Goal: Task Accomplishment & Management: Complete application form

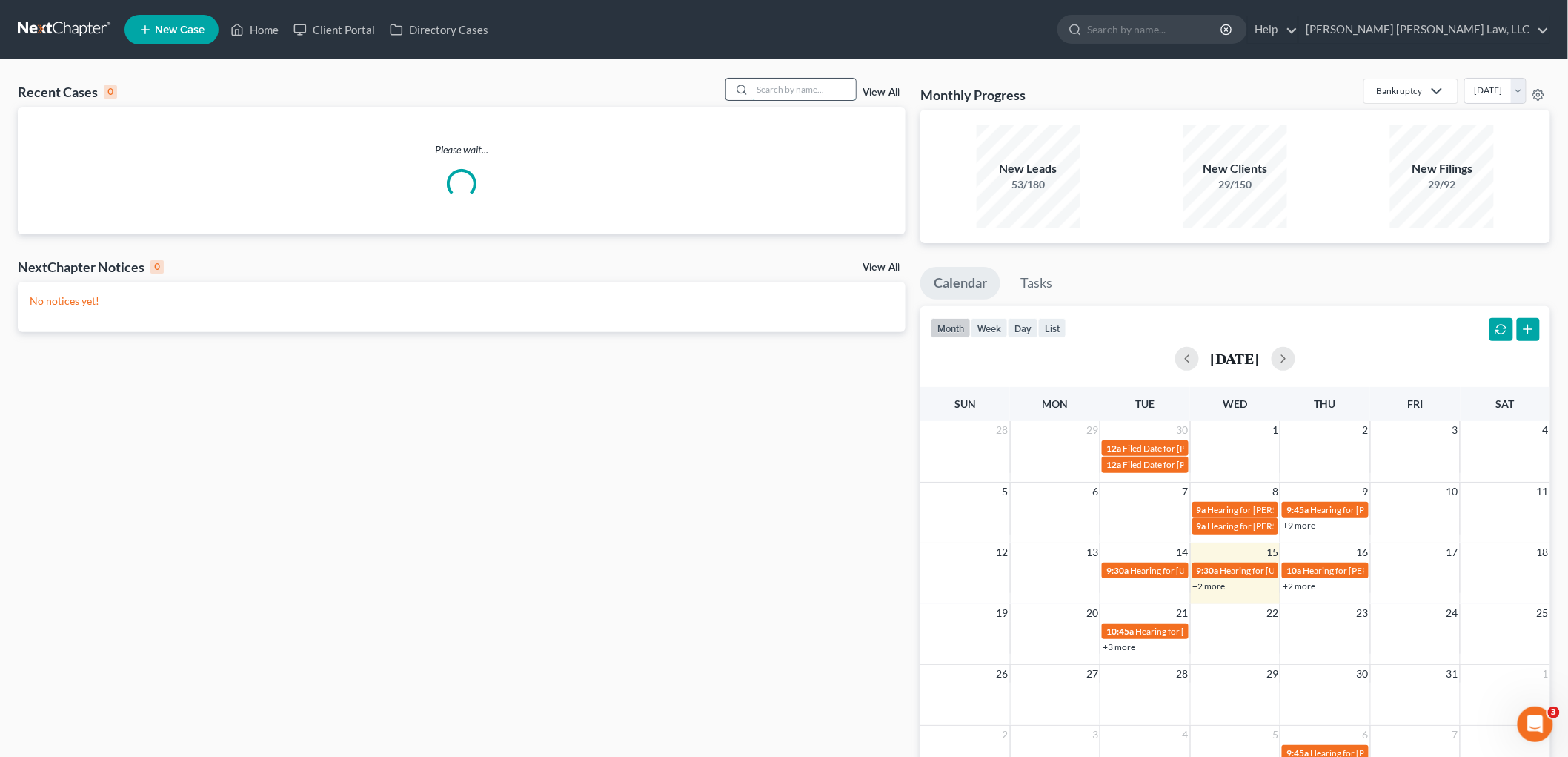
click at [771, 86] on input "search" at bounding box center [803, 89] width 104 height 22
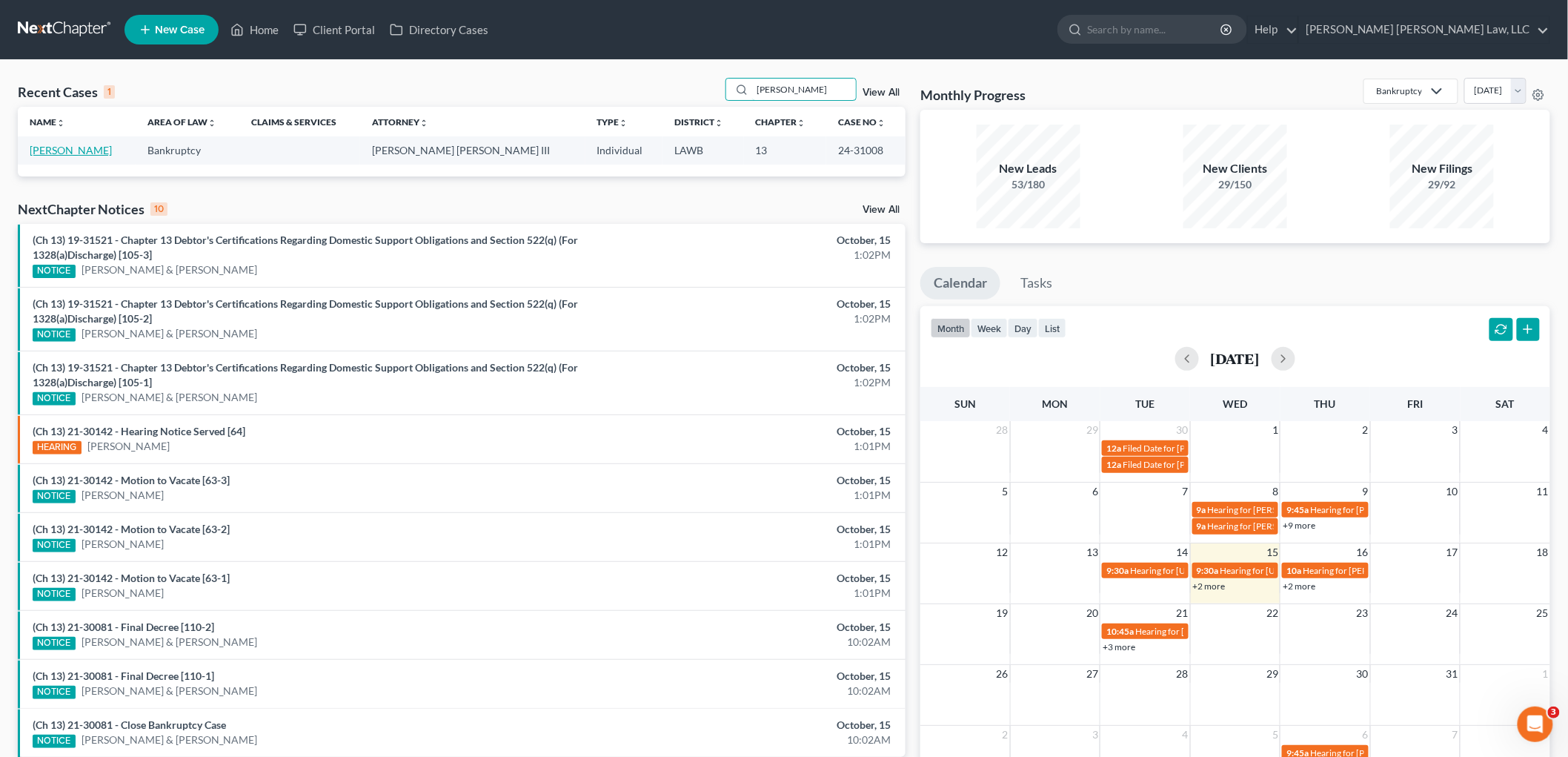
type input "amber king"
click at [75, 150] on link "[PERSON_NAME]" at bounding box center [70, 150] width 82 height 13
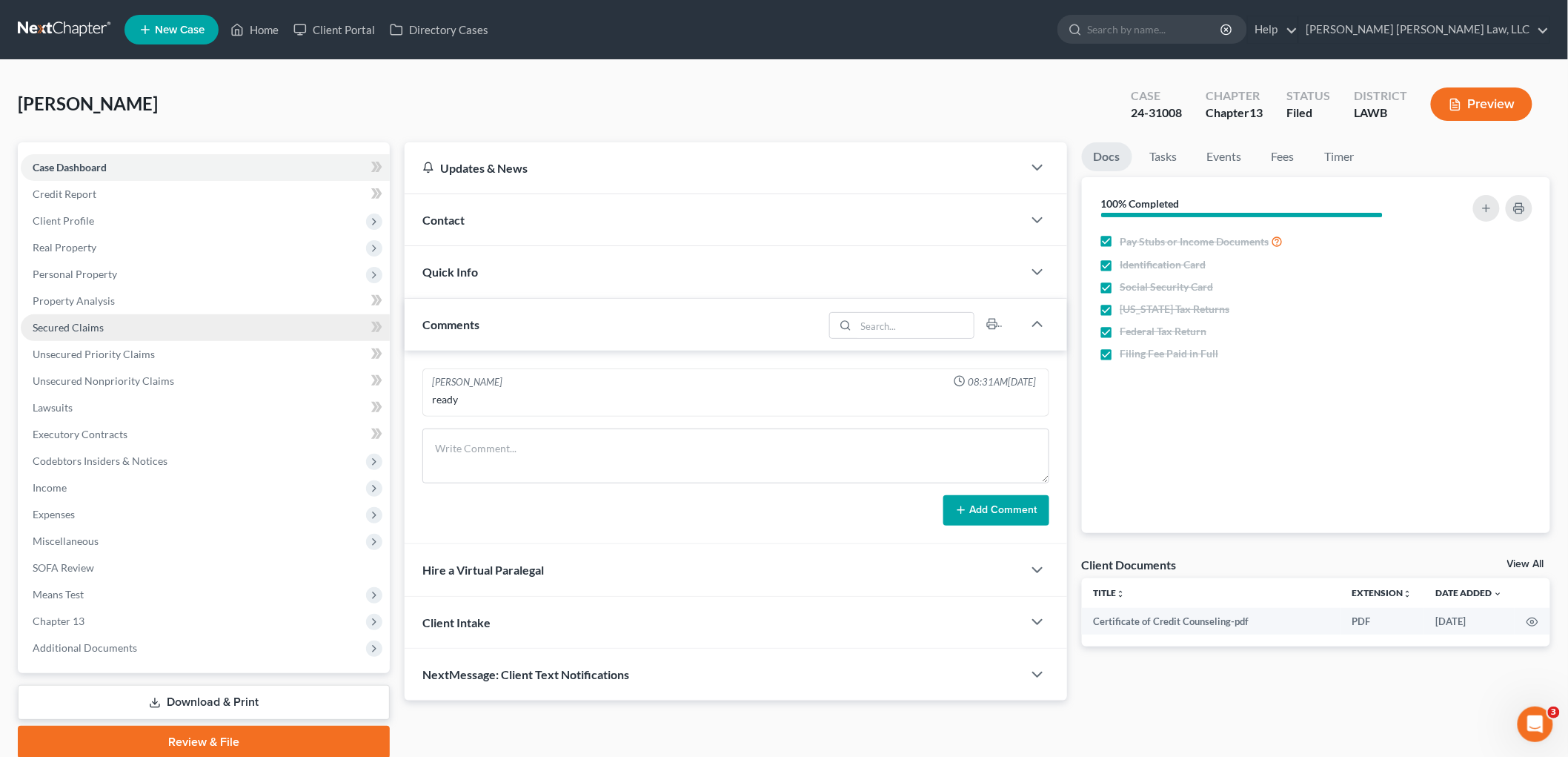
click at [79, 326] on span "Secured Claims" at bounding box center [68, 327] width 71 height 13
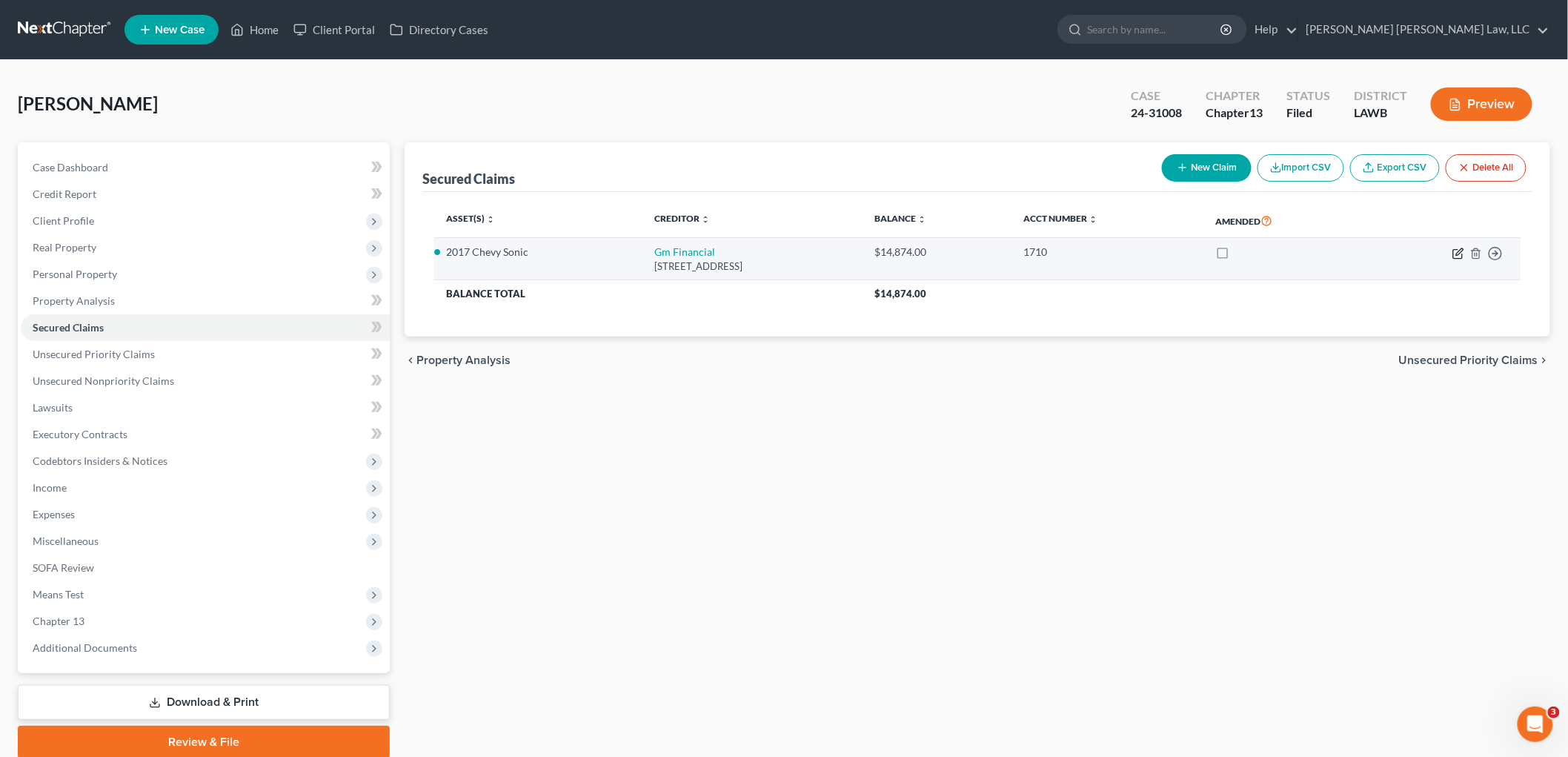
click at [1458, 257] on icon "button" at bounding box center [1458, 253] width 12 height 12
select select "45"
select select "3"
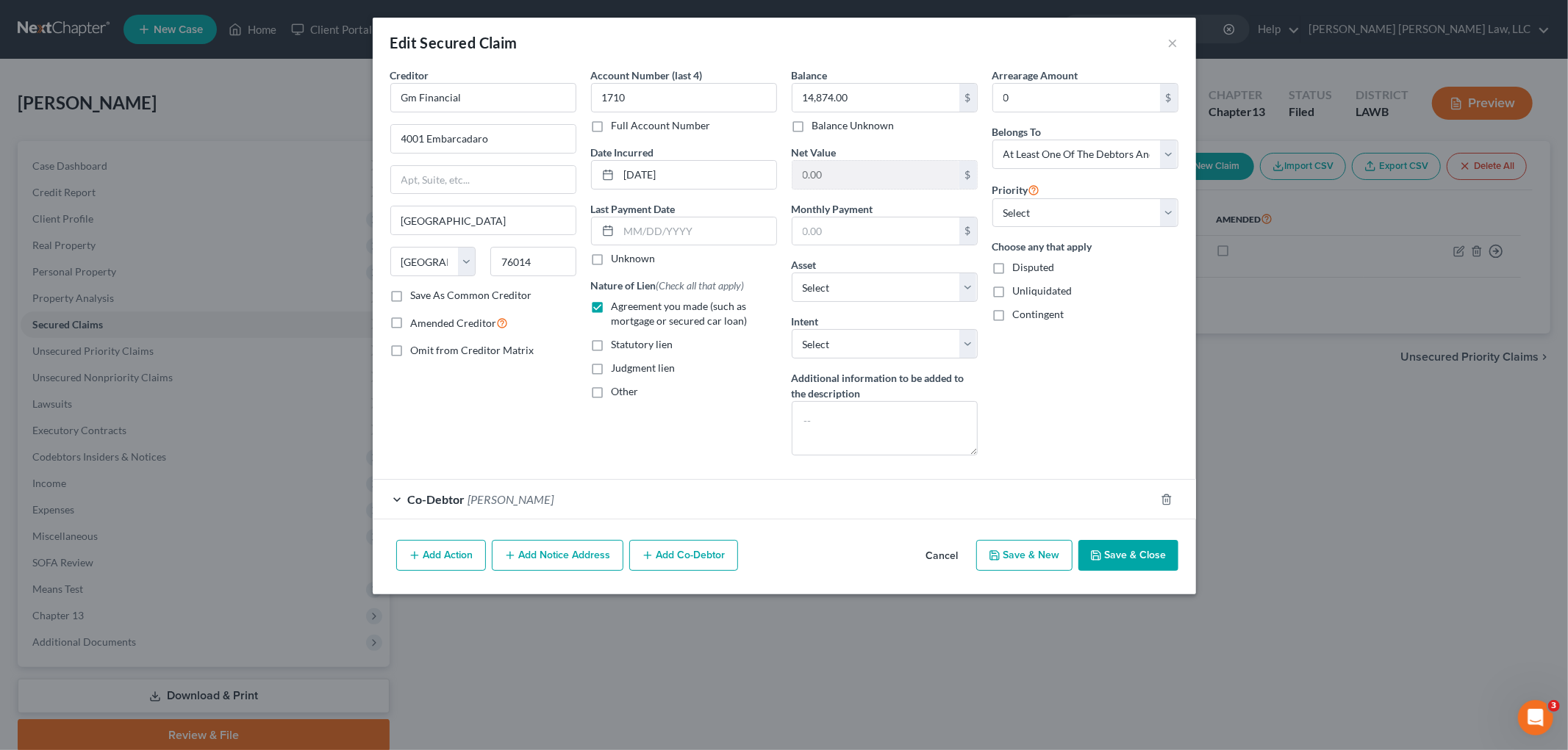
click at [1109, 553] on button "Save & Close" at bounding box center [1128, 555] width 100 height 31
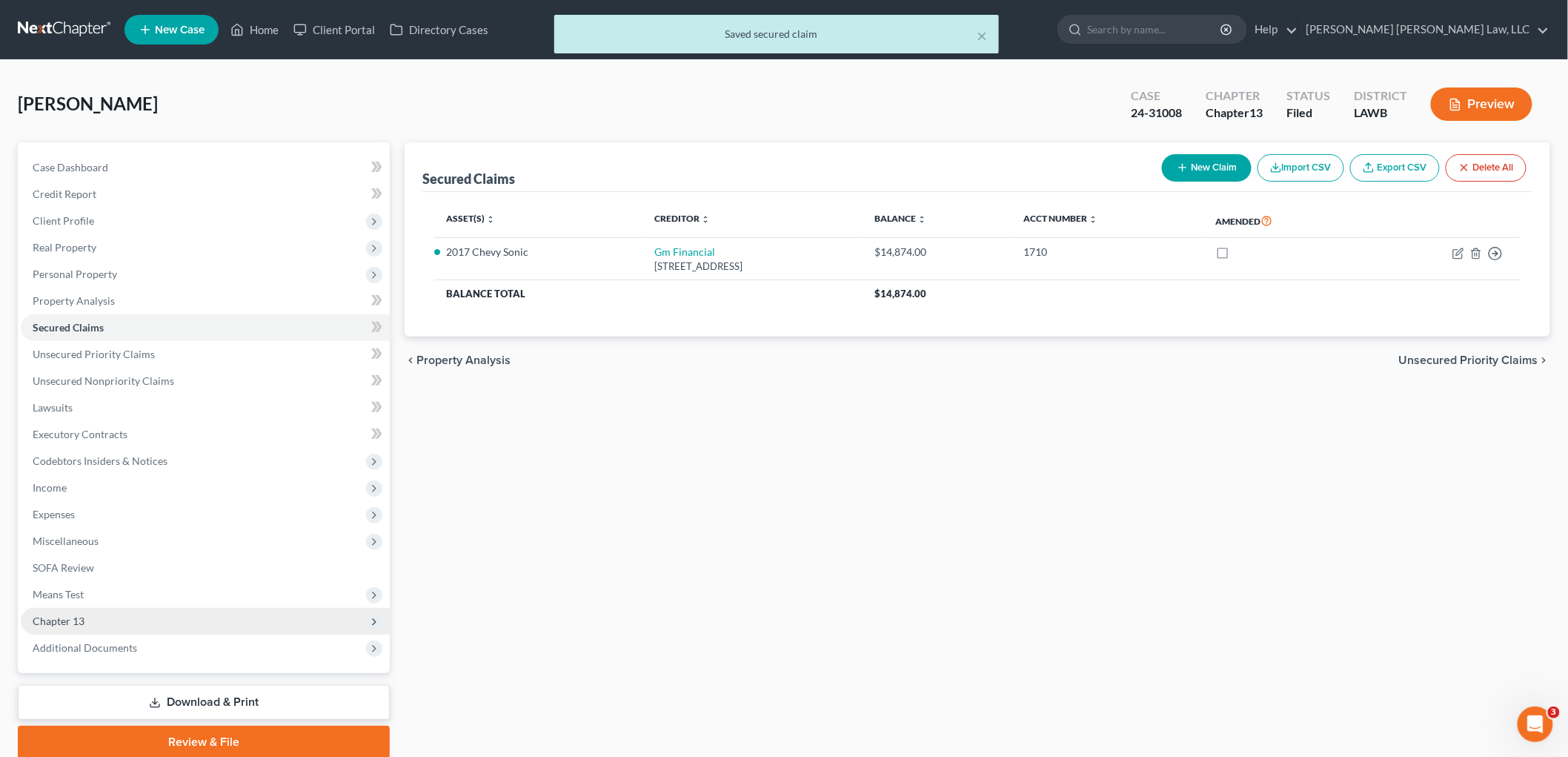
click at [89, 616] on span "Chapter 13" at bounding box center [205, 622] width 369 height 27
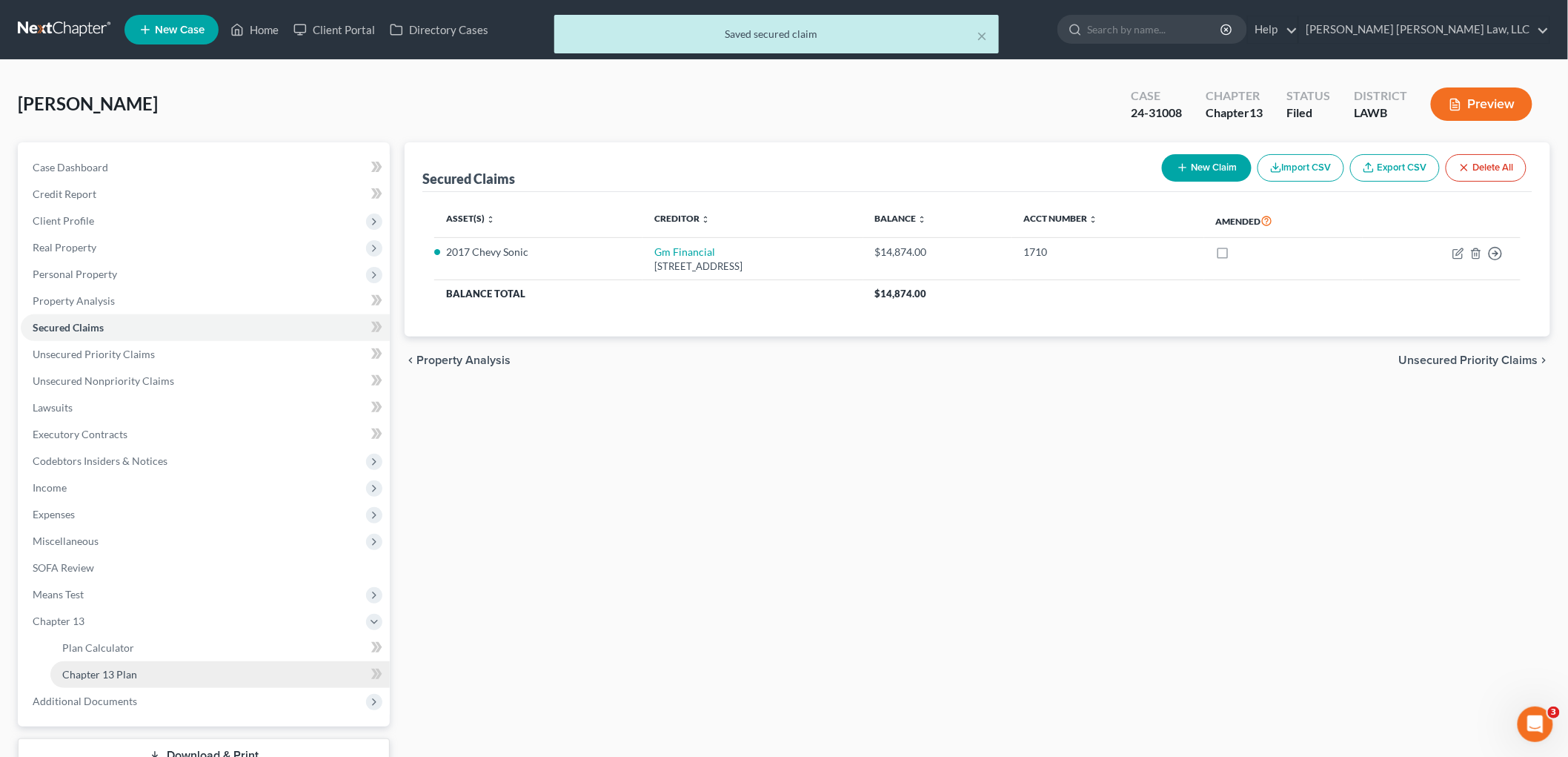
click at [102, 670] on span "Chapter 13 Plan" at bounding box center [99, 674] width 75 height 13
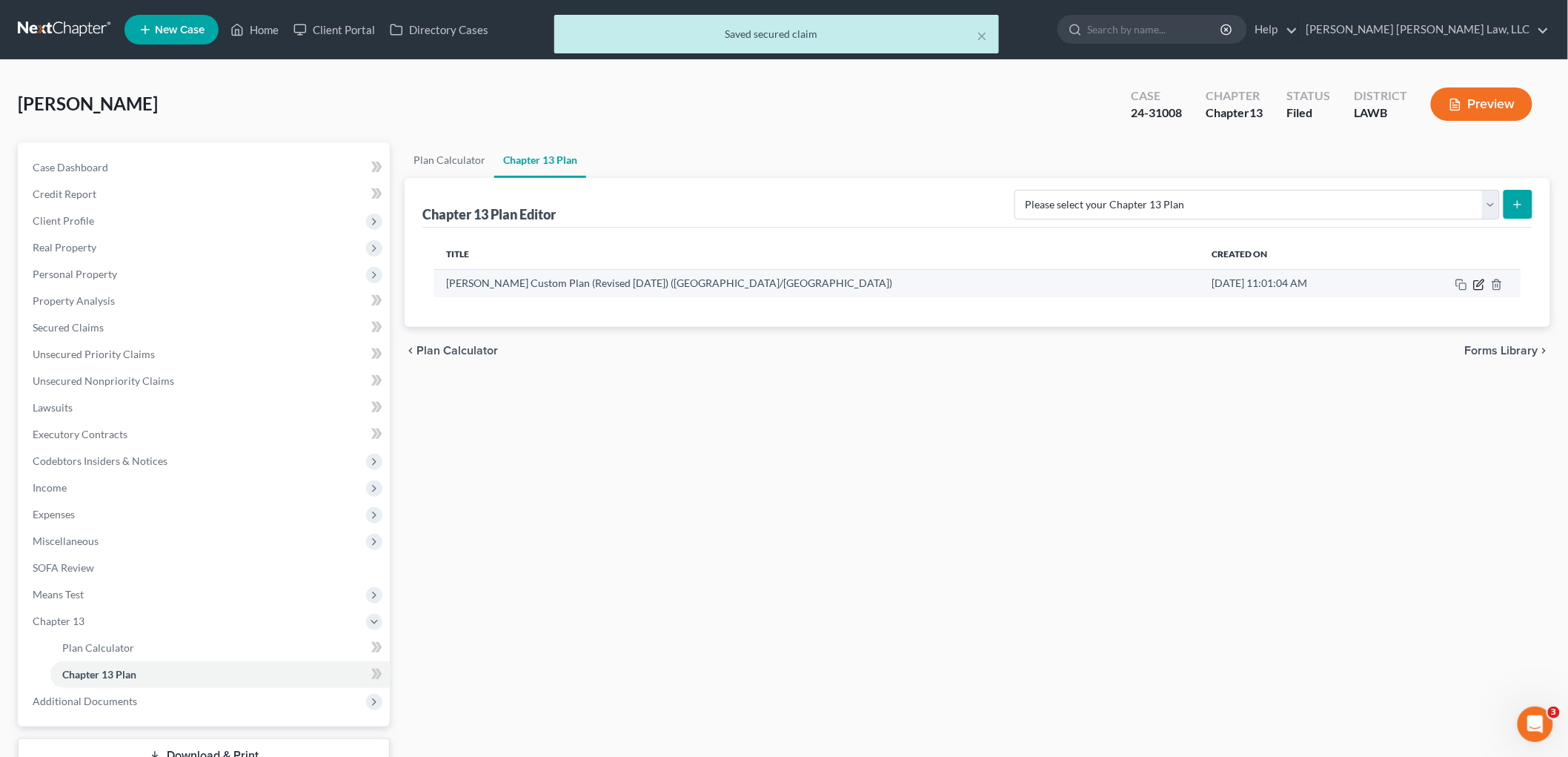
click at [1479, 287] on icon "button" at bounding box center [1479, 284] width 12 height 12
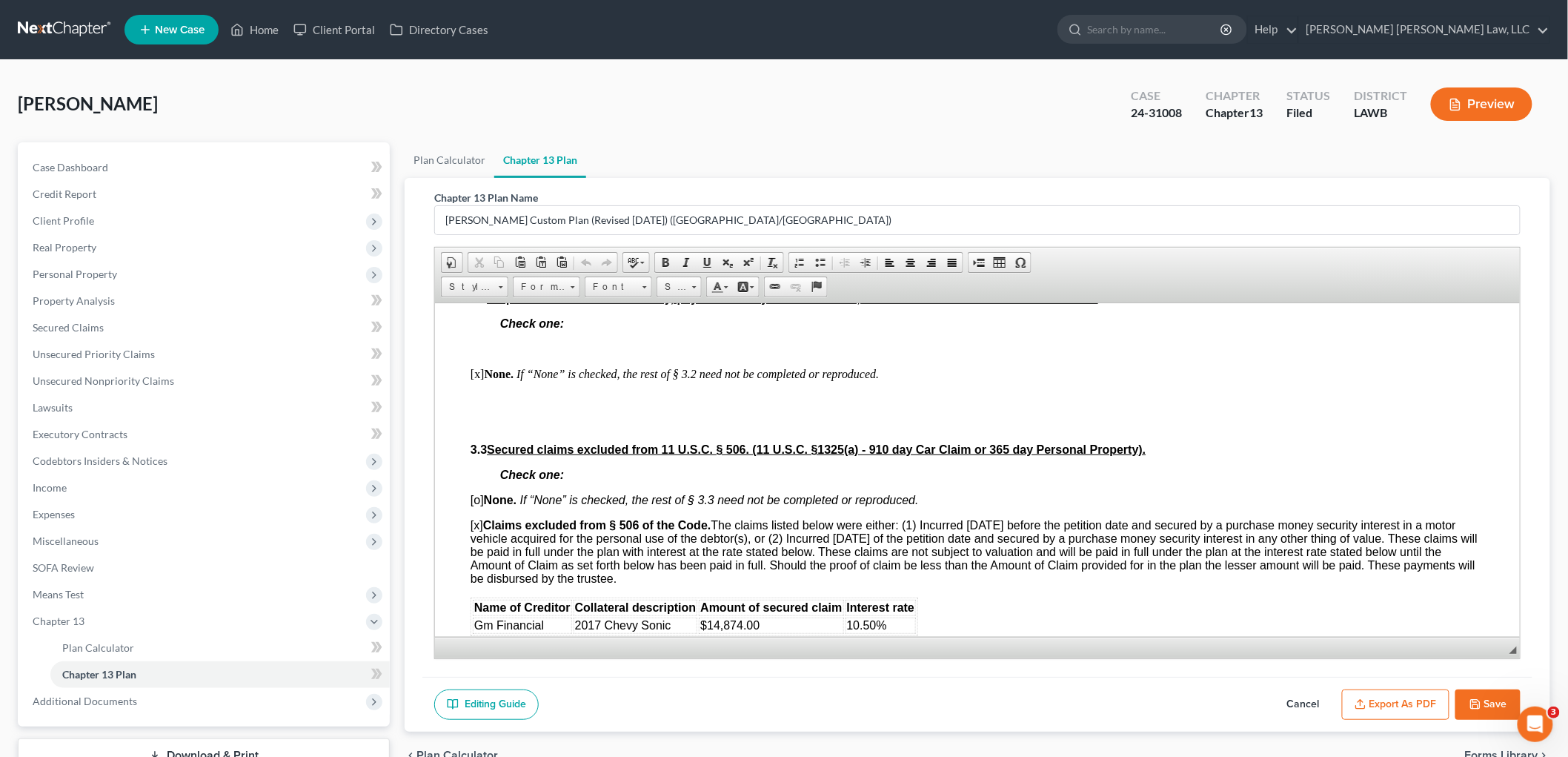
scroll to position [1483, 0]
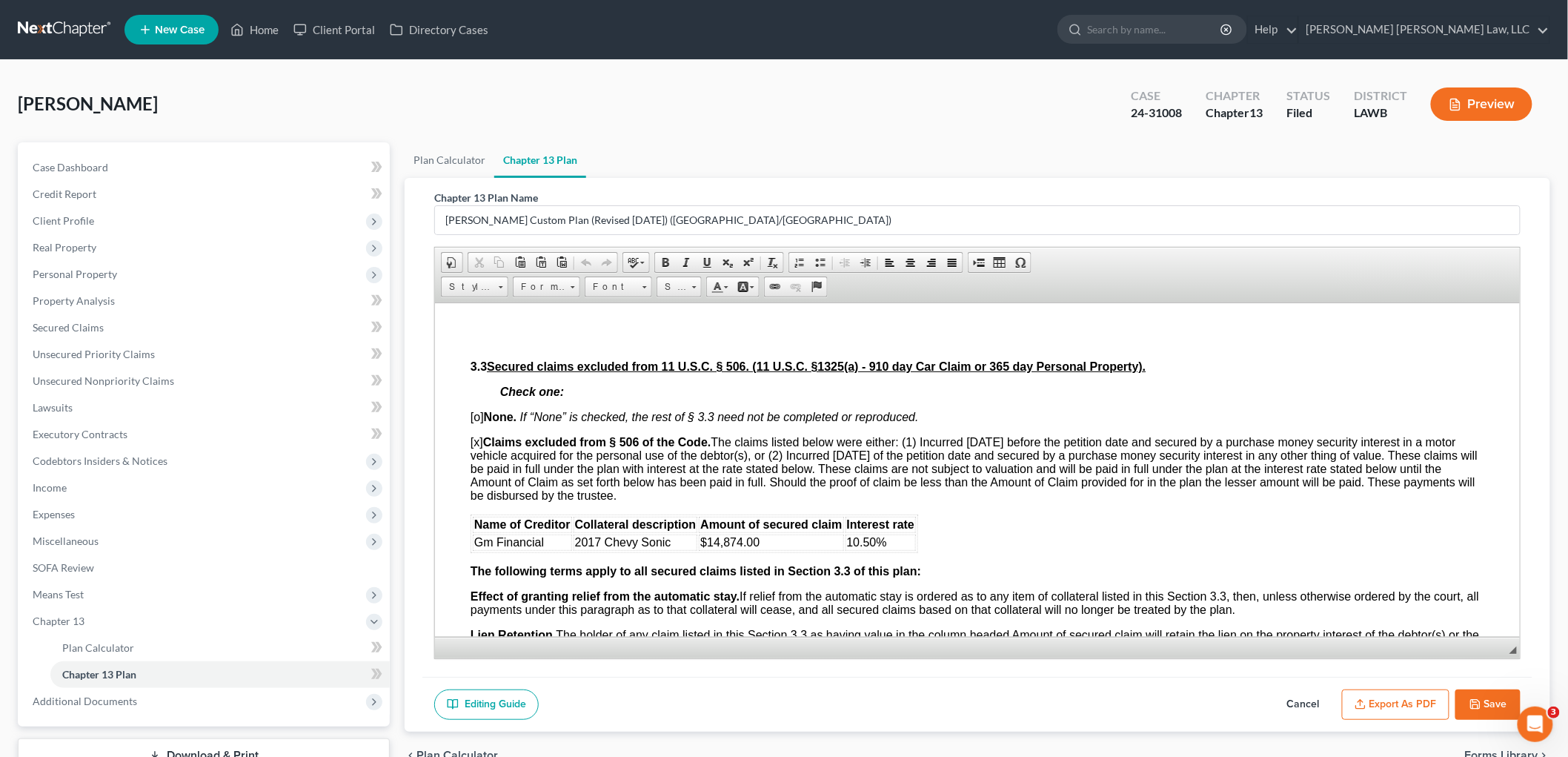
click at [1291, 705] on button "Cancel" at bounding box center [1303, 705] width 65 height 32
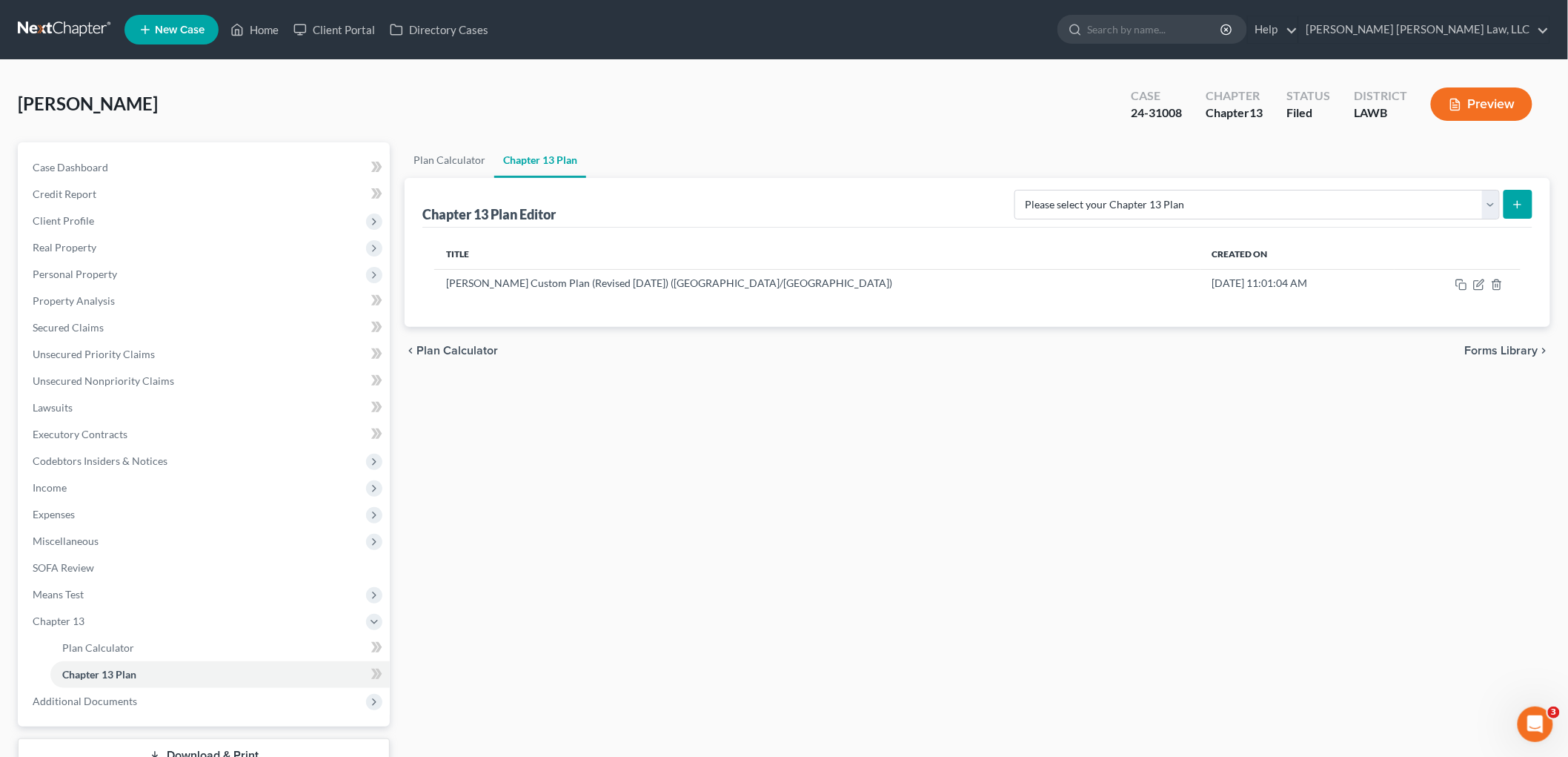
click at [76, 14] on nav "Home New Case Client Portal Directory Cases E. Orum Young Law, LLC kimberly.ba@…" at bounding box center [784, 30] width 1568 height 59
click at [67, 26] on link at bounding box center [65, 30] width 95 height 27
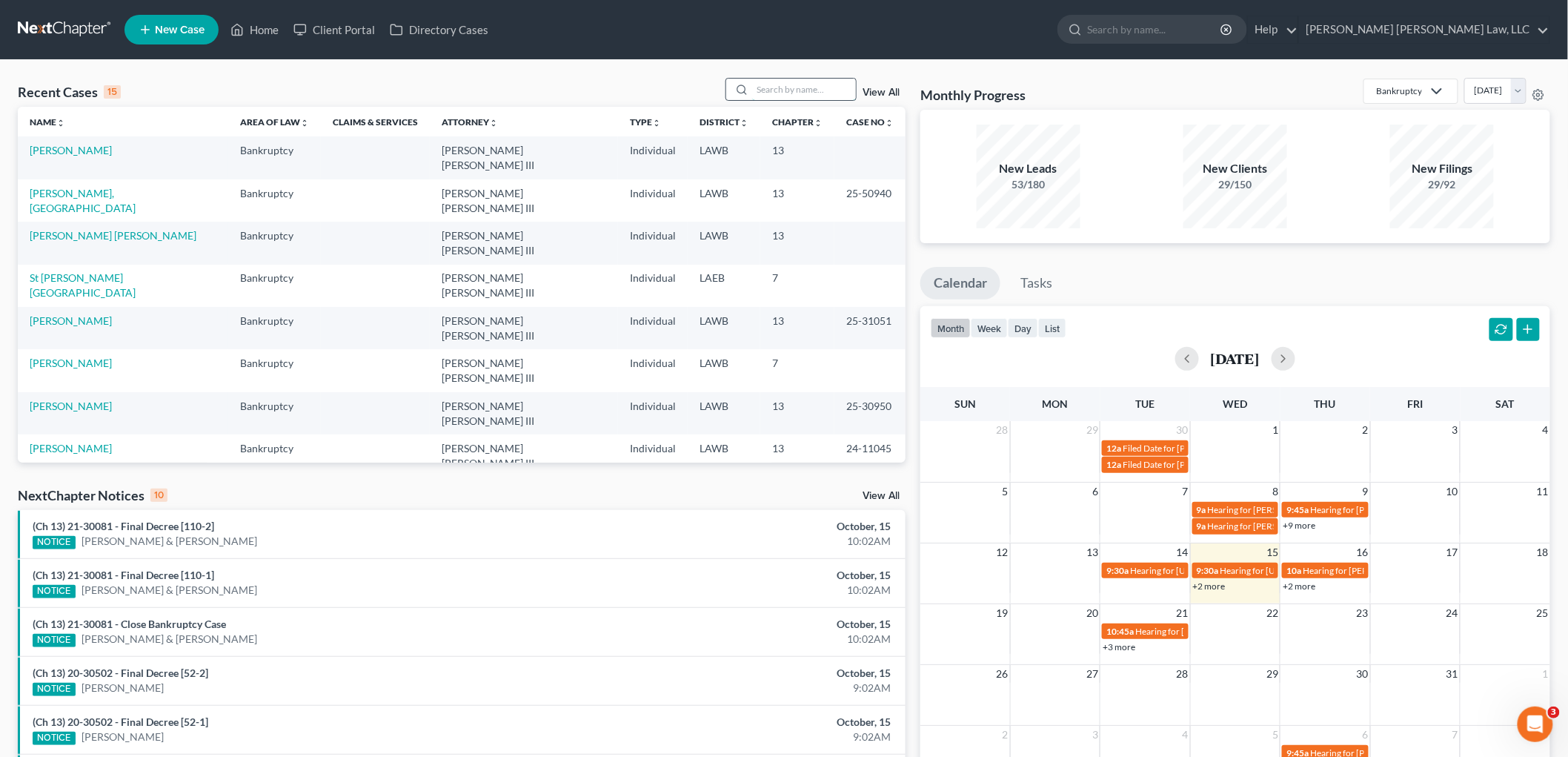
click at [805, 86] on input "search" at bounding box center [803, 89] width 104 height 22
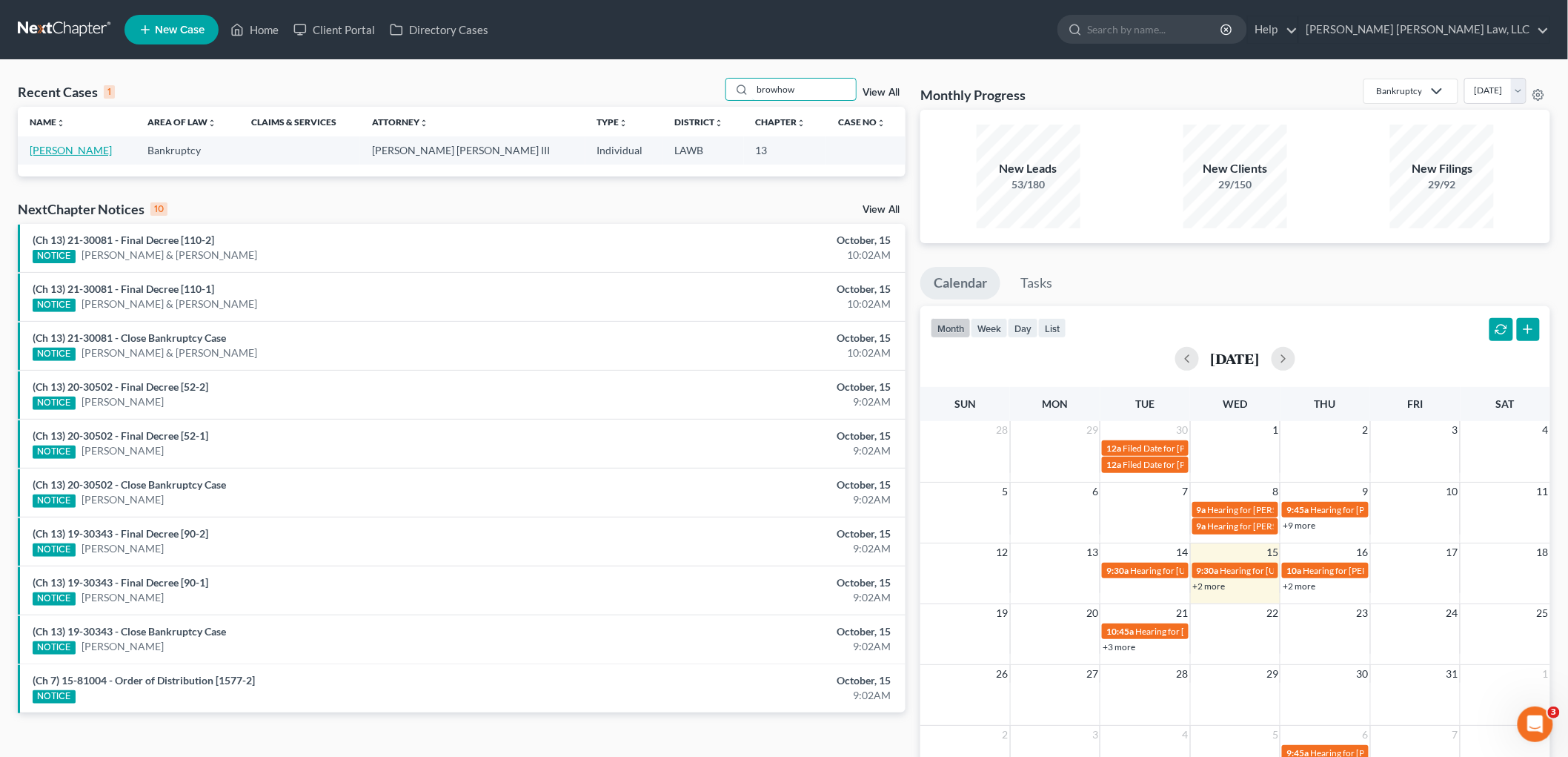
type input "browhow"
click at [85, 153] on link "[PERSON_NAME]" at bounding box center [70, 150] width 82 height 13
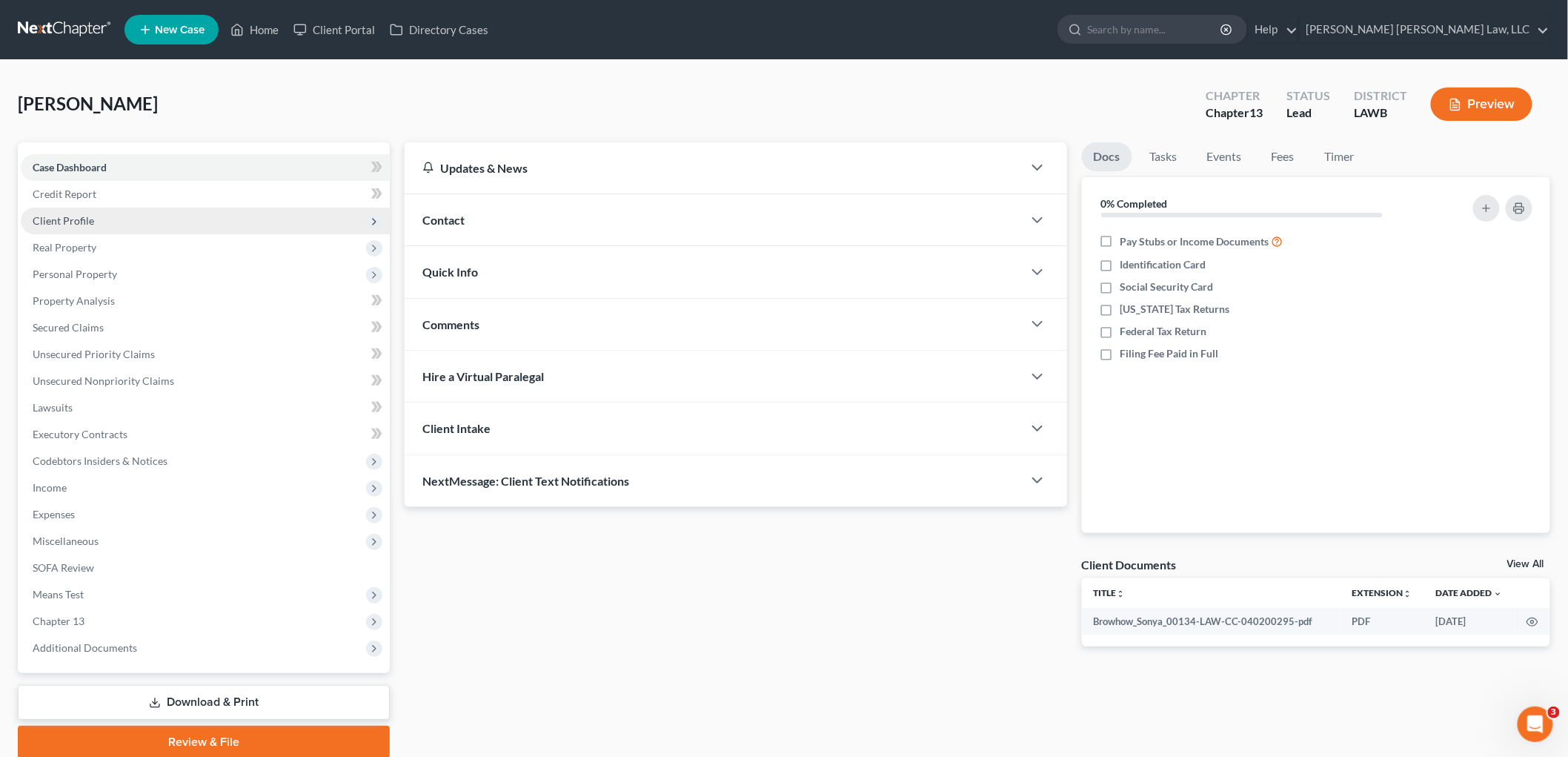
click at [147, 207] on span "Client Profile" at bounding box center [205, 221] width 369 height 27
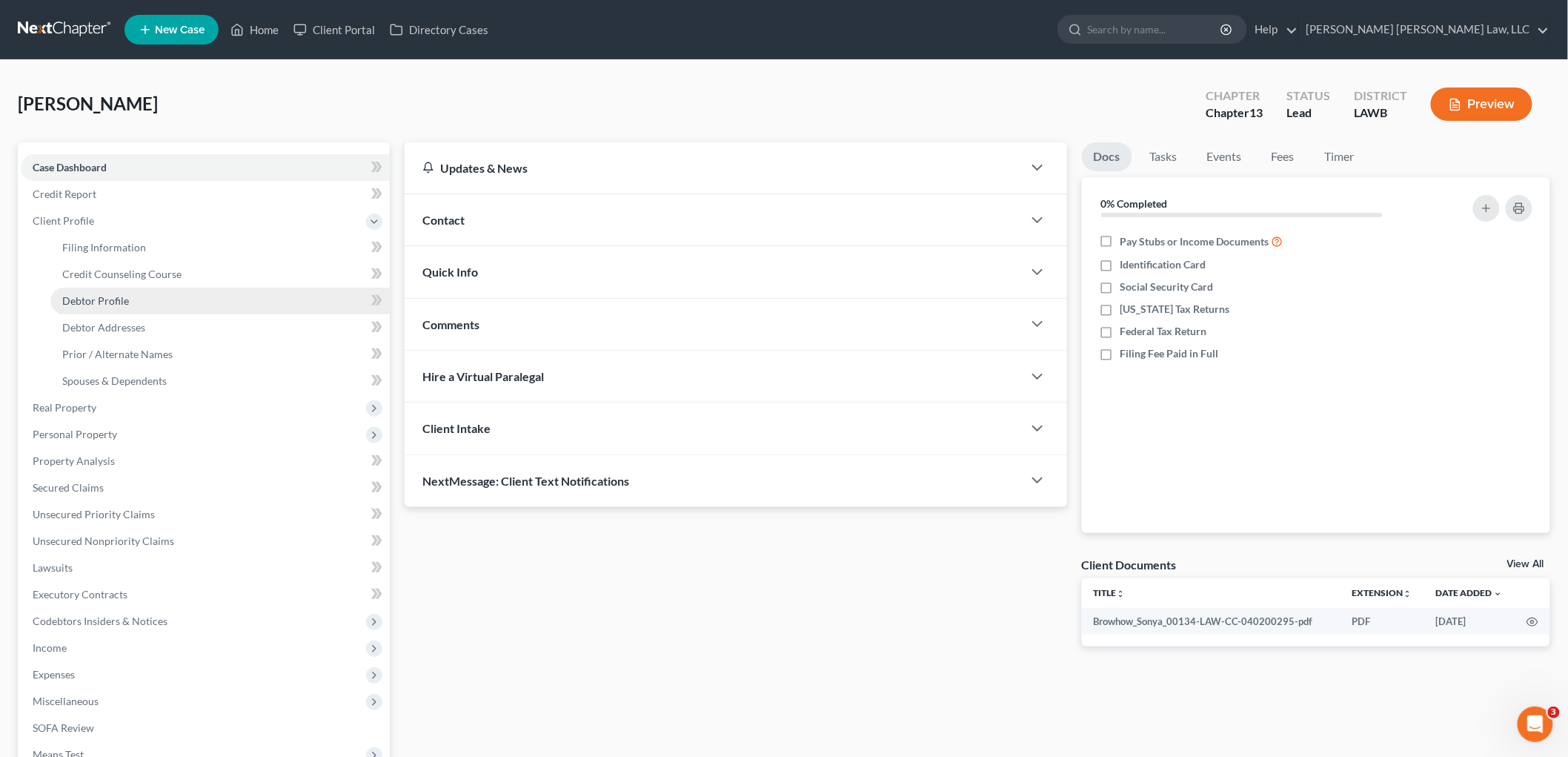
click at [122, 291] on link "Debtor Profile" at bounding box center [220, 301] width 340 height 27
select select "3"
select select "0"
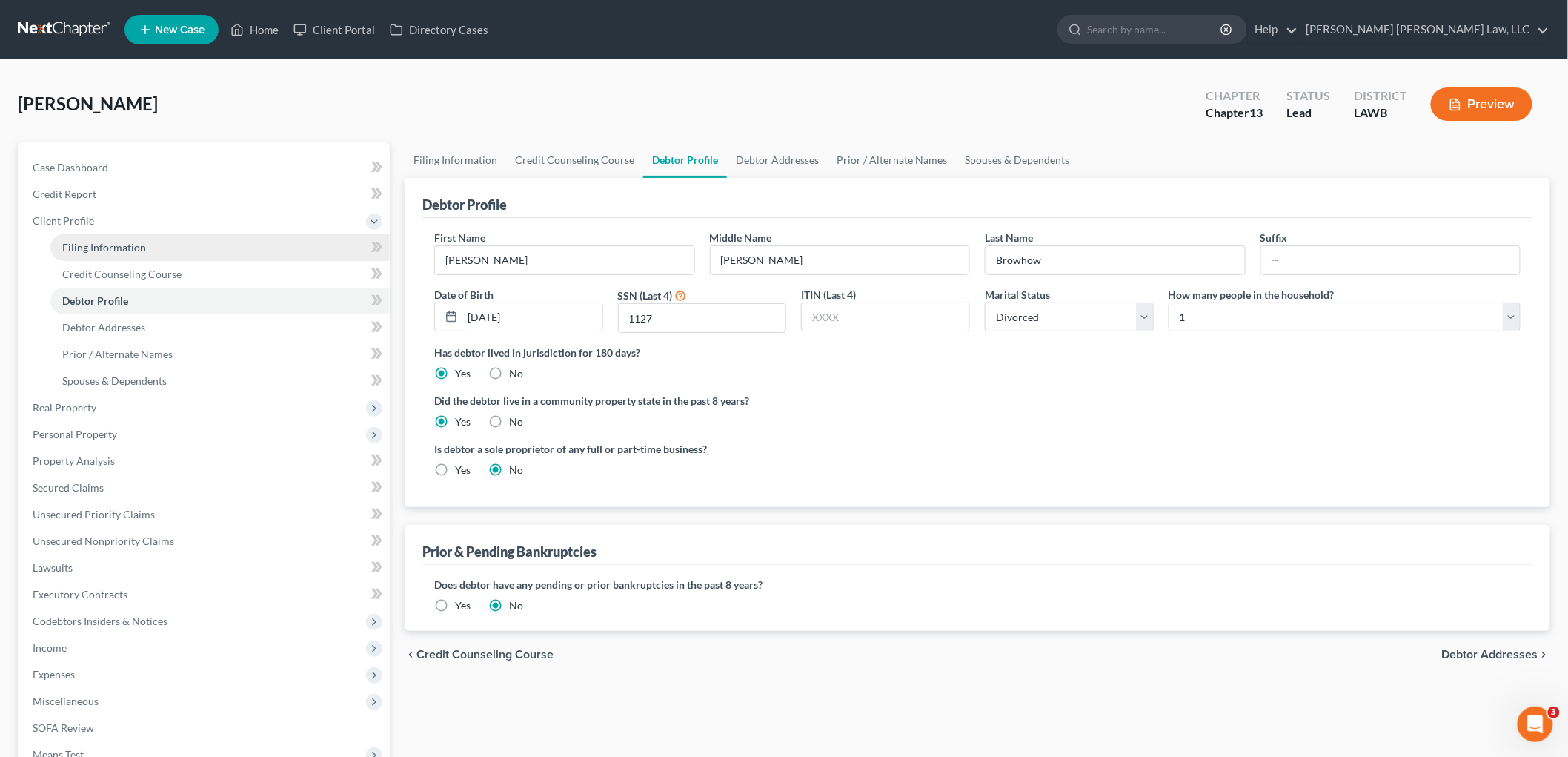
click at [190, 252] on link "Filing Information" at bounding box center [220, 248] width 340 height 27
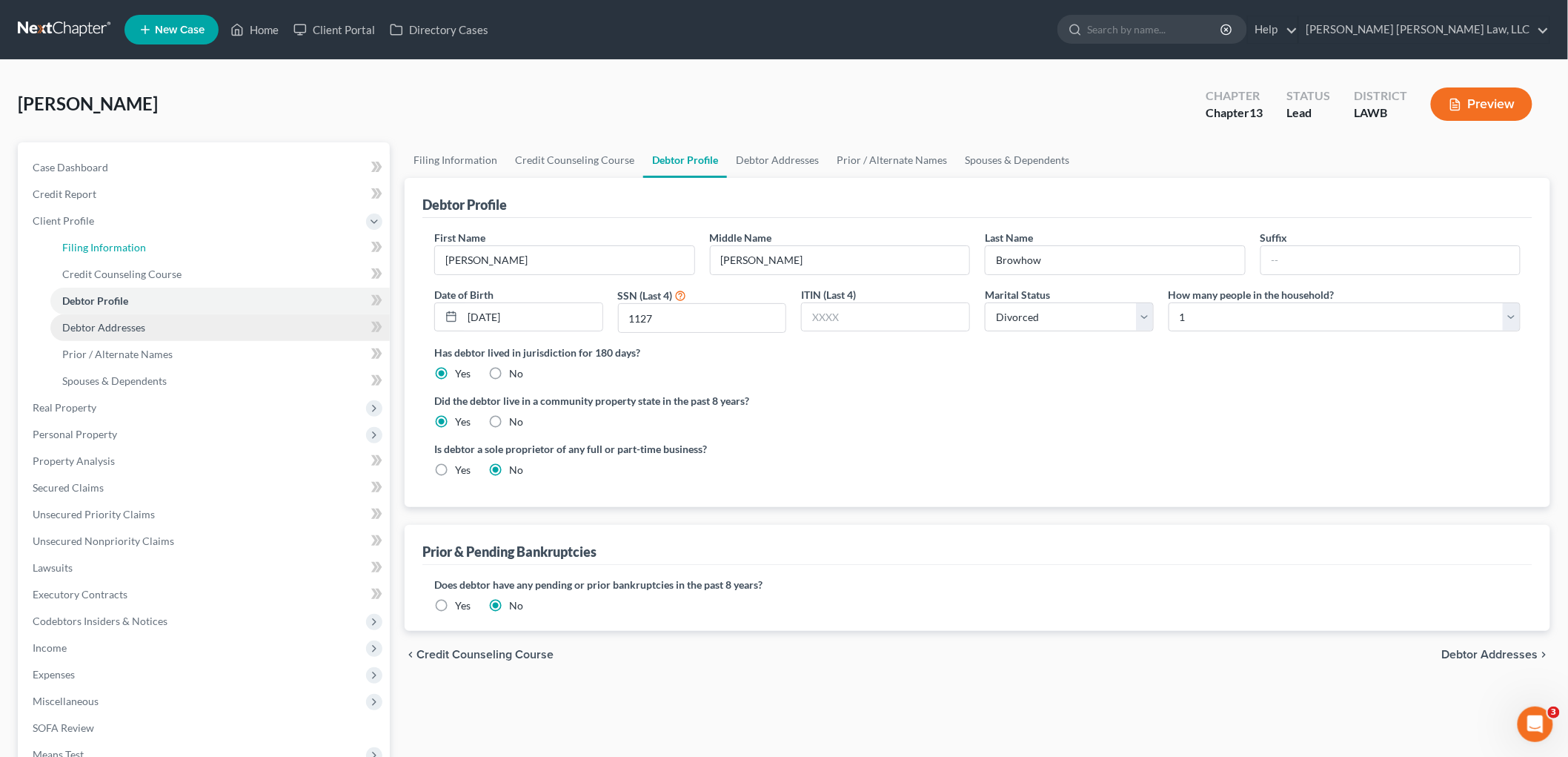
select select "1"
select select "0"
select select "3"
select select "19"
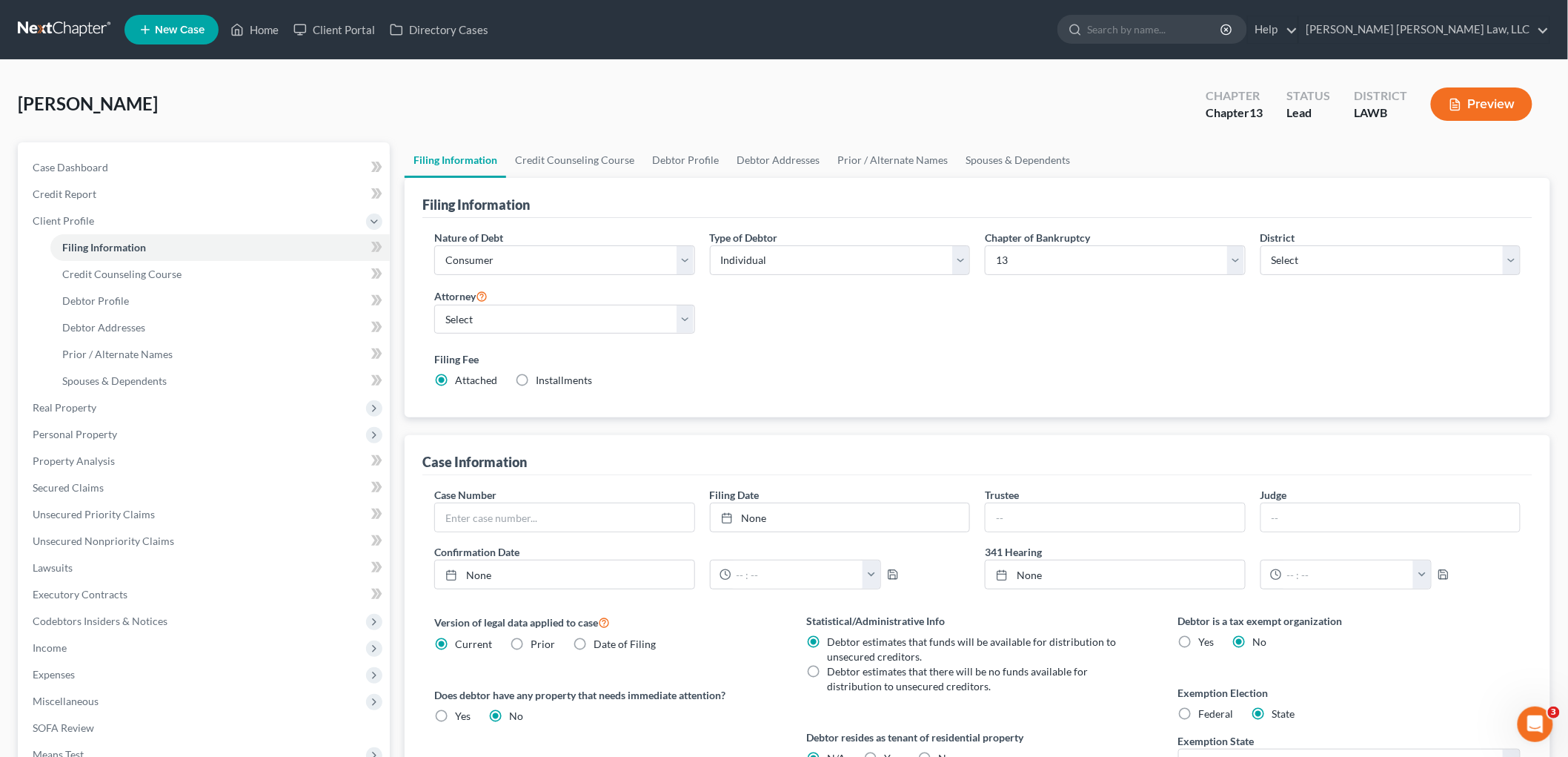
click at [884, 754] on label "Yes Yes" at bounding box center [892, 759] width 15 height 14
click at [890, 754] on input "Yes Yes" at bounding box center [894, 756] width 10 height 10
radio input "true"
radio input "false"
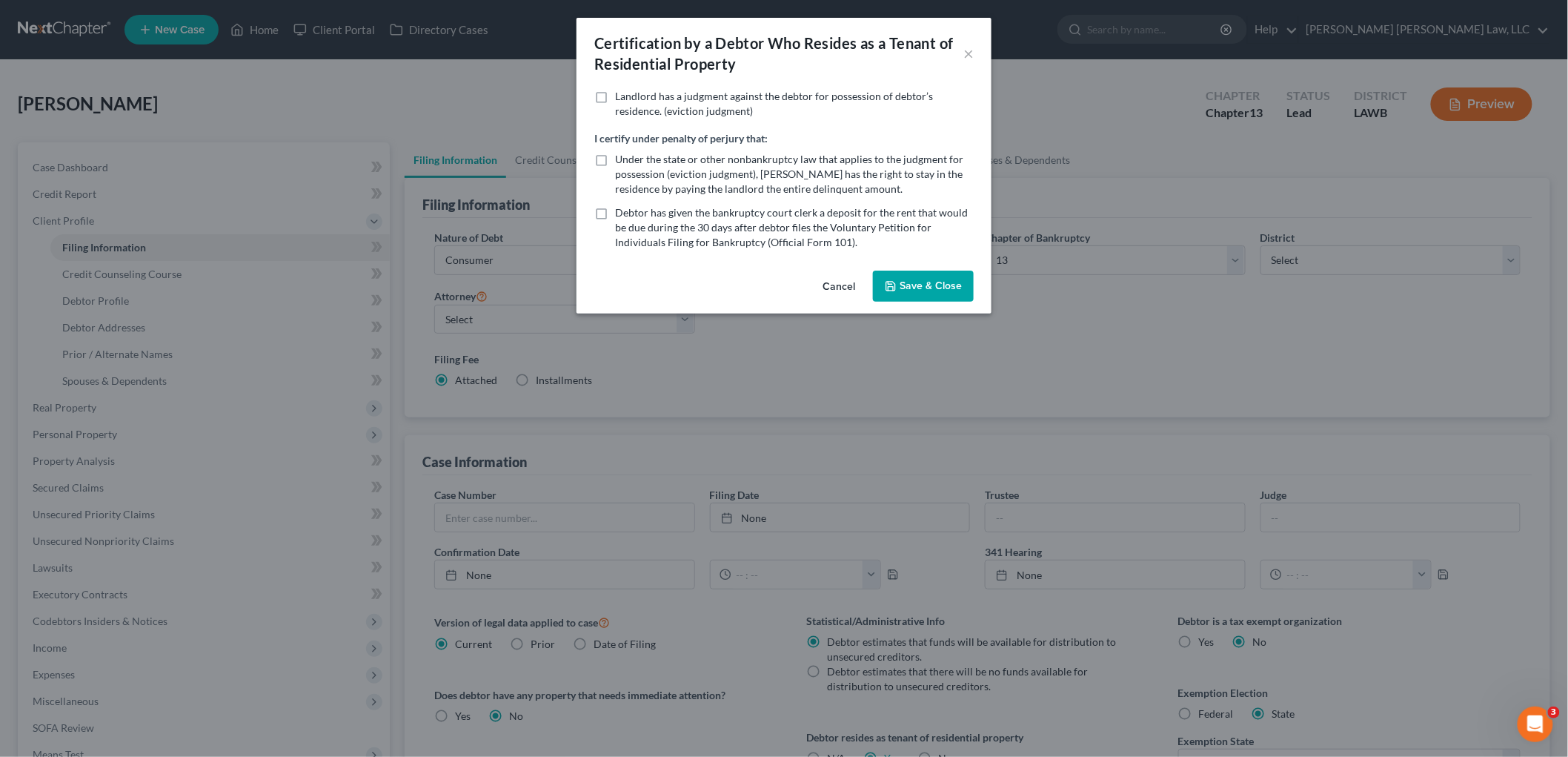
scroll to position [4, 0]
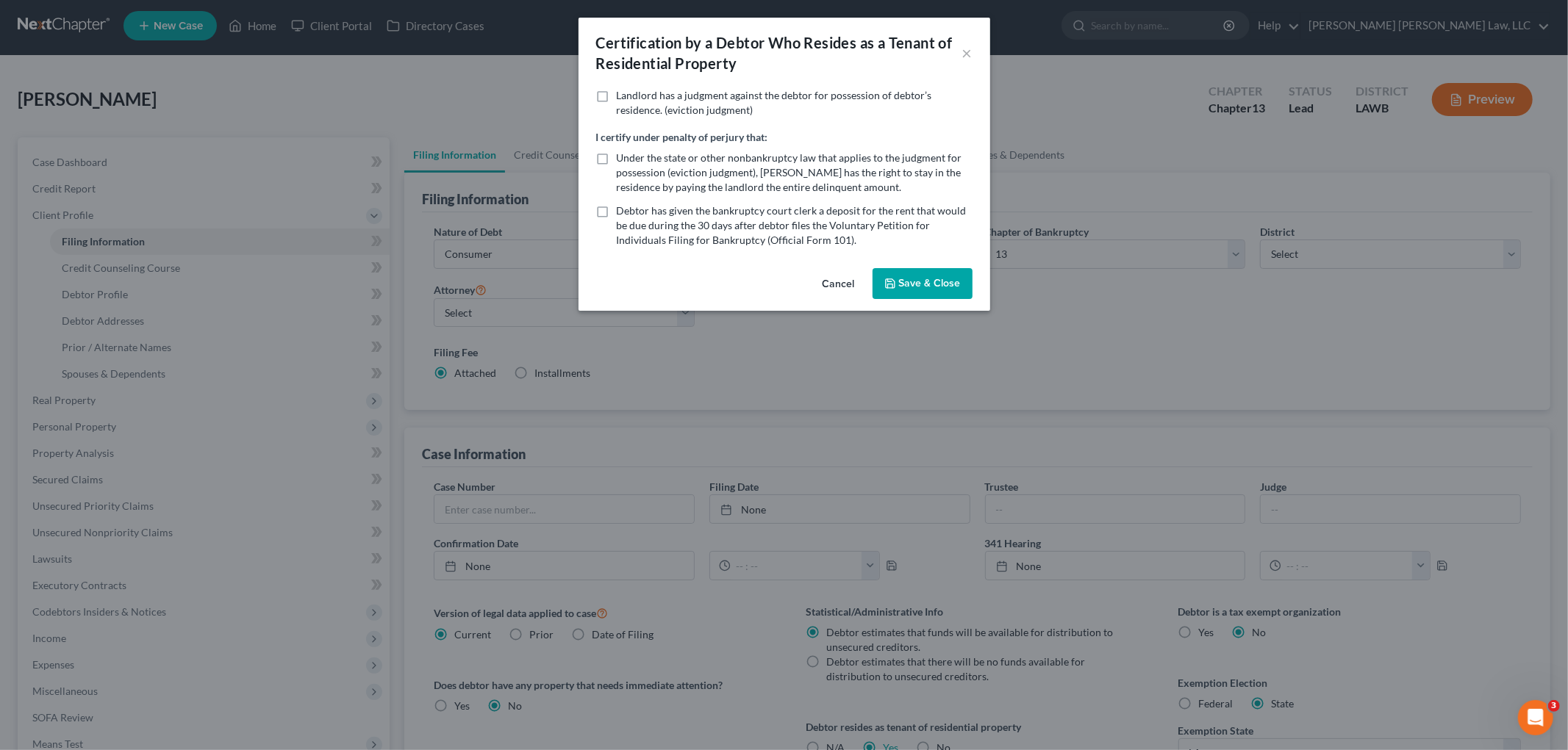
click at [932, 282] on button "Save & Close" at bounding box center [923, 283] width 100 height 31
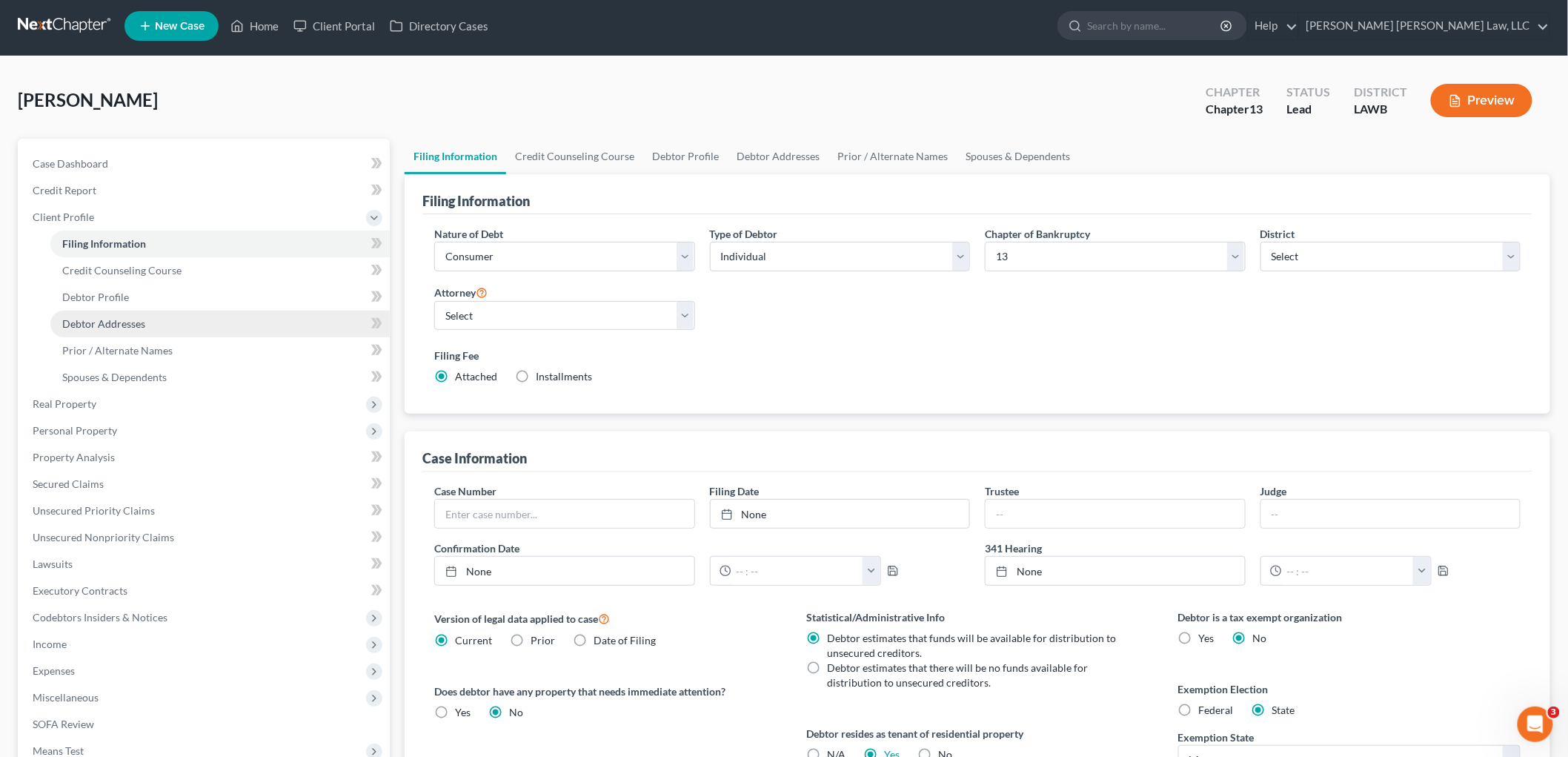
click at [212, 324] on link "Debtor Addresses" at bounding box center [220, 324] width 340 height 27
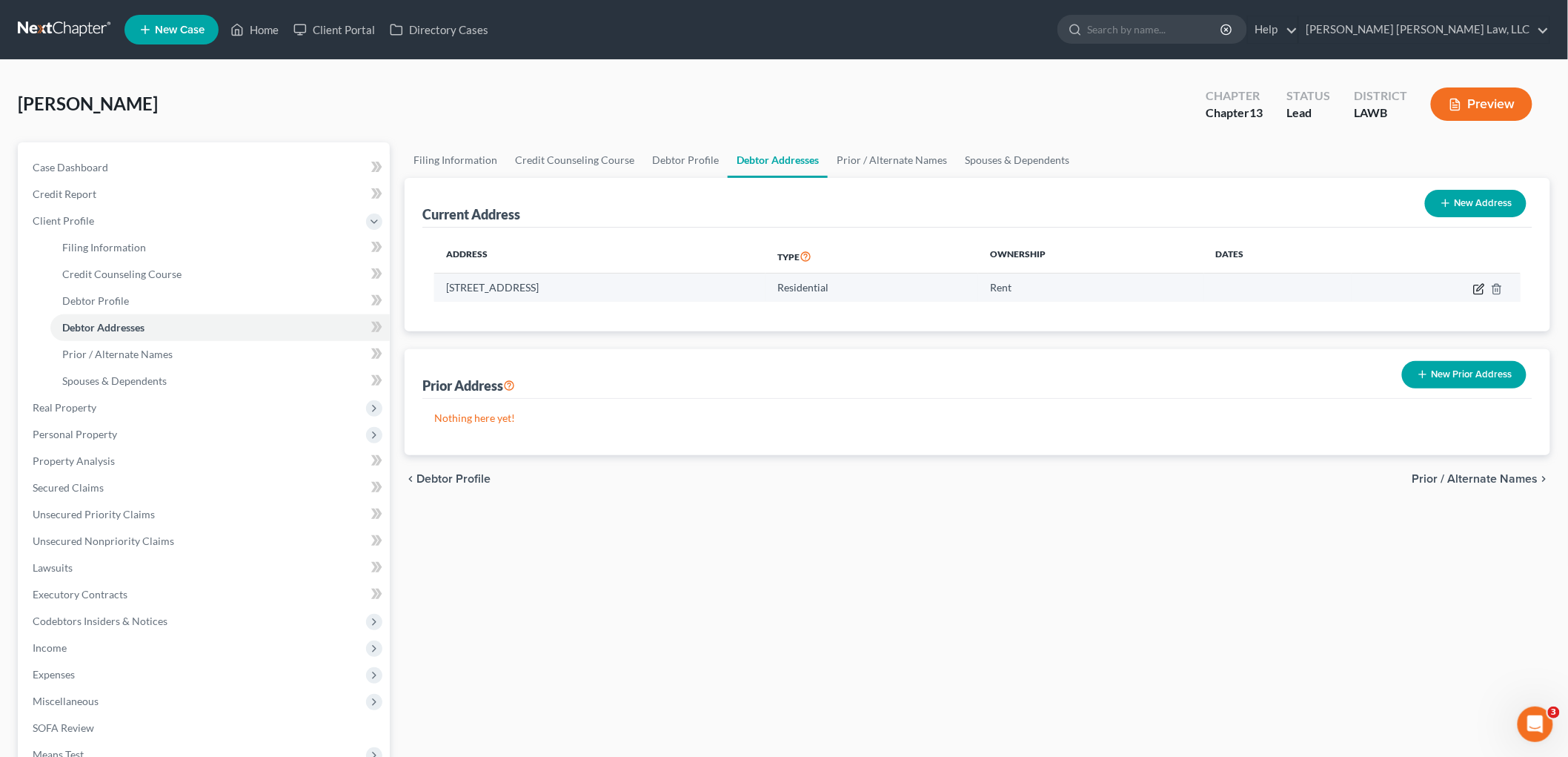
click at [1476, 287] on icon "button" at bounding box center [1479, 288] width 12 height 12
select select "19"
select select "0"
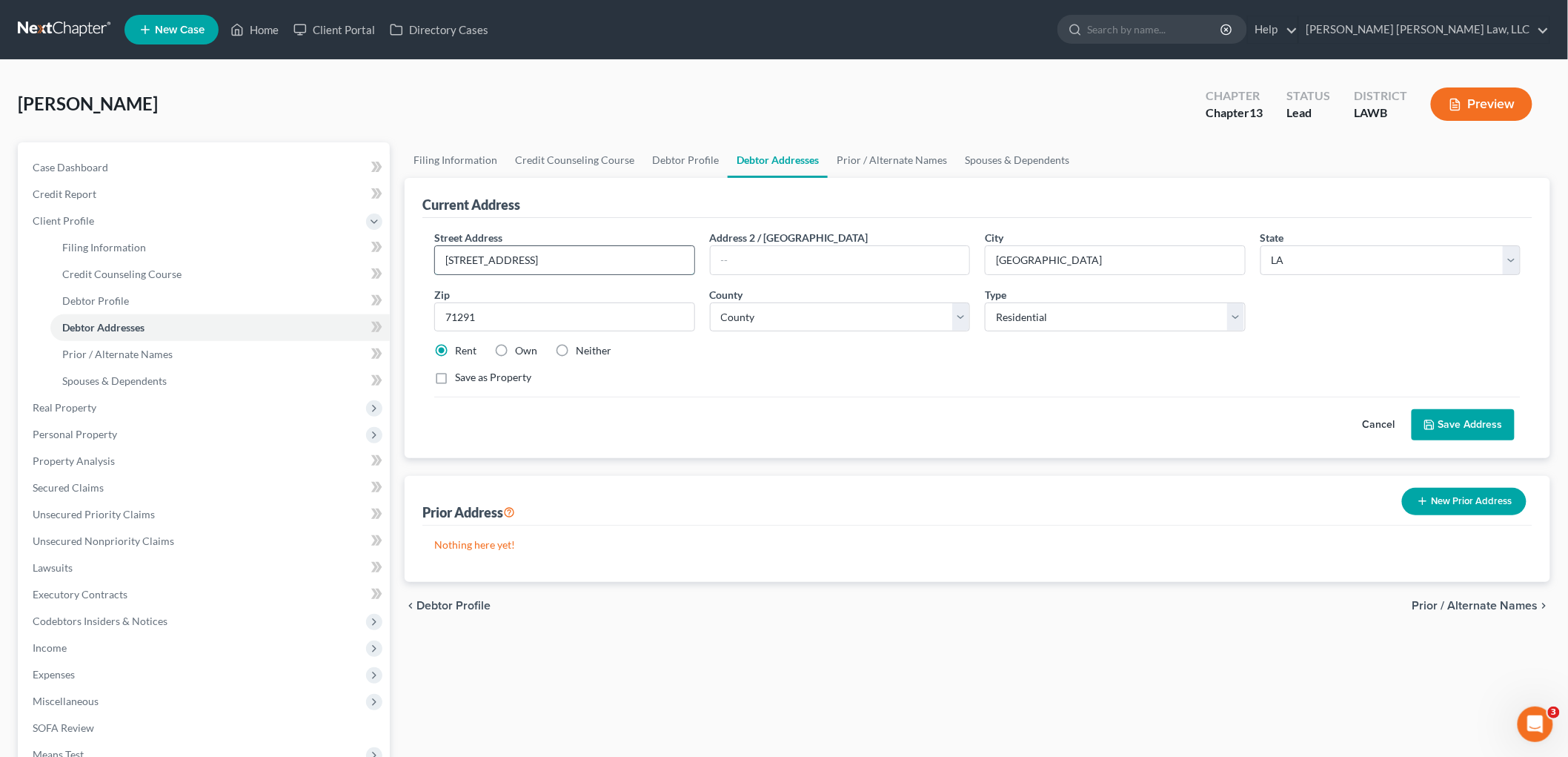
click at [596, 261] on input "905 Parkwood Drive Apartment #D" at bounding box center [565, 260] width 259 height 28
type input "905 Parkwood Drive Apartment D"
click at [610, 316] on input "71291" at bounding box center [565, 317] width 261 height 30
click at [1446, 425] on button "Save Address" at bounding box center [1464, 424] width 103 height 32
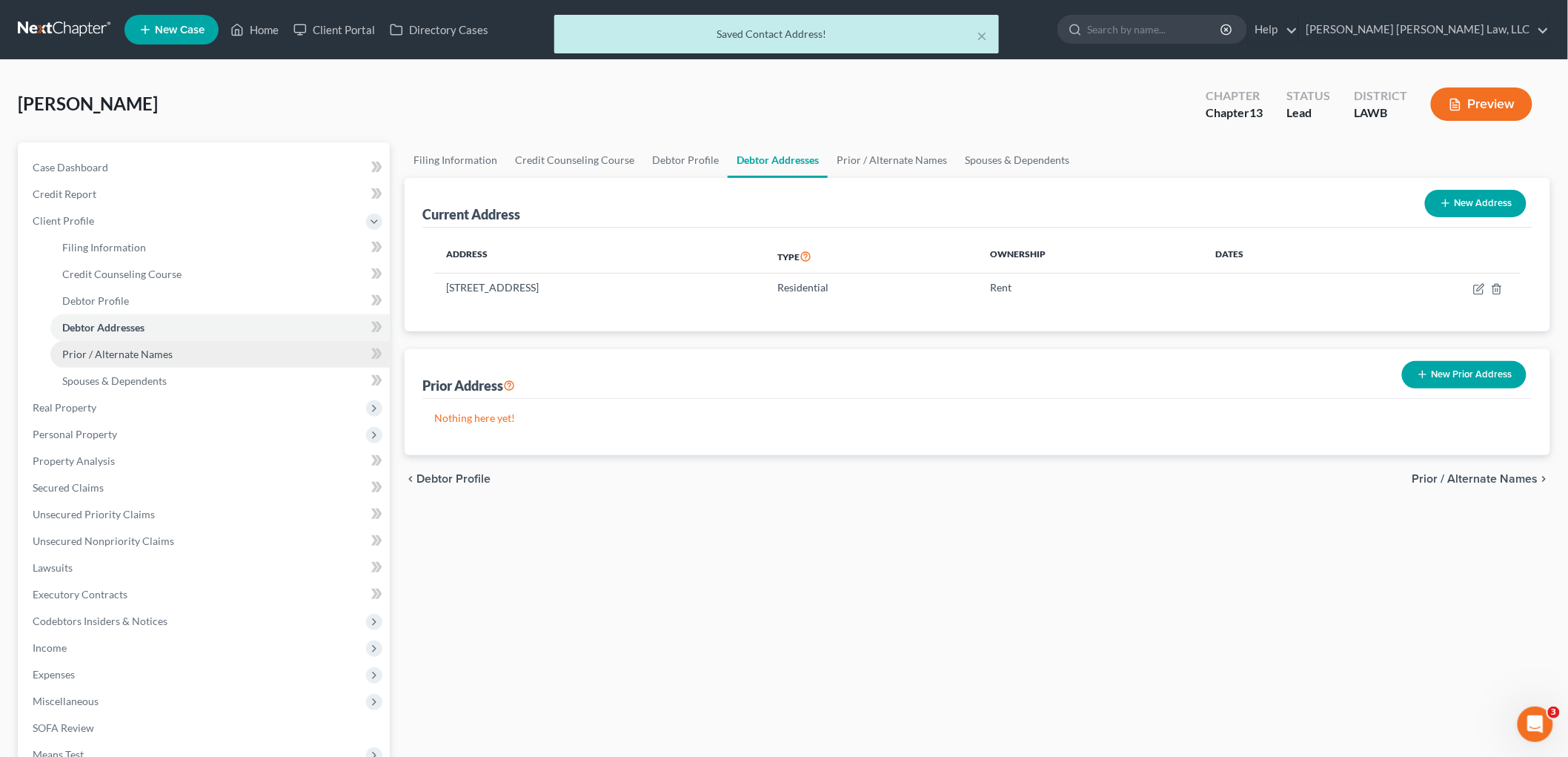
click at [136, 359] on span "Prior / Alternate Names" at bounding box center [117, 354] width 111 height 13
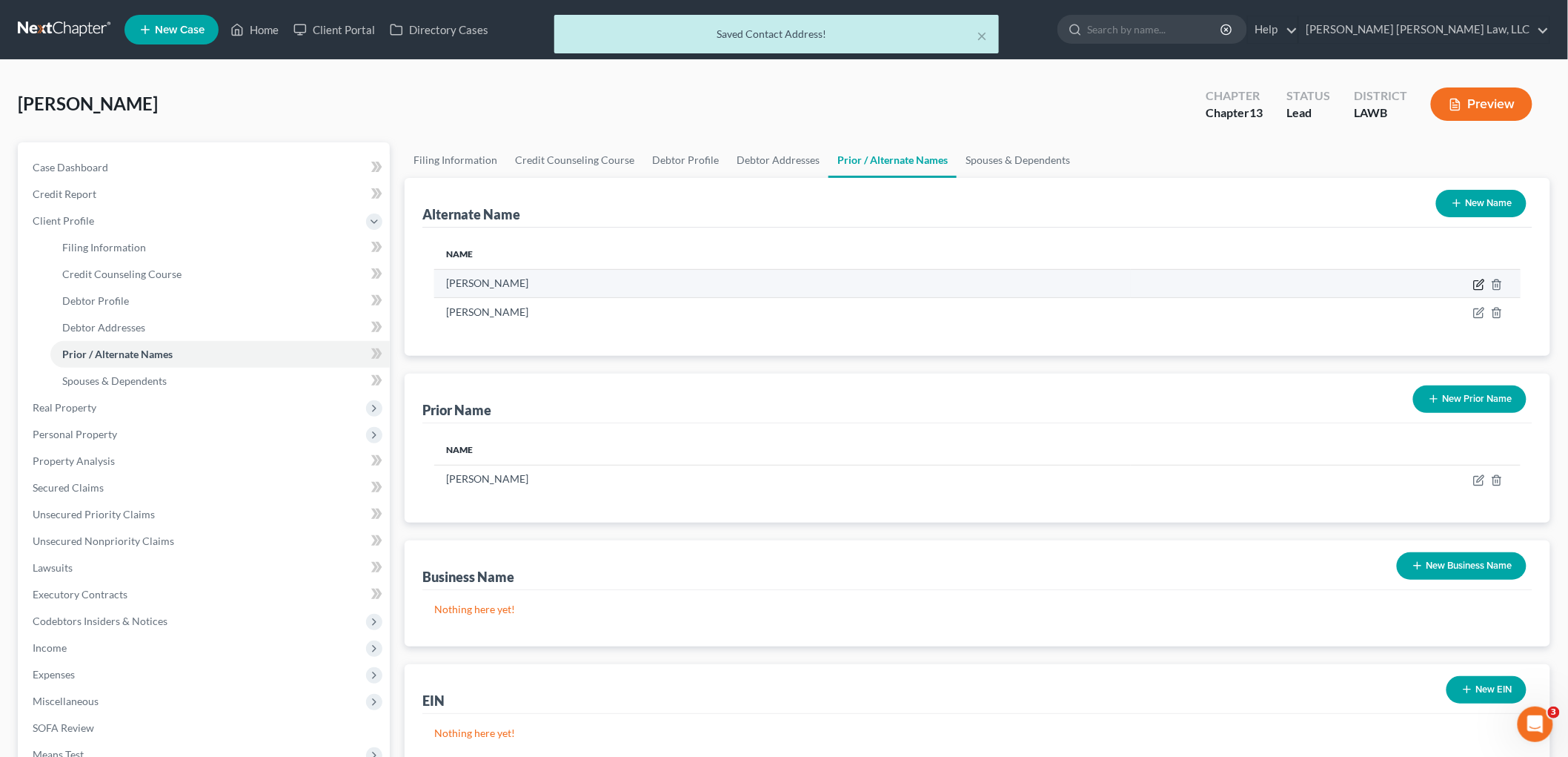
click at [1483, 279] on icon at bounding box center [1479, 284] width 12 height 12
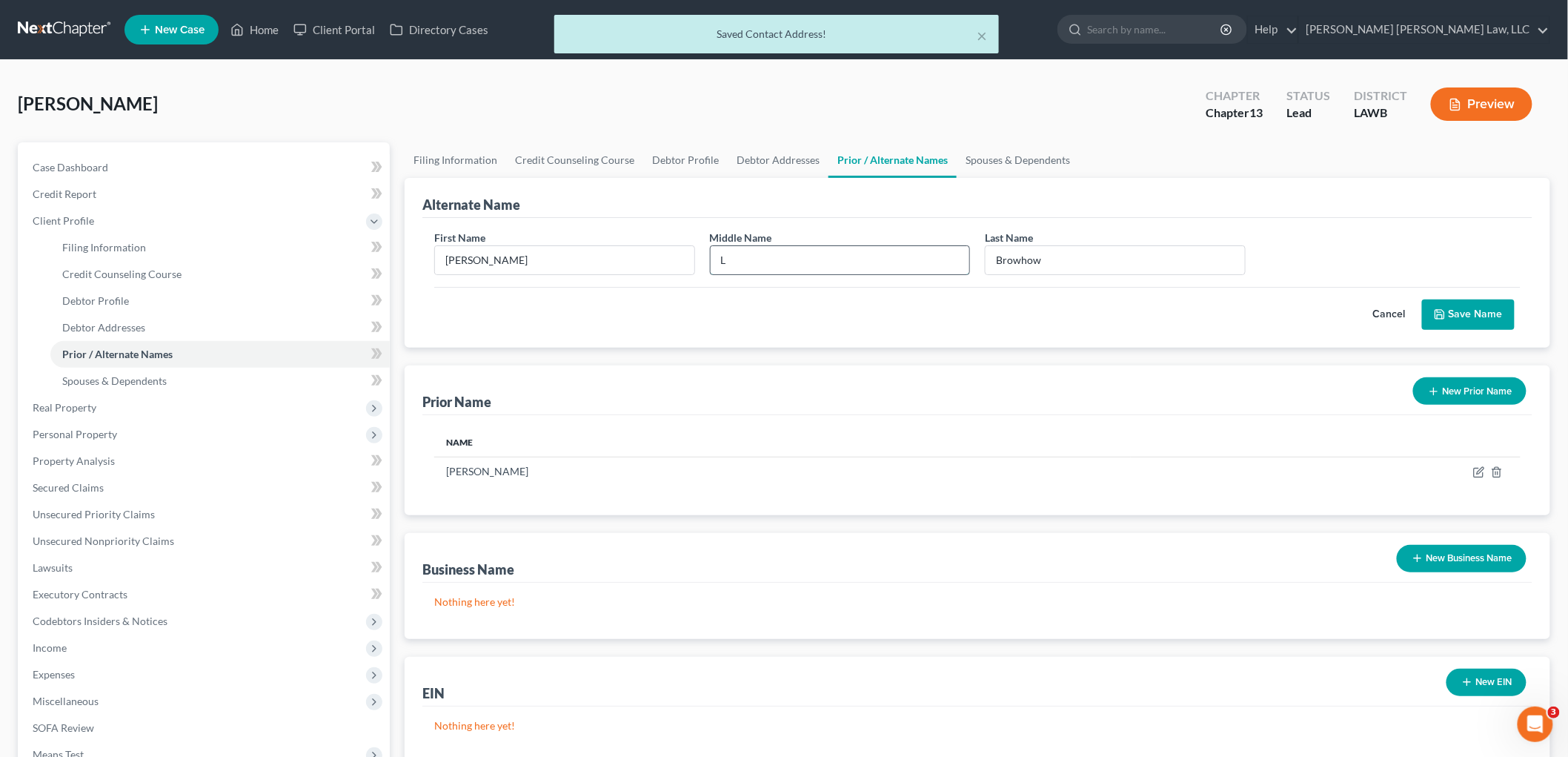
click at [848, 262] on input "L" at bounding box center [840, 260] width 259 height 28
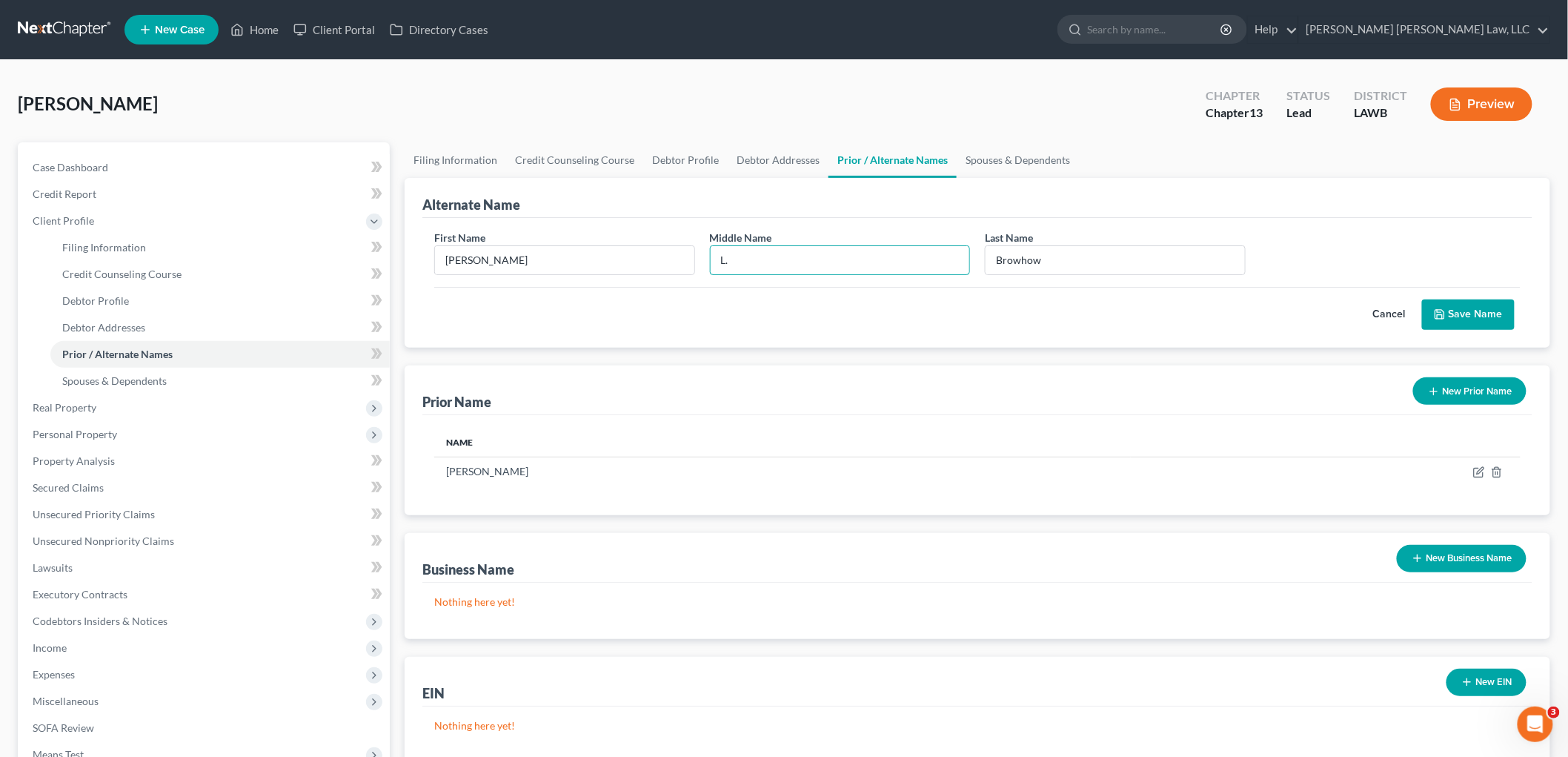
type input "L."
click at [1480, 320] on button "Save Name" at bounding box center [1468, 315] width 93 height 32
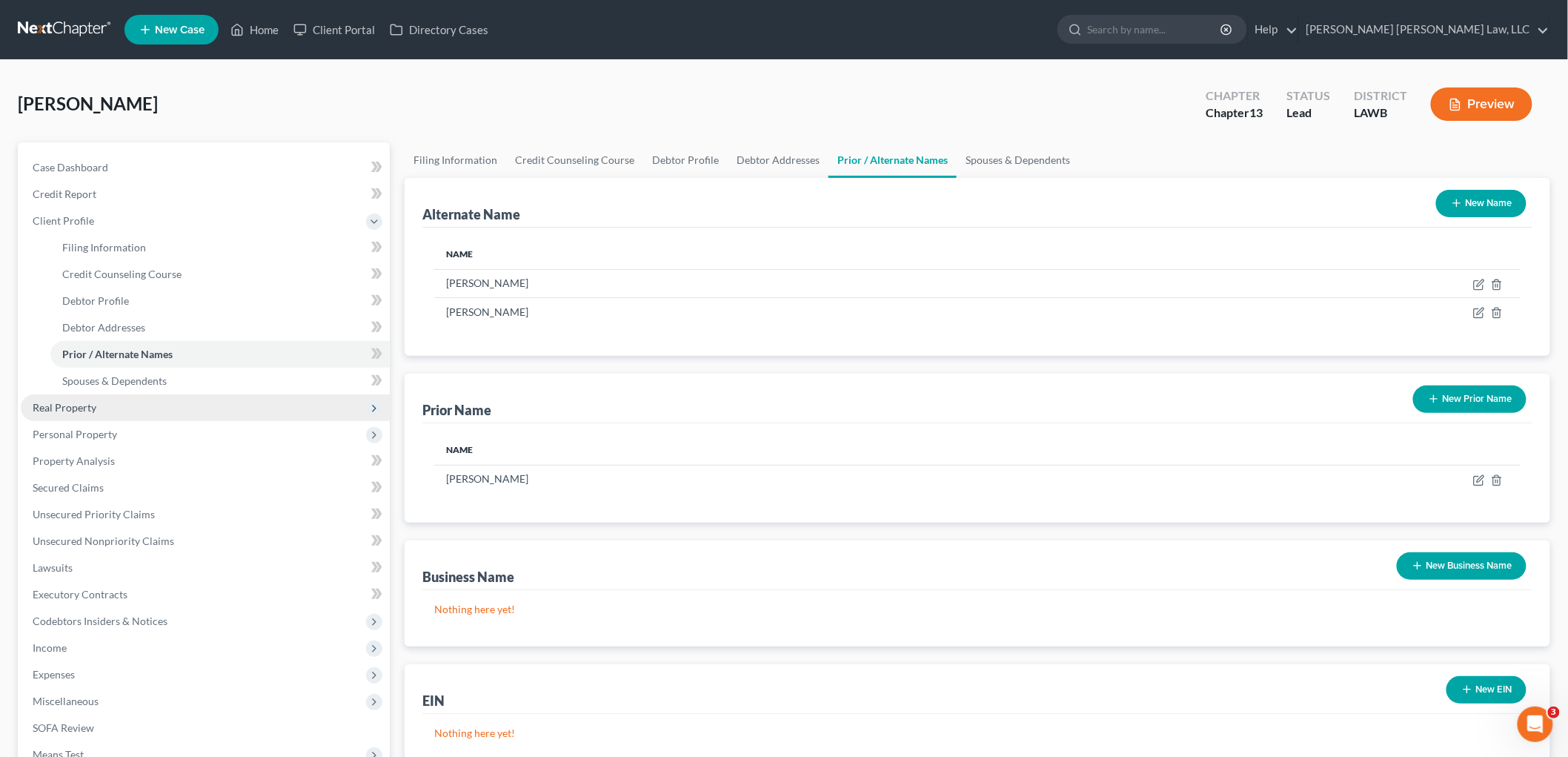
click at [119, 406] on span "Real Property" at bounding box center [205, 408] width 369 height 27
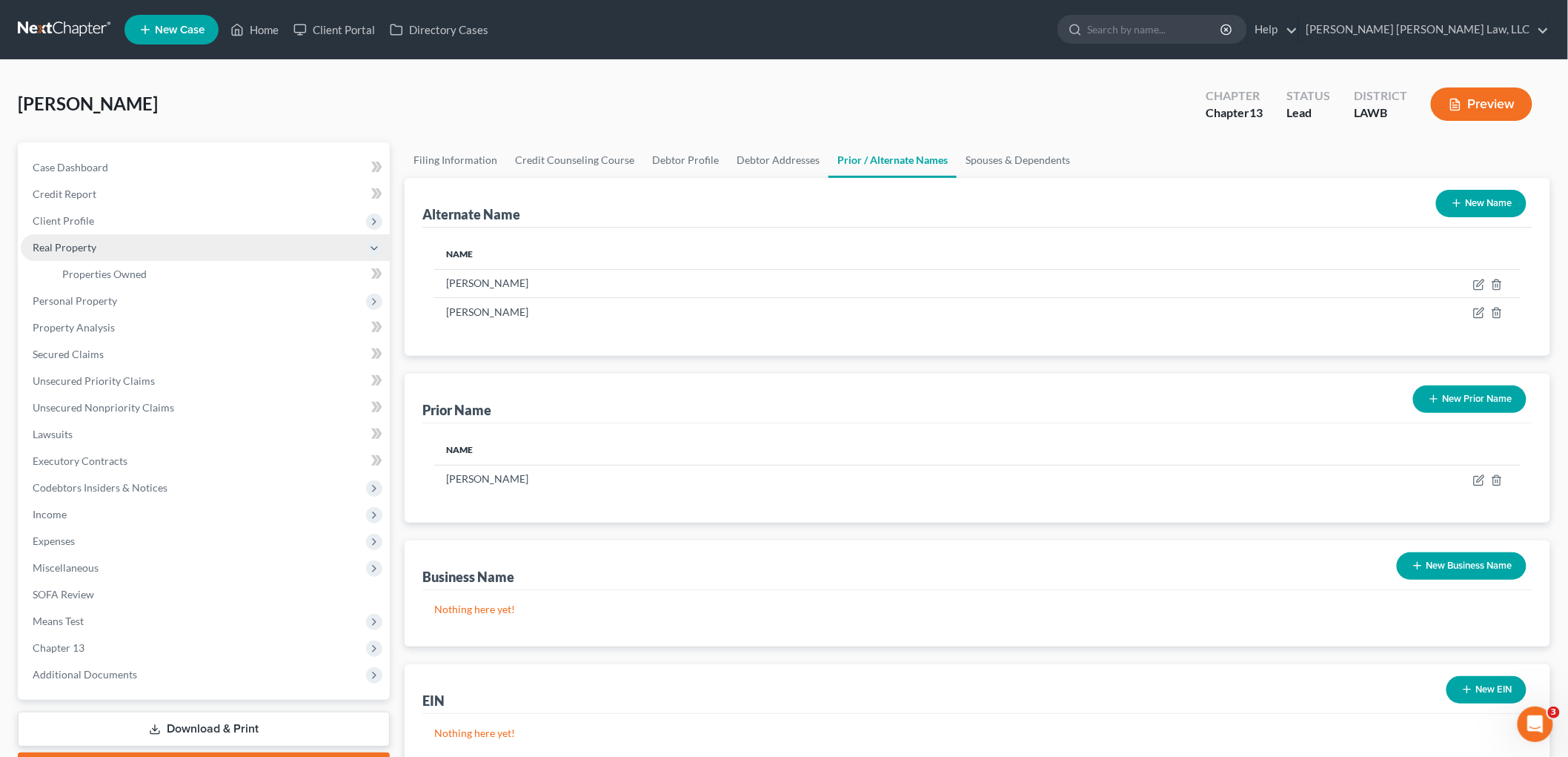
click at [181, 249] on span "Real Property" at bounding box center [205, 248] width 369 height 27
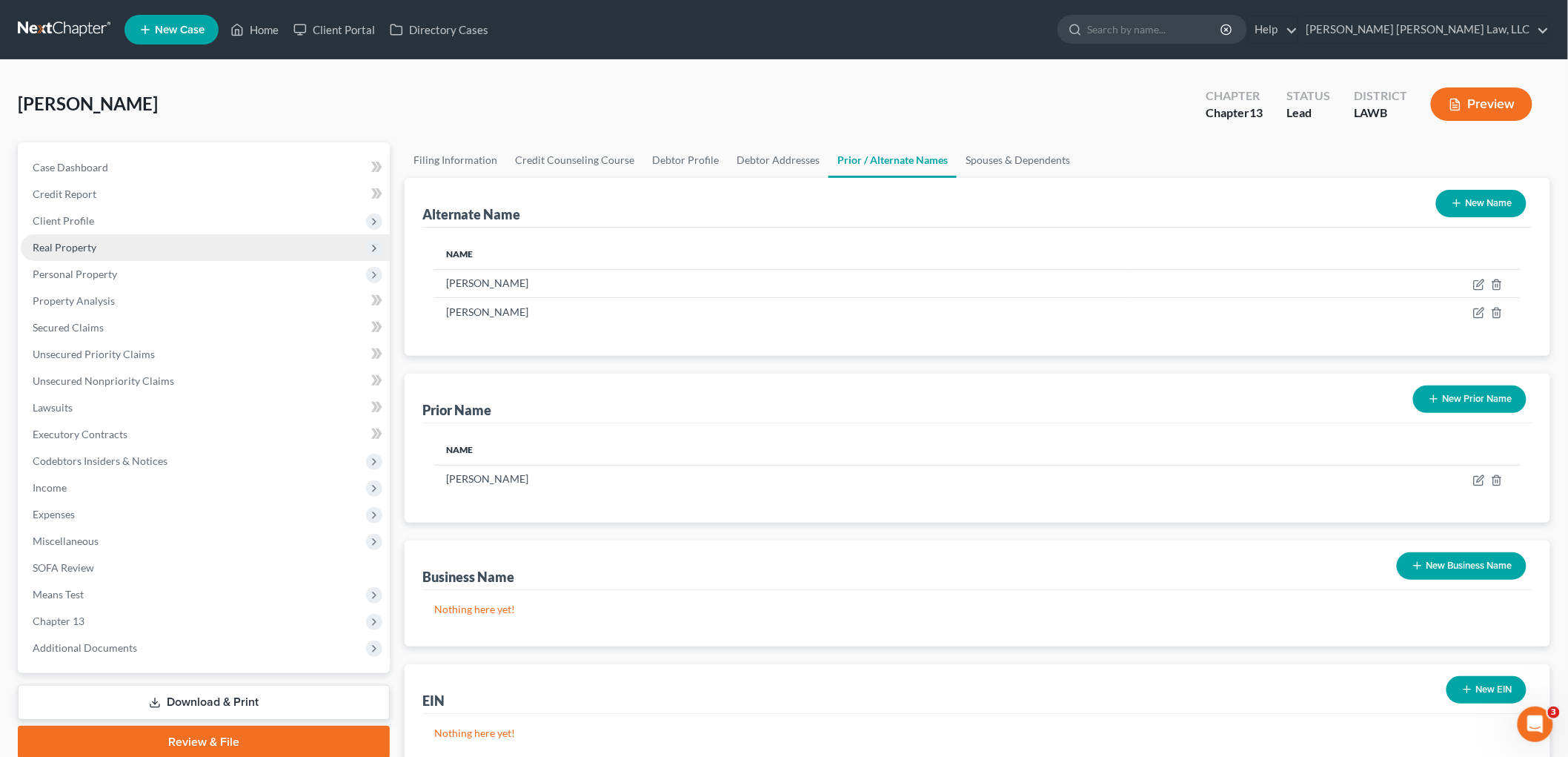
click at [131, 241] on span "Real Property" at bounding box center [205, 248] width 369 height 27
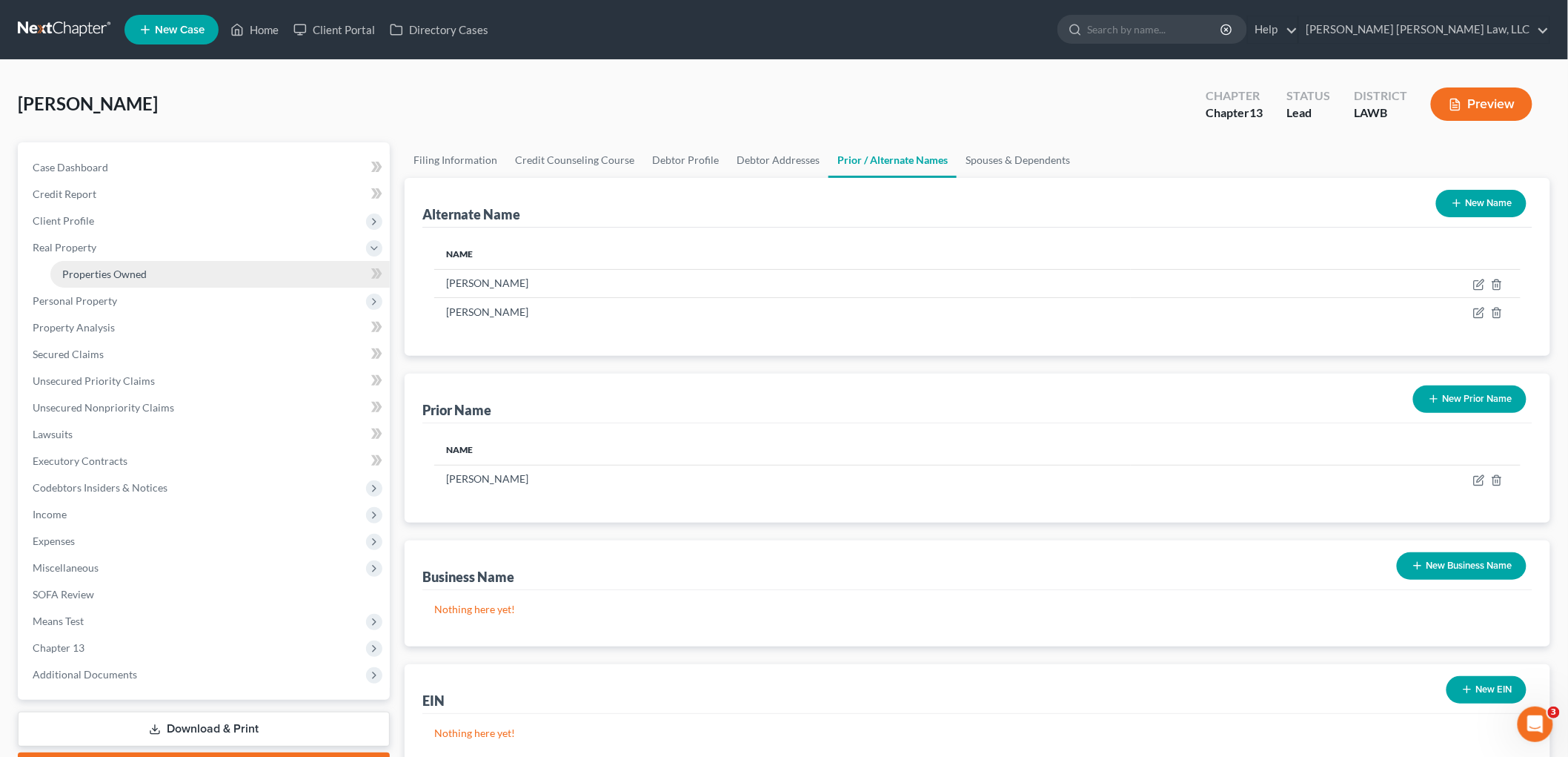
click at [140, 268] on span "Properties Owned" at bounding box center [104, 274] width 85 height 13
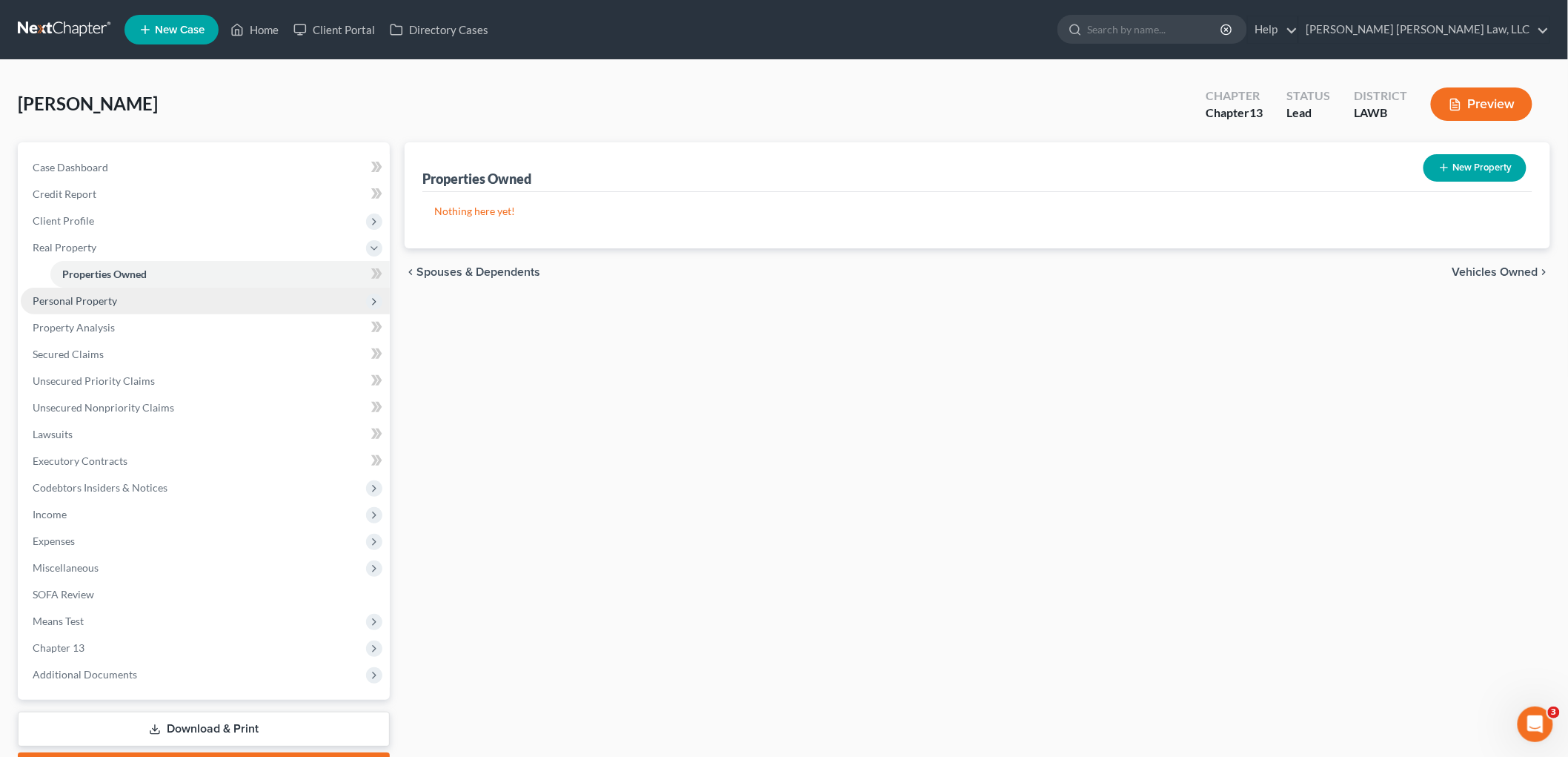
click at [114, 299] on span "Personal Property" at bounding box center [75, 301] width 85 height 13
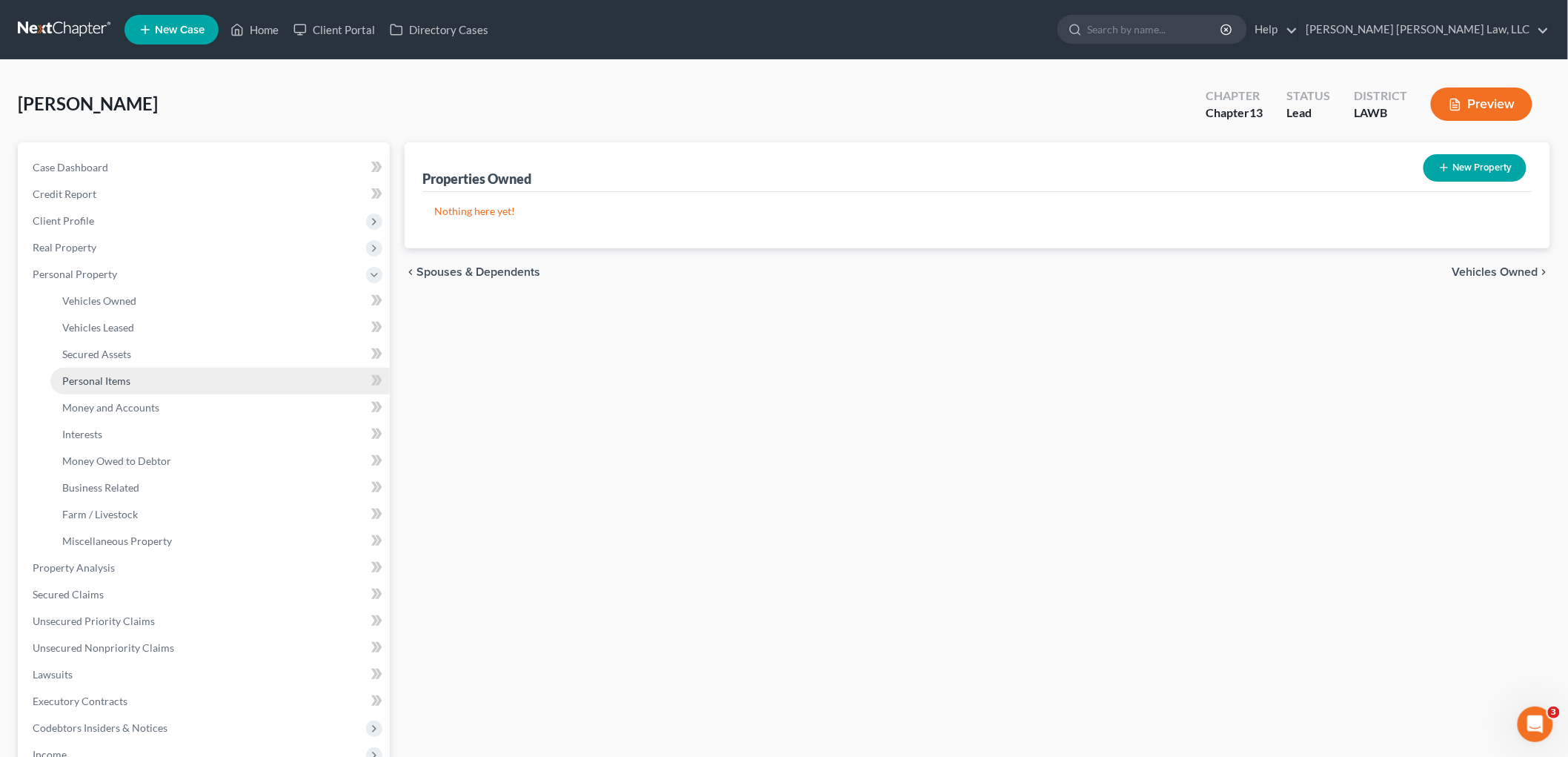
click at [135, 381] on link "Personal Items" at bounding box center [220, 381] width 340 height 27
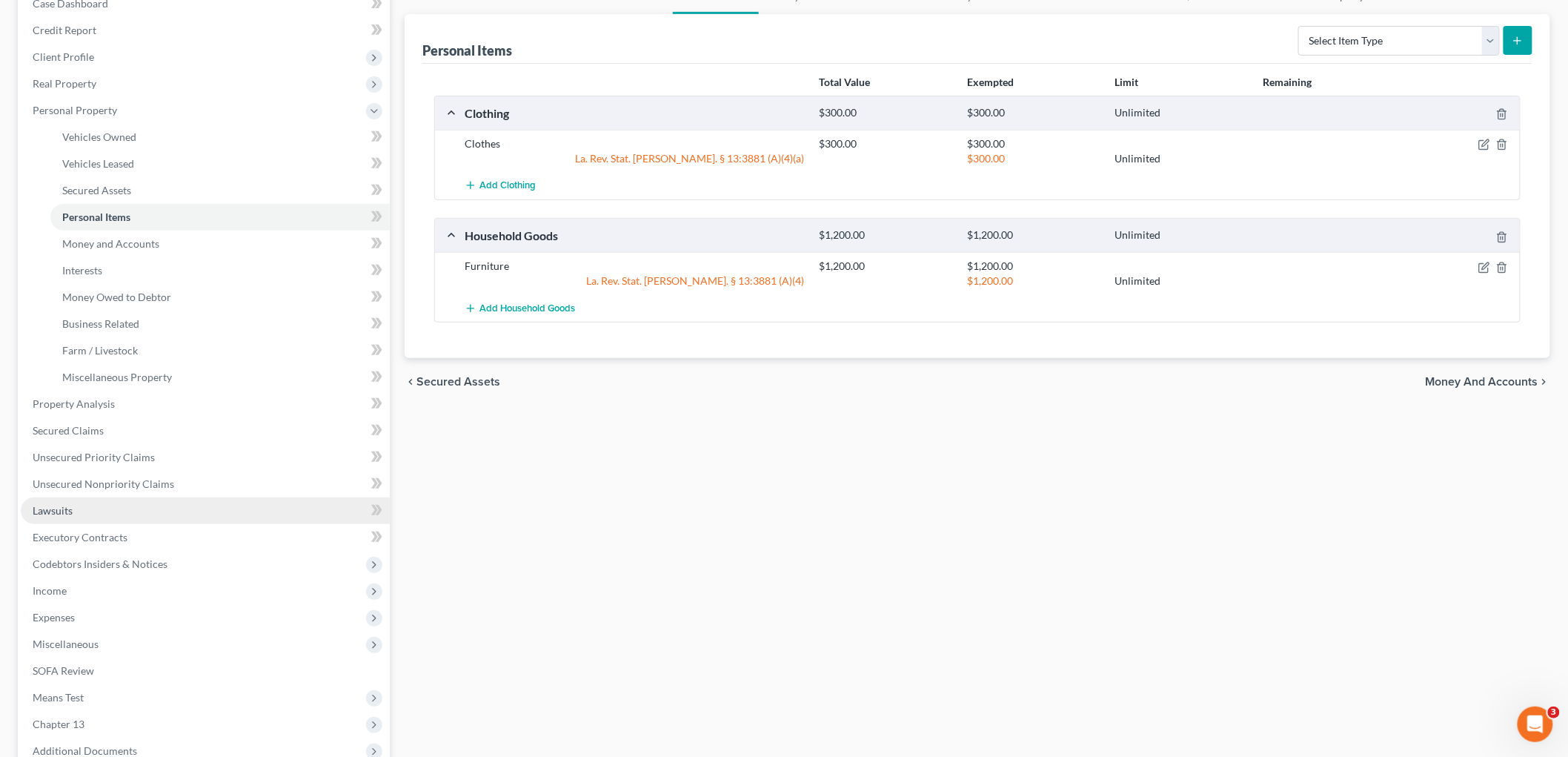
scroll to position [165, 0]
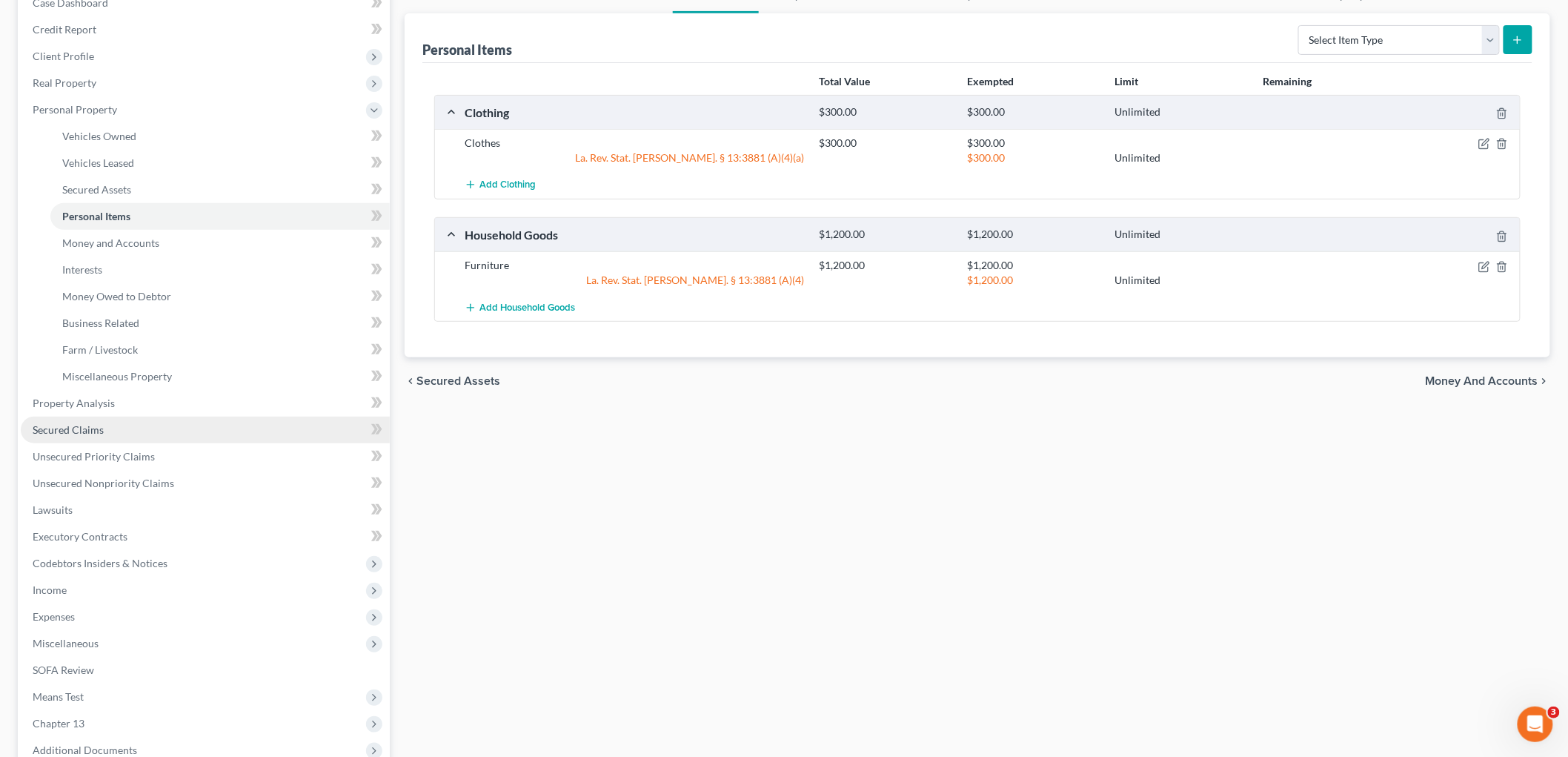
click at [129, 424] on link "Secured Claims" at bounding box center [205, 430] width 369 height 27
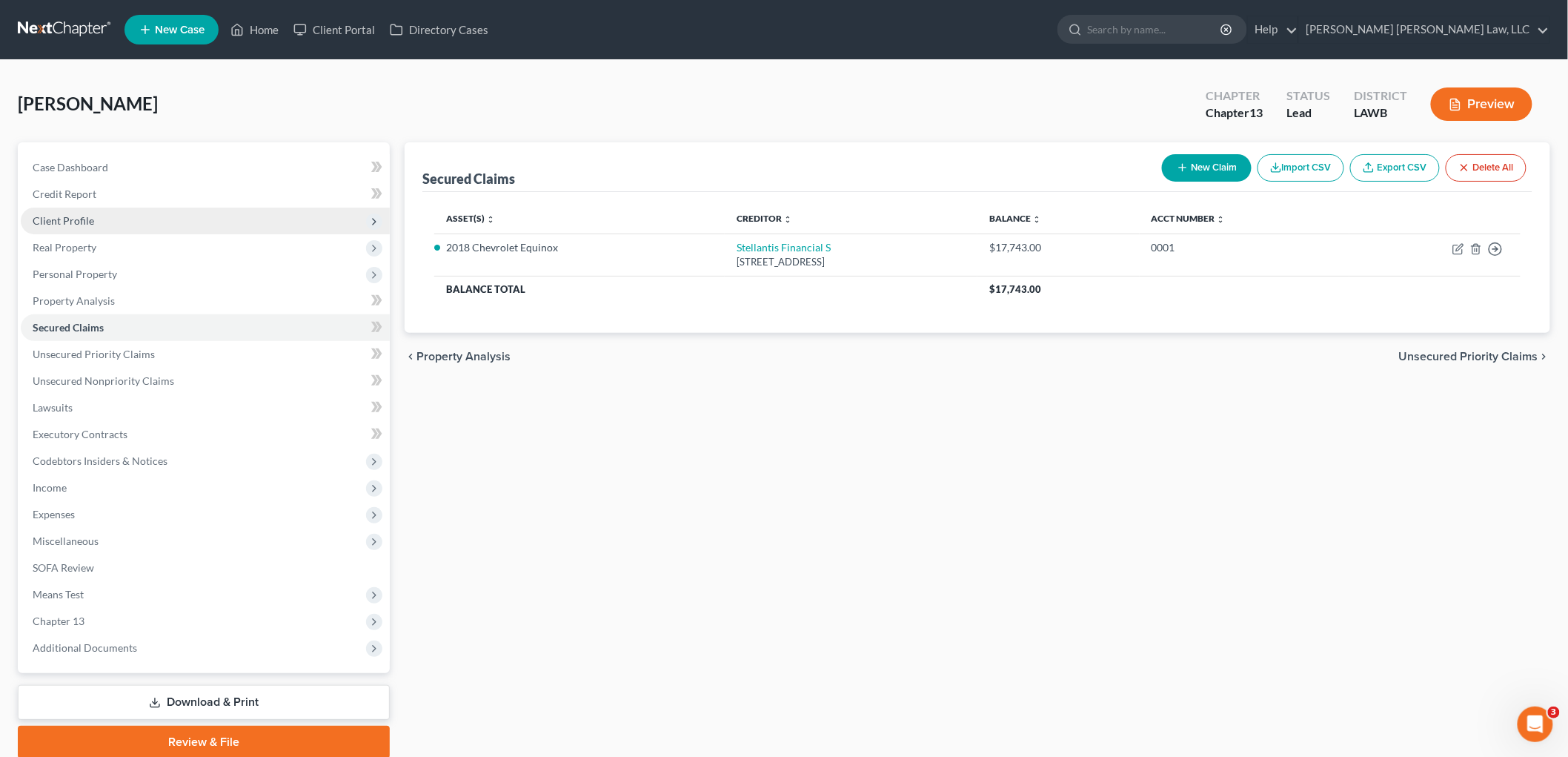
click at [104, 212] on span "Client Profile" at bounding box center [205, 221] width 369 height 27
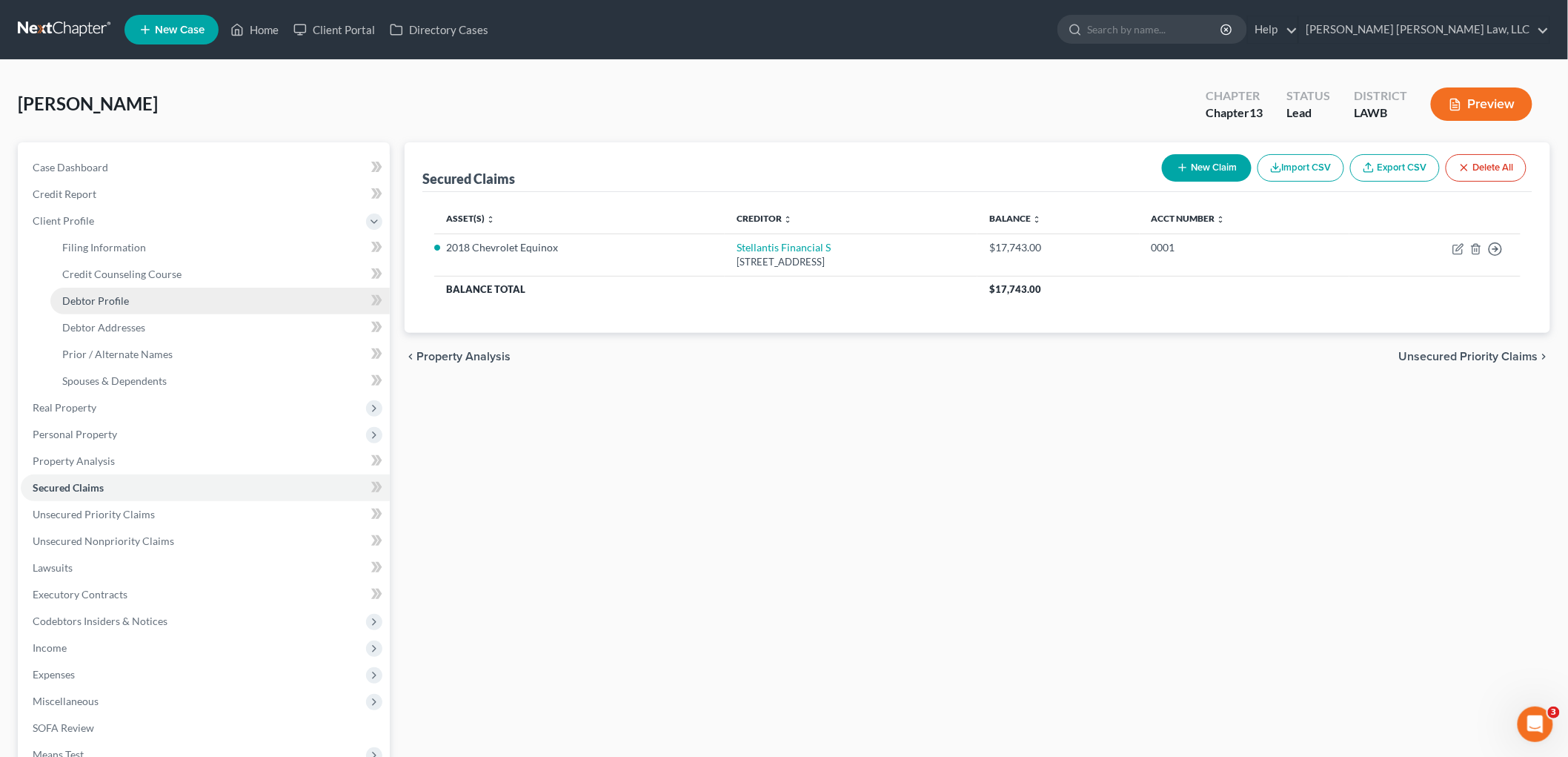
click at [121, 300] on span "Debtor Profile" at bounding box center [95, 301] width 67 height 13
select select "3"
select select "0"
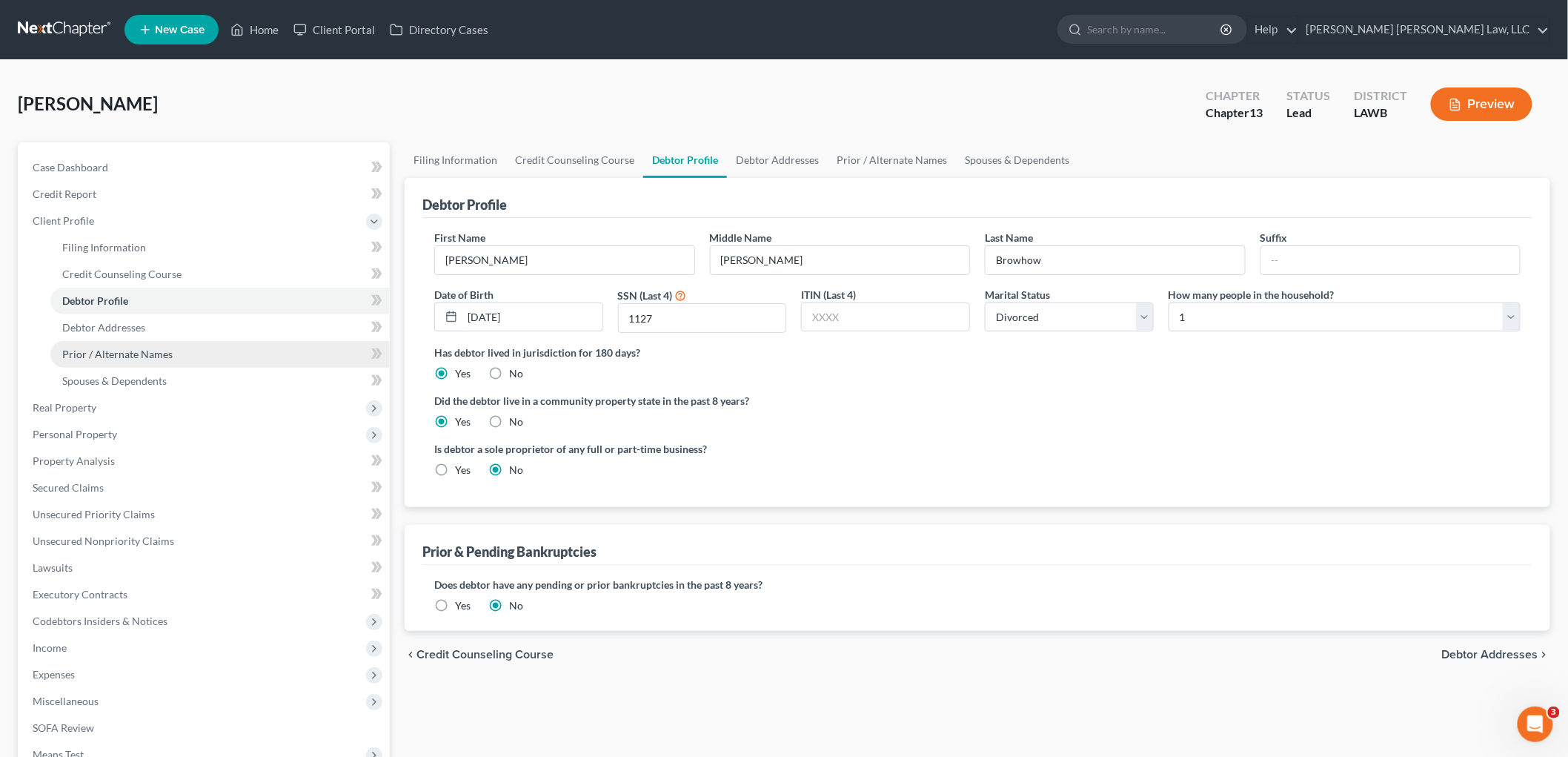
click at [177, 350] on link "Prior / Alternate Names" at bounding box center [220, 355] width 340 height 27
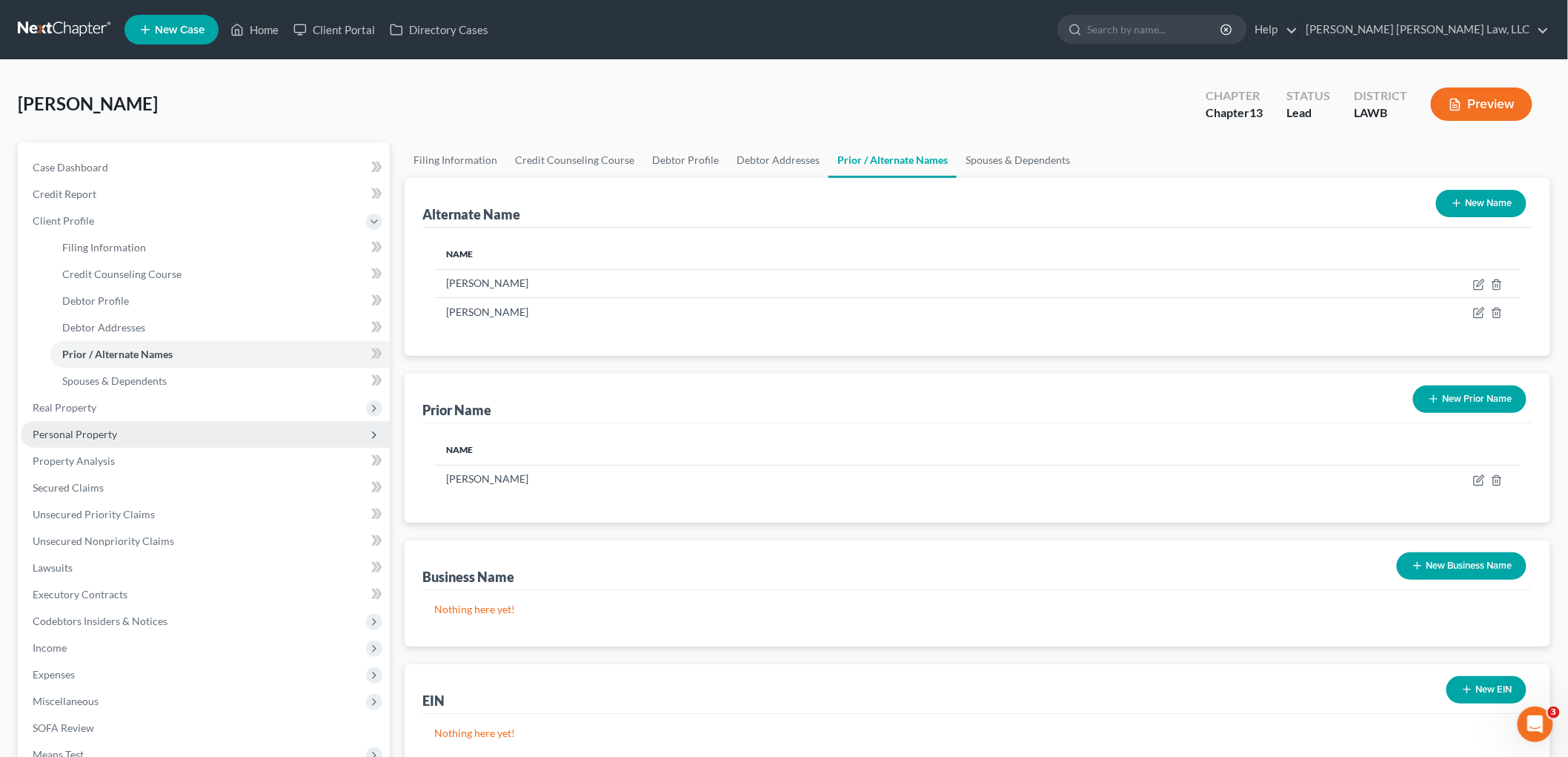
click at [90, 432] on span "Personal Property" at bounding box center [75, 434] width 85 height 13
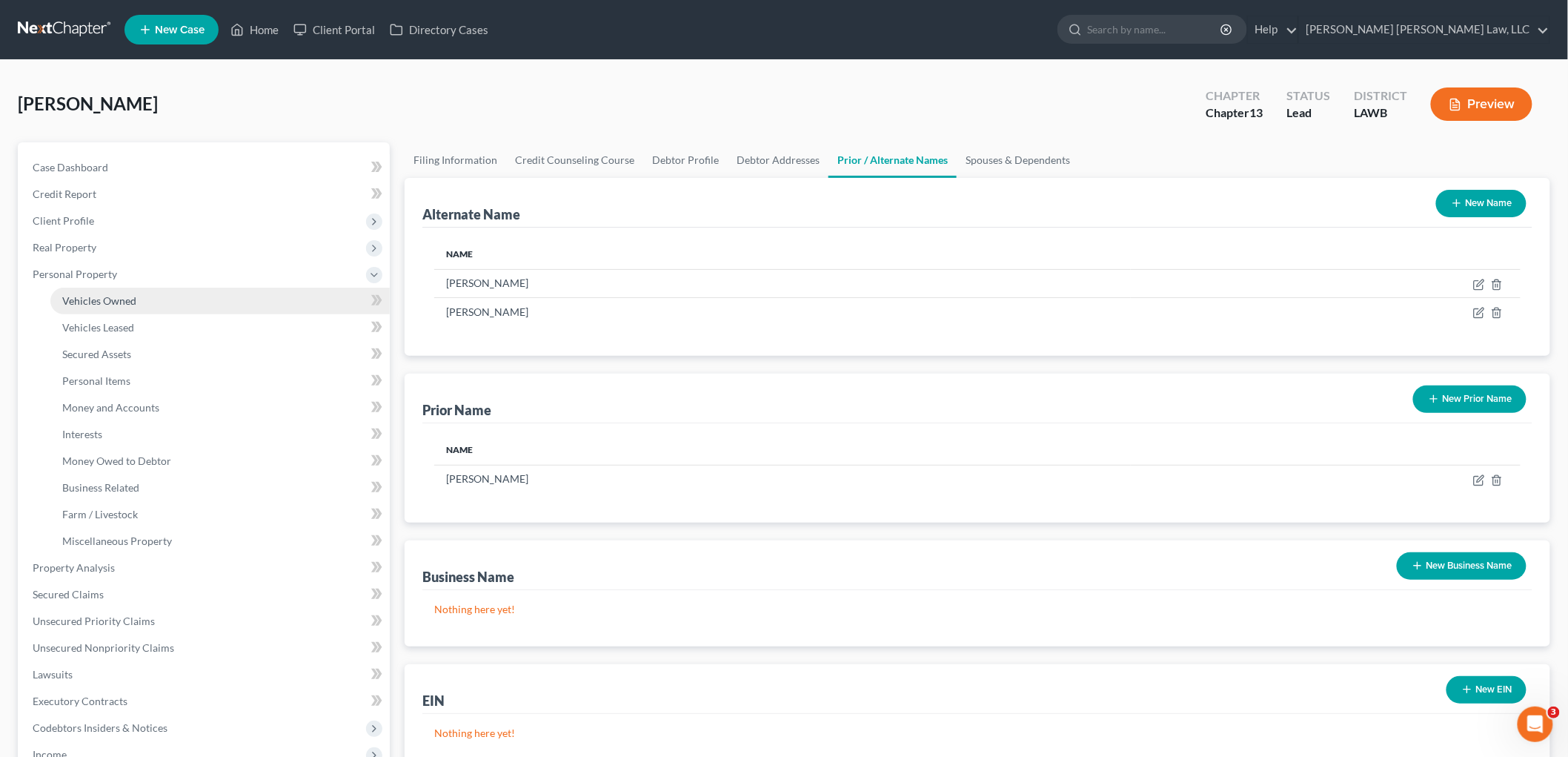
click at [119, 304] on span "Vehicles Owned" at bounding box center [99, 301] width 74 height 13
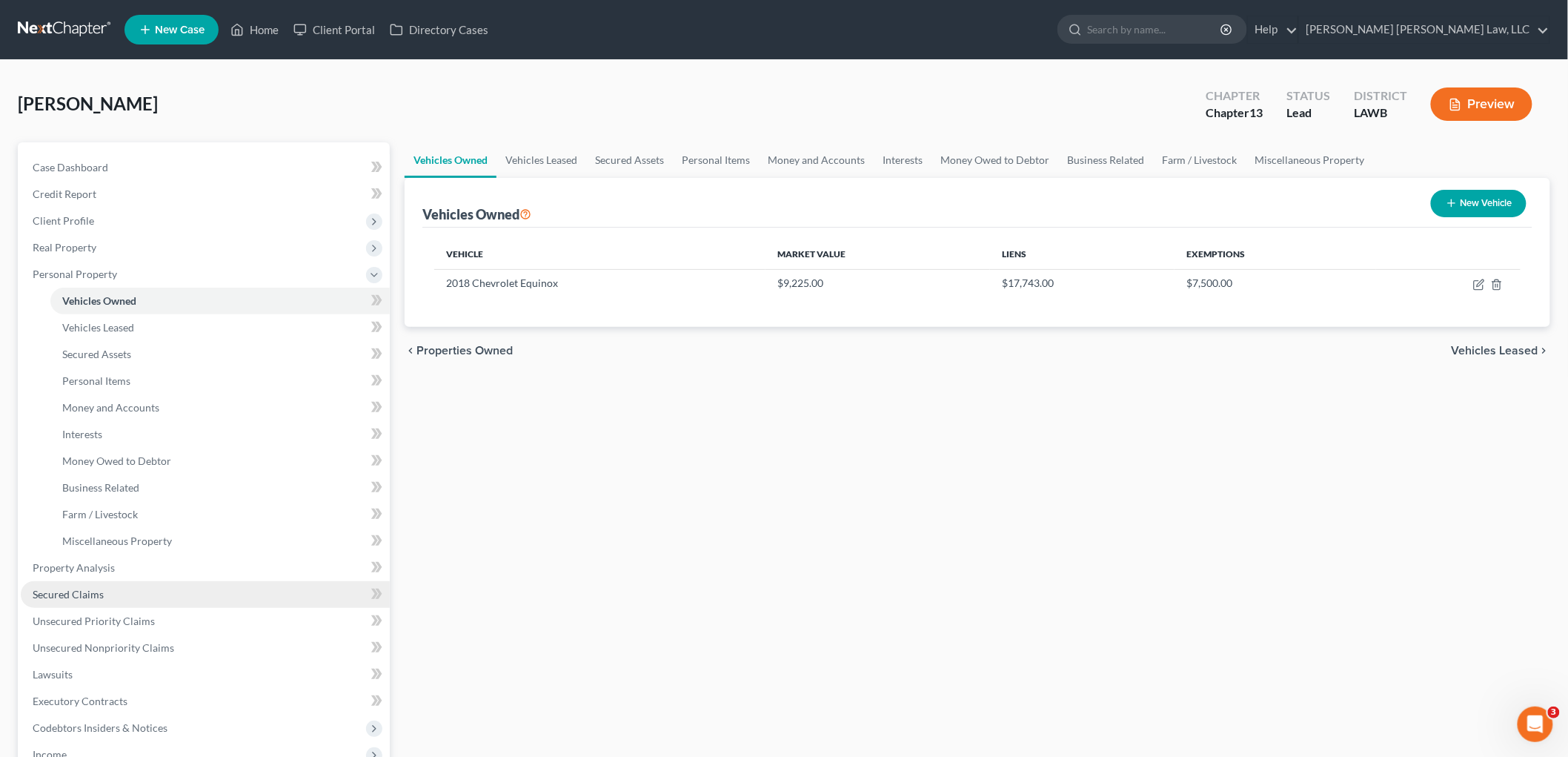
click at [85, 591] on span "Secured Claims" at bounding box center [68, 595] width 71 height 13
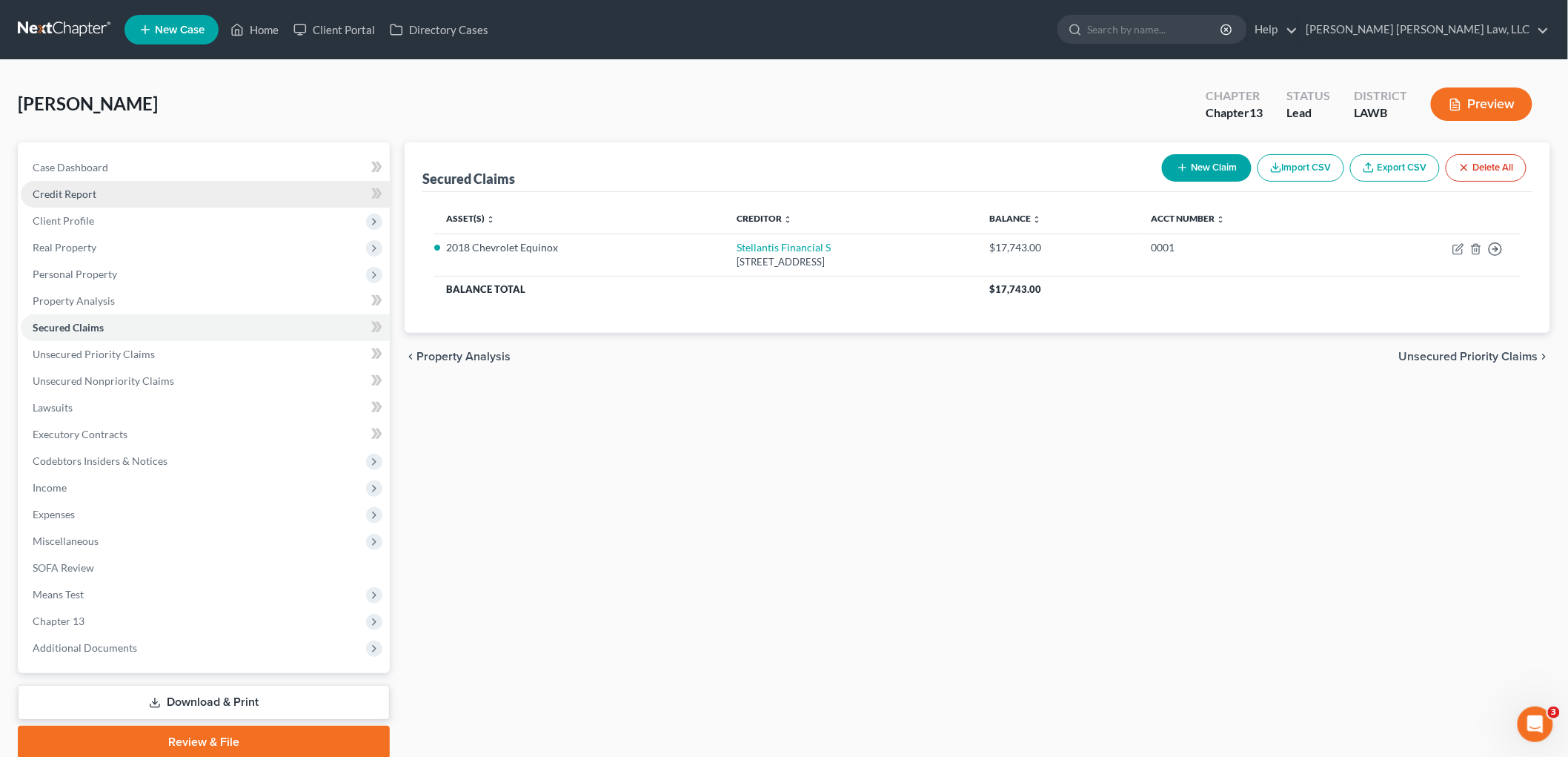
click at [115, 196] on link "Credit Report" at bounding box center [205, 195] width 369 height 27
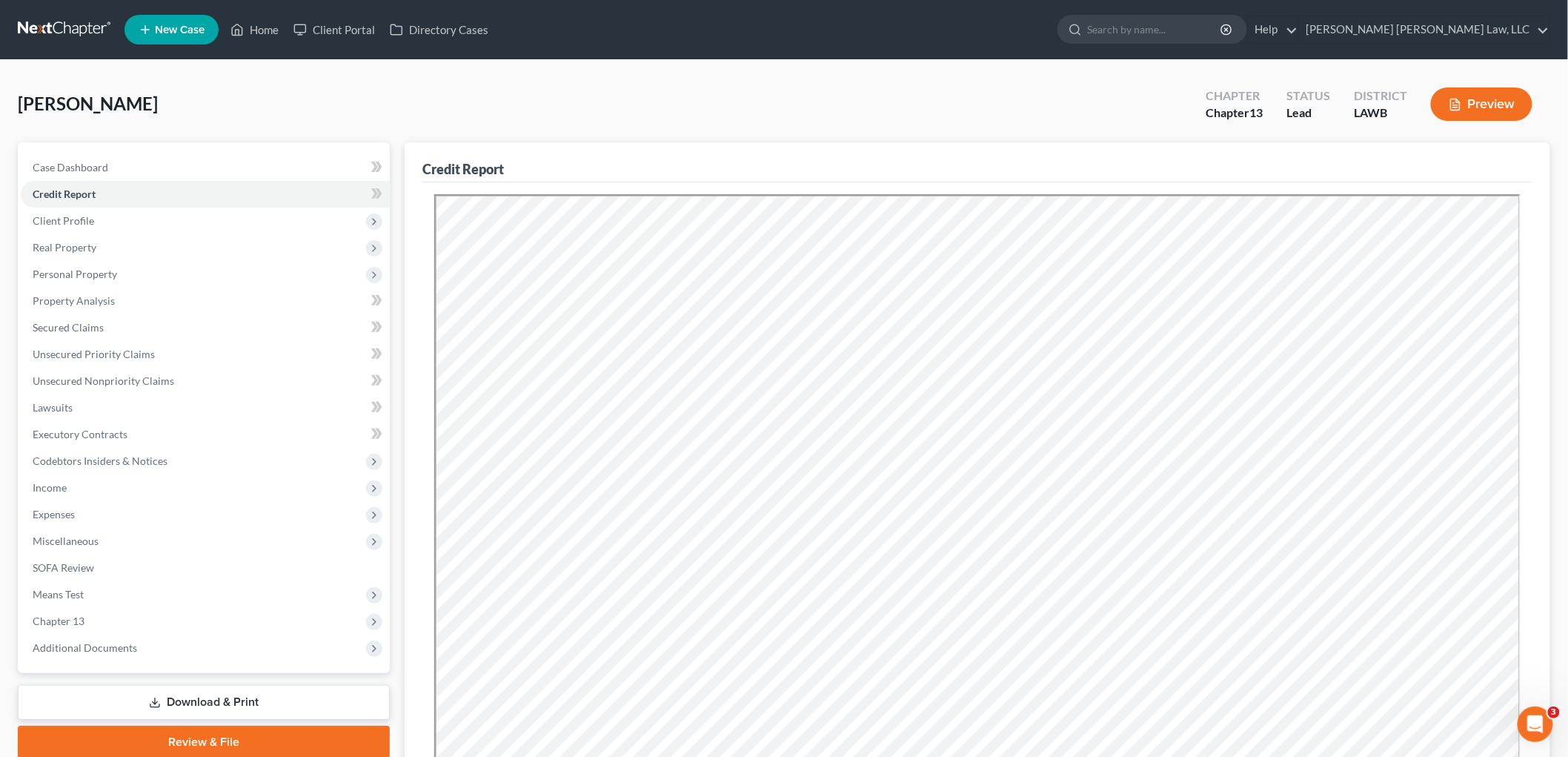
click at [60, 31] on link at bounding box center [65, 30] width 95 height 27
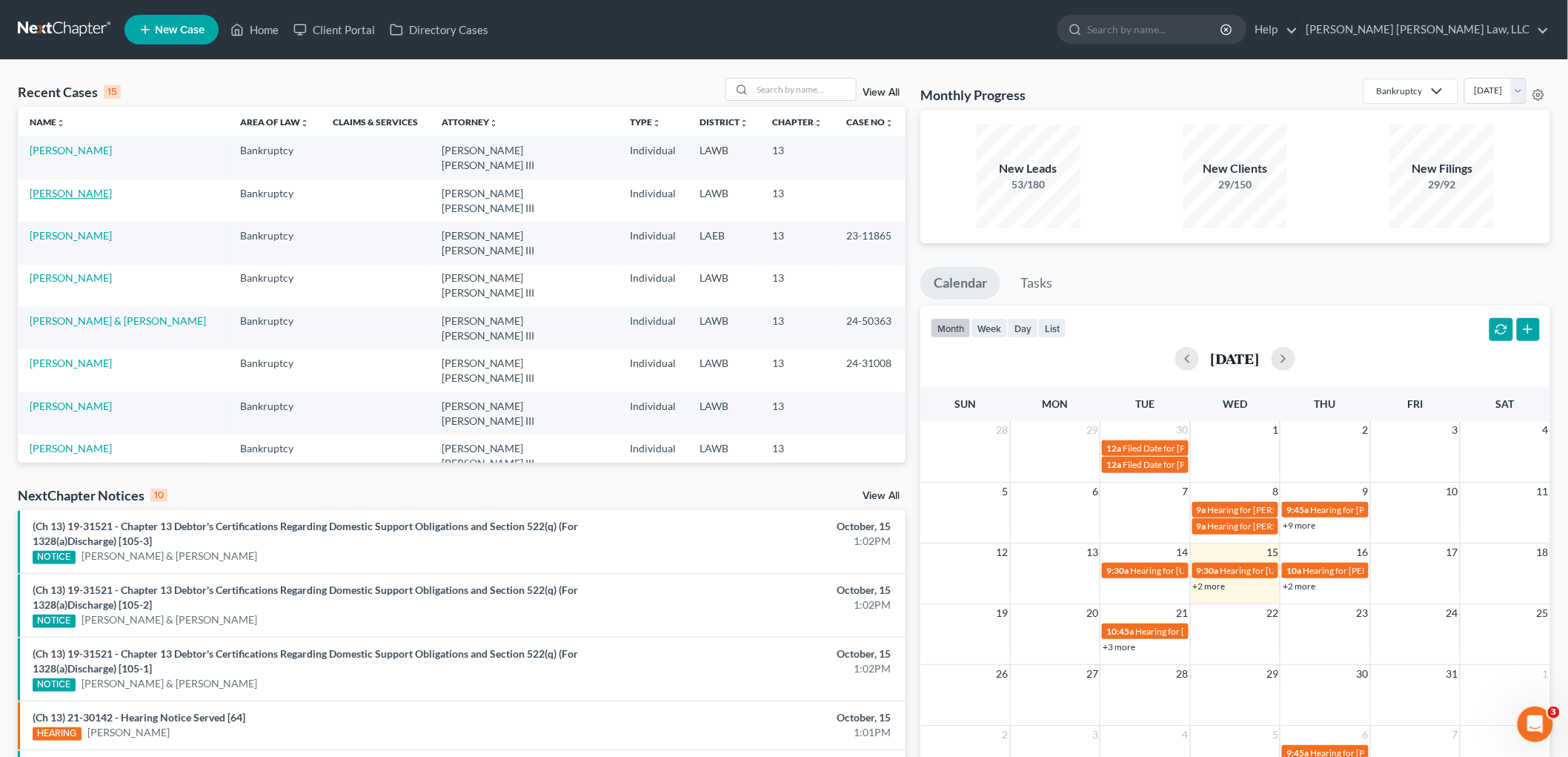
click at [59, 187] on link "[PERSON_NAME]" at bounding box center [70, 193] width 82 height 13
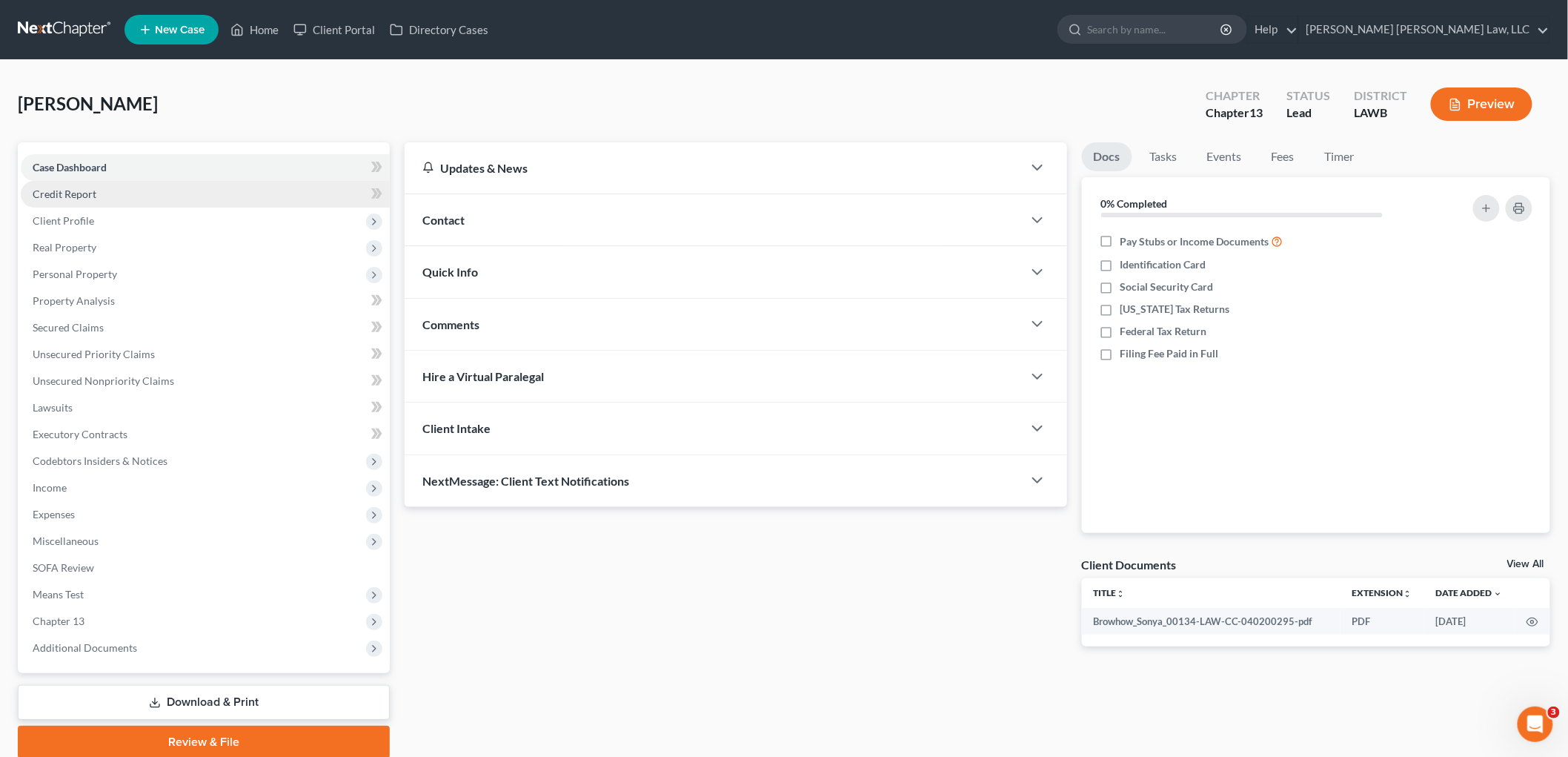
click at [114, 196] on link "Credit Report" at bounding box center [205, 195] width 369 height 27
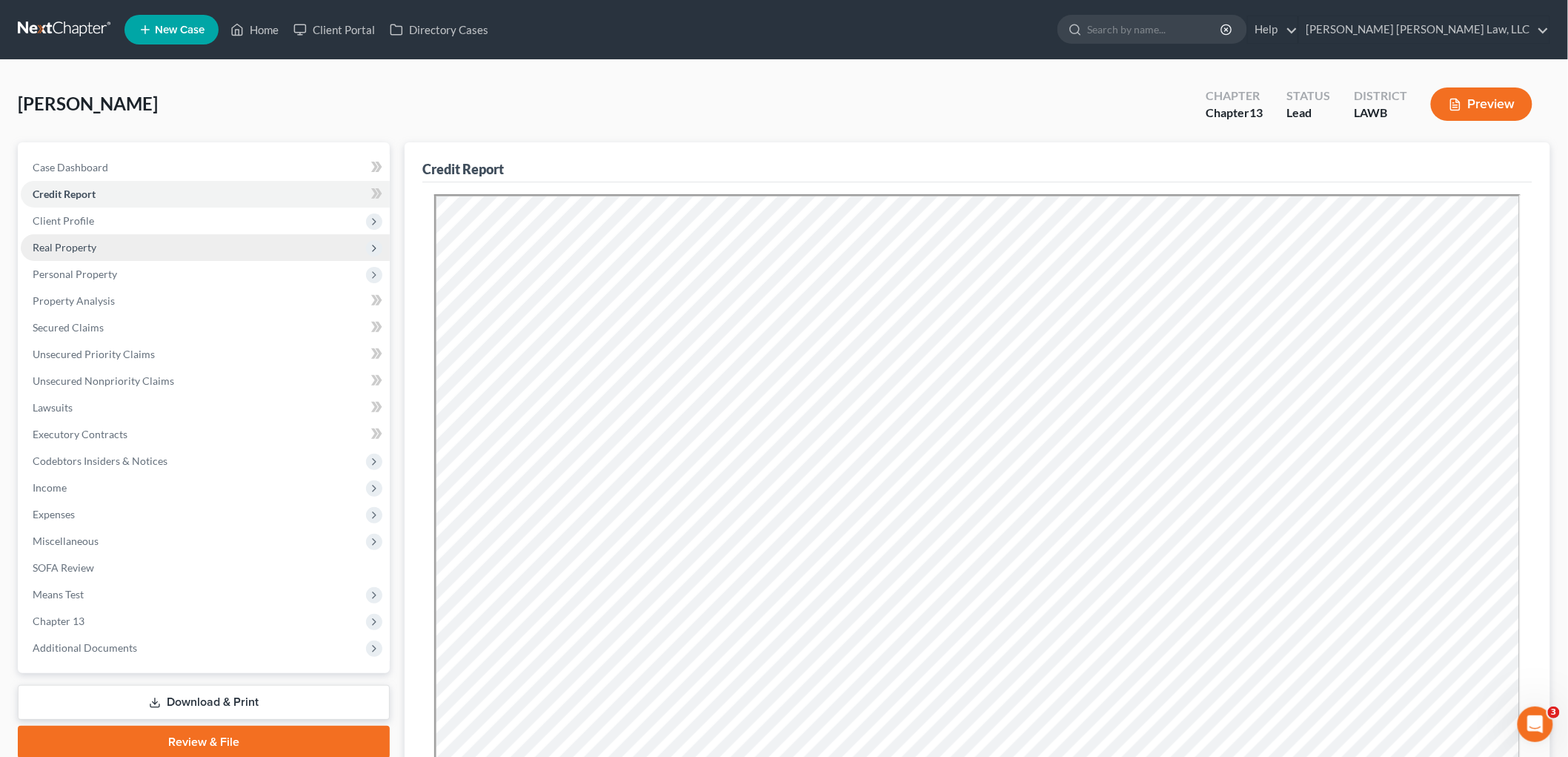
click at [115, 245] on span "Real Property" at bounding box center [205, 248] width 369 height 27
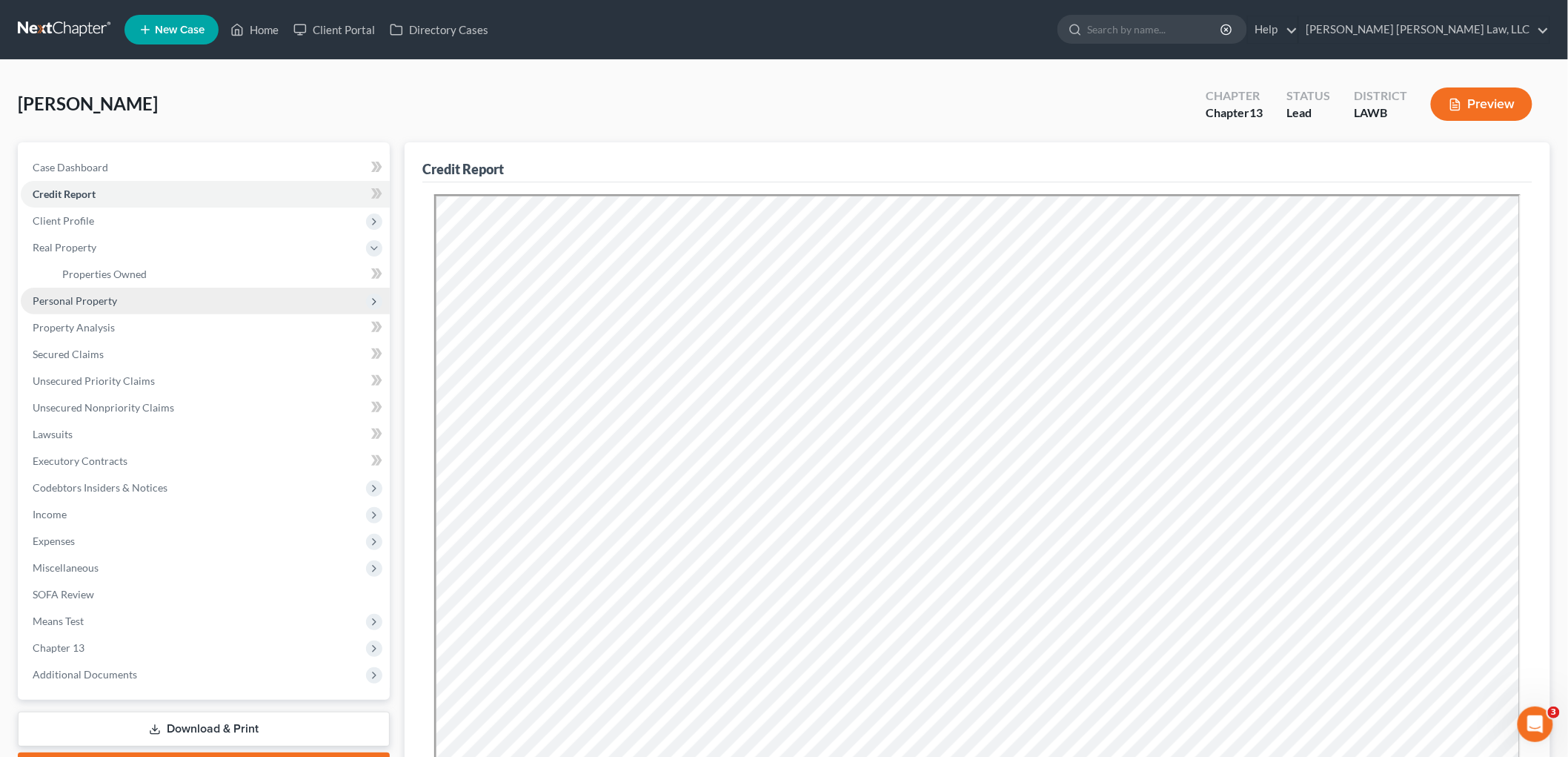
click at [122, 310] on span "Personal Property" at bounding box center [205, 301] width 369 height 27
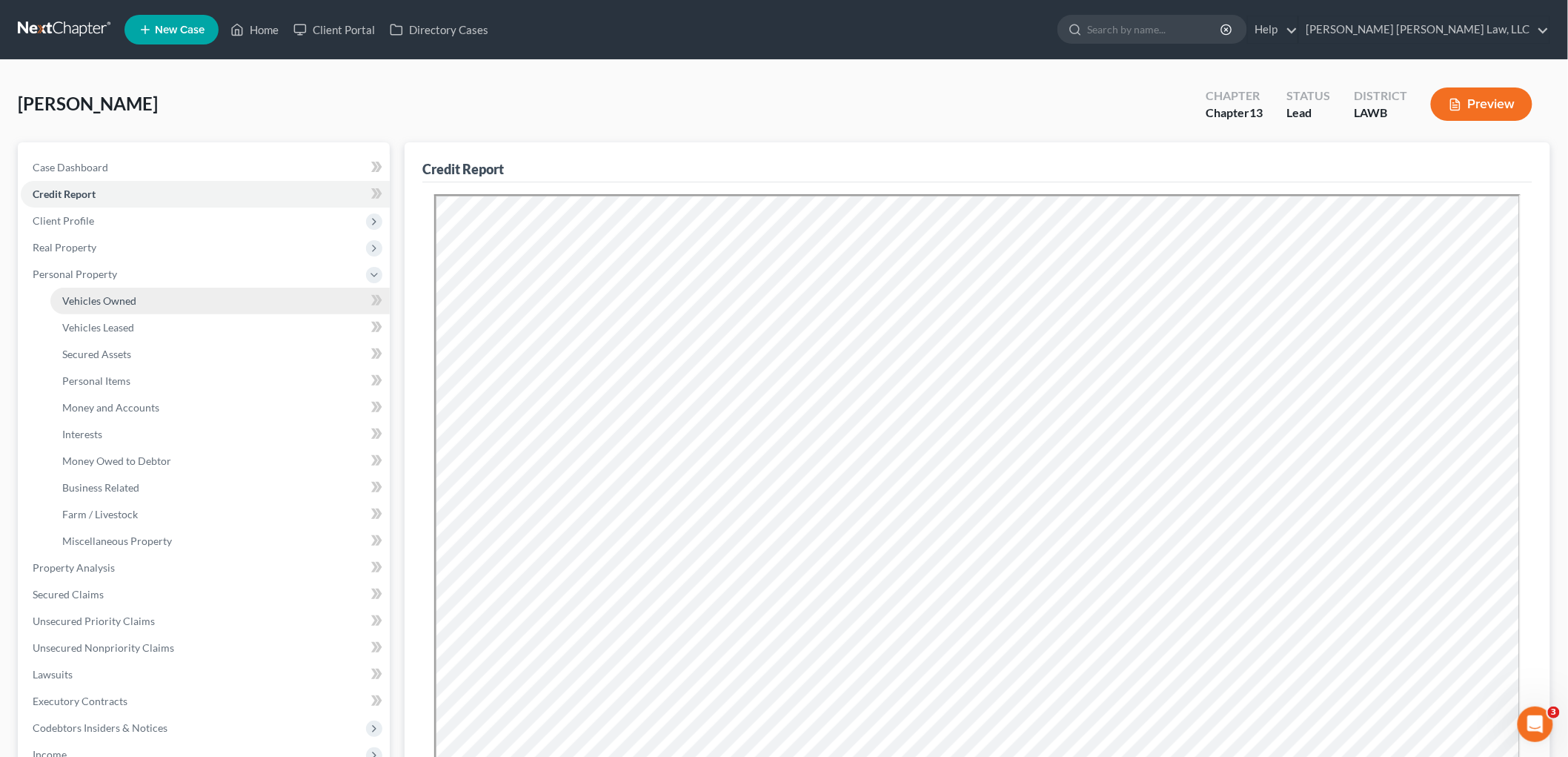
click at [129, 309] on link "Vehicles Owned" at bounding box center [220, 301] width 340 height 27
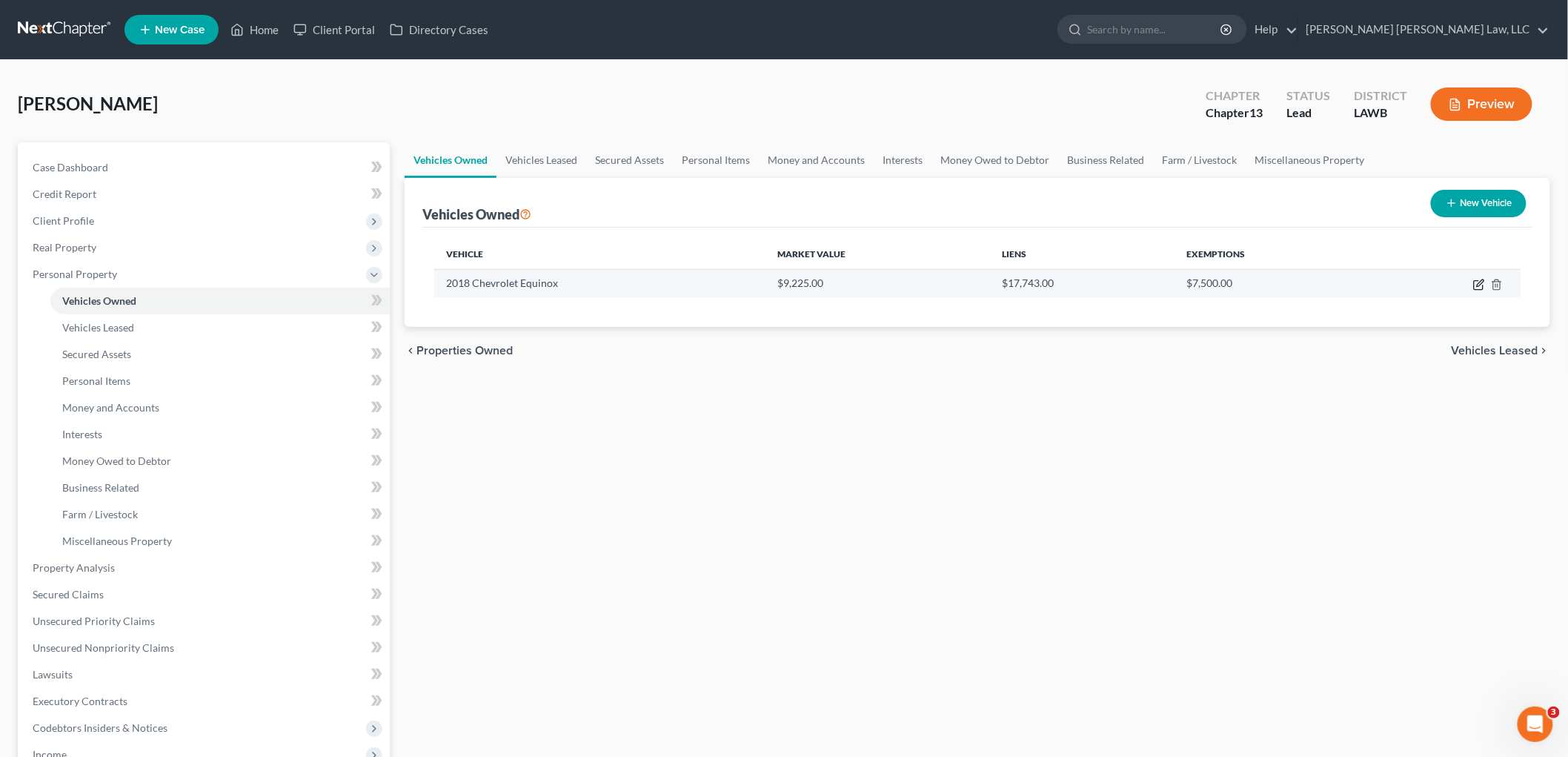
click at [1478, 285] on icon "button" at bounding box center [1480, 282] width 6 height 6
select select "0"
select select "8"
select select "0"
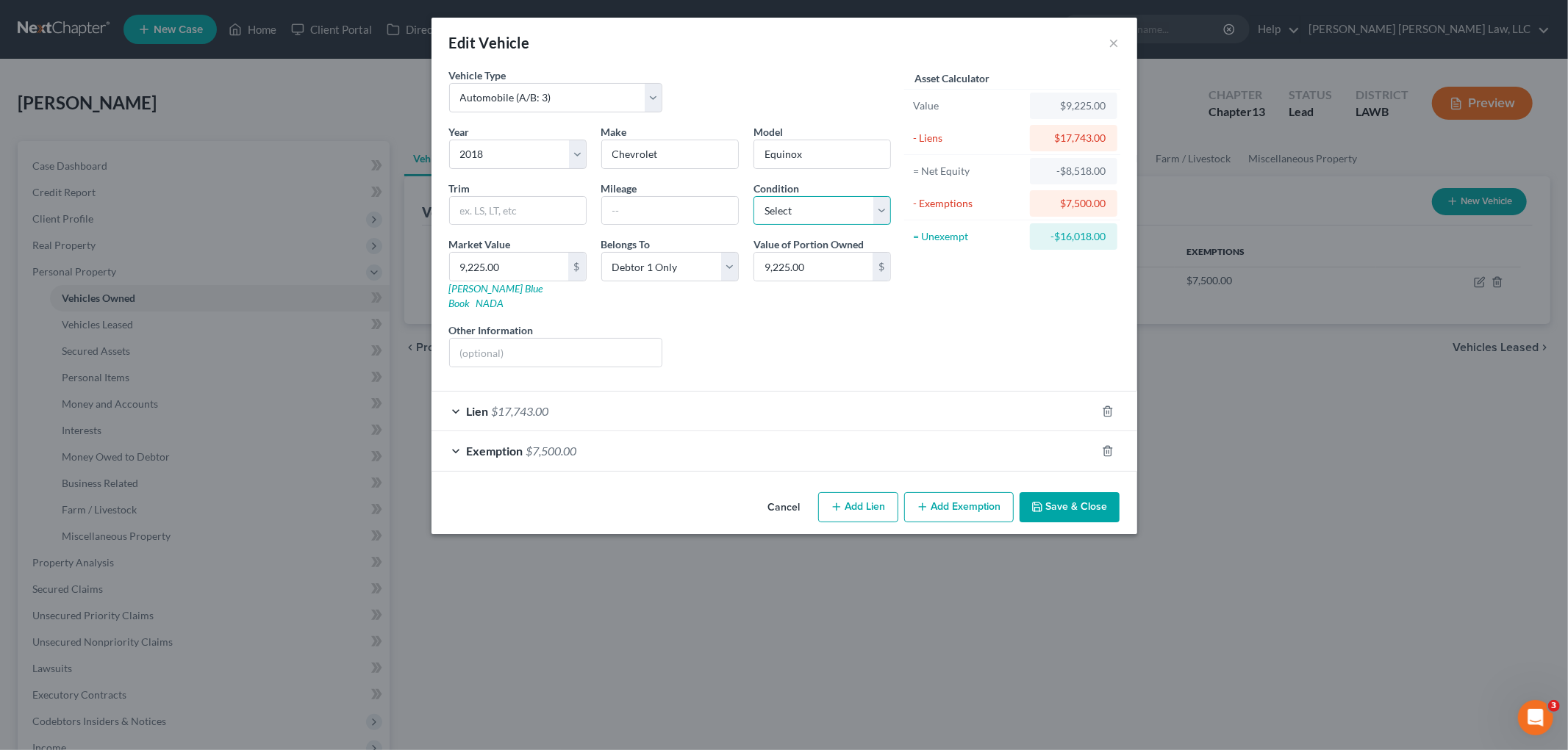
drag, startPoint x: 789, startPoint y: 210, endPoint x: 794, endPoint y: 223, distance: 13.9
click at [791, 210] on select "Select Excellent Very Good Good Fair Poor" at bounding box center [822, 211] width 138 height 29
select select "3"
click at [753, 196] on select "Select Excellent Very Good Good Fair Poor" at bounding box center [822, 211] width 138 height 29
click at [671, 213] on input "text" at bounding box center [670, 211] width 136 height 28
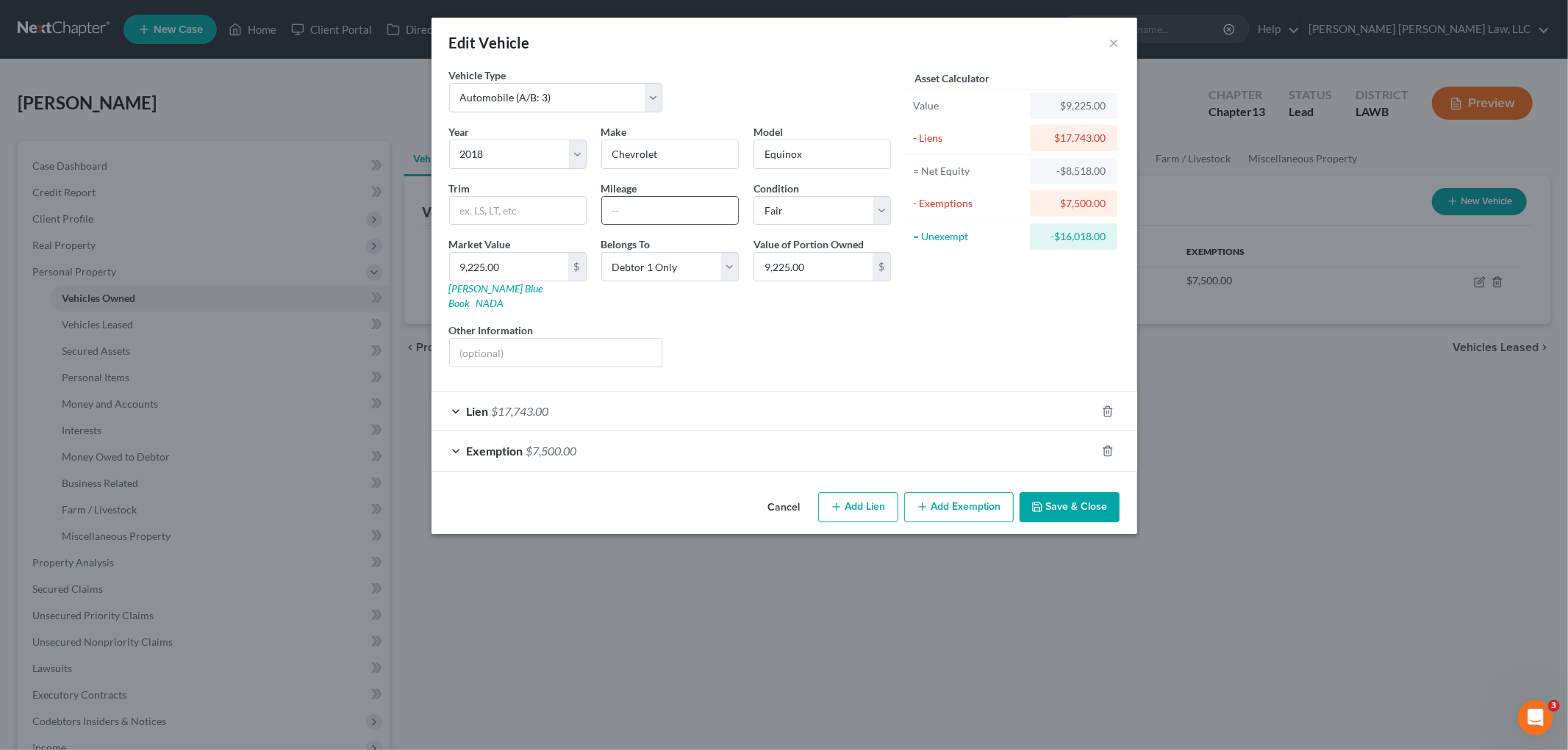
click at [689, 218] on input "text" at bounding box center [670, 211] width 136 height 28
type input "128,383"
click at [538, 267] on input "9,225.00" at bounding box center [509, 266] width 118 height 28
type input "6"
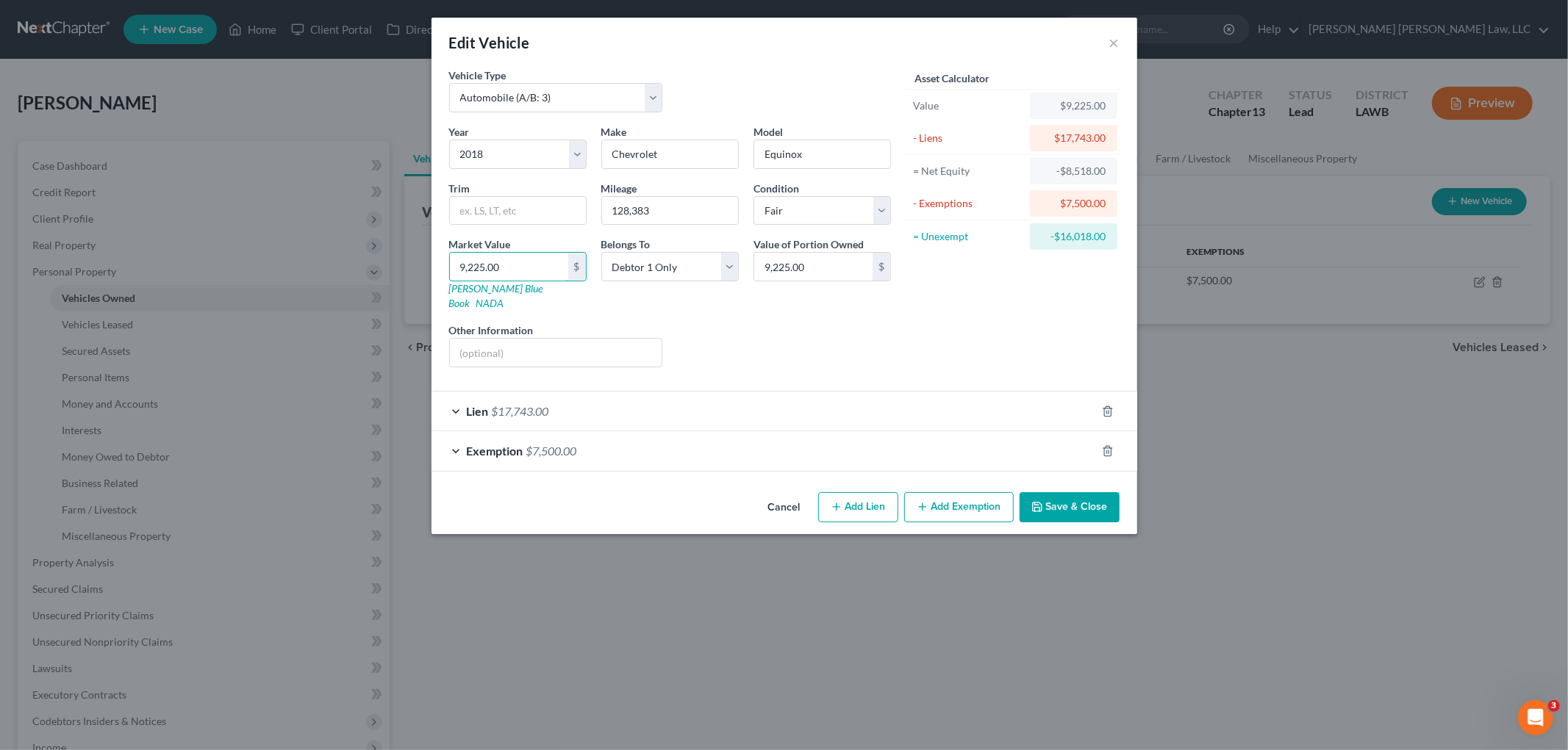
type input "6.00"
type input "63"
type input "63.00"
type input "634"
type input "634.00"
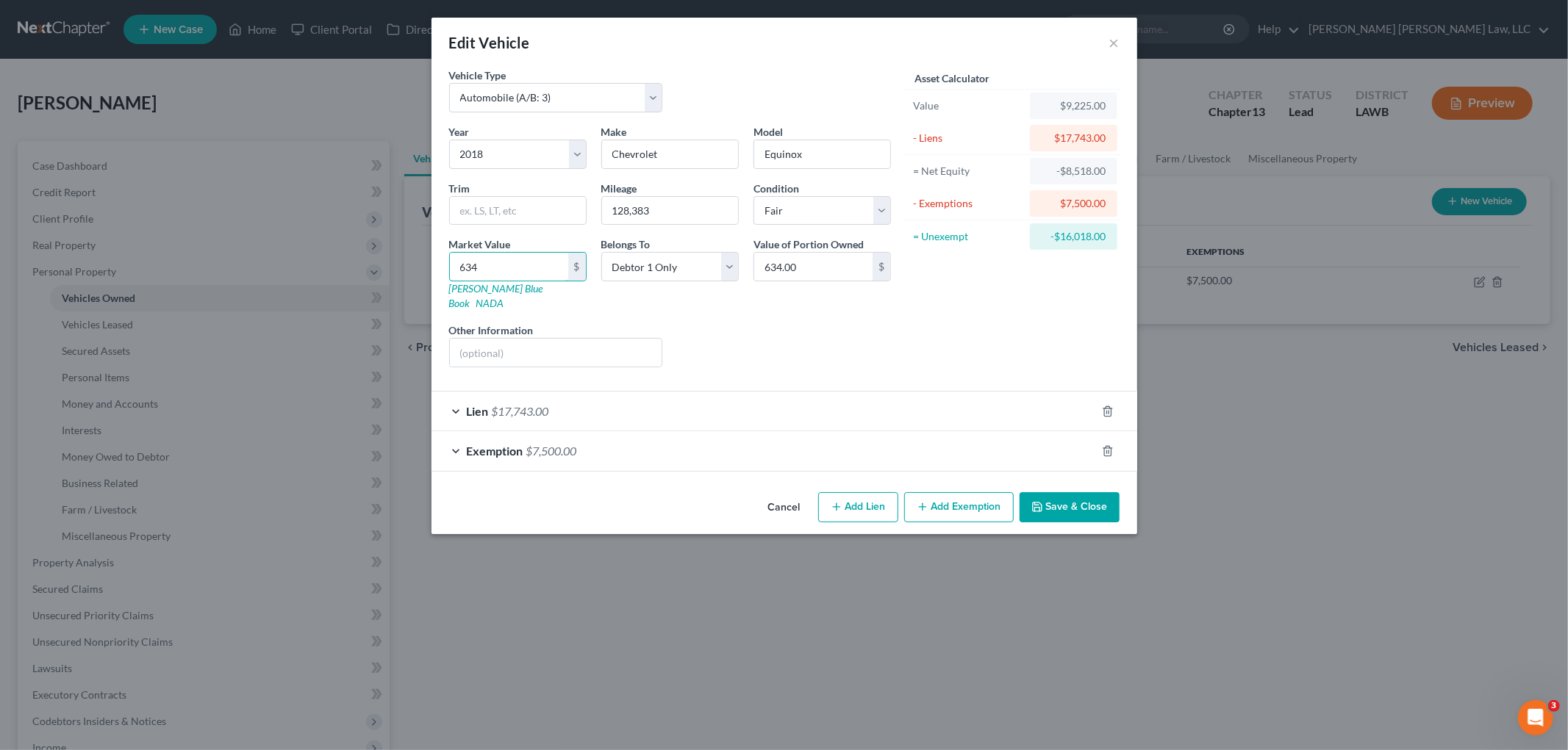
type input "6347"
type input "6,347.00"
type input "6,3473."
type input "63,473.00"
type input "63,47"
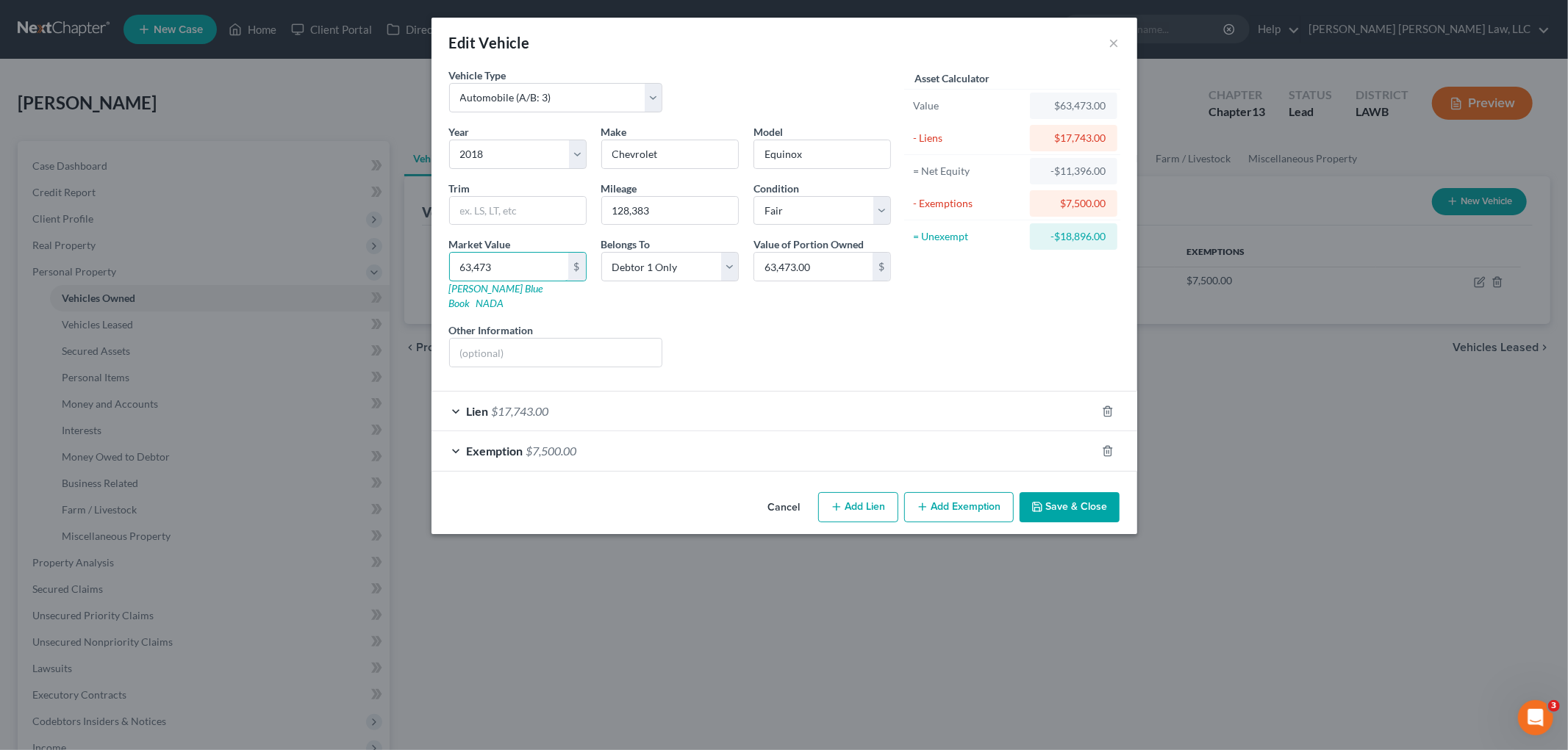
type input "6,347.00"
type input "6,34"
type input "634.00"
type input "63"
type input "63.00"
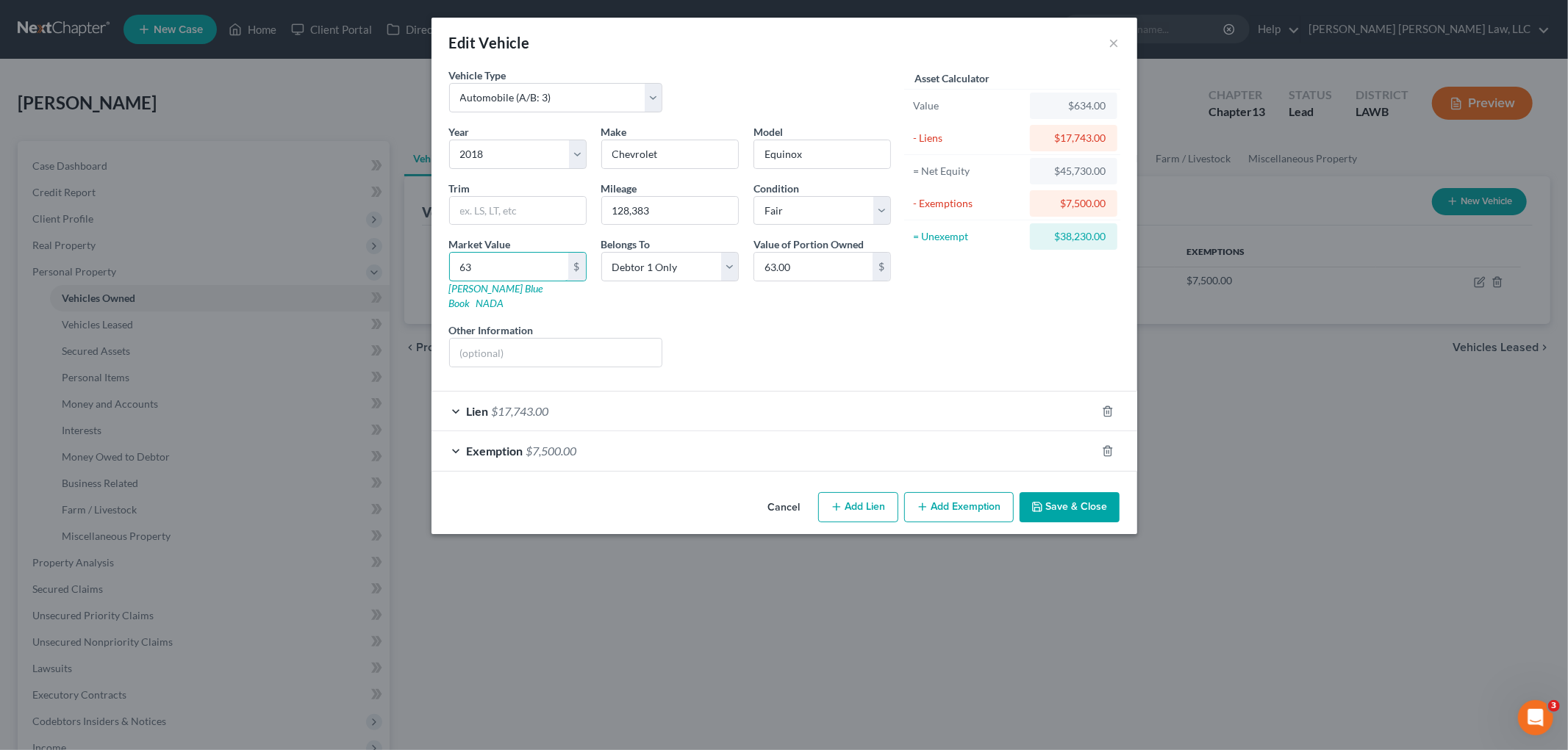
type input "6"
type input "6.00"
type input "6"
type input "6.00"
type input "63"
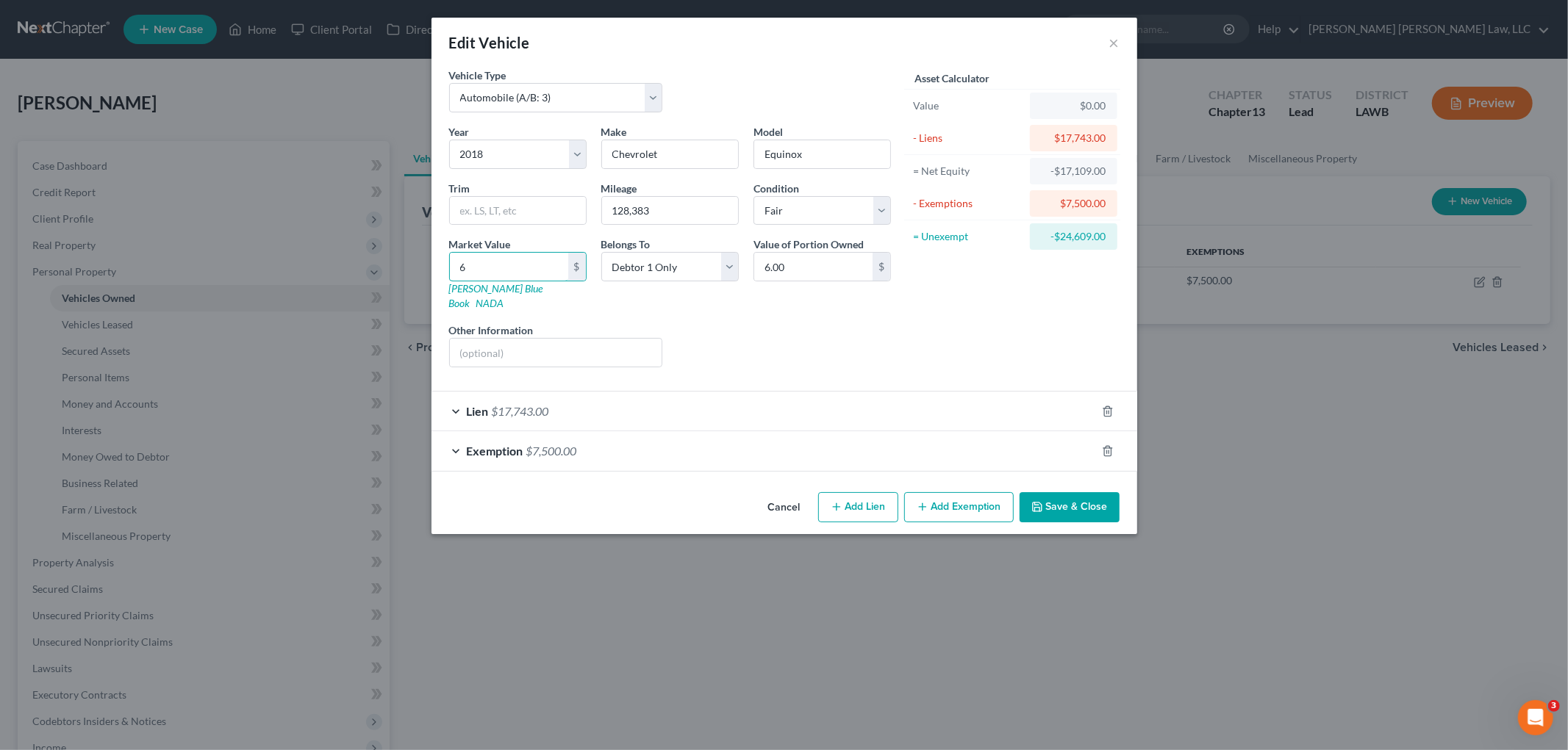
type input "63.00"
type input "634"
type input "634.00"
type input "6347"
type input "6,347.00"
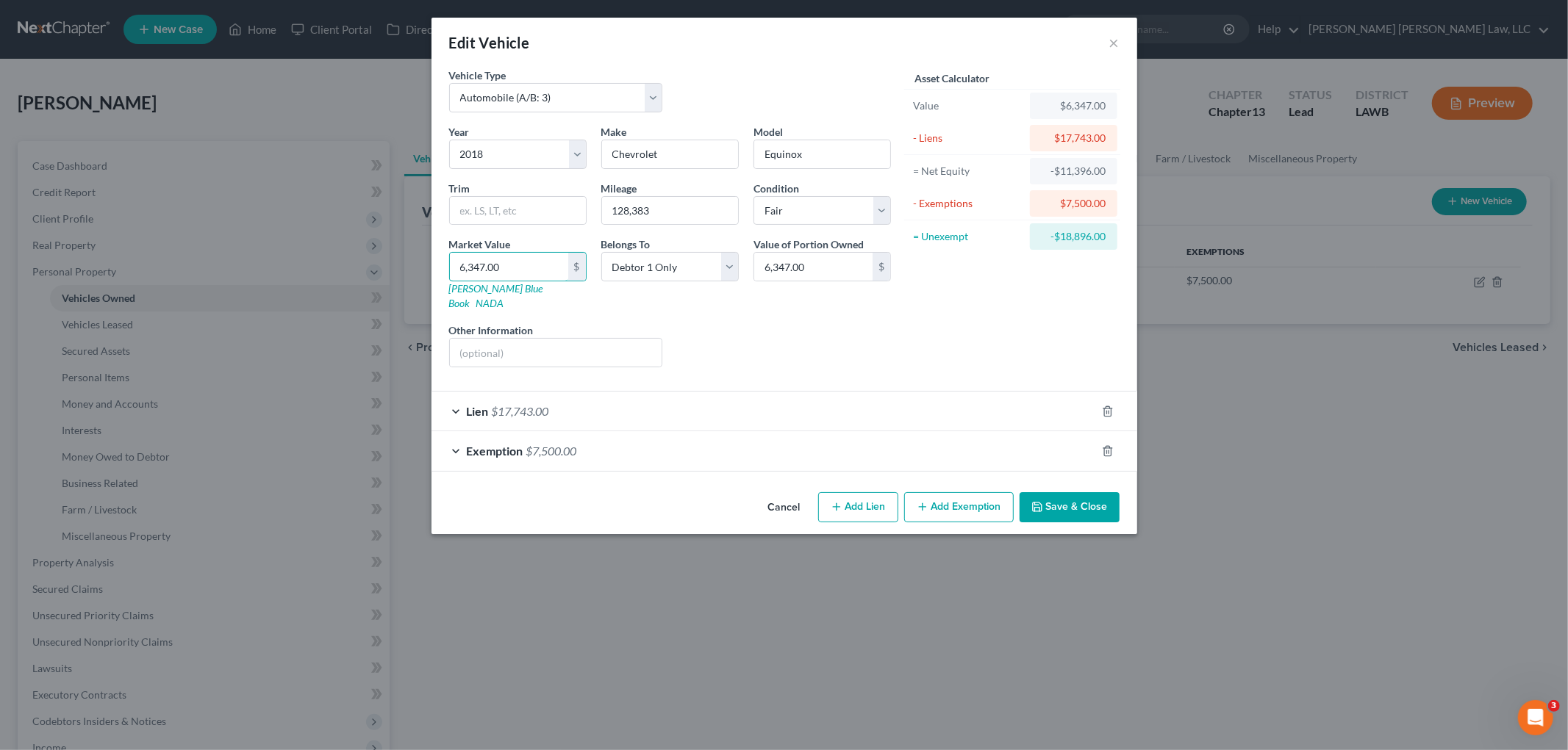
type input "6,347.00"
click at [1052, 492] on button "Save & Close" at bounding box center [1069, 507] width 100 height 31
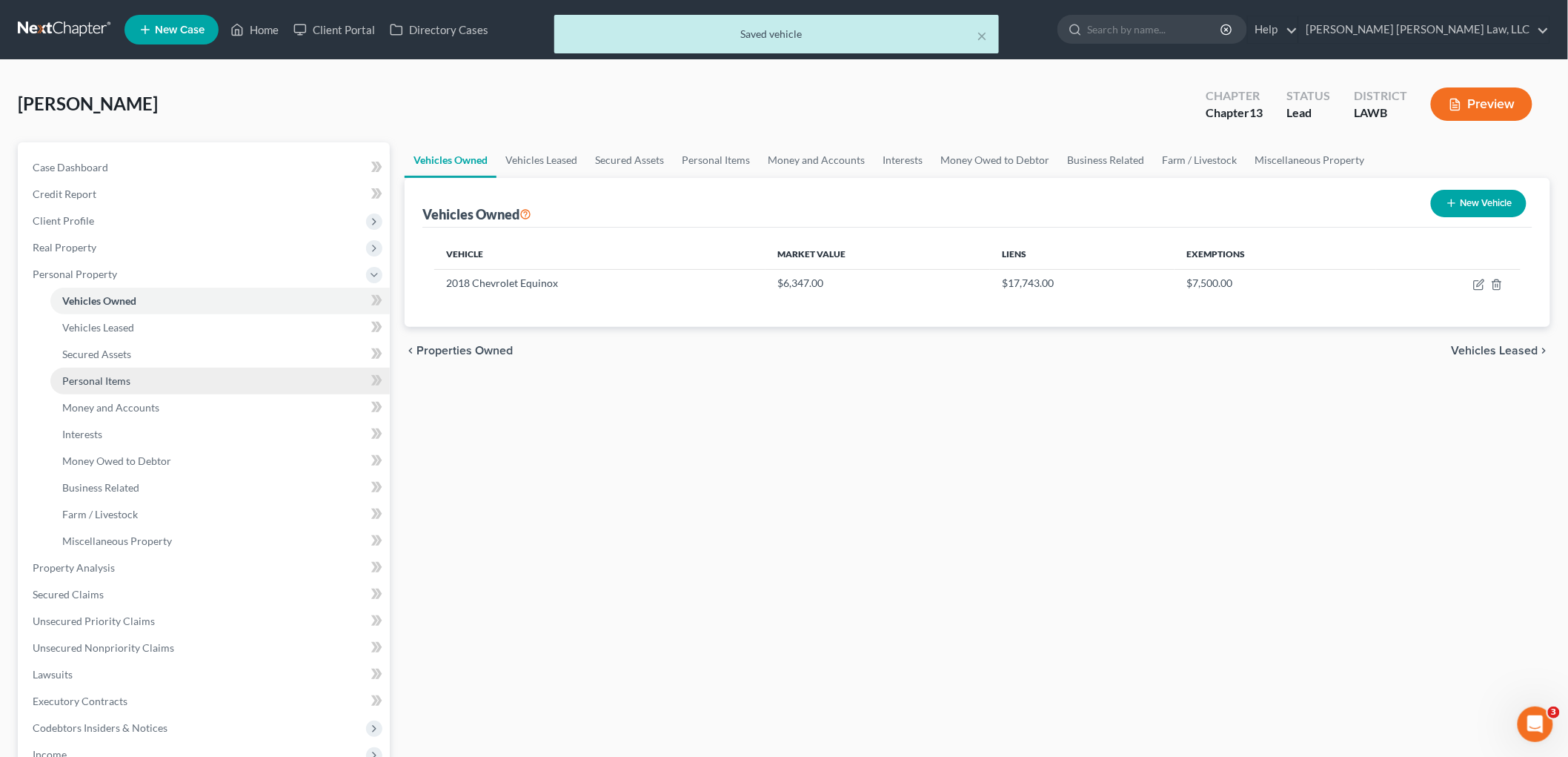
click at [115, 378] on span "Personal Items" at bounding box center [96, 381] width 68 height 13
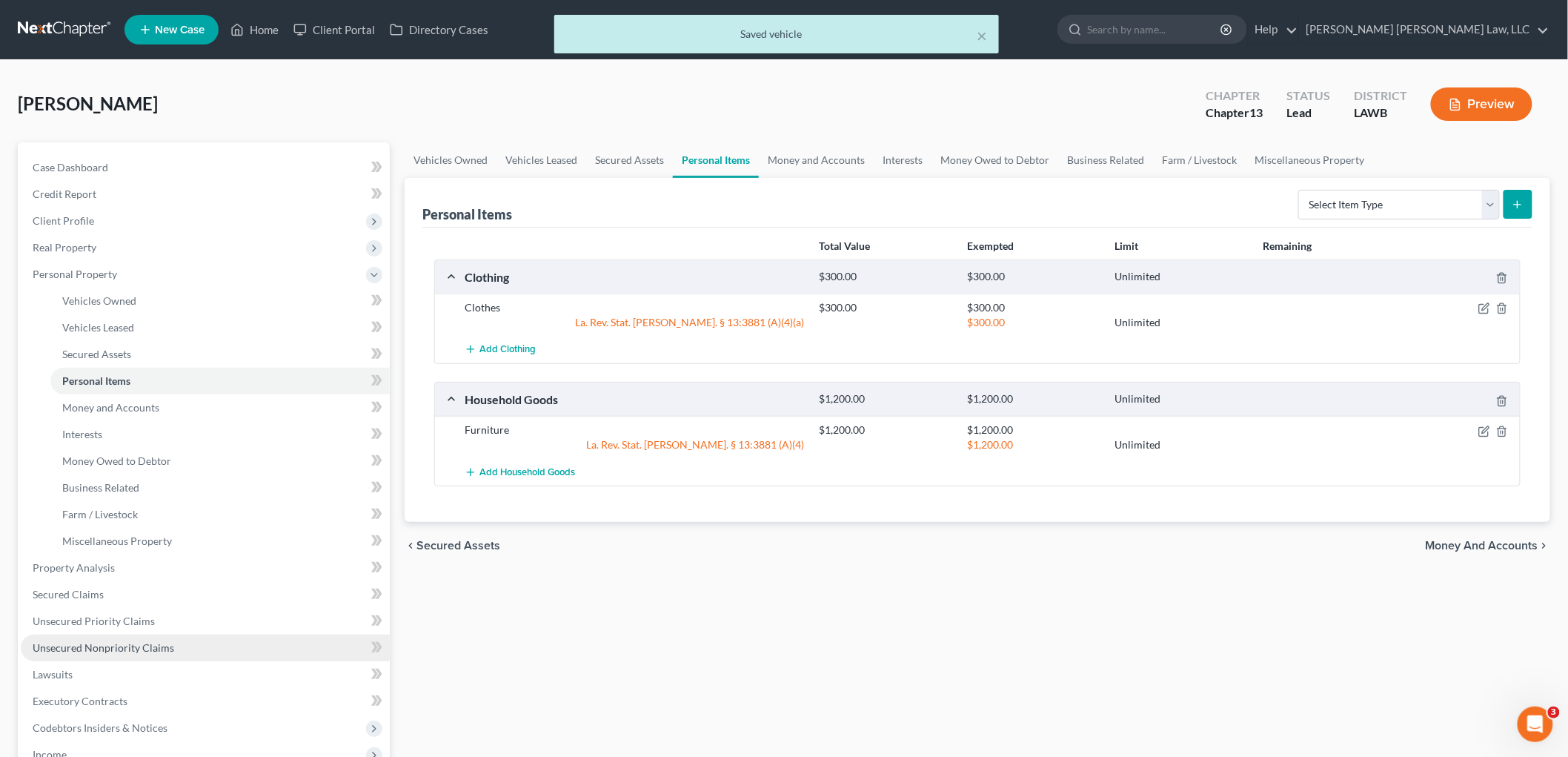
click at [95, 642] on span "Unsecured Nonpriority Claims" at bounding box center [103, 648] width 141 height 13
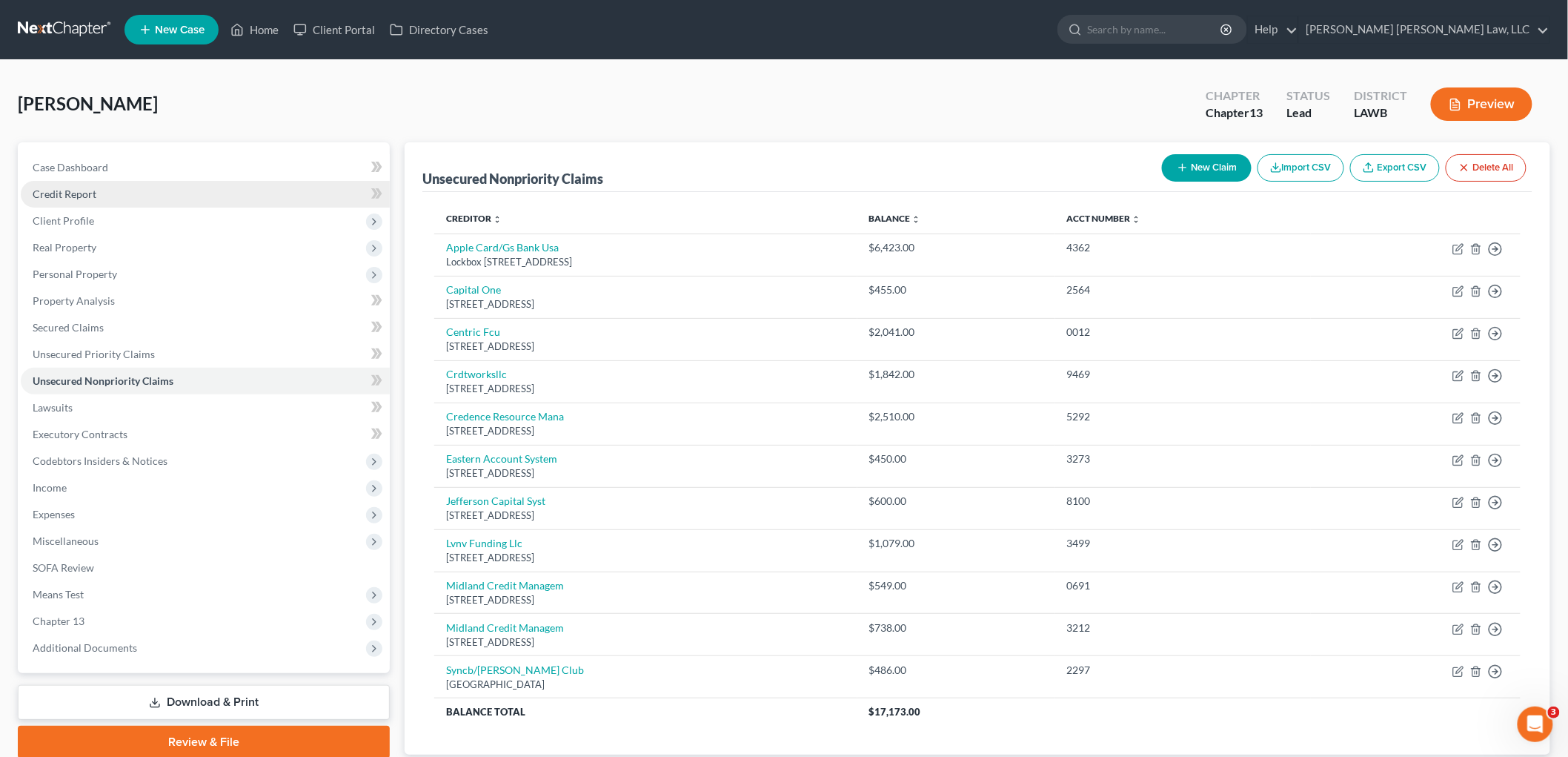
click at [82, 195] on span "Credit Report" at bounding box center [64, 194] width 64 height 13
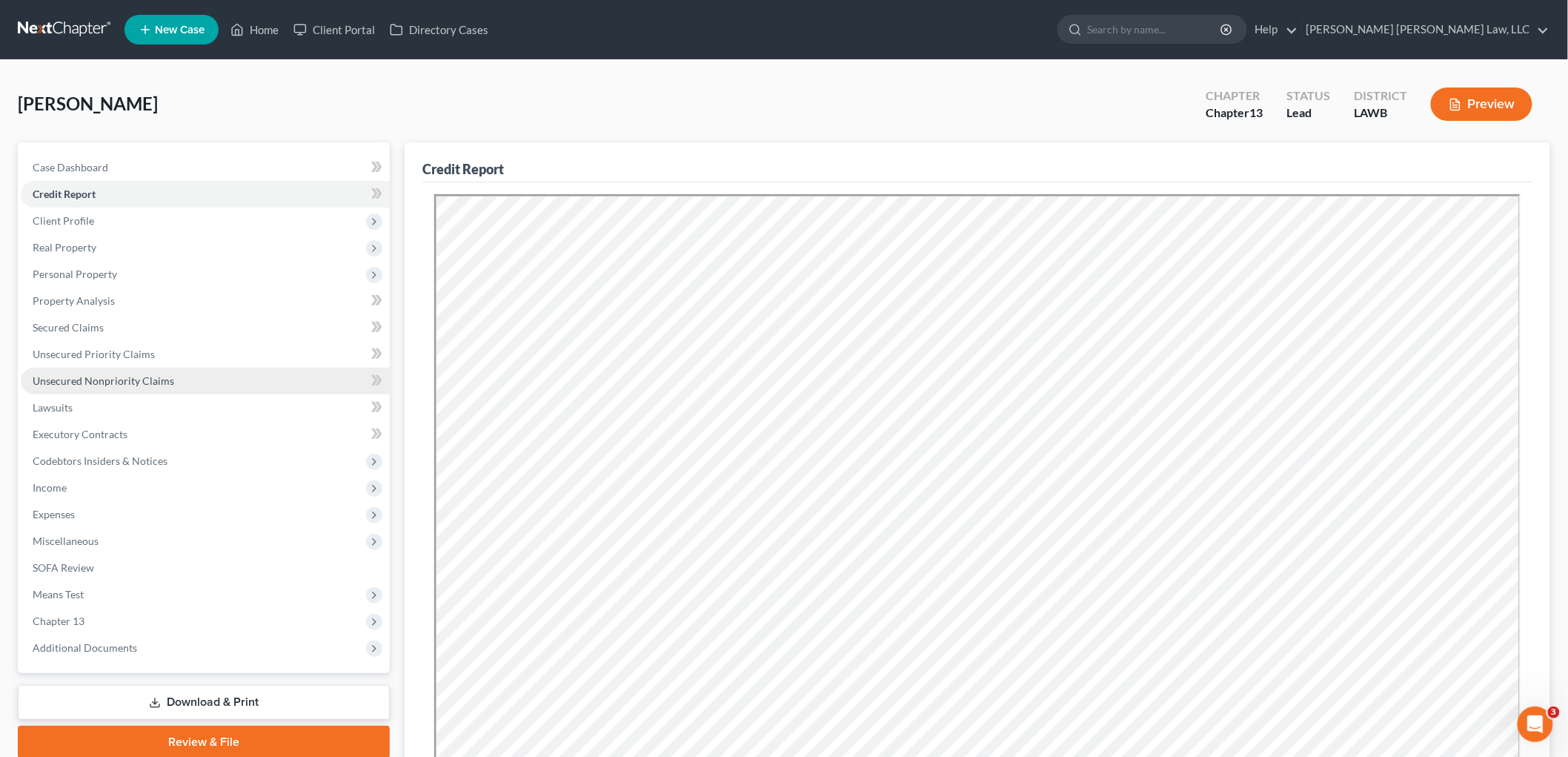
click at [149, 376] on span "Unsecured Nonpriority Claims" at bounding box center [103, 381] width 141 height 13
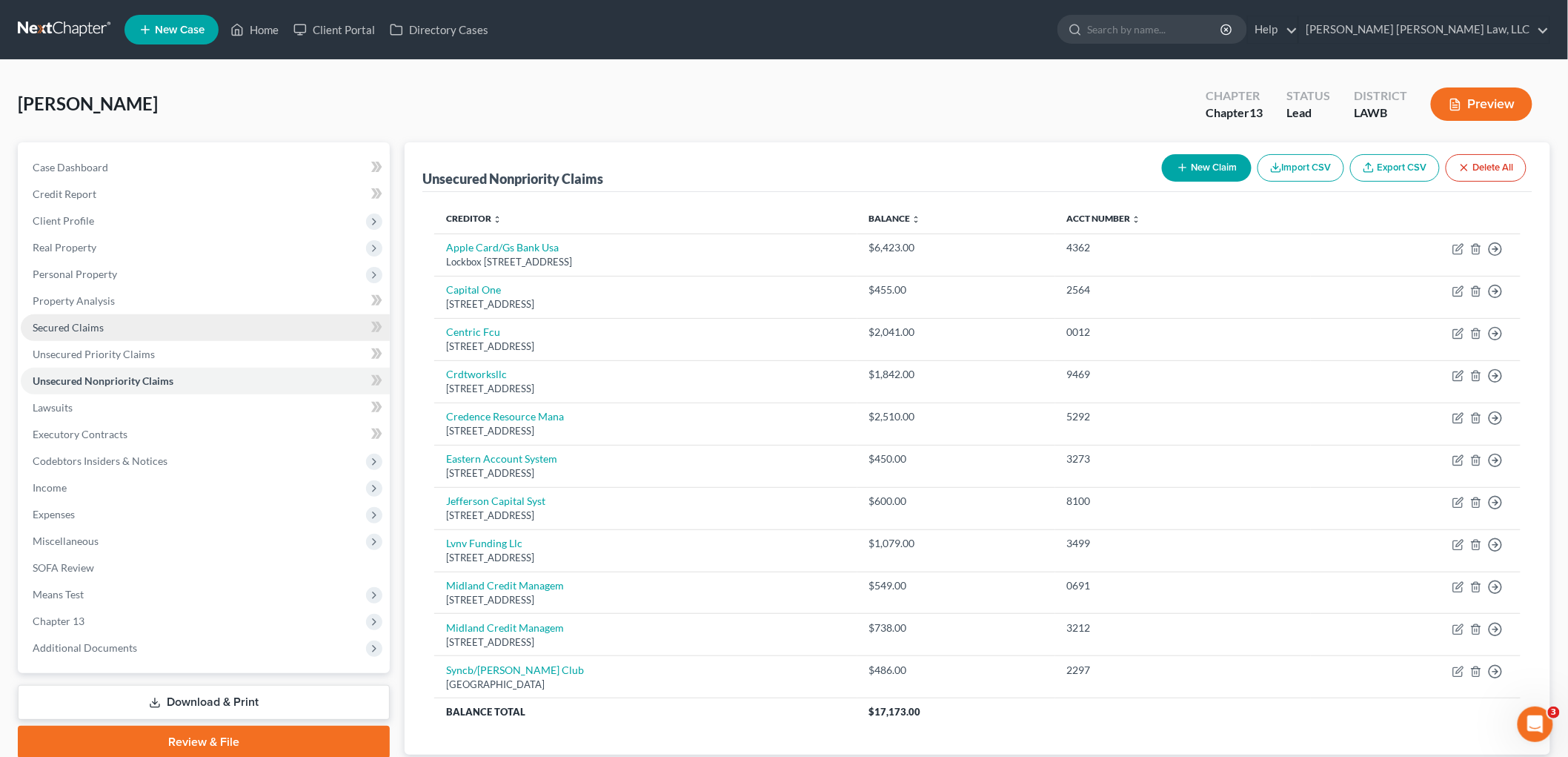
click at [65, 328] on span "Secured Claims" at bounding box center [68, 327] width 71 height 13
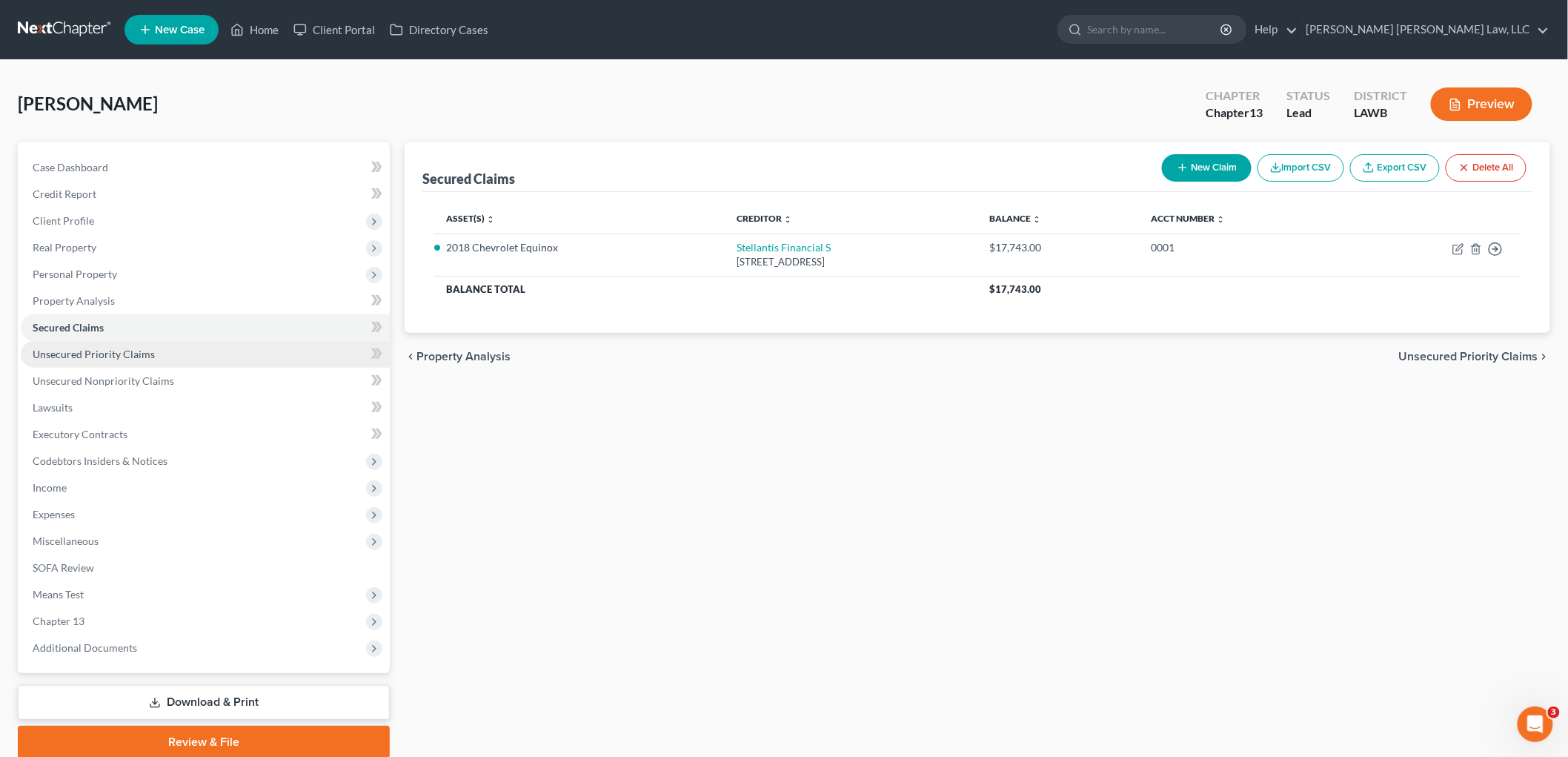
click at [100, 345] on link "Unsecured Priority Claims" at bounding box center [205, 355] width 369 height 27
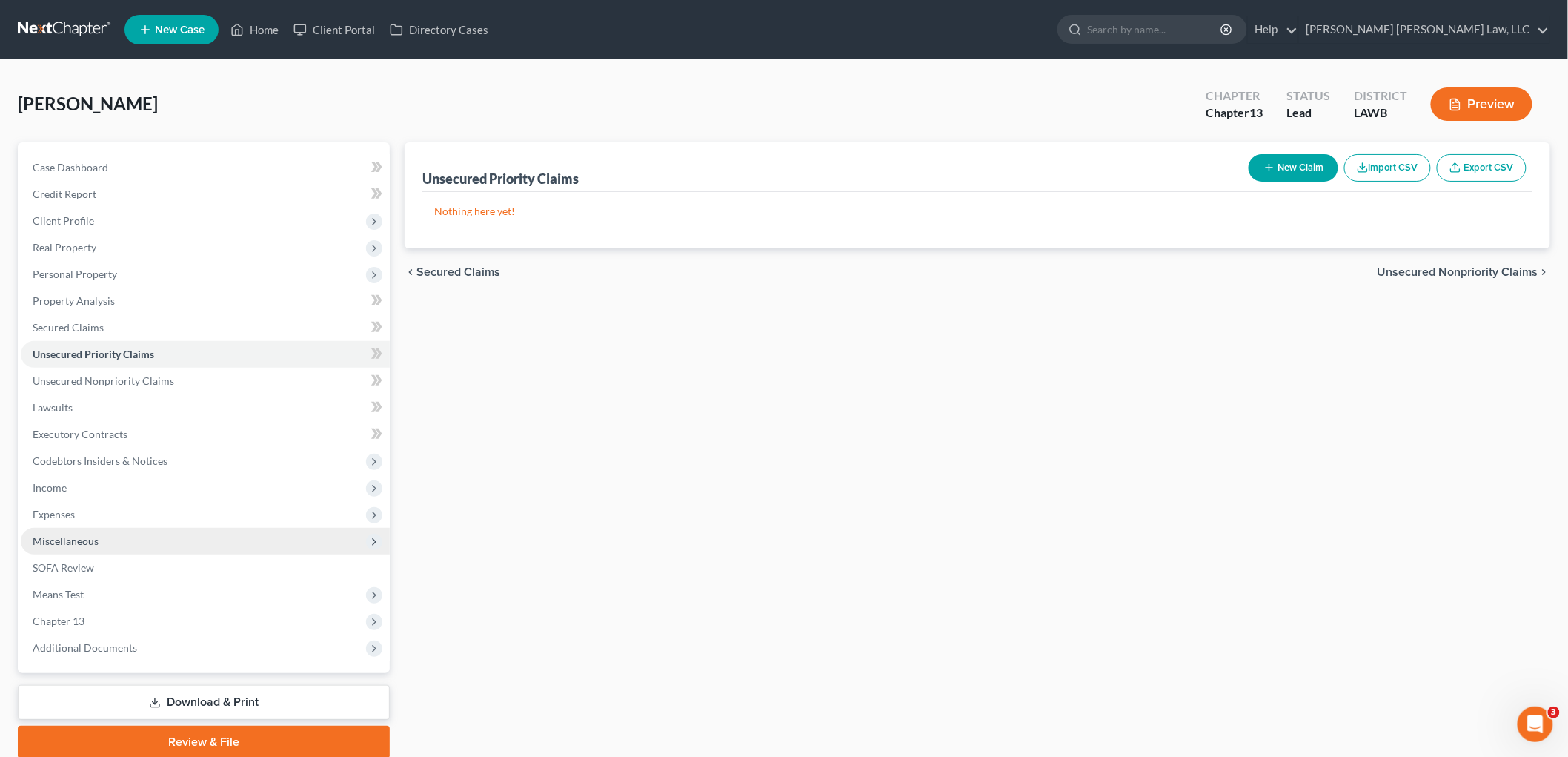
click at [115, 538] on span "Miscellaneous" at bounding box center [205, 542] width 369 height 27
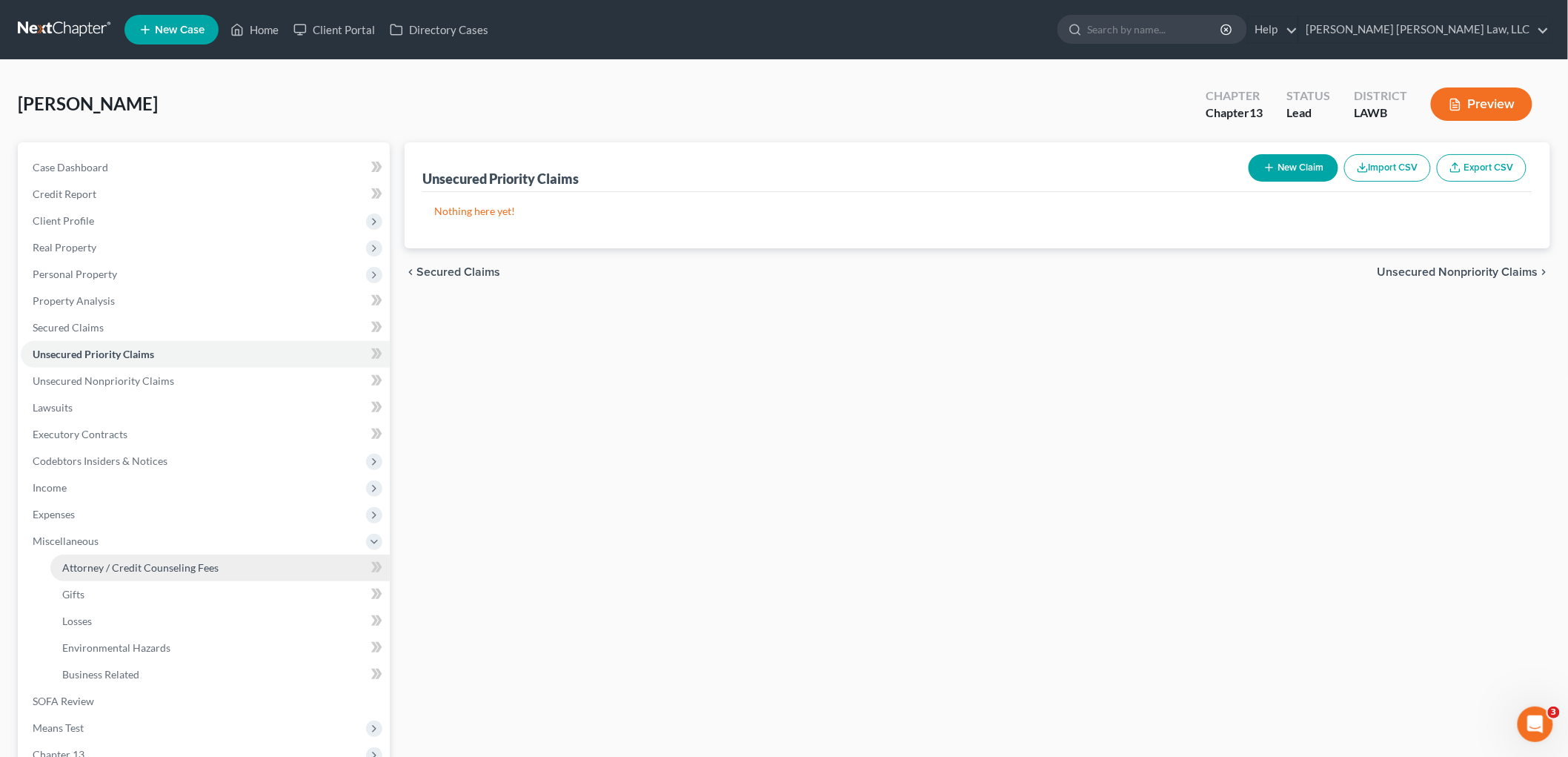
click at [133, 563] on span "Attorney / Credit Counseling Fees" at bounding box center [140, 568] width 157 height 13
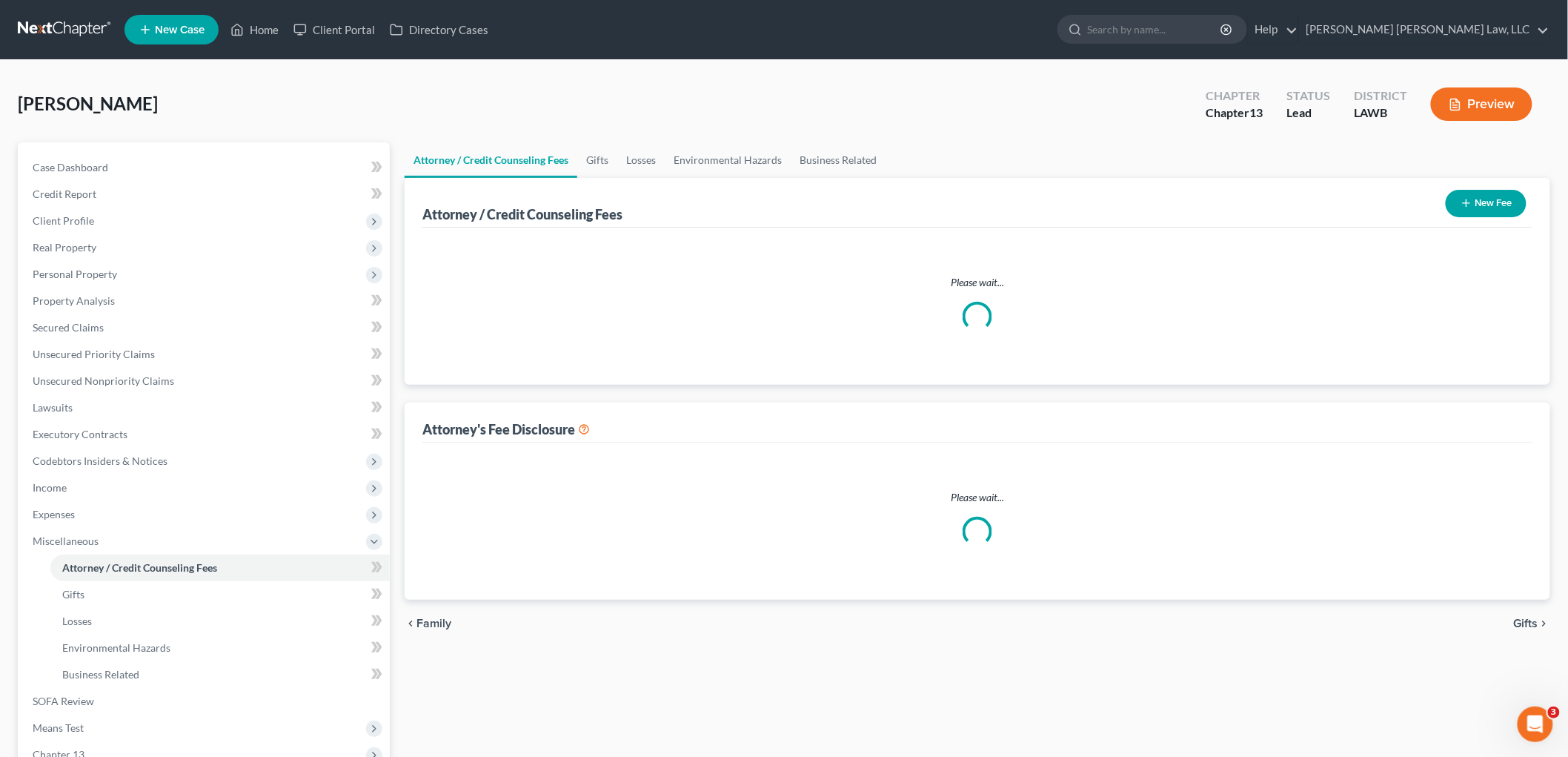
select select "1"
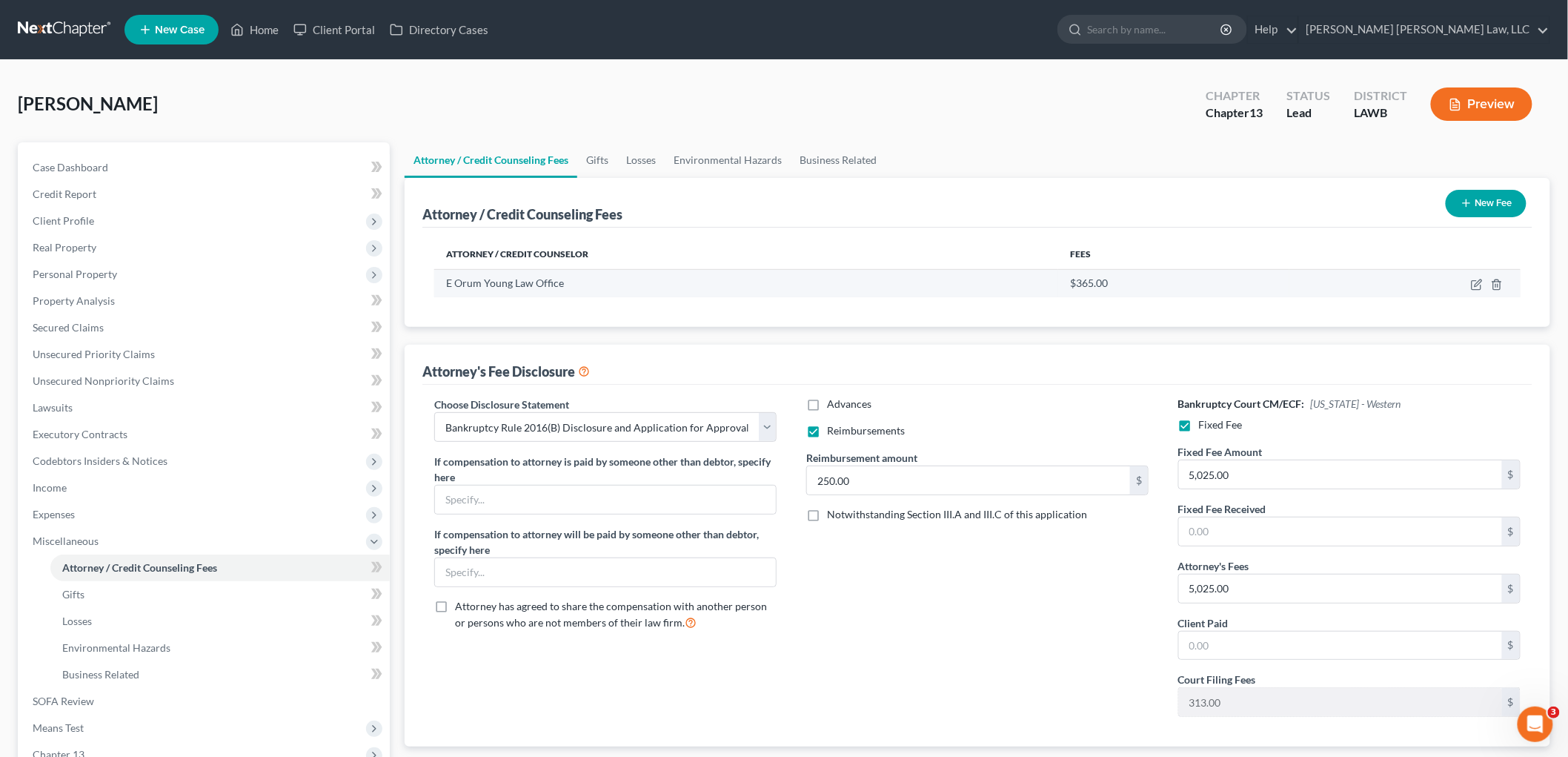
click at [1470, 287] on td at bounding box center [1405, 283] width 231 height 28
click at [1475, 287] on icon "button" at bounding box center [1476, 284] width 12 height 12
select select "19"
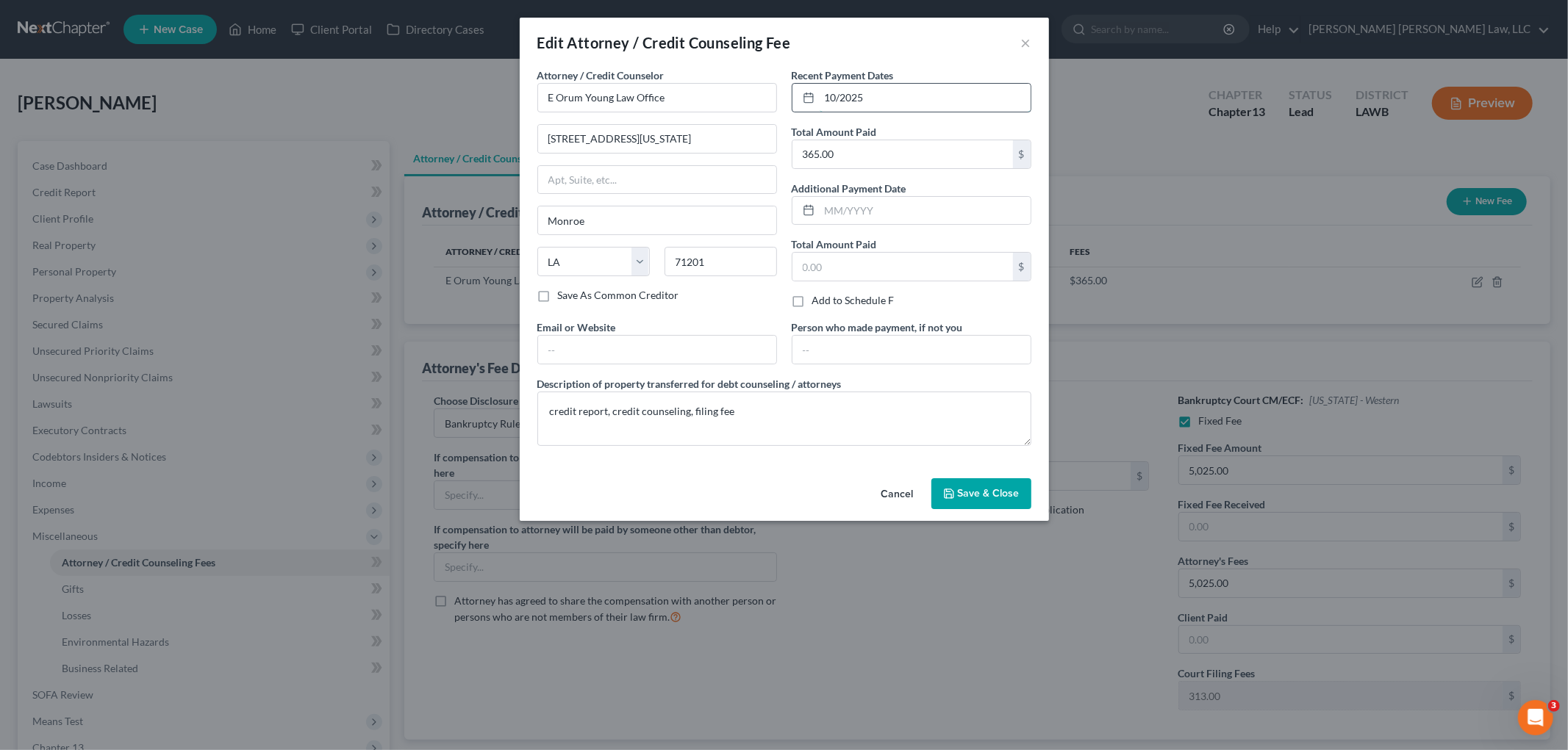
click at [839, 94] on input "10/2025" at bounding box center [926, 97] width 211 height 28
type input "10/14/2025"
click at [970, 482] on button "Save & Close" at bounding box center [982, 494] width 100 height 31
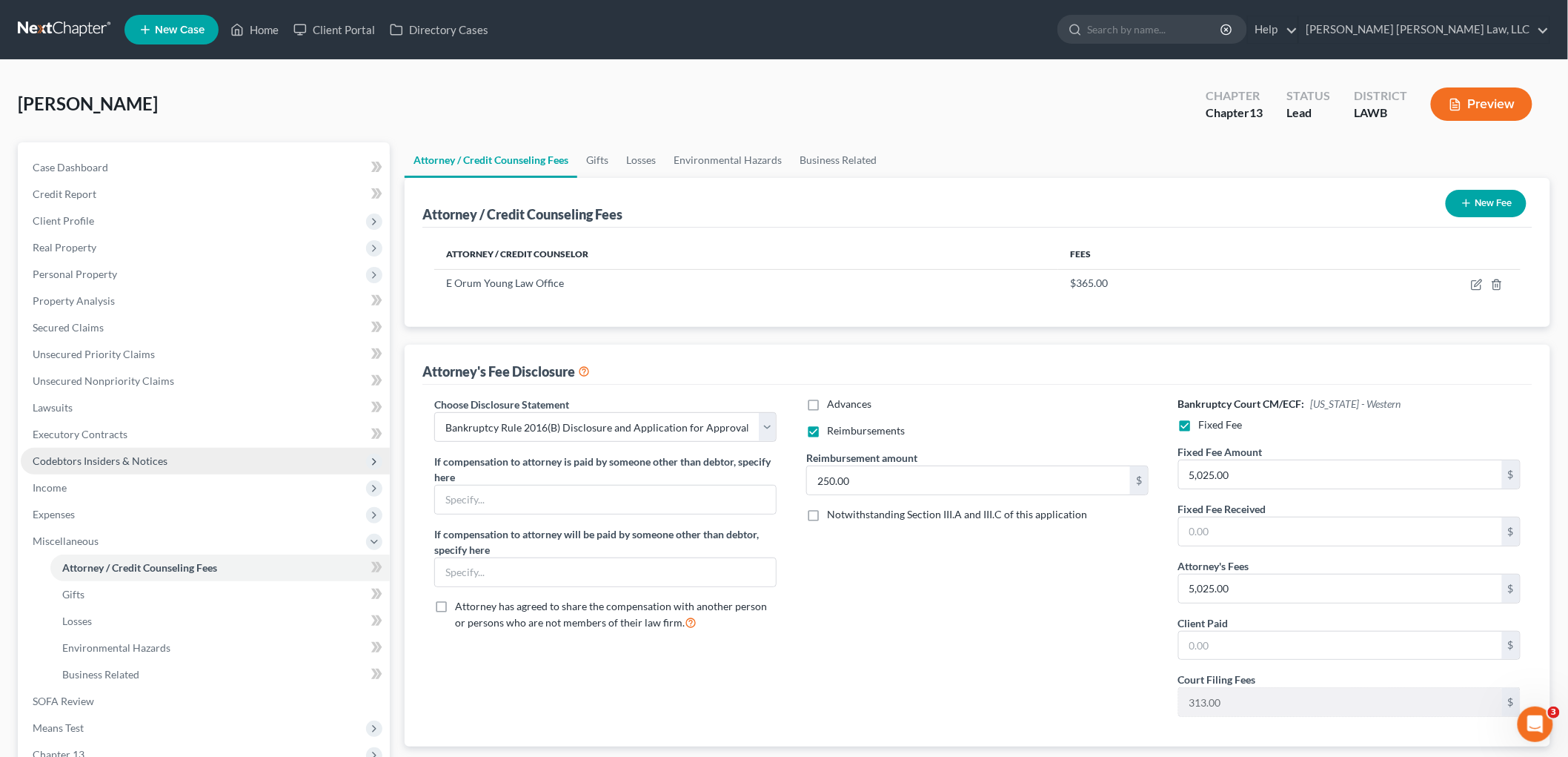
click at [230, 465] on span "Codebtors Insiders & Notices" at bounding box center [205, 461] width 369 height 27
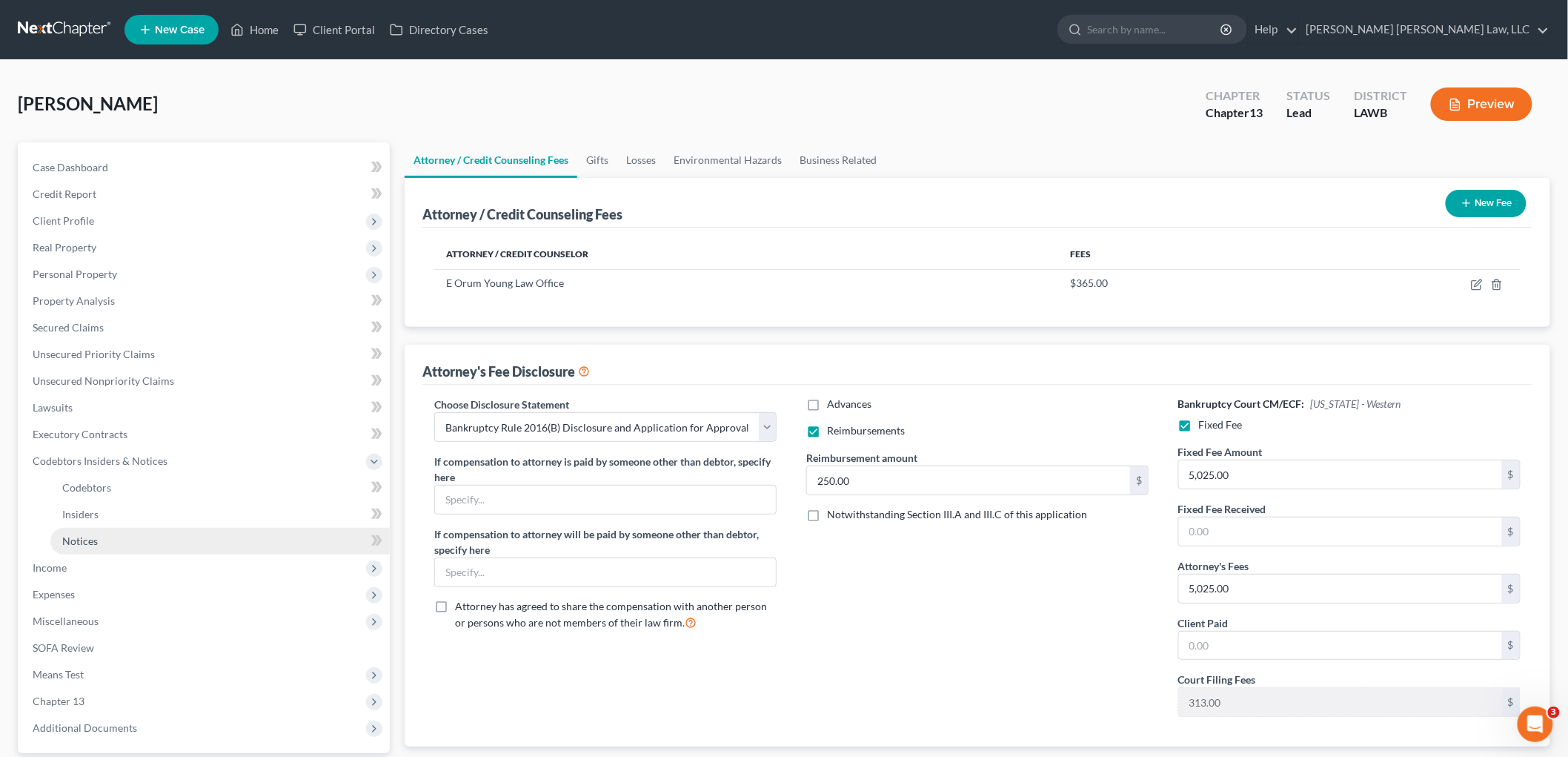
click at [139, 534] on link "Notices" at bounding box center [220, 542] width 340 height 27
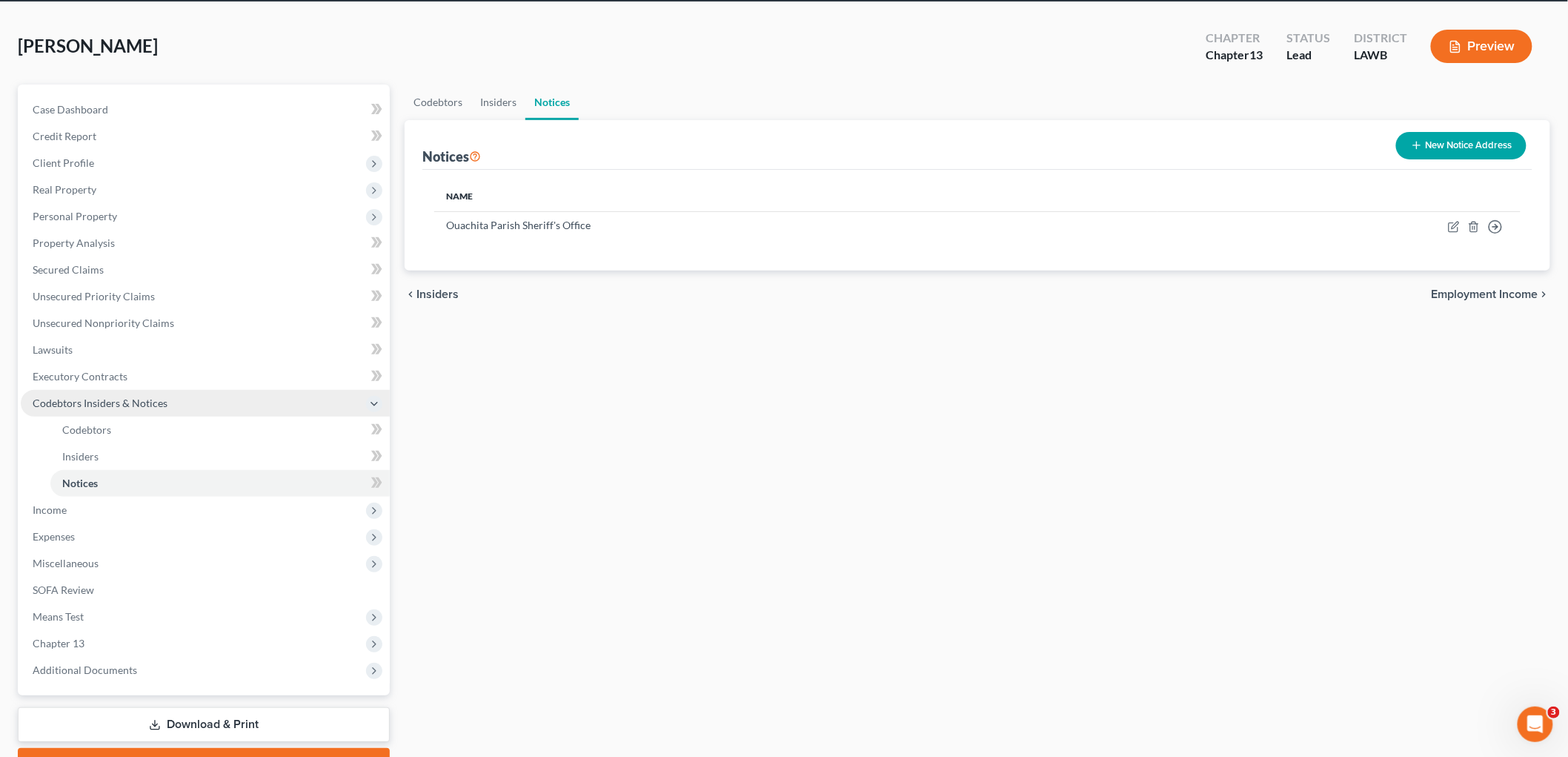
scroll to position [136, 0]
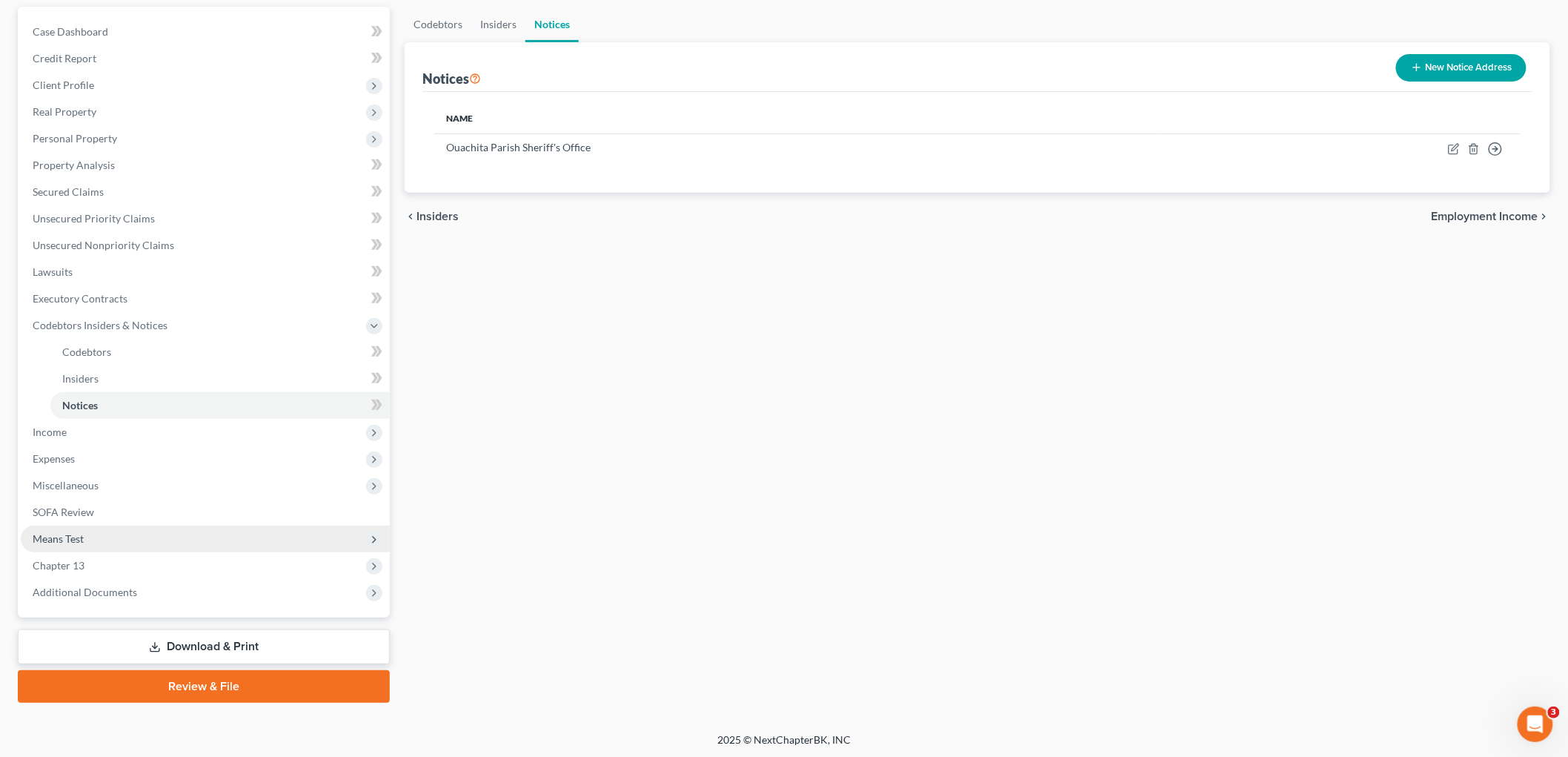
click at [96, 533] on span "Means Test" at bounding box center [205, 539] width 369 height 27
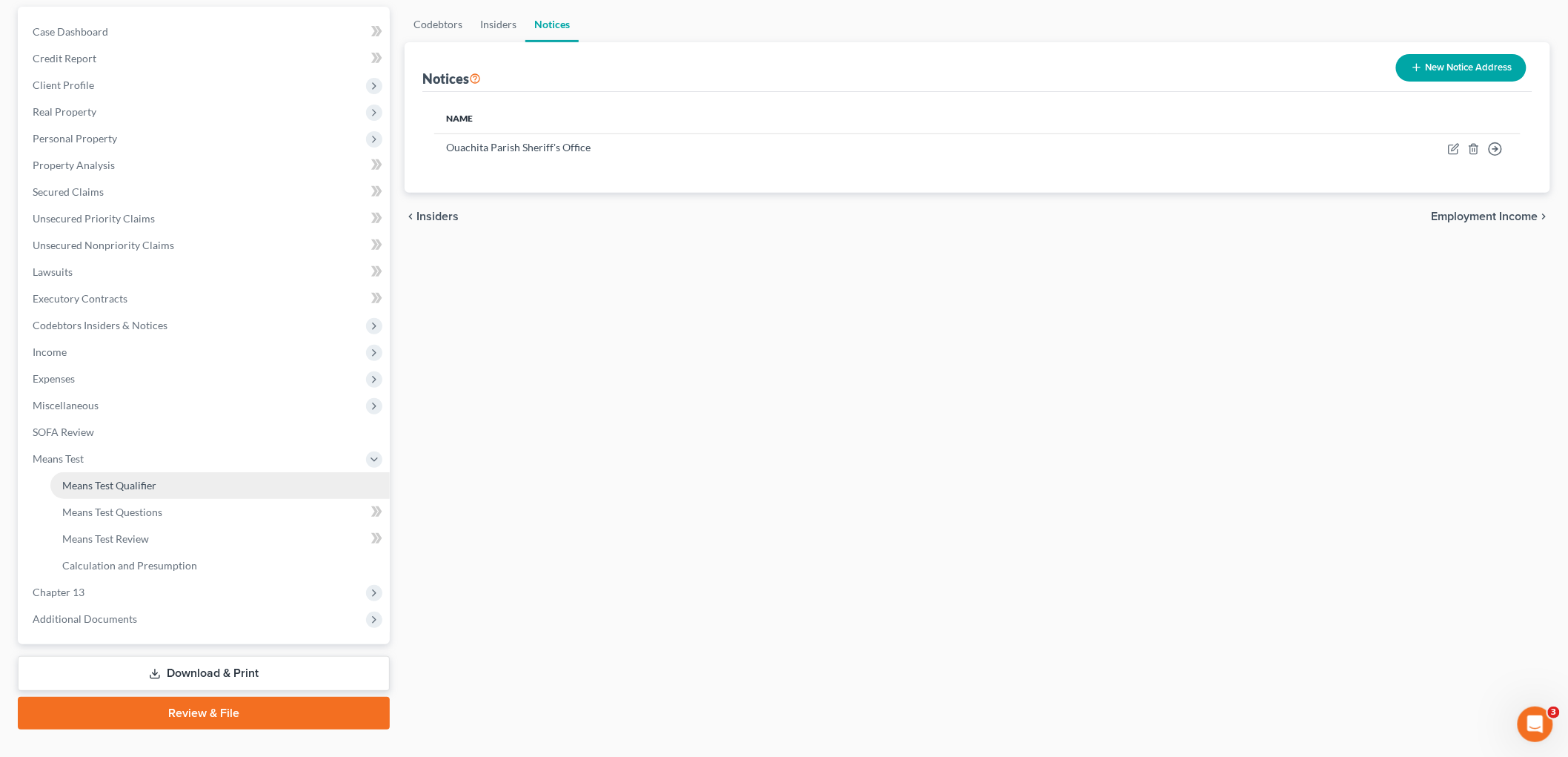
click at [104, 482] on span "Means Test Qualifier" at bounding box center [109, 486] width 95 height 13
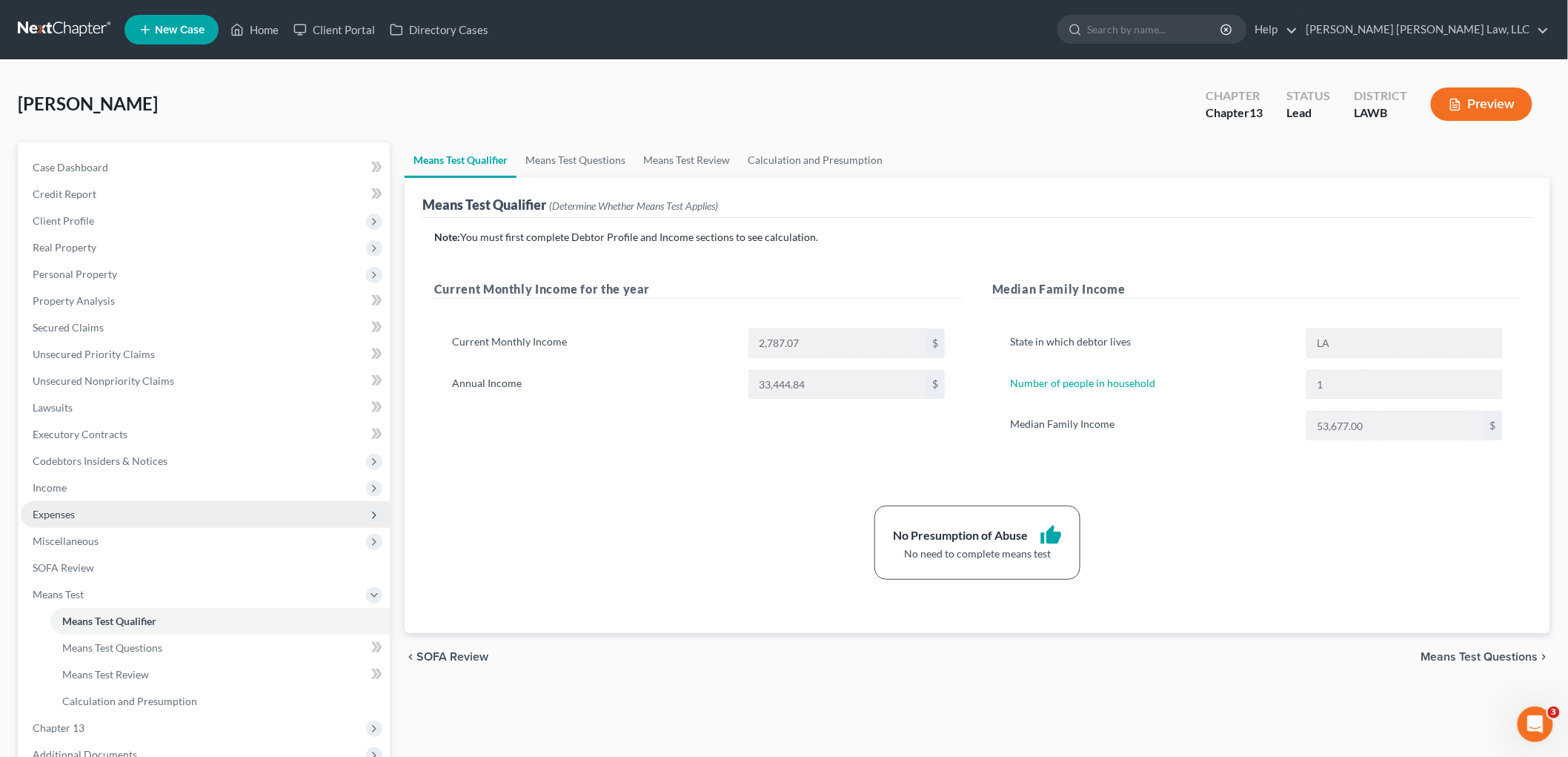
click at [102, 516] on span "Expenses" at bounding box center [205, 515] width 369 height 27
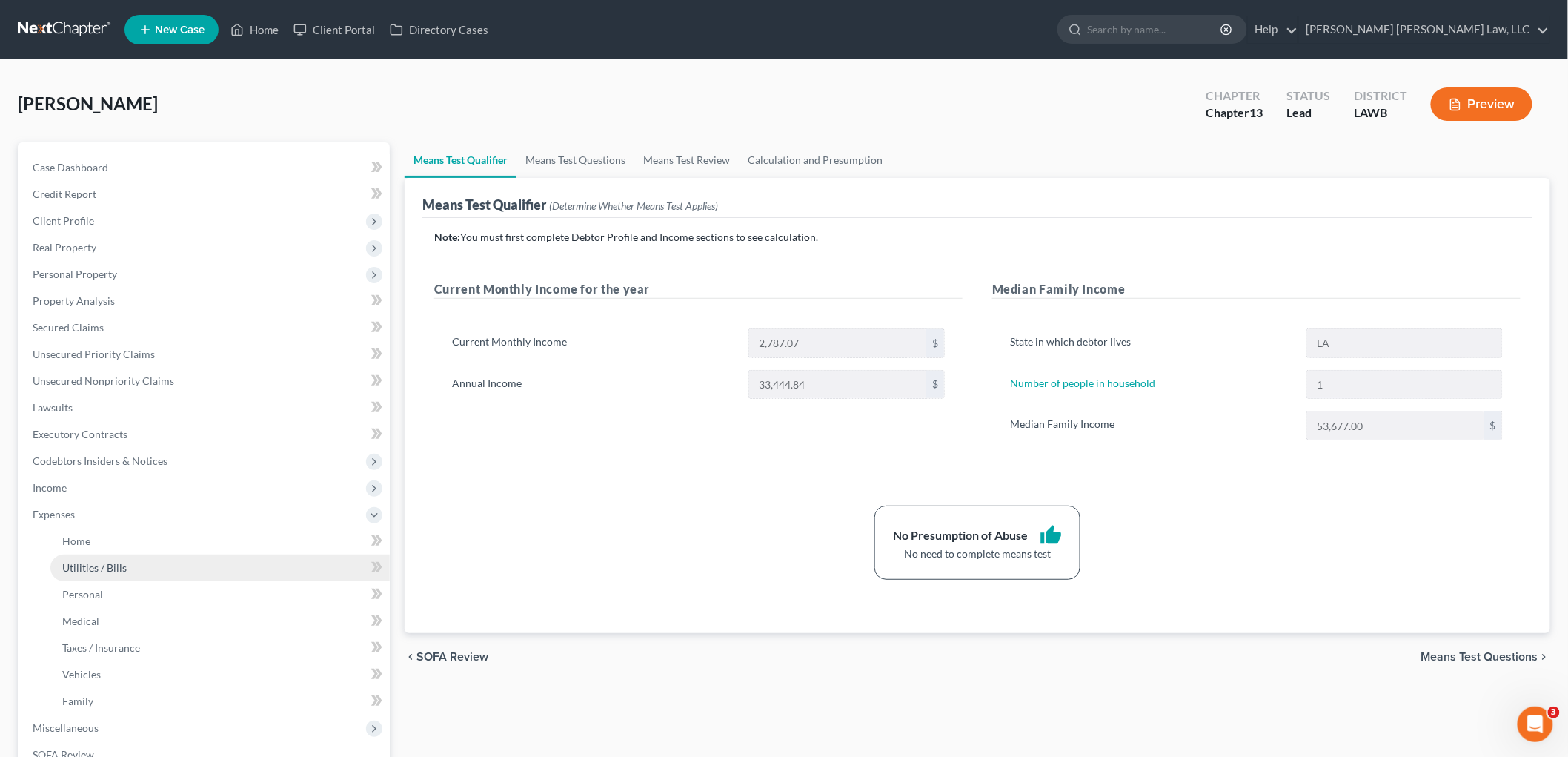
click at [119, 561] on span "Utilities / Bills" at bounding box center [95, 568] width 65 height 13
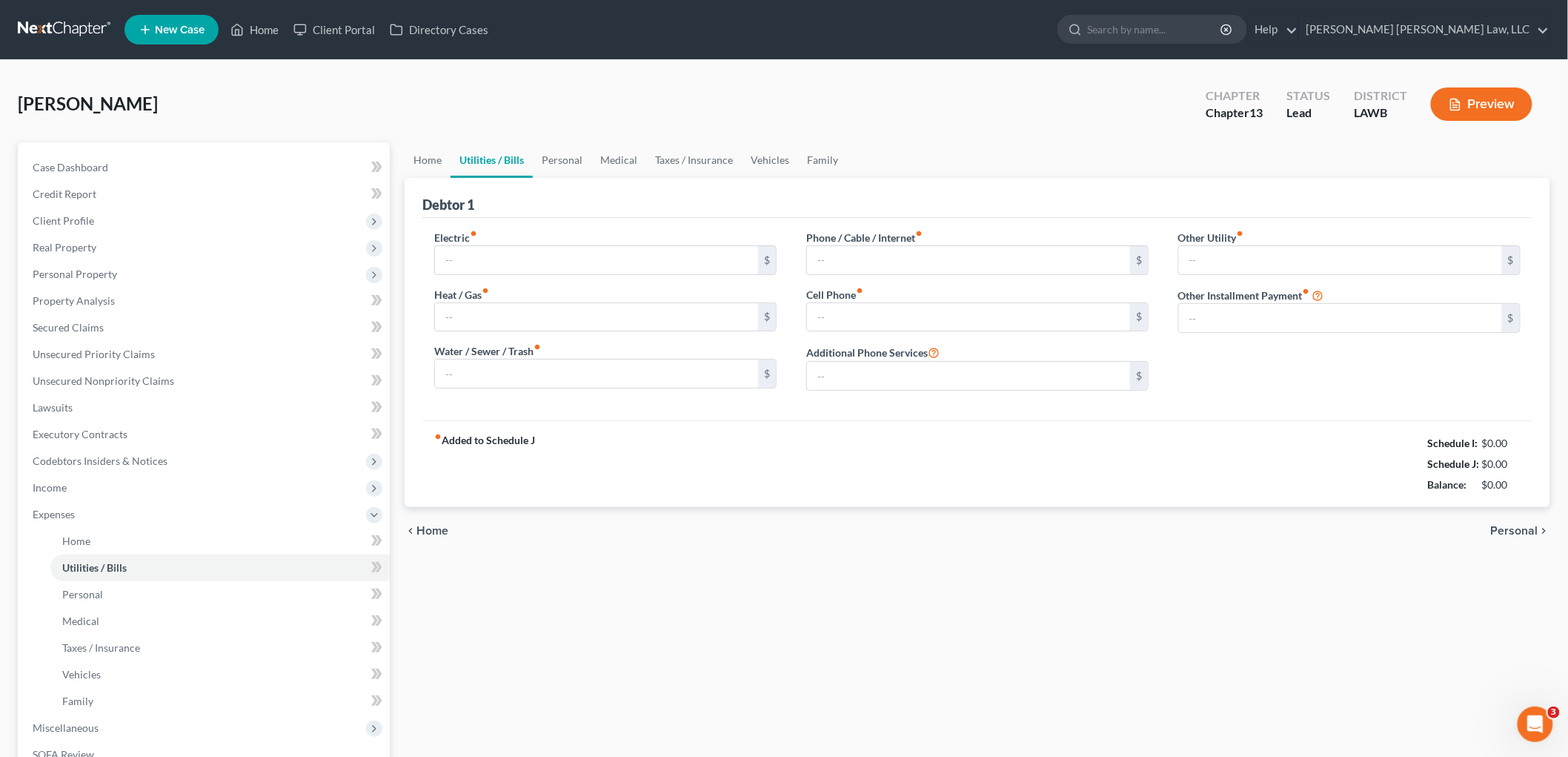
type input "140.00"
type input "0.00"
type input "85.00"
type input "0.00"
type input "80.00"
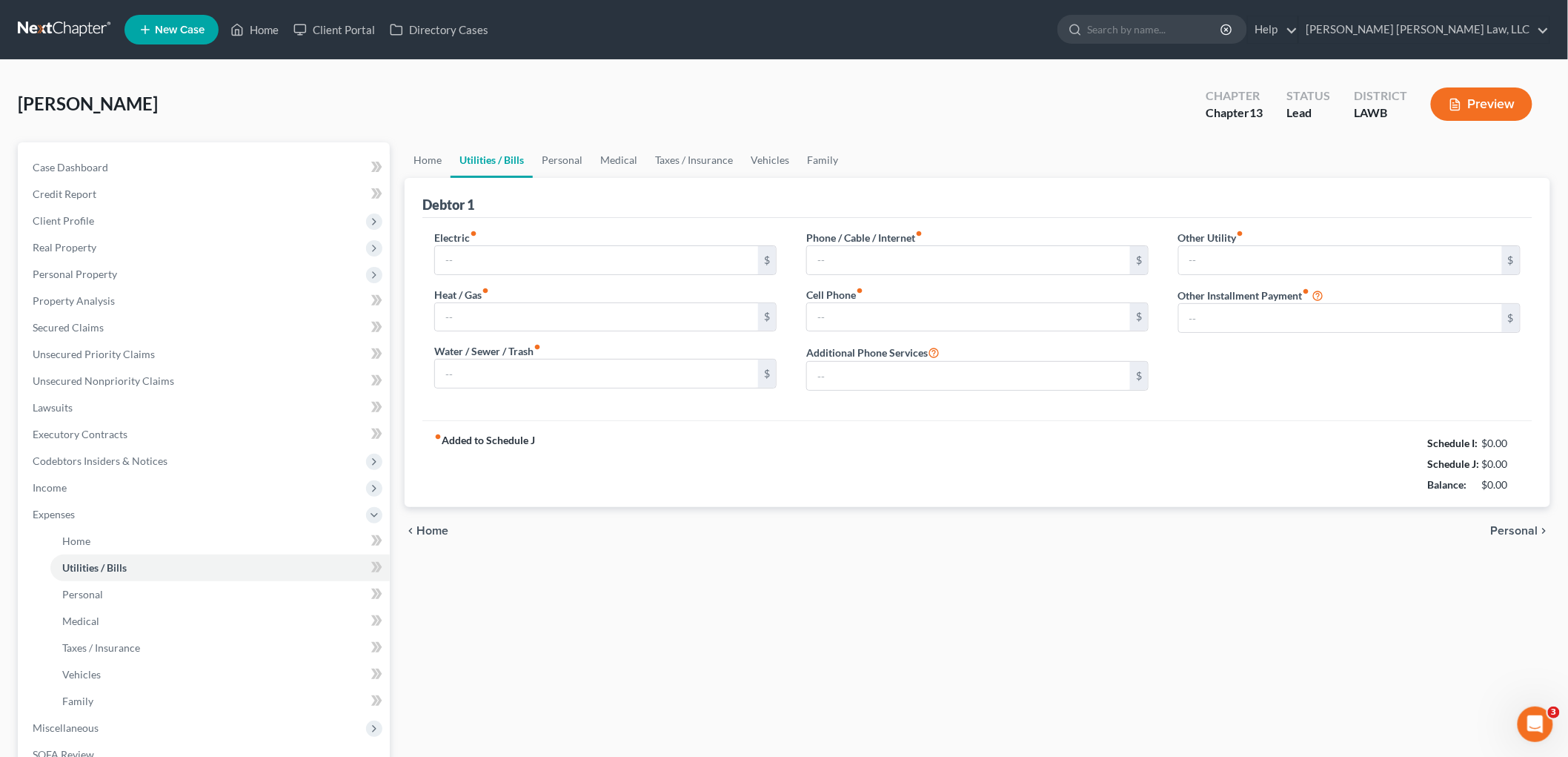
type input "0.00"
click at [772, 154] on link "Vehicles" at bounding box center [770, 160] width 57 height 35
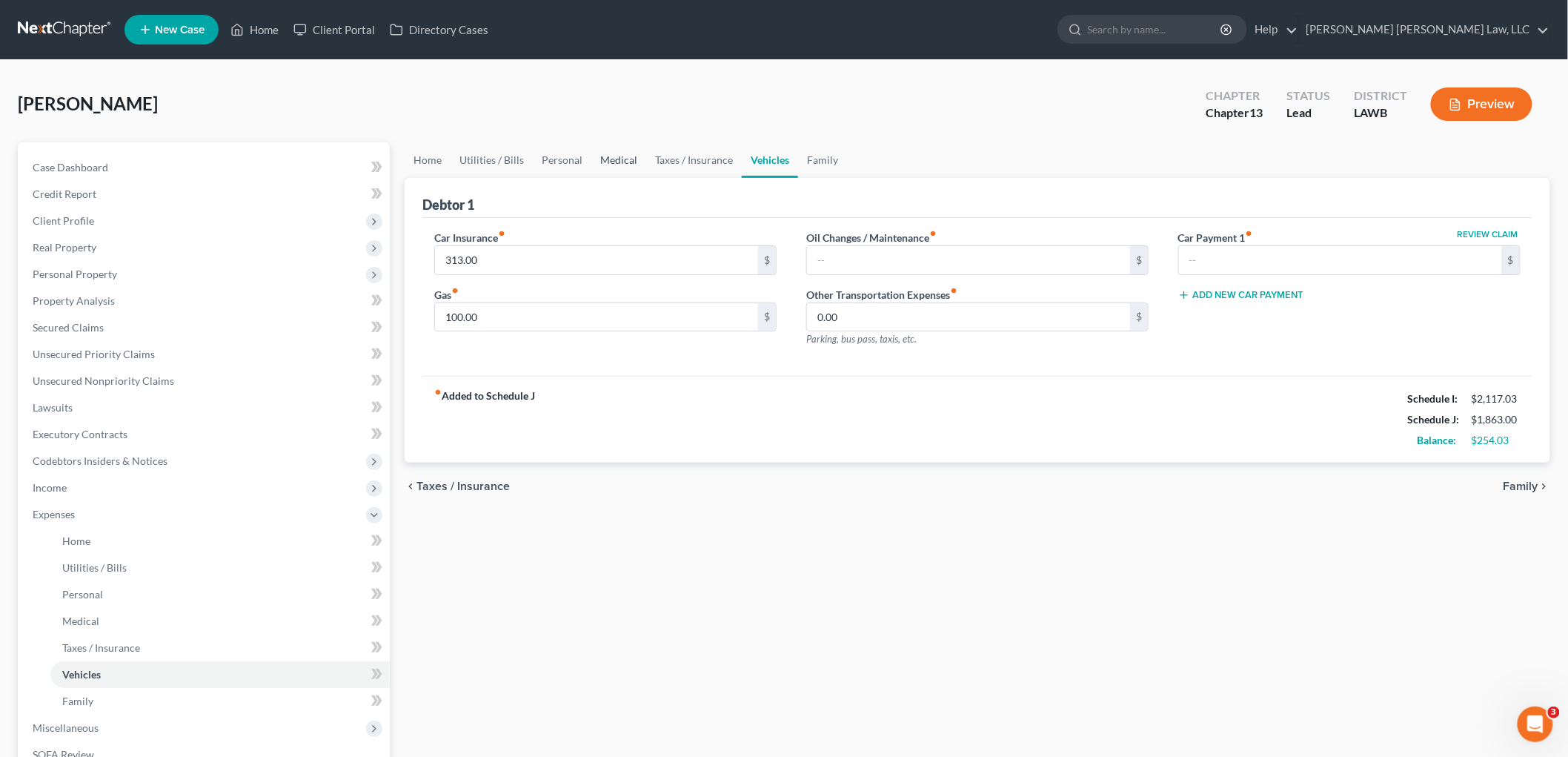
click at [623, 146] on link "Medical" at bounding box center [619, 160] width 55 height 35
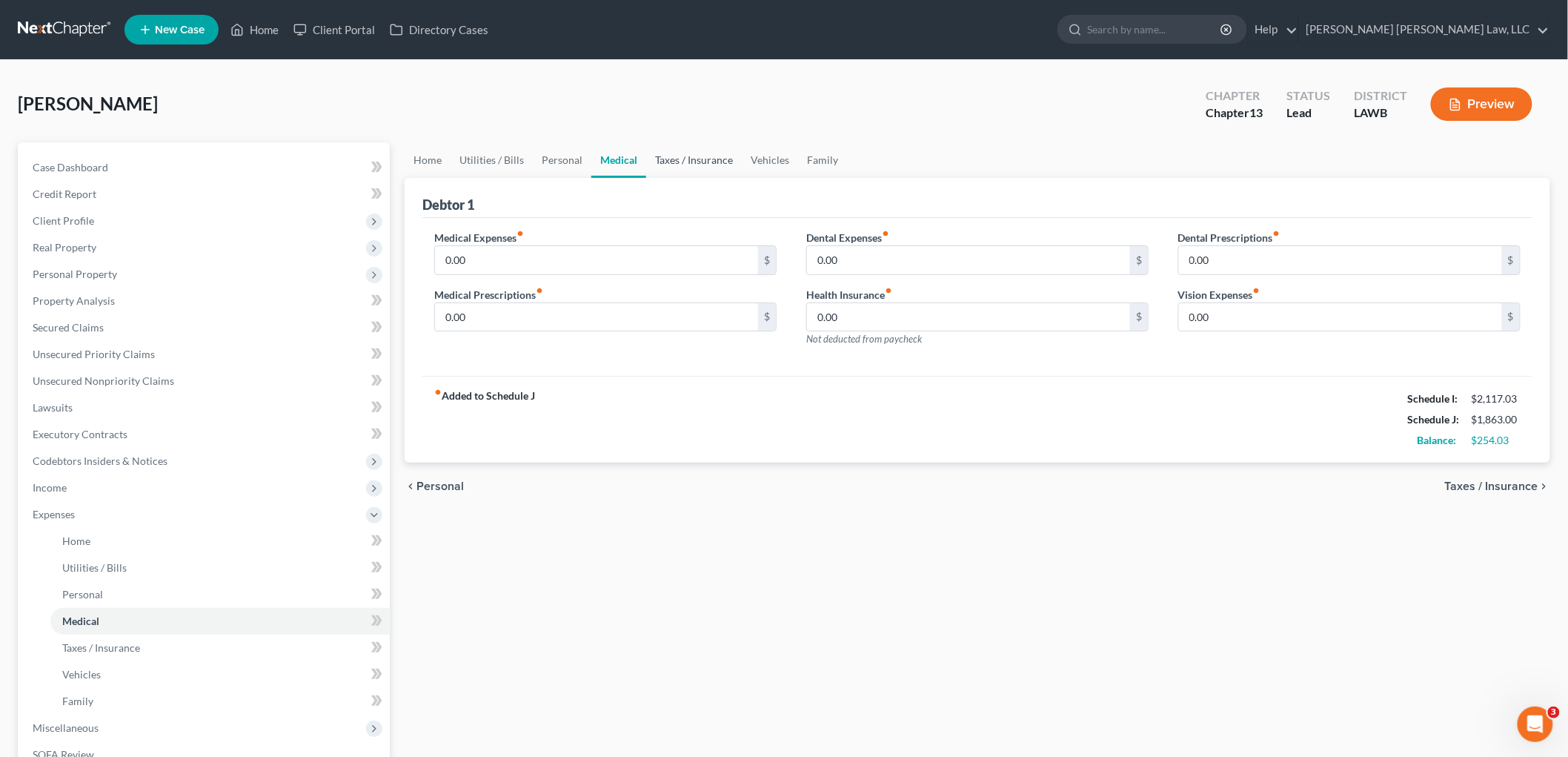
click at [707, 166] on link "Taxes / Insurance" at bounding box center [694, 160] width 95 height 35
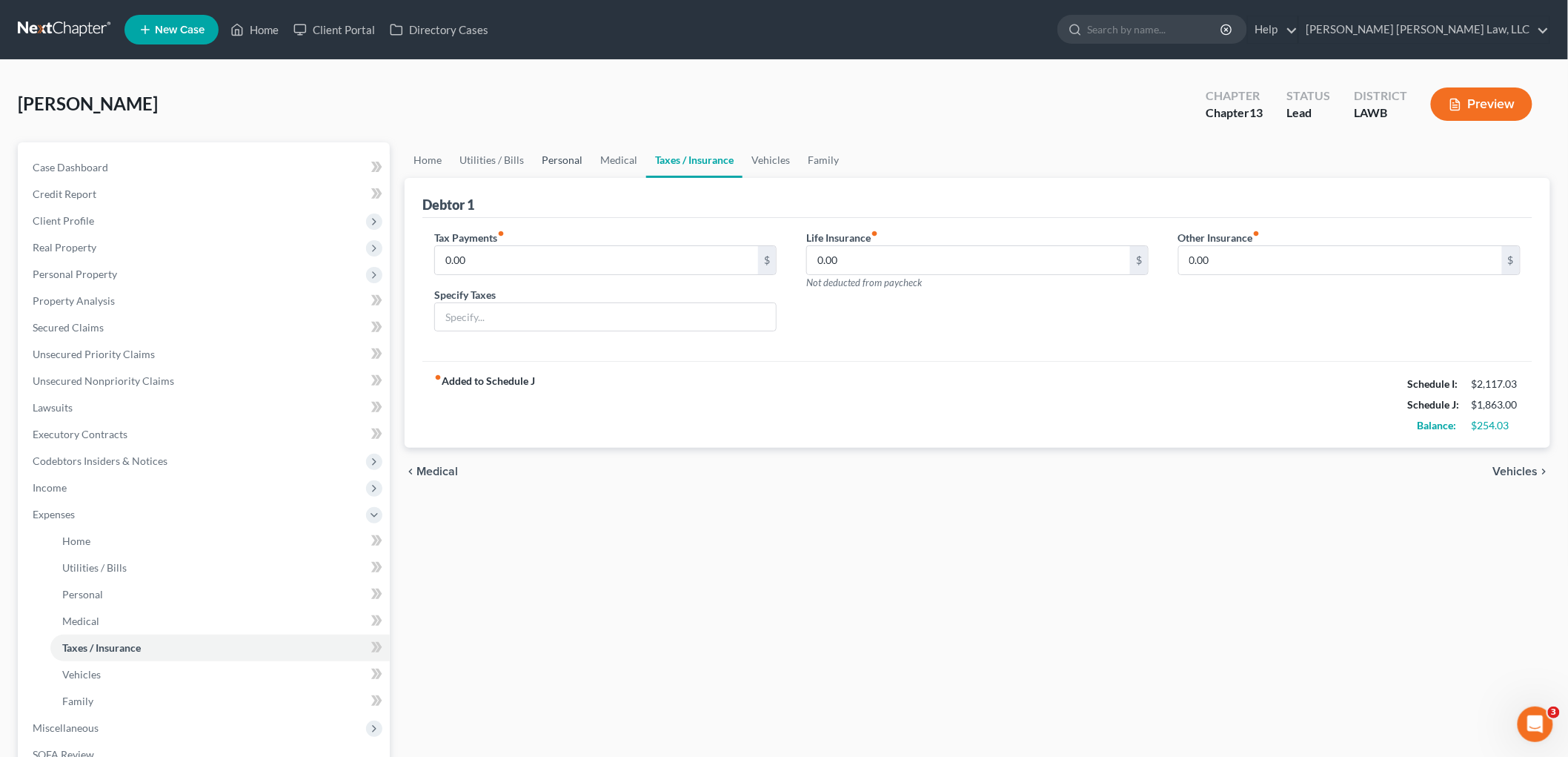
click at [550, 160] on link "Personal" at bounding box center [562, 160] width 59 height 35
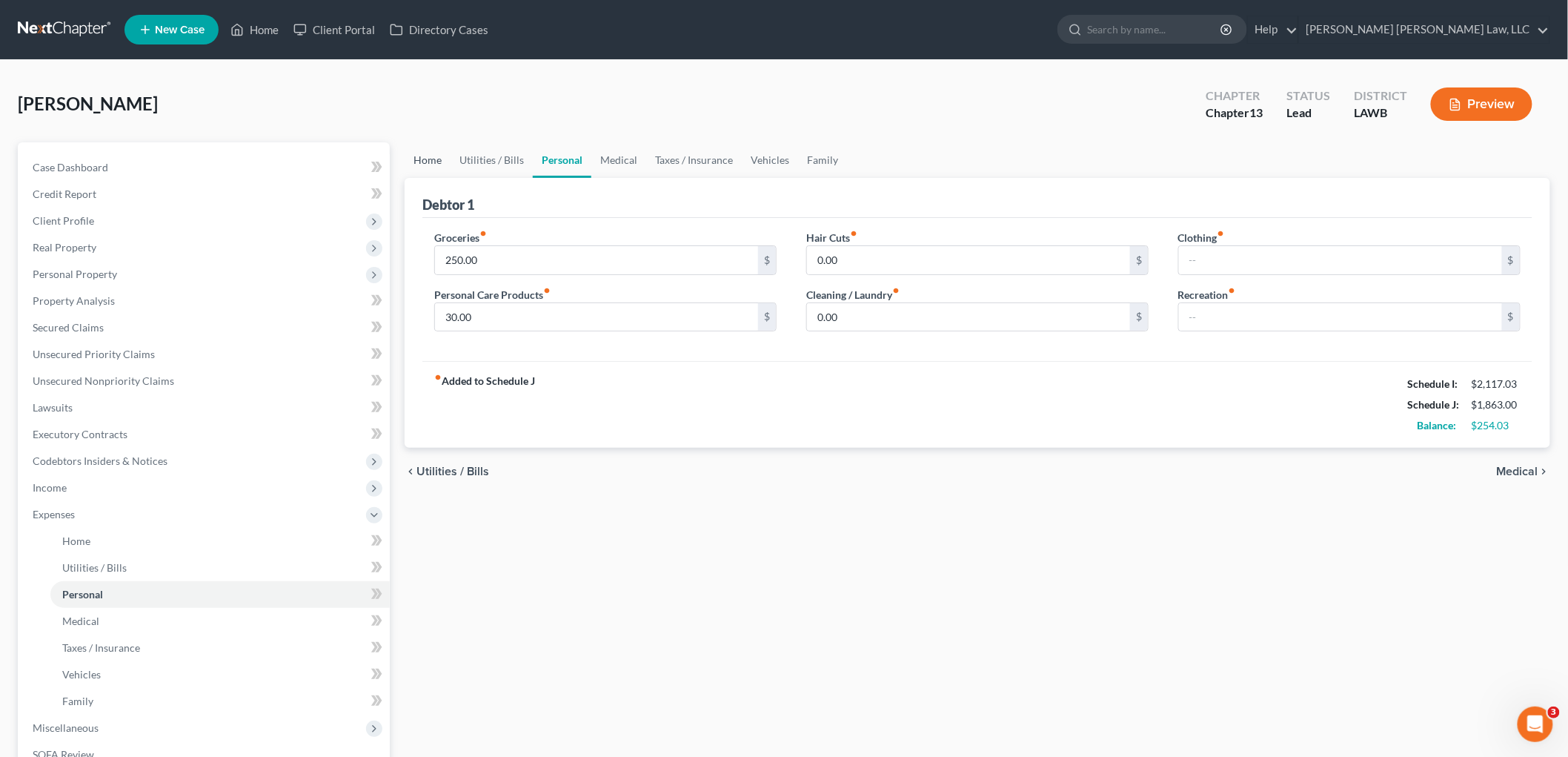
click at [435, 159] on link "Home" at bounding box center [427, 160] width 46 height 35
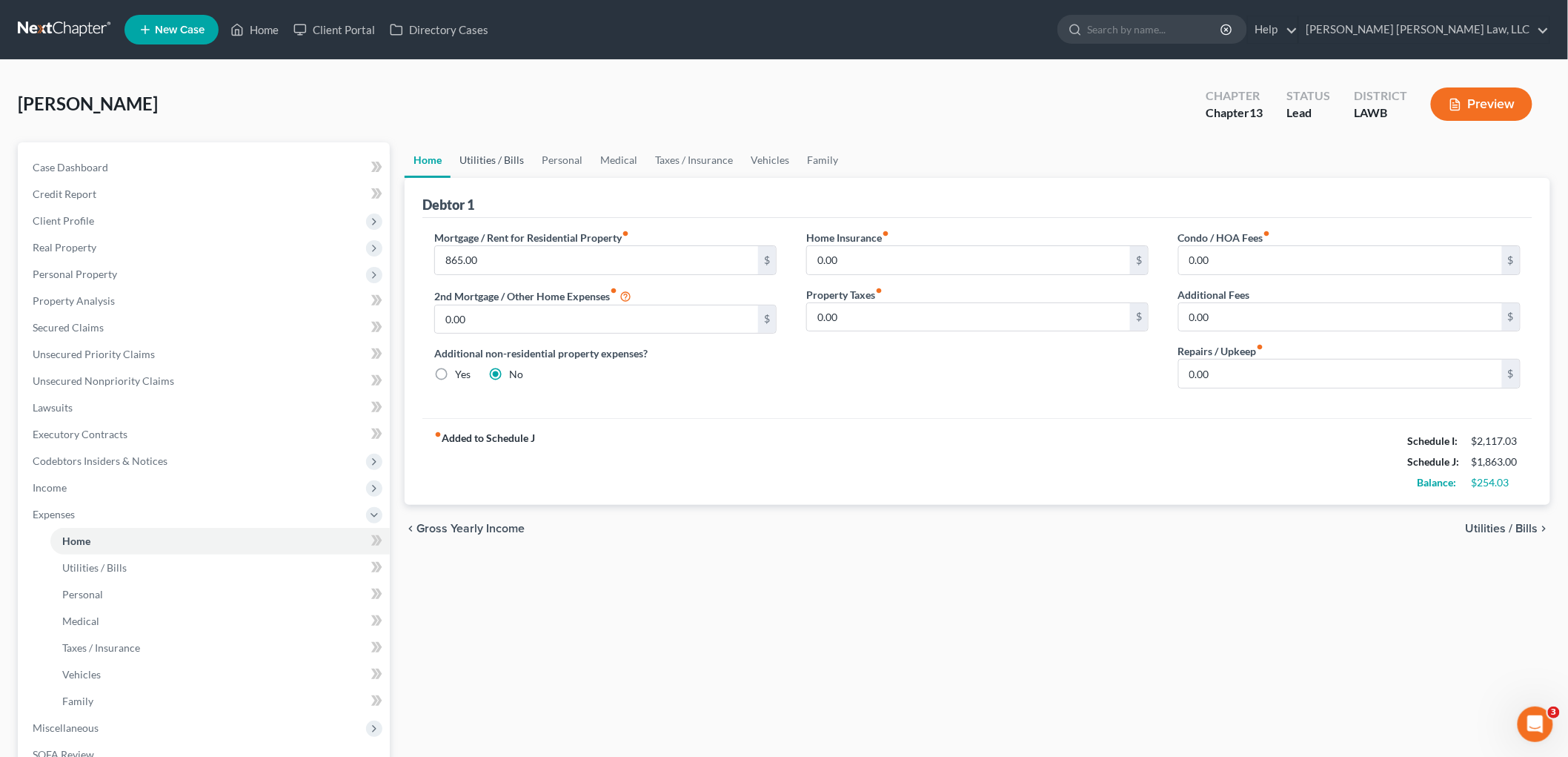
click at [475, 169] on link "Utilities / Bills" at bounding box center [491, 160] width 82 height 35
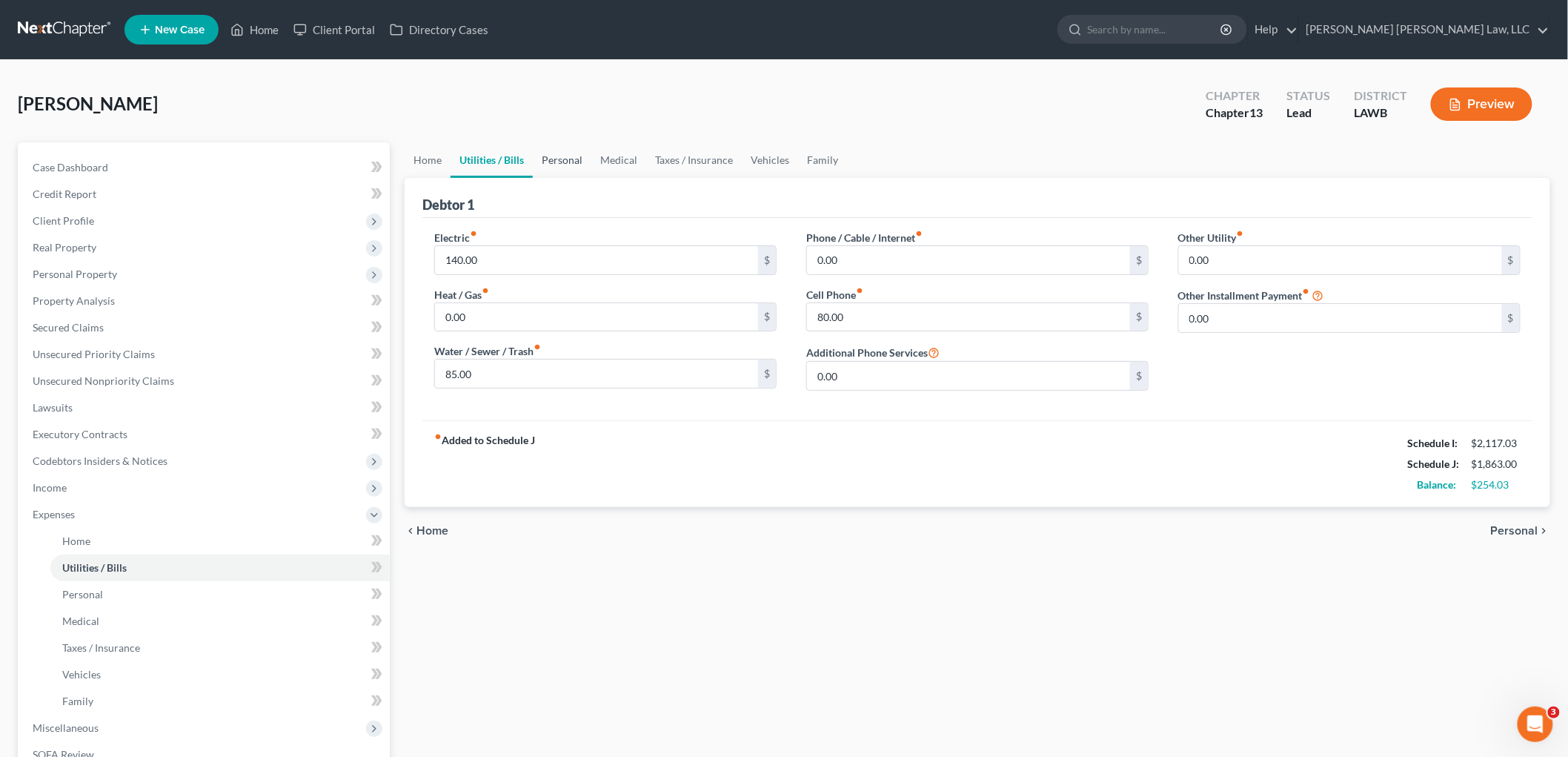
click at [556, 166] on link "Personal" at bounding box center [562, 160] width 59 height 35
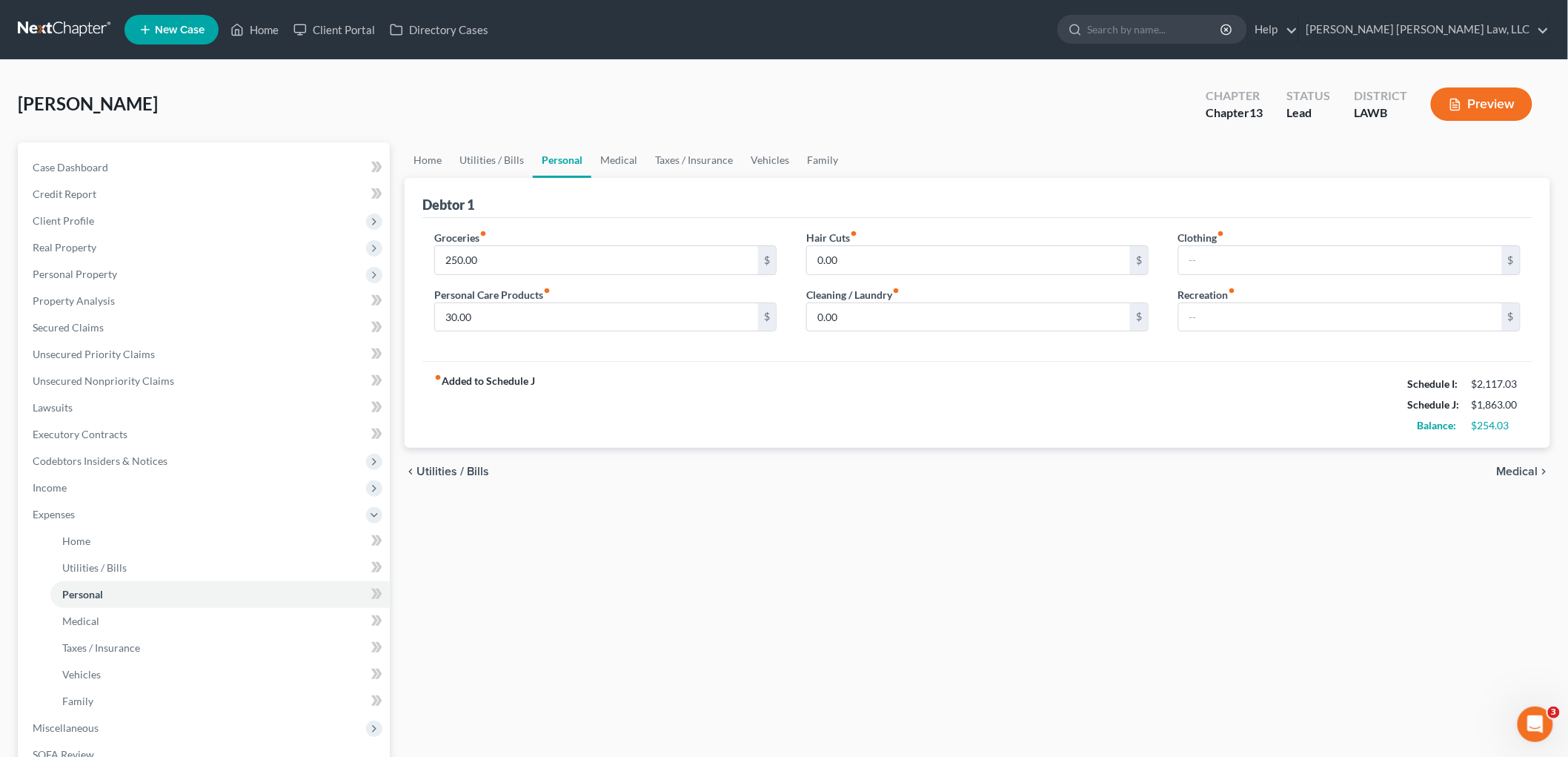
click at [609, 275] on div "Groceries fiber_manual_record 250.00 $ Personal Care Products fiber_manual_reco…" at bounding box center [605, 287] width 372 height 114
click at [613, 269] on input "250.00" at bounding box center [596, 260] width 323 height 28
type input "240.00"
click at [774, 158] on link "Vehicles" at bounding box center [770, 160] width 57 height 35
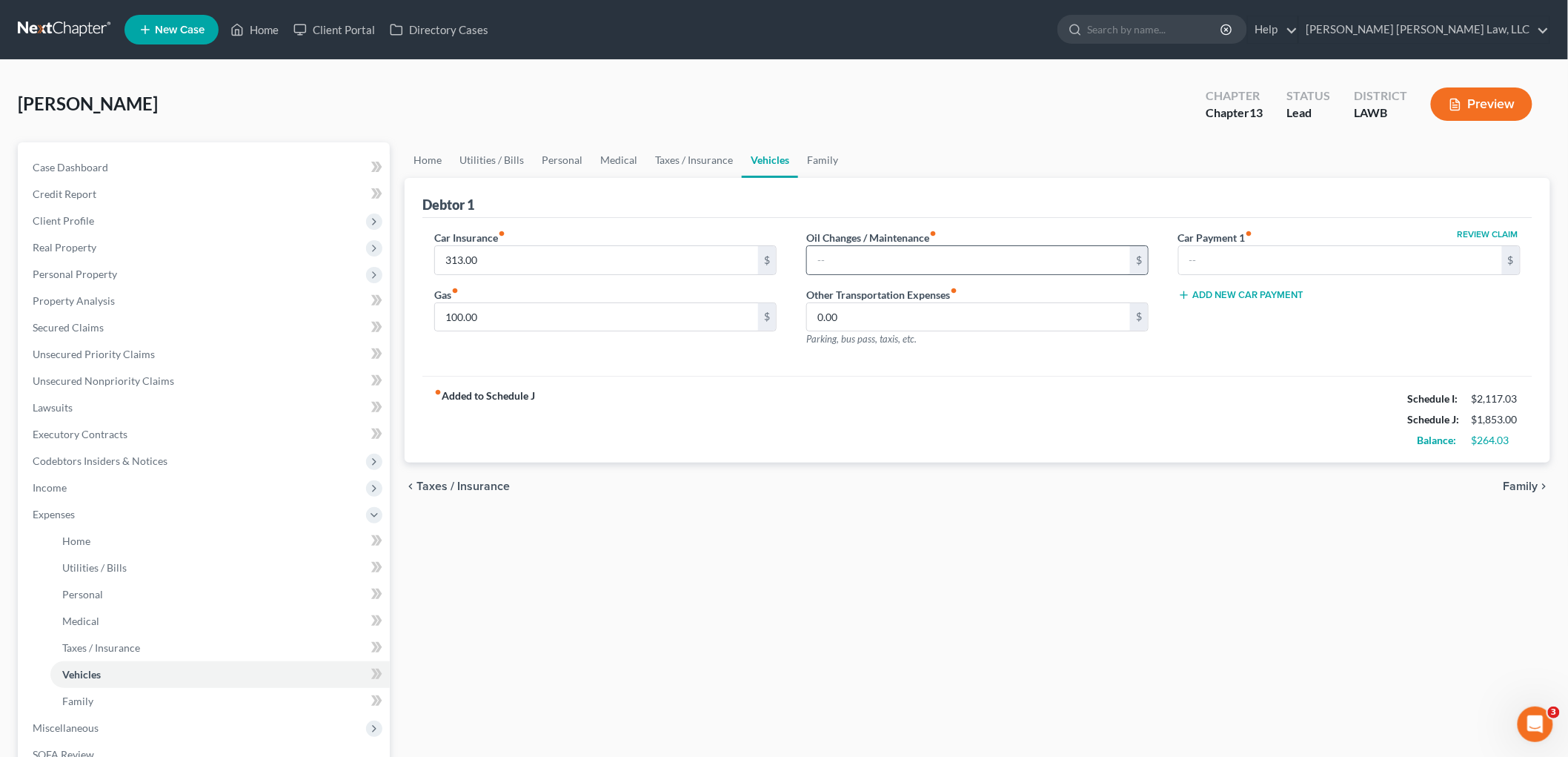
click at [866, 245] on div "$" at bounding box center [977, 260] width 342 height 30
click at [937, 260] on input "text" at bounding box center [968, 260] width 323 height 28
type input "10.00"
click at [565, 159] on link "Personal" at bounding box center [562, 160] width 59 height 35
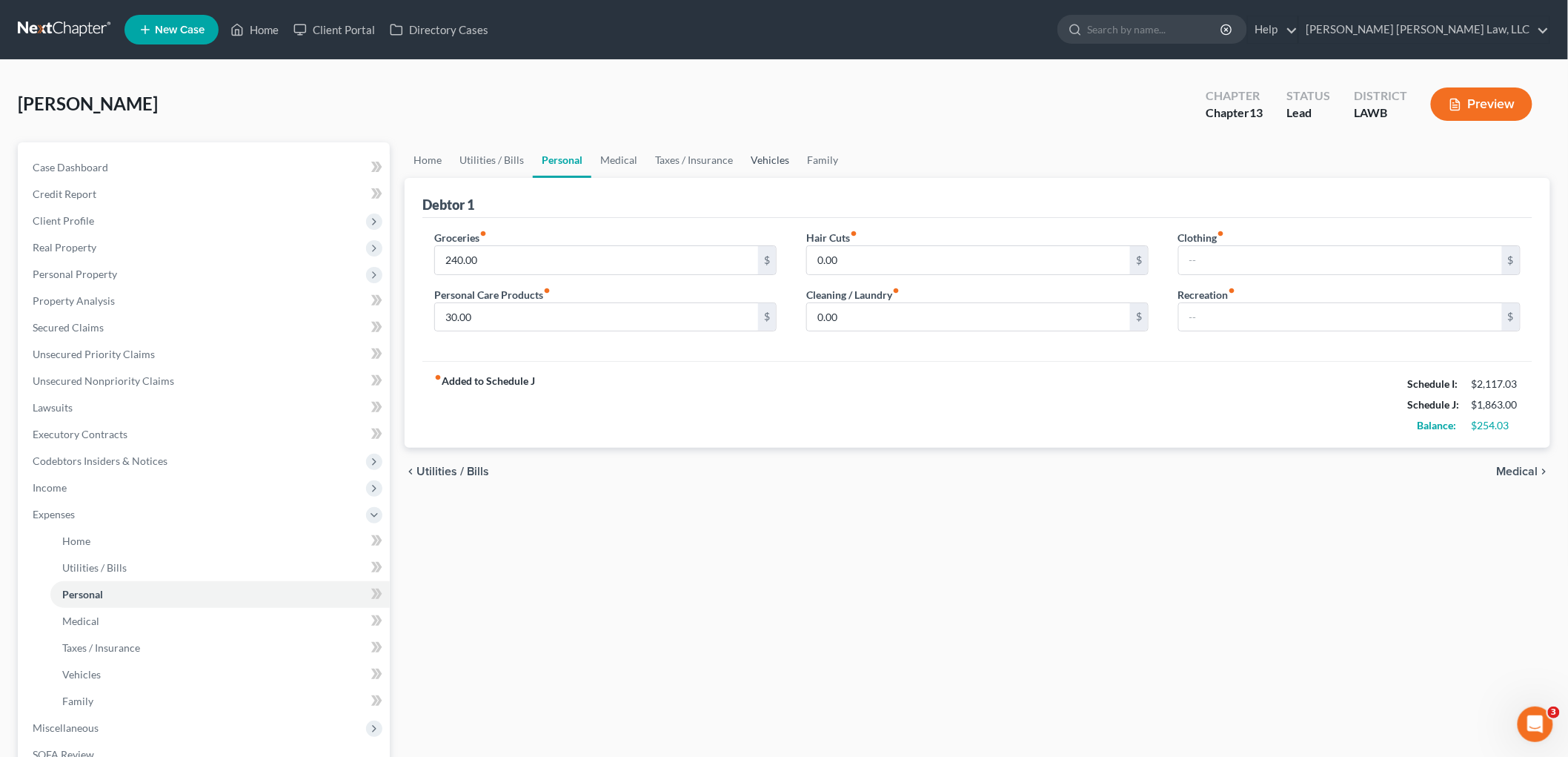
click at [780, 147] on link "Vehicles" at bounding box center [770, 160] width 57 height 35
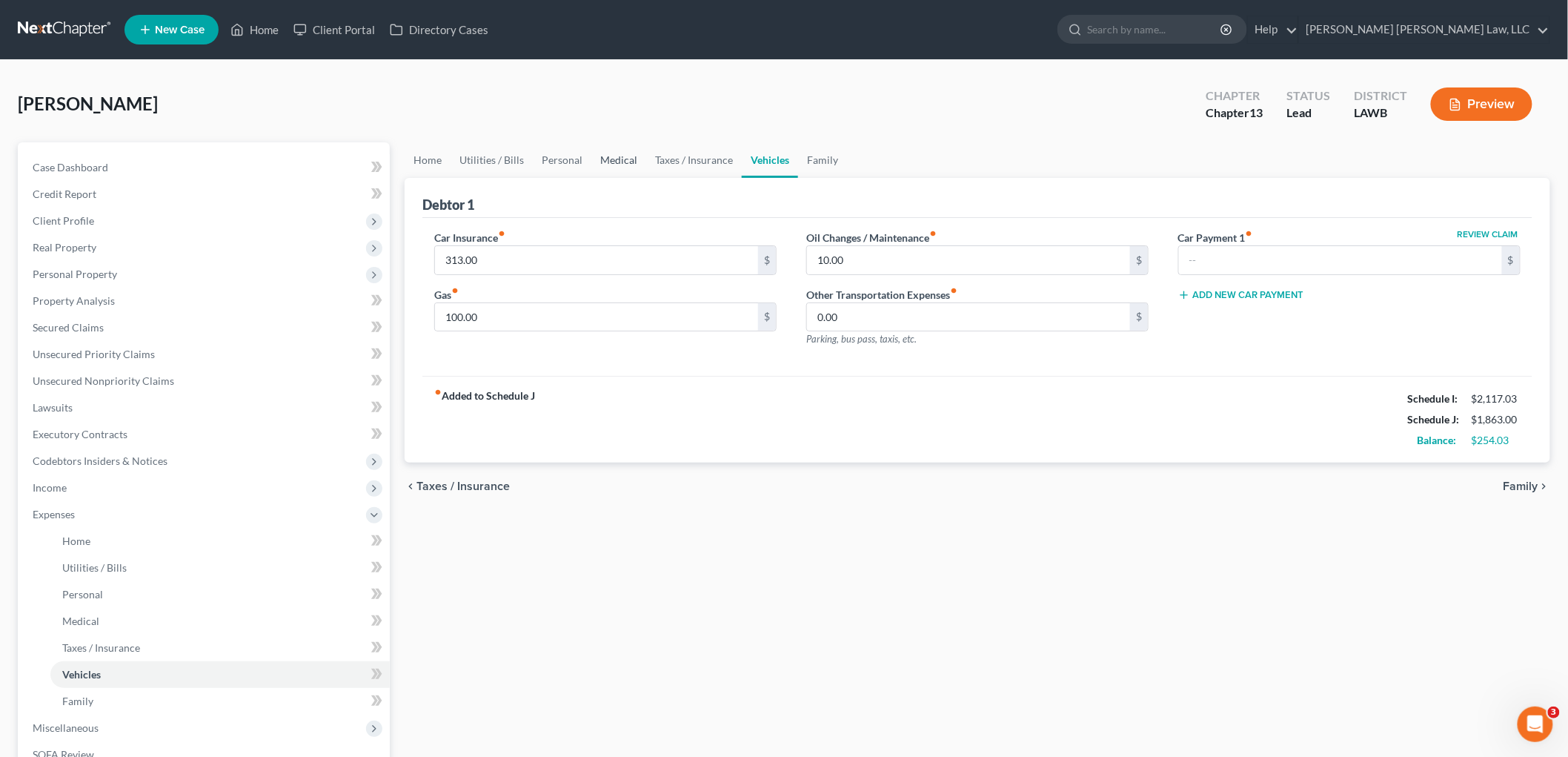
click at [615, 160] on link "Medical" at bounding box center [619, 160] width 55 height 35
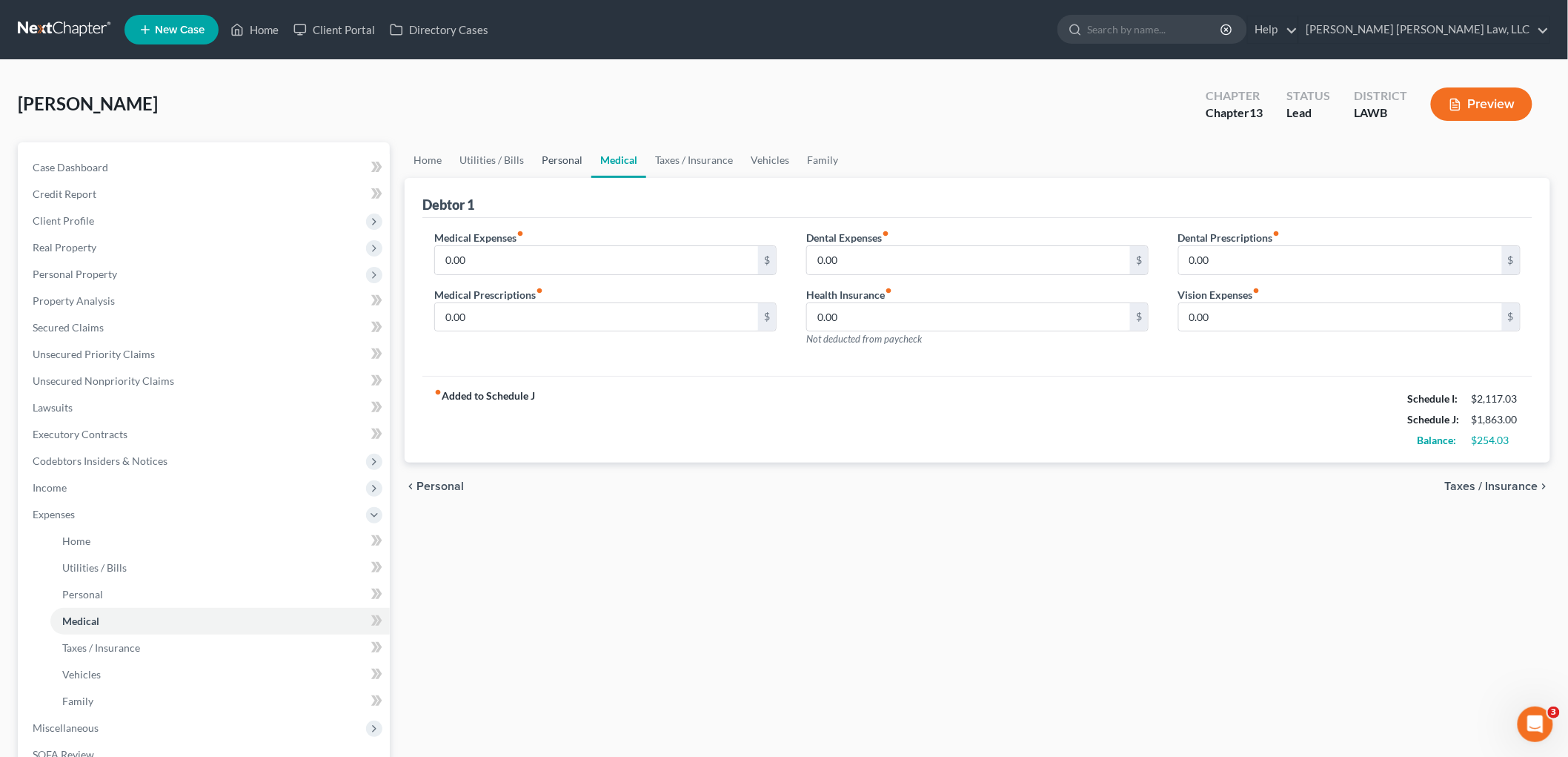
click at [541, 158] on link "Personal" at bounding box center [562, 160] width 59 height 35
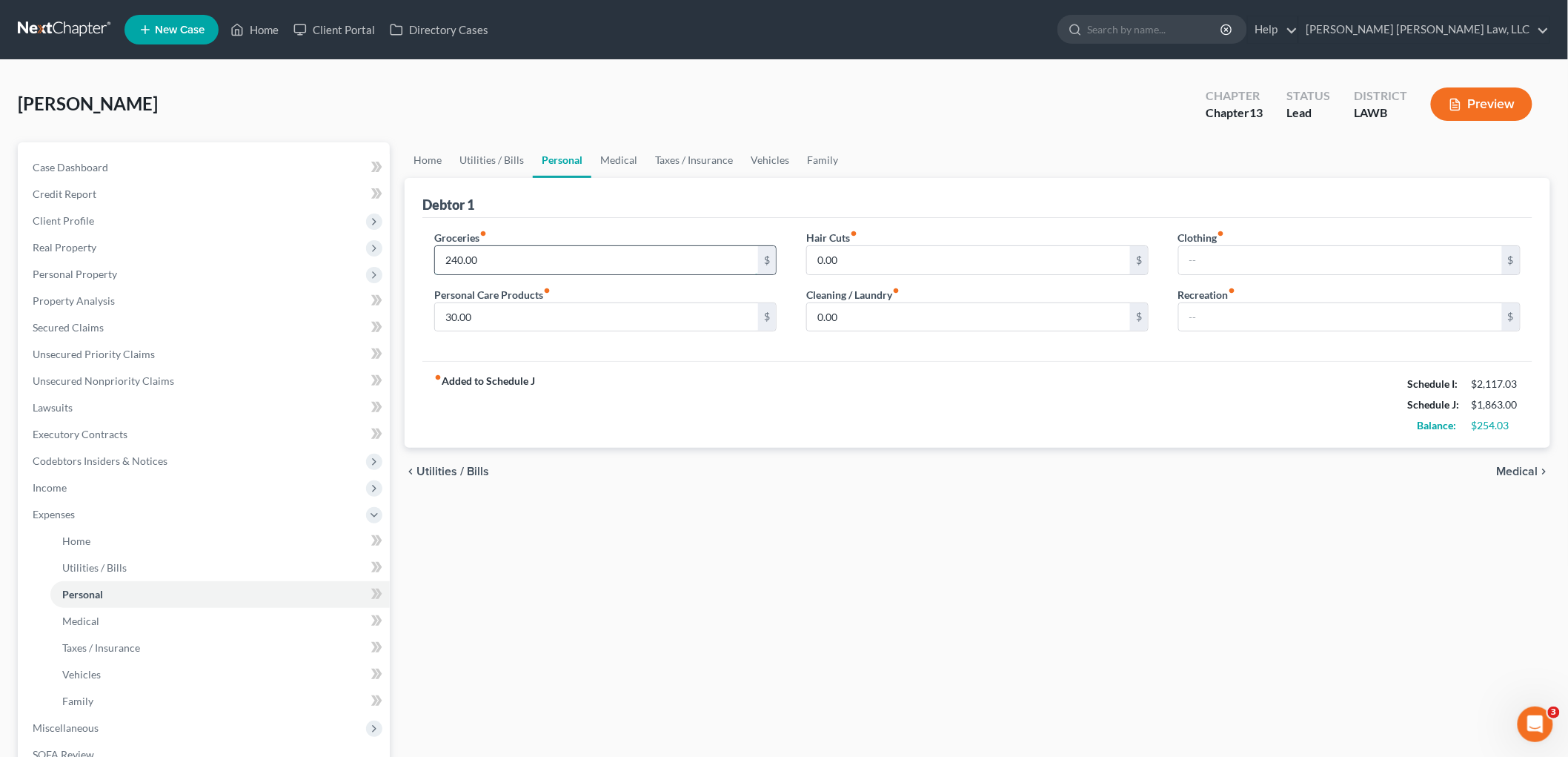
click at [543, 251] on input "240.00" at bounding box center [596, 260] width 323 height 28
type input "230.00"
click at [610, 157] on link "Medical" at bounding box center [619, 160] width 55 height 35
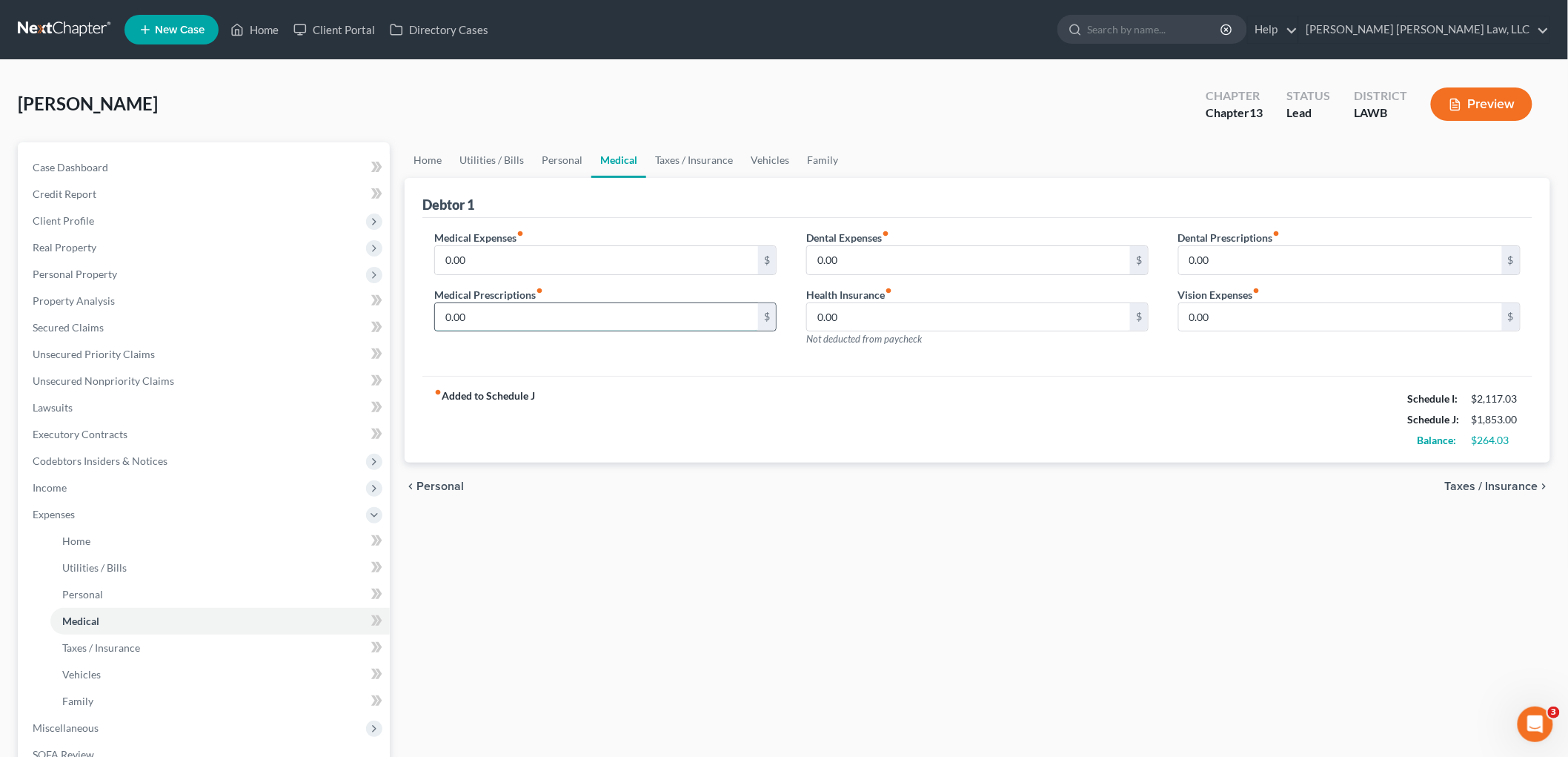
click at [516, 309] on input "0.00" at bounding box center [596, 317] width 323 height 28
type input "4.00"
click at [471, 166] on link "Utilities / Bills" at bounding box center [491, 160] width 82 height 35
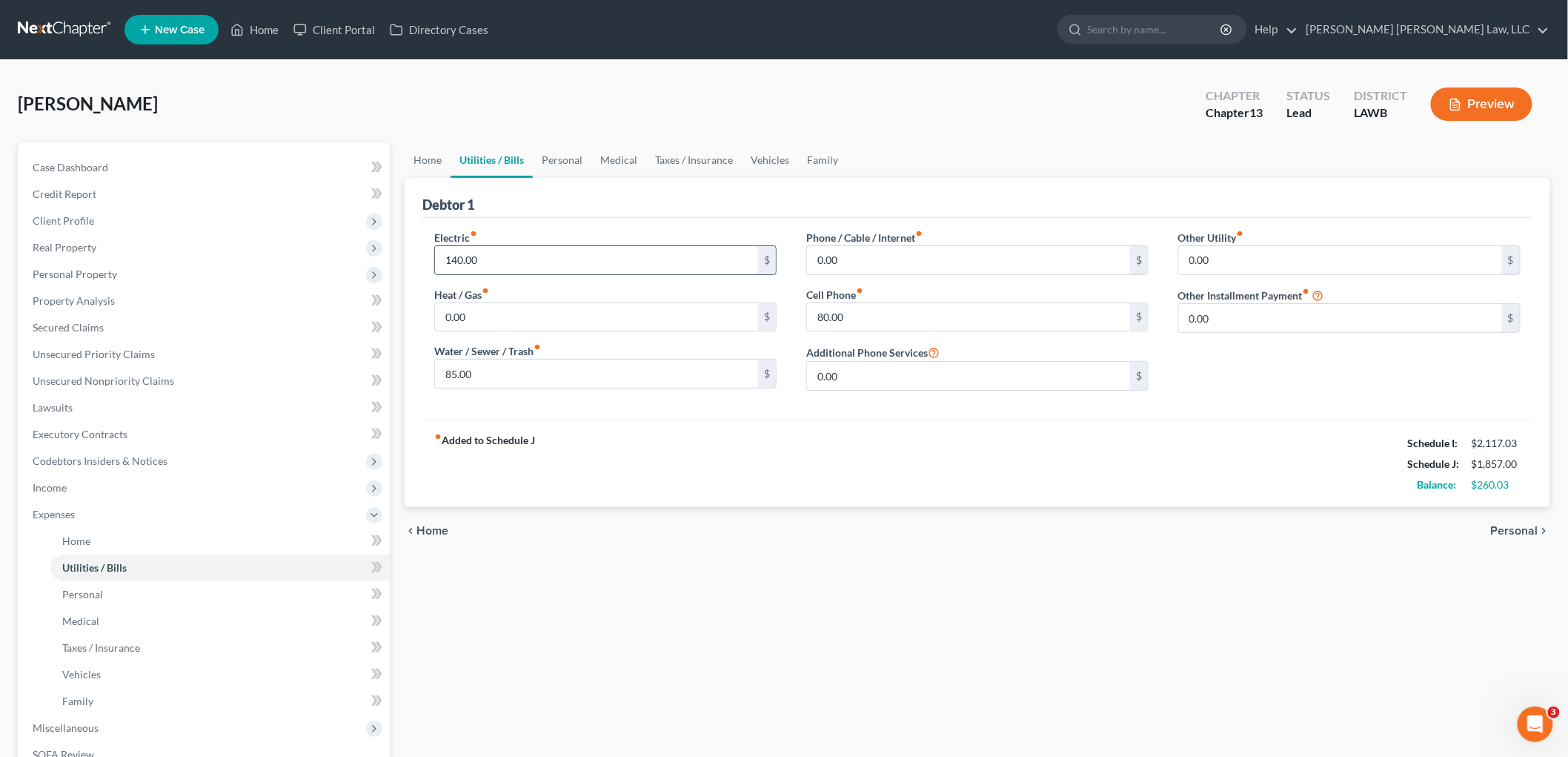
click at [513, 258] on input "140.00" at bounding box center [596, 260] width 323 height 28
type input "140.03"
click at [566, 441] on div "fiber_manual_record Added to Schedule J Schedule I: $2,117.03 Schedule J: $1,85…" at bounding box center [977, 464] width 1110 height 87
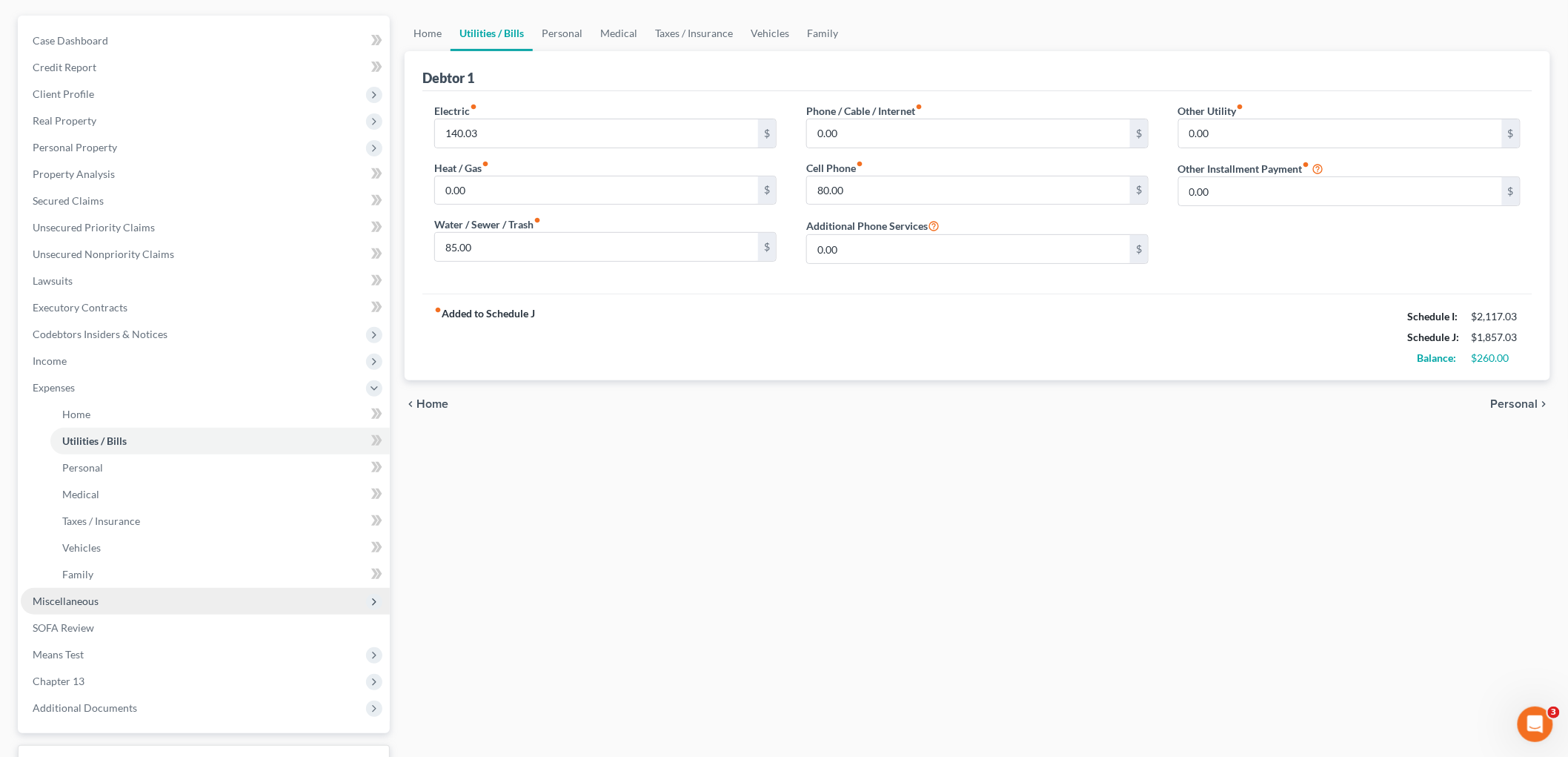
scroll to position [242, 0]
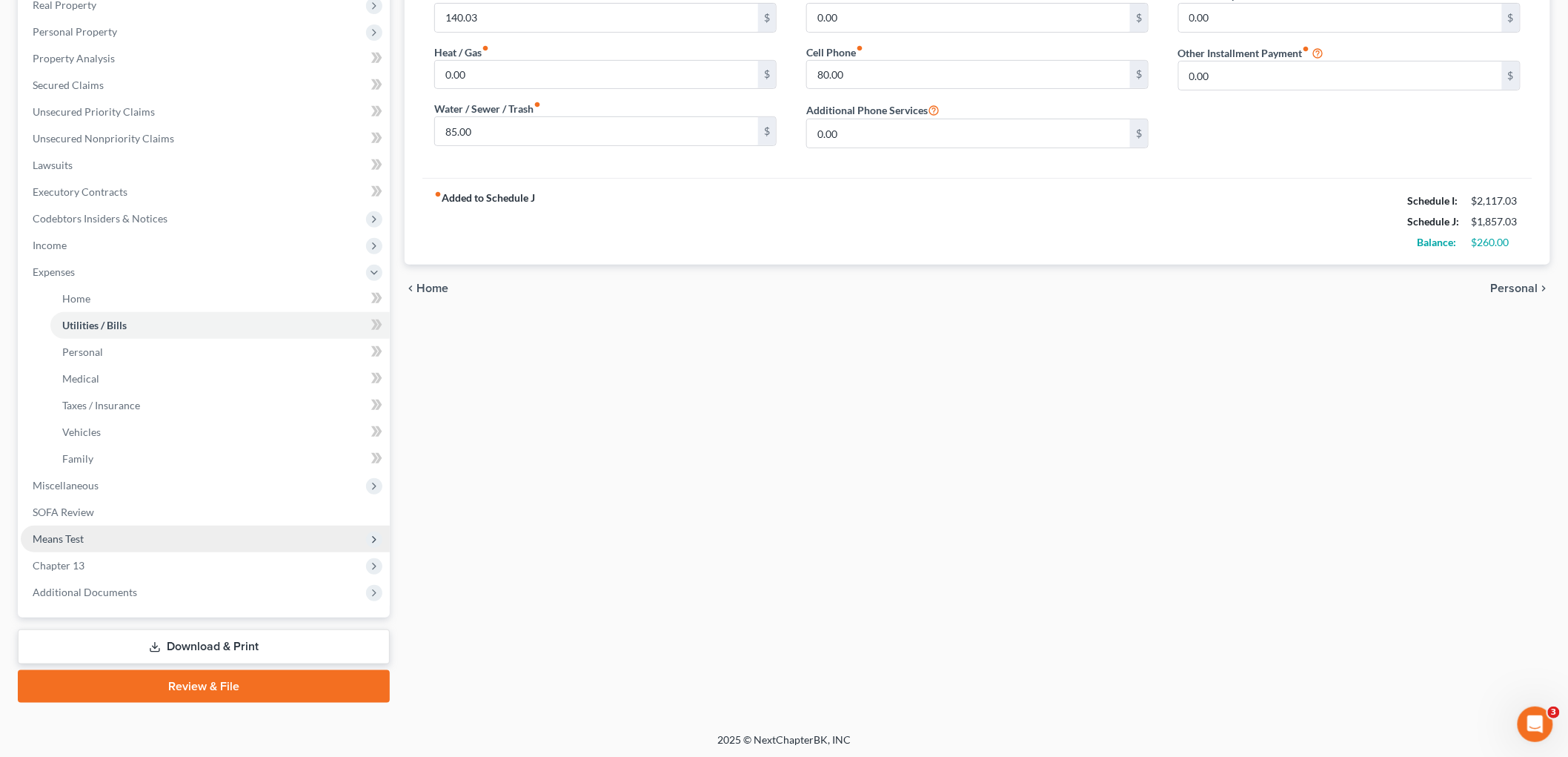
click at [80, 538] on span "Means Test" at bounding box center [58, 539] width 51 height 13
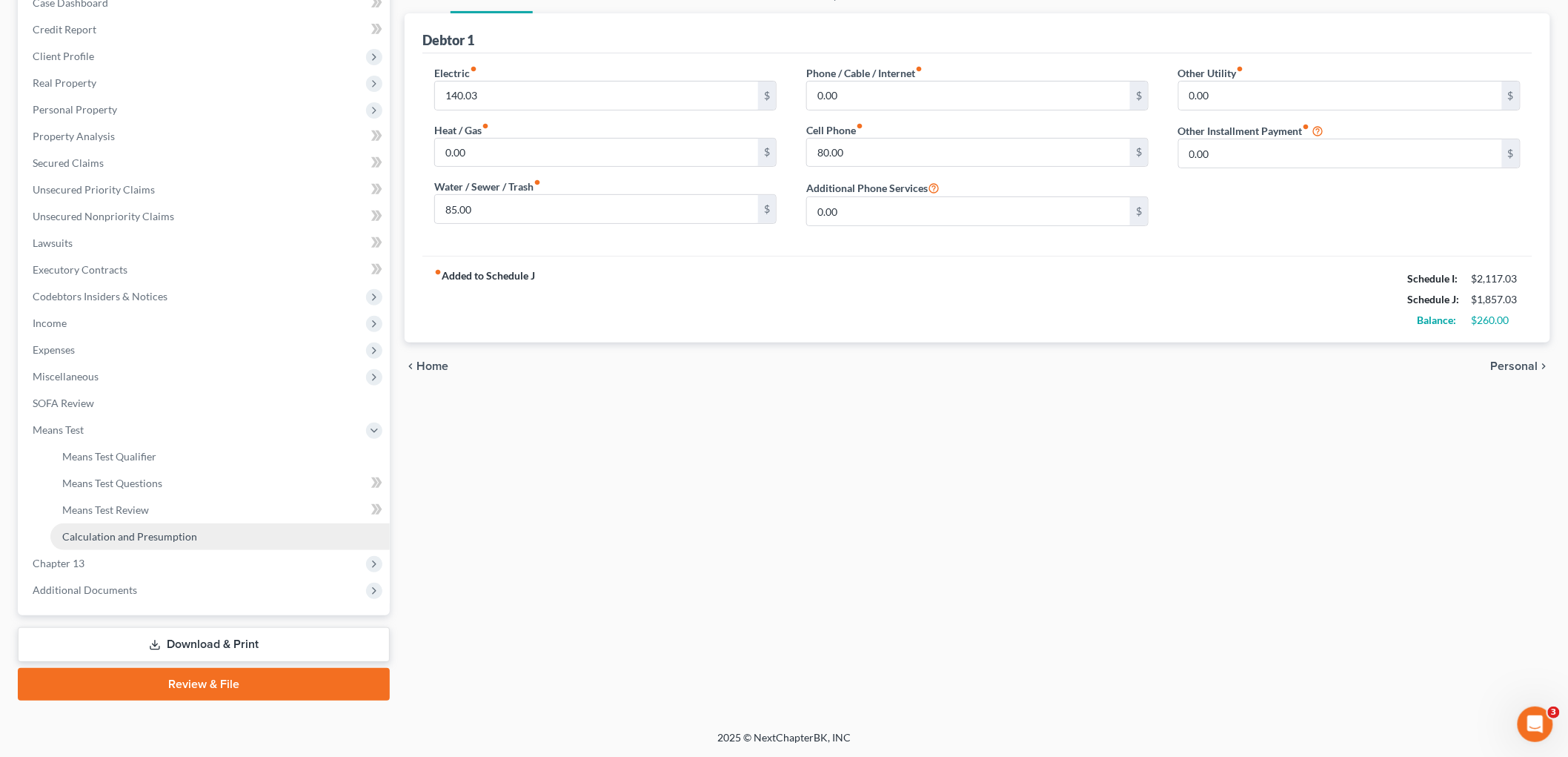
scroll to position [163, 0]
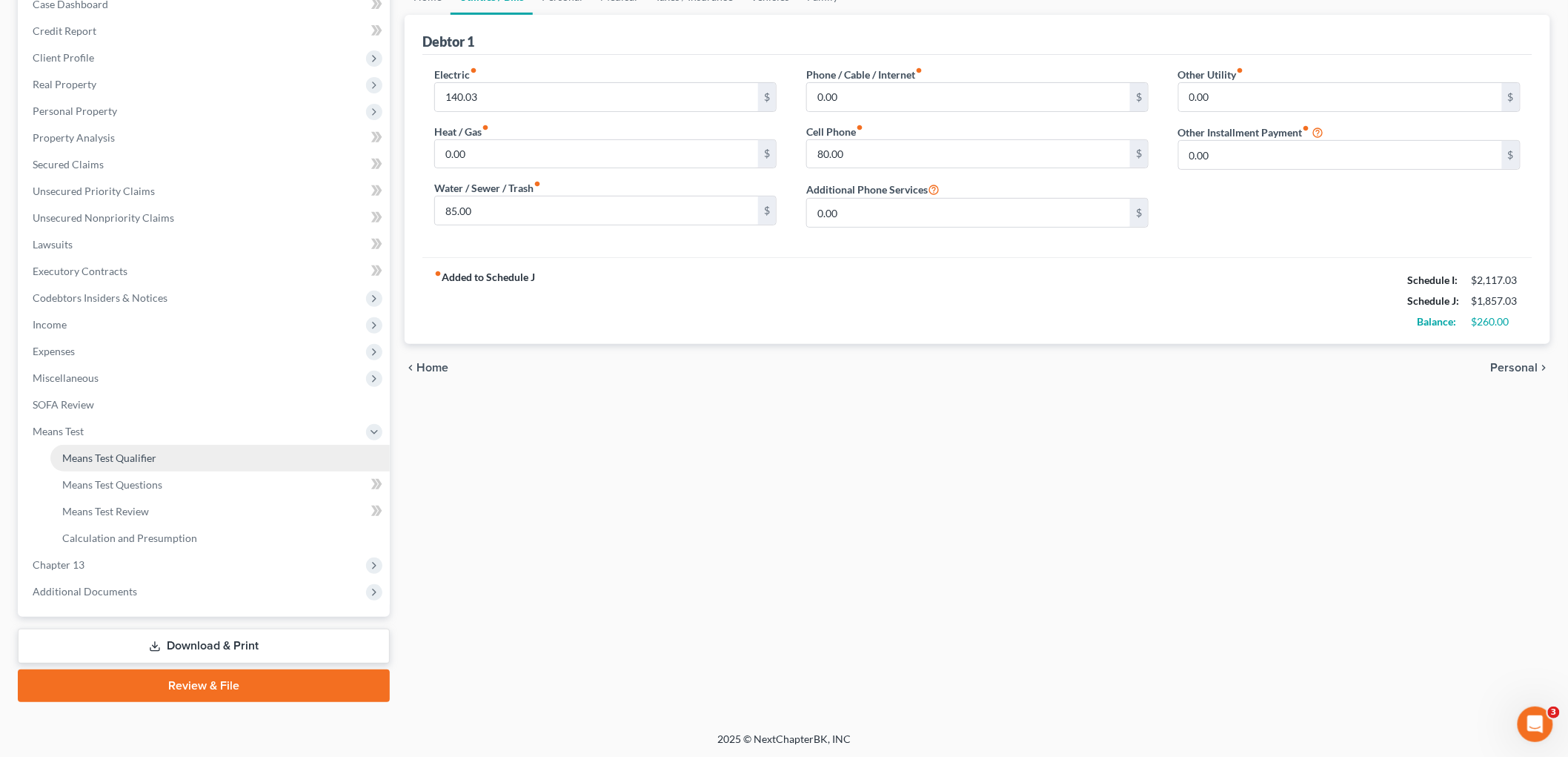
click at [149, 456] on span "Means Test Qualifier" at bounding box center [109, 458] width 95 height 13
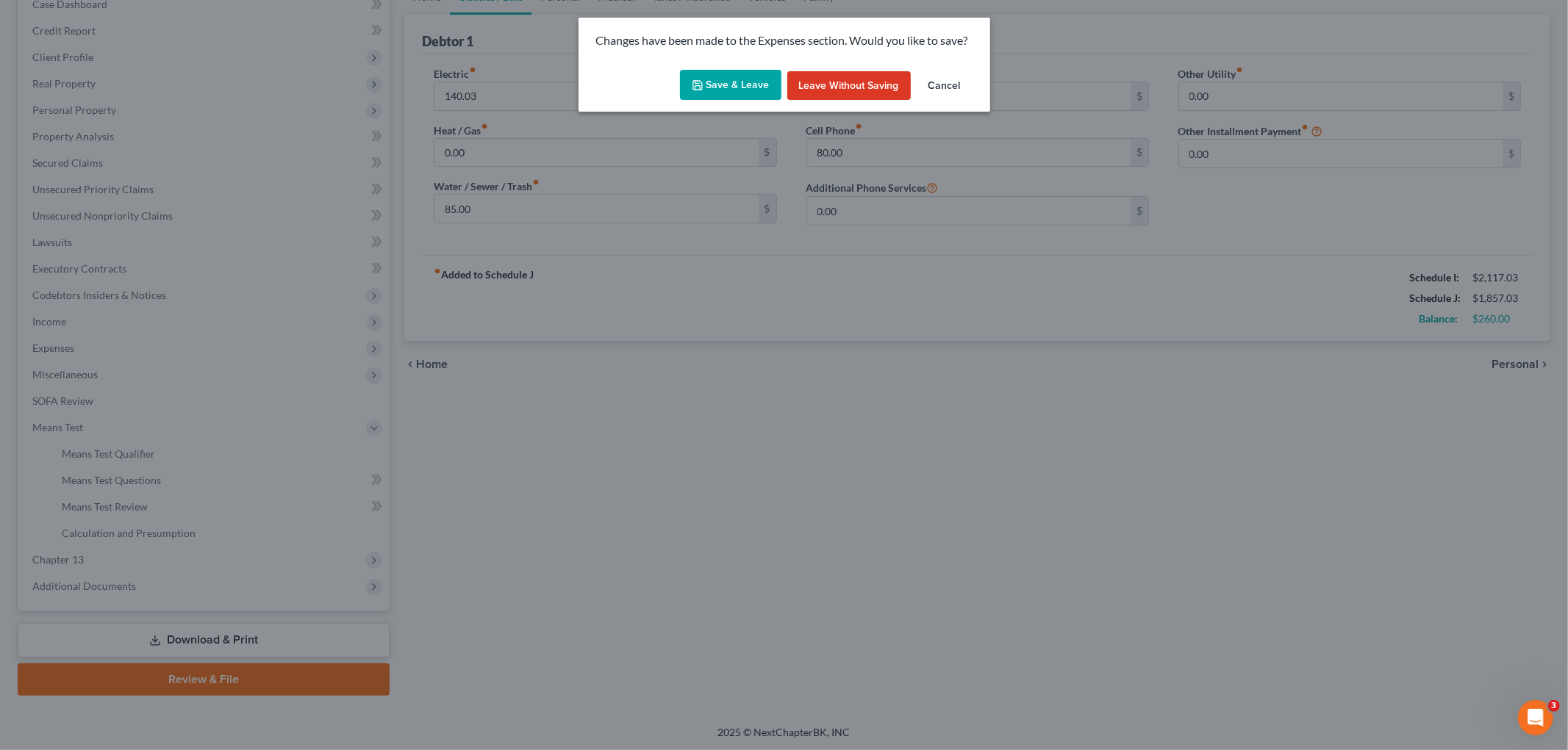
click at [715, 85] on button "Save & Leave" at bounding box center [731, 85] width 102 height 31
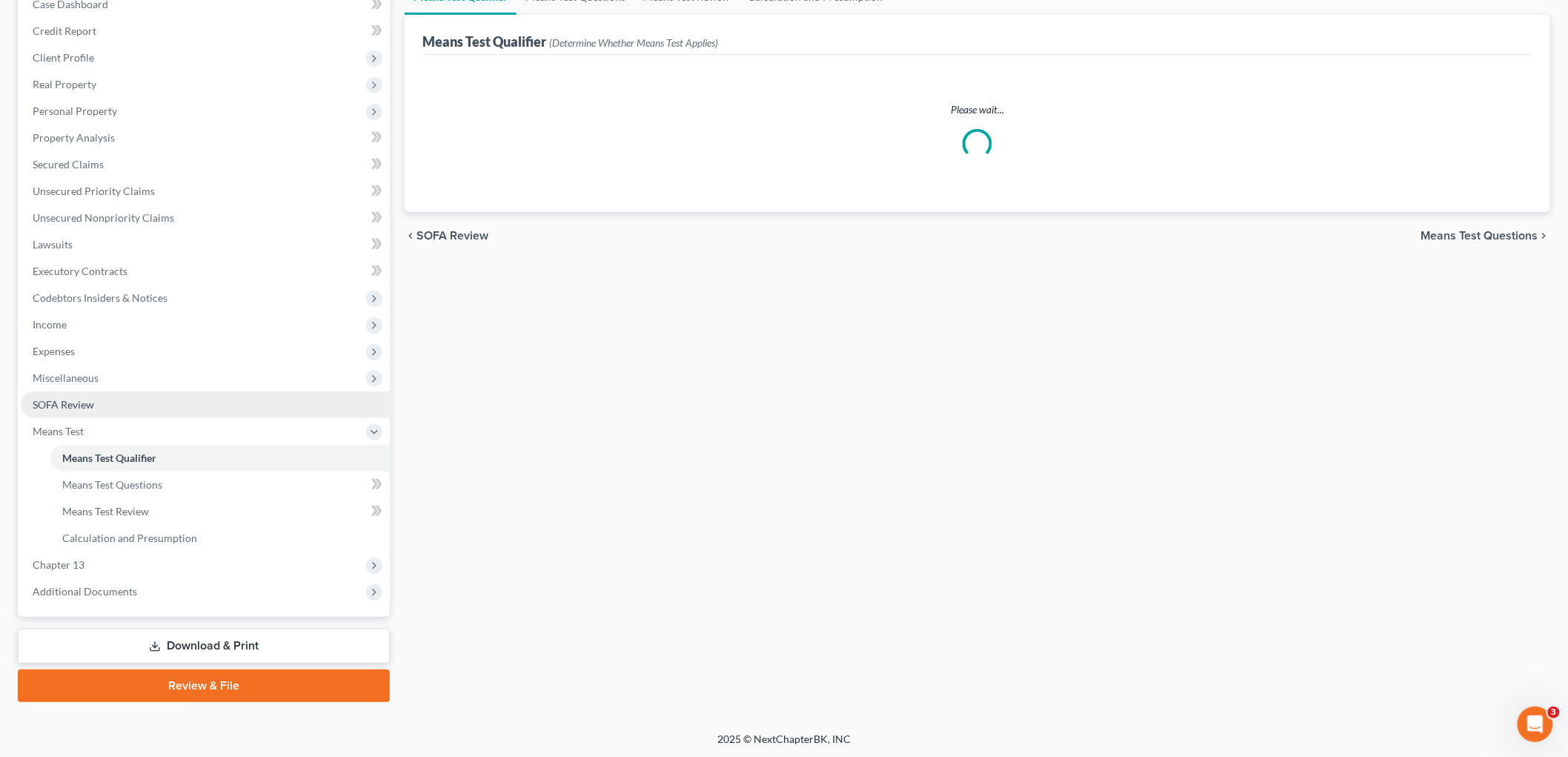
scroll to position [2, 0]
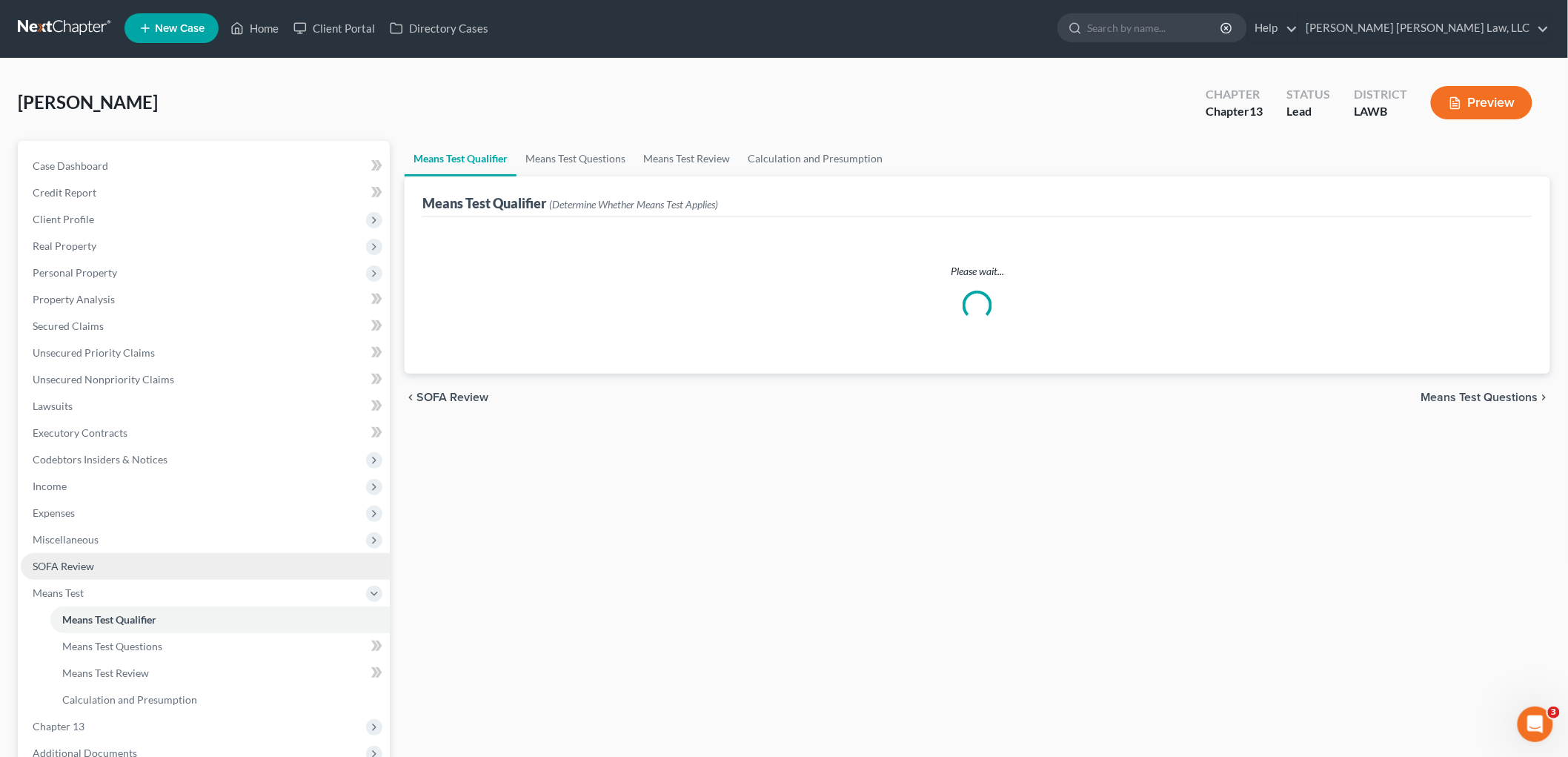
click at [98, 558] on link "SOFA Review" at bounding box center [205, 567] width 369 height 27
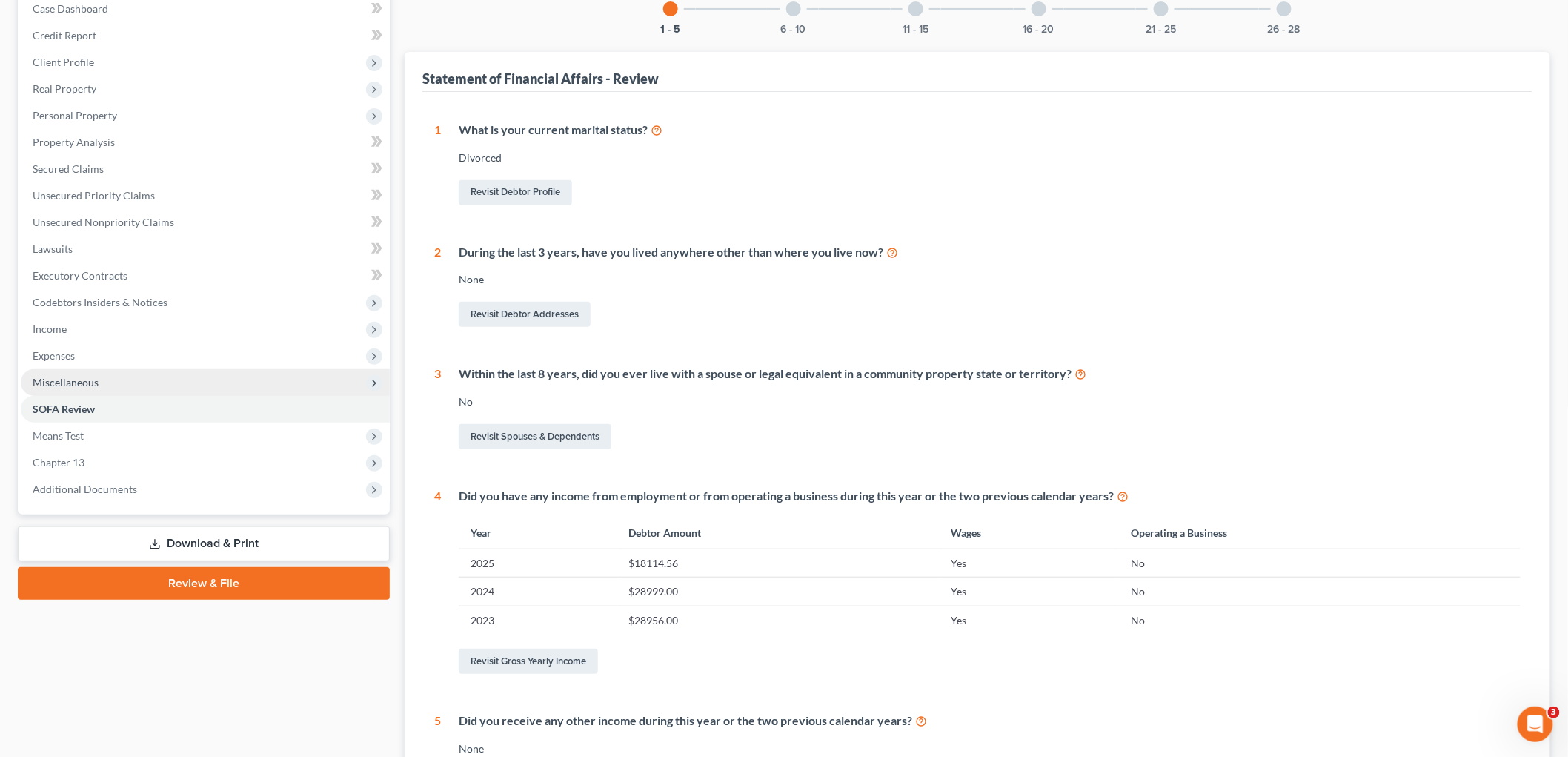
scroll to position [329, 0]
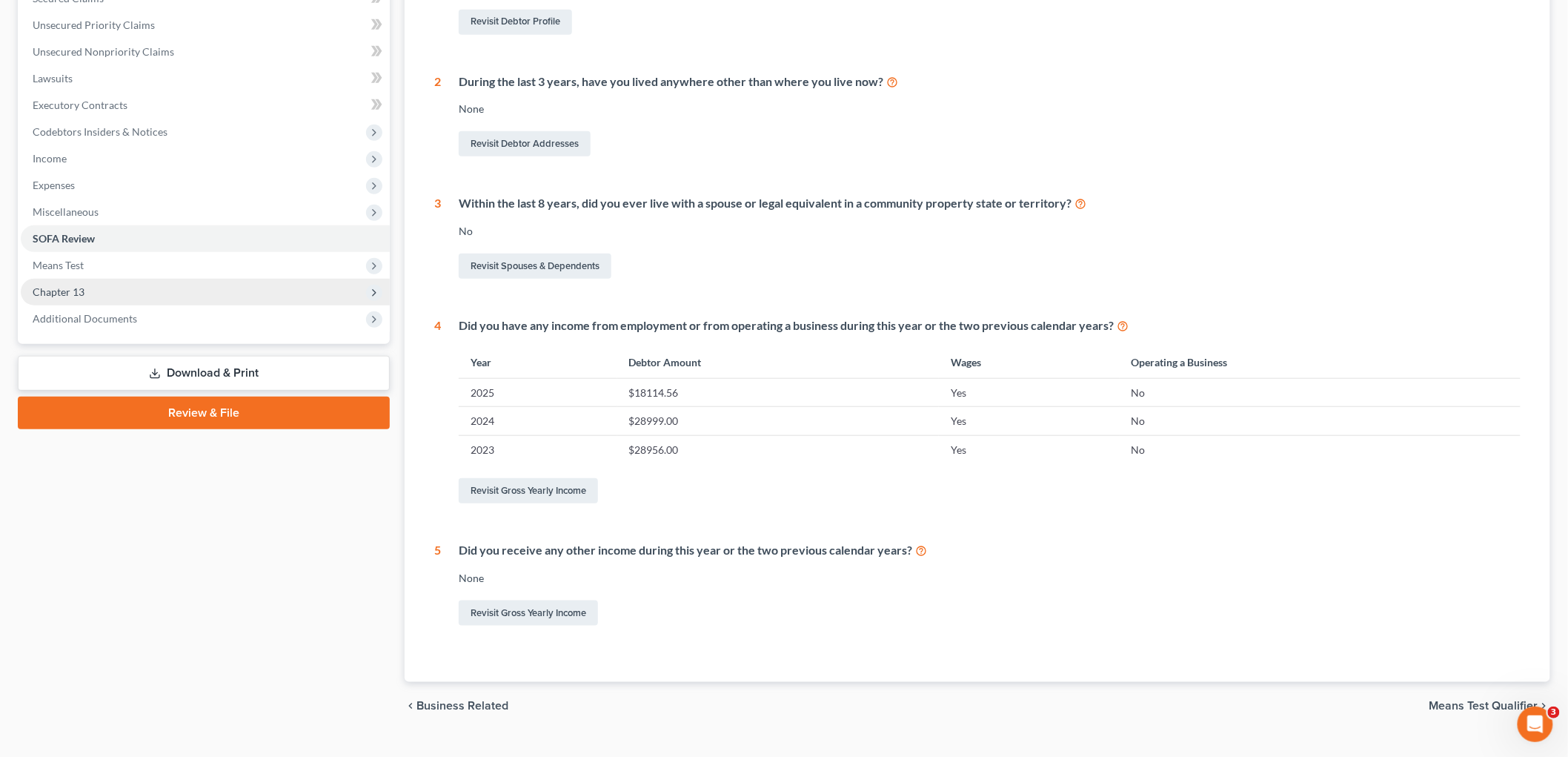
click at [96, 287] on span "Chapter 13" at bounding box center [205, 292] width 369 height 27
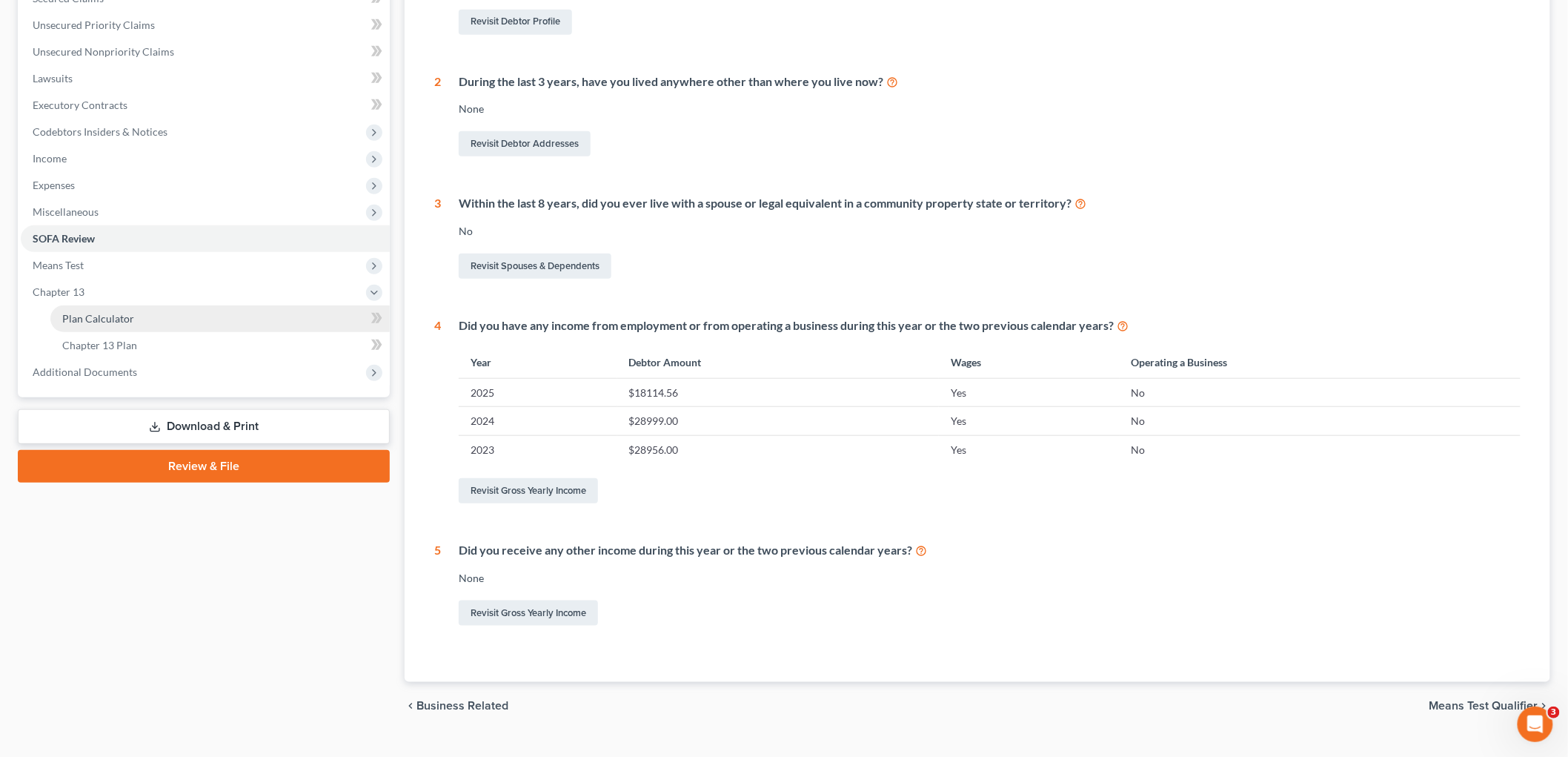
click at [117, 316] on span "Plan Calculator" at bounding box center [98, 318] width 72 height 13
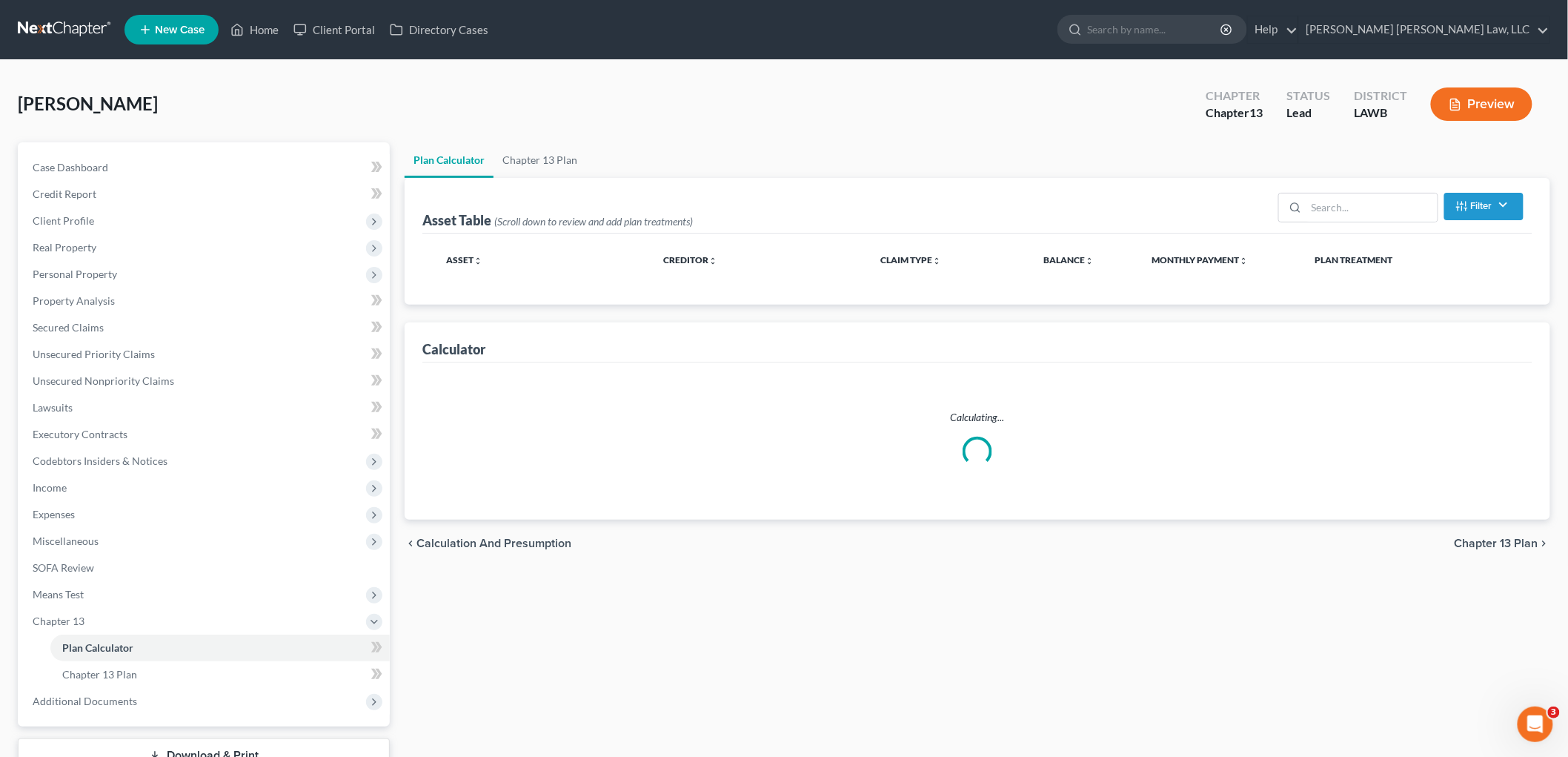
select select "59"
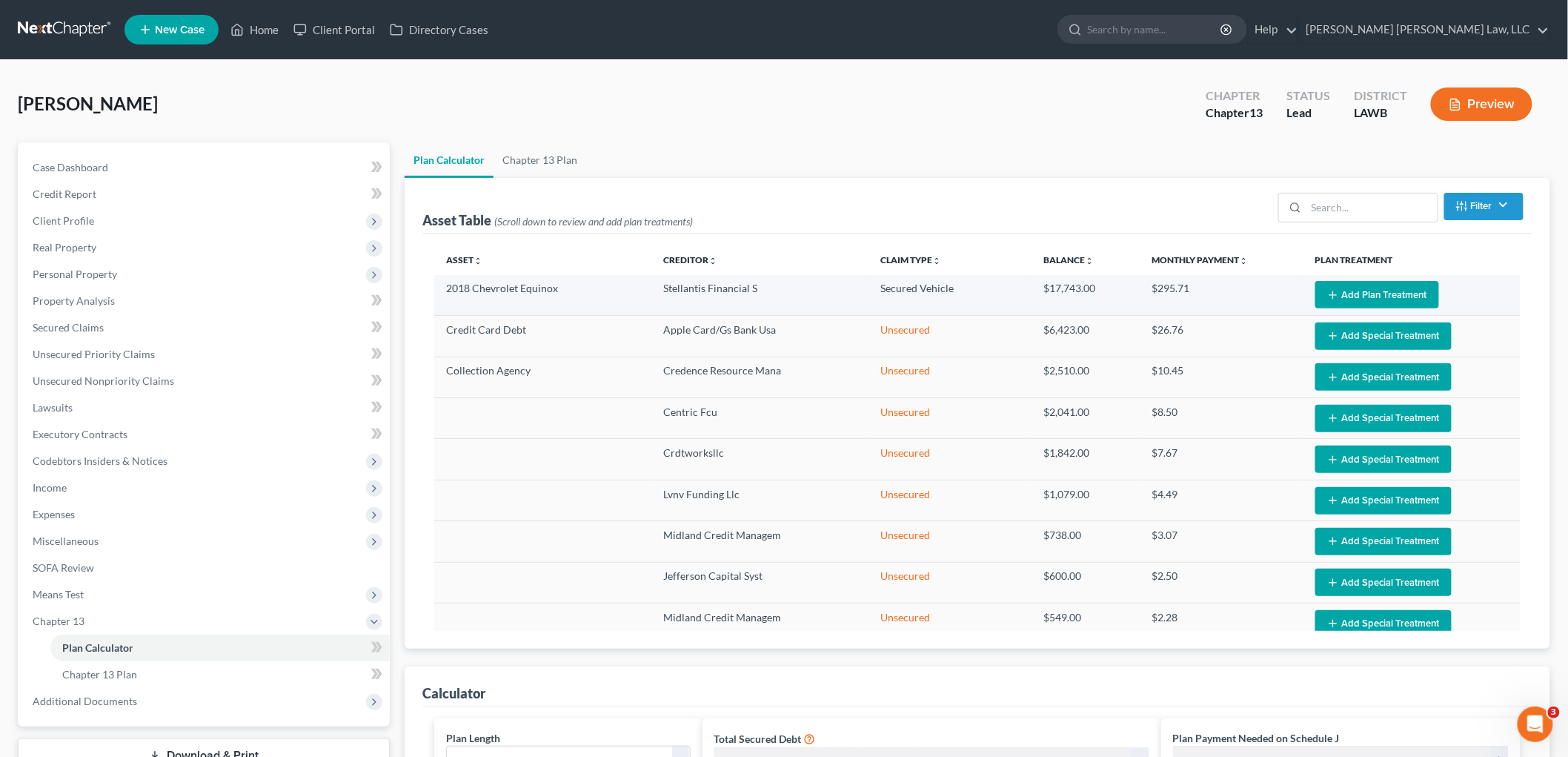
click at [1397, 292] on button "Add Plan Treatment" at bounding box center [1377, 295] width 123 height 27
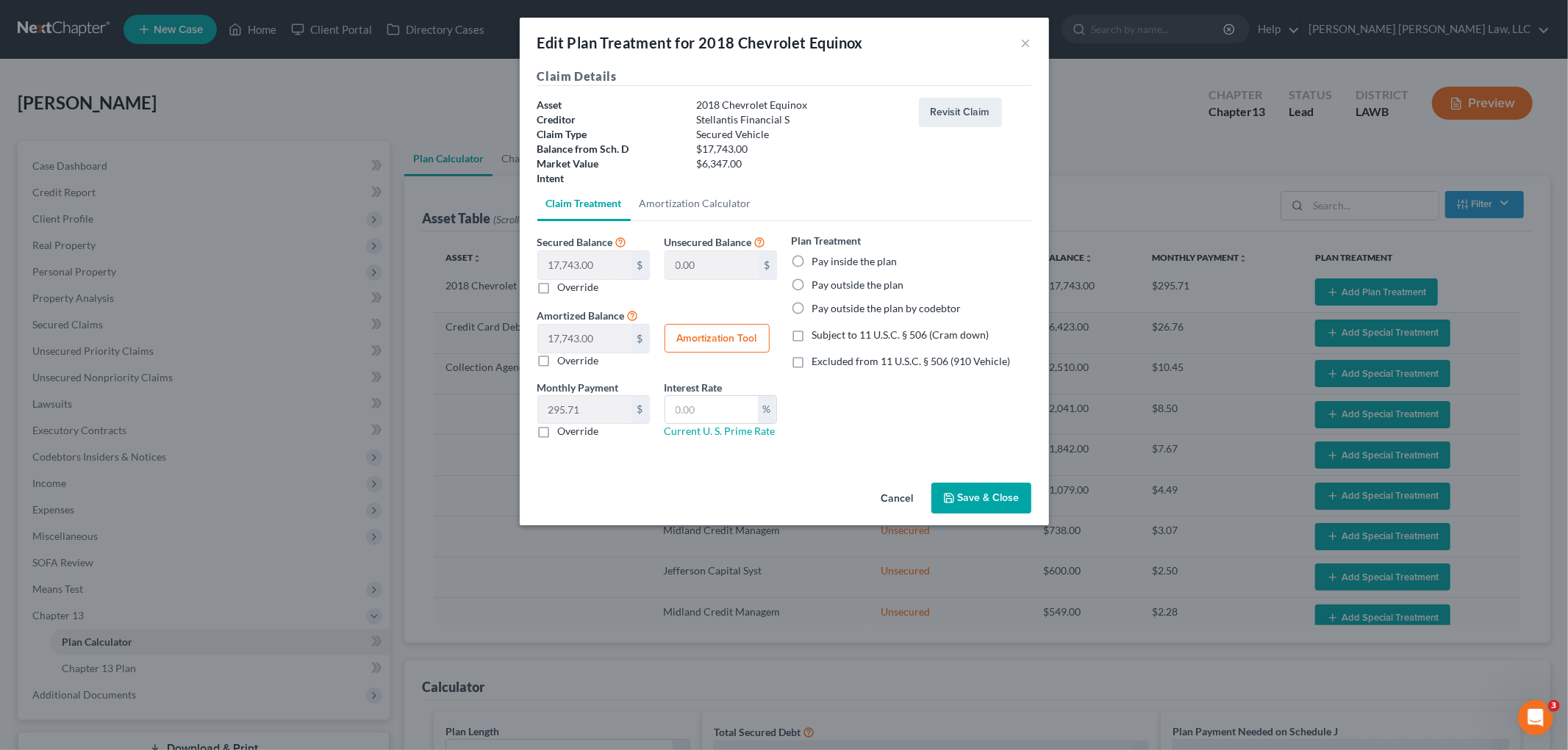
drag, startPoint x: 800, startPoint y: 265, endPoint x: 799, endPoint y: 320, distance: 55.0
click at [812, 265] on label "Pay inside the plan" at bounding box center [854, 262] width 85 height 14
click at [818, 263] on input "Pay inside the plan" at bounding box center [823, 259] width 10 height 10
radio input "true"
click at [812, 337] on label "Subject to 11 U.S.C. § 506 (Cram down)" at bounding box center [901, 335] width 177 height 14
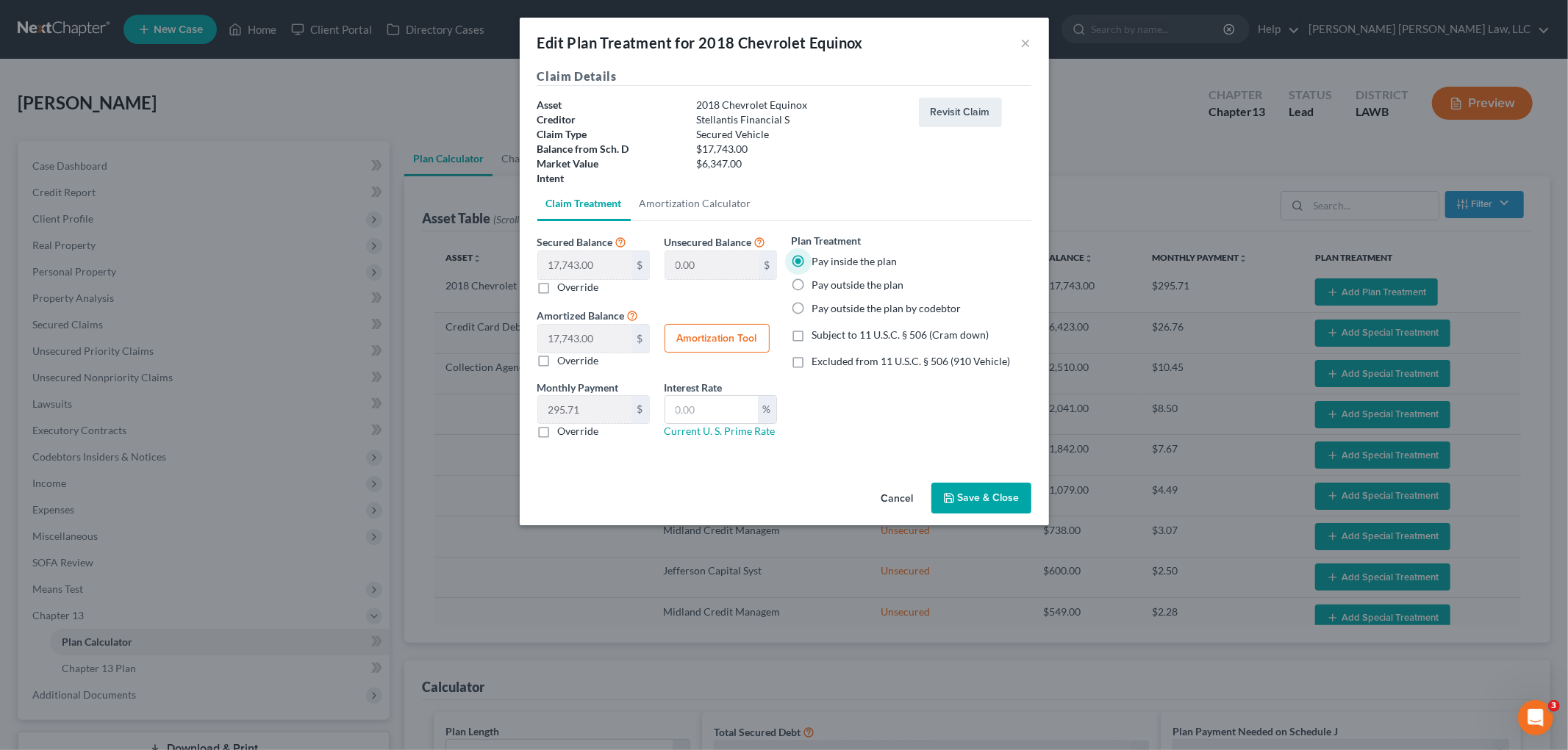
click at [818, 337] on input "Subject to 11 U.S.C. § 506 (Cram down)" at bounding box center [823, 332] width 10 height 10
checkbox input "true"
click at [558, 433] on label "Override" at bounding box center [579, 431] width 41 height 14
click at [564, 433] on input "Override" at bounding box center [568, 429] width 10 height 10
checkbox input "true"
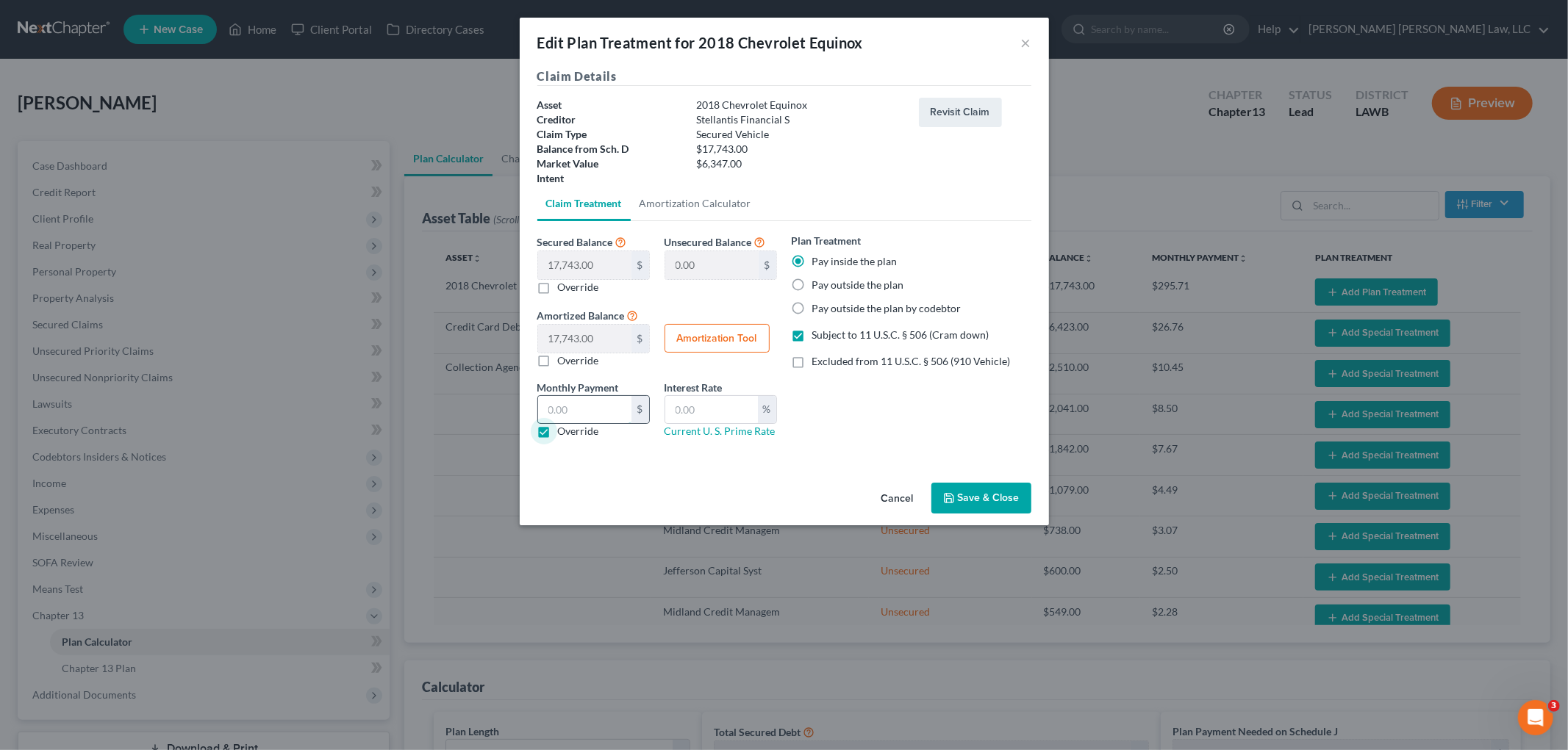
click at [571, 415] on input "text" at bounding box center [584, 410] width 94 height 28
type input "132.52"
type input "9.25"
click at [973, 500] on button "Save & Close" at bounding box center [982, 498] width 100 height 31
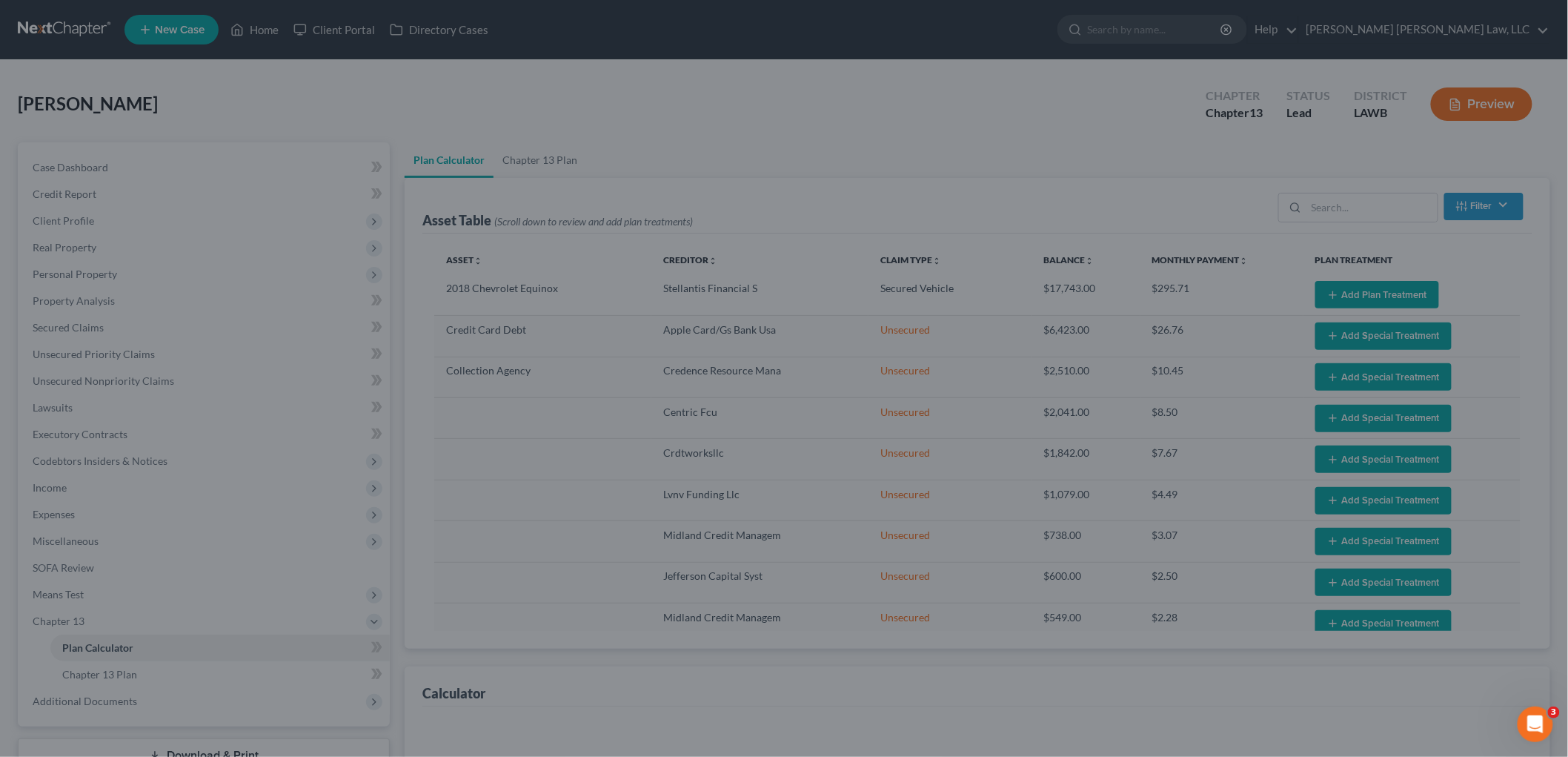
select select "59"
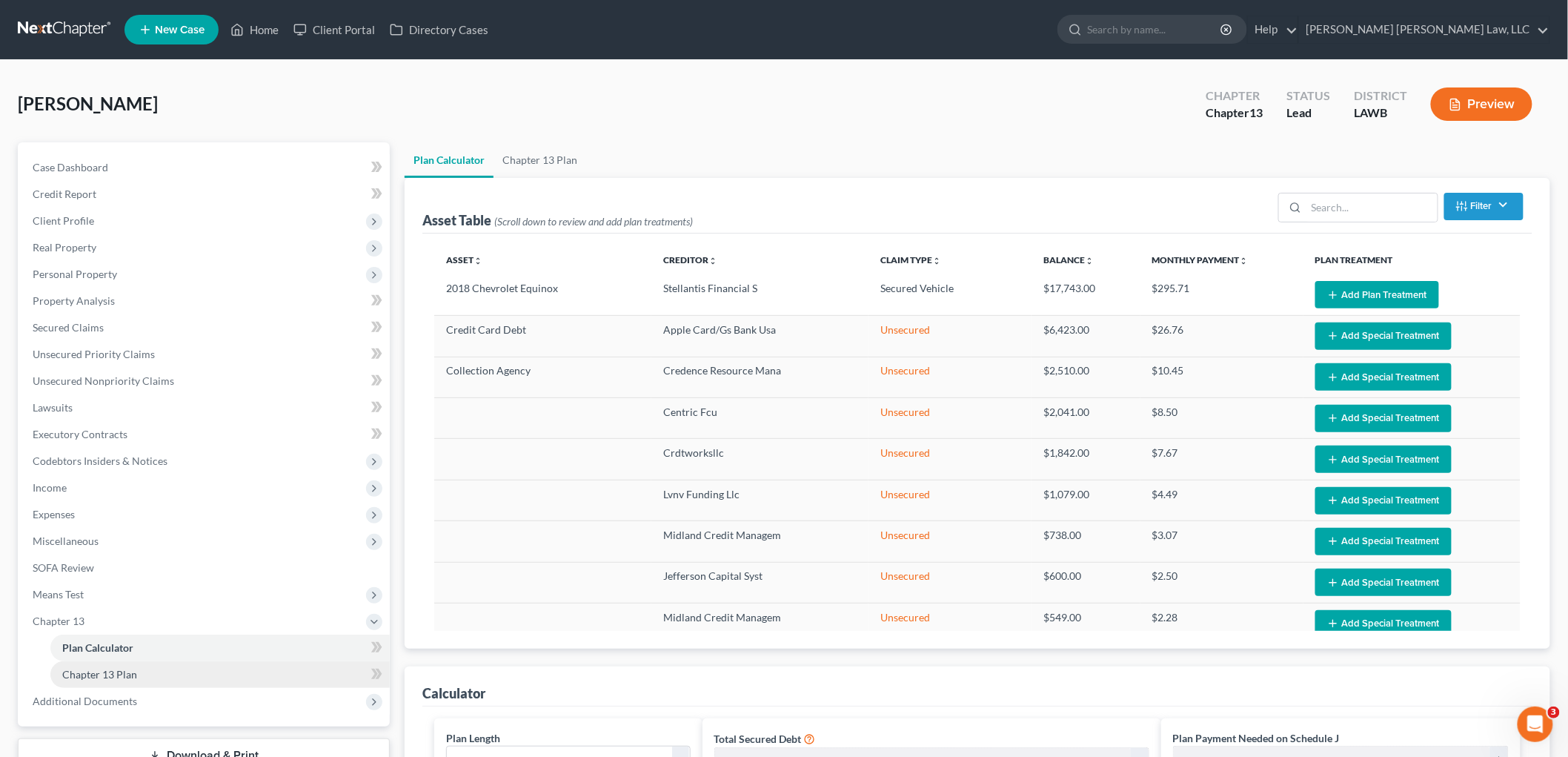
click at [152, 669] on link "Chapter 13 Plan" at bounding box center [220, 675] width 340 height 27
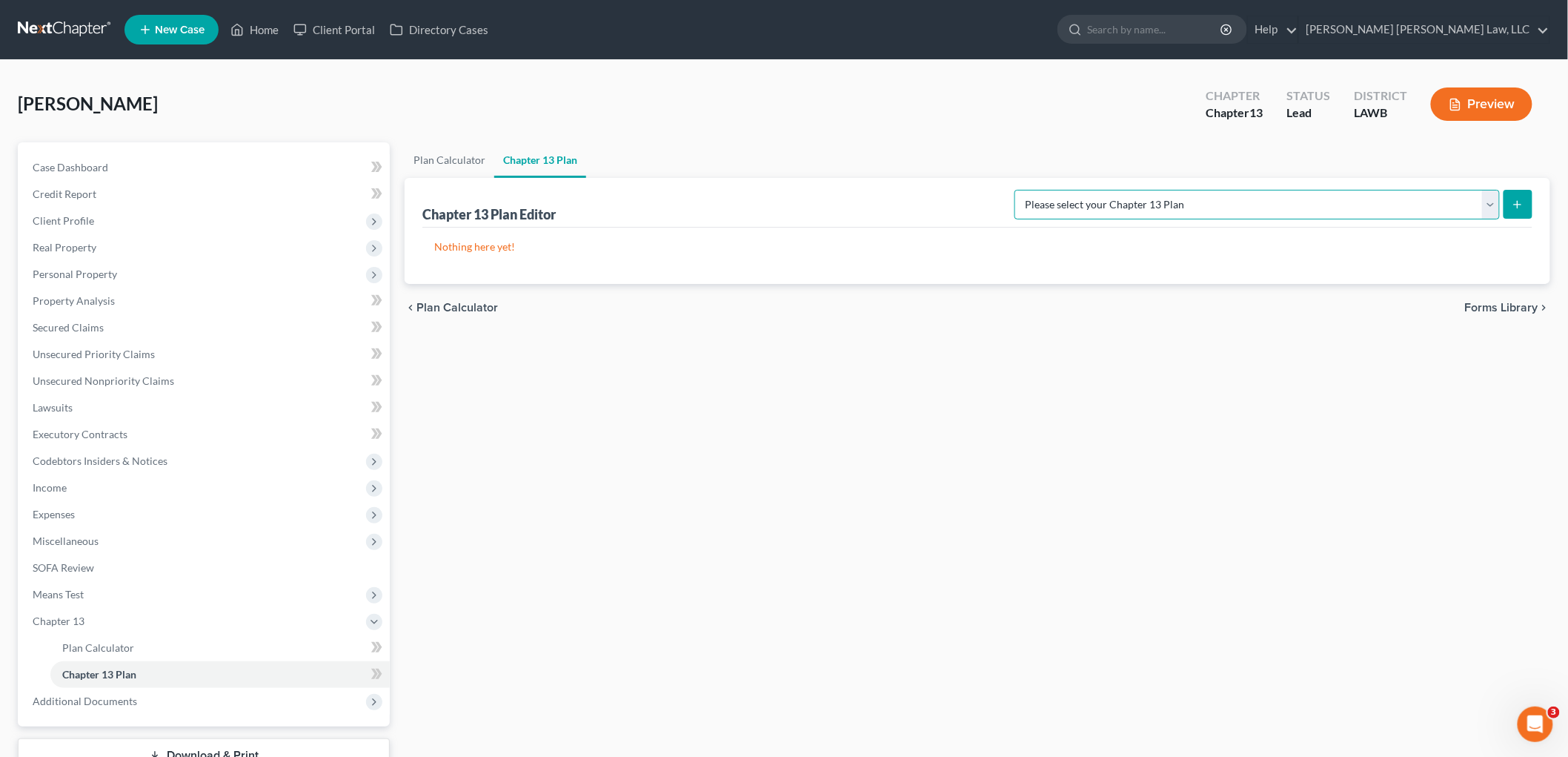
click at [1446, 204] on select "Please select your Chapter 13 Plan E. Orum Custom Plan (Revised 12/1/2021) E. O…" at bounding box center [1257, 205] width 485 height 30
select select "1"
click at [1171, 190] on select "Please select your Chapter 13 Plan E. Orum Custom Plan (Revised 12/1/2021) E. O…" at bounding box center [1257, 205] width 485 height 30
click at [1520, 202] on icon "submit" at bounding box center [1518, 205] width 12 height 12
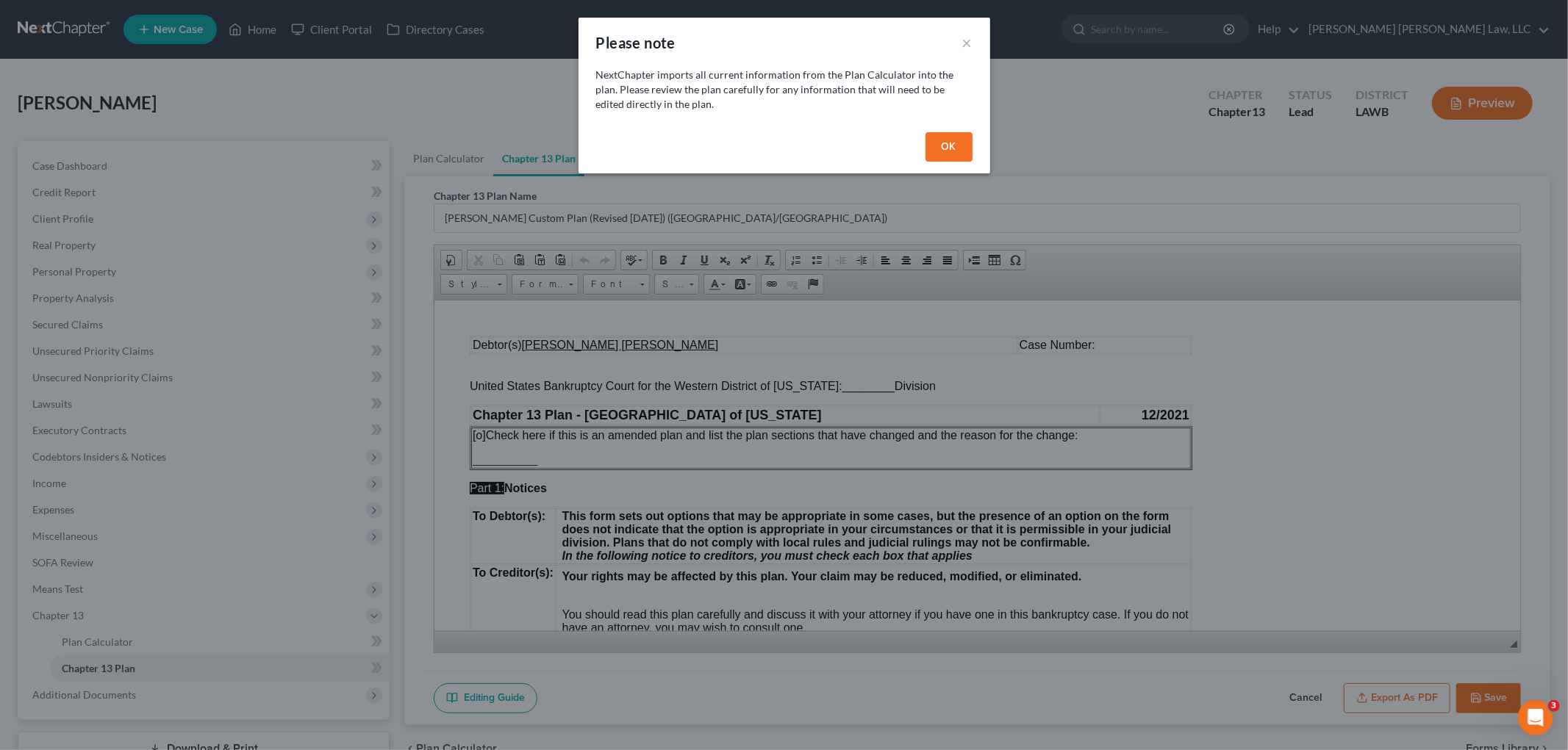
click at [965, 133] on button "OK" at bounding box center [949, 146] width 47 height 29
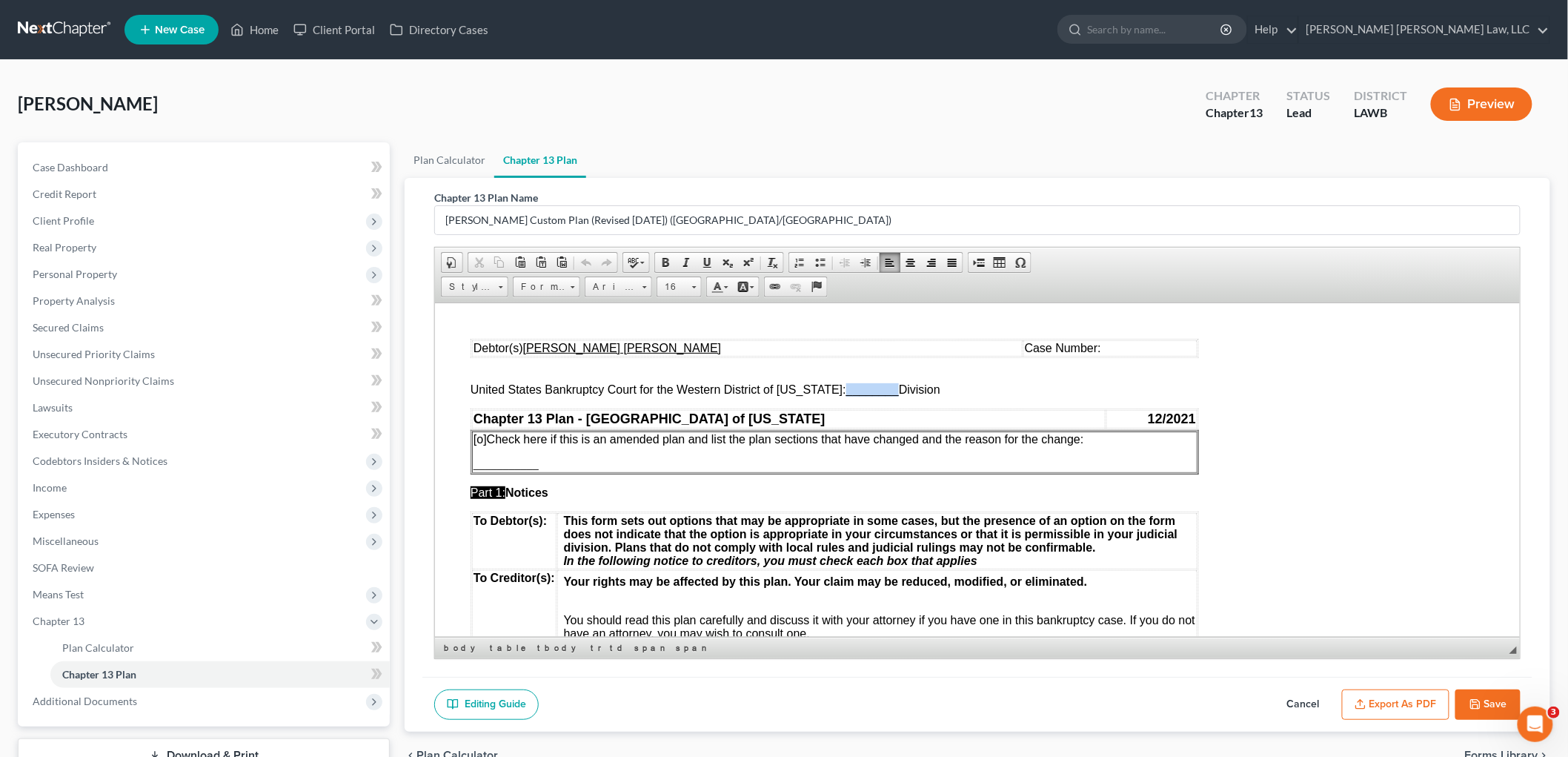
drag, startPoint x: 885, startPoint y: 393, endPoint x: 835, endPoint y: 389, distance: 50.2
click at [846, 389] on span "________" at bounding box center [872, 389] width 52 height 13
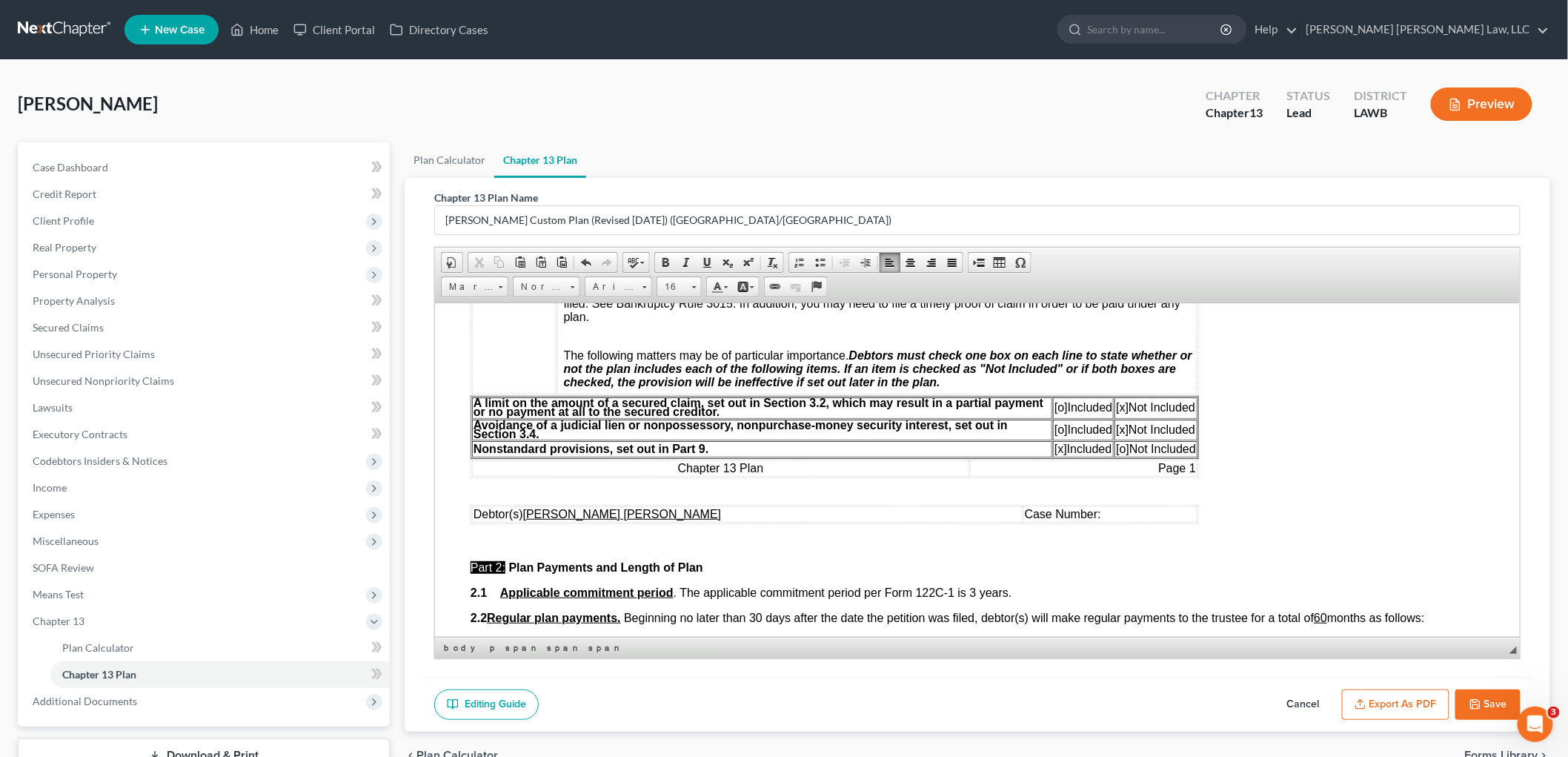
scroll to position [412, 0]
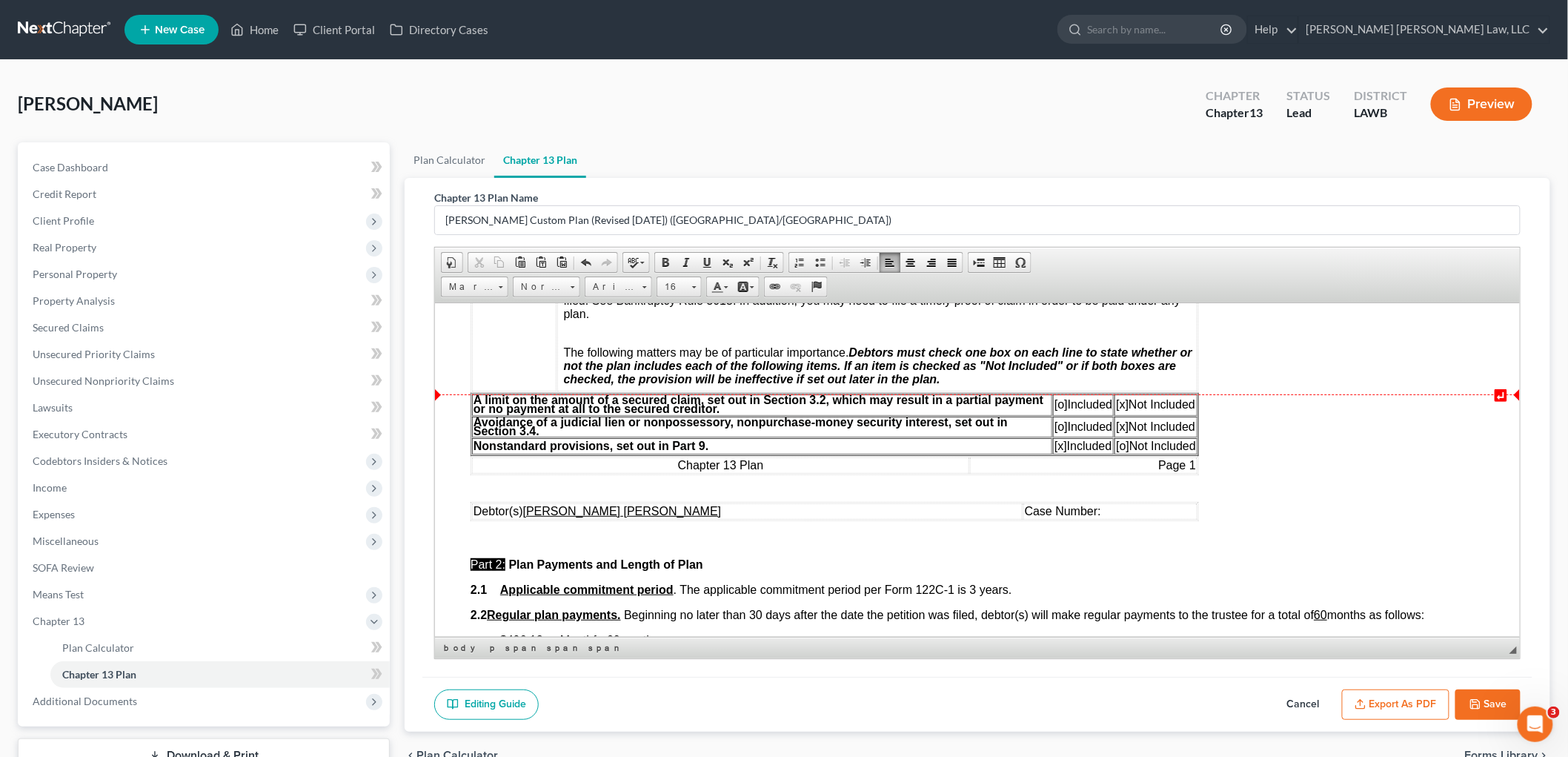
click at [1056, 408] on span "[o]" at bounding box center [1060, 404] width 14 height 13
click at [1121, 407] on span "[x]" at bounding box center [1121, 404] width 13 height 13
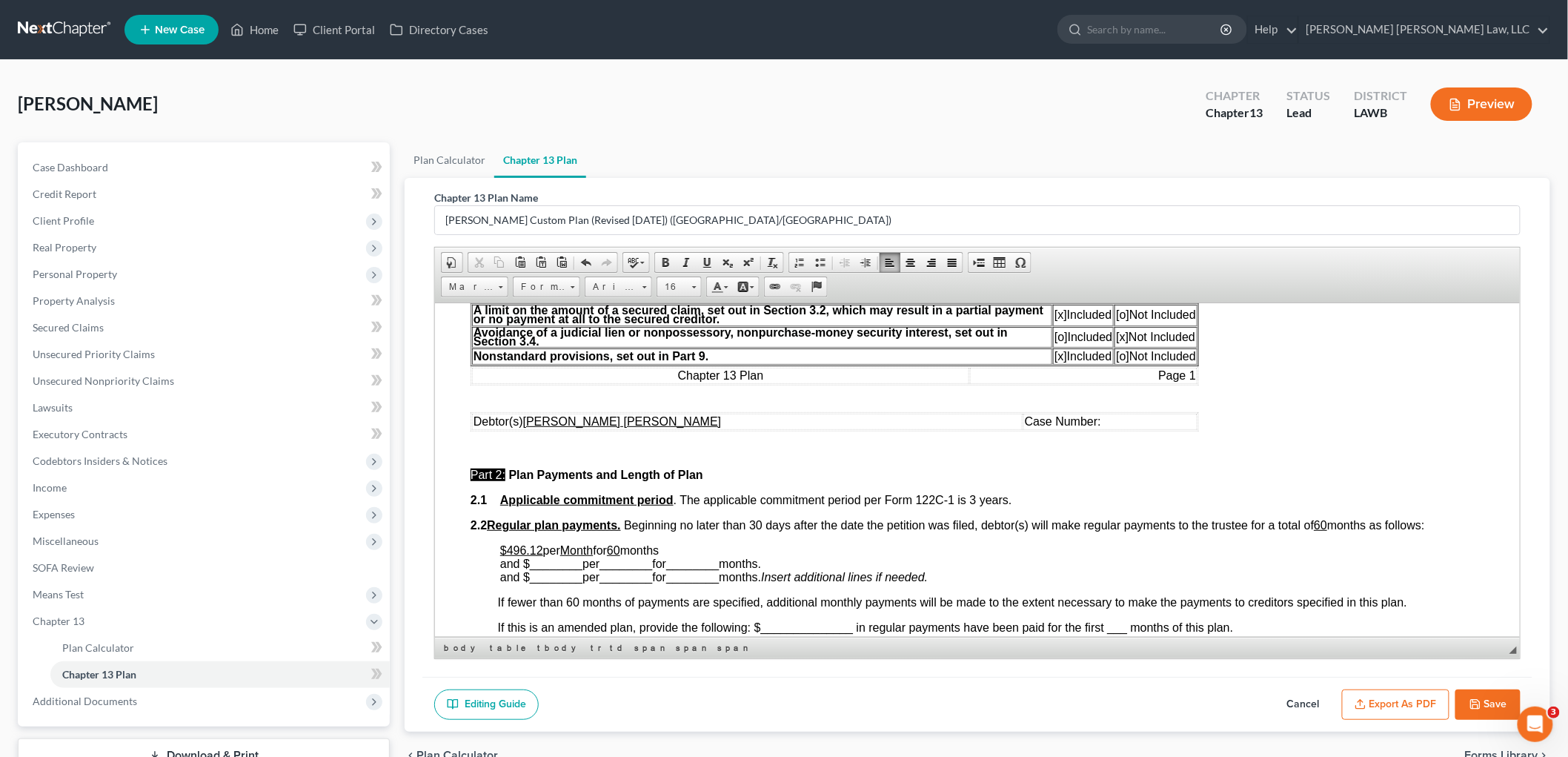
scroll to position [659, 0]
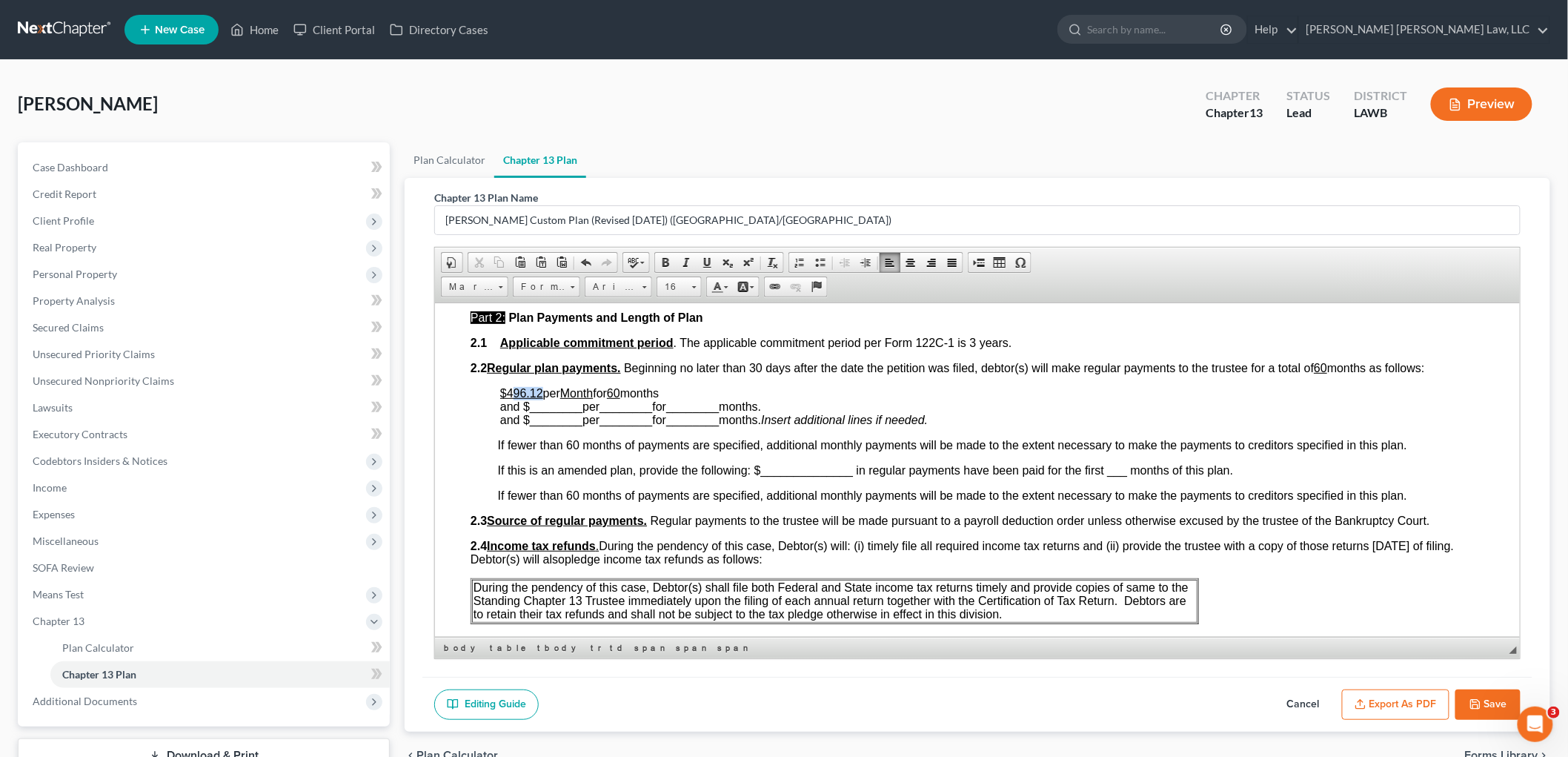
drag, startPoint x: 539, startPoint y: 388, endPoint x: 510, endPoint y: 394, distance: 29.6
click at [510, 394] on u "$496.12" at bounding box center [521, 393] width 43 height 13
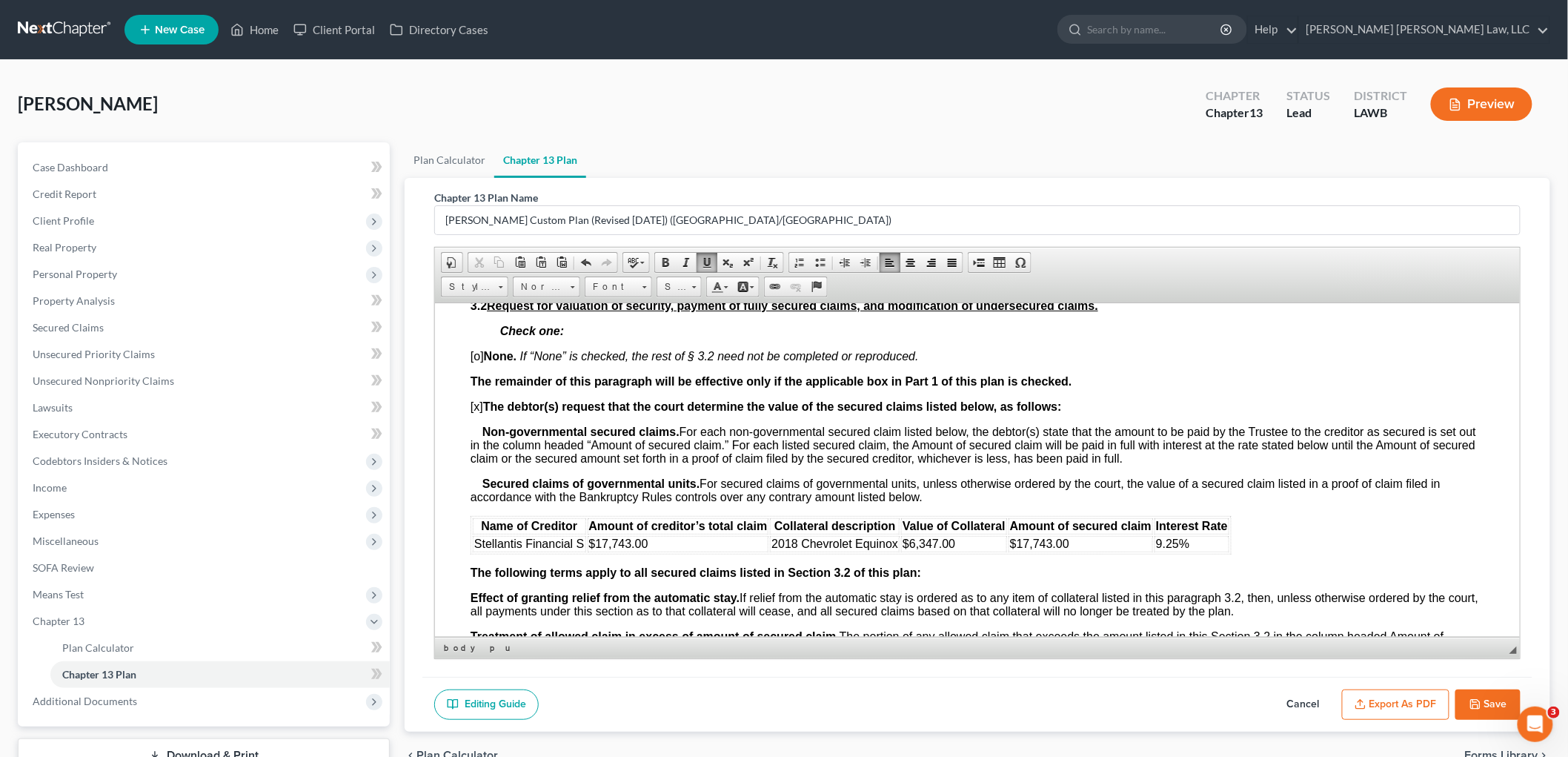
scroll to position [1400, 0]
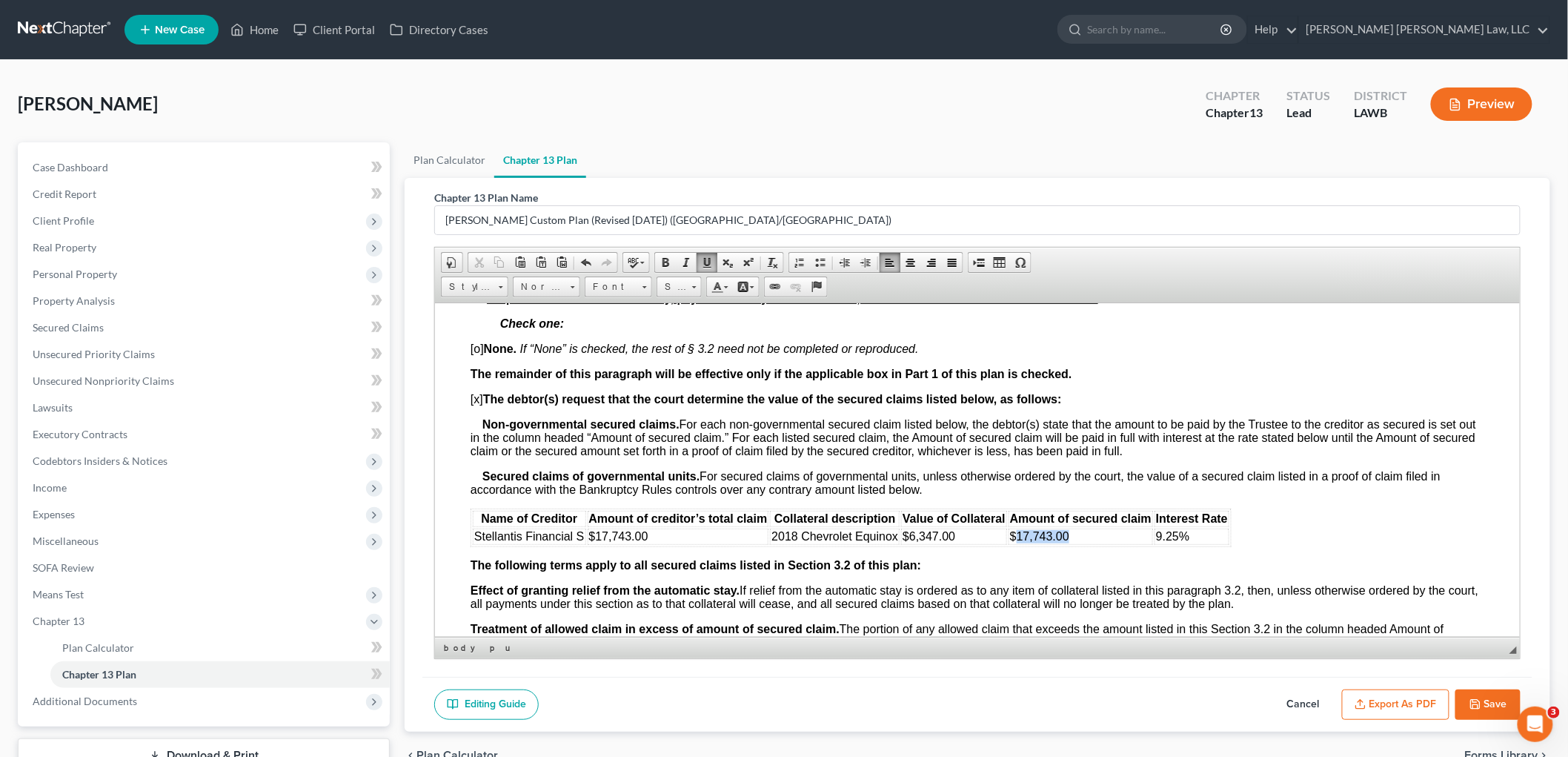
drag, startPoint x: 1077, startPoint y: 543, endPoint x: 1015, endPoint y: 548, distance: 62.2
click at [1015, 544] on td "$17,743.00" at bounding box center [1080, 536] width 144 height 16
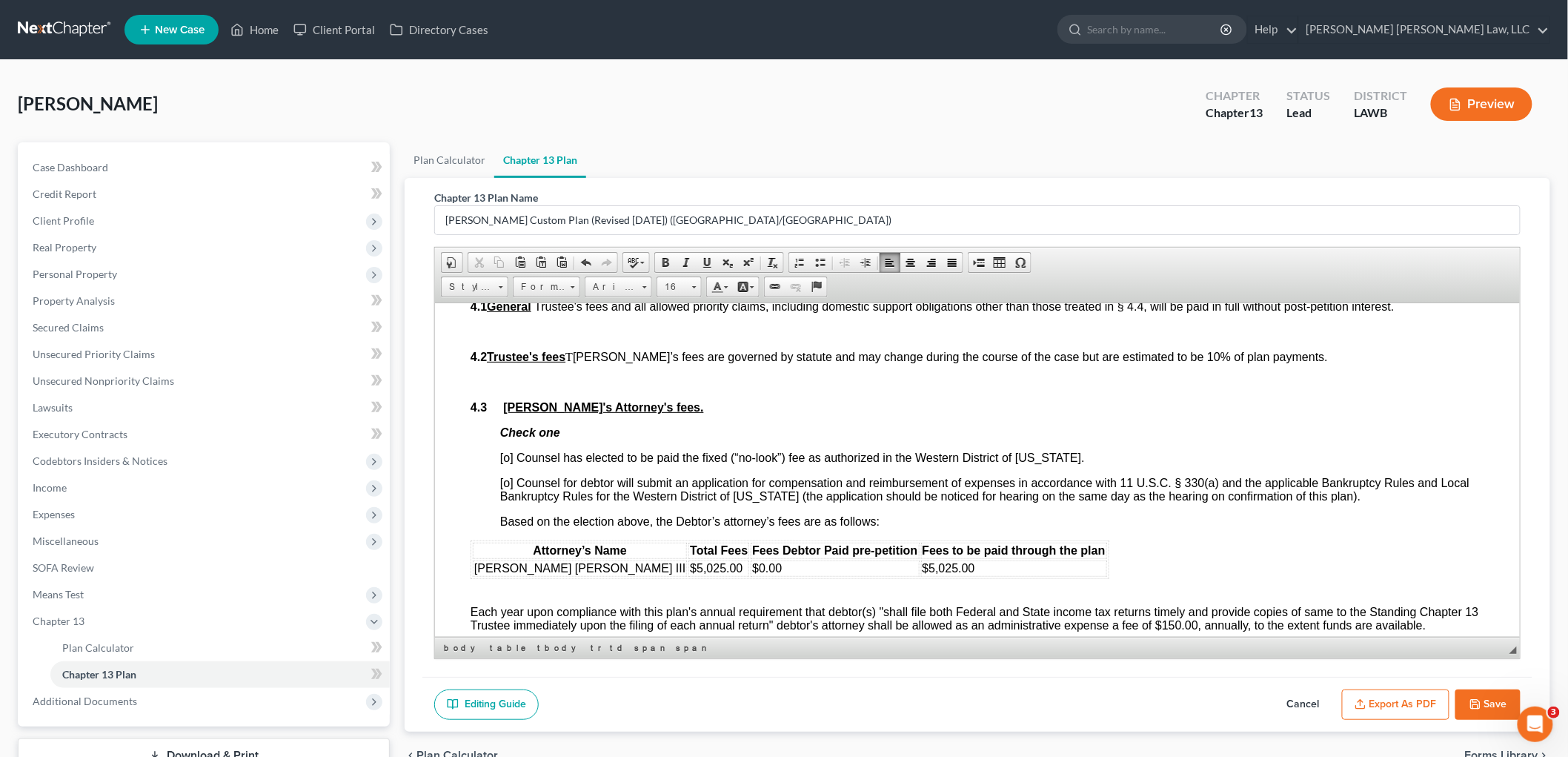
scroll to position [2472, 0]
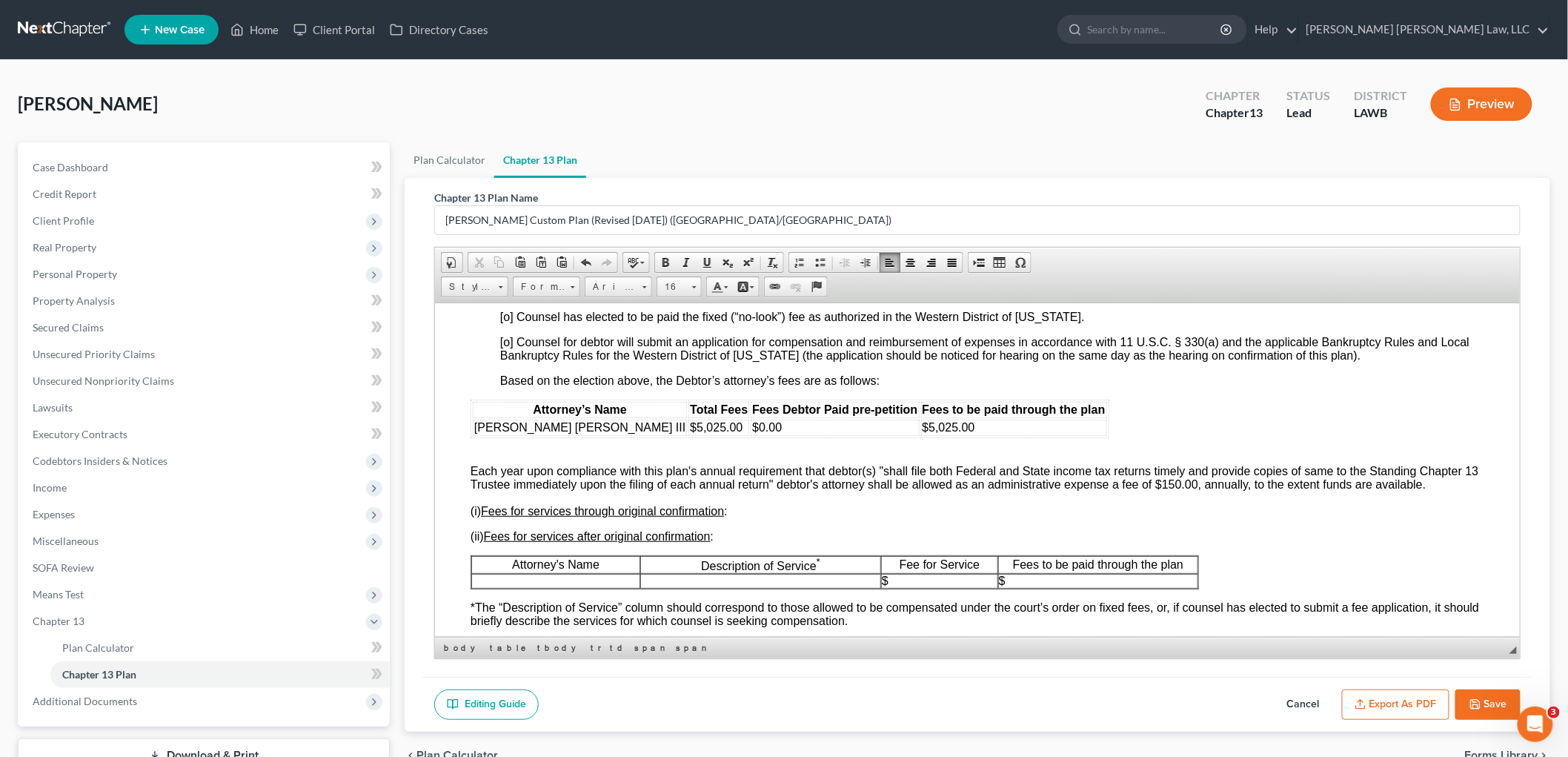
click at [508, 323] on span "[o] Counsel has elected to be paid the fixed (“no-look”) fee as authorized in t…" at bounding box center [792, 316] width 585 height 13
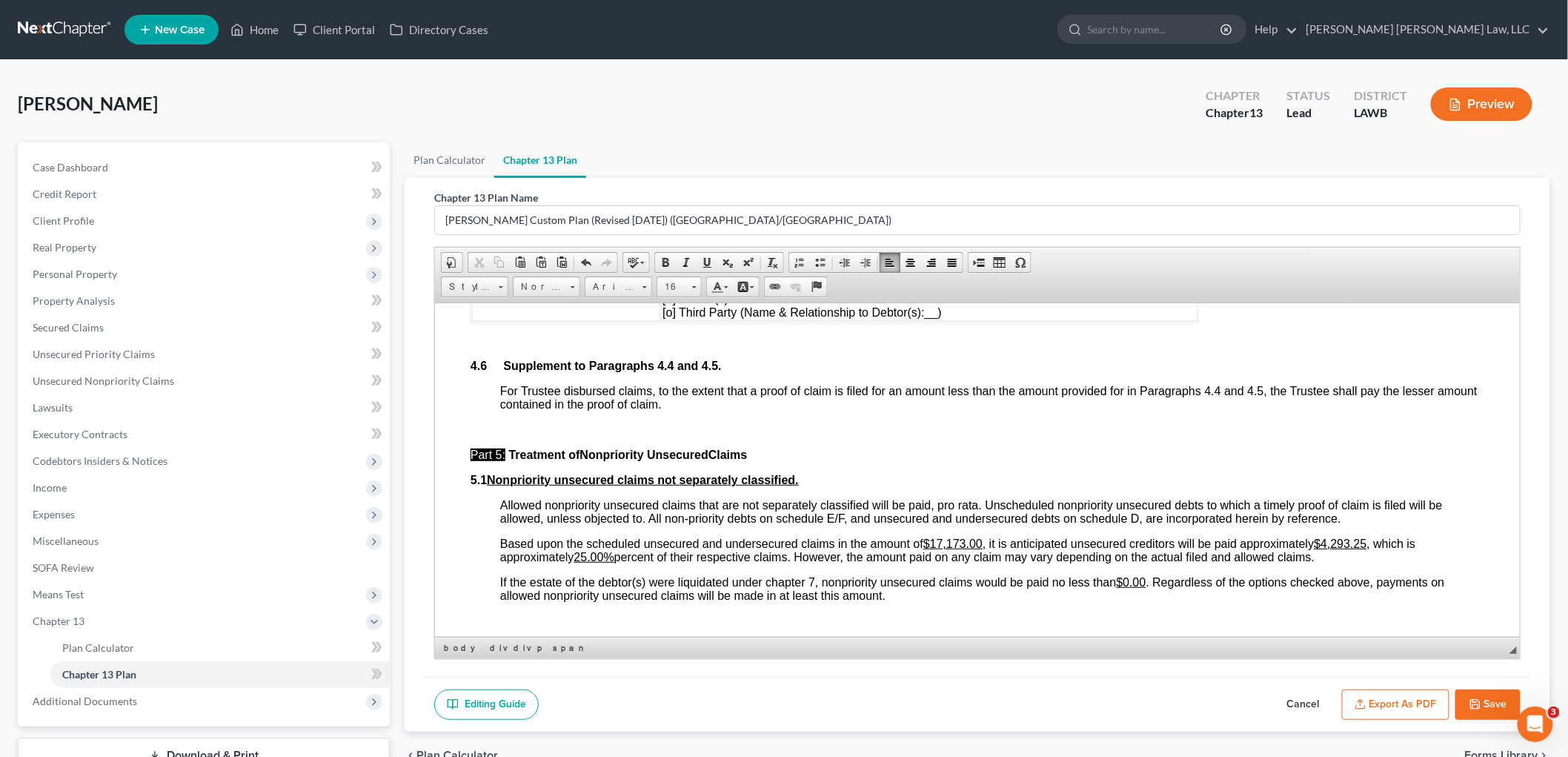
scroll to position [3296, 0]
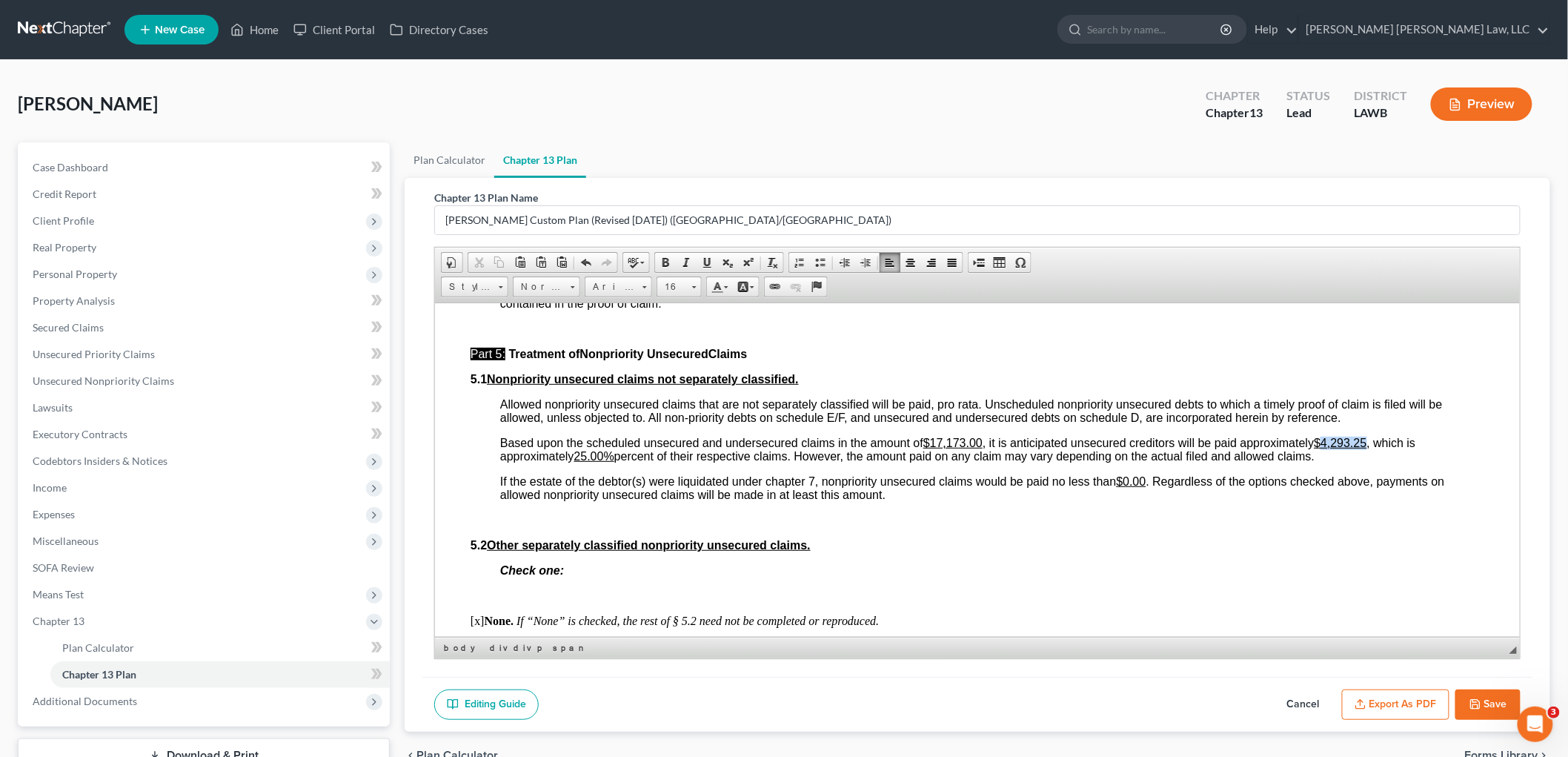
drag, startPoint x: 1371, startPoint y: 451, endPoint x: 1329, endPoint y: 457, distance: 42.4
click at [1329, 449] on u "$4,293.25" at bounding box center [1339, 442] width 52 height 13
drag, startPoint x: 609, startPoint y: 470, endPoint x: 579, endPoint y: 470, distance: 30.0
click at [579, 462] on u "25.00%" at bounding box center [594, 456] width 40 height 13
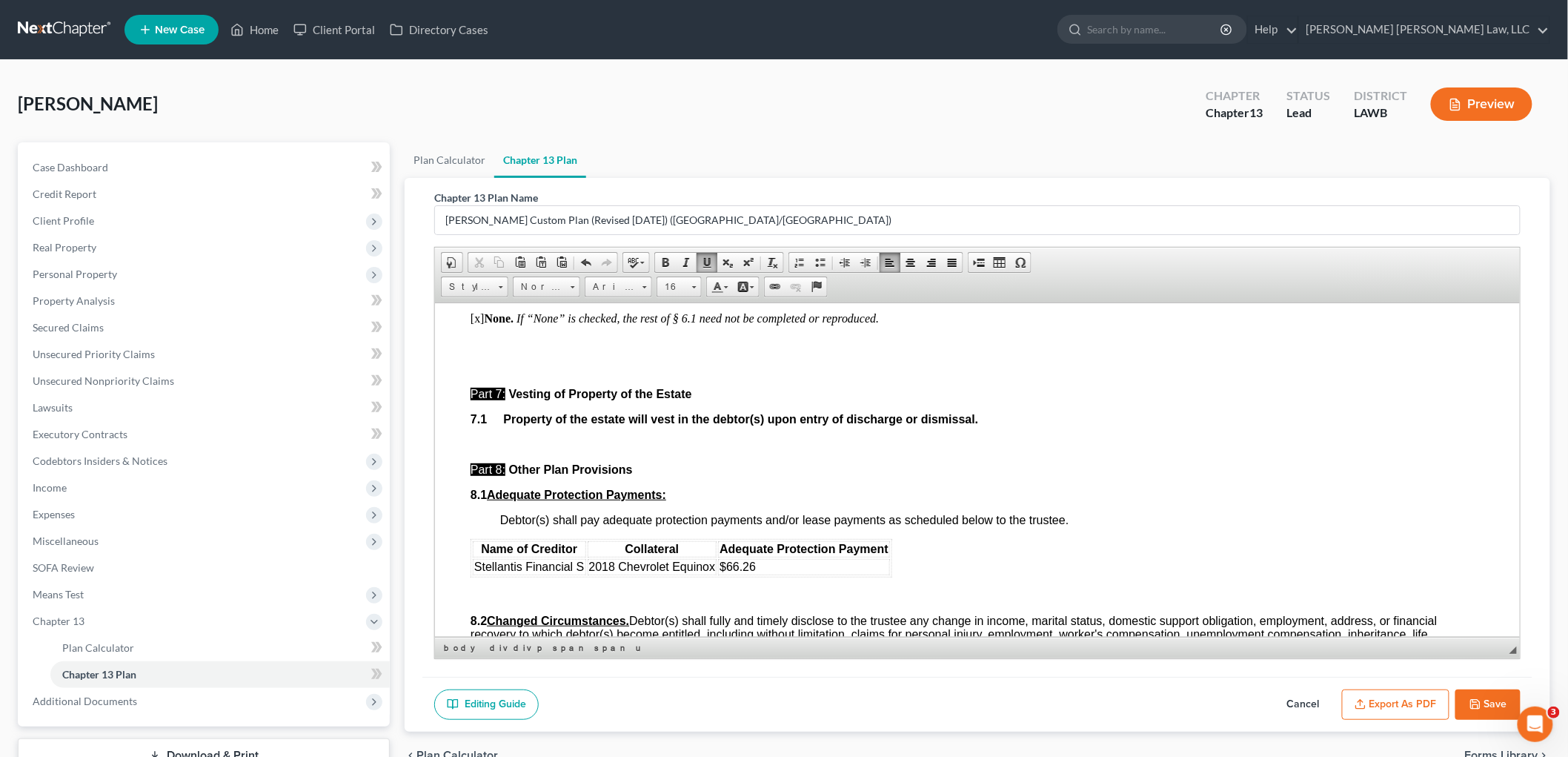
scroll to position [3790, 0]
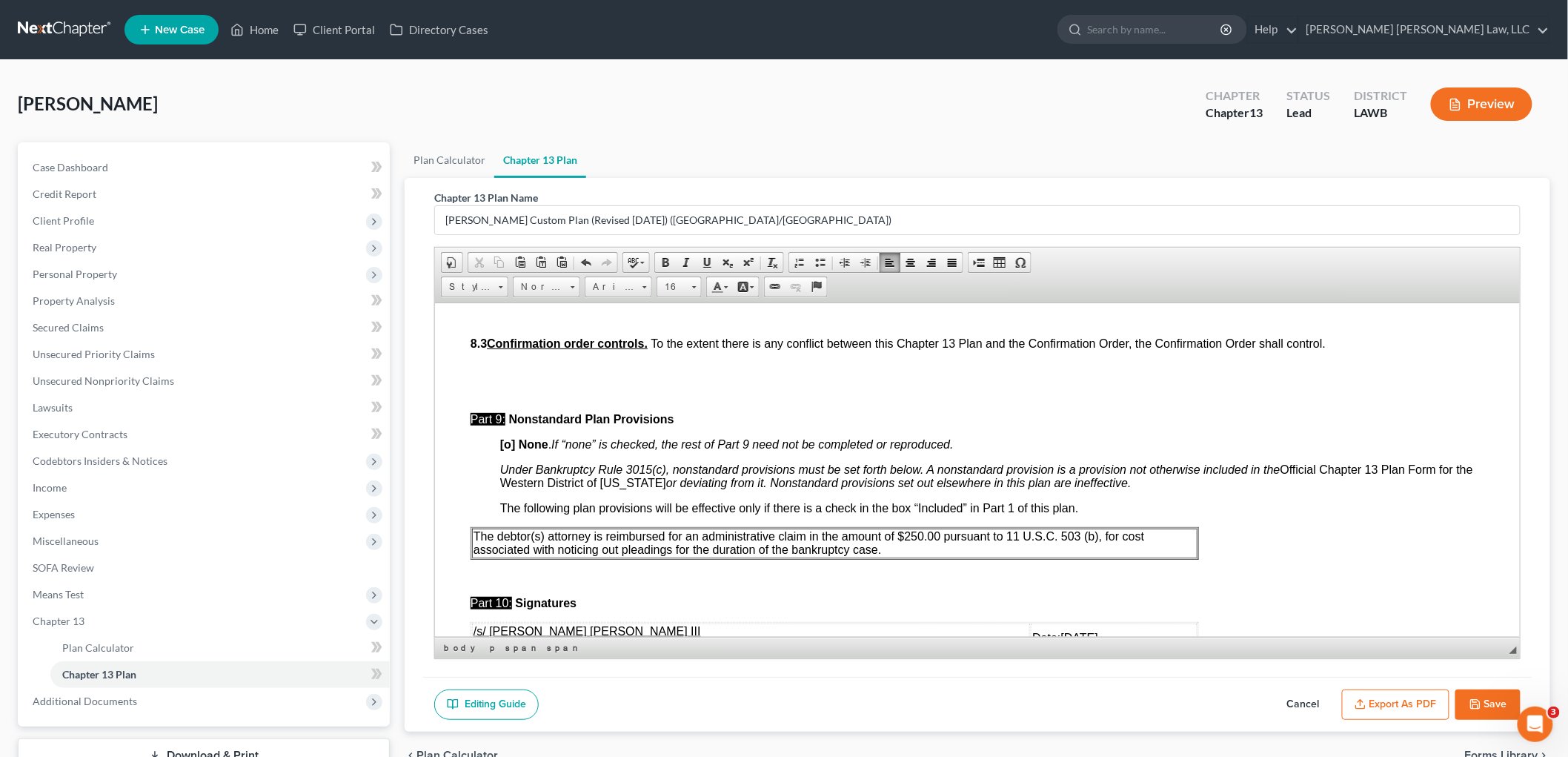
scroll to position [4119, 0]
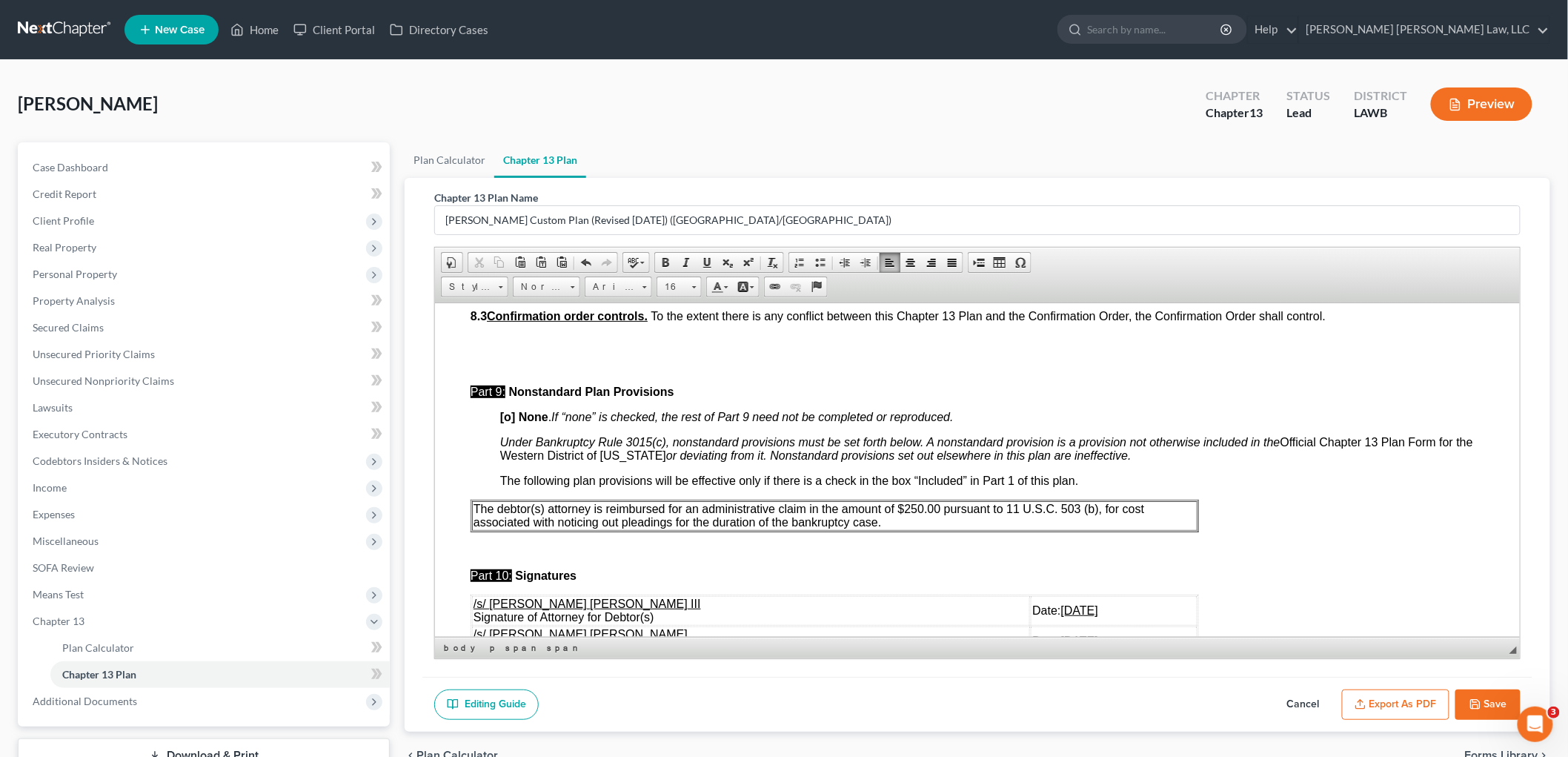
click at [920, 529] on p "The debtor(s) attorney is reimbursed for an administrative claim in the amount …" at bounding box center [834, 515] width 722 height 27
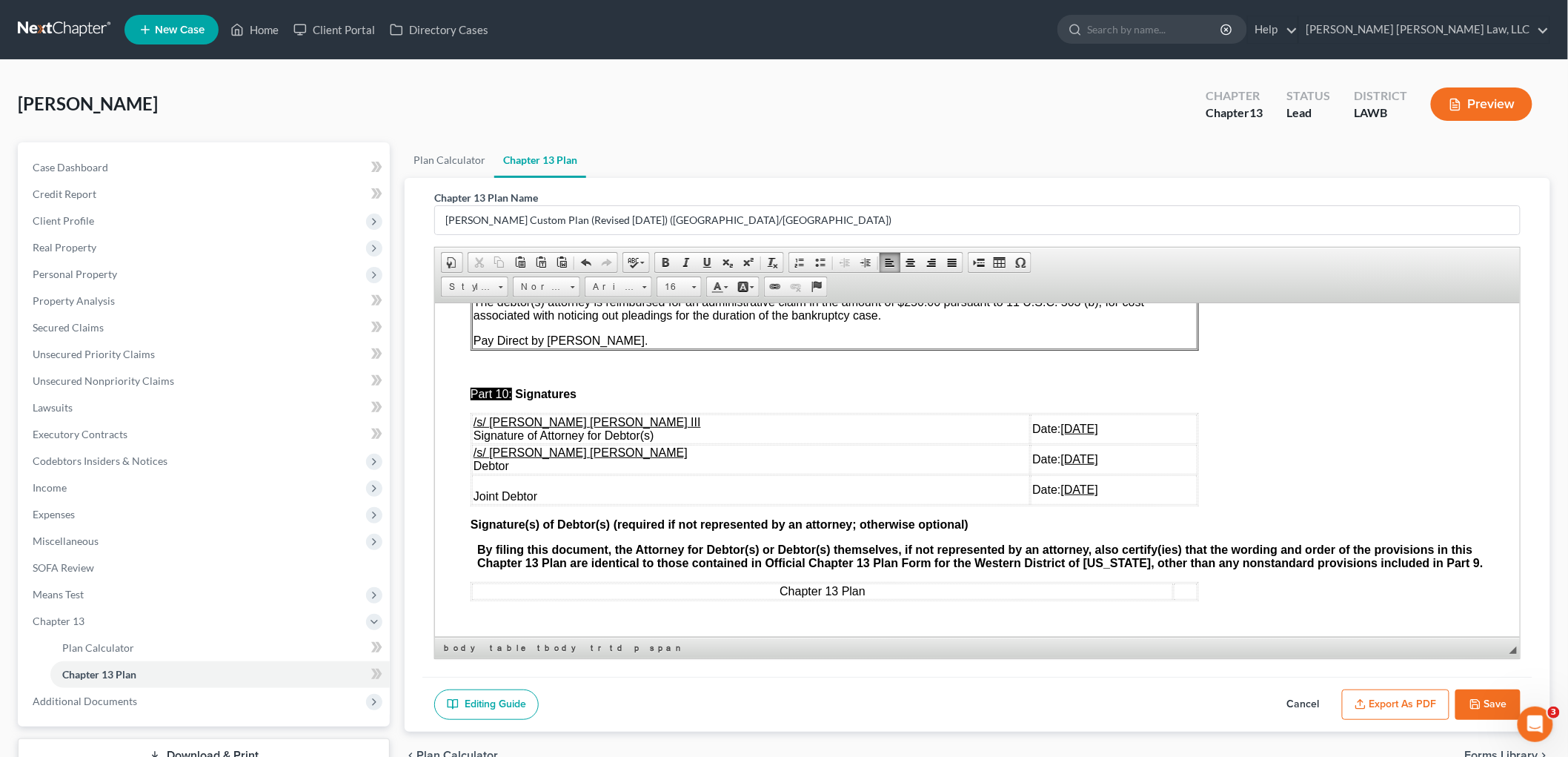
scroll to position [4352, 0]
click at [1052, 484] on td "Date: 10/15/2025" at bounding box center [1113, 489] width 167 height 30
drag, startPoint x: 1052, startPoint y: 484, endPoint x: 533, endPoint y: 476, distance: 519.1
click at [533, 476] on tr "Joint Debtor Date: 10/15/2025" at bounding box center [834, 489] width 726 height 30
click at [1487, 699] on button "Save" at bounding box center [1488, 705] width 65 height 32
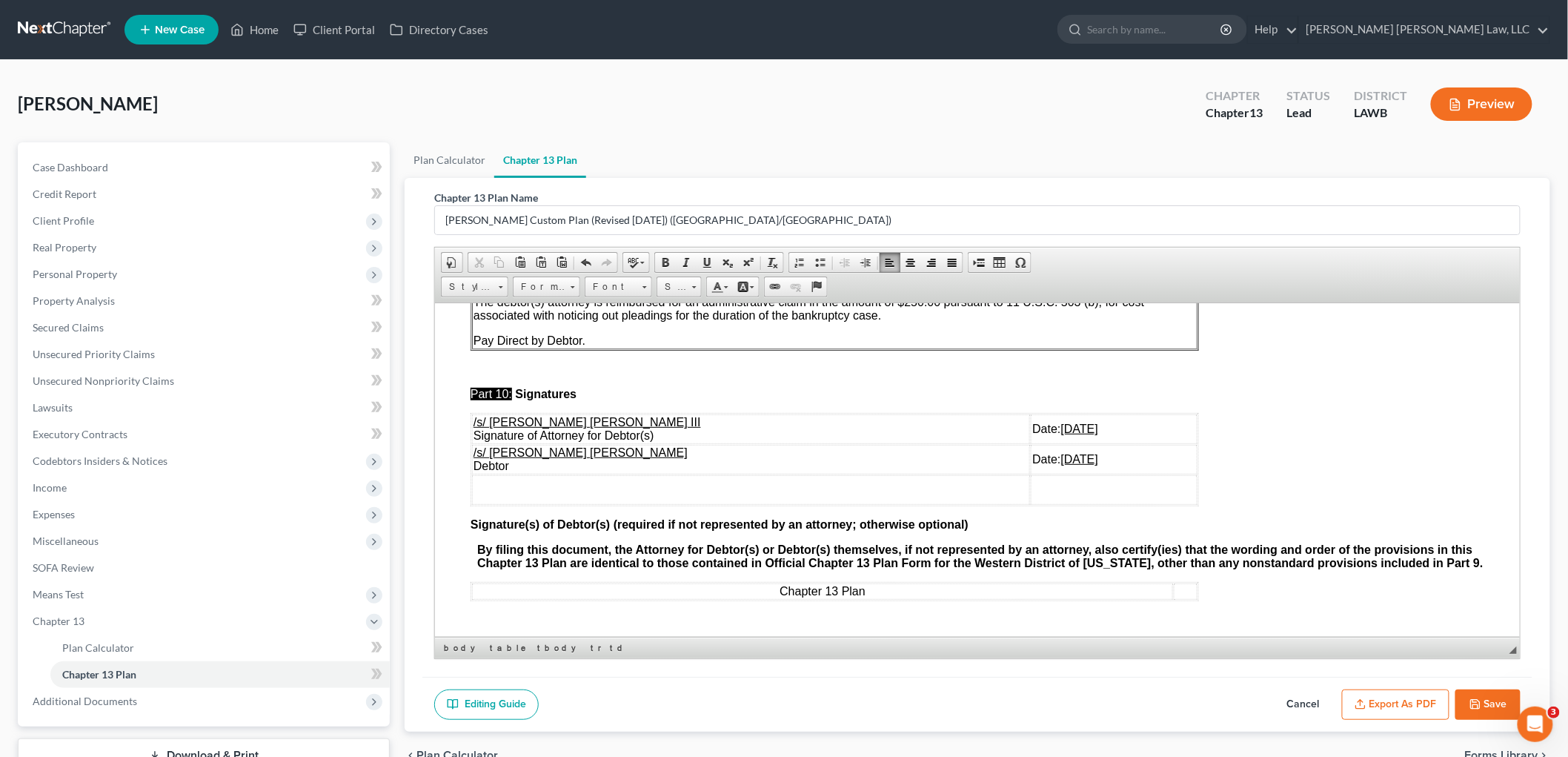
select select "1"
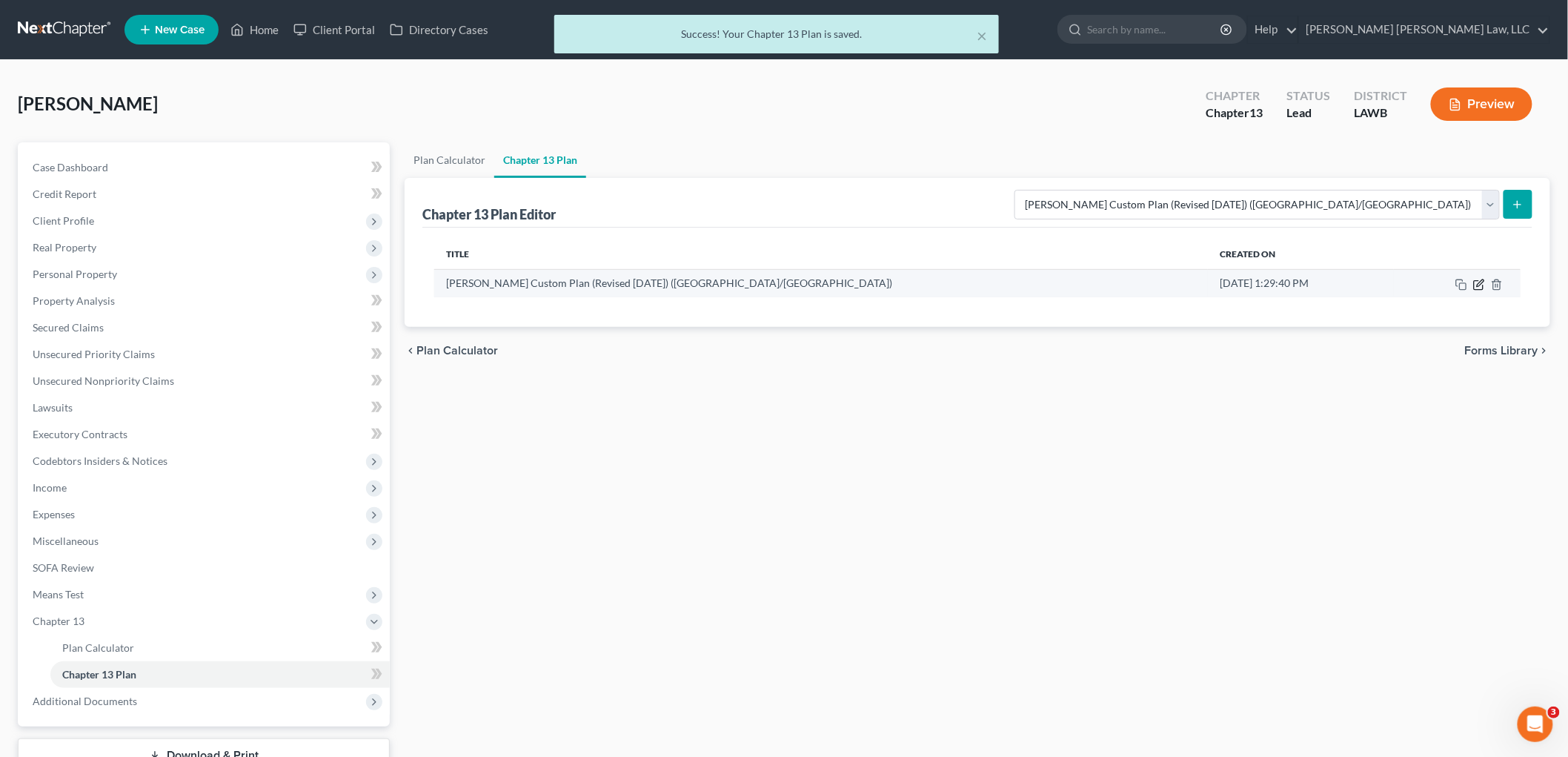
click at [1479, 280] on icon "button" at bounding box center [1479, 285] width 9 height 9
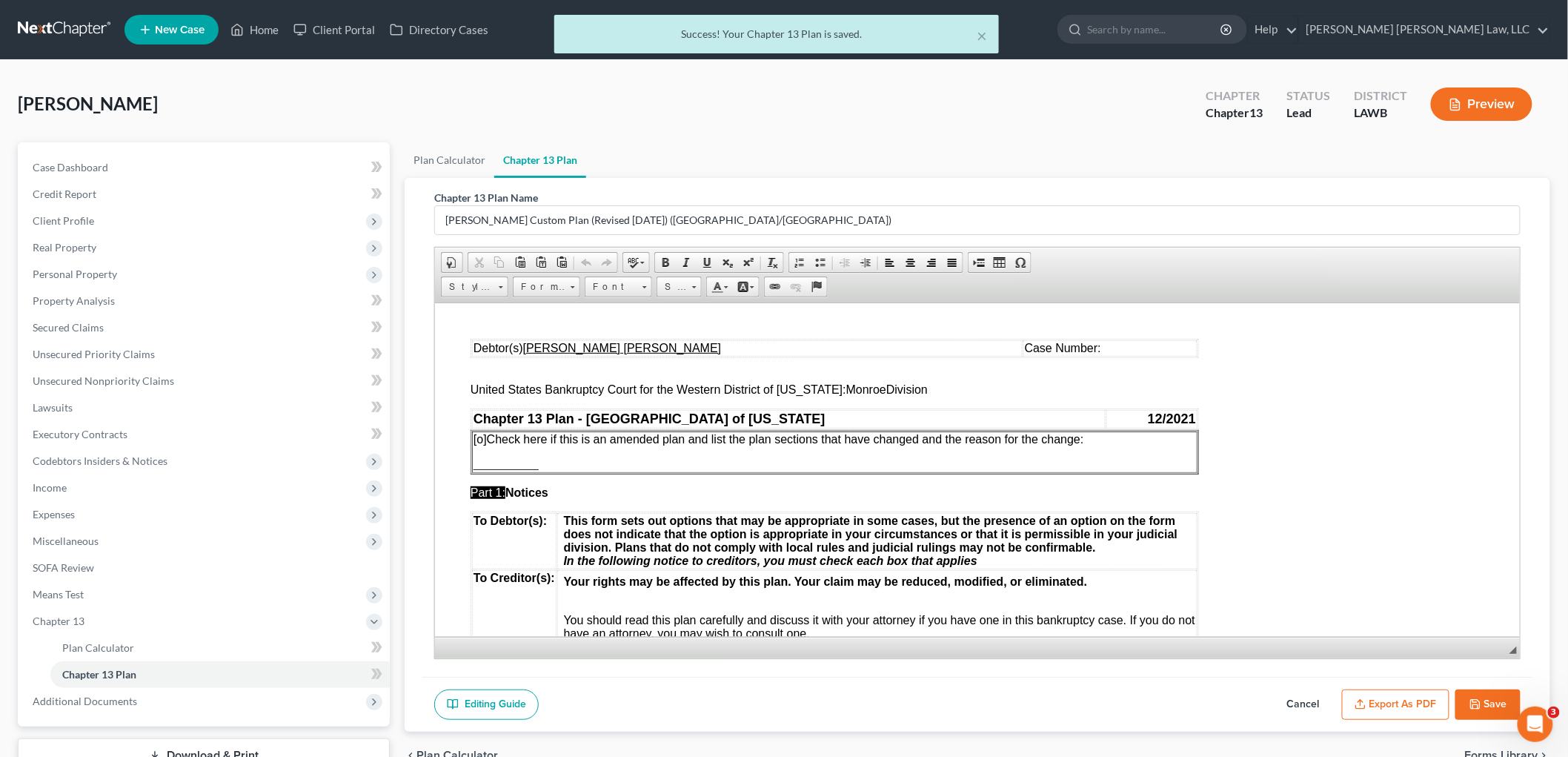
scroll to position [0, 0]
click at [1400, 706] on button "Export as PDF" at bounding box center [1395, 705] width 107 height 32
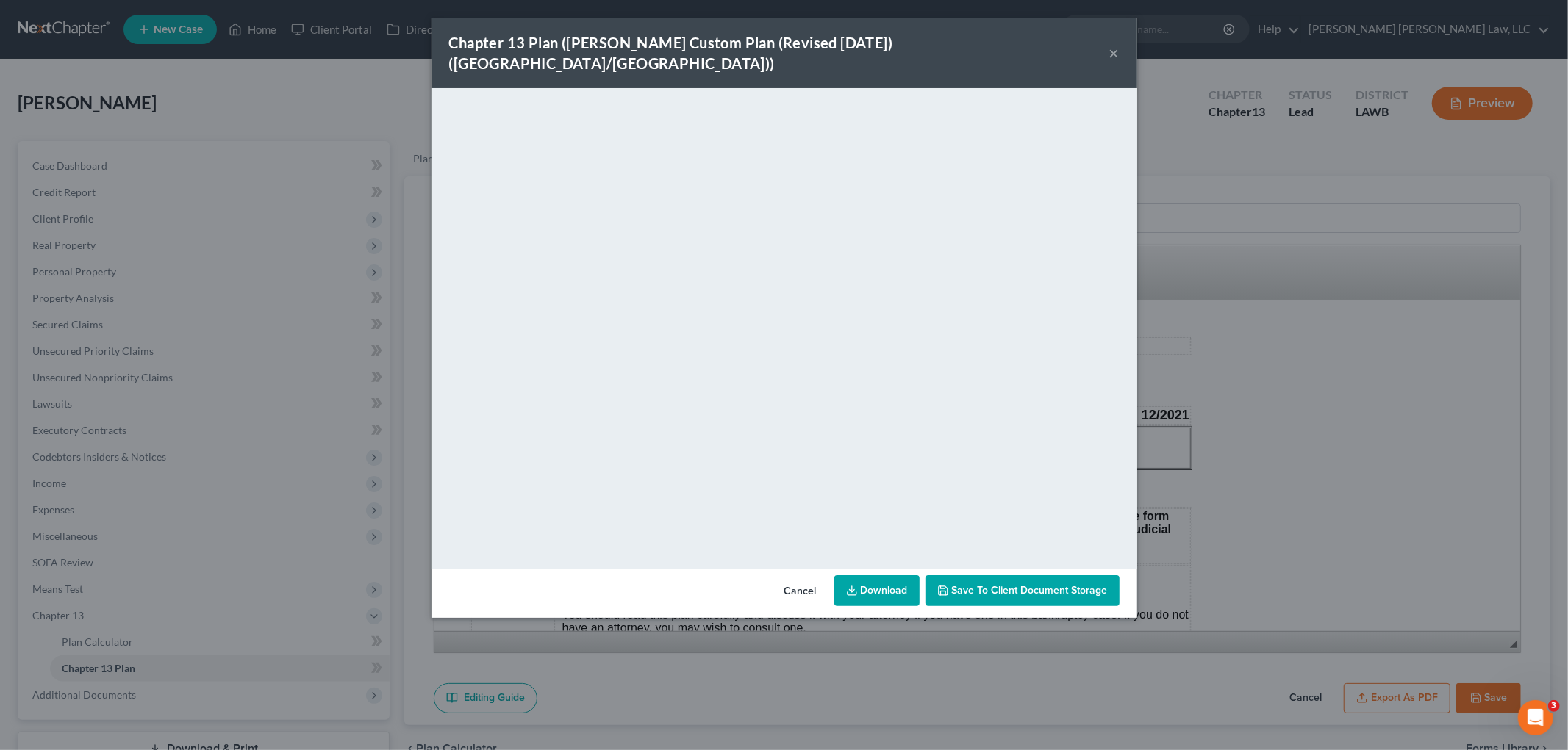
click at [1111, 44] on button "×" at bounding box center [1115, 53] width 11 height 18
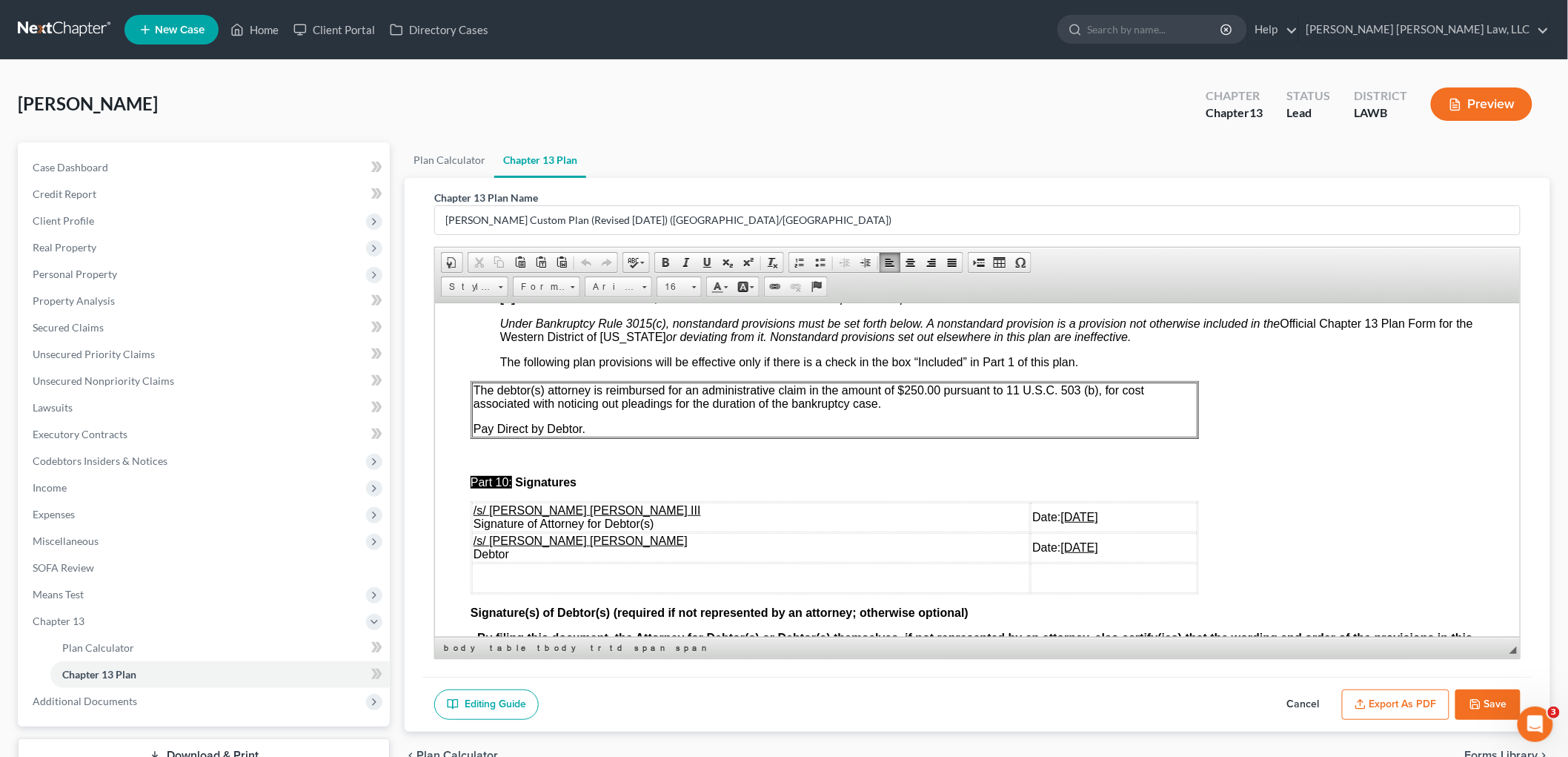
scroll to position [4353, 0]
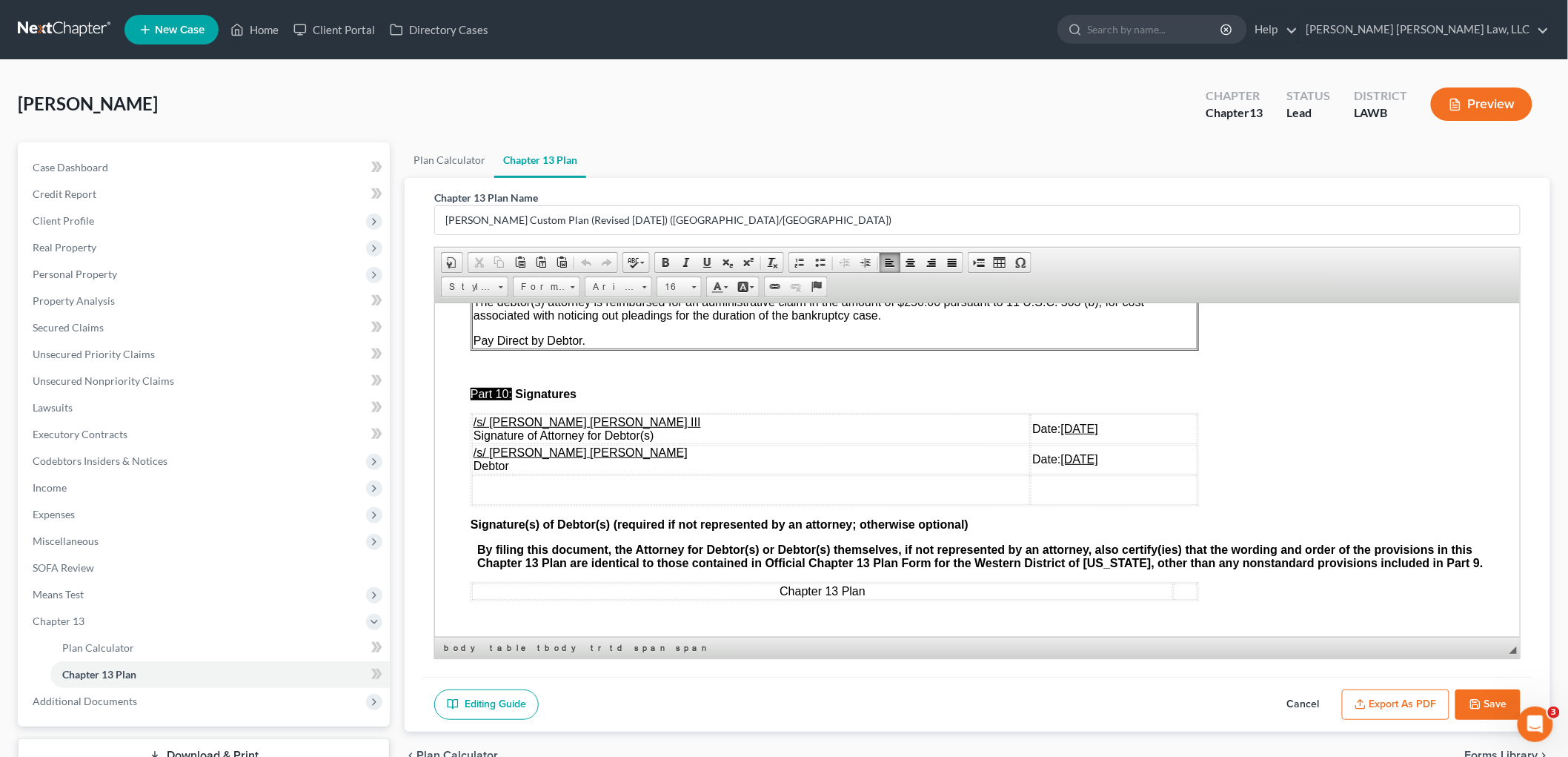
drag, startPoint x: 1044, startPoint y: 446, endPoint x: 471, endPoint y: 442, distance: 573.0
click at [471, 444] on tr "/s/ Sonya Levet Browhow Debtor Date: 10/15/2025" at bounding box center [834, 459] width 726 height 30
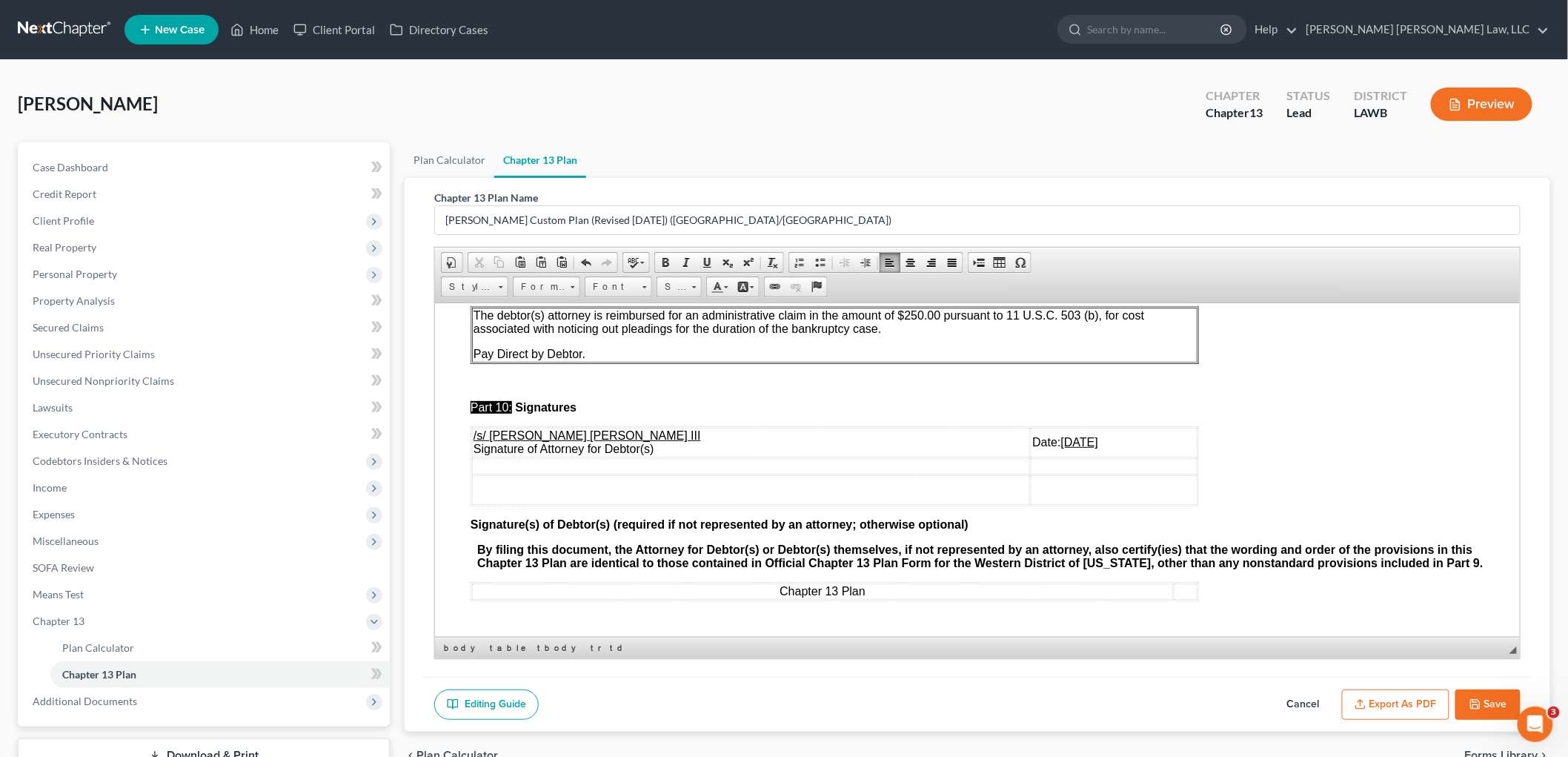
scroll to position [4340, 0]
click at [1475, 700] on icon "button" at bounding box center [1475, 704] width 12 height 12
select select "1"
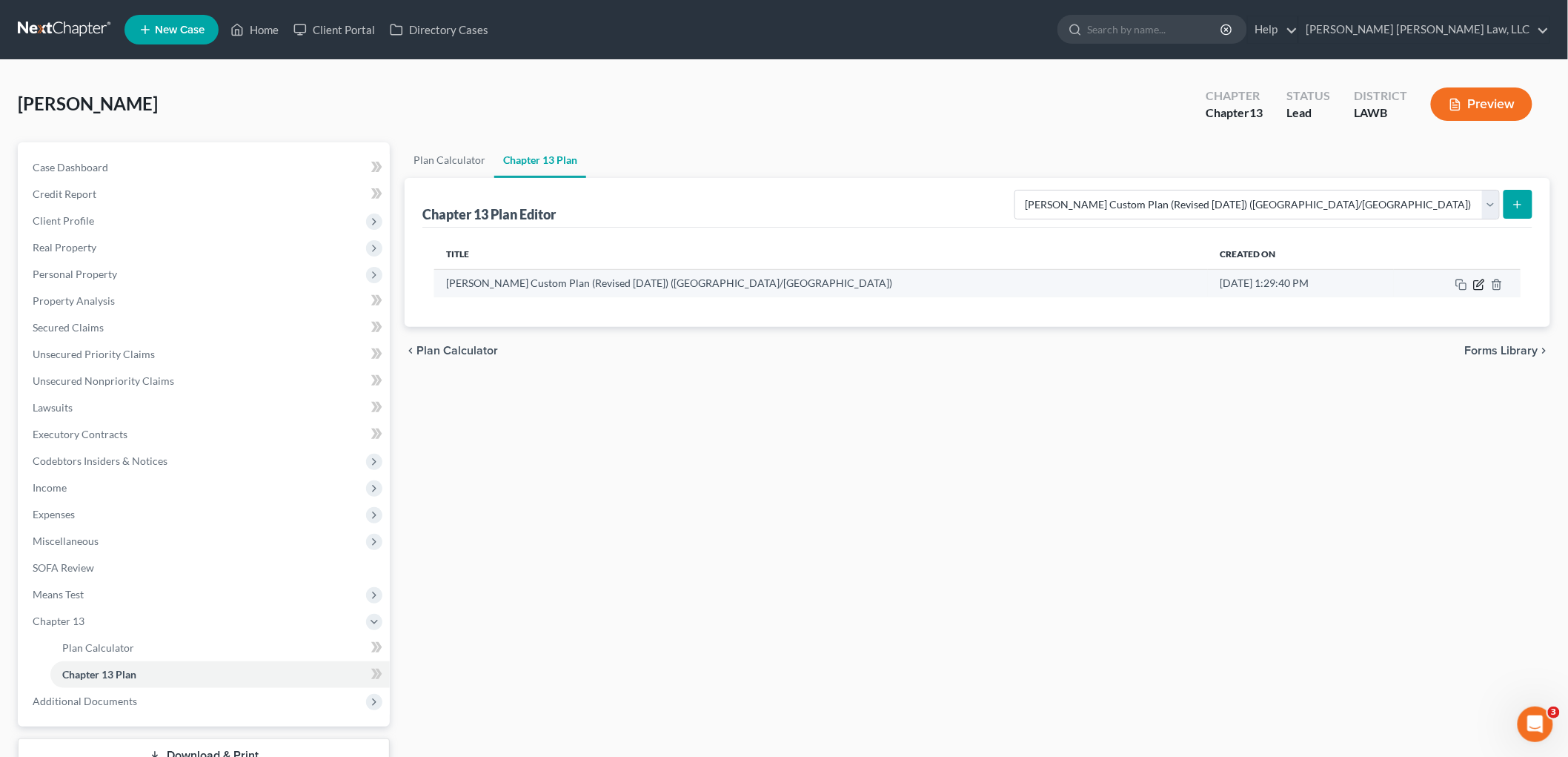
click at [1475, 285] on icon "button" at bounding box center [1479, 284] width 12 height 12
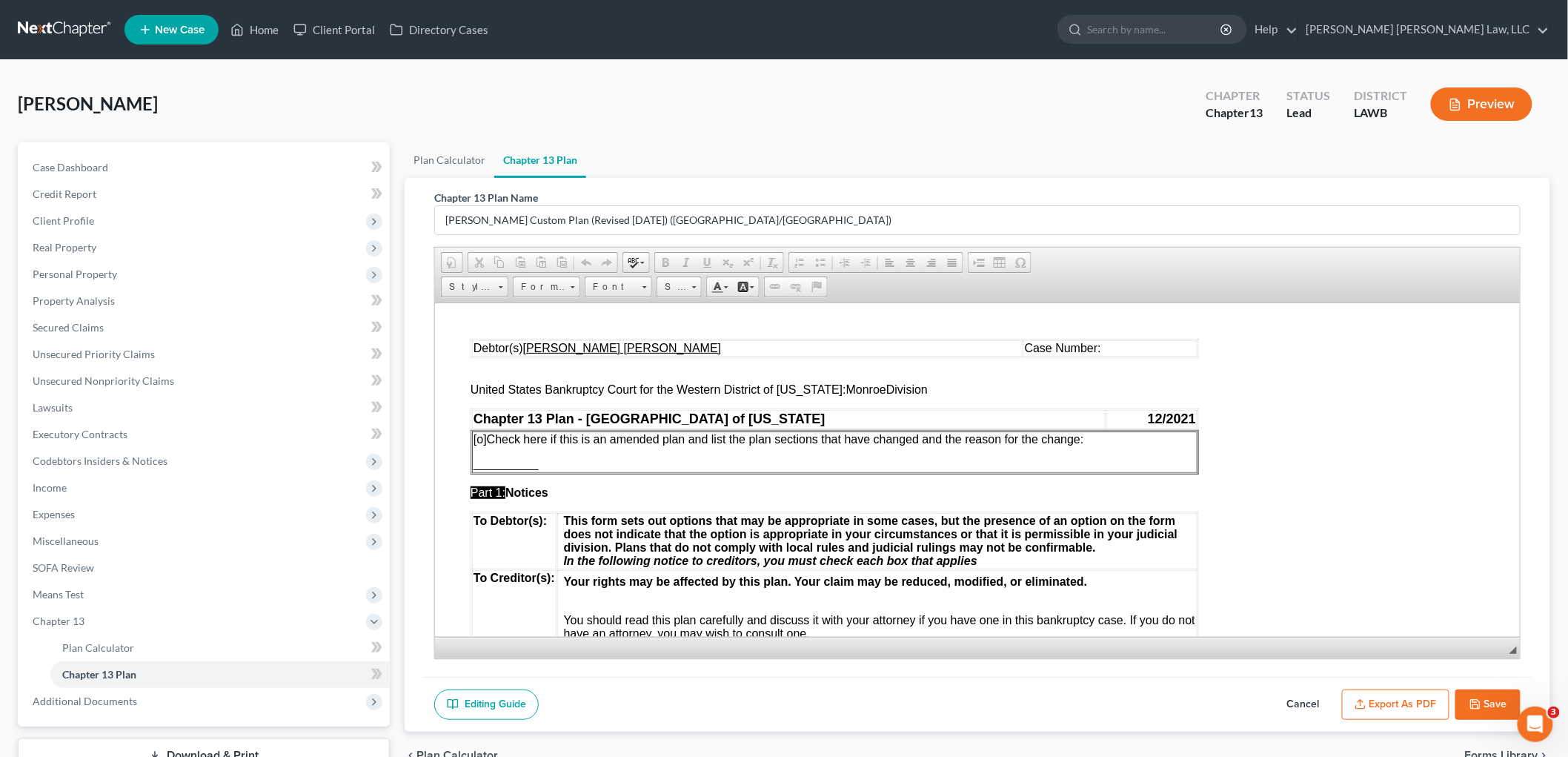
scroll to position [0, 0]
click at [1409, 707] on button "Export as PDF" at bounding box center [1395, 705] width 107 height 32
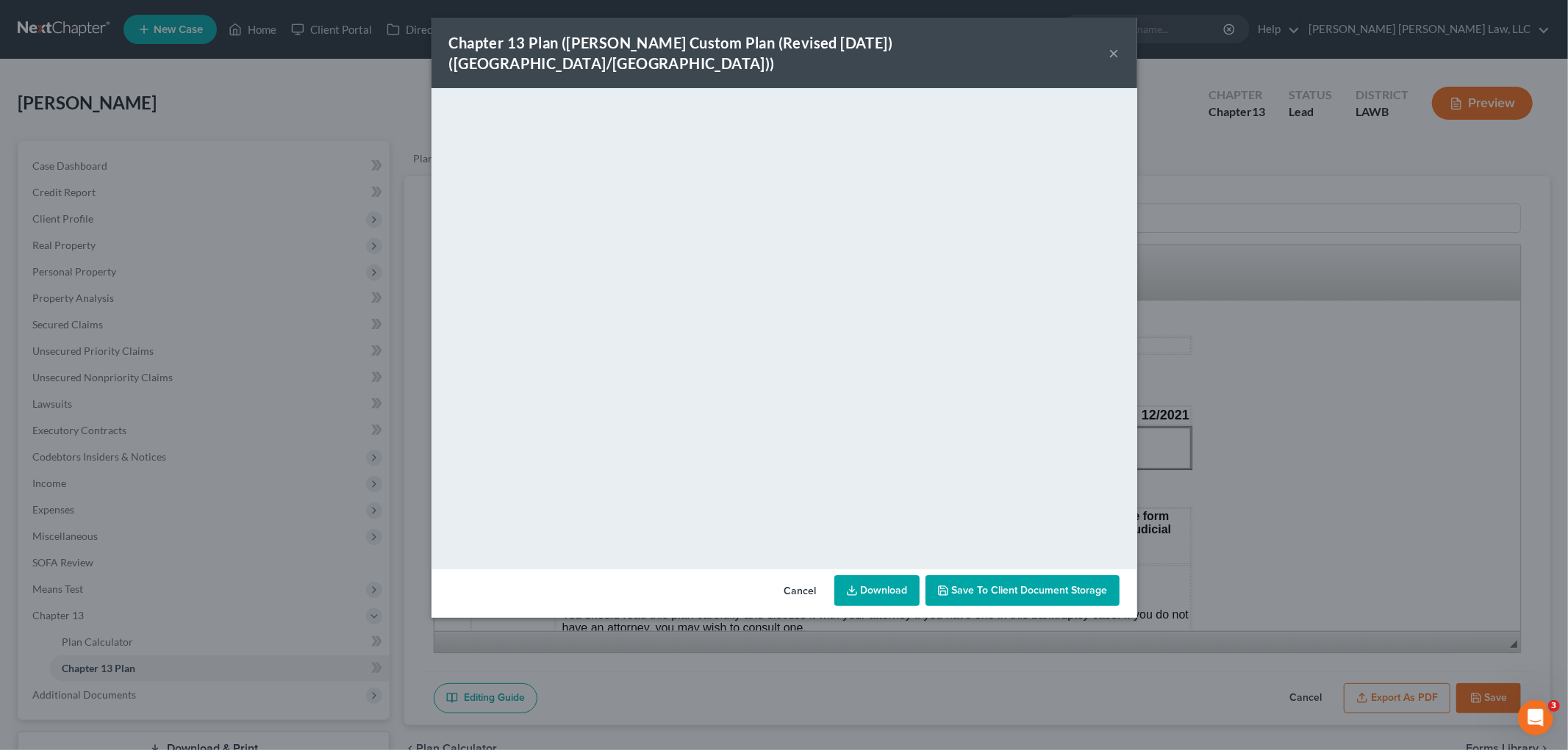
click at [1116, 44] on button "×" at bounding box center [1115, 53] width 11 height 18
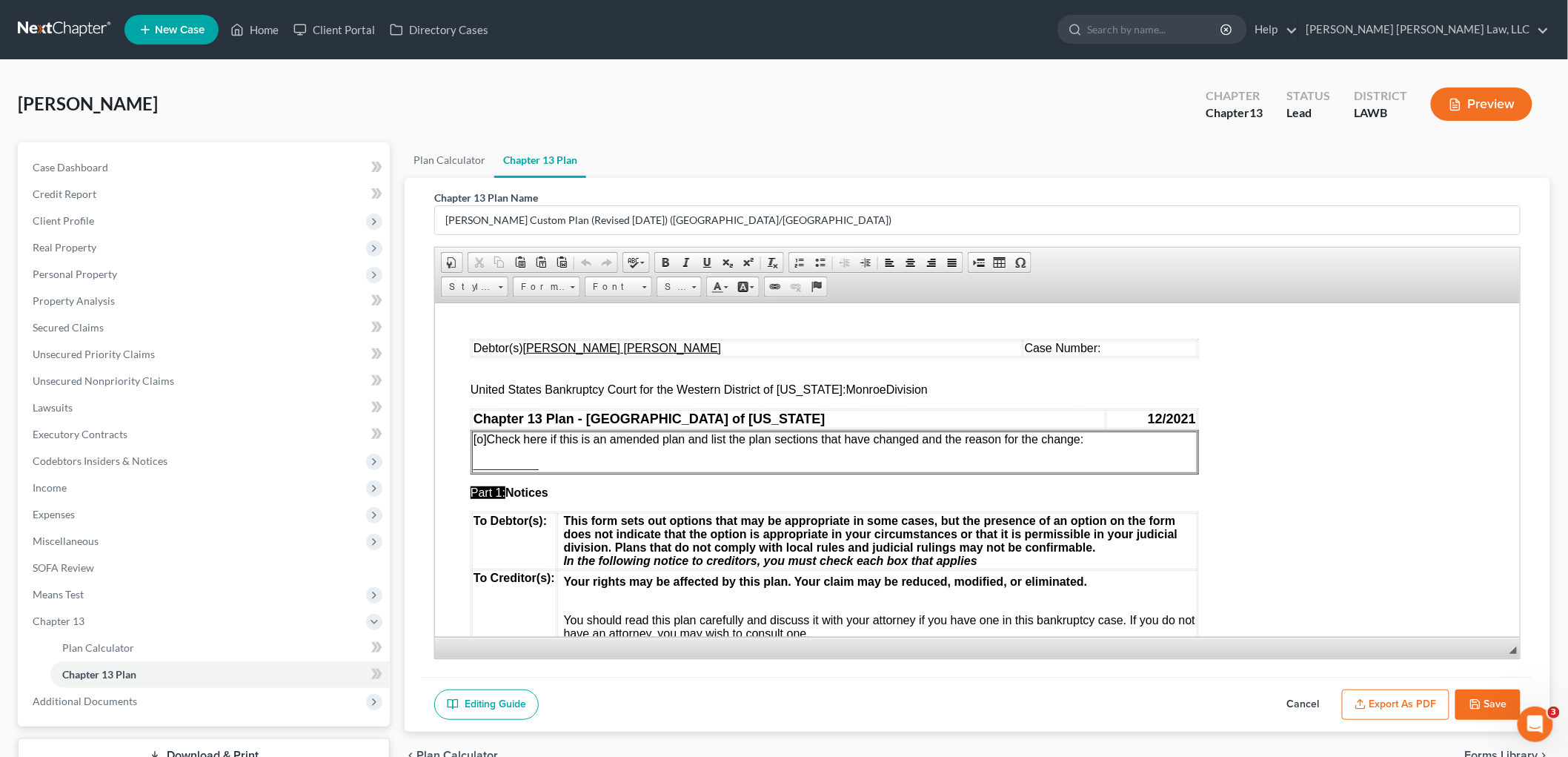
click at [1476, 698] on icon "button" at bounding box center [1475, 704] width 12 height 12
select select "1"
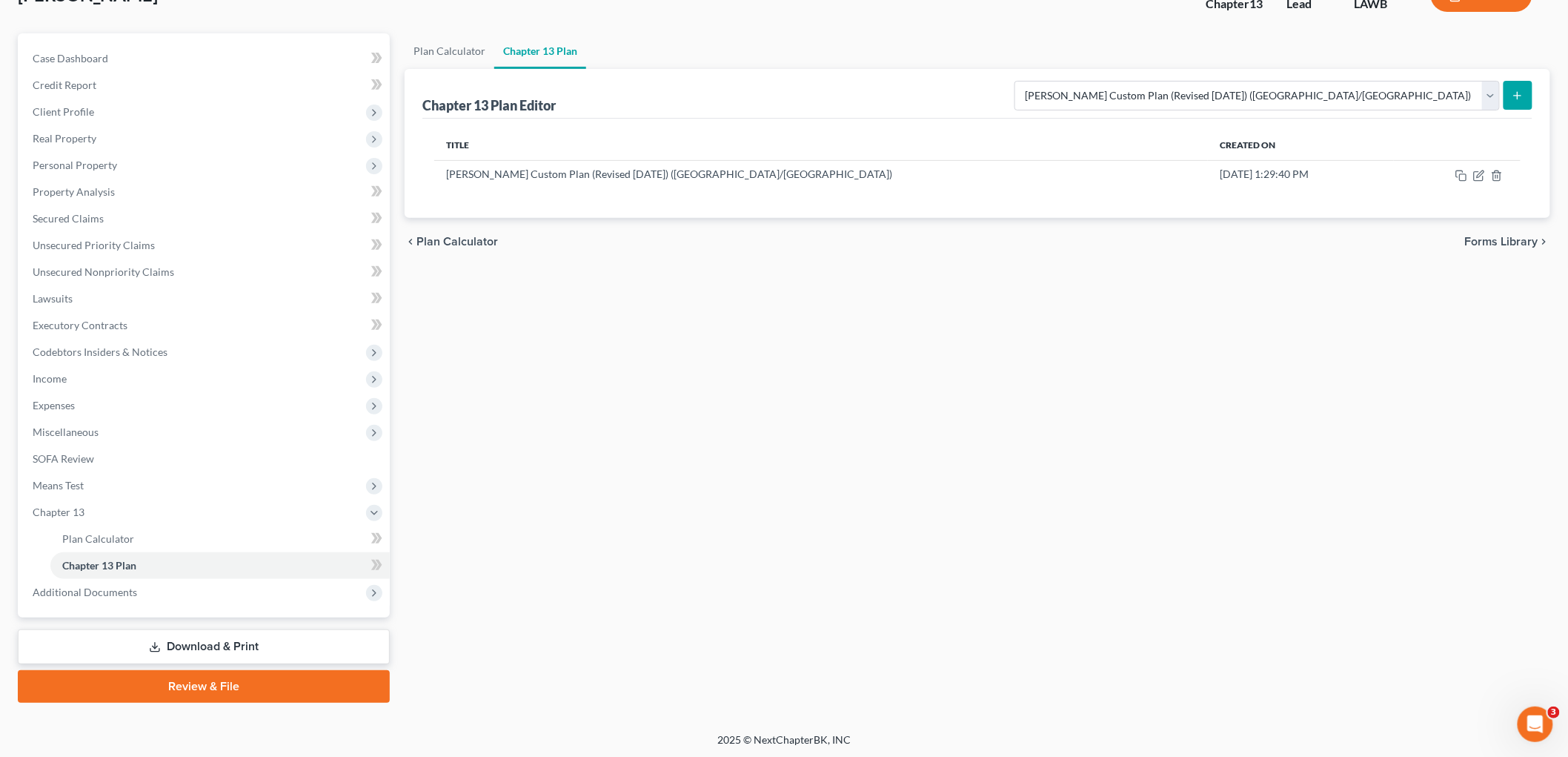
click at [256, 652] on link "Download & Print" at bounding box center [204, 647] width 372 height 35
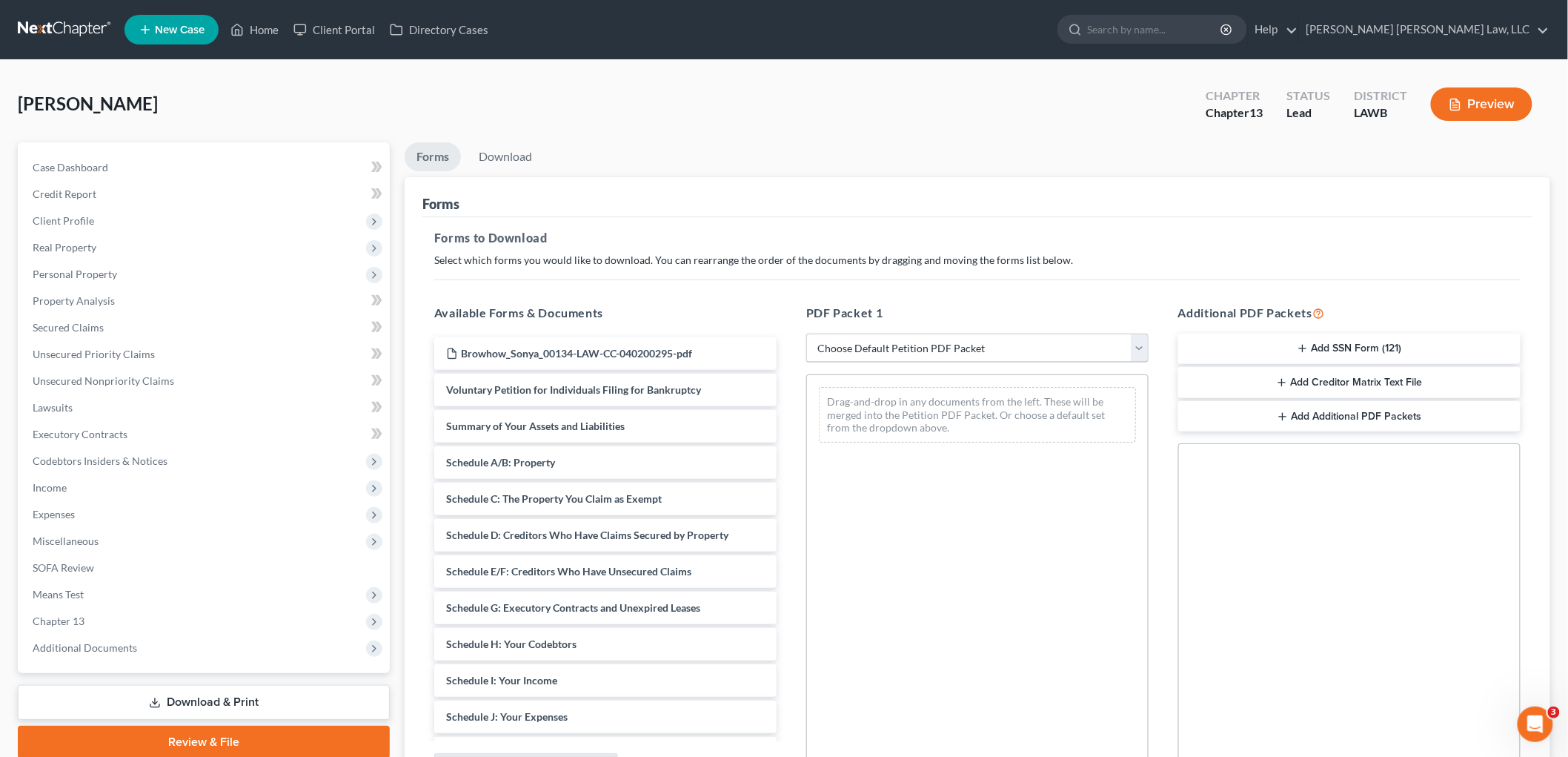
drag, startPoint x: 914, startPoint y: 344, endPoint x: 913, endPoint y: 353, distance: 9.1
click at [914, 344] on select "Choose Default Petition PDF Packet Complete Bankruptcy Petition (all forms and …" at bounding box center [977, 348] width 342 height 30
click at [806, 333] on select "Choose Default Petition PDF Packet Complete Bankruptcy Petition (all forms and …" at bounding box center [977, 348] width 342 height 30
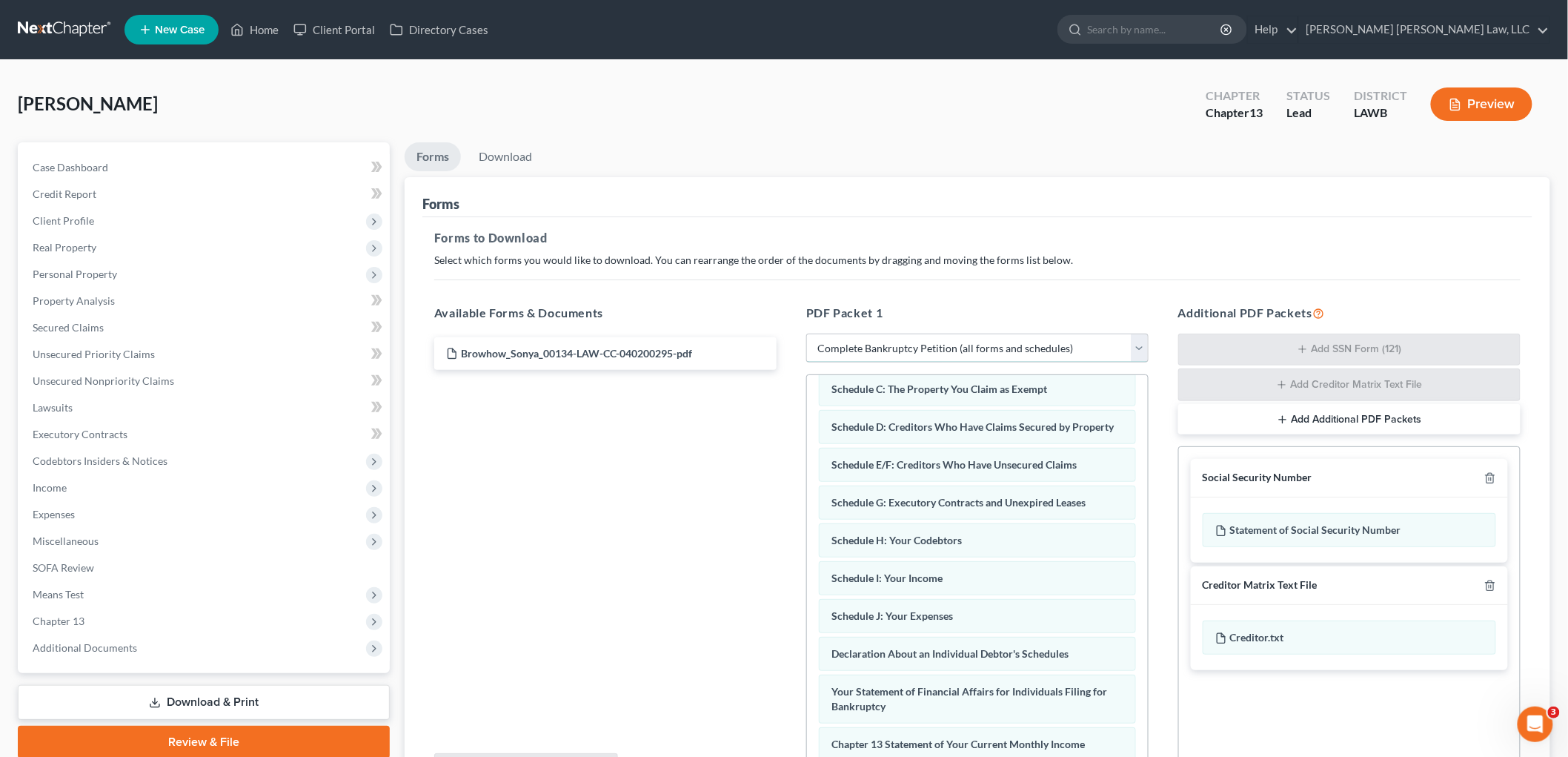
scroll to position [362, 0]
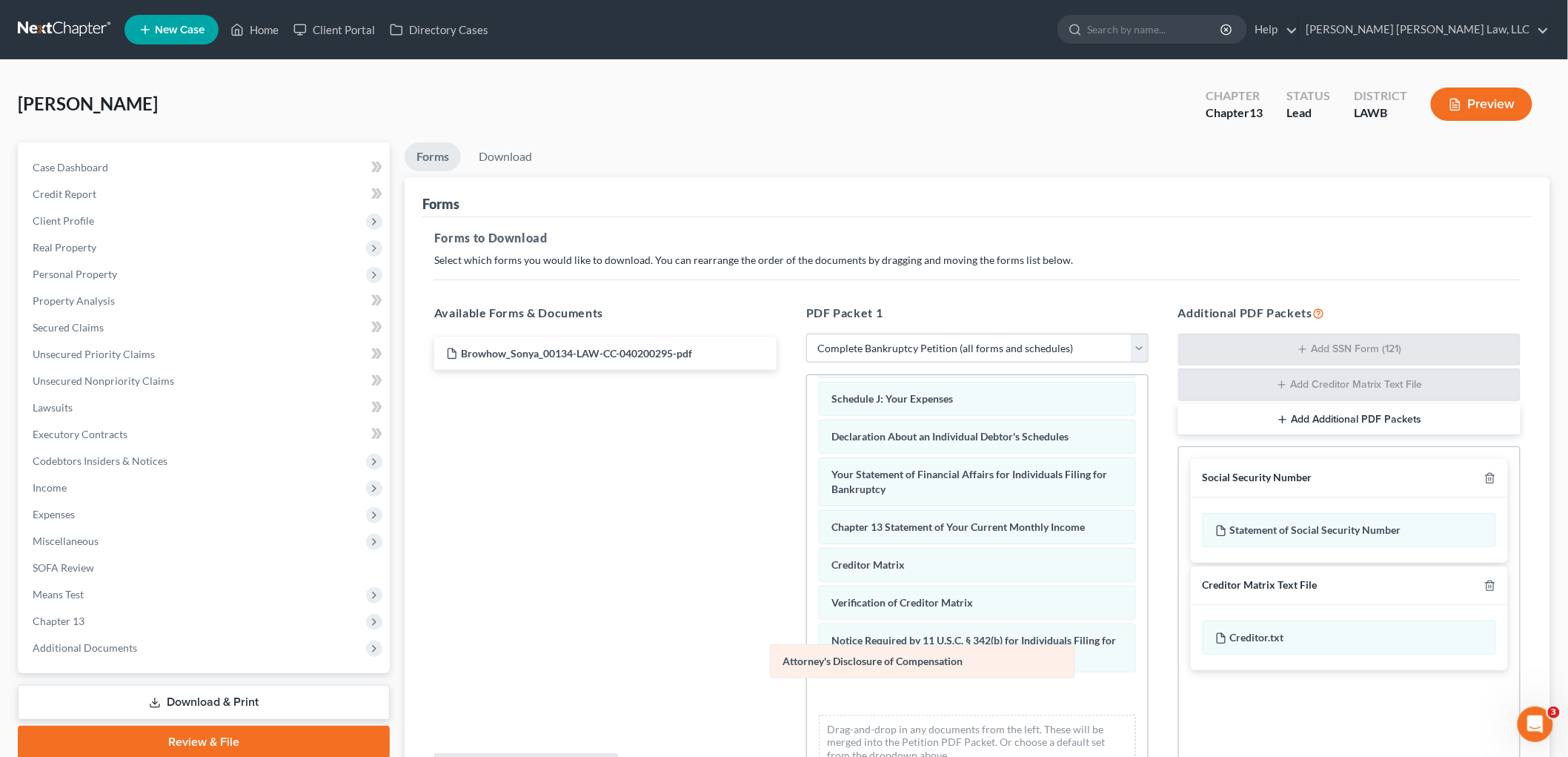
drag, startPoint x: 890, startPoint y: 694, endPoint x: 667, endPoint y: 610, distance: 238.3
click at [807, 614] on div "Attorney's Disclosure of Compensation Voluntary Petition for Individuals Filing…" at bounding box center [977, 406] width 341 height 752
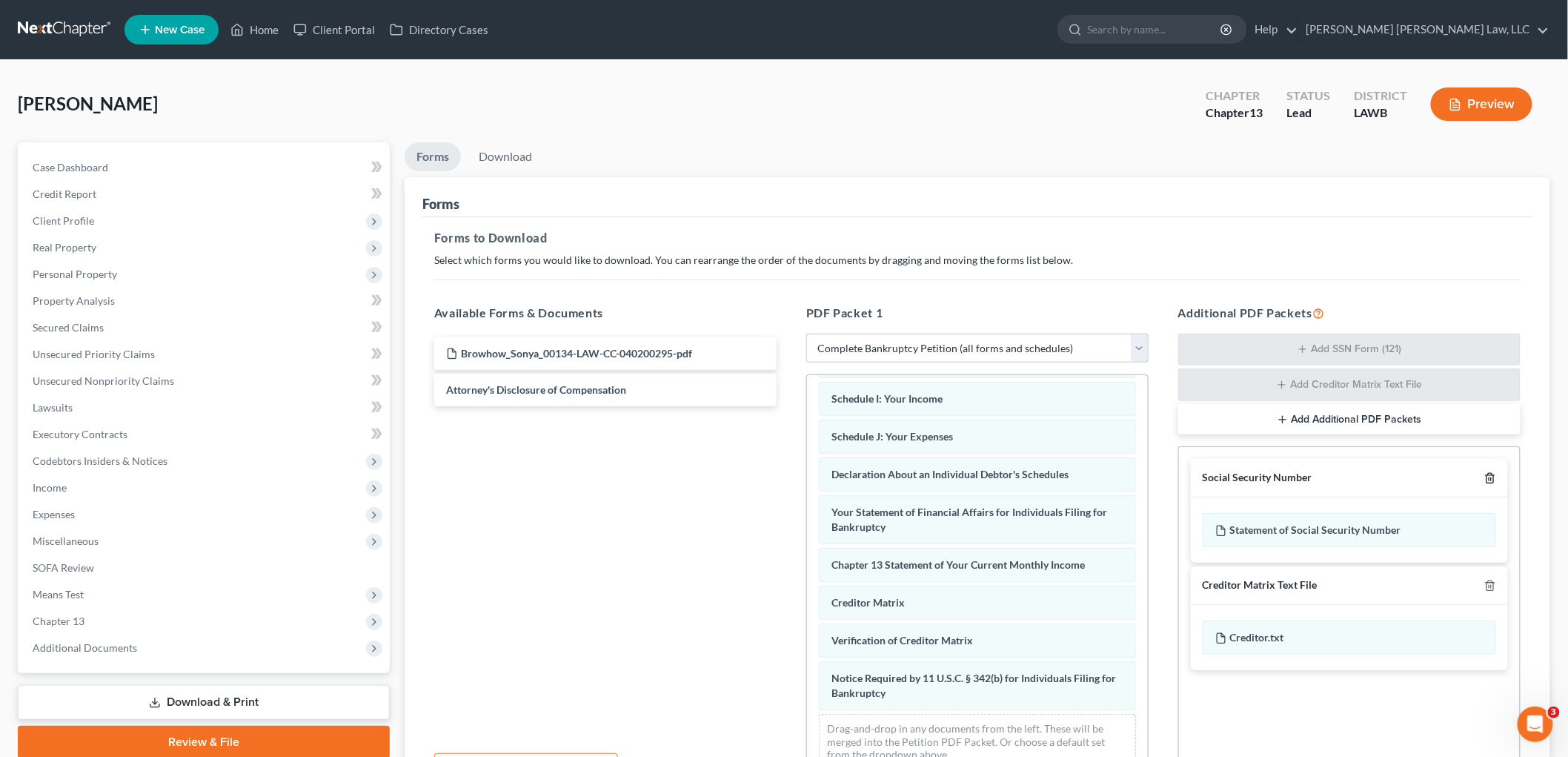
click at [1493, 476] on icon "button" at bounding box center [1490, 479] width 6 height 10
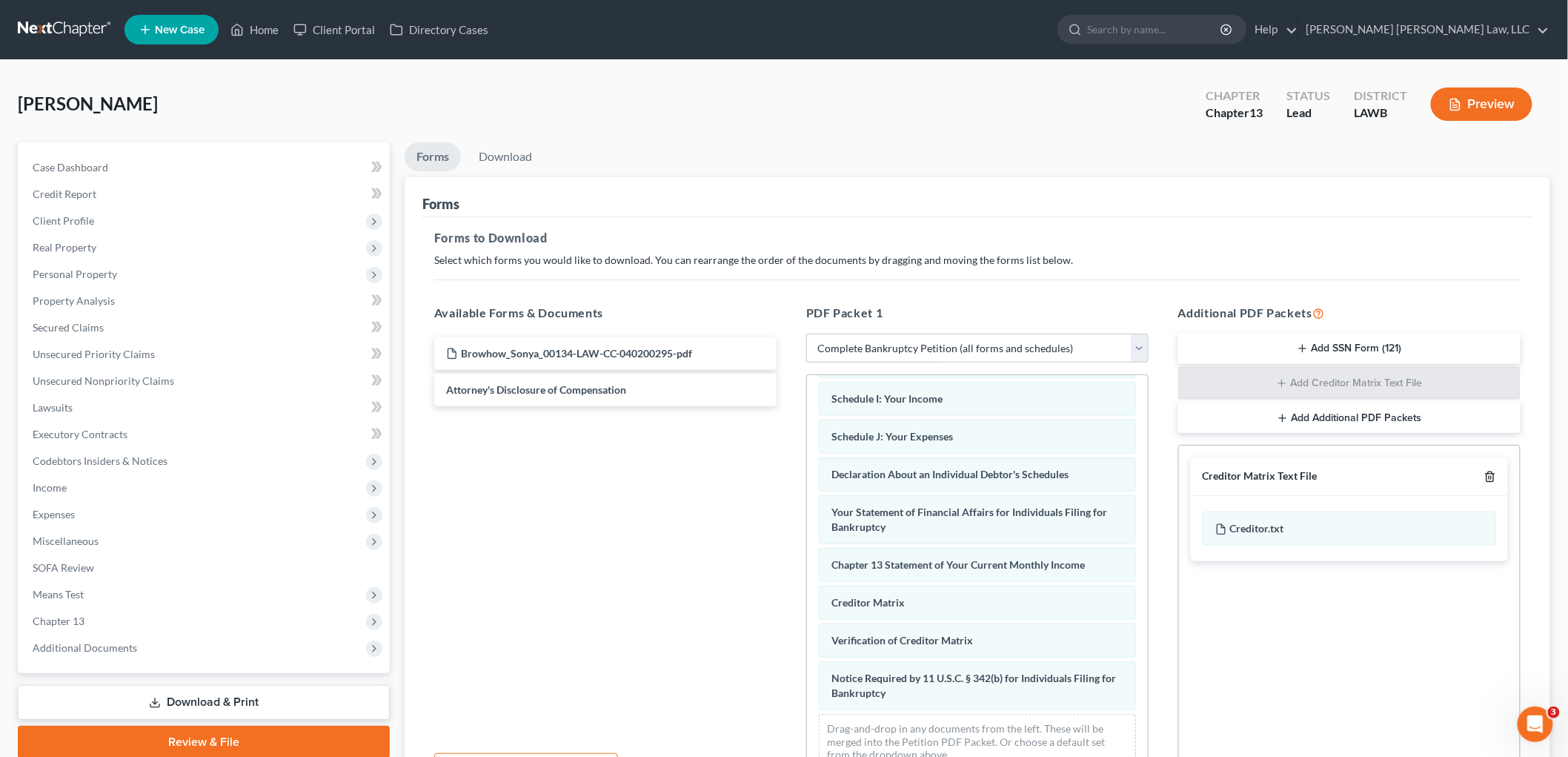
click at [1493, 476] on icon "button" at bounding box center [1490, 477] width 6 height 10
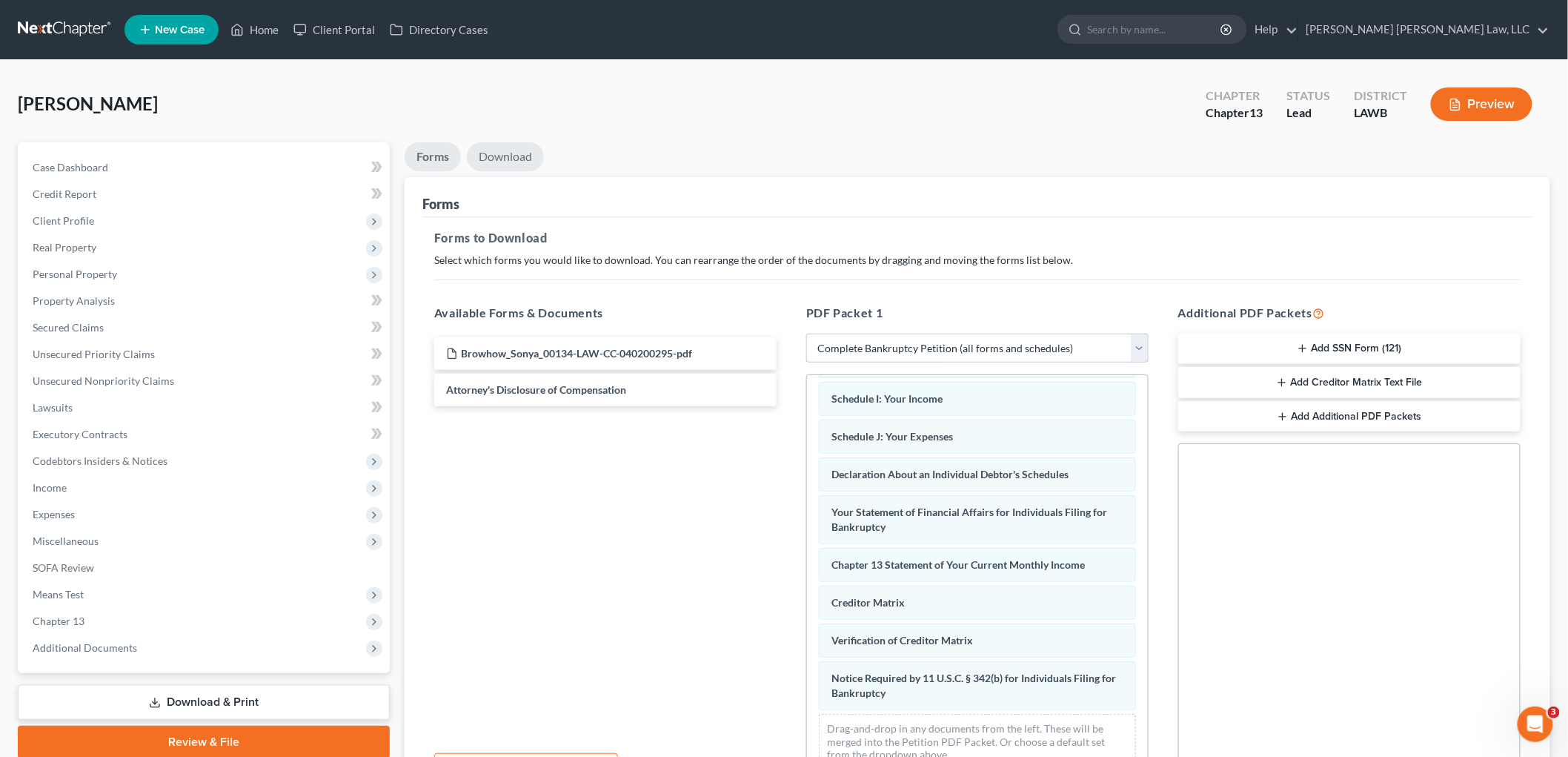
click at [509, 151] on link "Download" at bounding box center [505, 157] width 77 height 29
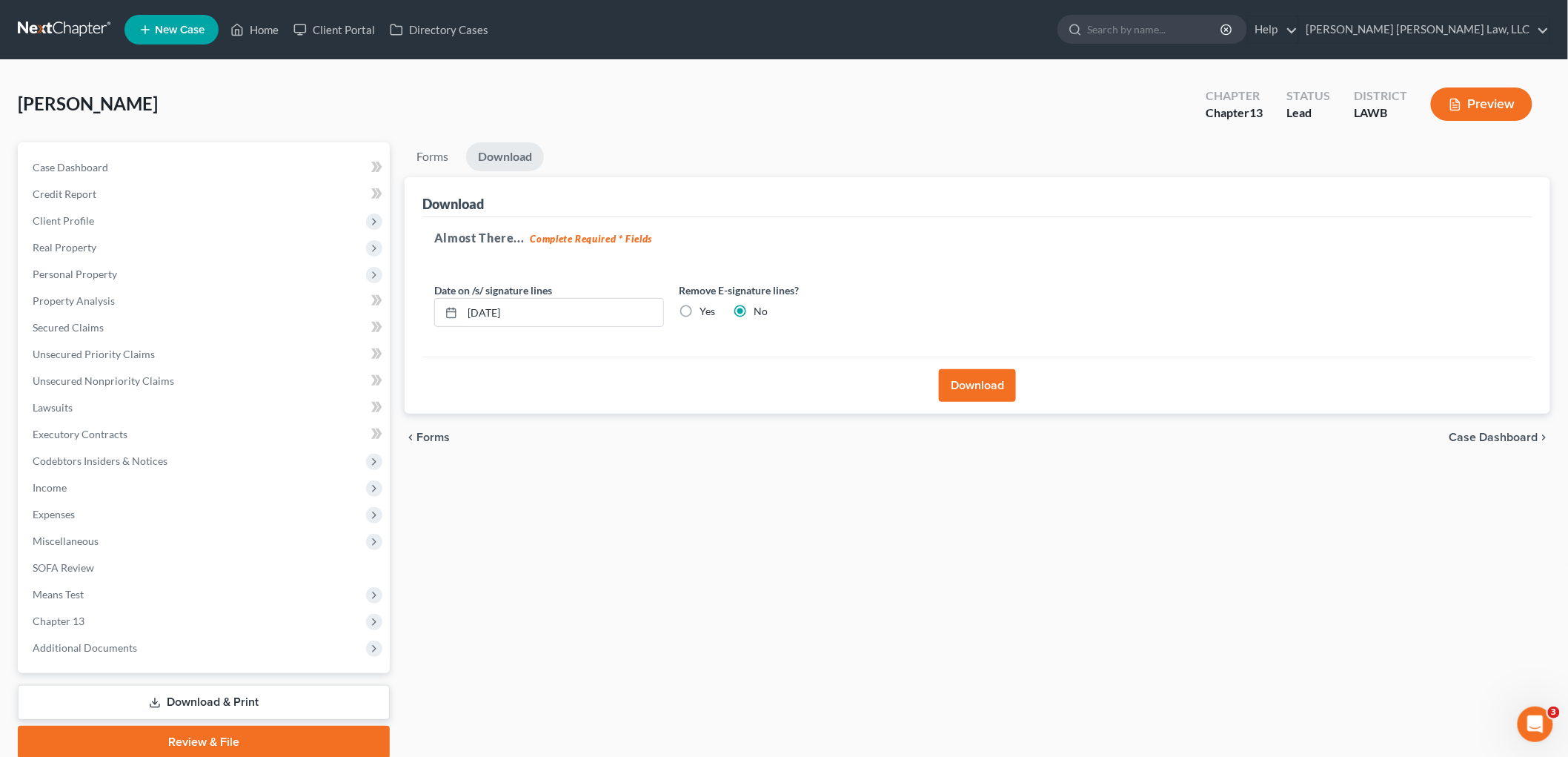
click at [1011, 388] on button "Download" at bounding box center [978, 386] width 77 height 32
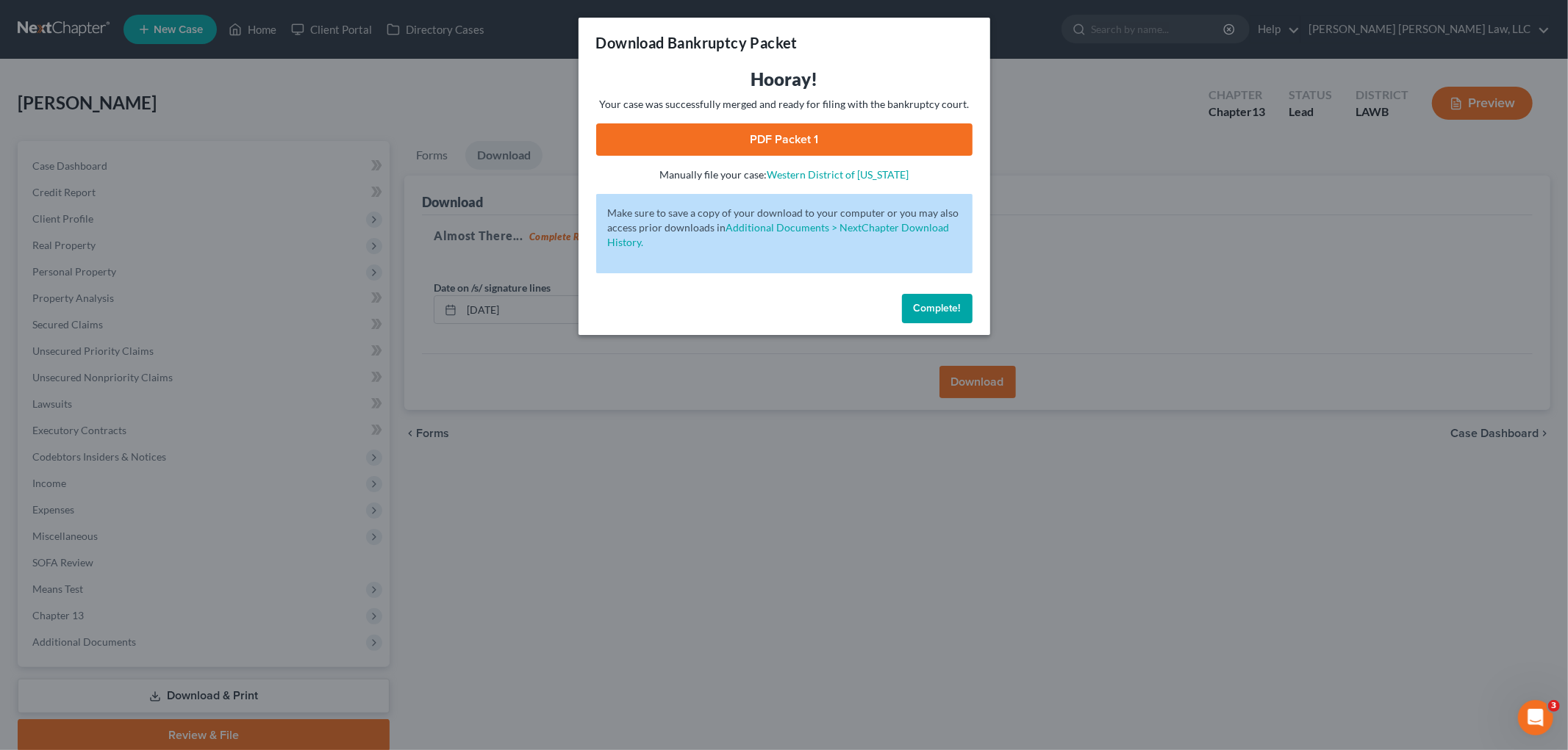
click at [897, 143] on link "PDF Packet 1" at bounding box center [784, 139] width 376 height 32
click at [927, 298] on button "Complete!" at bounding box center [937, 308] width 71 height 29
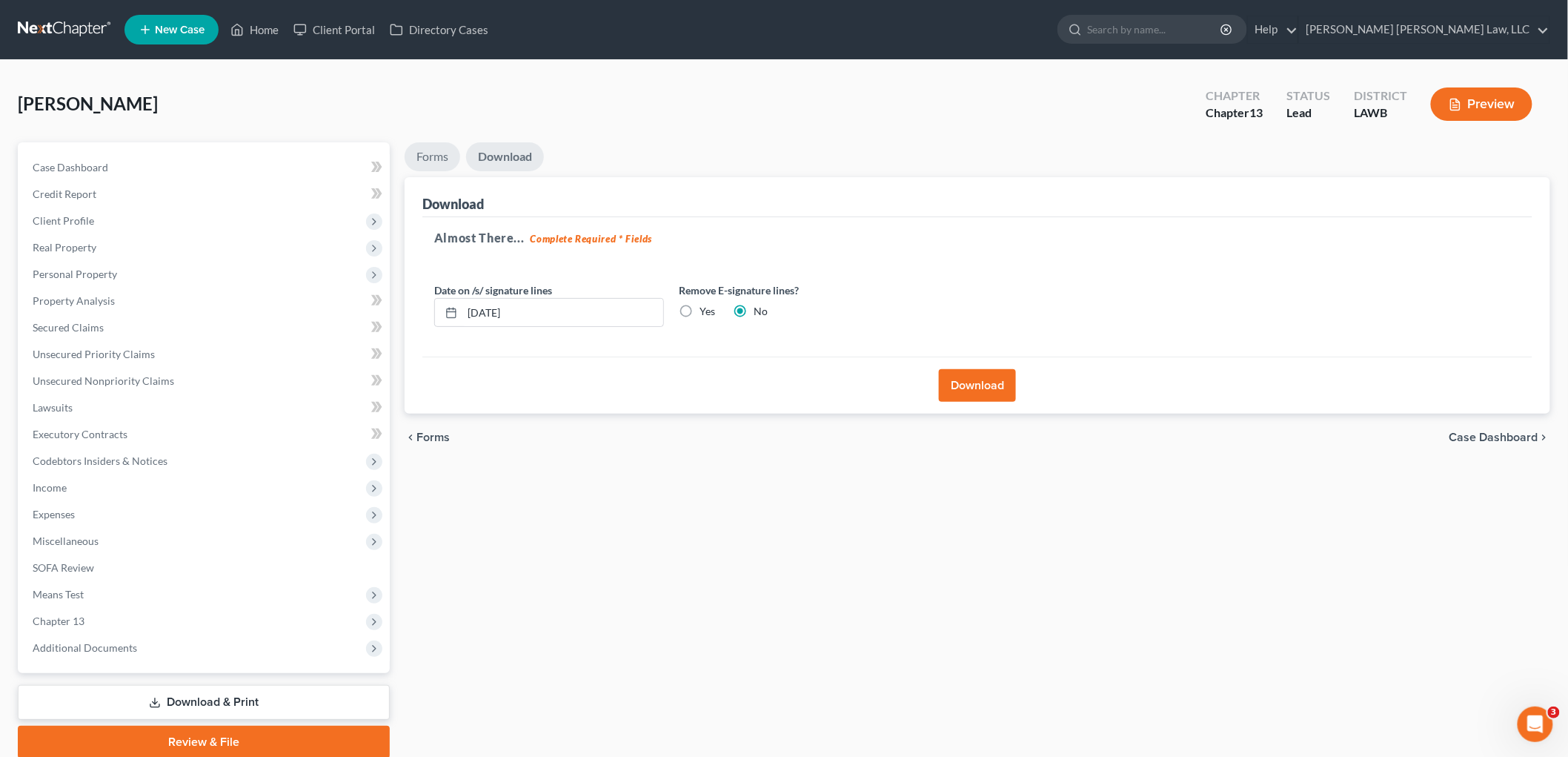
click at [438, 160] on link "Forms" at bounding box center [432, 157] width 56 height 29
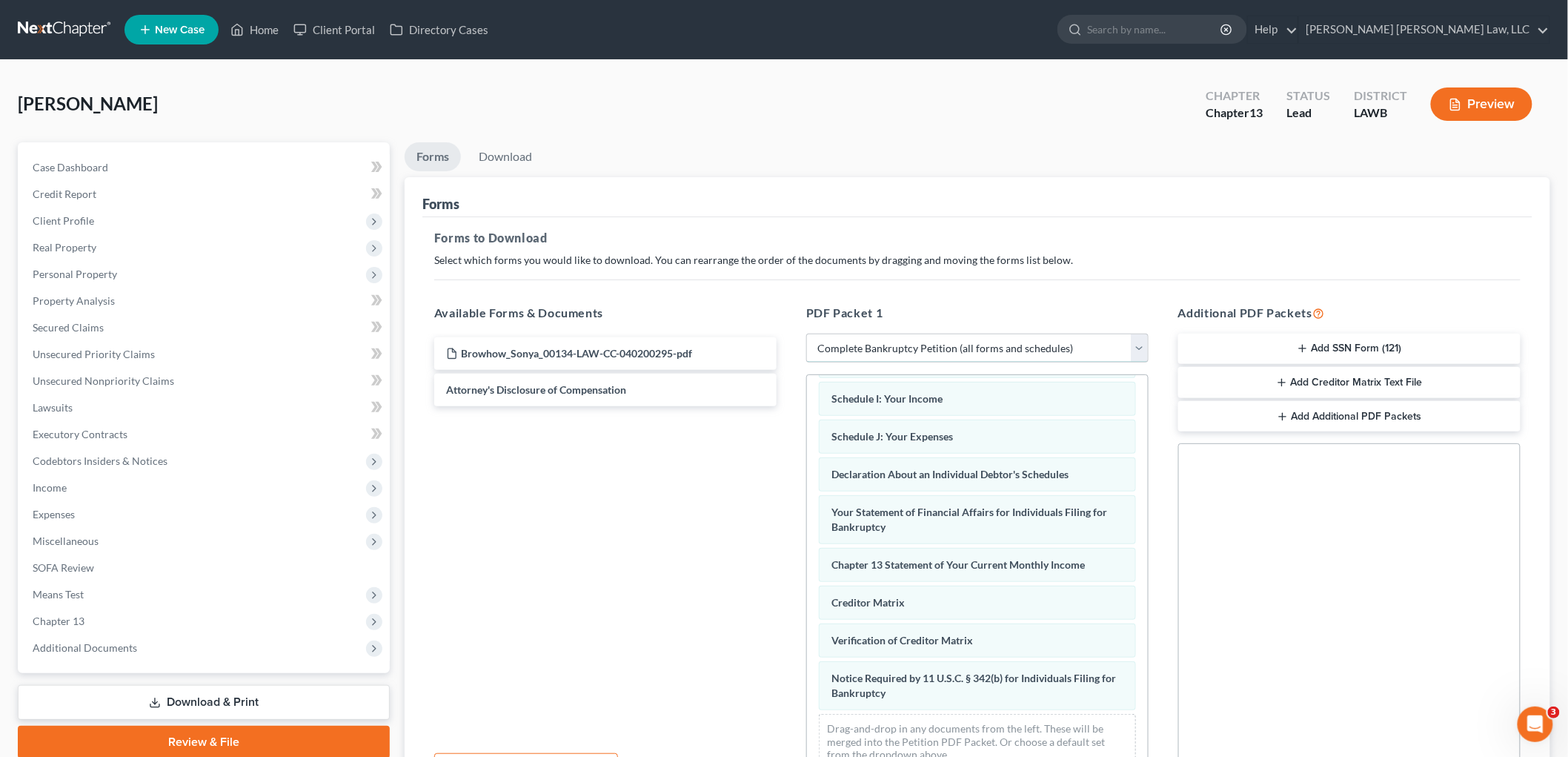
click at [871, 351] on select "Choose Default Petition PDF Packet Complete Bankruptcy Petition (all forms and …" at bounding box center [977, 348] width 342 height 30
select select "3"
click at [806, 333] on select "Choose Default Petition PDF Packet Complete Bankruptcy Petition (all forms and …" at bounding box center [977, 348] width 342 height 30
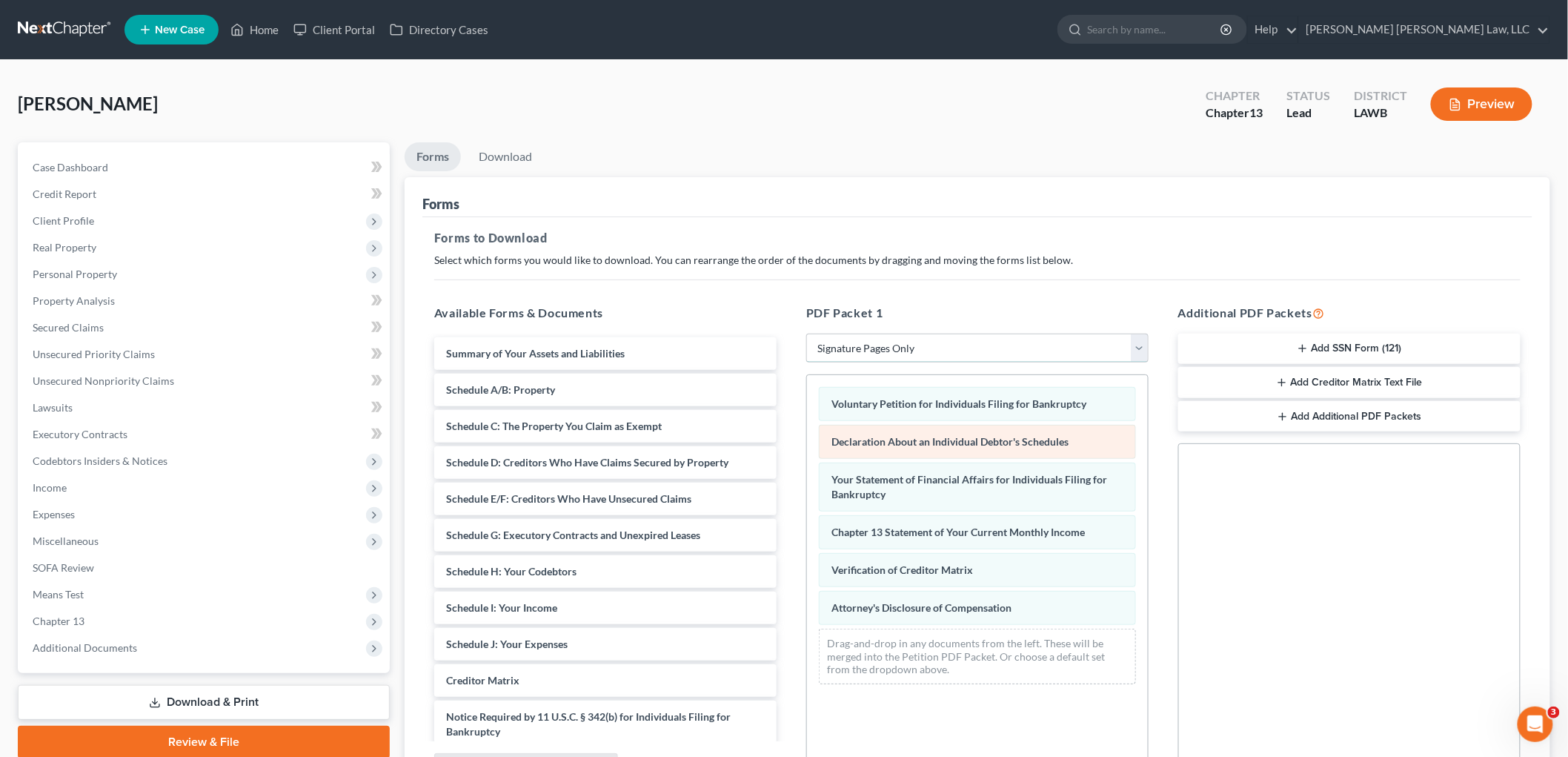
scroll to position [0, 0]
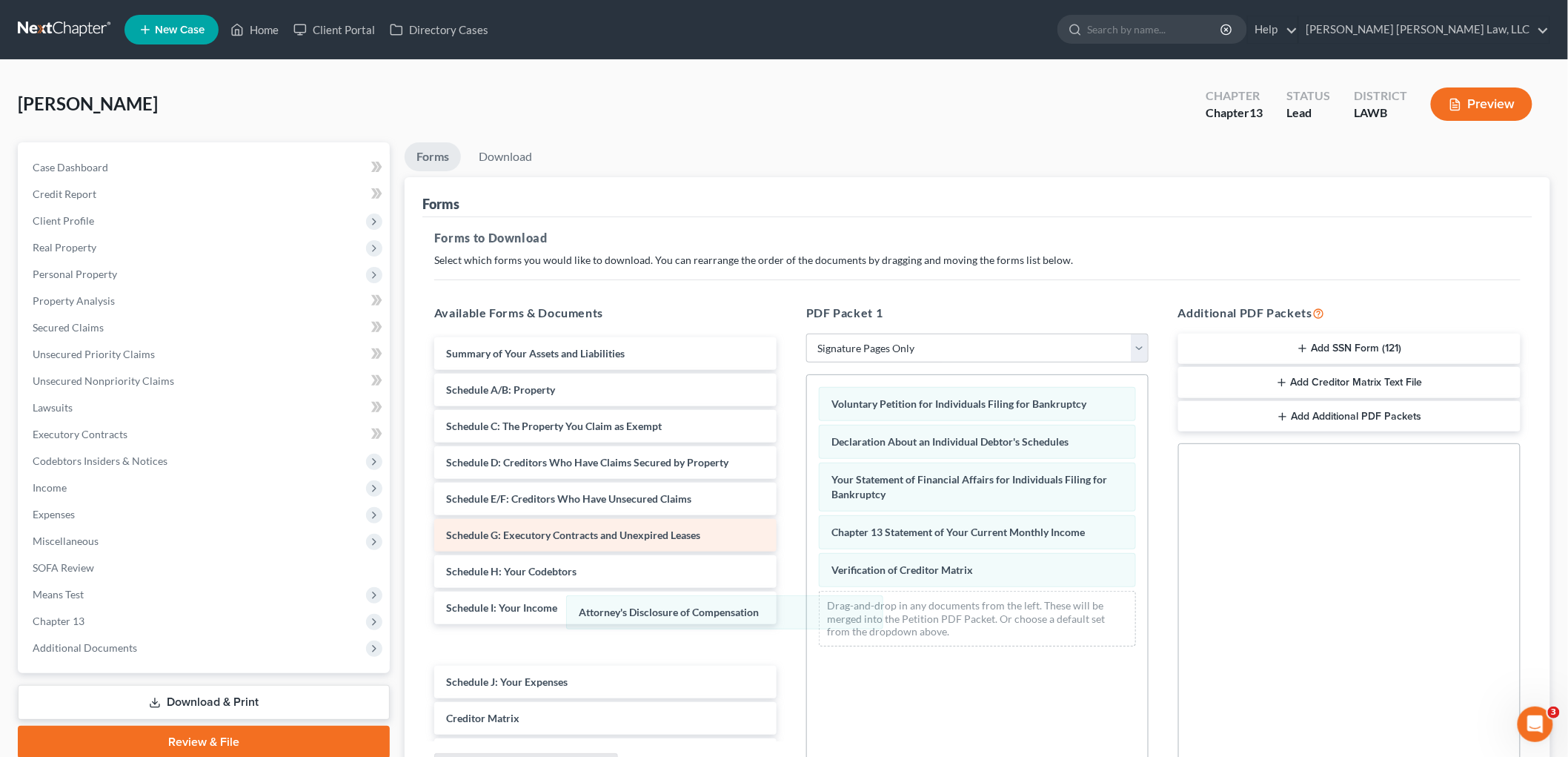
drag, startPoint x: 891, startPoint y: 605, endPoint x: 558, endPoint y: 524, distance: 342.7
click at [807, 608] on div "Attorney's Disclosure of Compensation Voluntary Petition for Individuals Filing…" at bounding box center [977, 516] width 341 height 283
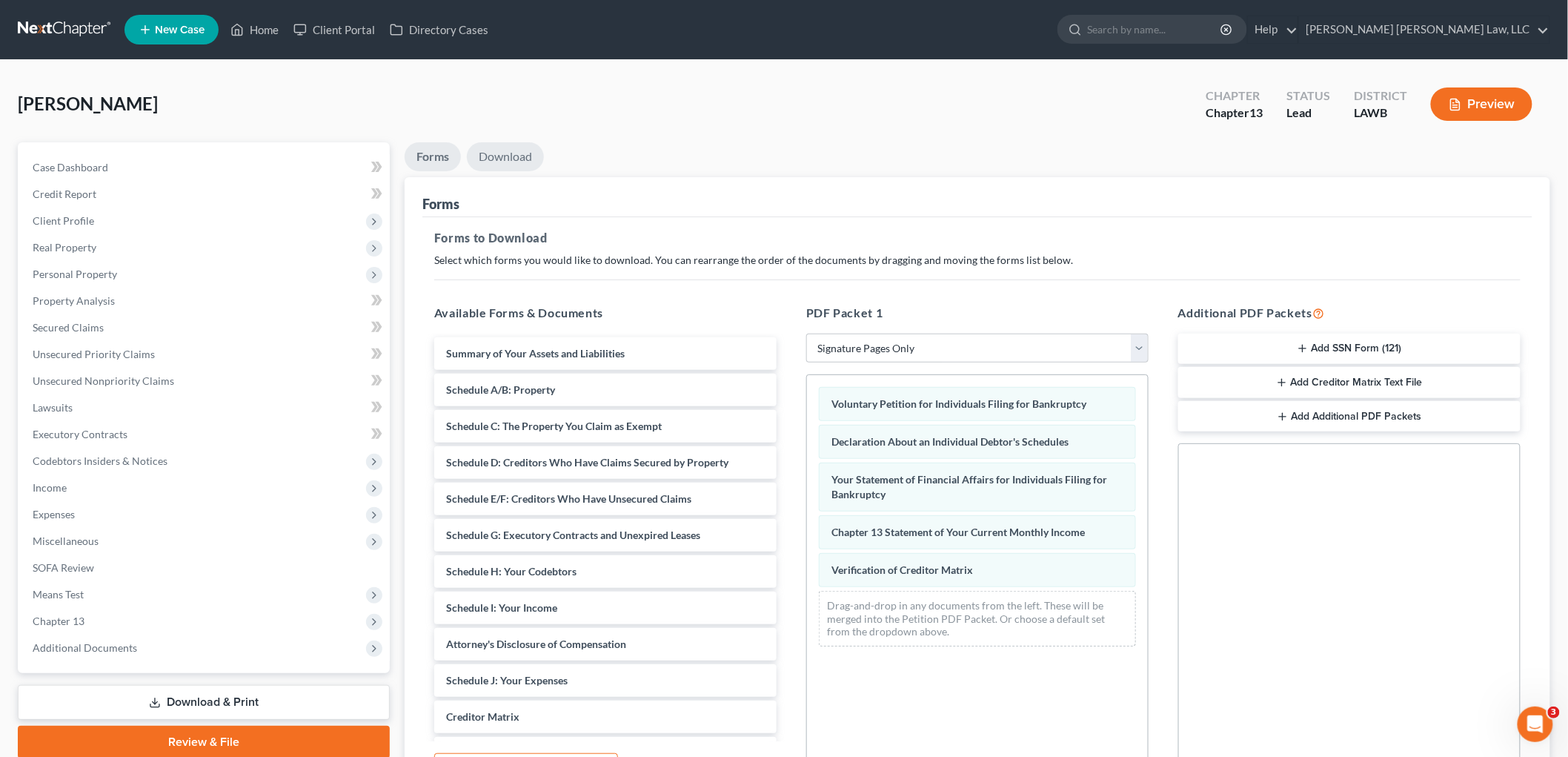
click at [516, 147] on link "Download" at bounding box center [505, 157] width 77 height 29
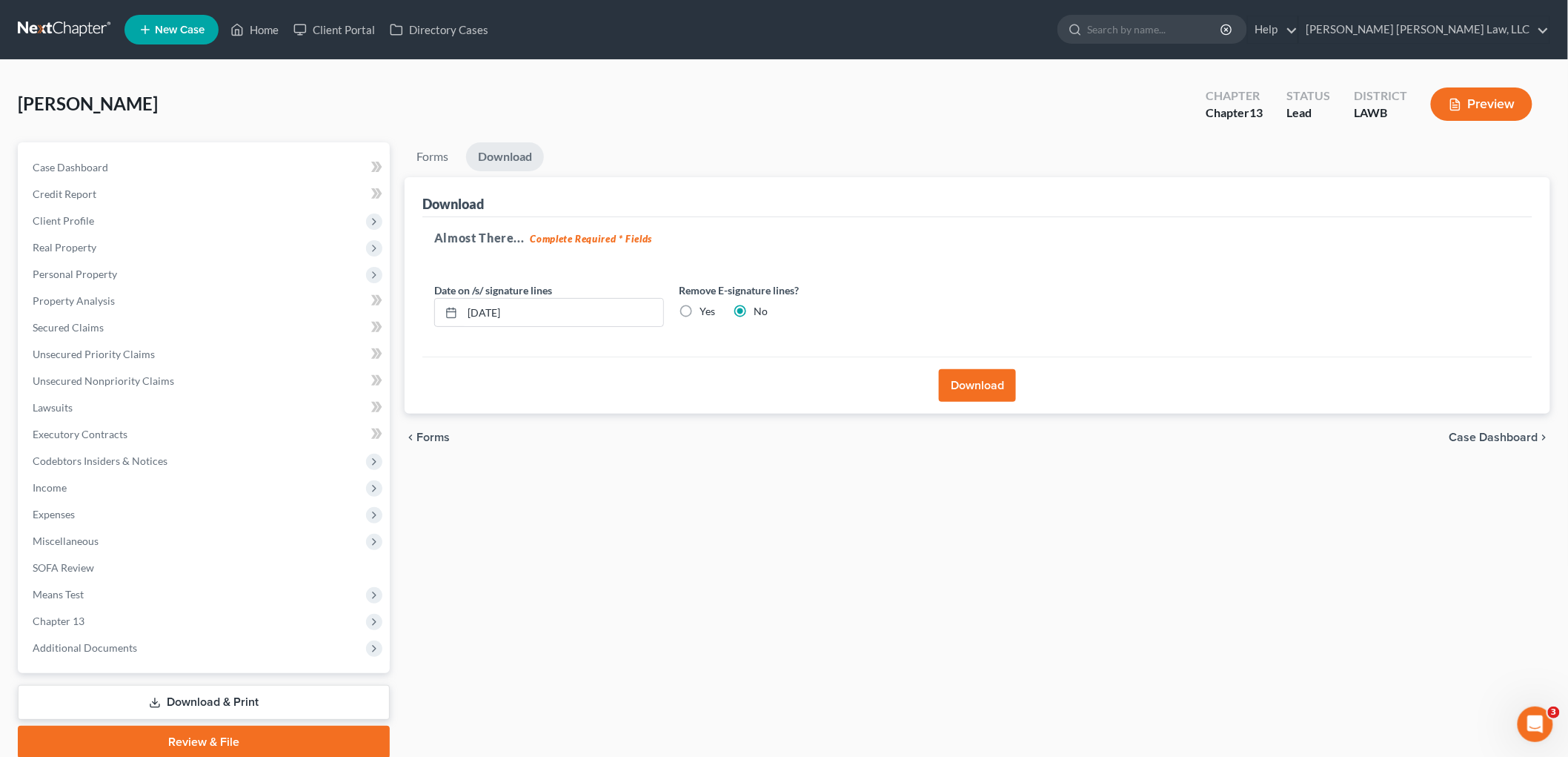
click at [987, 390] on button "Download" at bounding box center [978, 386] width 77 height 32
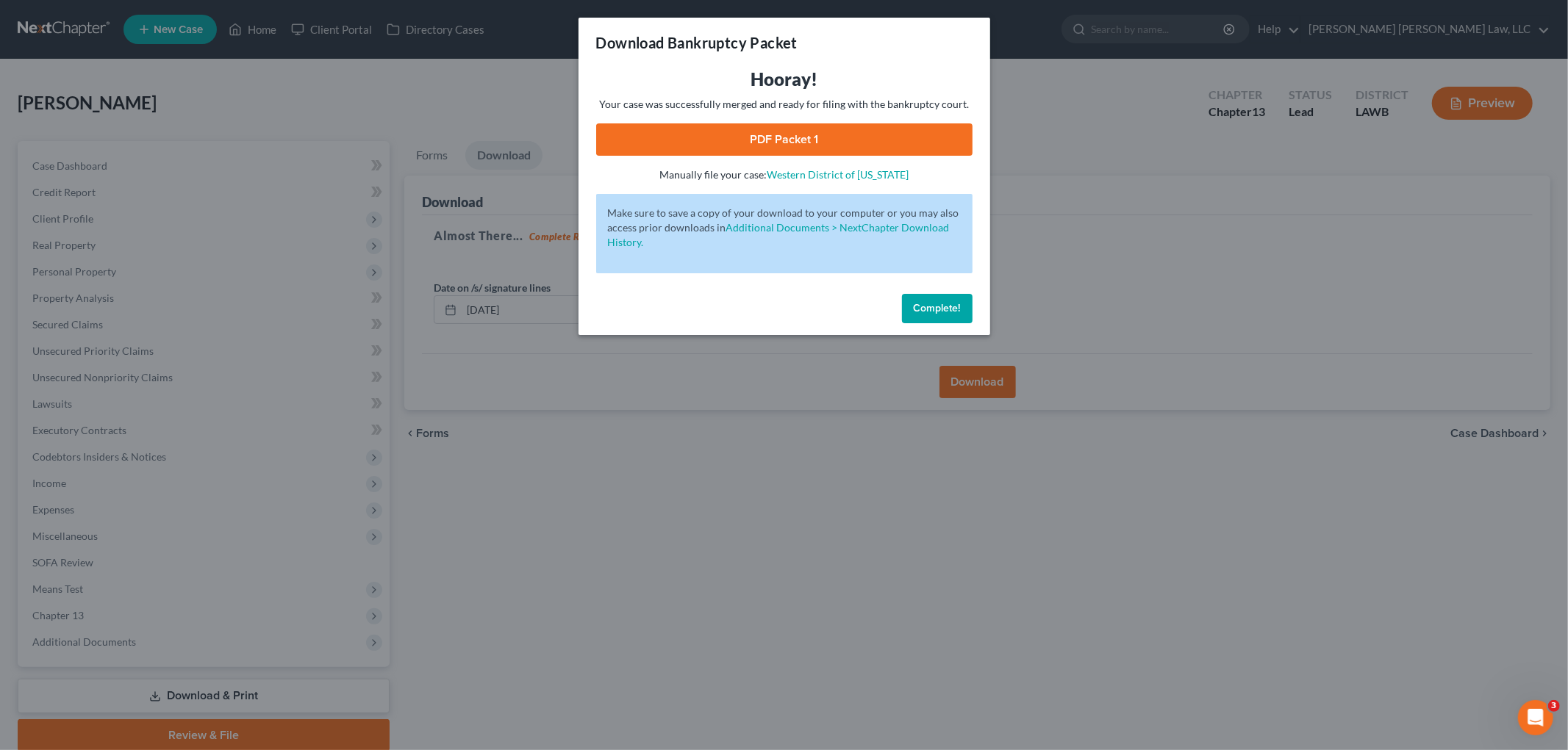
click at [666, 134] on link "PDF Packet 1" at bounding box center [784, 139] width 376 height 32
click at [927, 307] on span "Complete!" at bounding box center [937, 308] width 47 height 12
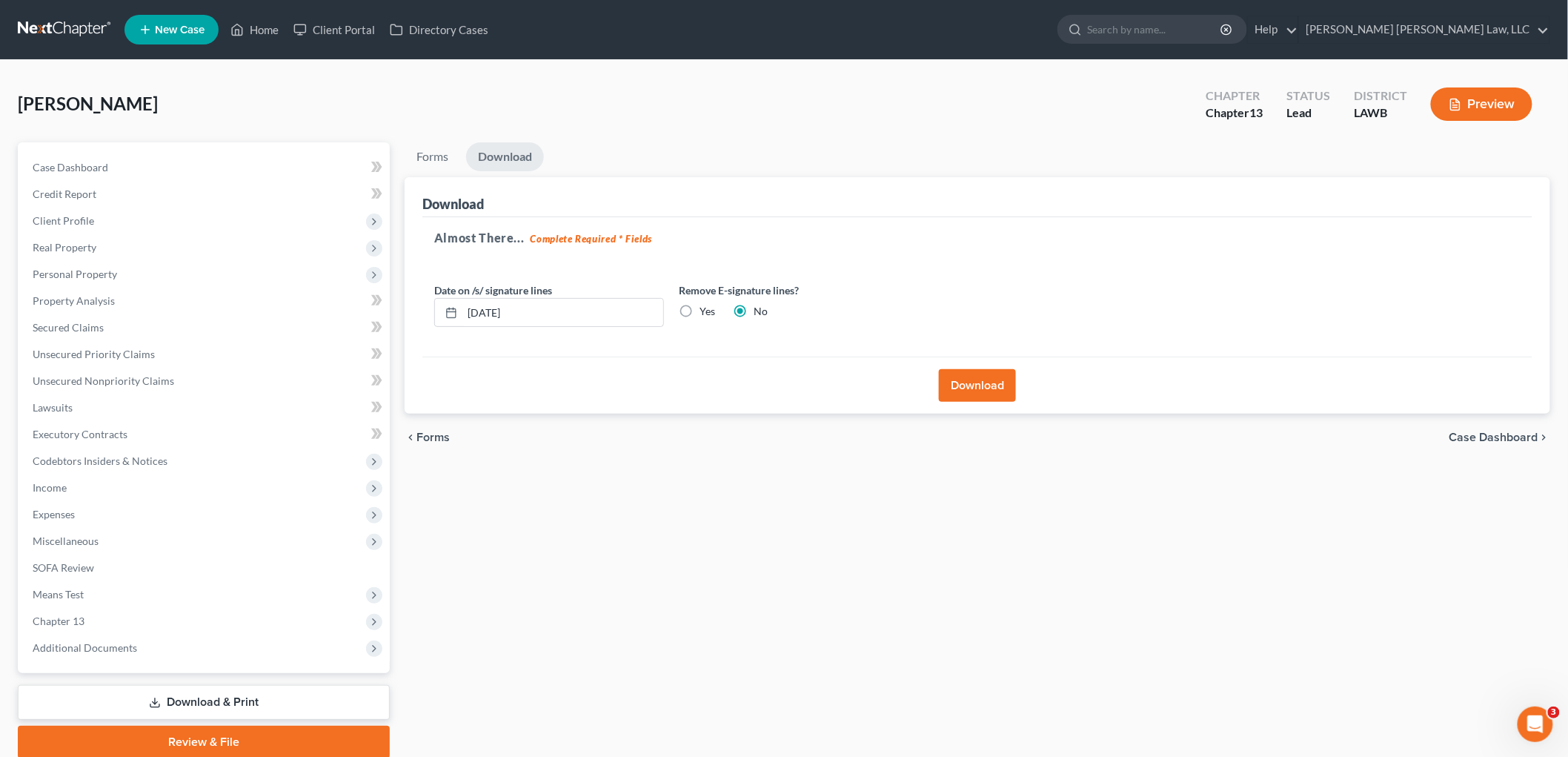
click at [46, 32] on link at bounding box center [65, 30] width 95 height 27
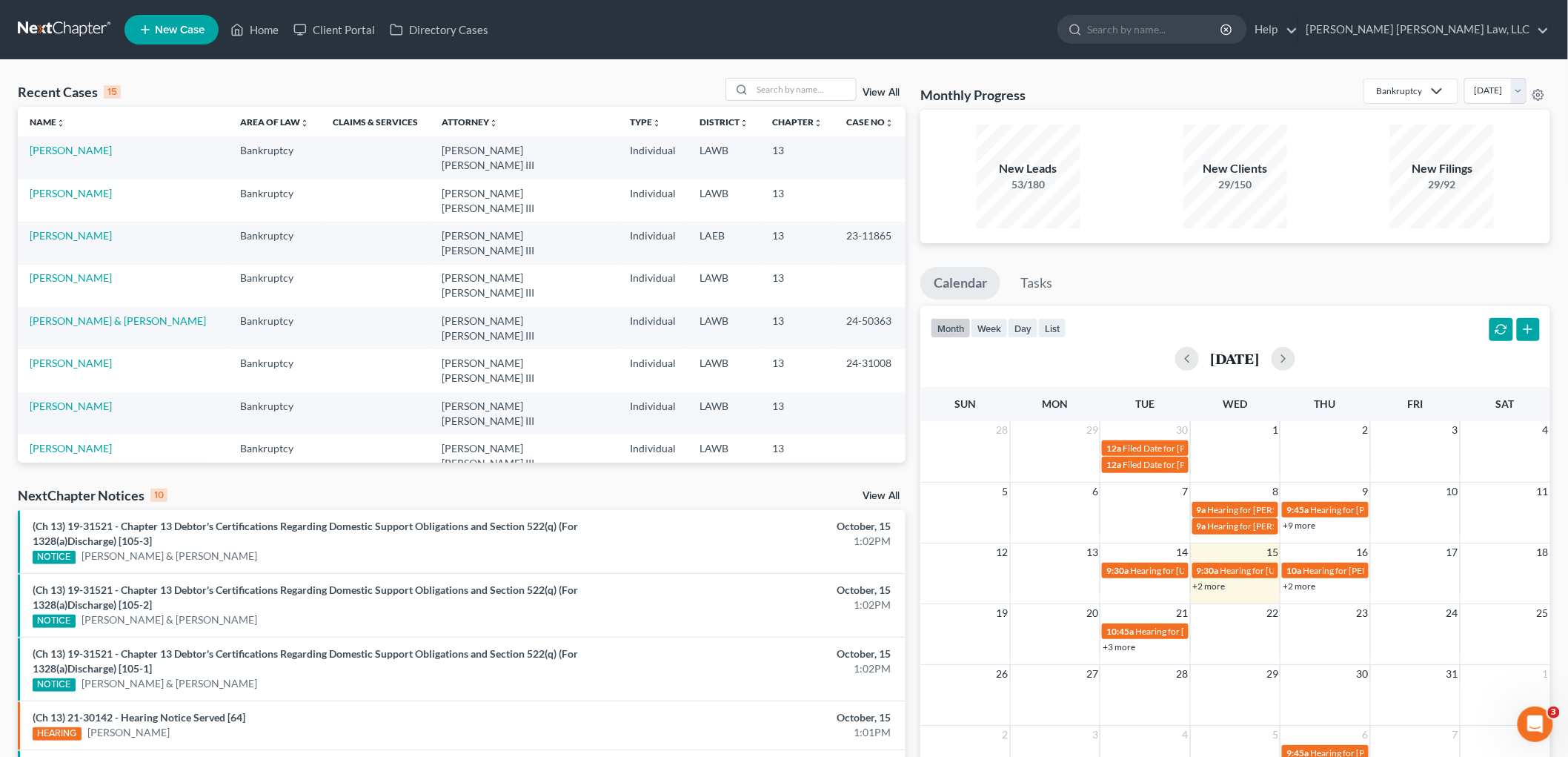
click at [57, 570] on link "[PERSON_NAME], [GEOGRAPHIC_DATA]" at bounding box center [83, 583] width 106 height 27
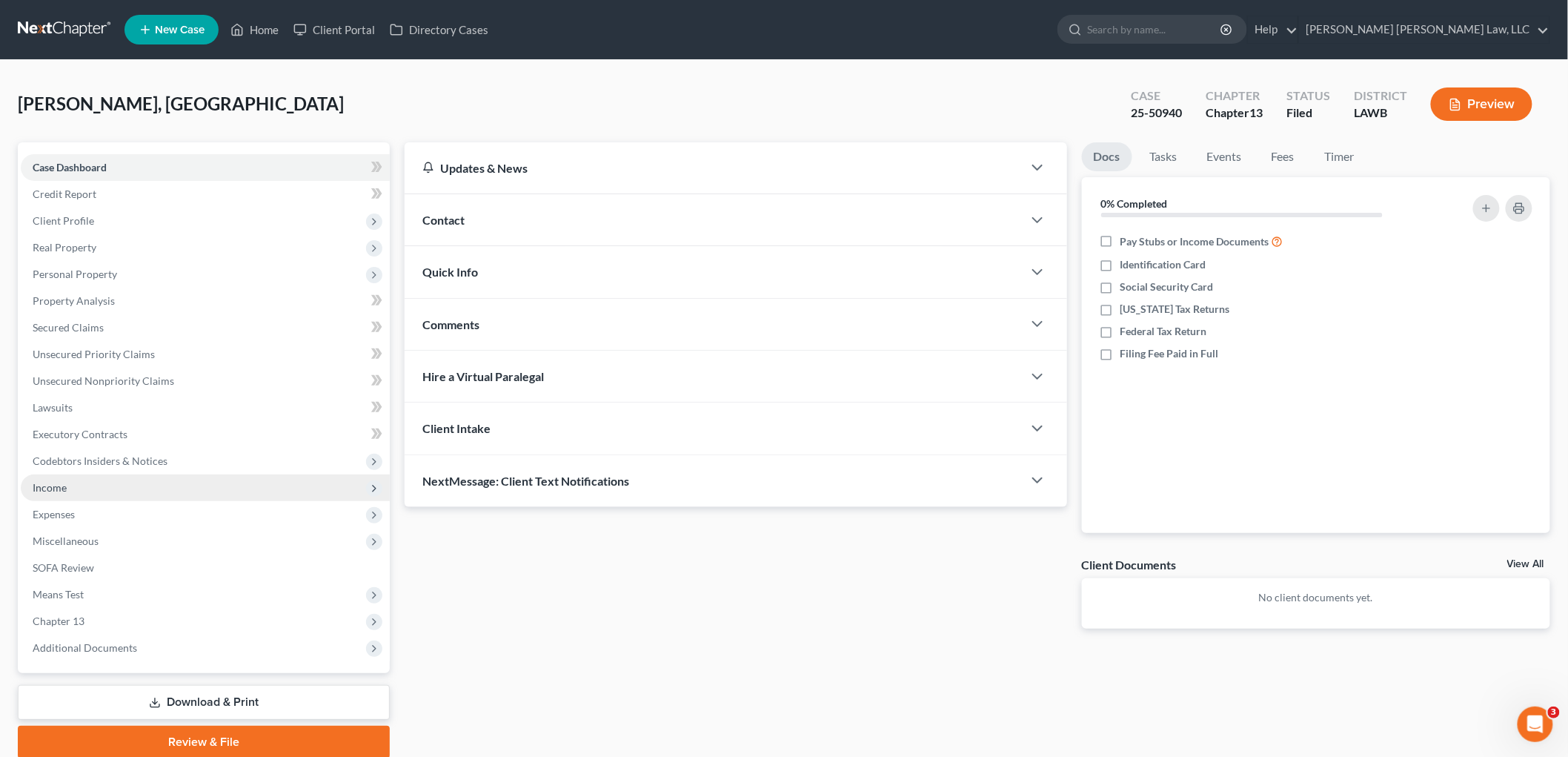
click at [103, 490] on span "Income" at bounding box center [205, 488] width 369 height 27
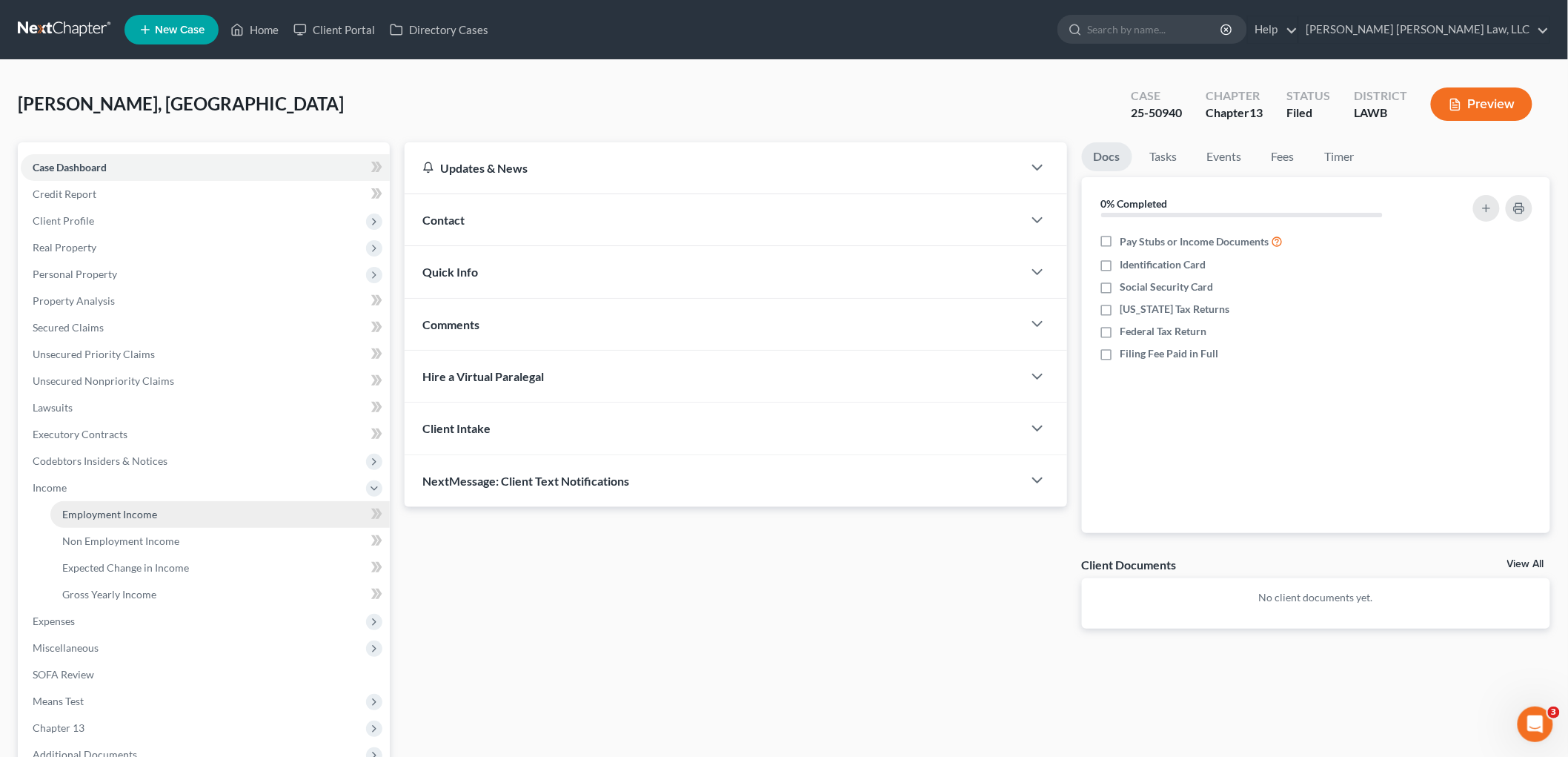
click at [110, 514] on span "Employment Income" at bounding box center [109, 515] width 95 height 13
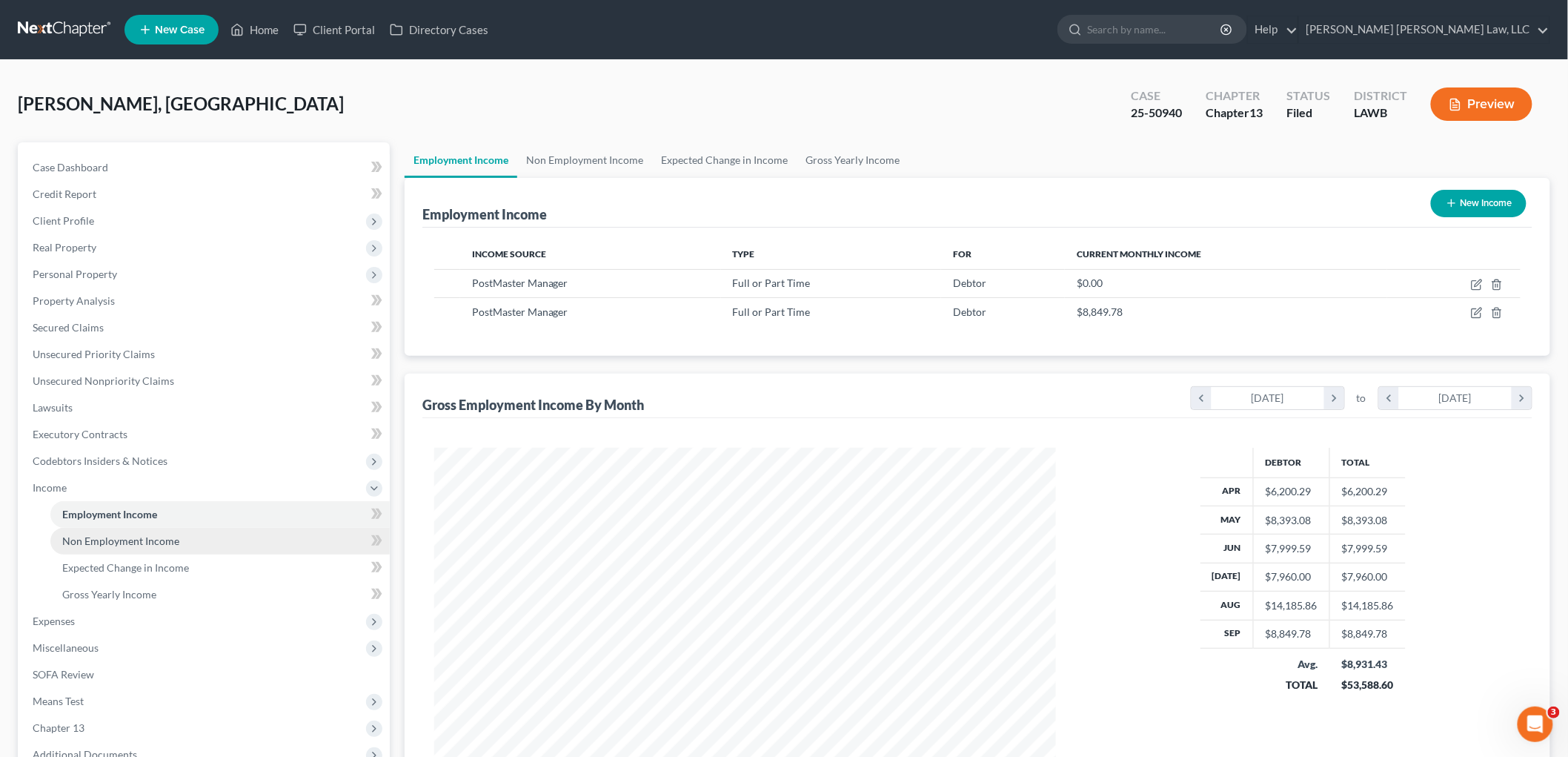
scroll to position [310, 650]
click at [128, 539] on span "Non Employment Income" at bounding box center [121, 541] width 117 height 13
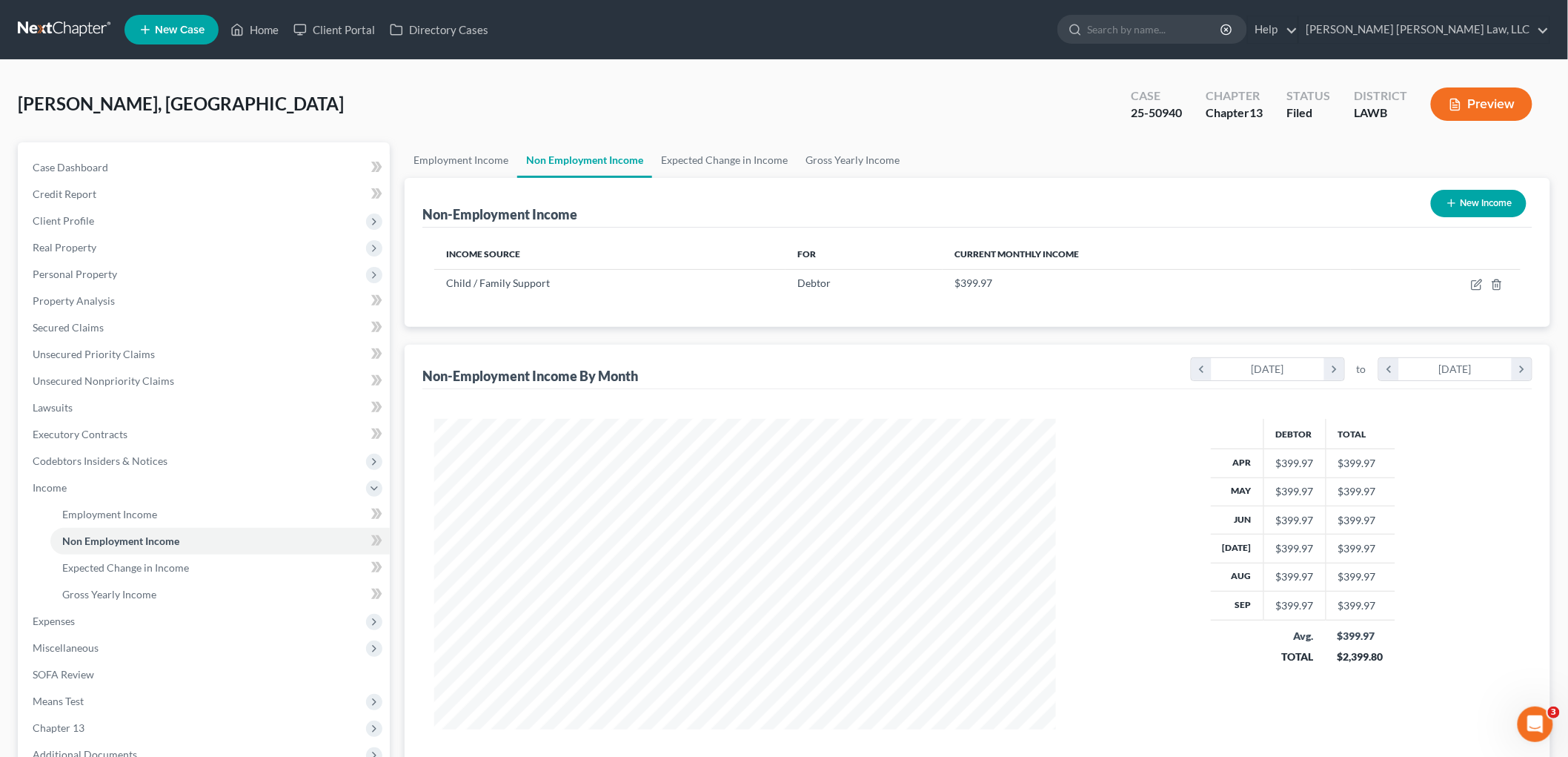
scroll to position [310, 650]
click at [209, 513] on link "Employment Income" at bounding box center [220, 515] width 340 height 27
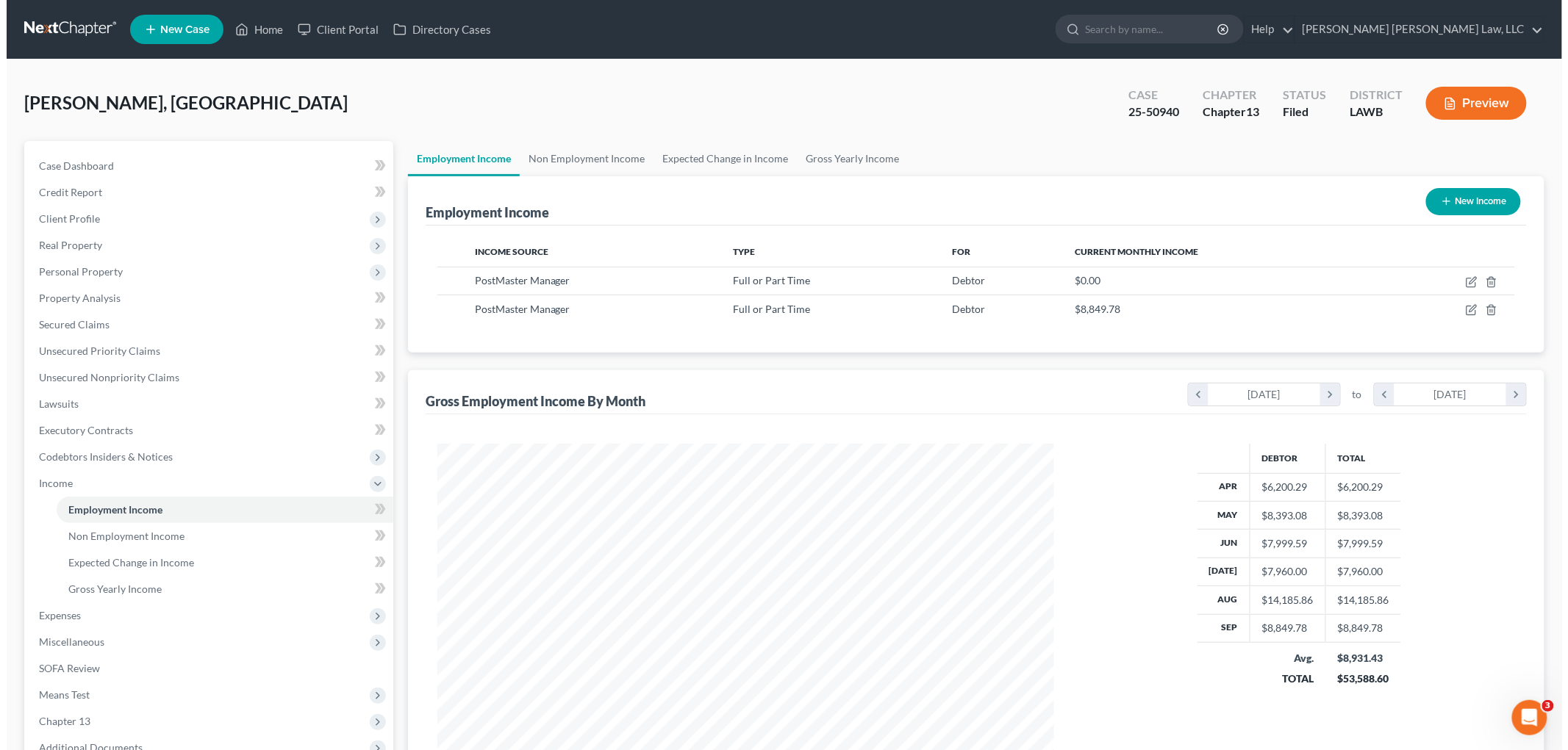
scroll to position [307, 645]
click at [1463, 309] on icon "button" at bounding box center [1464, 310] width 12 height 12
select select "0"
select select "19"
select select "0"
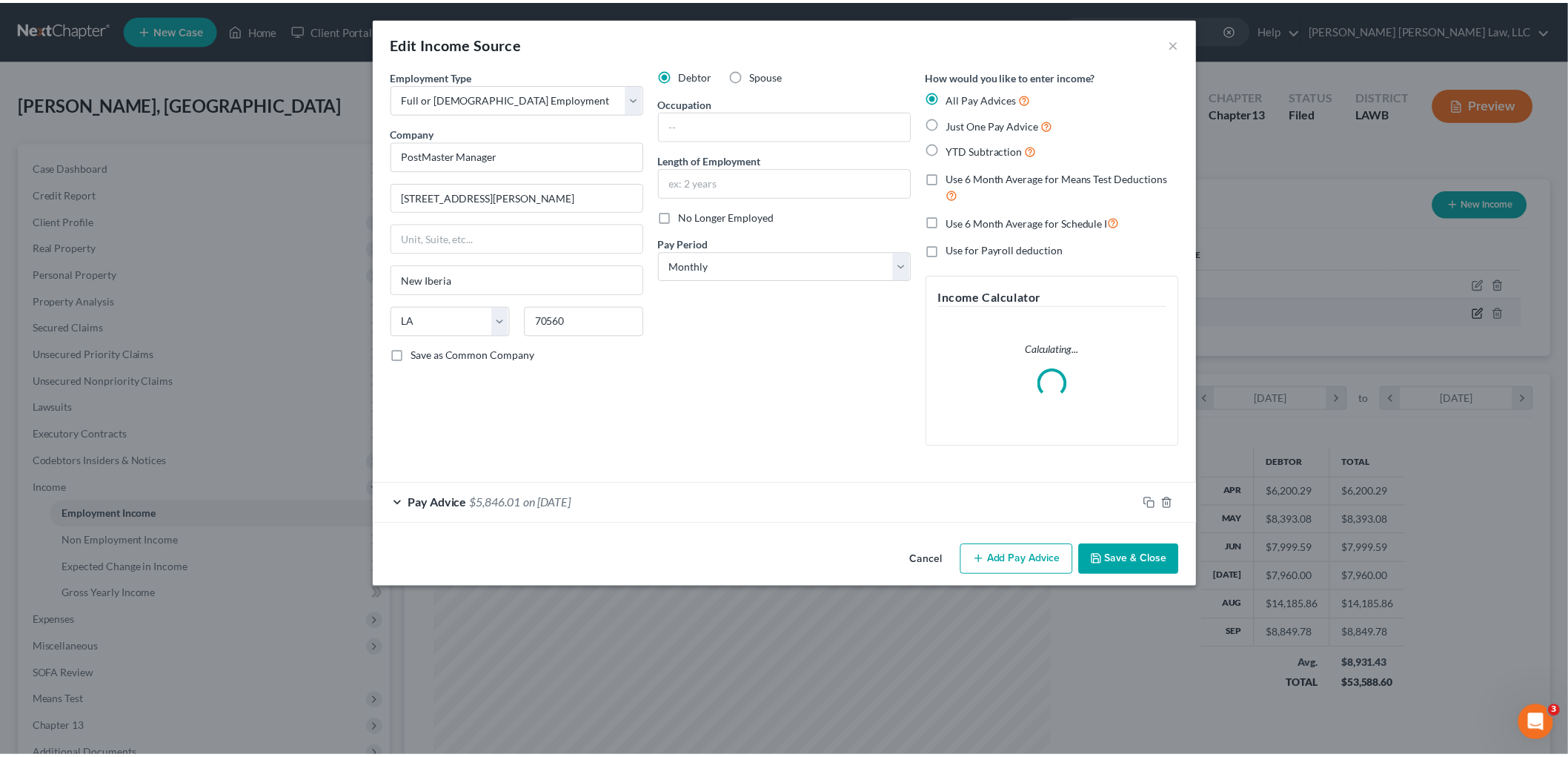
scroll to position [313, 657]
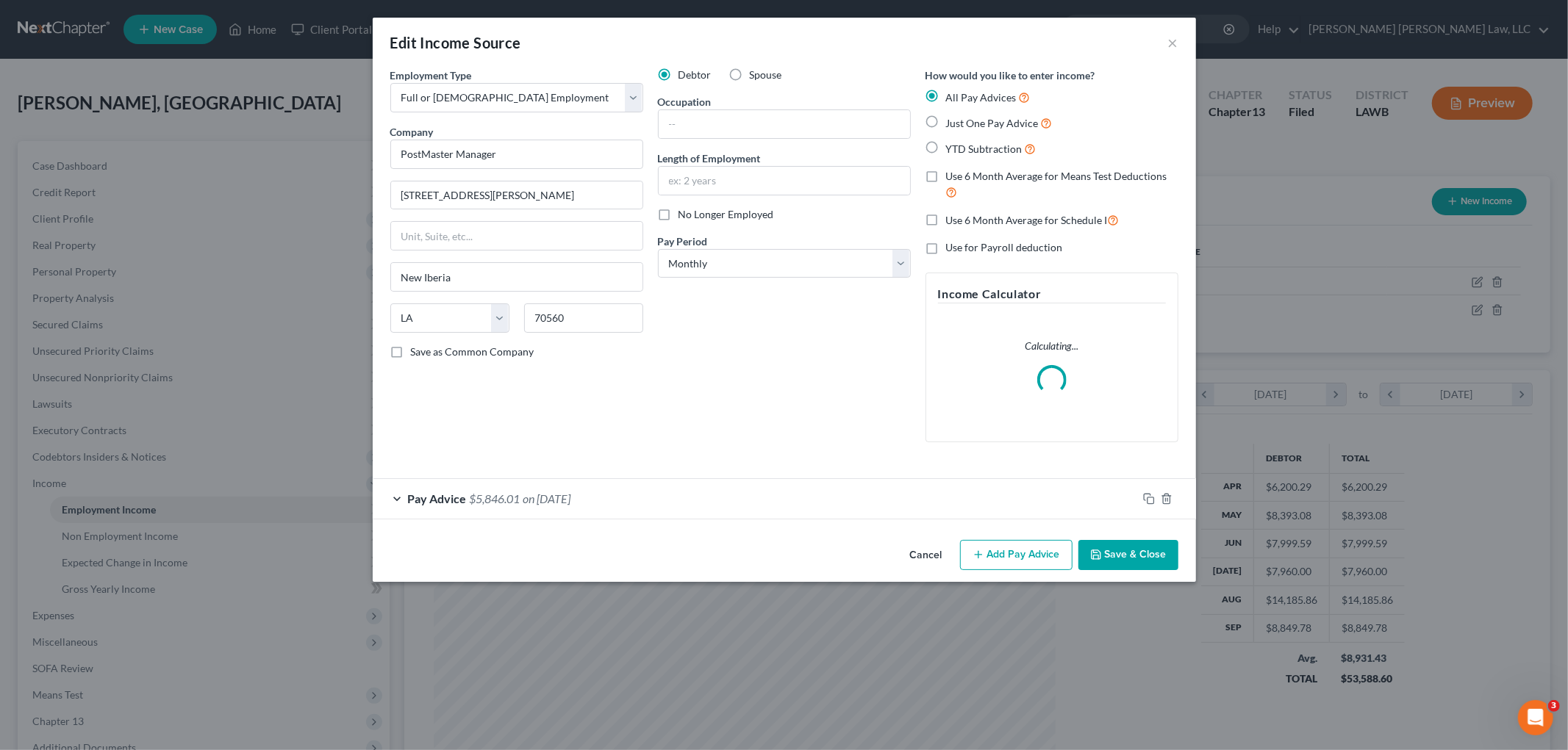
click at [1165, 546] on button "Save & Close" at bounding box center [1128, 555] width 100 height 31
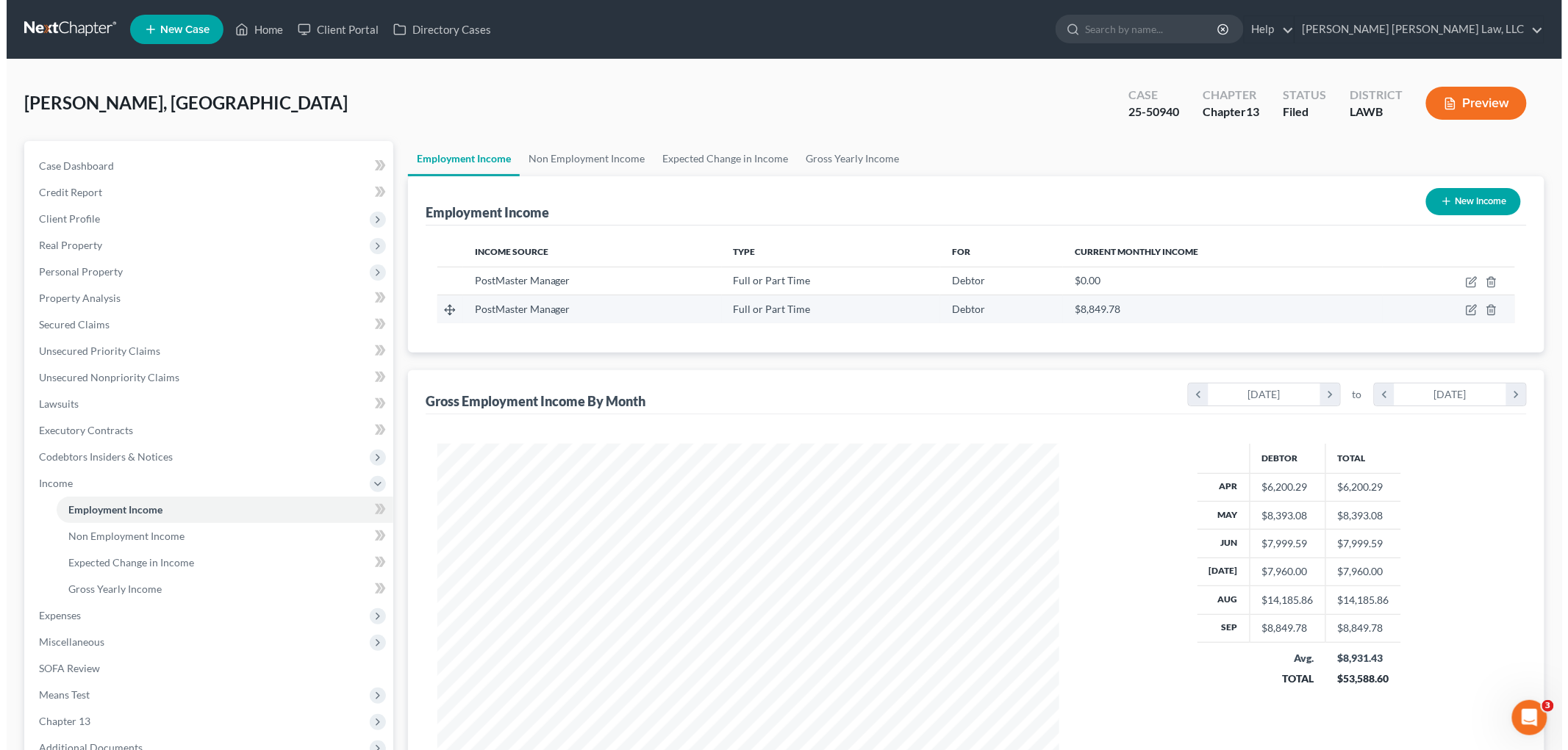
scroll to position [734398, 734546]
click at [1461, 279] on icon "button" at bounding box center [1464, 283] width 9 height 9
select select "0"
select select "19"
select select "2"
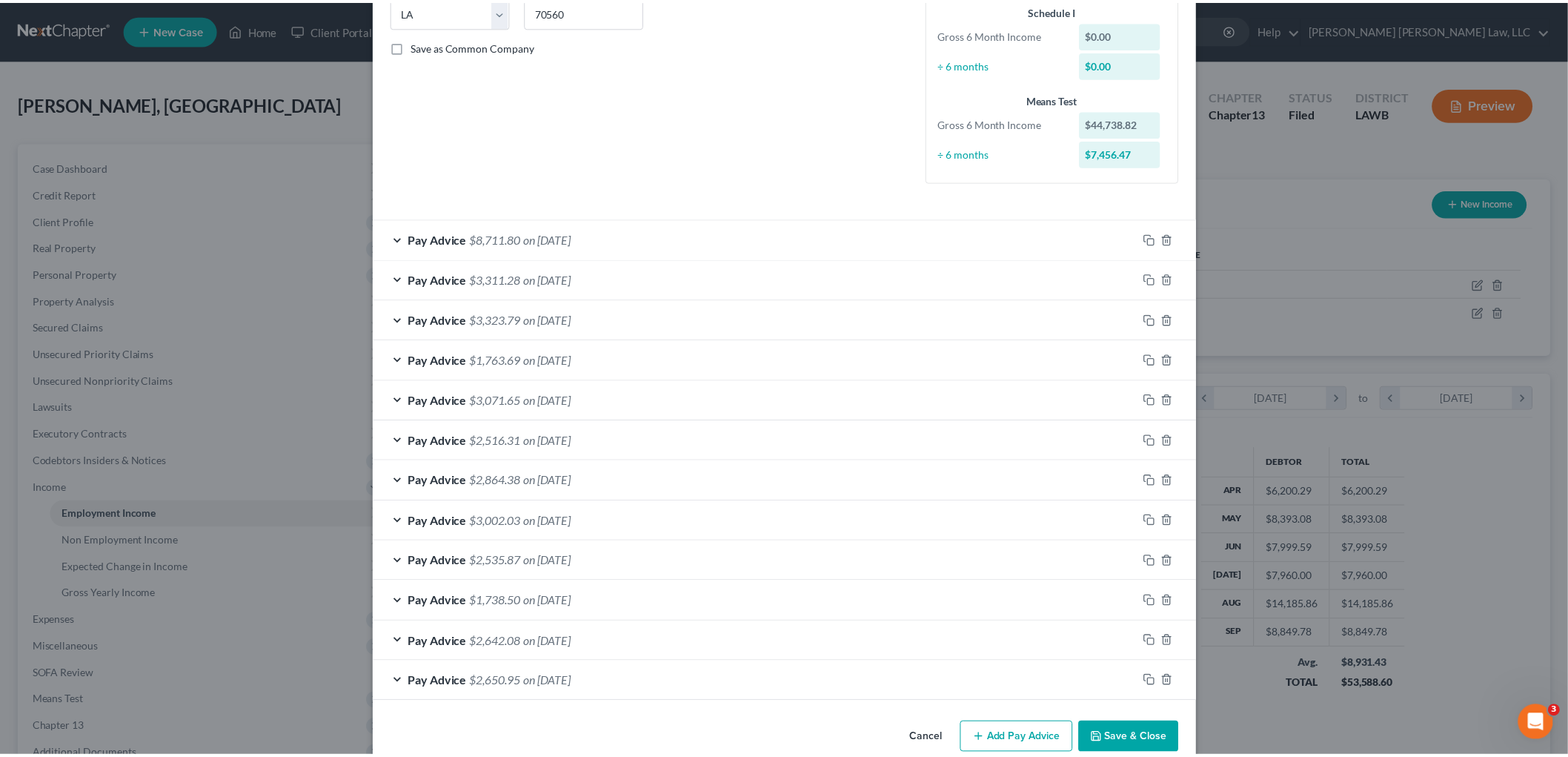
scroll to position [337, 0]
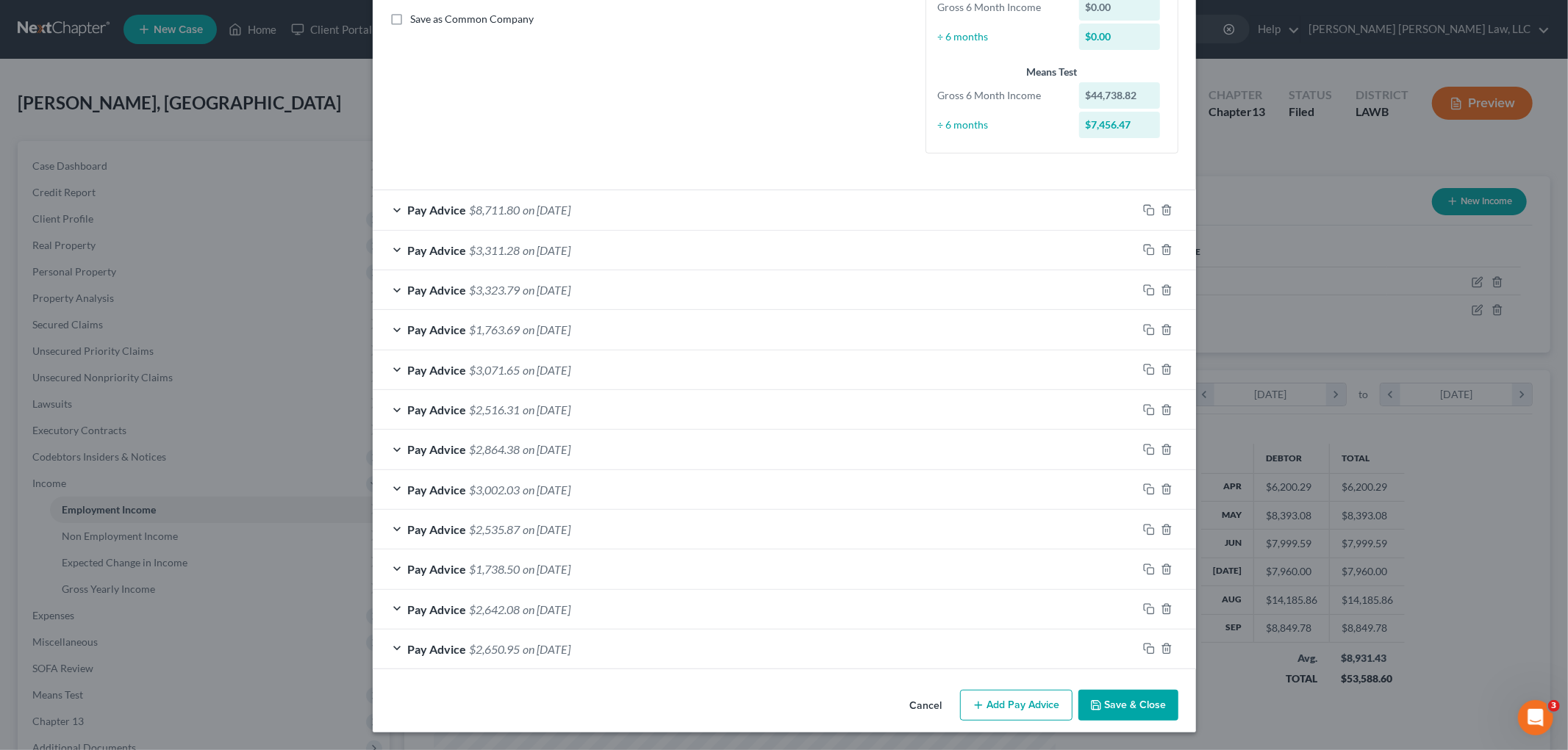
click at [1091, 704] on icon "button" at bounding box center [1095, 704] width 12 height 12
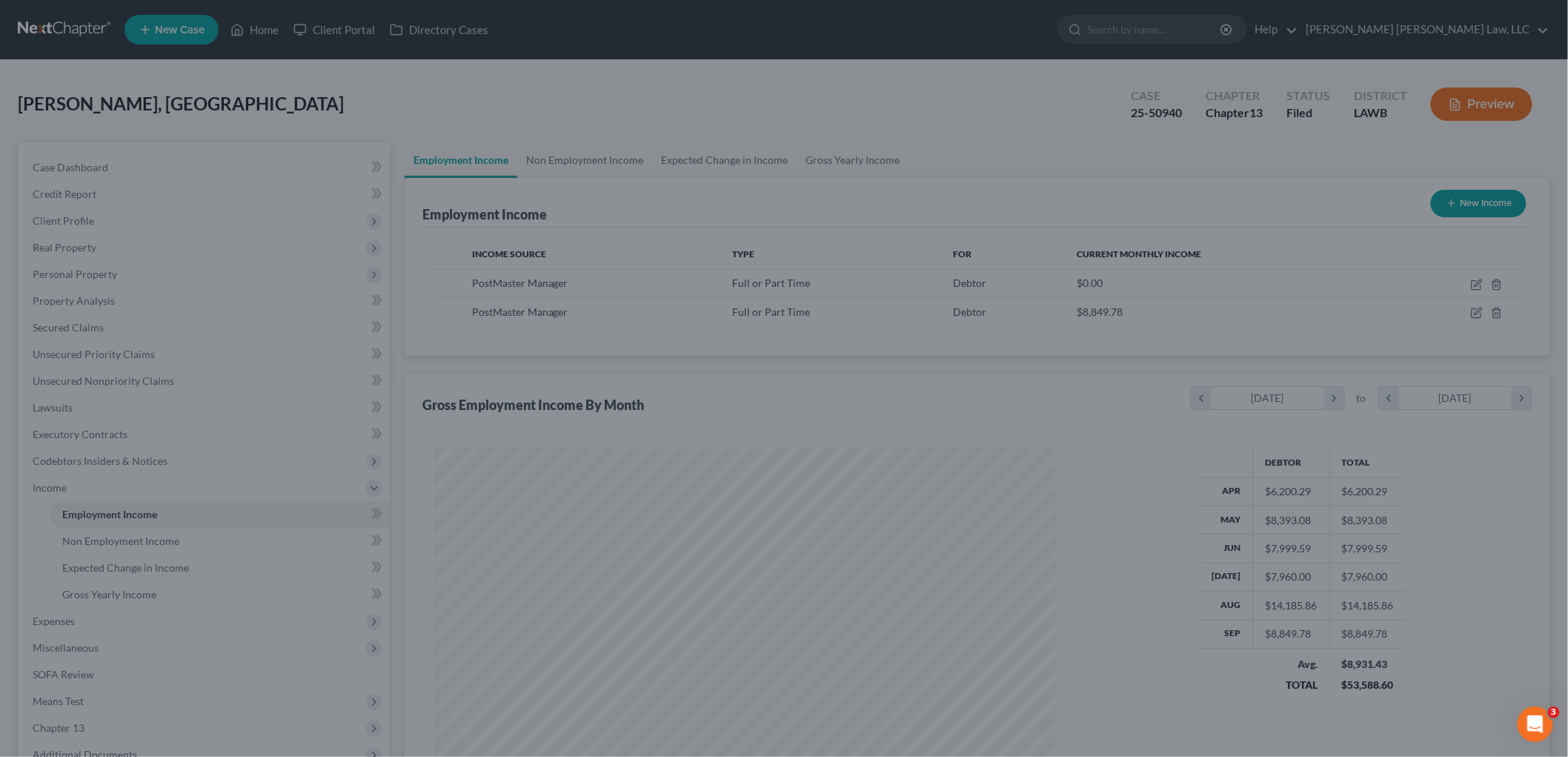
scroll to position [741253, 740453]
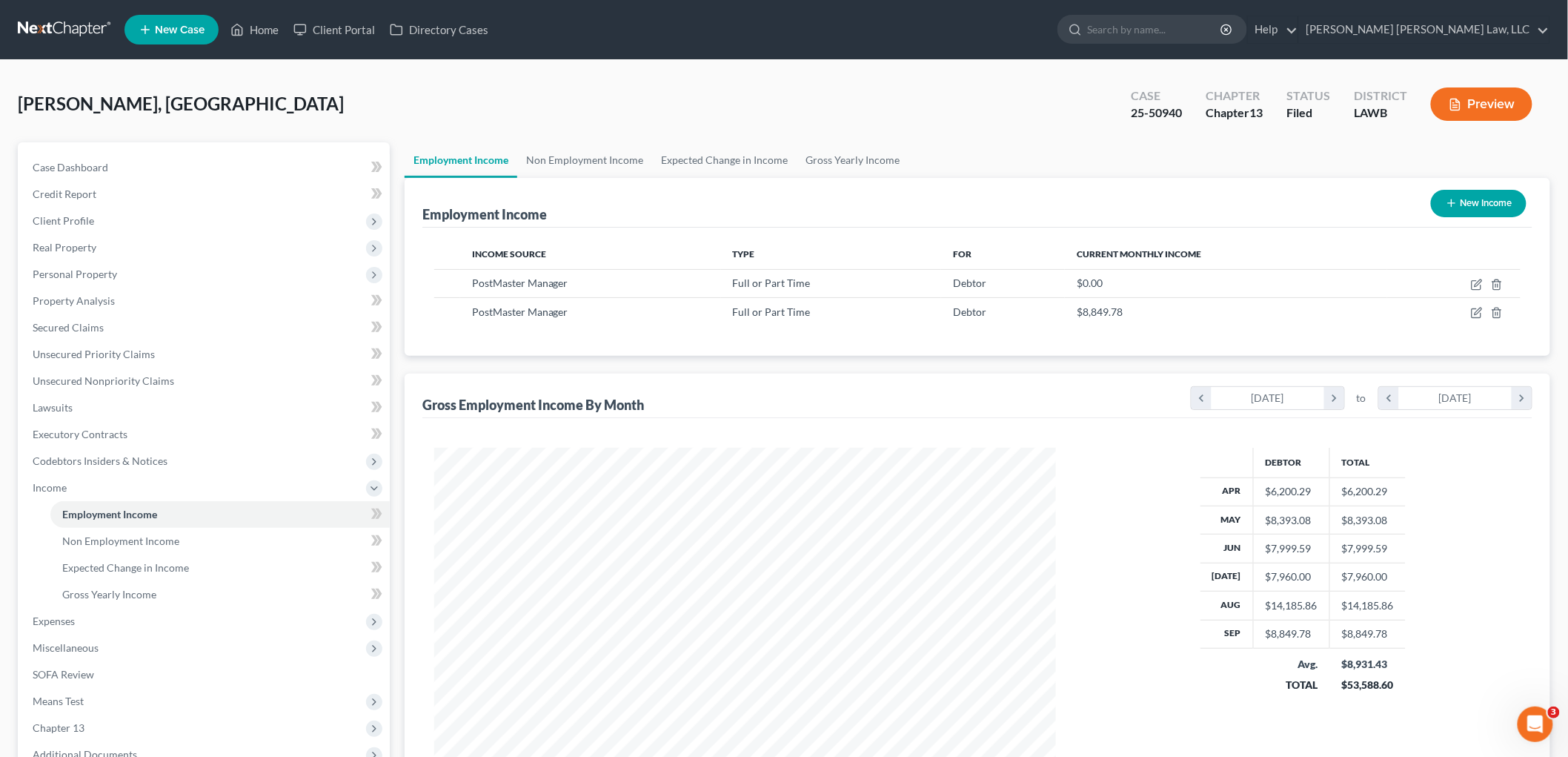
click at [85, 27] on link at bounding box center [65, 30] width 95 height 27
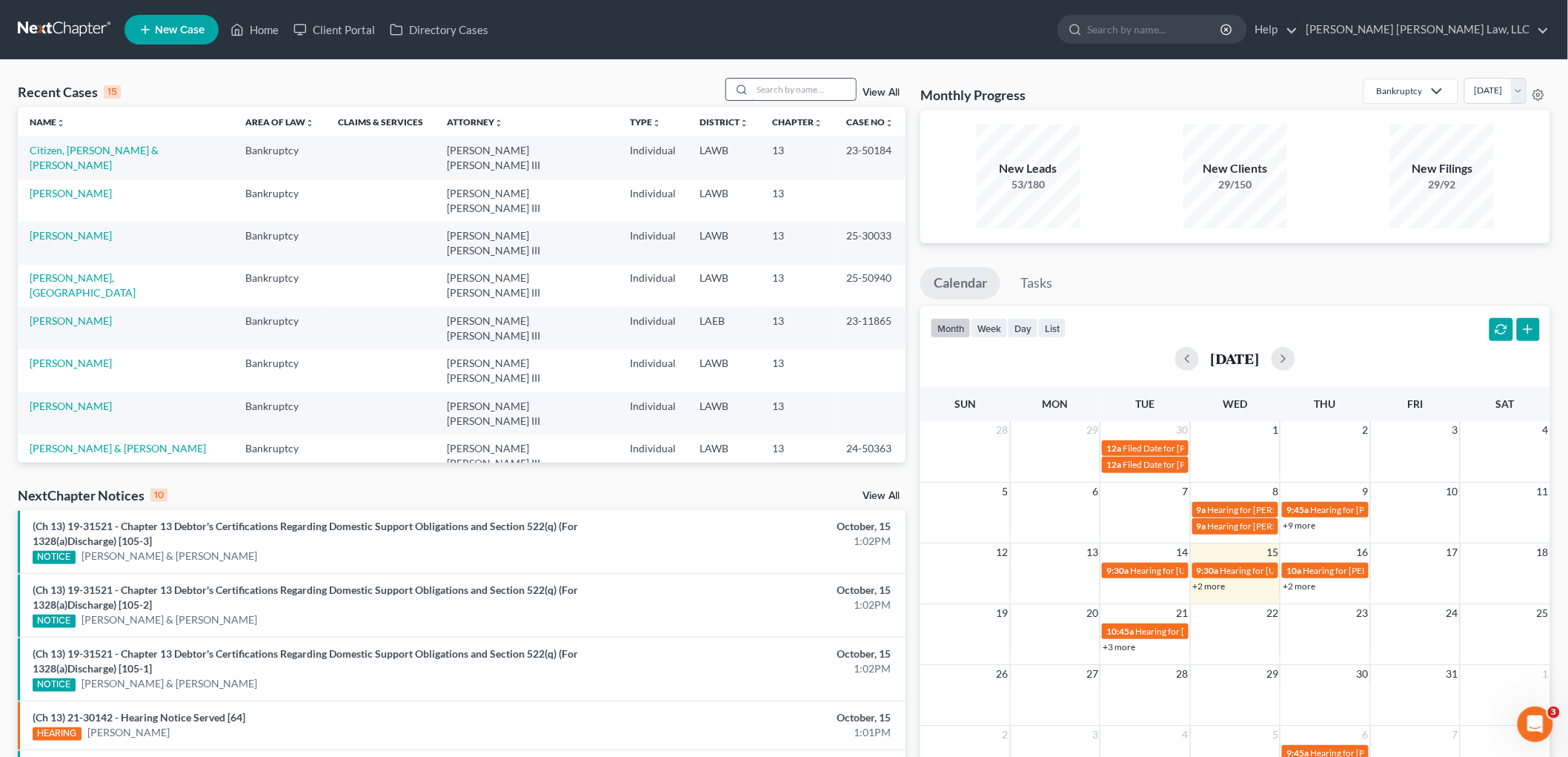
click at [776, 82] on input "search" at bounding box center [803, 89] width 104 height 22
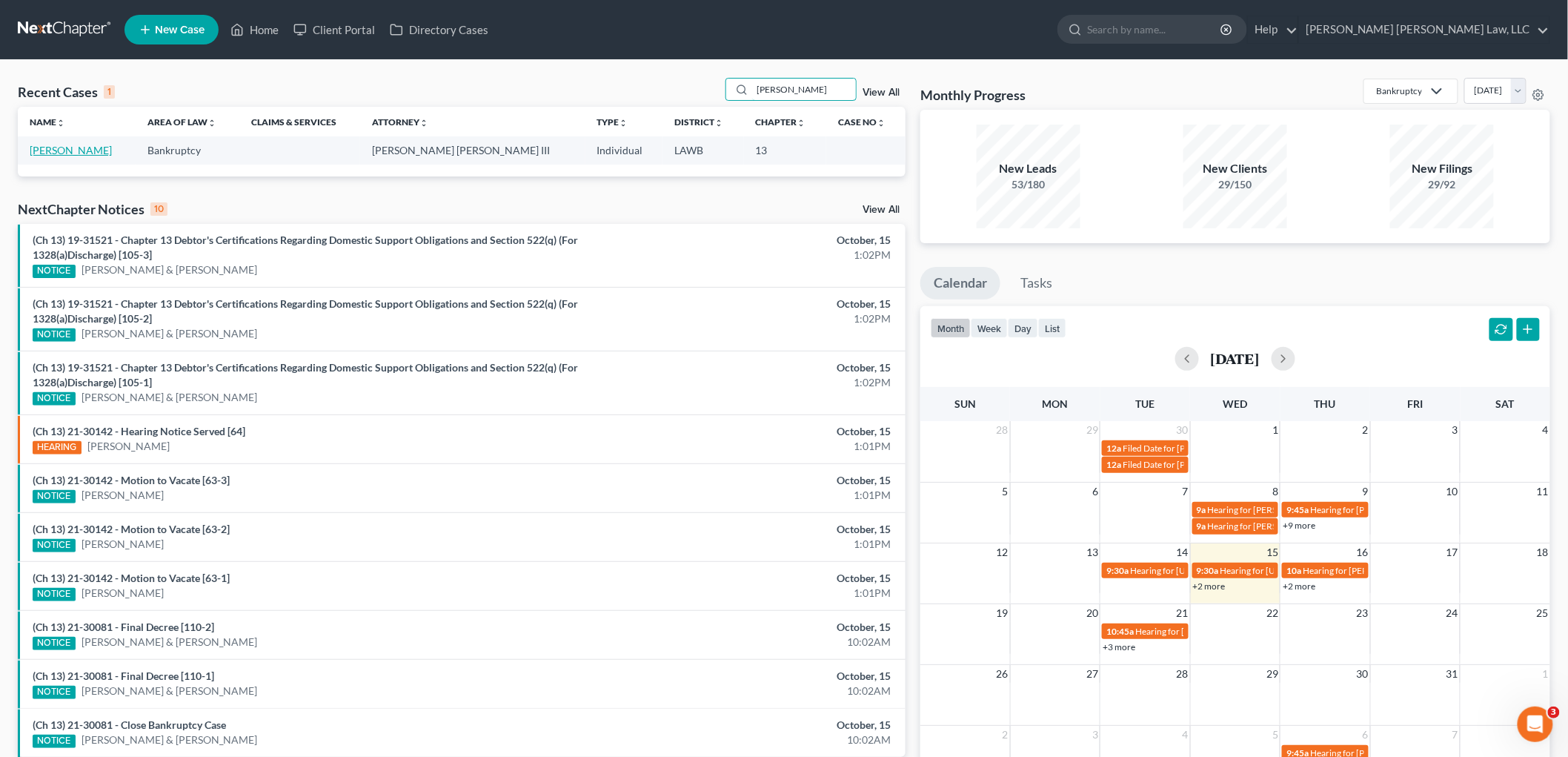
type input "carlson"
click at [79, 152] on link "[PERSON_NAME]" at bounding box center [70, 150] width 82 height 13
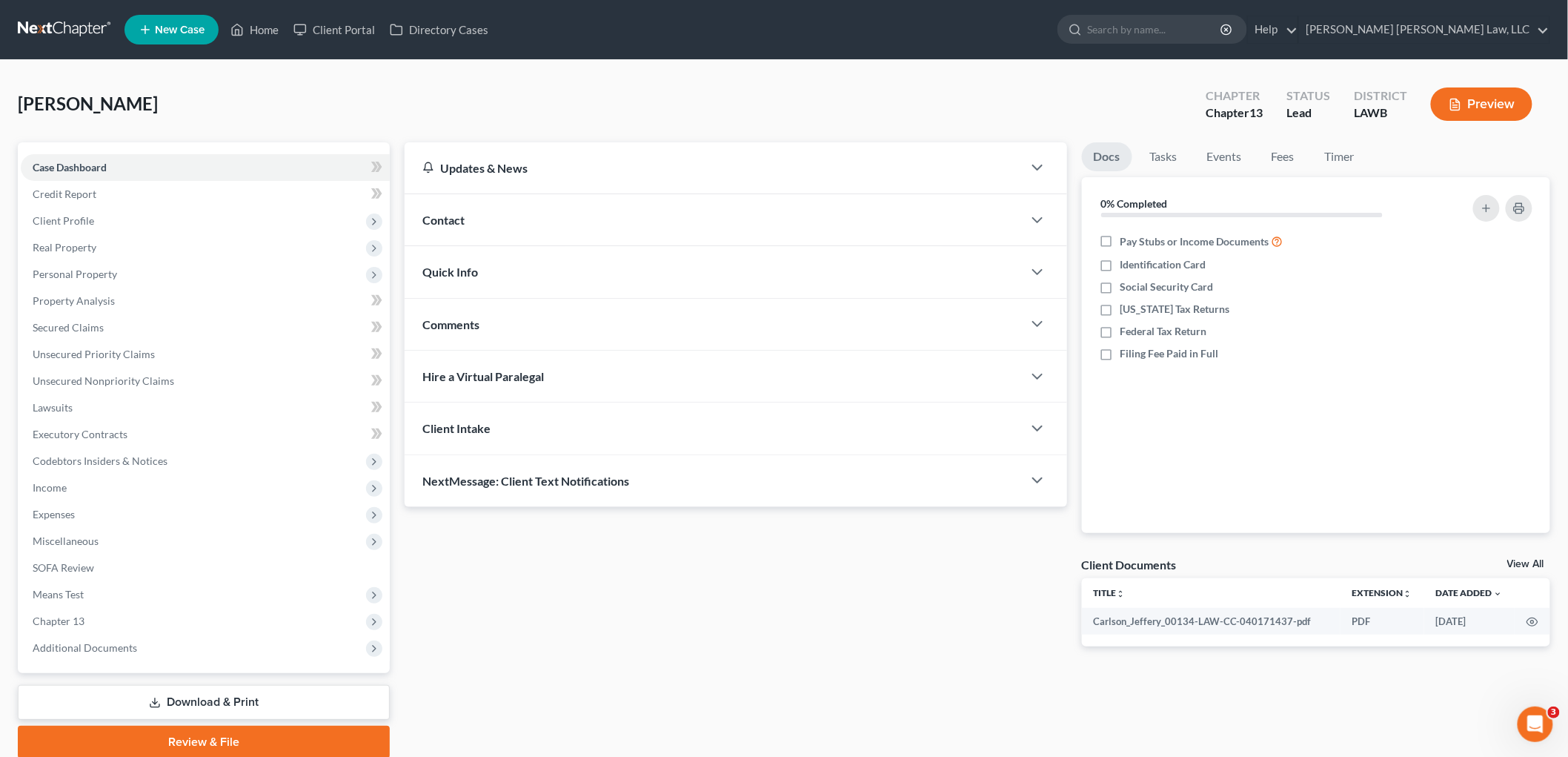
click at [54, 24] on link at bounding box center [65, 30] width 95 height 27
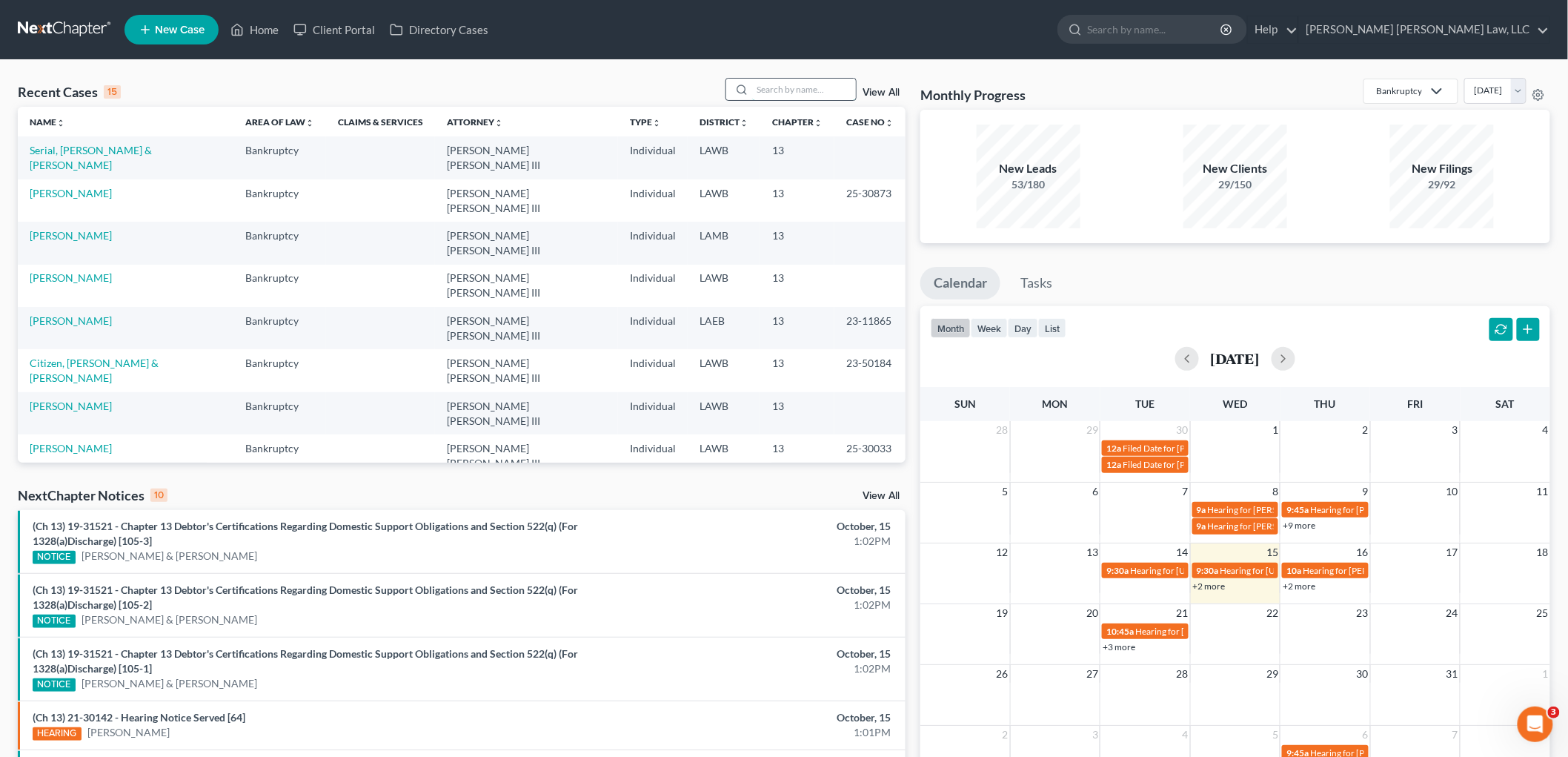
click at [761, 85] on input "search" at bounding box center [803, 89] width 104 height 22
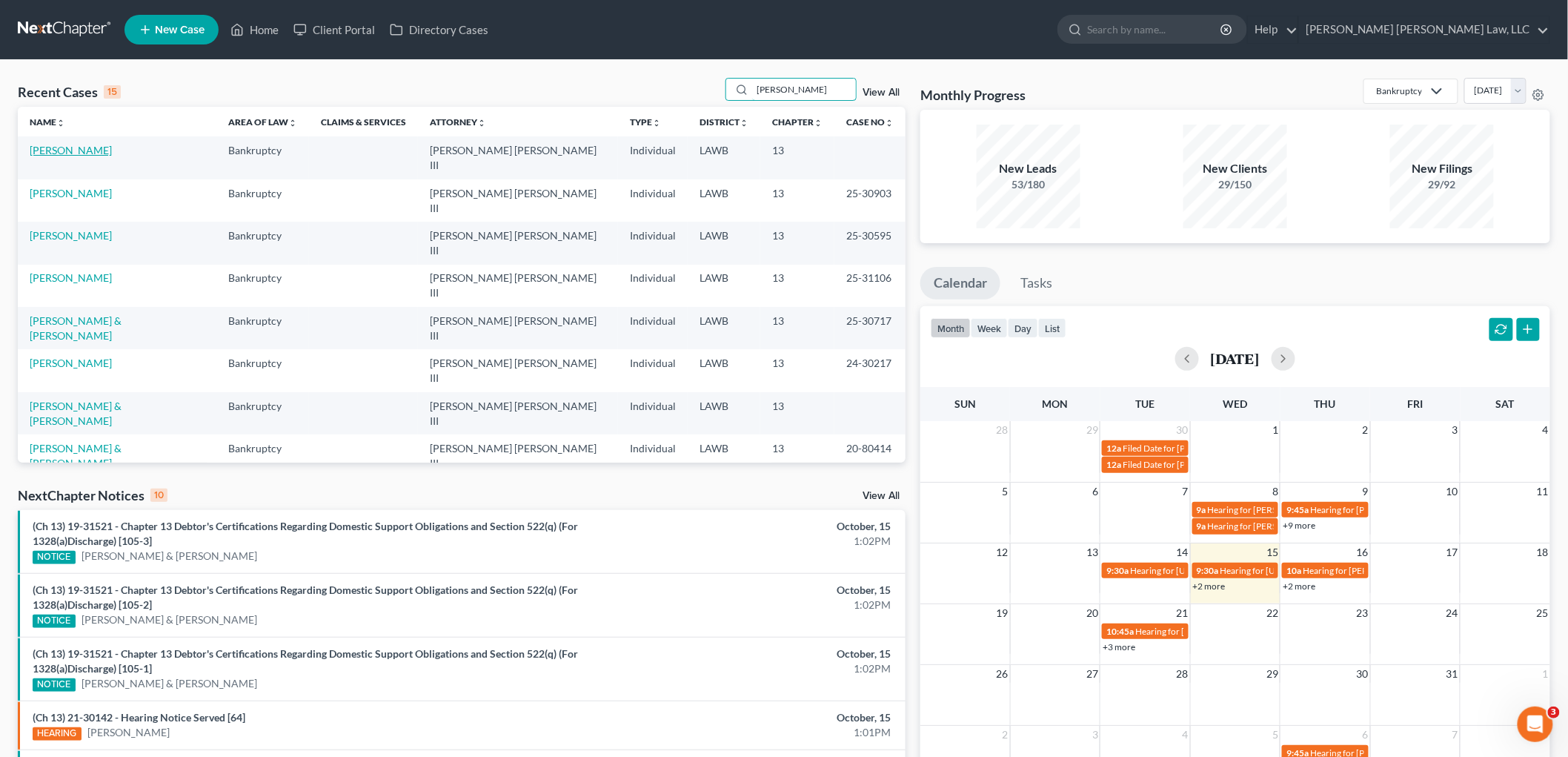
type input "[PERSON_NAME]"
click at [65, 151] on link "[PERSON_NAME]" at bounding box center [70, 150] width 82 height 13
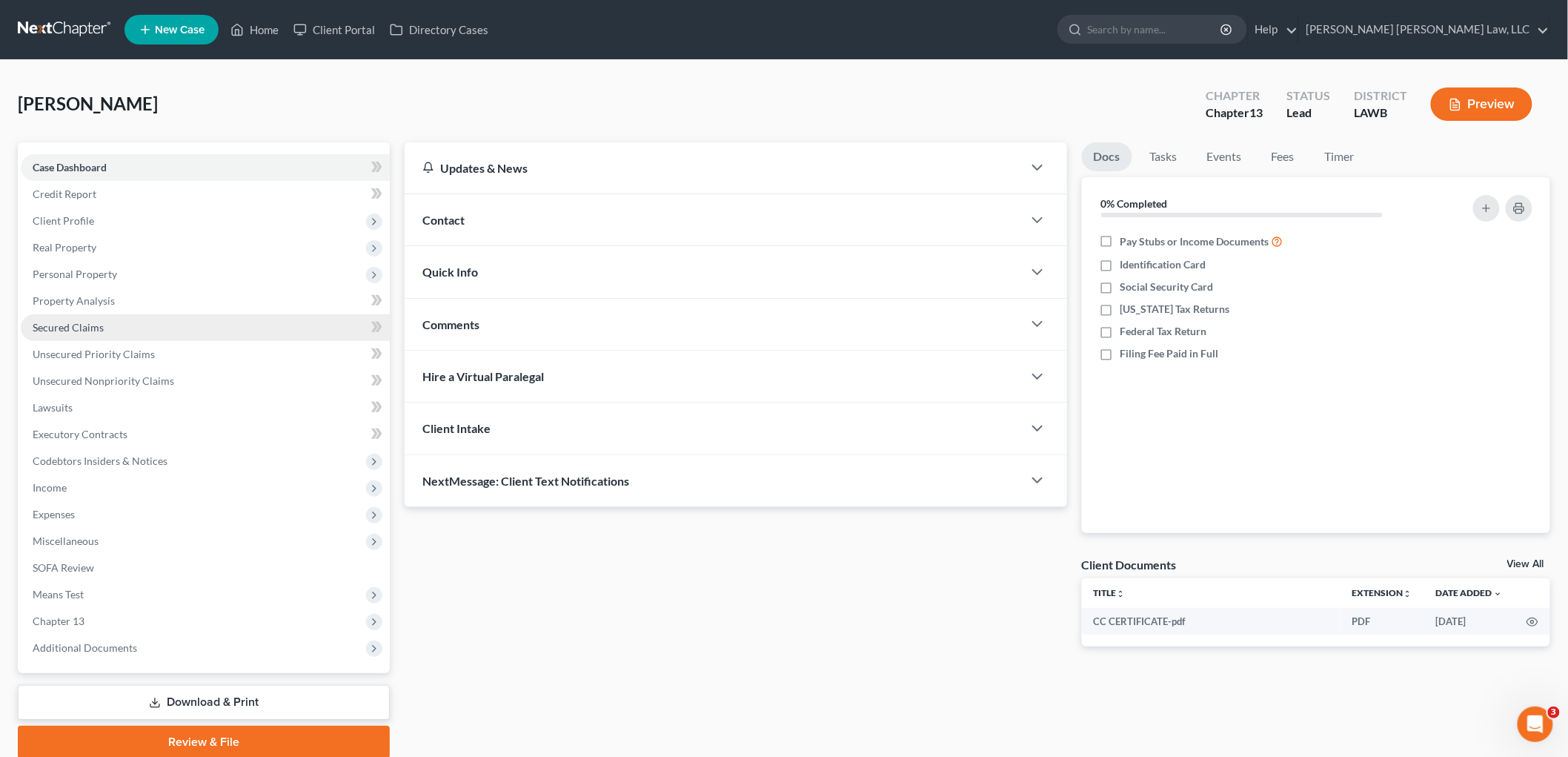
click at [85, 317] on link "Secured Claims" at bounding box center [205, 328] width 369 height 27
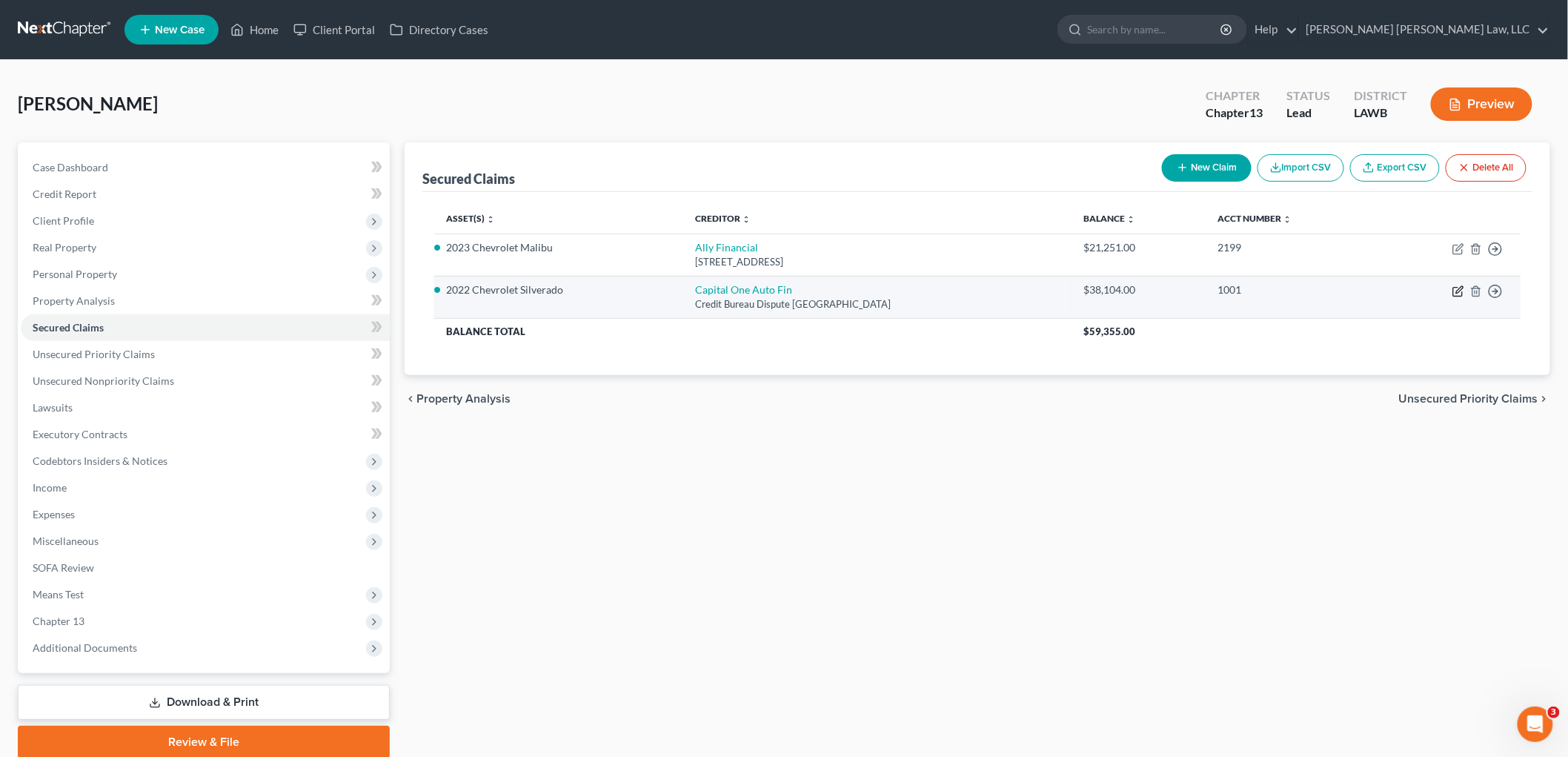
click at [1458, 291] on icon "button" at bounding box center [1458, 291] width 12 height 12
select select "45"
select select "0"
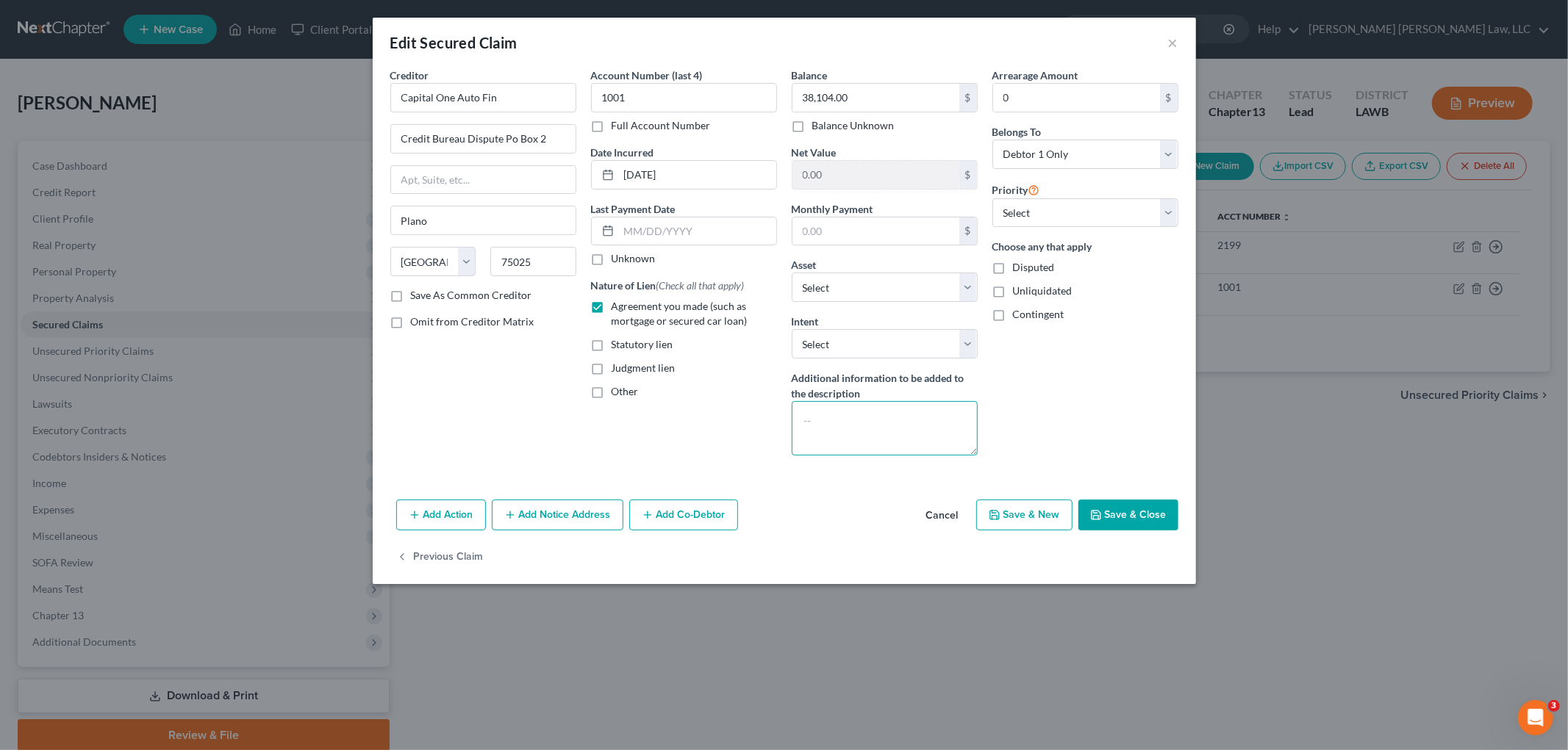
click at [843, 421] on textarea at bounding box center [885, 428] width 186 height 54
type textarea "Paid by third party"
click at [1105, 516] on button "Save & Close" at bounding box center [1128, 515] width 100 height 31
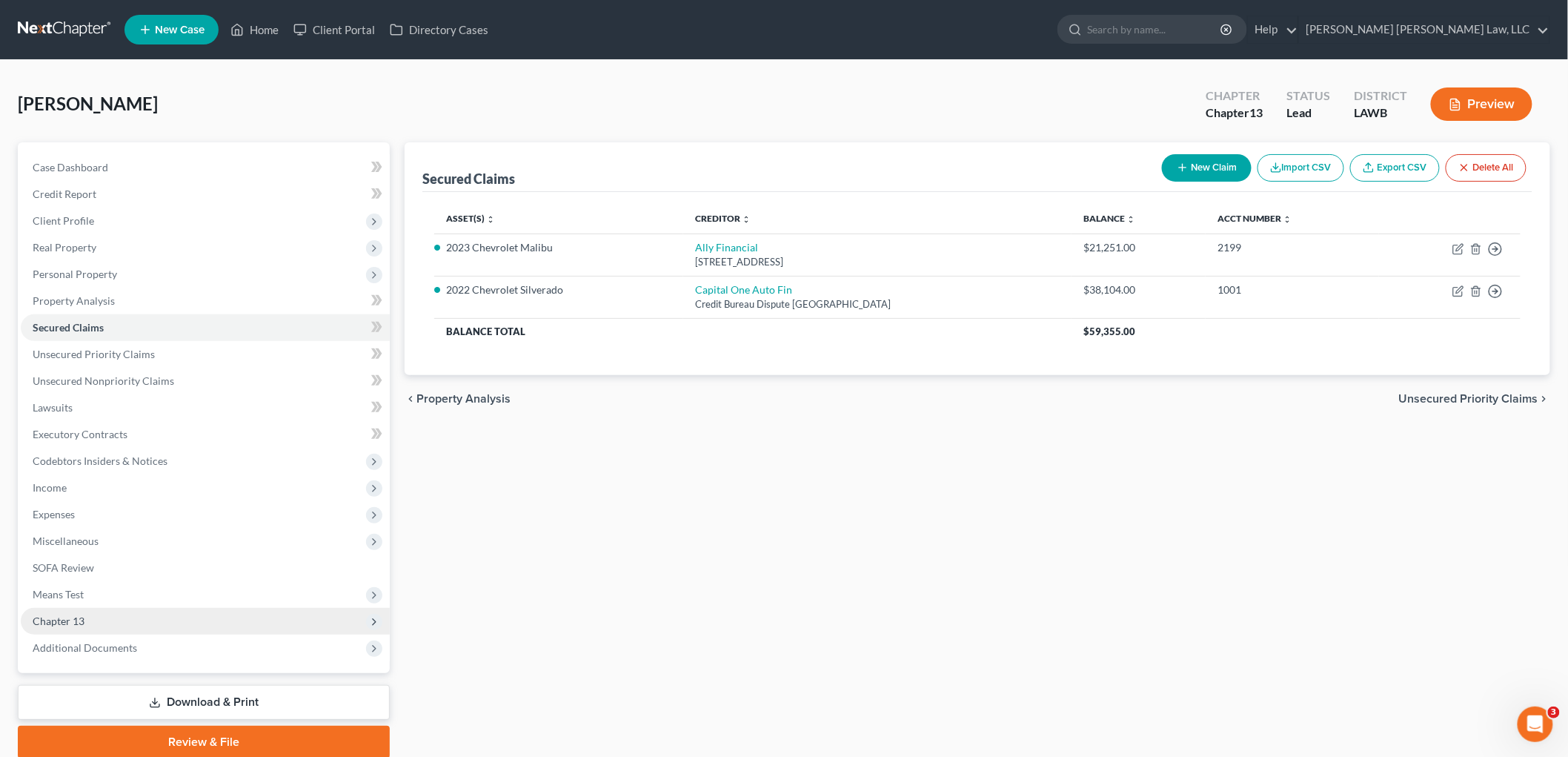
click at [71, 618] on span "Chapter 13" at bounding box center [59, 621] width 52 height 13
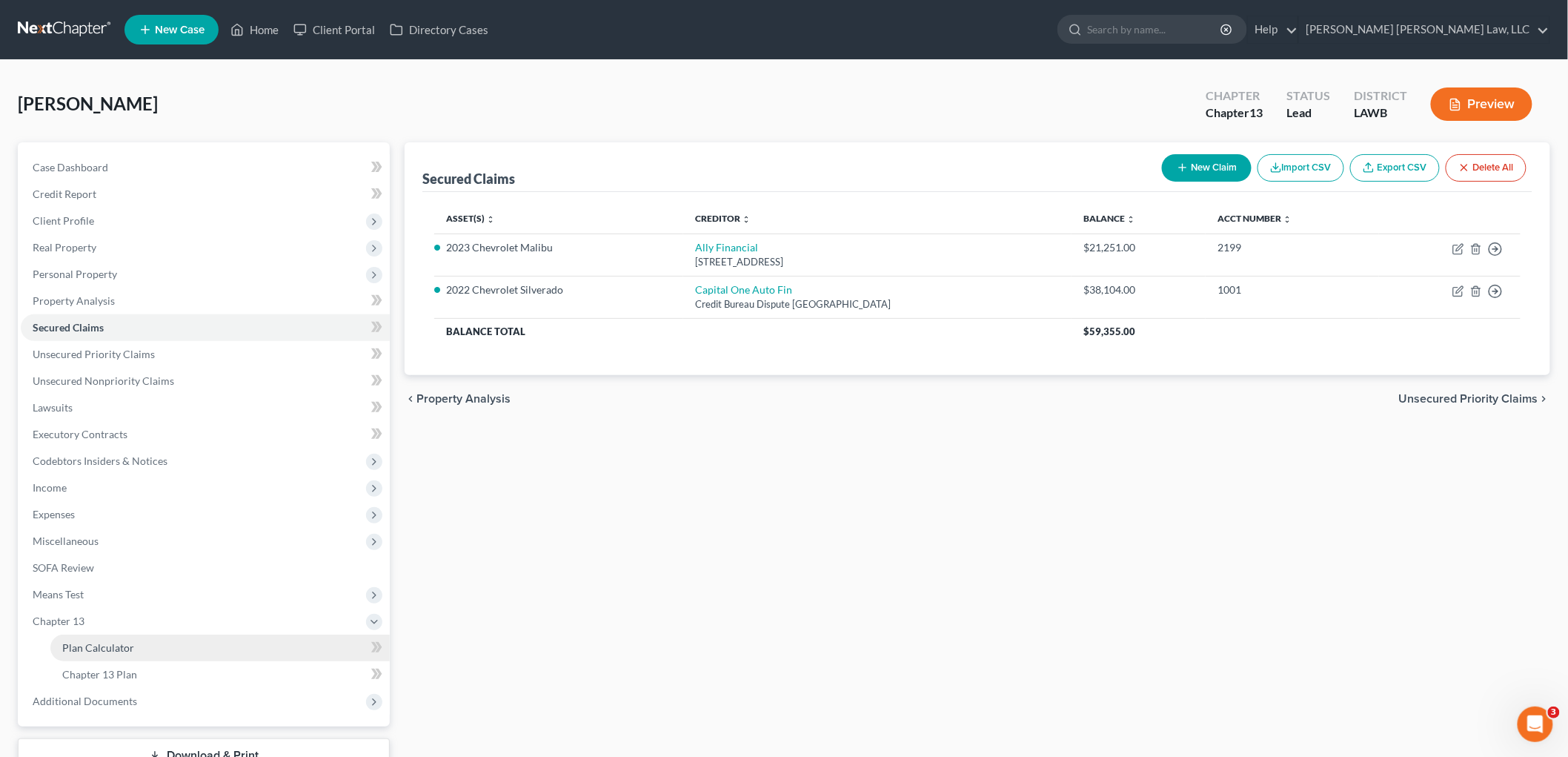
click at [79, 647] on span "Plan Calculator" at bounding box center [98, 648] width 72 height 13
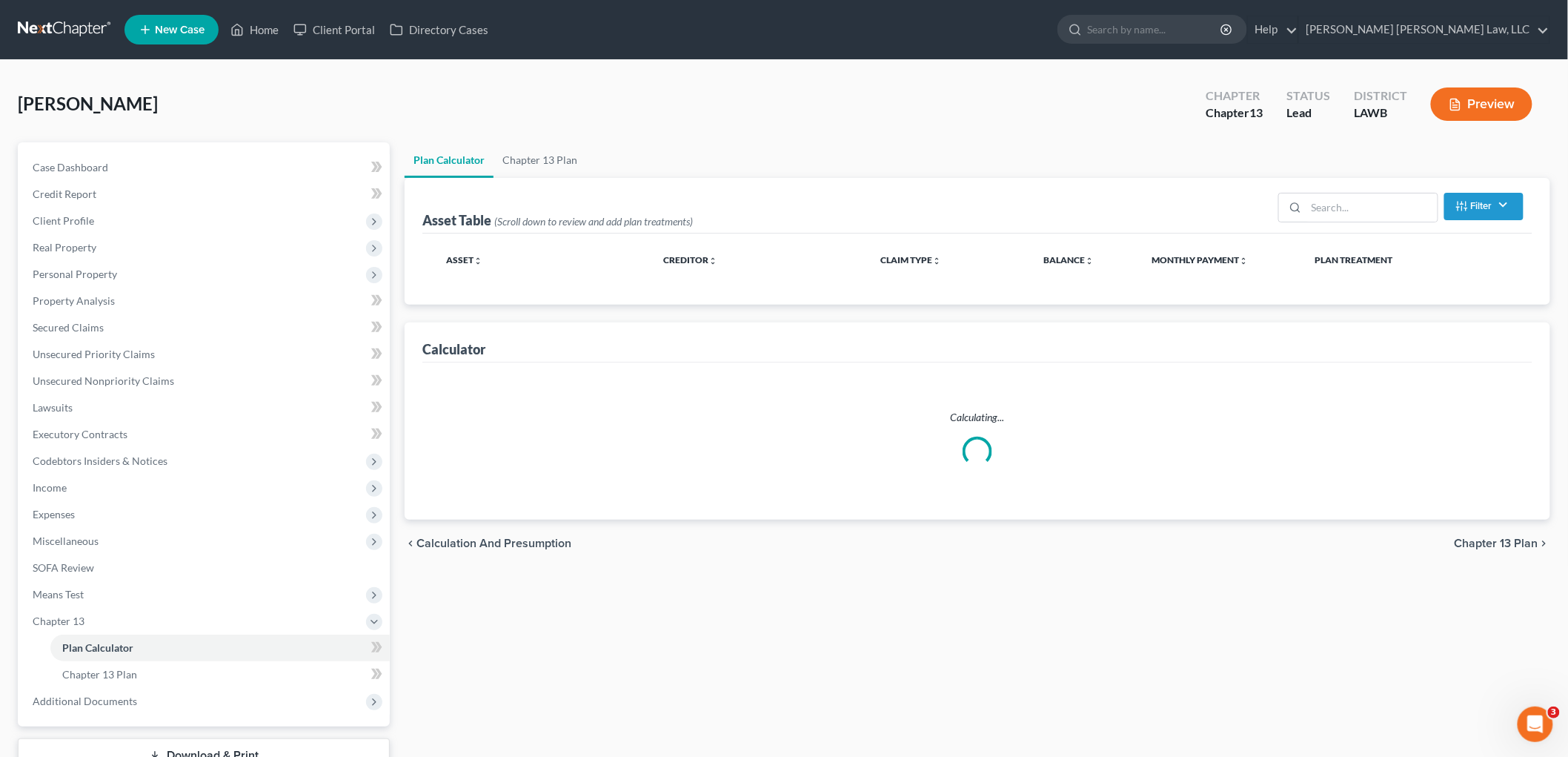
select select "59"
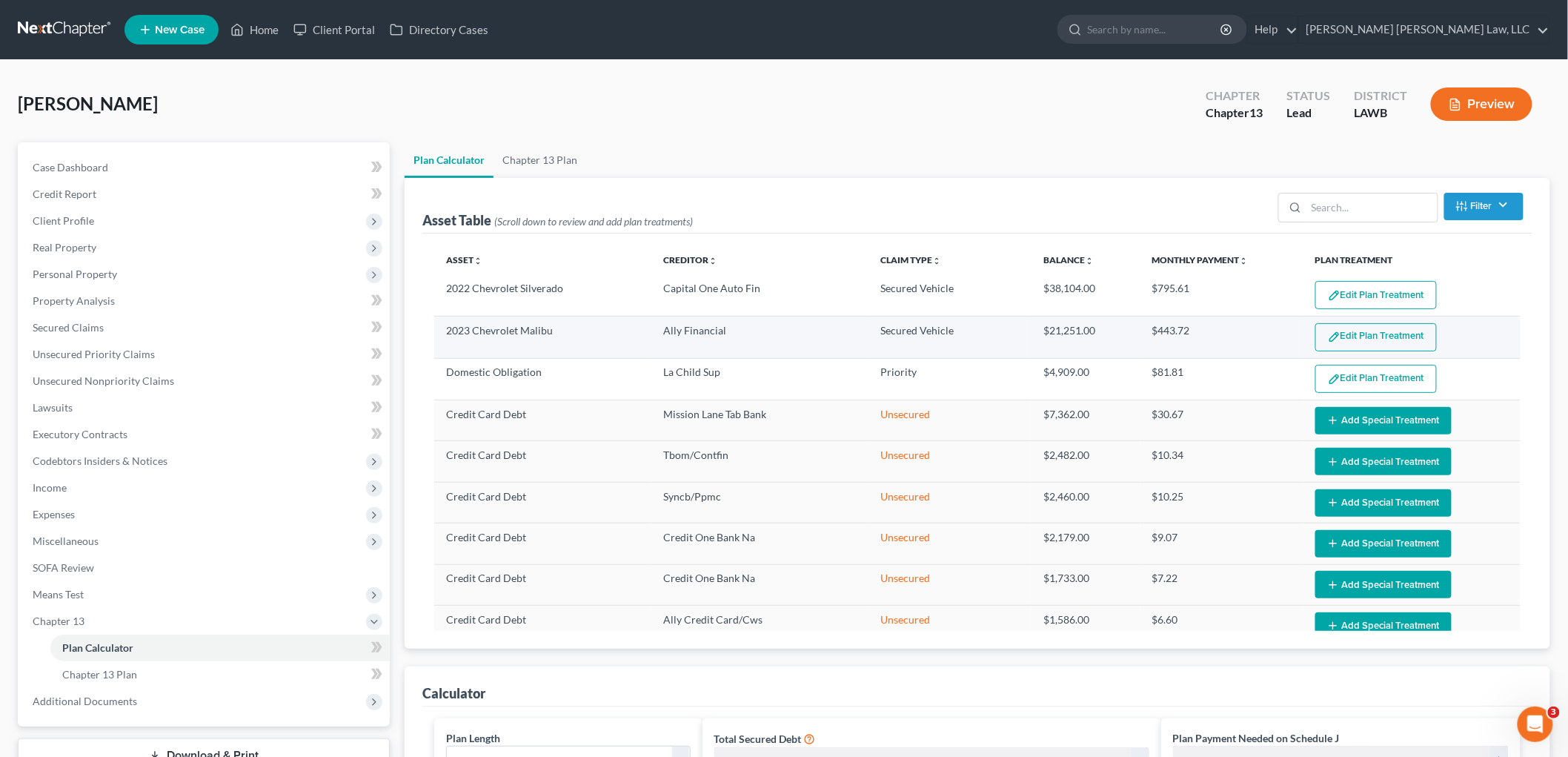
click at [1362, 345] on button "Edit Plan Treatment" at bounding box center [1376, 337] width 122 height 28
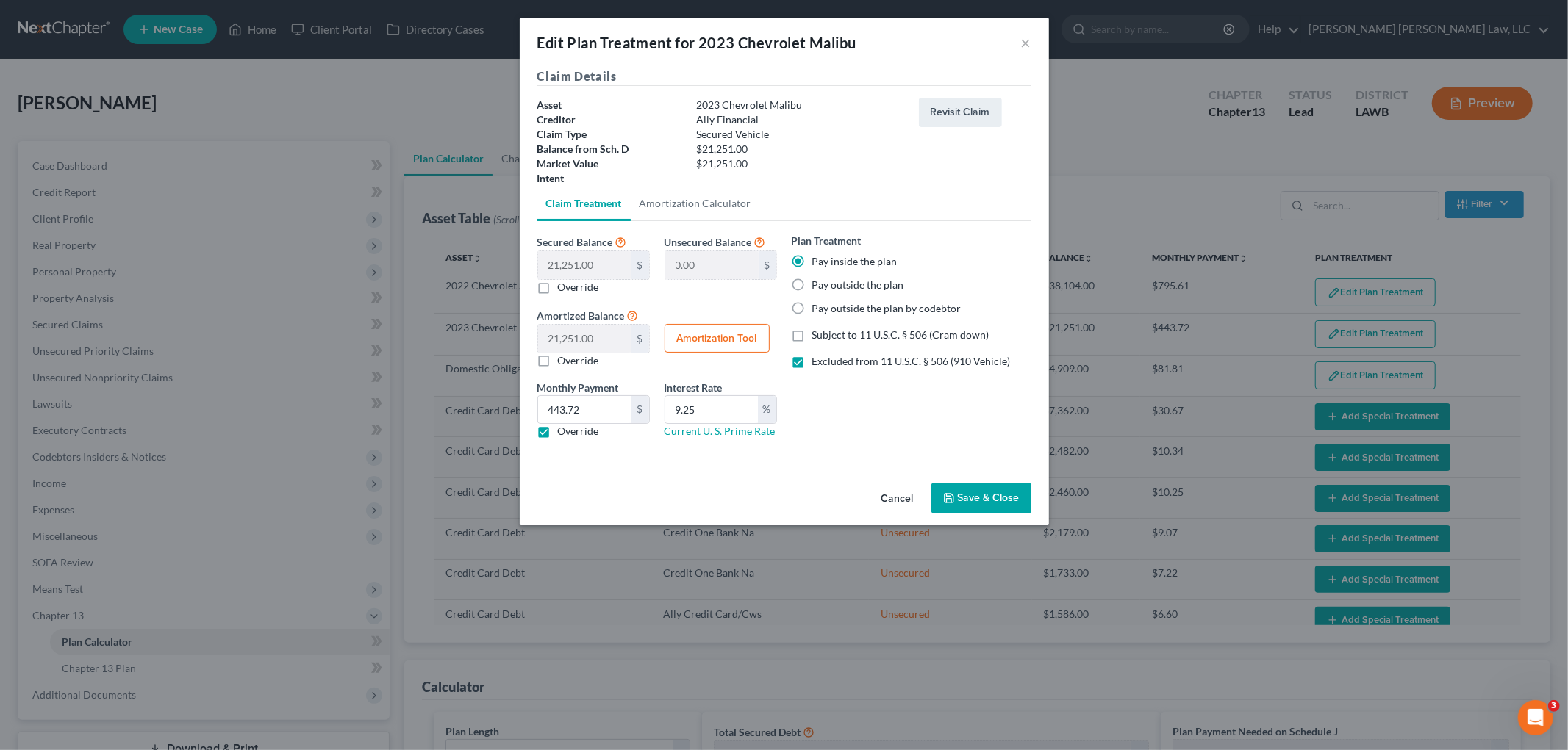
click at [812, 305] on label "Pay outside the plan by codebtor" at bounding box center [886, 308] width 149 height 14
click at [818, 305] on input "Pay outside the plan by codebtor" at bounding box center [823, 305] width 10 height 10
radio input "true"
click at [812, 356] on label "Excluded from 11 U.S.C. § 506 (910 Vehicle)" at bounding box center [911, 362] width 198 height 14
click at [818, 356] on input "Excluded from 11 U.S.C. § 506 (910 Vehicle)" at bounding box center [823, 359] width 10 height 10
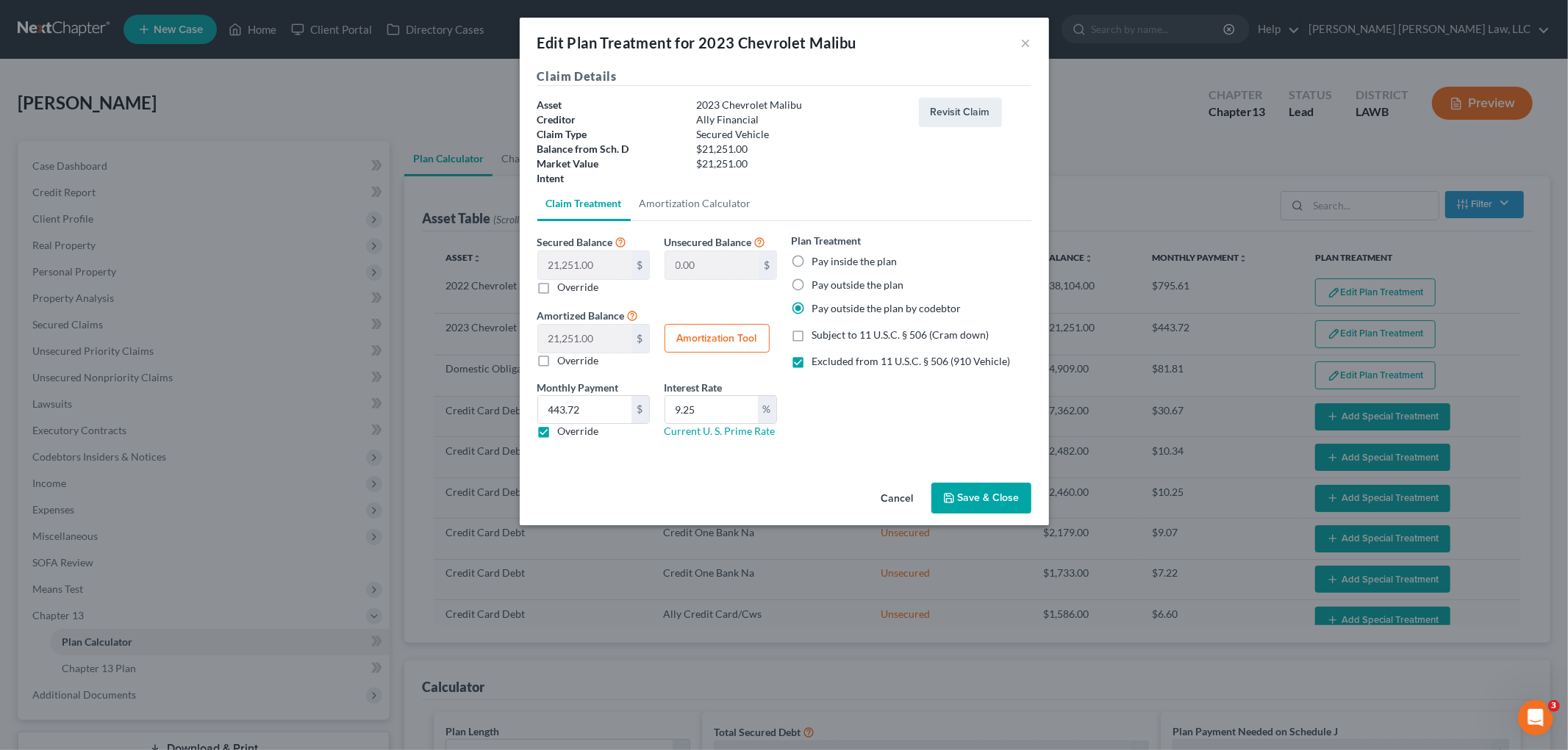
checkbox input "false"
click at [558, 431] on label "Override" at bounding box center [579, 431] width 41 height 14
click at [564, 431] on input "Override" at bounding box center [568, 429] width 10 height 10
checkbox input "false"
click at [718, 408] on input "9.25" at bounding box center [712, 410] width 93 height 28
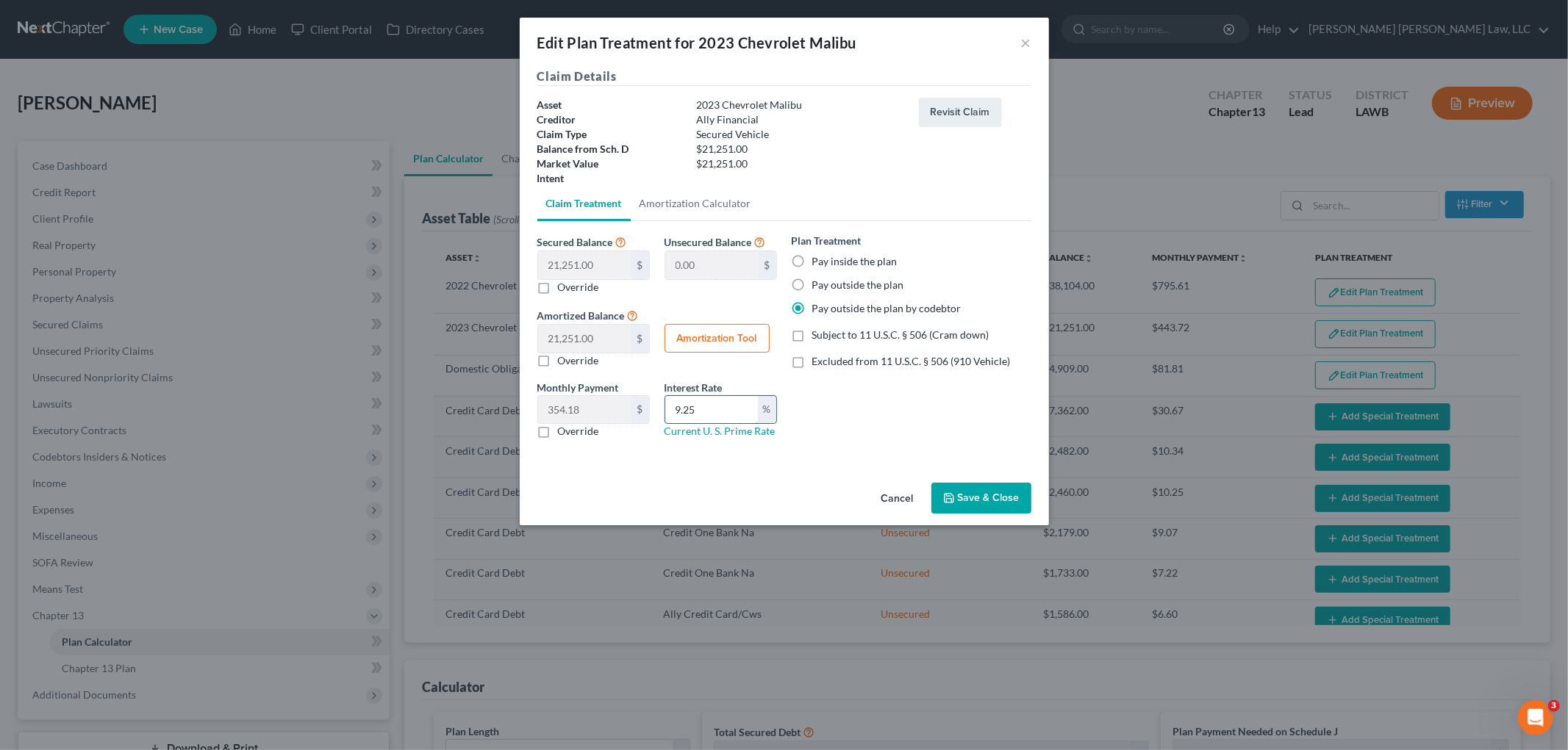
click at [719, 408] on input "9.25" at bounding box center [712, 410] width 93 height 28
click at [957, 500] on button "Save & Close" at bounding box center [982, 498] width 100 height 31
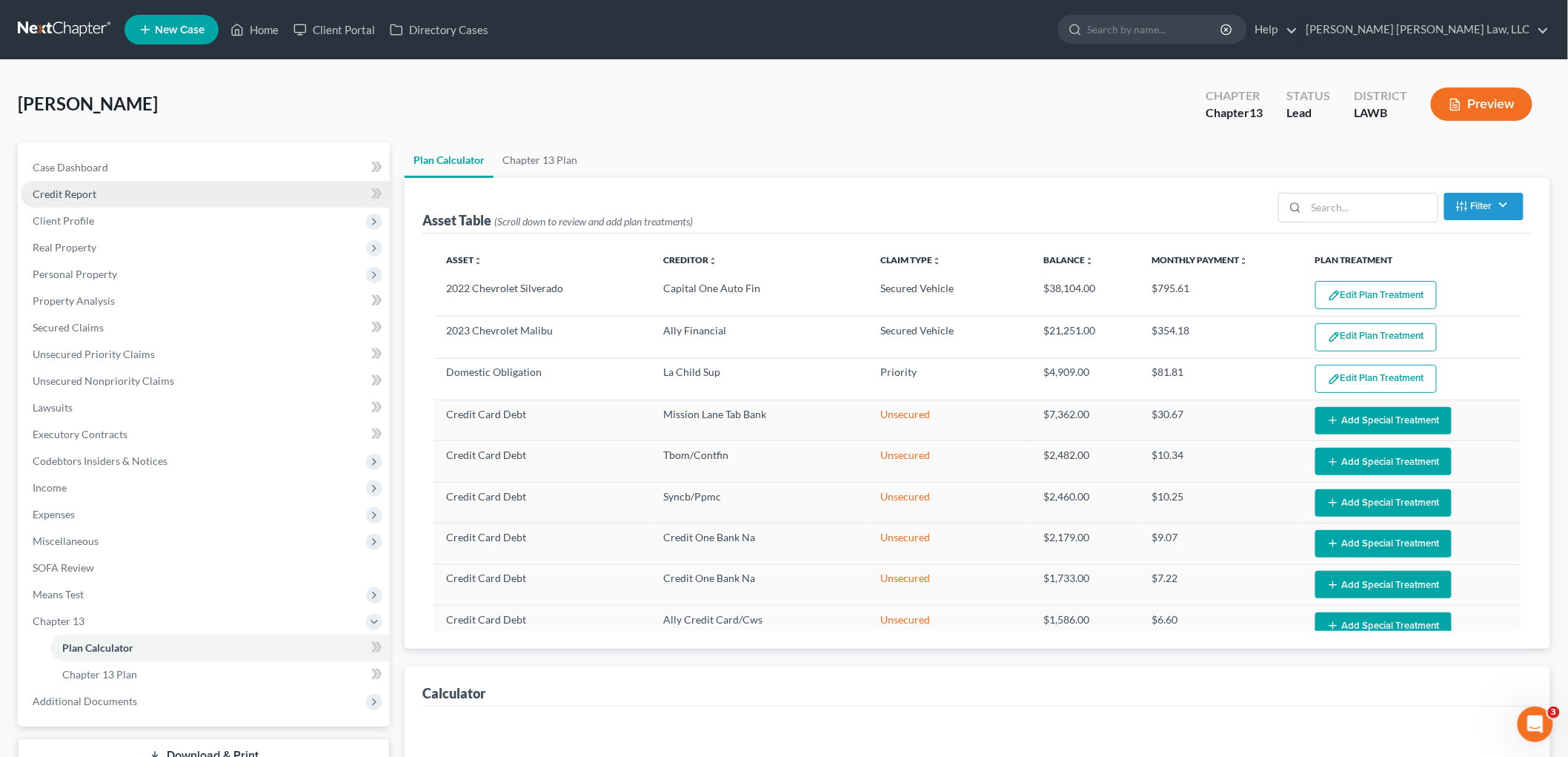
select select "59"
click at [77, 190] on span "Credit Report" at bounding box center [64, 194] width 64 height 13
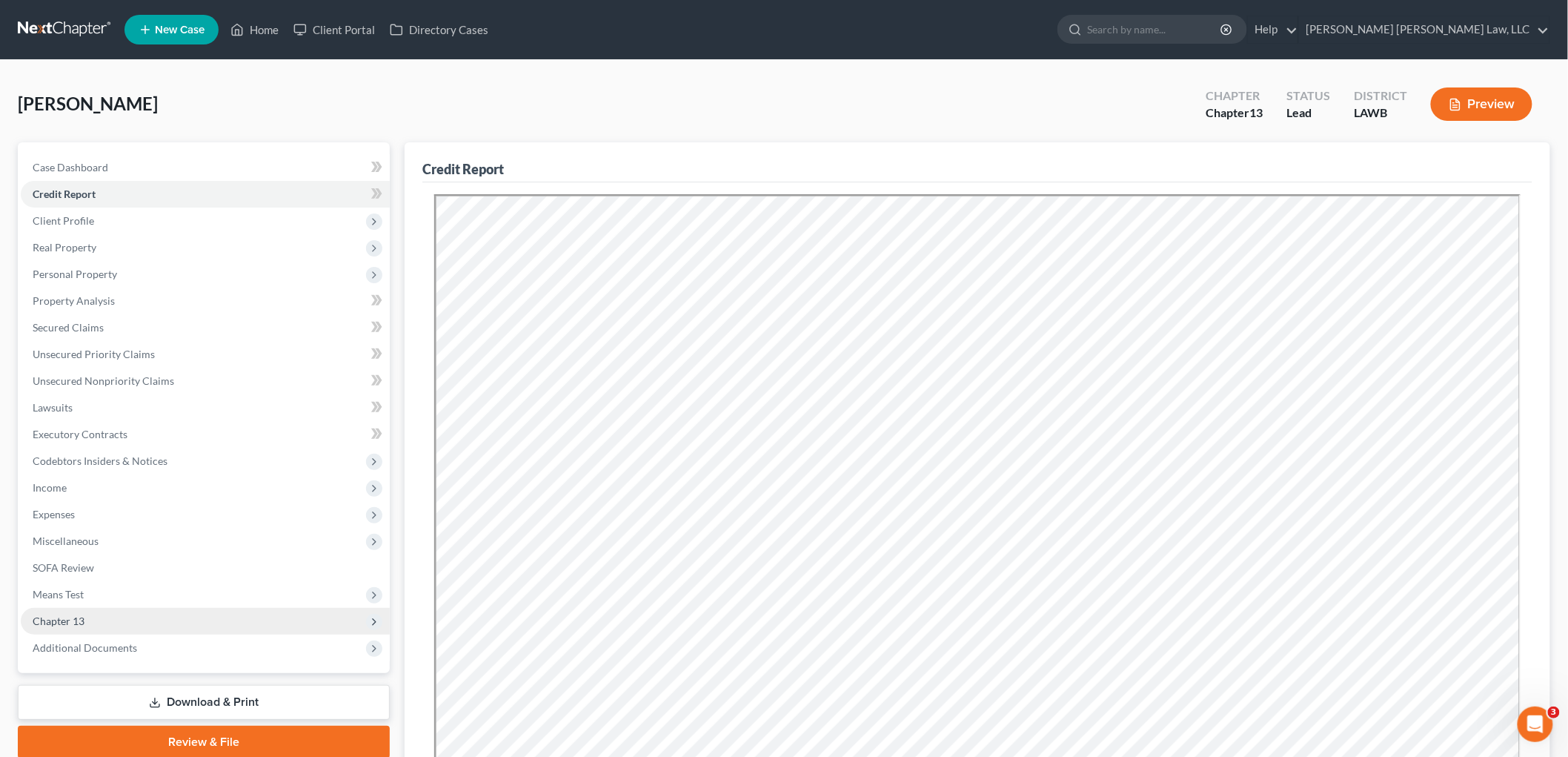
click at [60, 623] on span "Chapter 13" at bounding box center [59, 621] width 52 height 13
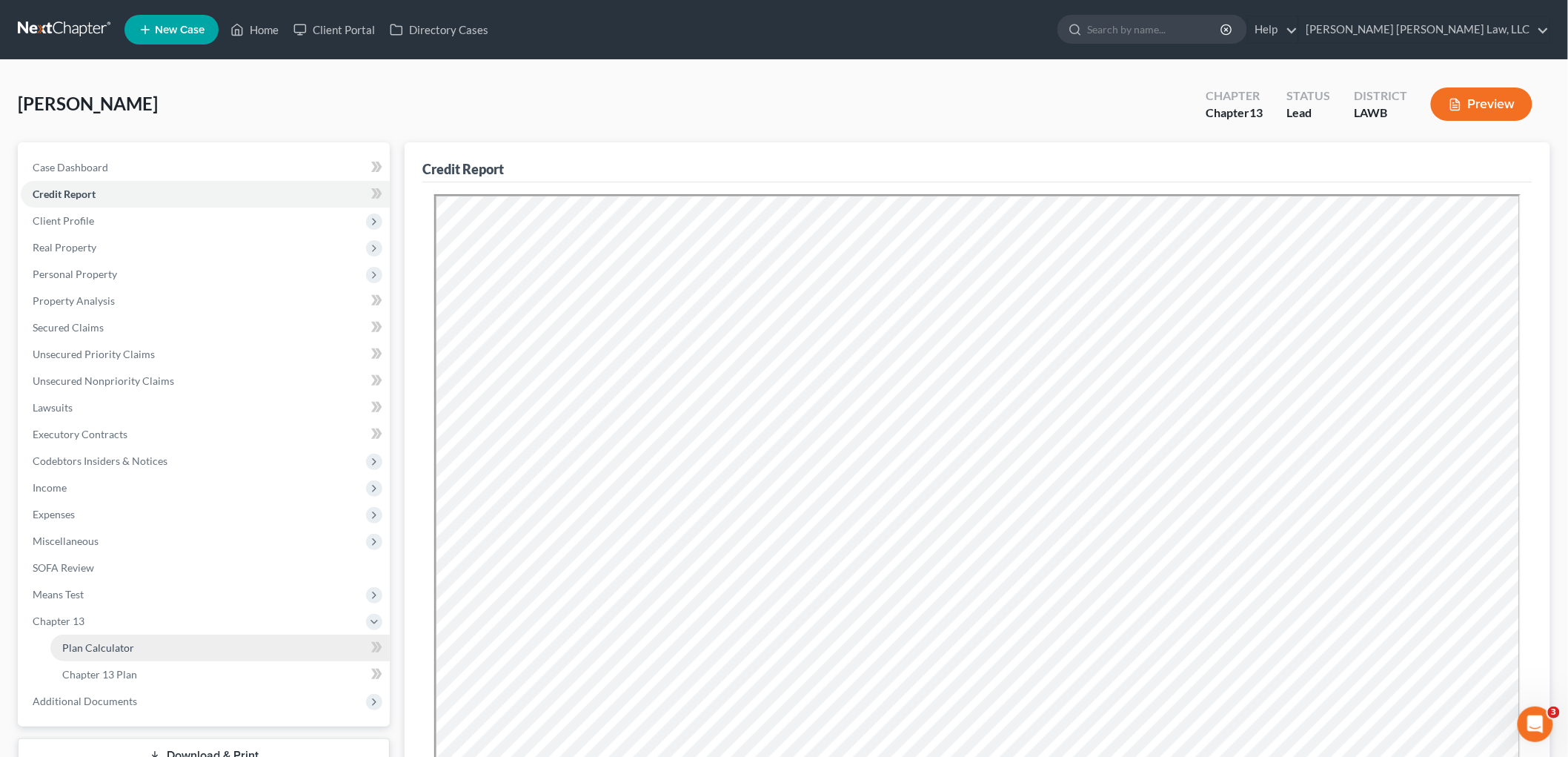
click at [87, 643] on span "Plan Calculator" at bounding box center [98, 648] width 72 height 13
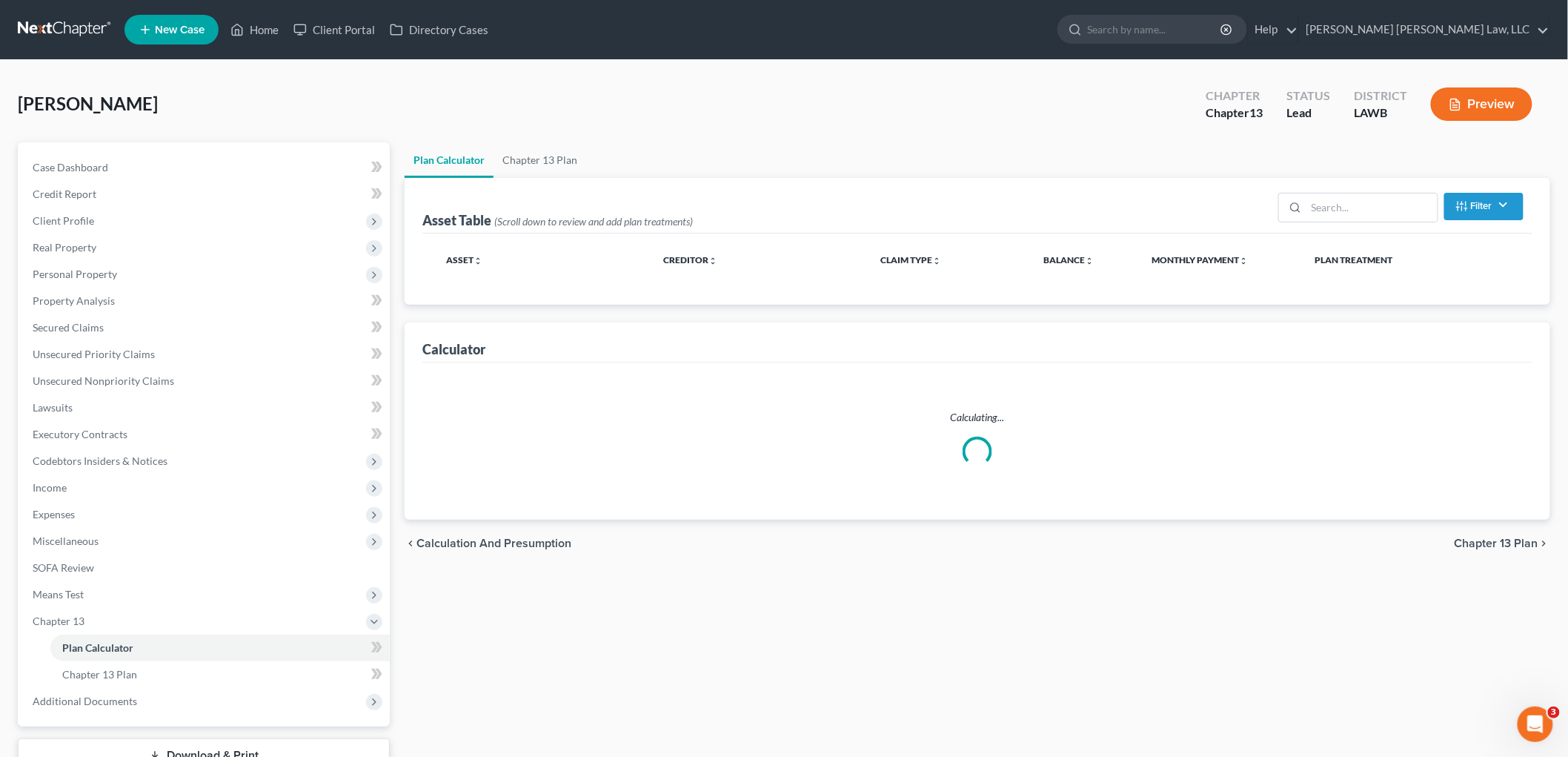
select select "59"
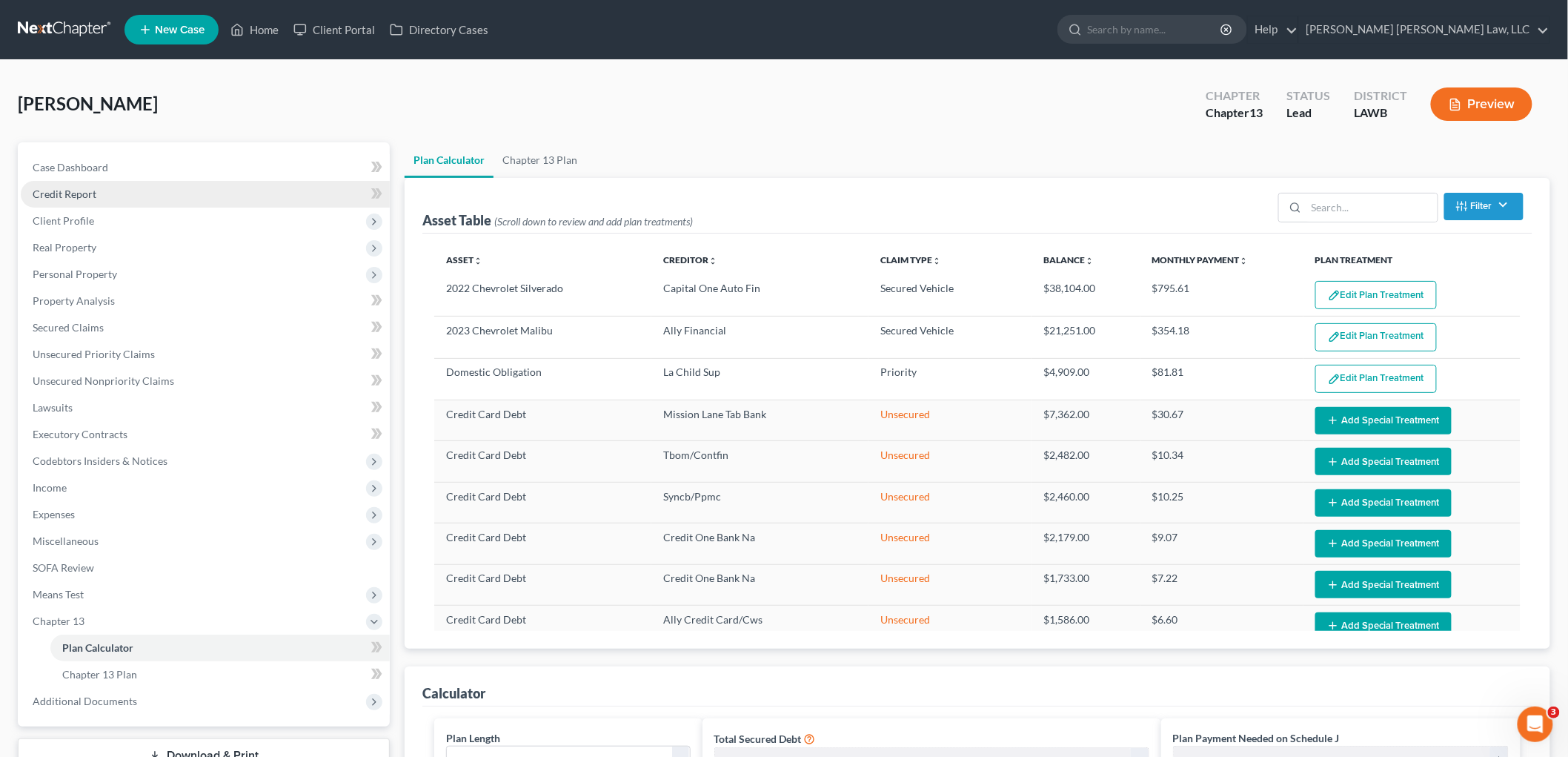
click at [110, 196] on link "Credit Report" at bounding box center [205, 195] width 369 height 27
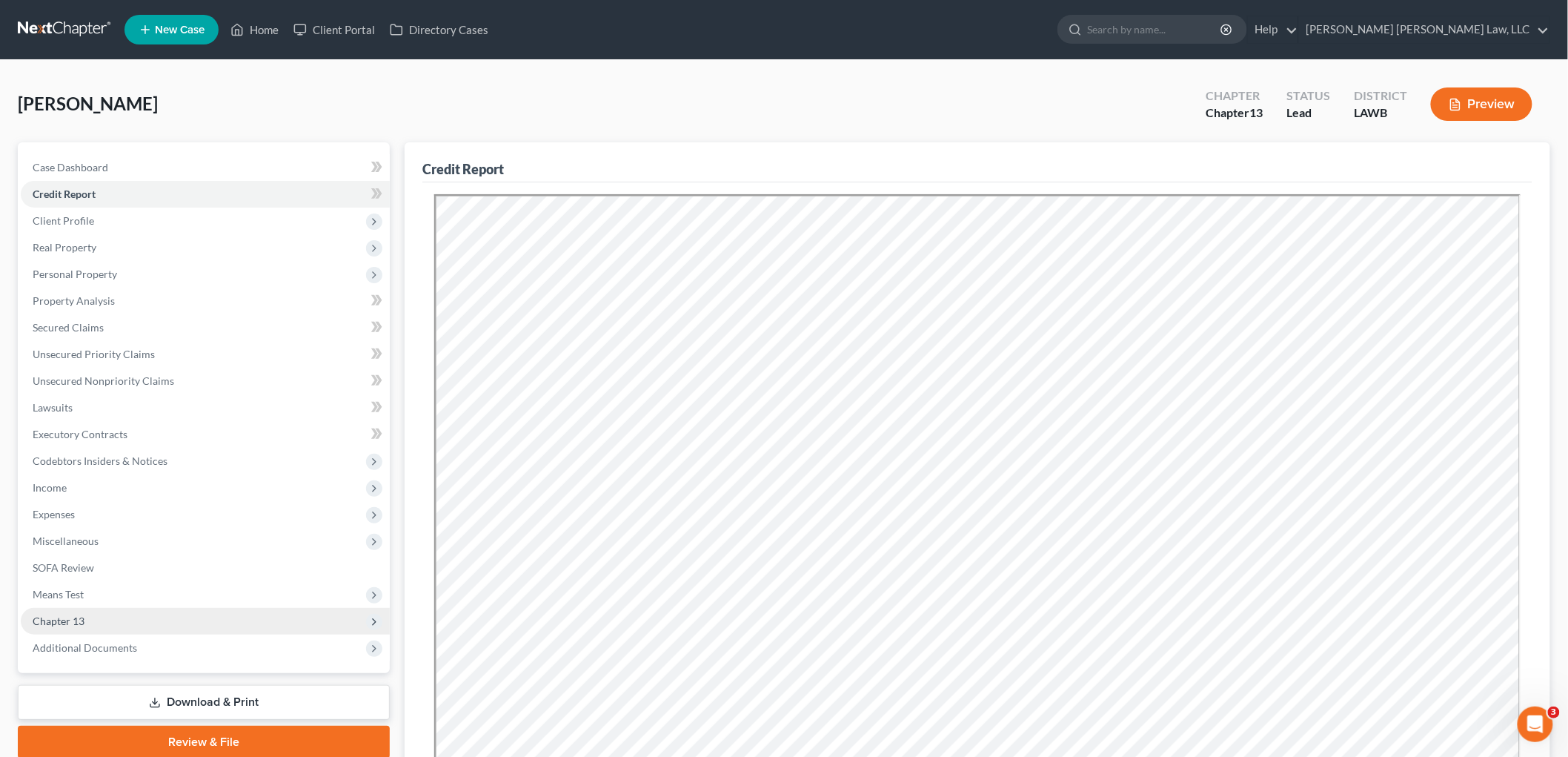
click at [62, 619] on span "Chapter 13" at bounding box center [59, 621] width 52 height 13
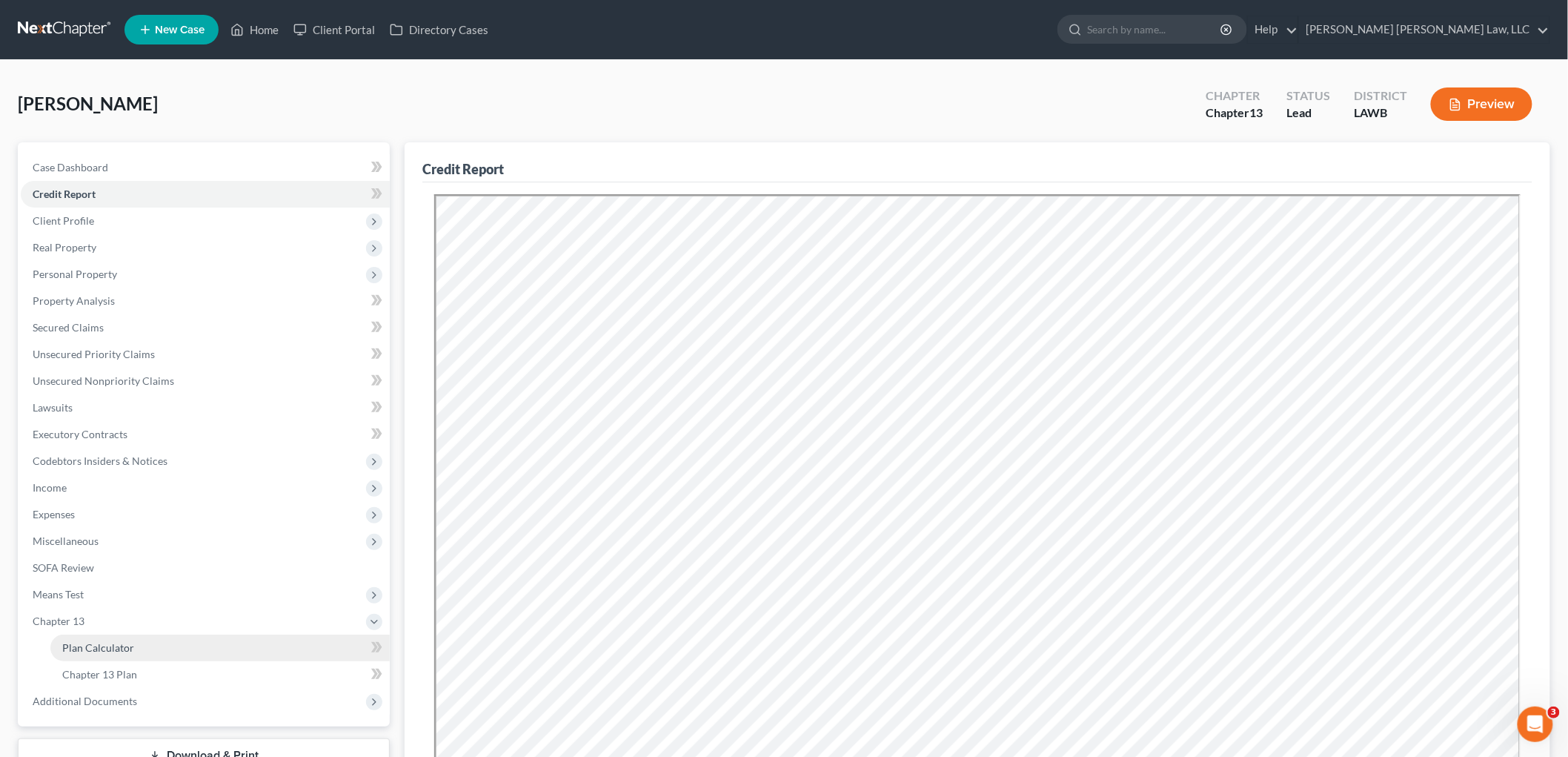
click at [95, 652] on span "Plan Calculator" at bounding box center [98, 648] width 72 height 13
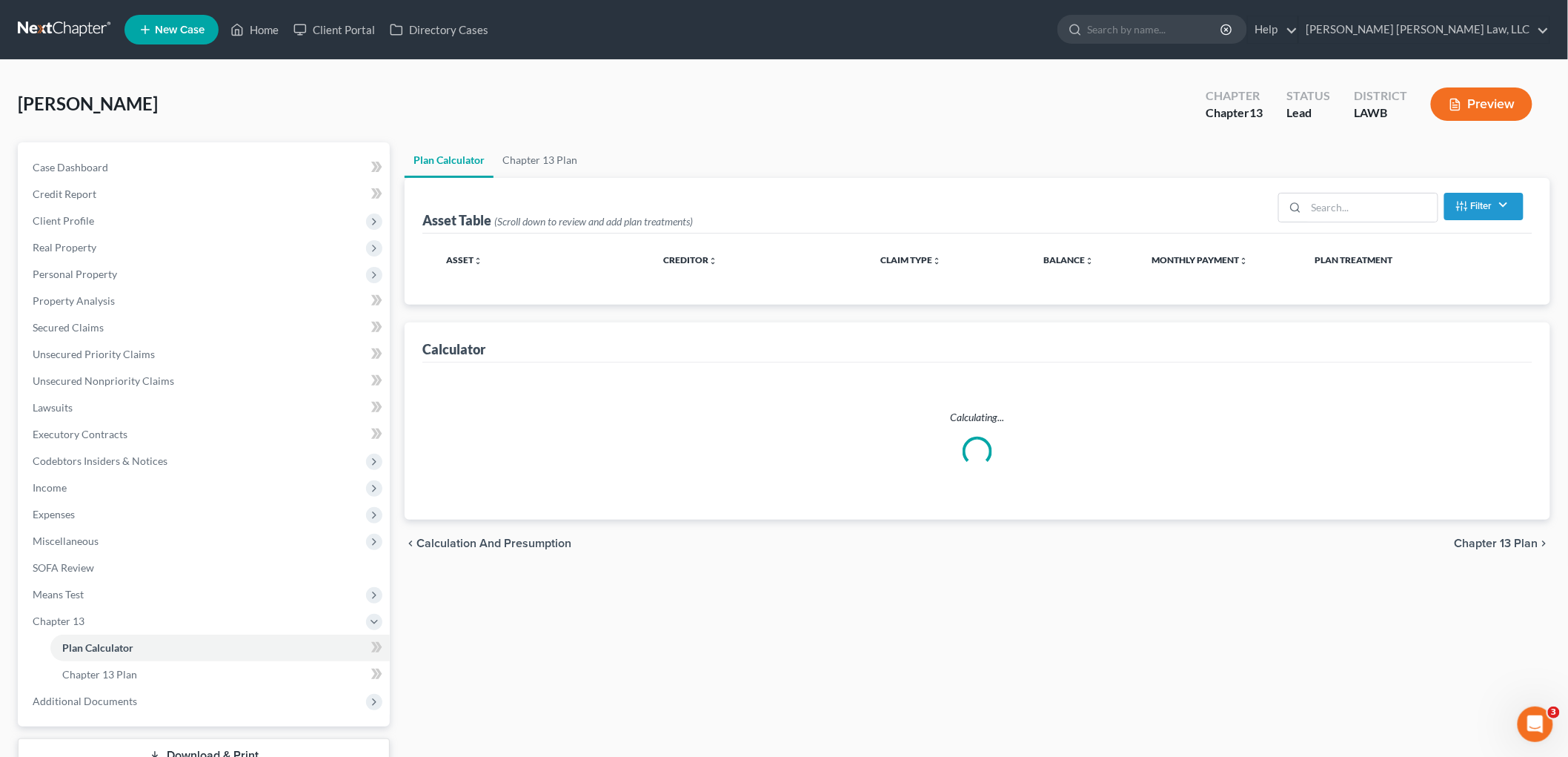
select select "59"
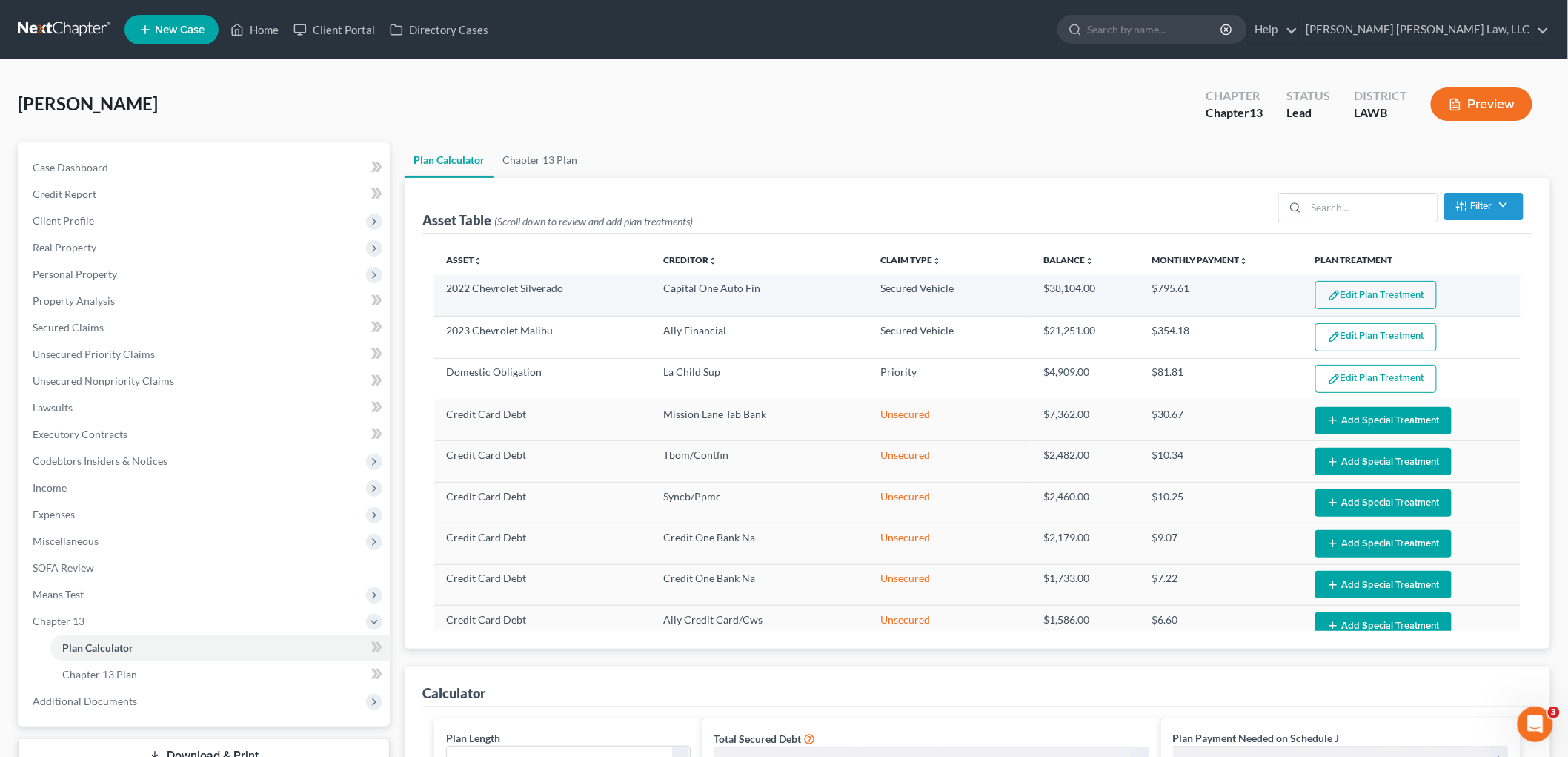
click at [1376, 285] on button "Edit Plan Treatment" at bounding box center [1376, 295] width 122 height 28
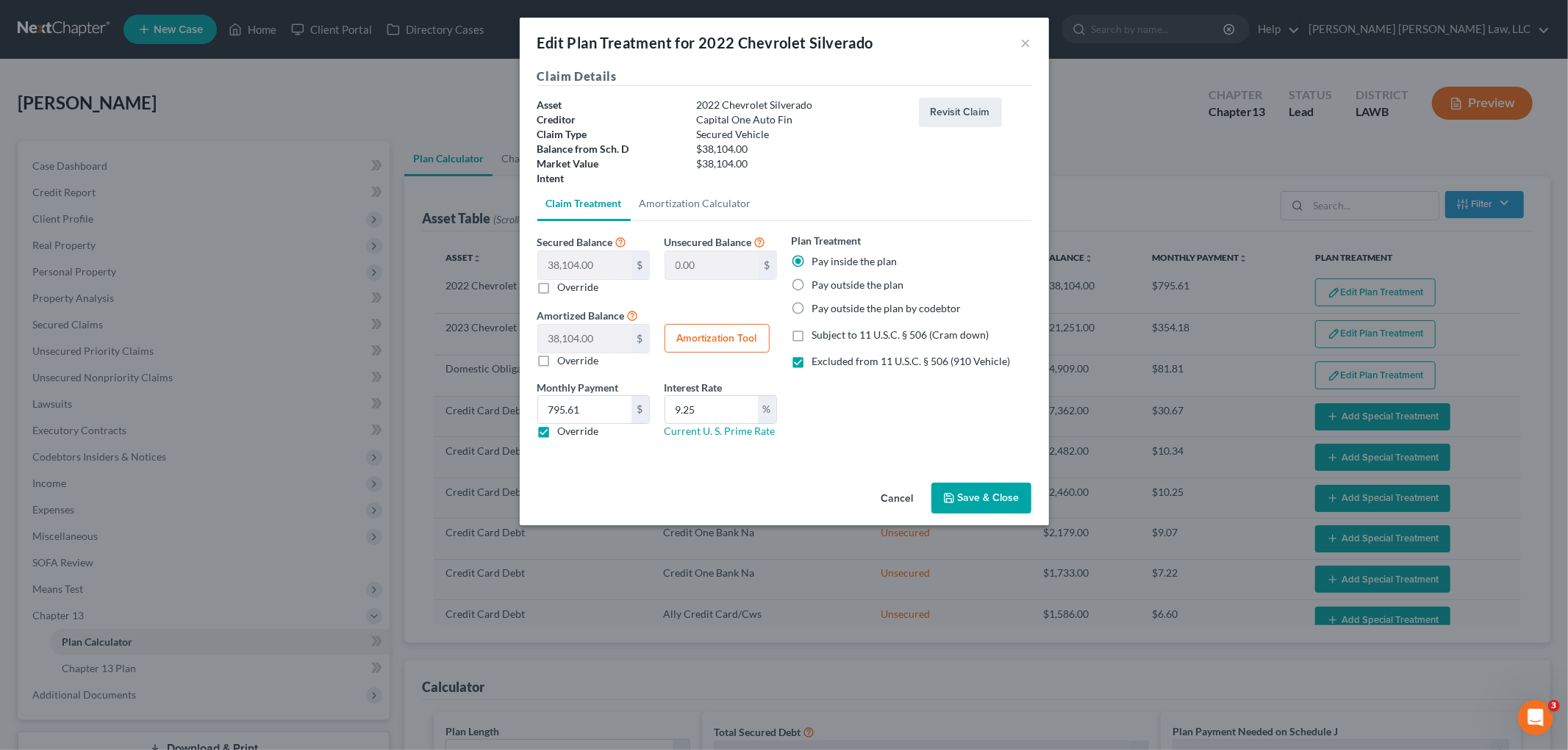
click at [812, 306] on label "Pay outside the plan by codebtor" at bounding box center [886, 308] width 149 height 14
click at [818, 306] on input "Pay outside the plan by codebtor" at bounding box center [823, 305] width 10 height 10
radio input "true"
click at [812, 365] on label "Excluded from 11 U.S.C. § 506 (910 Vehicle)" at bounding box center [911, 362] width 198 height 14
click at [818, 363] on input "Excluded from 11 U.S.C. § 506 (910 Vehicle)" at bounding box center [823, 359] width 10 height 10
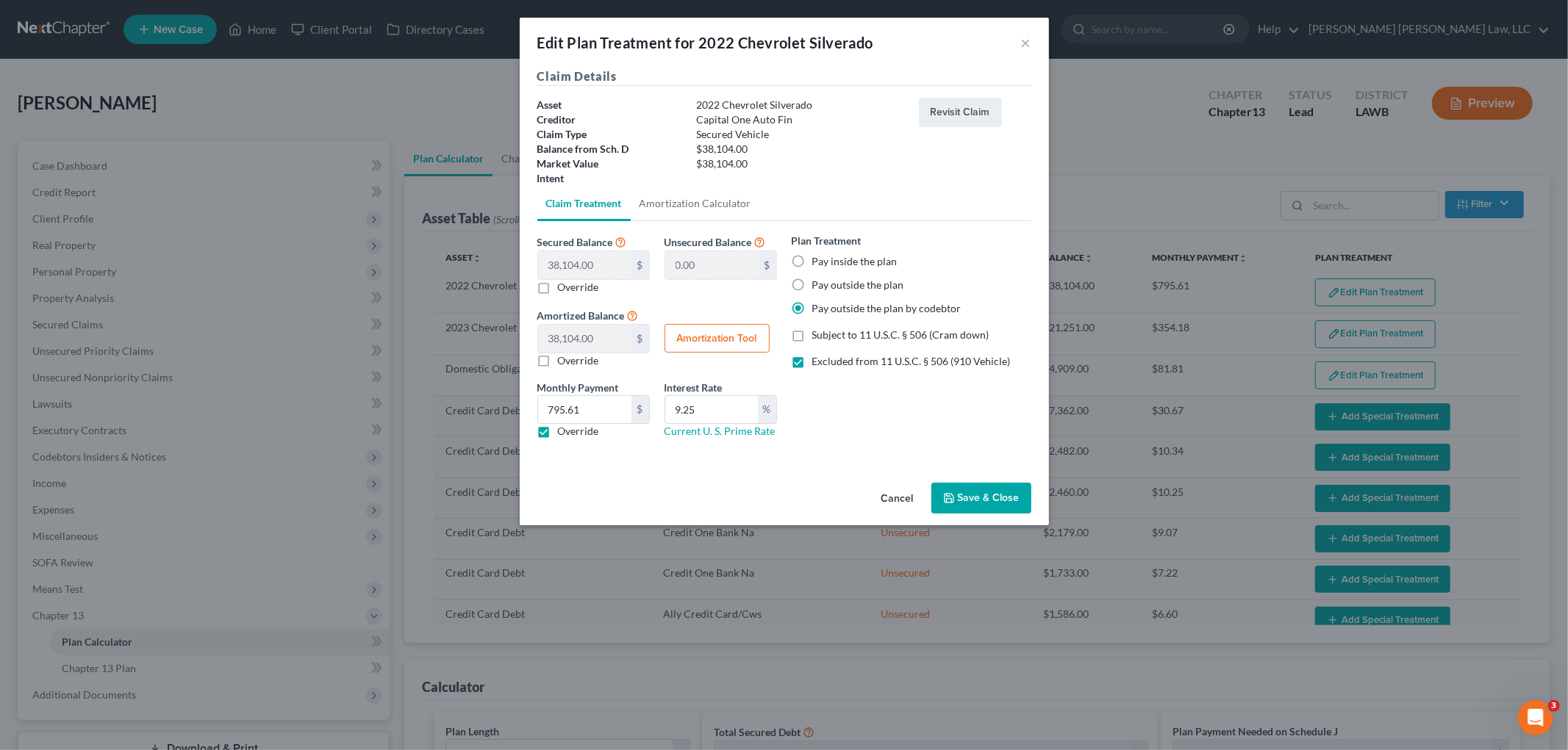
checkbox input "false"
click at [558, 438] on label "Override" at bounding box center [579, 431] width 41 height 14
click at [564, 433] on input "Override" at bounding box center [568, 429] width 10 height 10
click at [558, 433] on label "Override" at bounding box center [579, 431] width 41 height 14
click at [564, 433] on input "Override" at bounding box center [568, 429] width 10 height 10
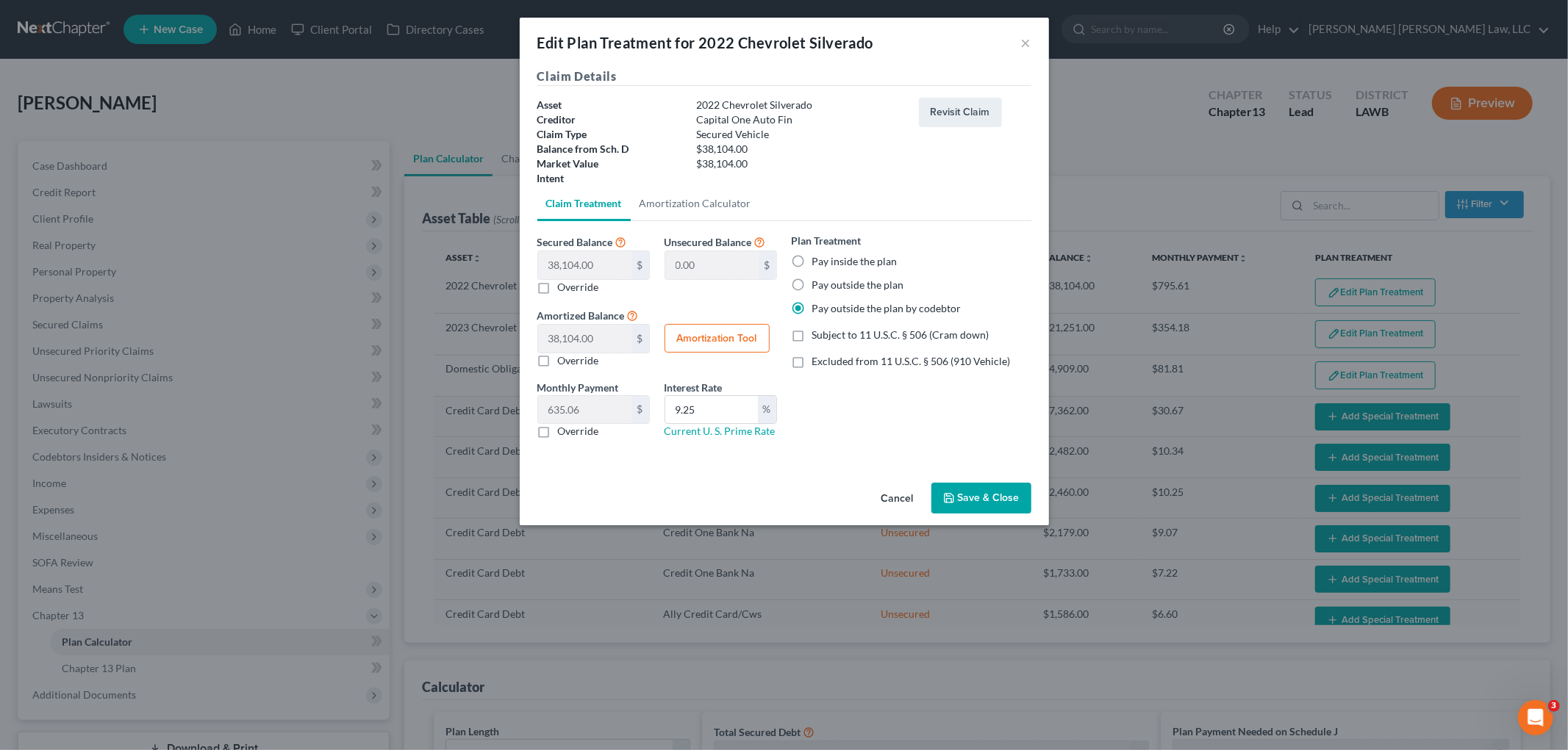
checkbox input "true"
click at [579, 409] on input "795.61" at bounding box center [584, 410] width 94 height 28
type input "816.00"
click at [687, 416] on input "9.25" at bounding box center [712, 410] width 93 height 28
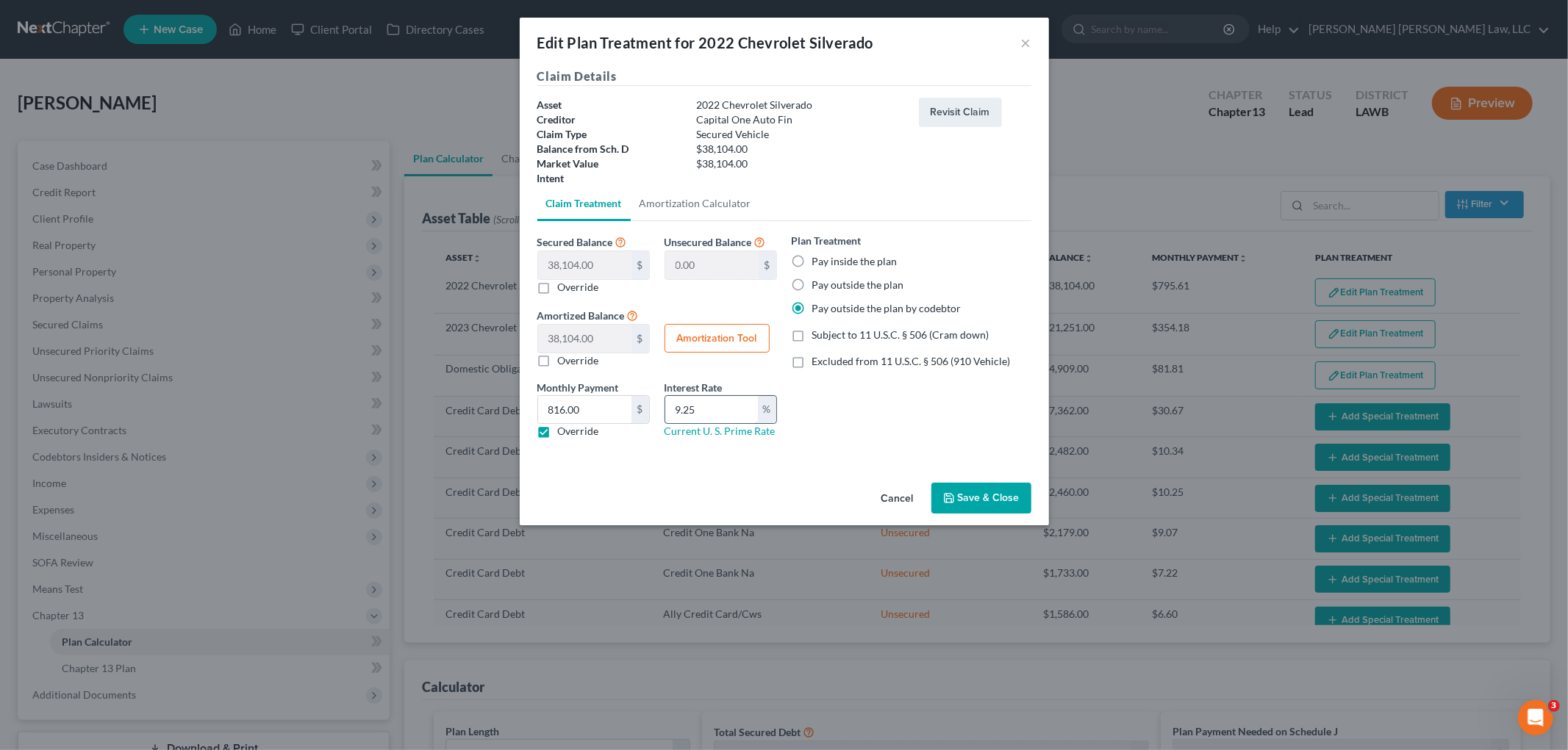
click at [687, 417] on input "9.25" at bounding box center [712, 410] width 93 height 28
click at [971, 492] on button "Save & Close" at bounding box center [982, 498] width 100 height 31
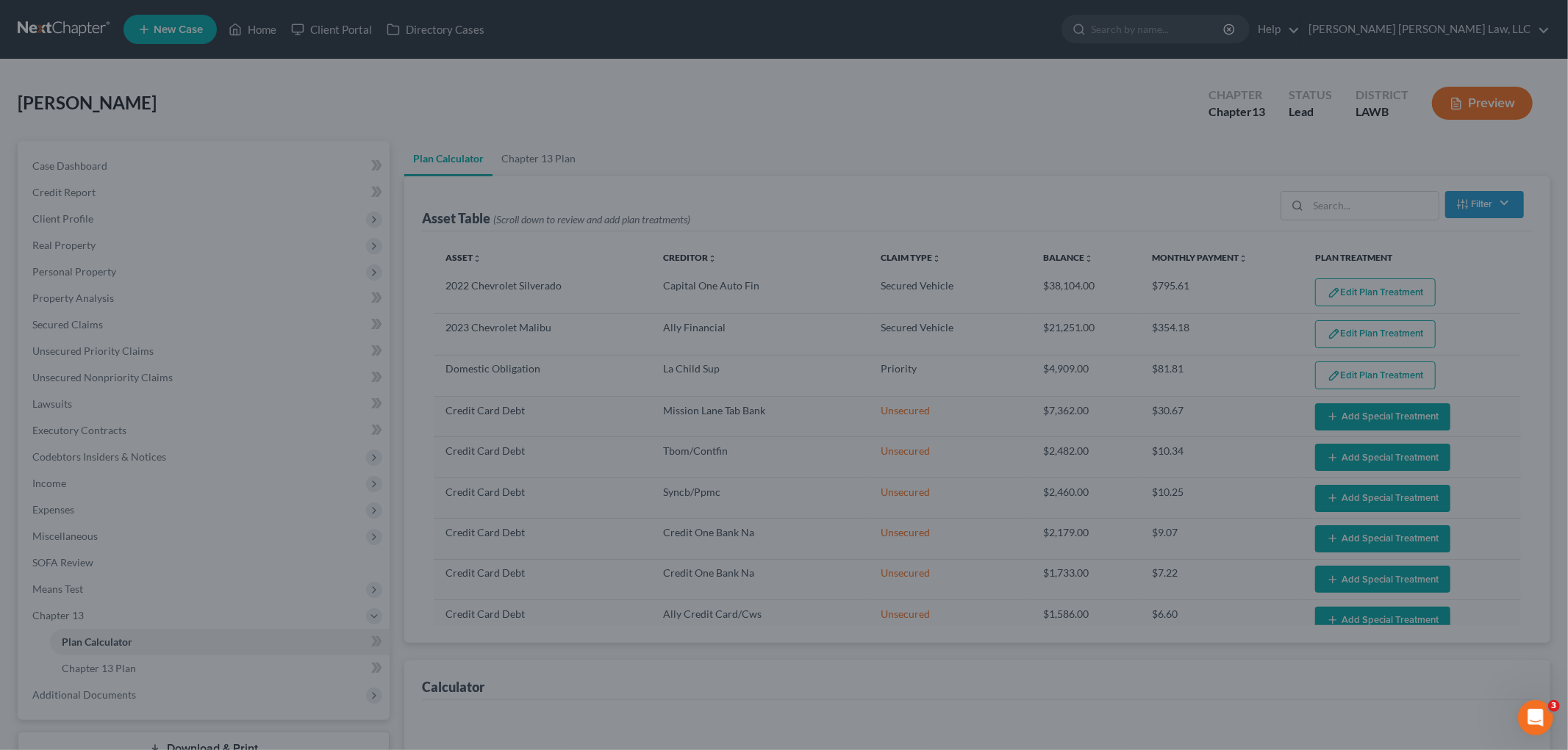
select select "59"
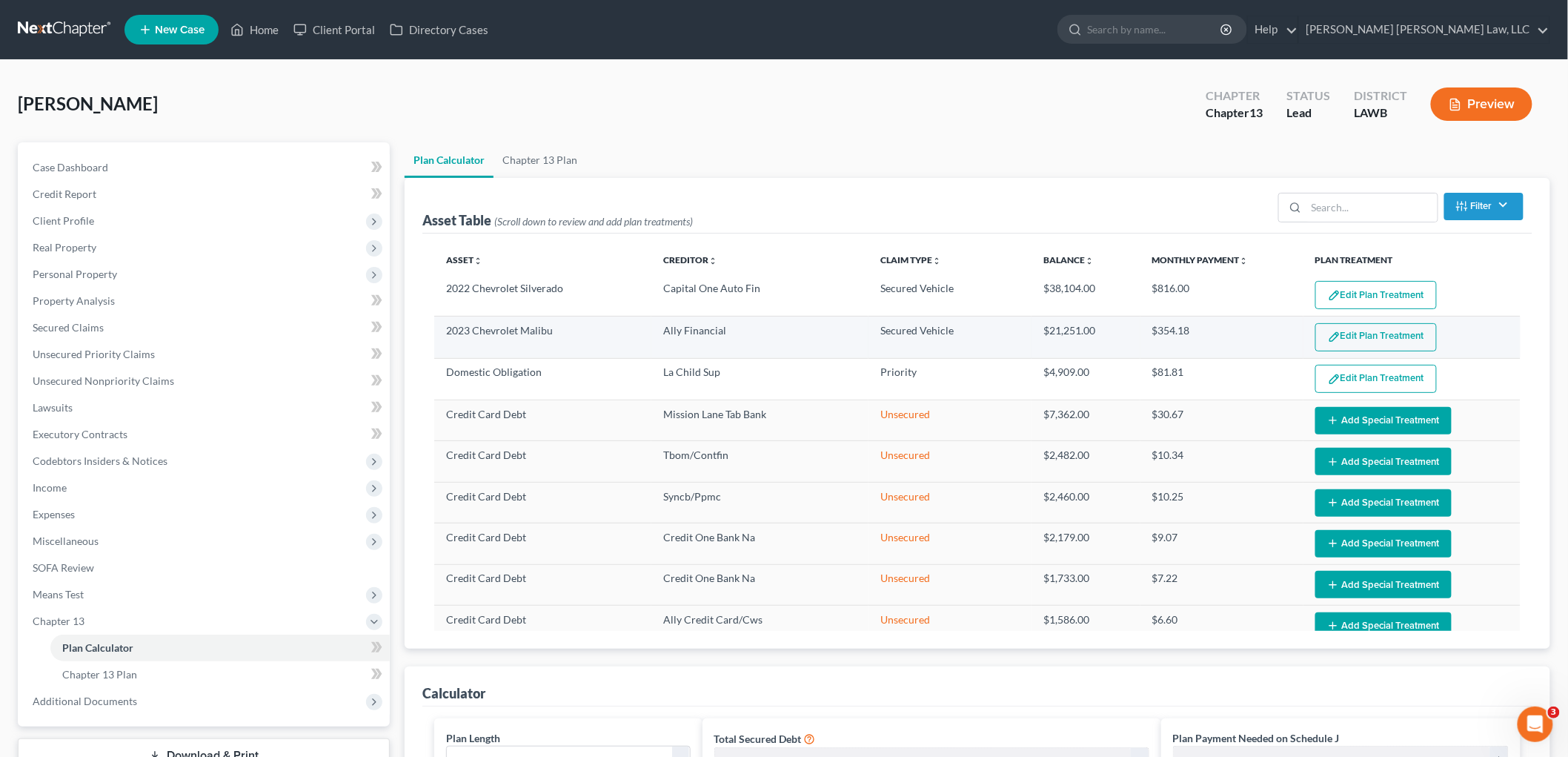
click at [1403, 342] on button "Edit Plan Treatment" at bounding box center [1376, 337] width 122 height 28
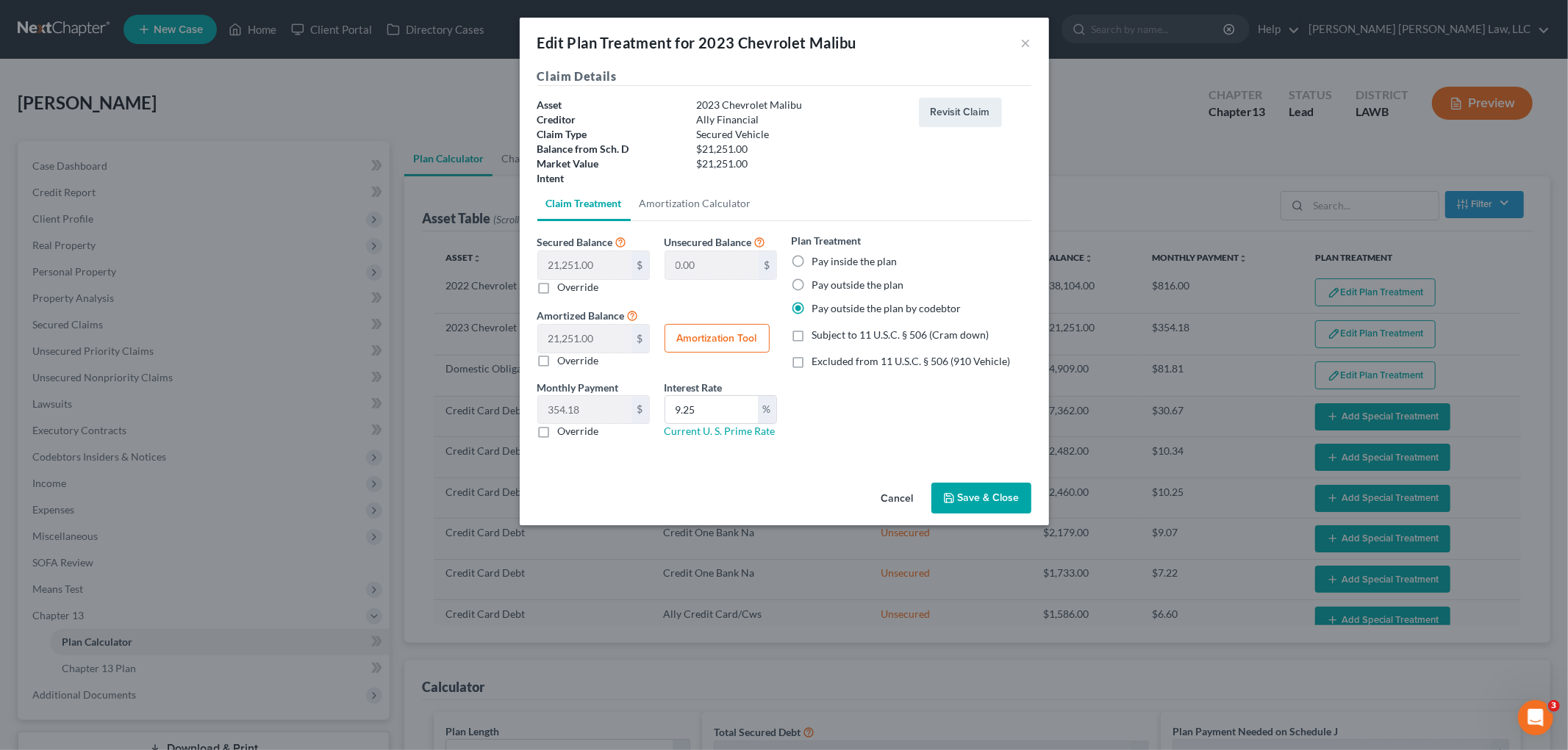
click at [812, 258] on label "Pay inside the plan" at bounding box center [854, 262] width 85 height 14
click at [818, 258] on input "Pay inside the plan" at bounding box center [823, 259] width 10 height 10
radio input "true"
click at [812, 360] on label "Excluded from 11 U.S.C. § 506 (910 Vehicle)" at bounding box center [911, 362] width 198 height 14
click at [818, 360] on input "Excluded from 11 U.S.C. § 506 (910 Vehicle)" at bounding box center [823, 359] width 10 height 10
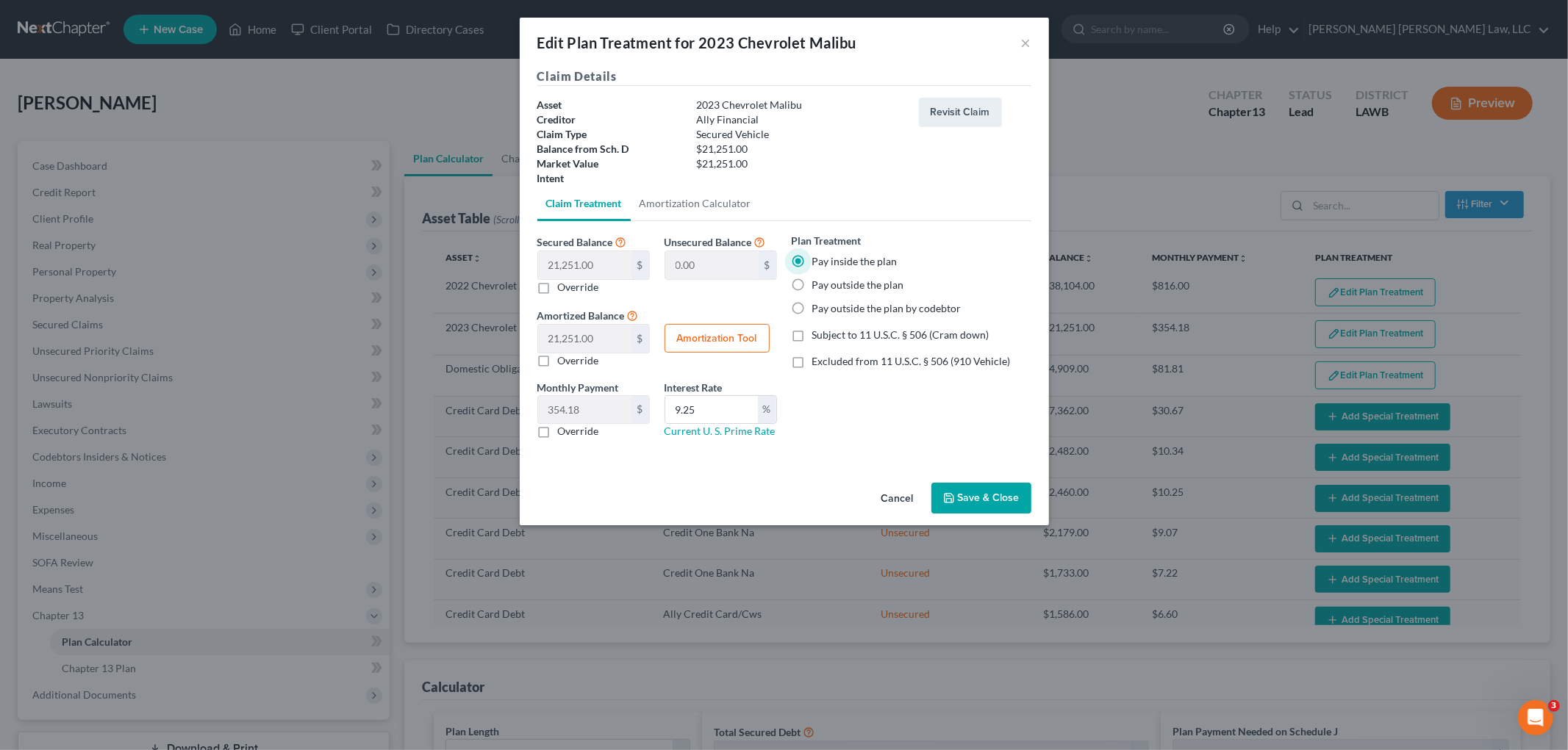
checkbox input "true"
click at [558, 426] on label "Override" at bounding box center [579, 431] width 41 height 14
click at [564, 426] on input "Override" at bounding box center [568, 429] width 10 height 10
checkbox input "true"
click at [566, 412] on input "443.72" at bounding box center [584, 410] width 94 height 28
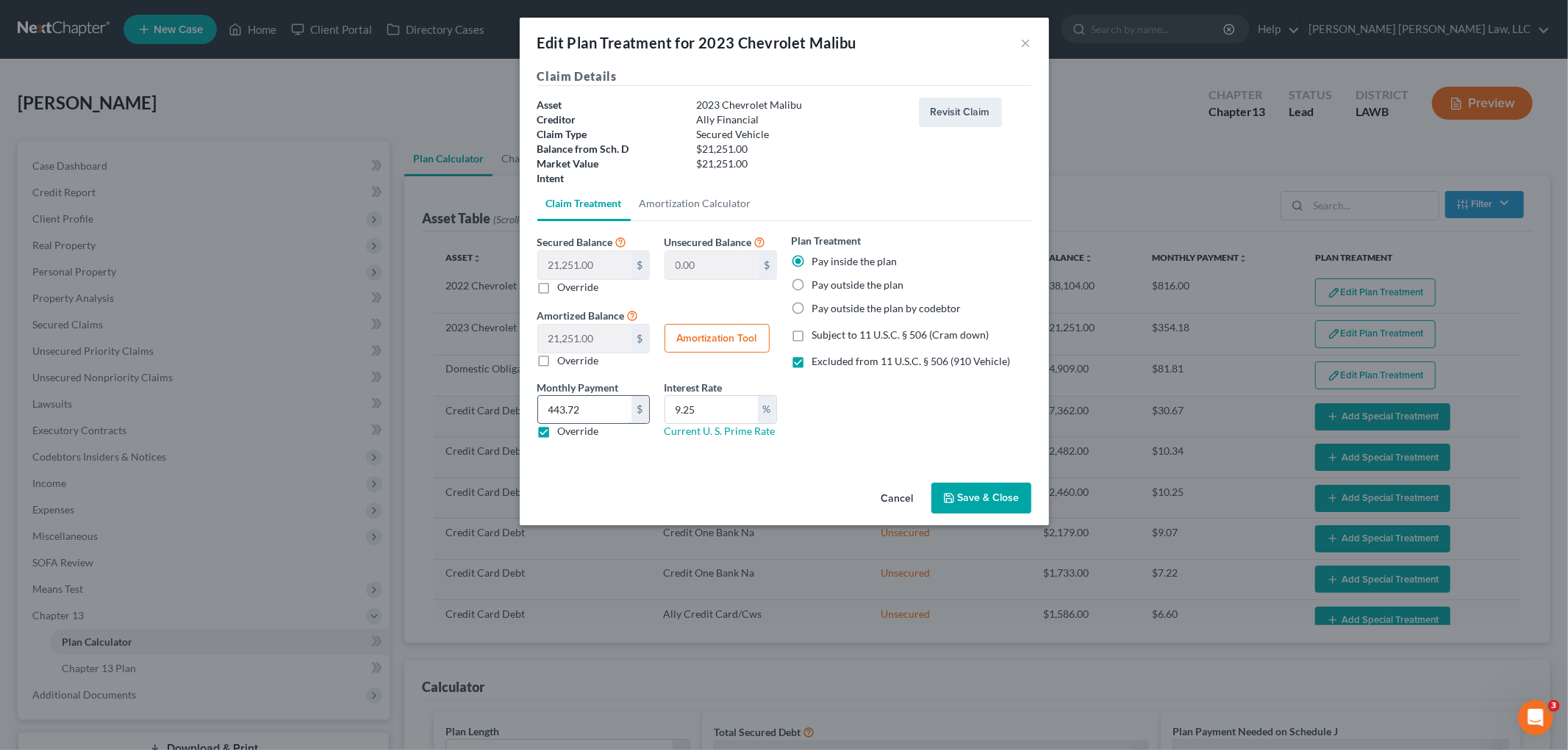
click at [566, 412] on input "443.72" at bounding box center [584, 410] width 94 height 28
click at [1002, 503] on button "Save & Close" at bounding box center [982, 498] width 100 height 31
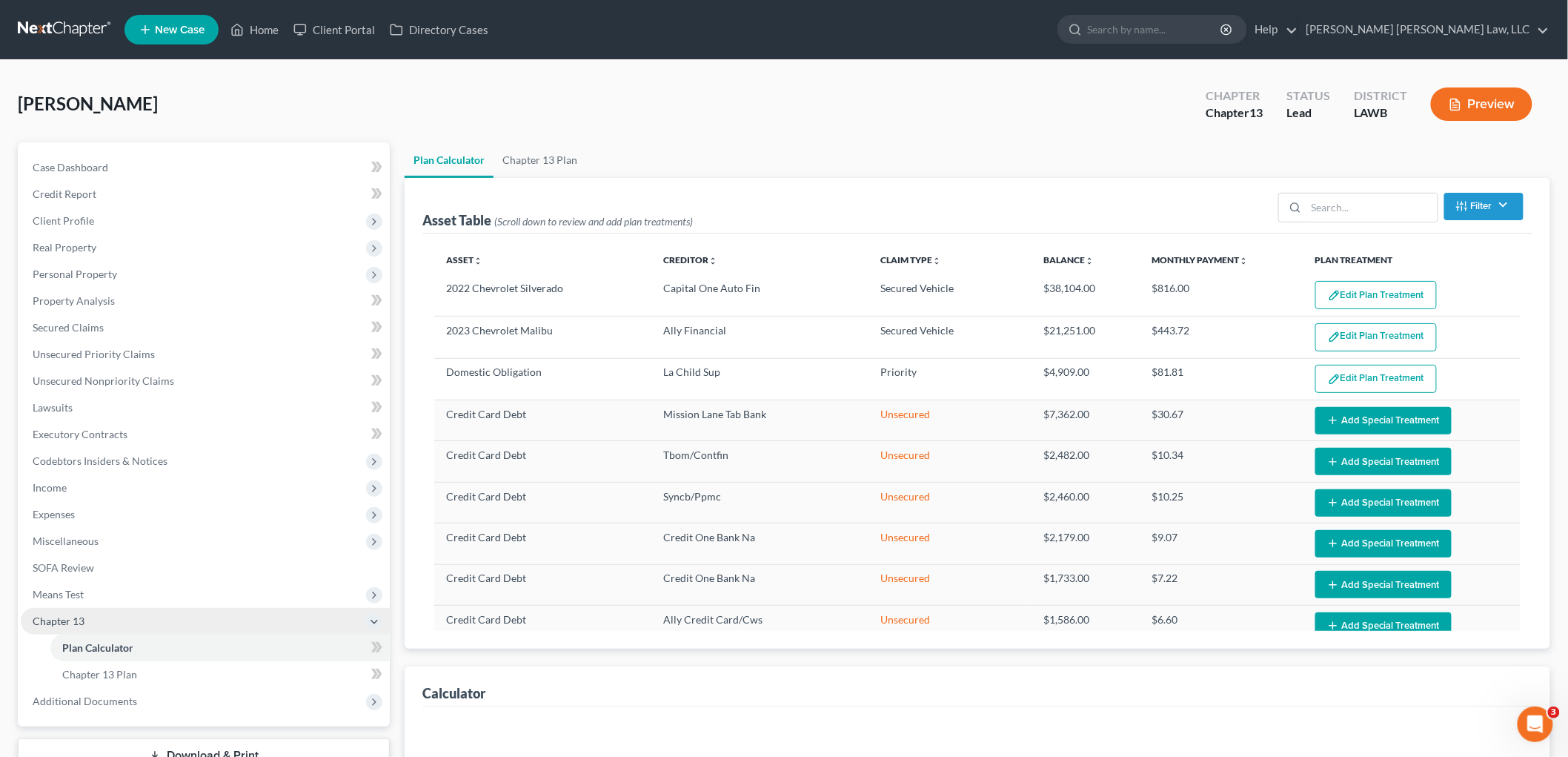
select select "59"
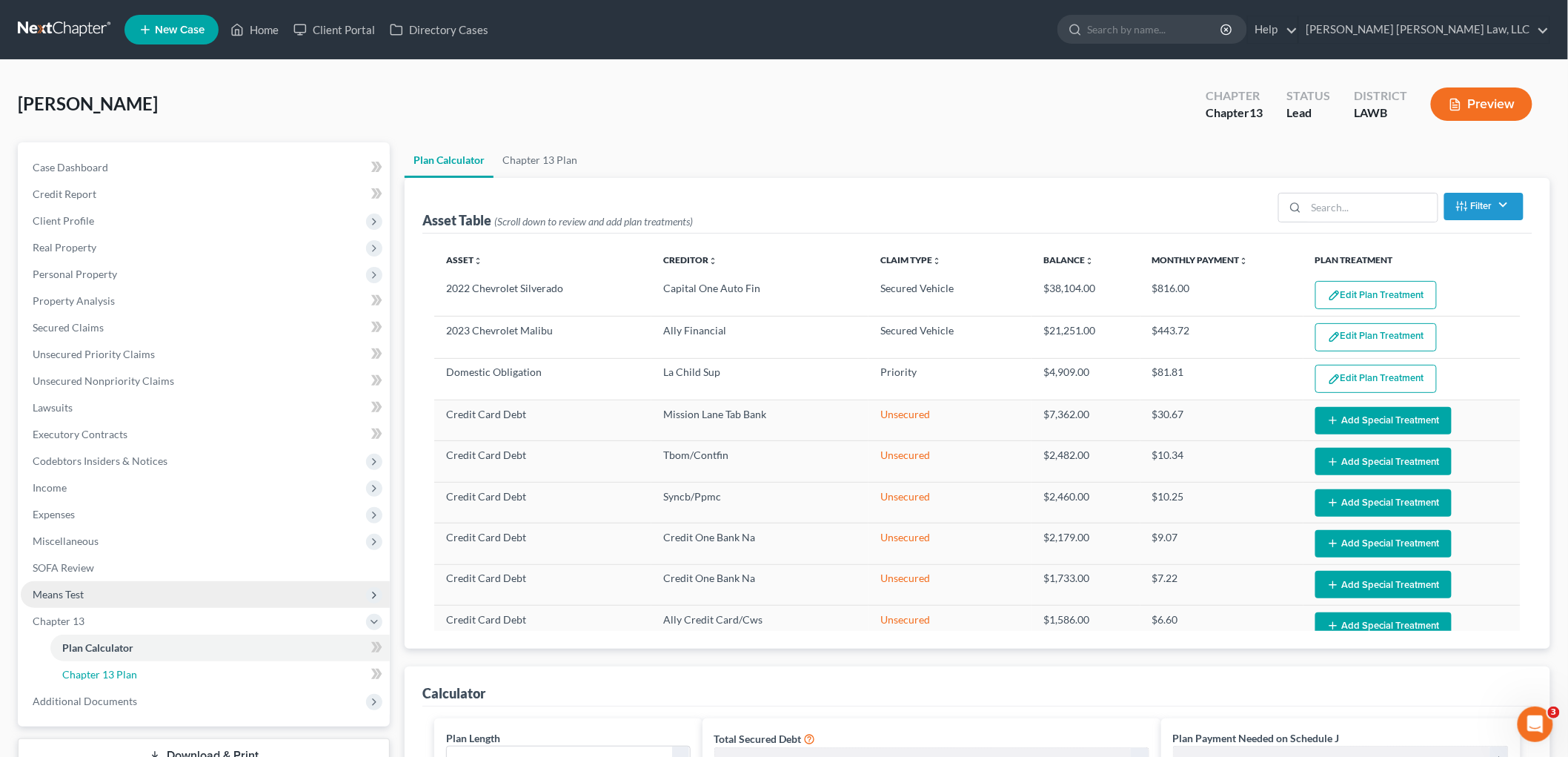
drag, startPoint x: 123, startPoint y: 670, endPoint x: 327, endPoint y: 597, distance: 216.7
click at [123, 670] on span "Chapter 13 Plan" at bounding box center [99, 674] width 75 height 13
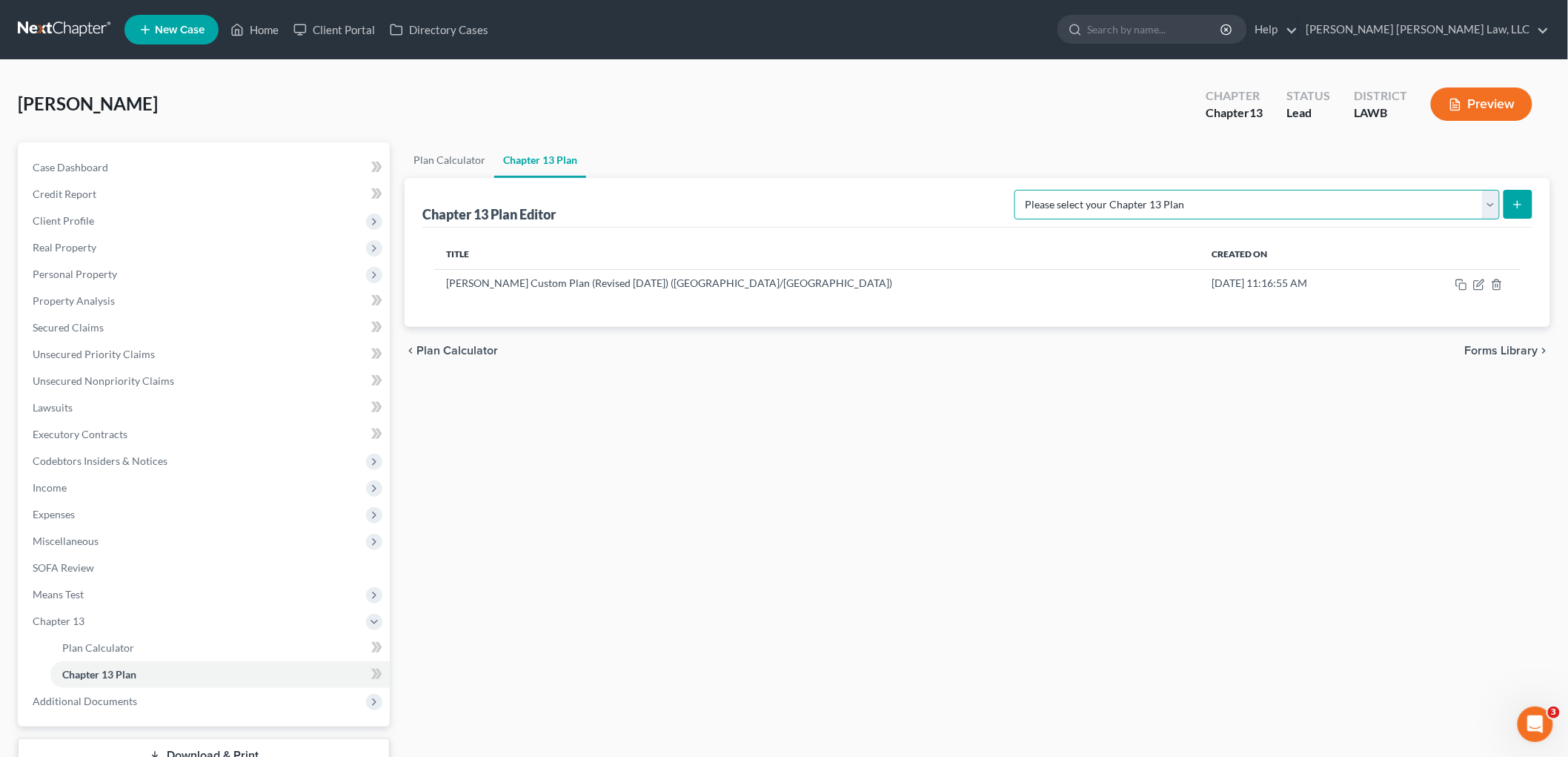
click at [1442, 206] on select "Please select your Chapter 13 Plan E. Orum Custom Plan (Revised 12/1/2021) E. O…" at bounding box center [1257, 205] width 485 height 30
select select "1"
click at [1171, 190] on select "Please select your Chapter 13 Plan E. Orum Custom Plan (Revised 12/1/2021) E. O…" at bounding box center [1257, 205] width 485 height 30
click at [1516, 203] on icon "submit" at bounding box center [1518, 205] width 12 height 12
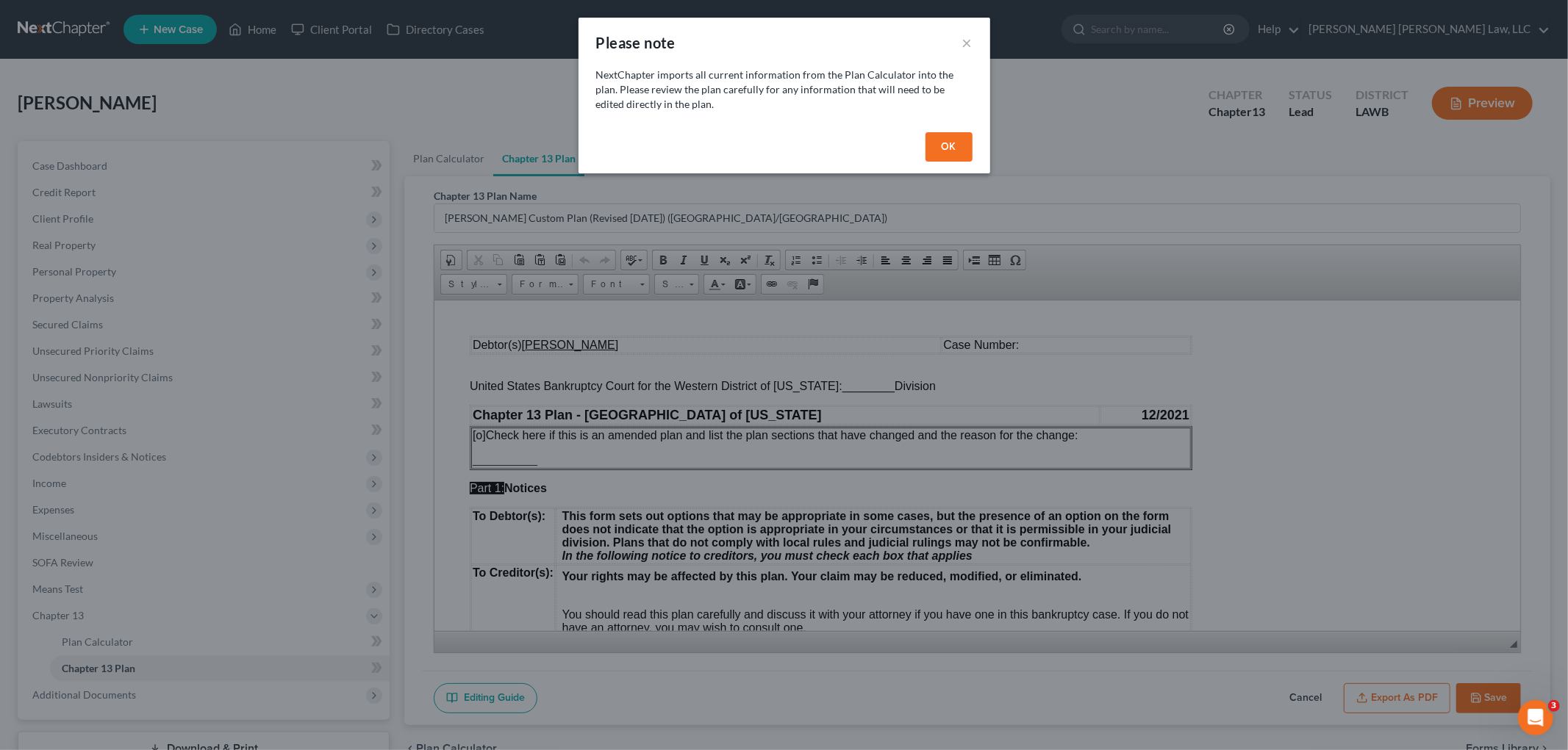
click at [943, 145] on button "OK" at bounding box center [949, 146] width 47 height 29
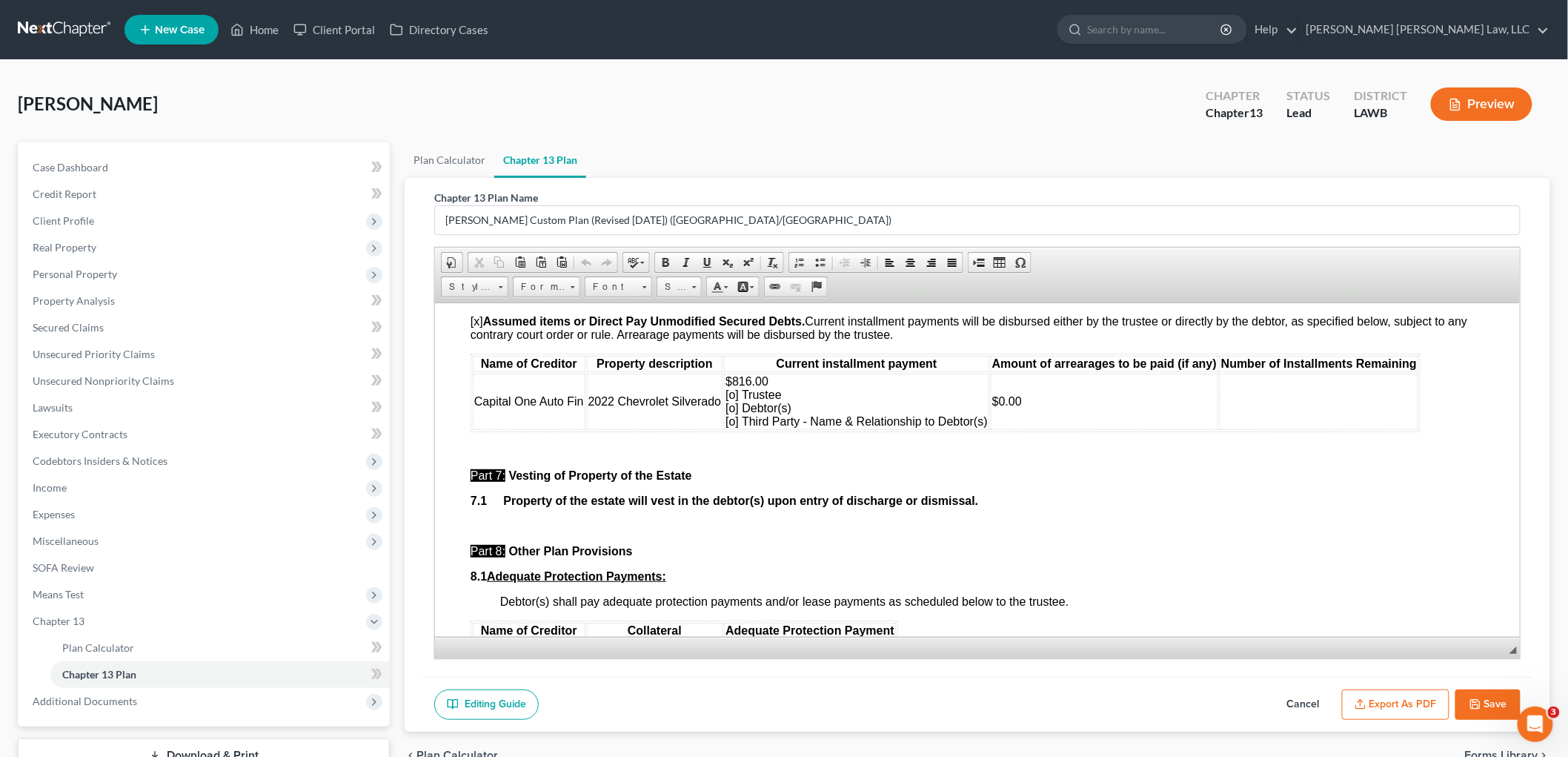
scroll to position [3790, 0]
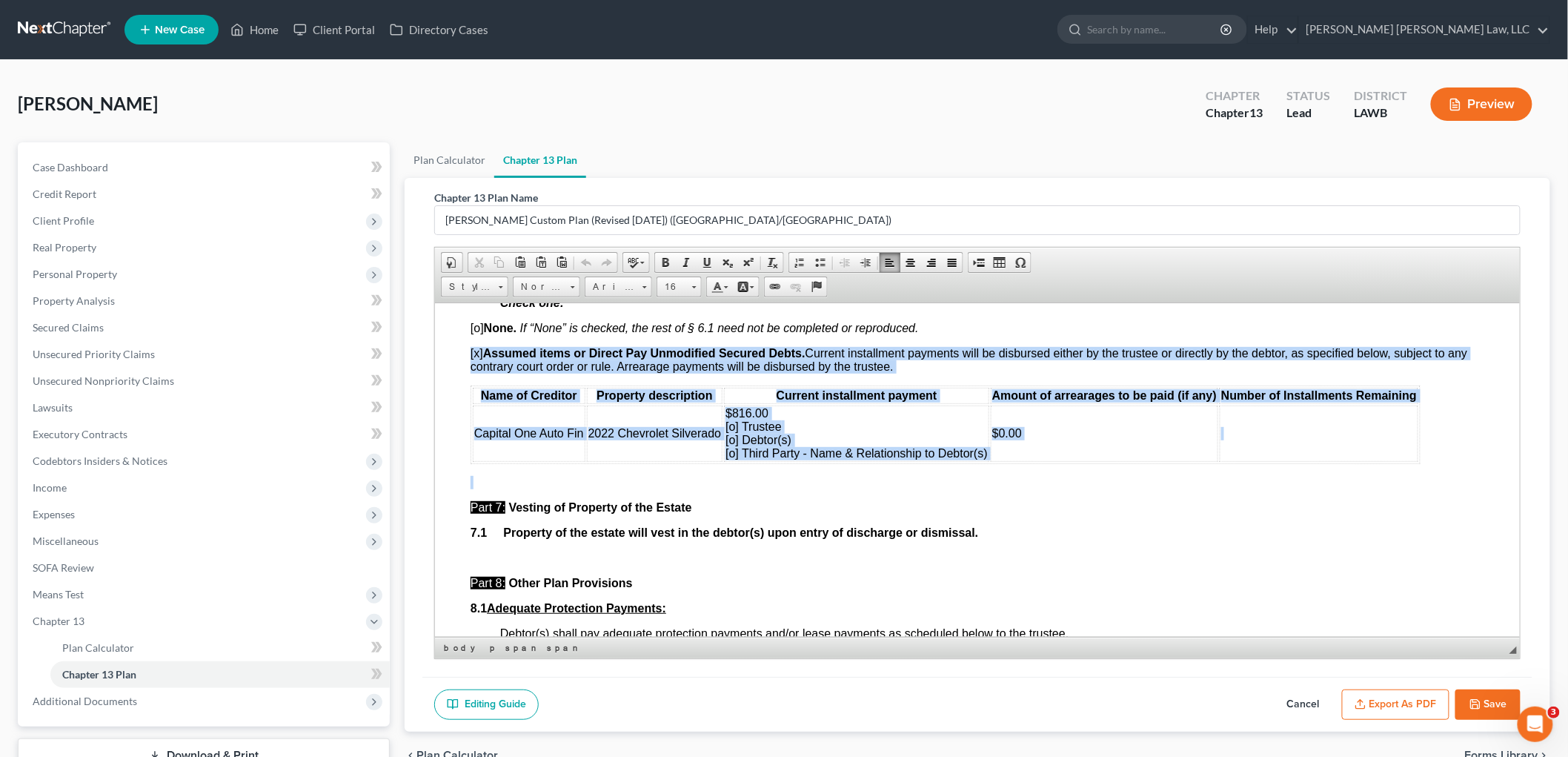
drag, startPoint x: 462, startPoint y: 359, endPoint x: 976, endPoint y: 471, distance: 526.1
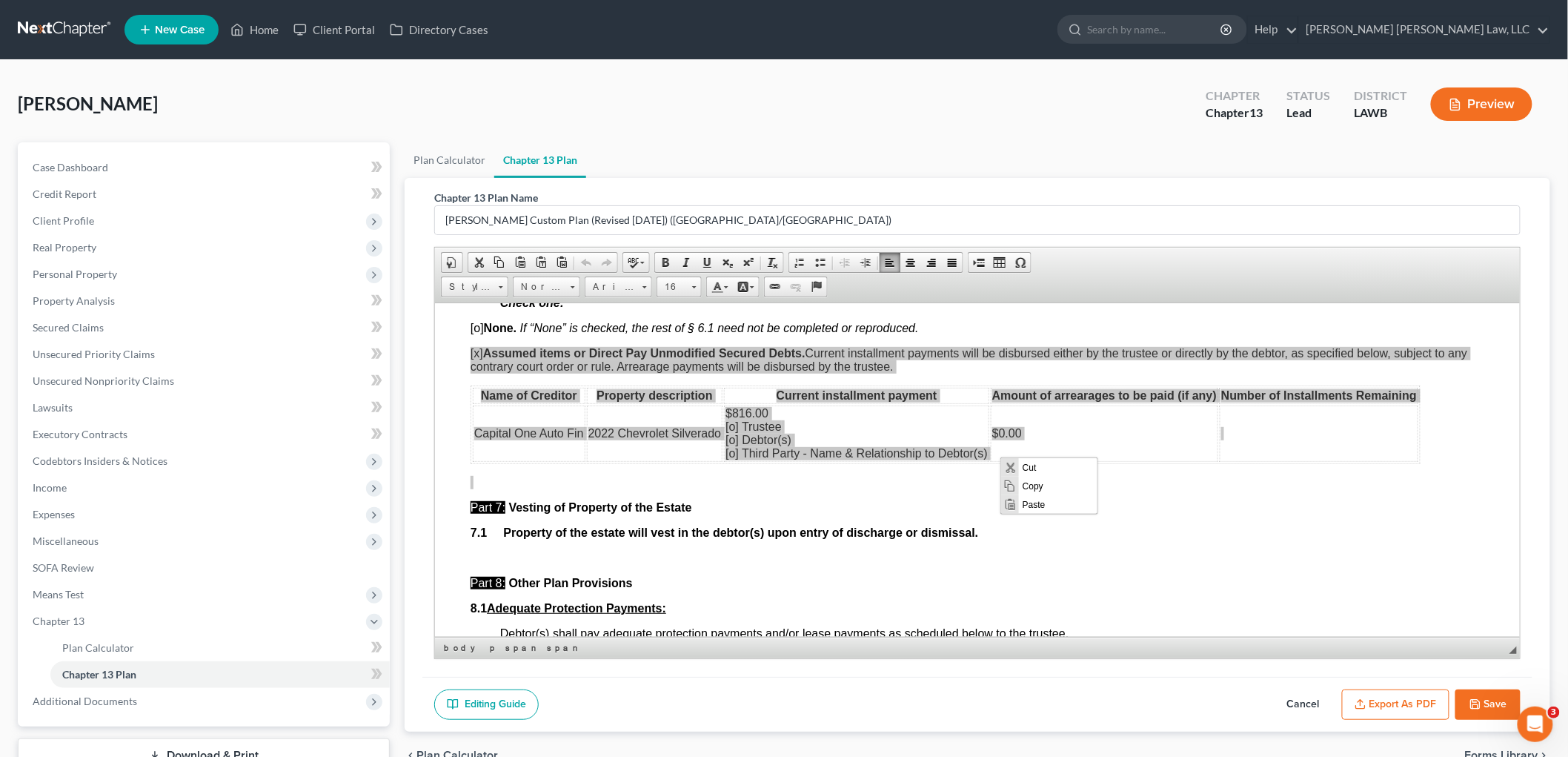
scroll to position [0, 0]
click at [1035, 484] on span "Copy" at bounding box center [1057, 485] width 78 height 19
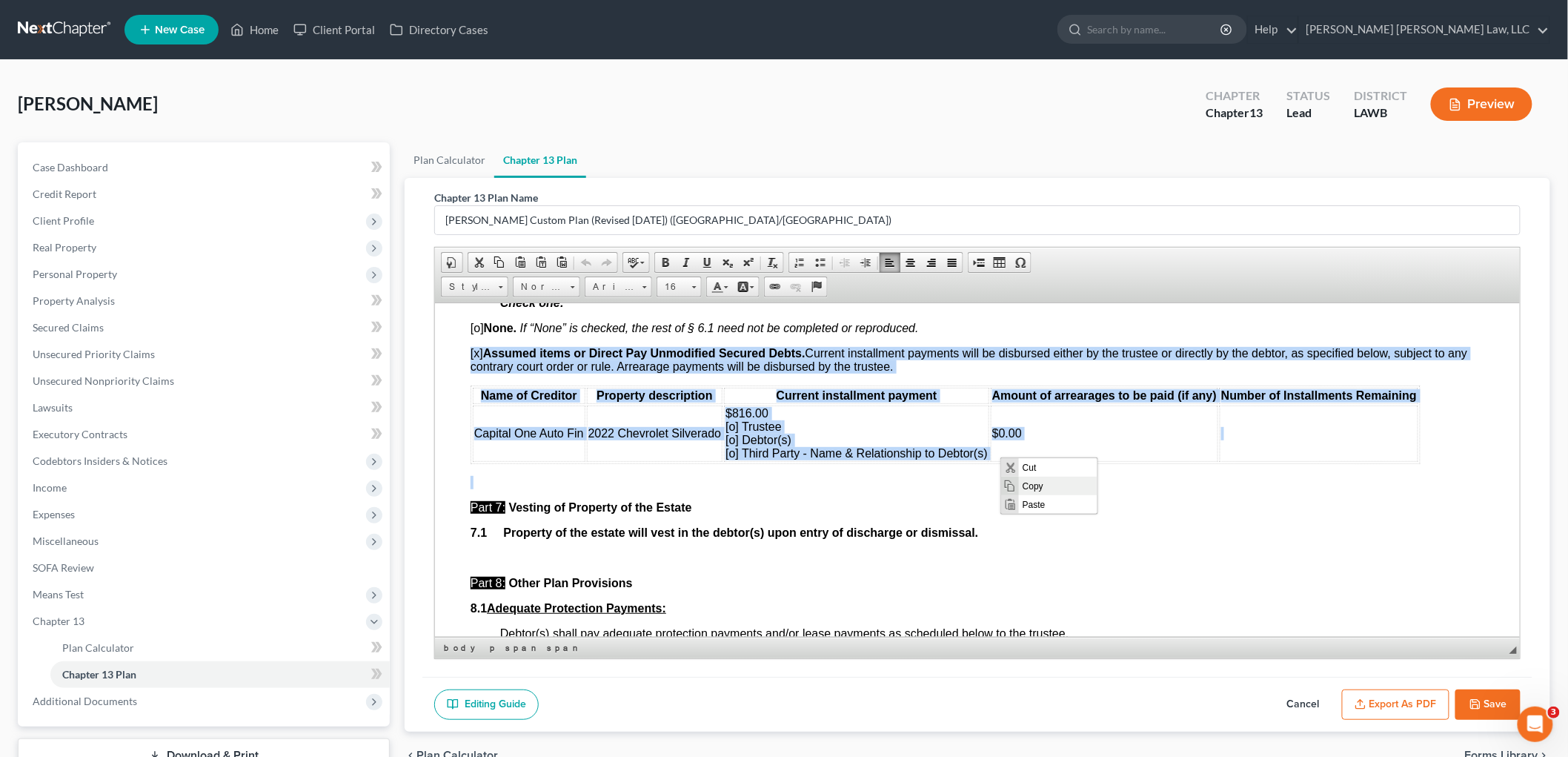
copy body "[x] Assumed items or Direct Pay Unmodified Secured Debts. Current installment p…"
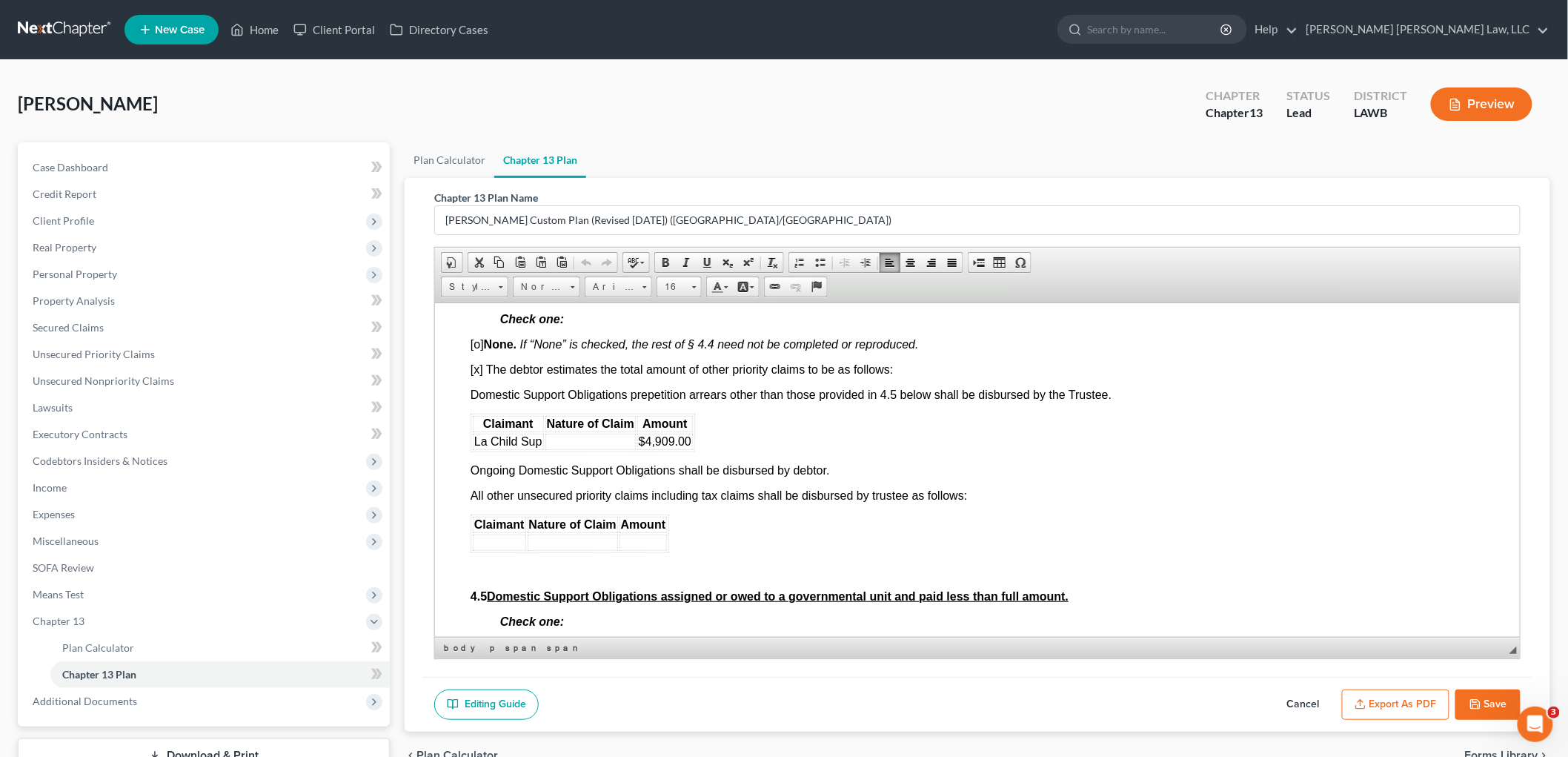
scroll to position [2636, 0]
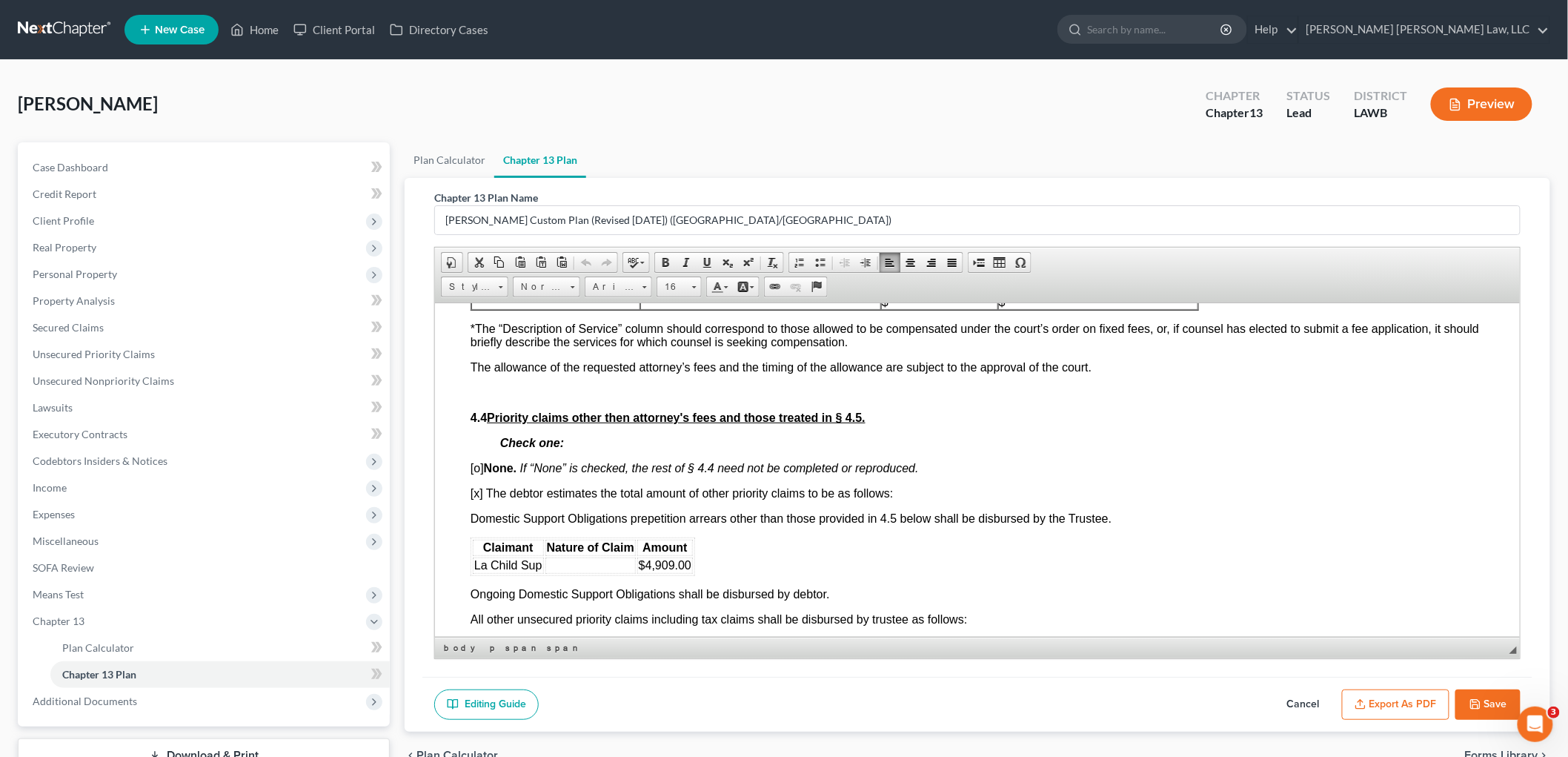
click at [1299, 701] on button "Cancel" at bounding box center [1303, 705] width 65 height 32
select select "1"
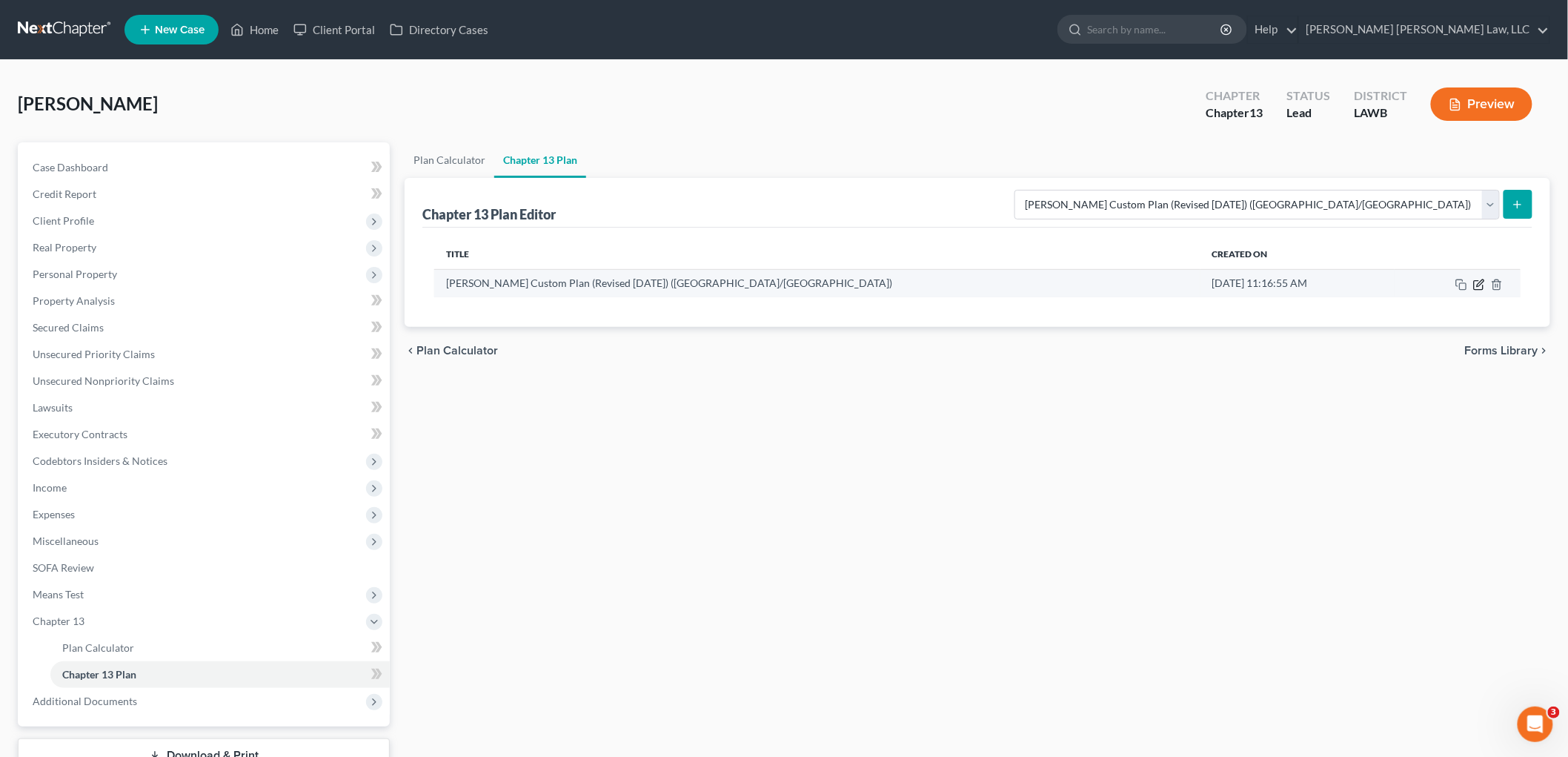
click at [1479, 283] on icon "button" at bounding box center [1479, 284] width 12 height 12
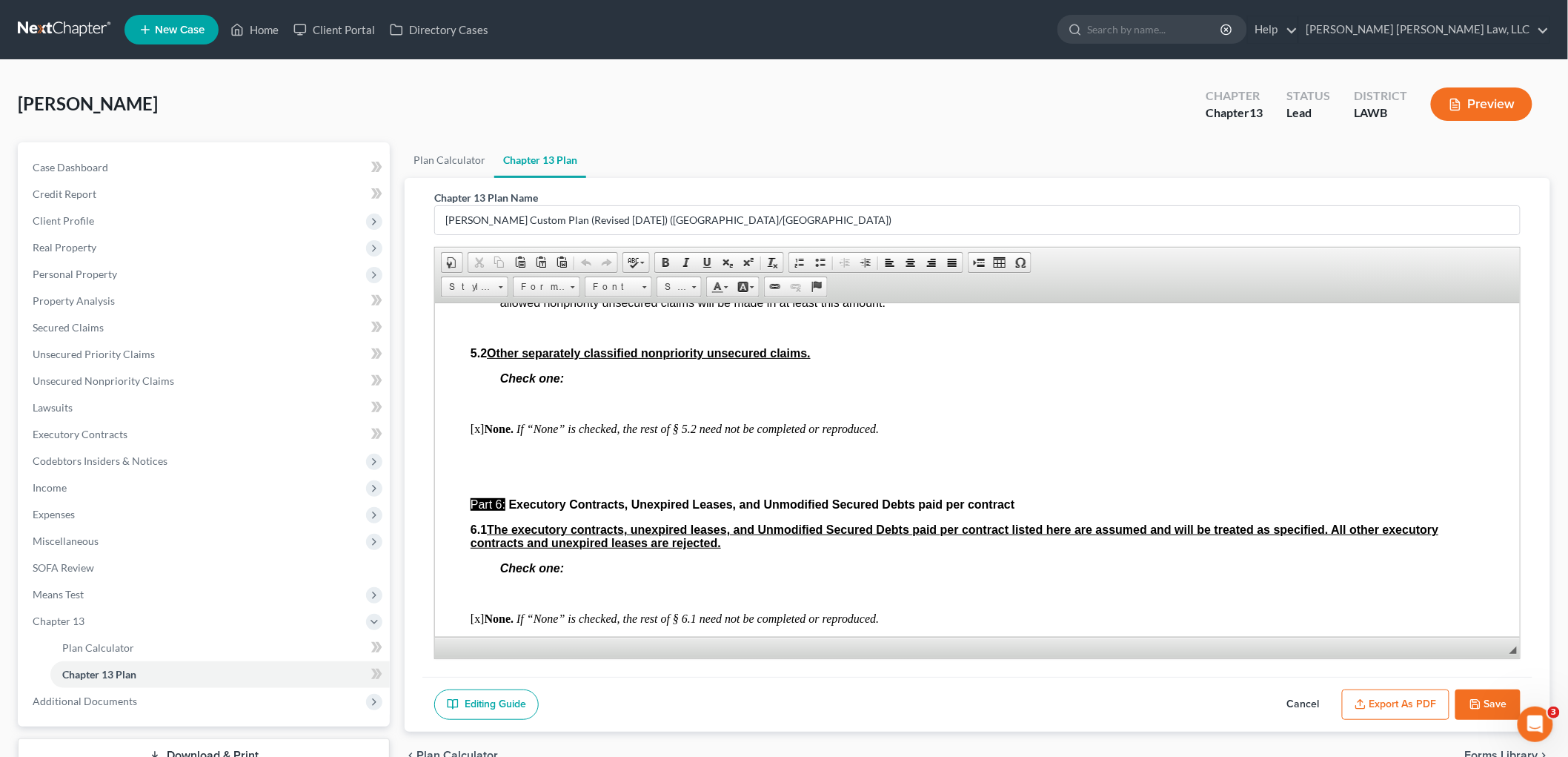
scroll to position [3625, 0]
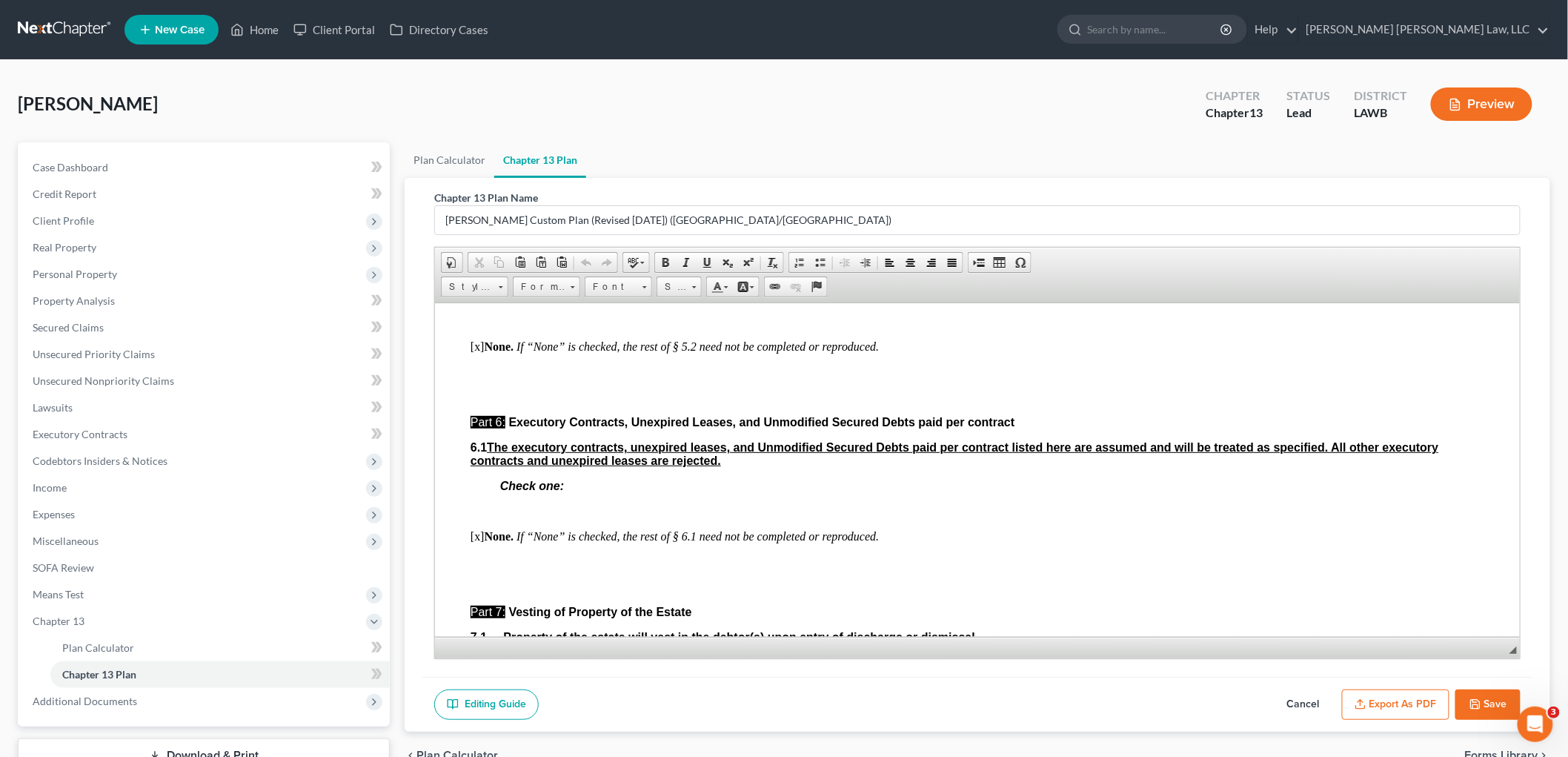
click at [478, 543] on p "[x] None. If “None” is checked, the rest of § 6.1 need not be completed or repr…" at bounding box center [977, 536] width 1014 height 14
click at [530, 585] on span "Paste" at bounding box center [553, 581] width 78 height 19
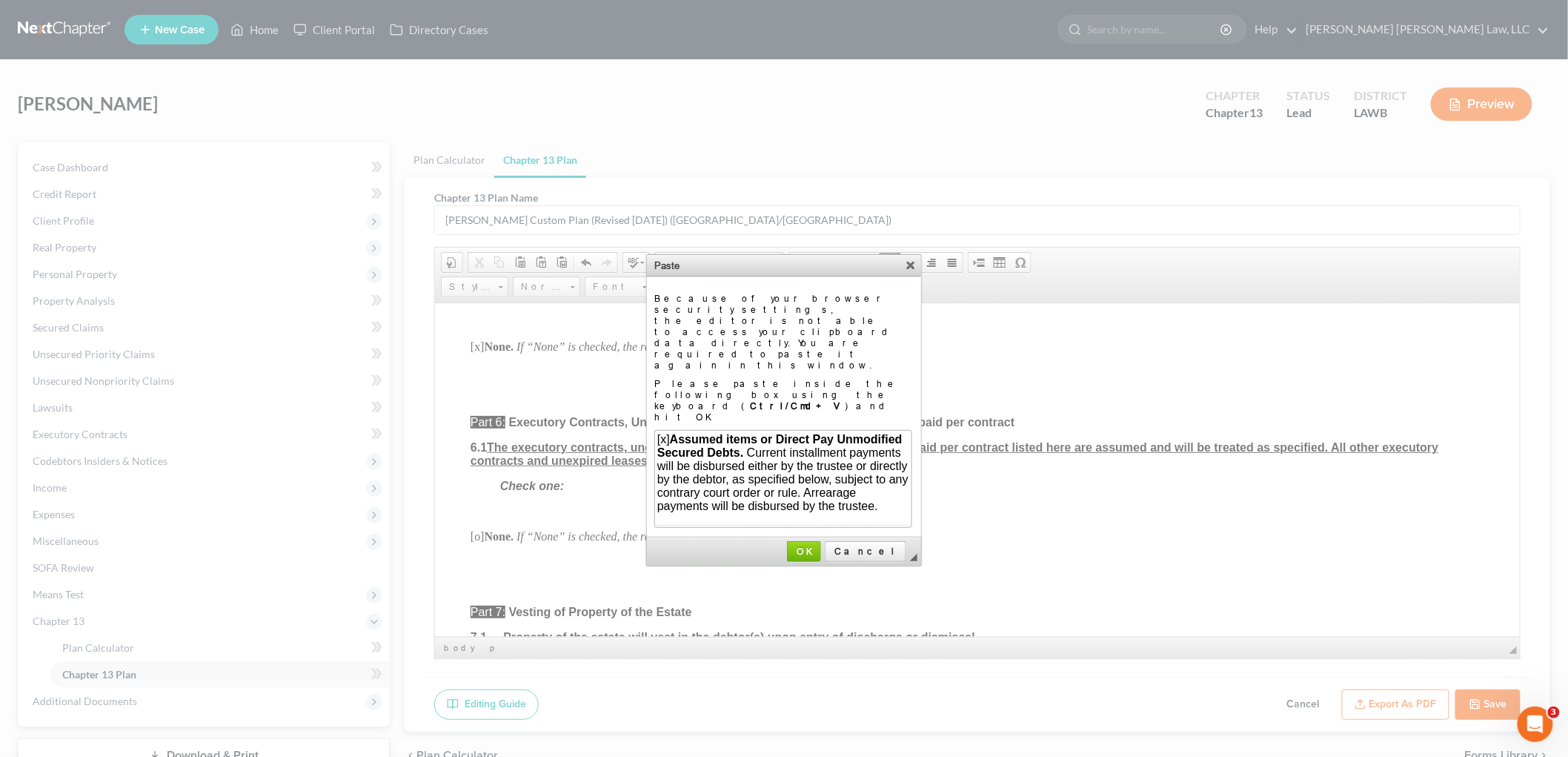
scroll to position [230, 0]
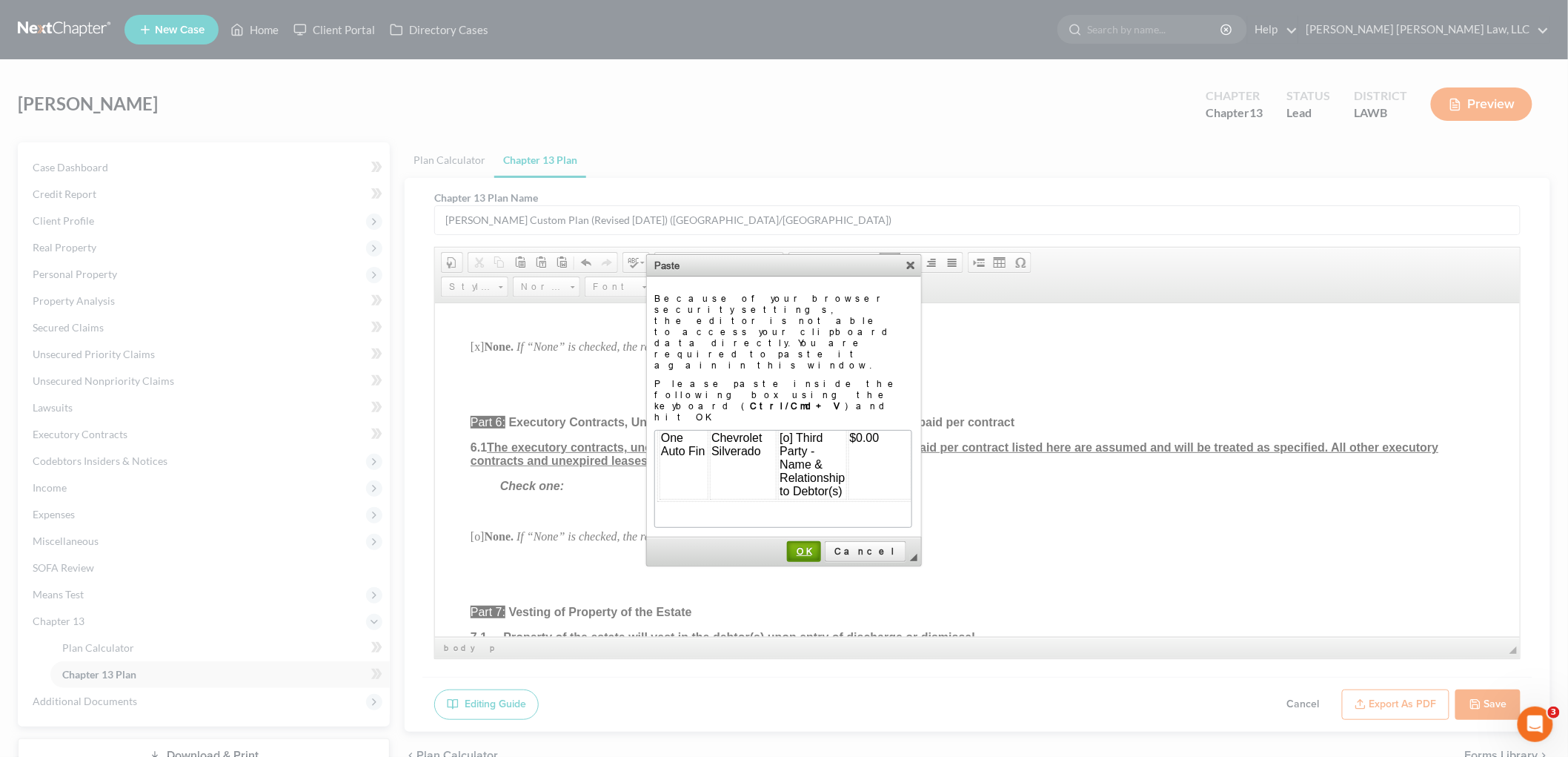
click at [820, 546] on span "OK" at bounding box center [804, 552] width 32 height 11
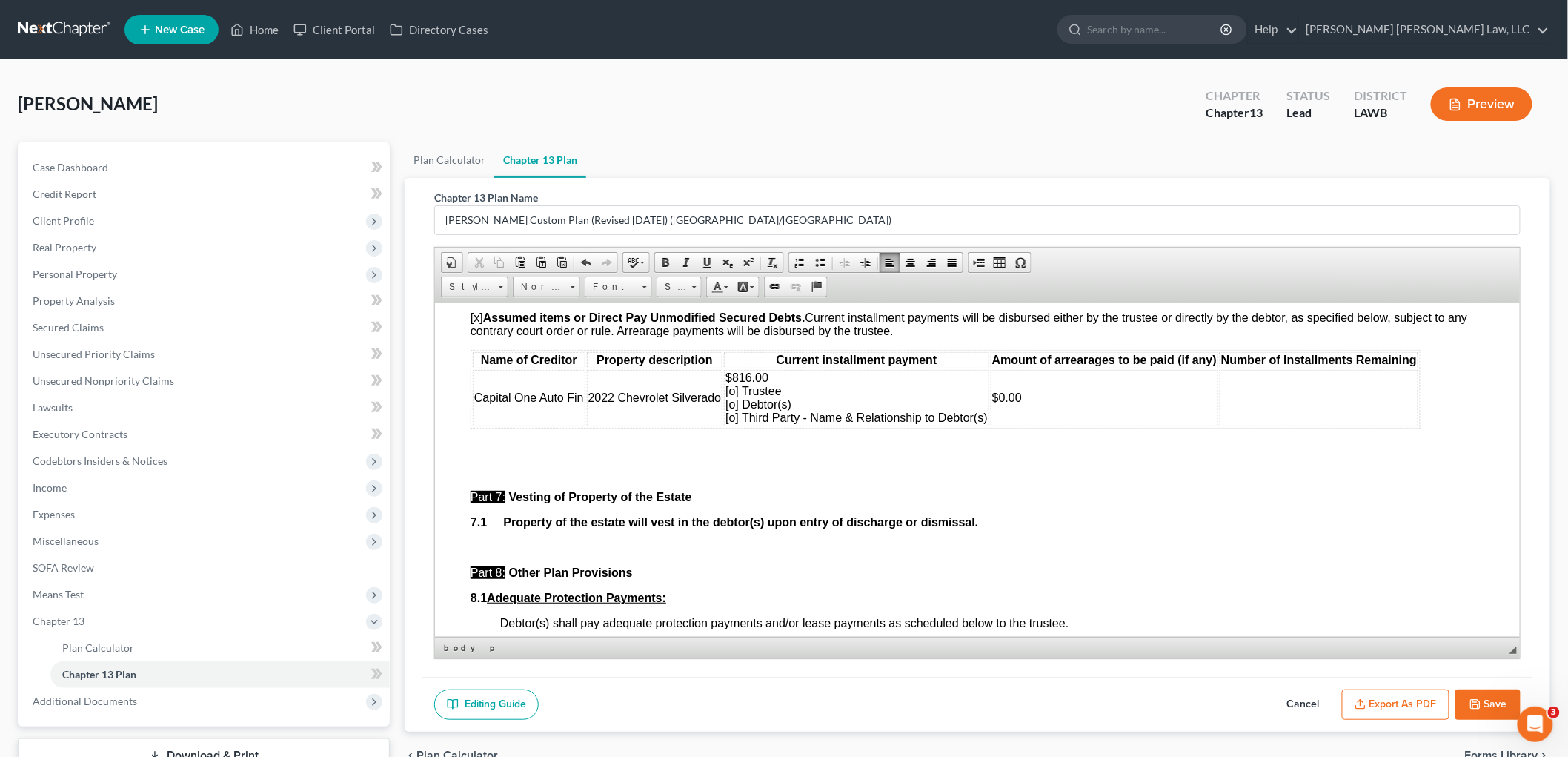
scroll to position [3872, 0]
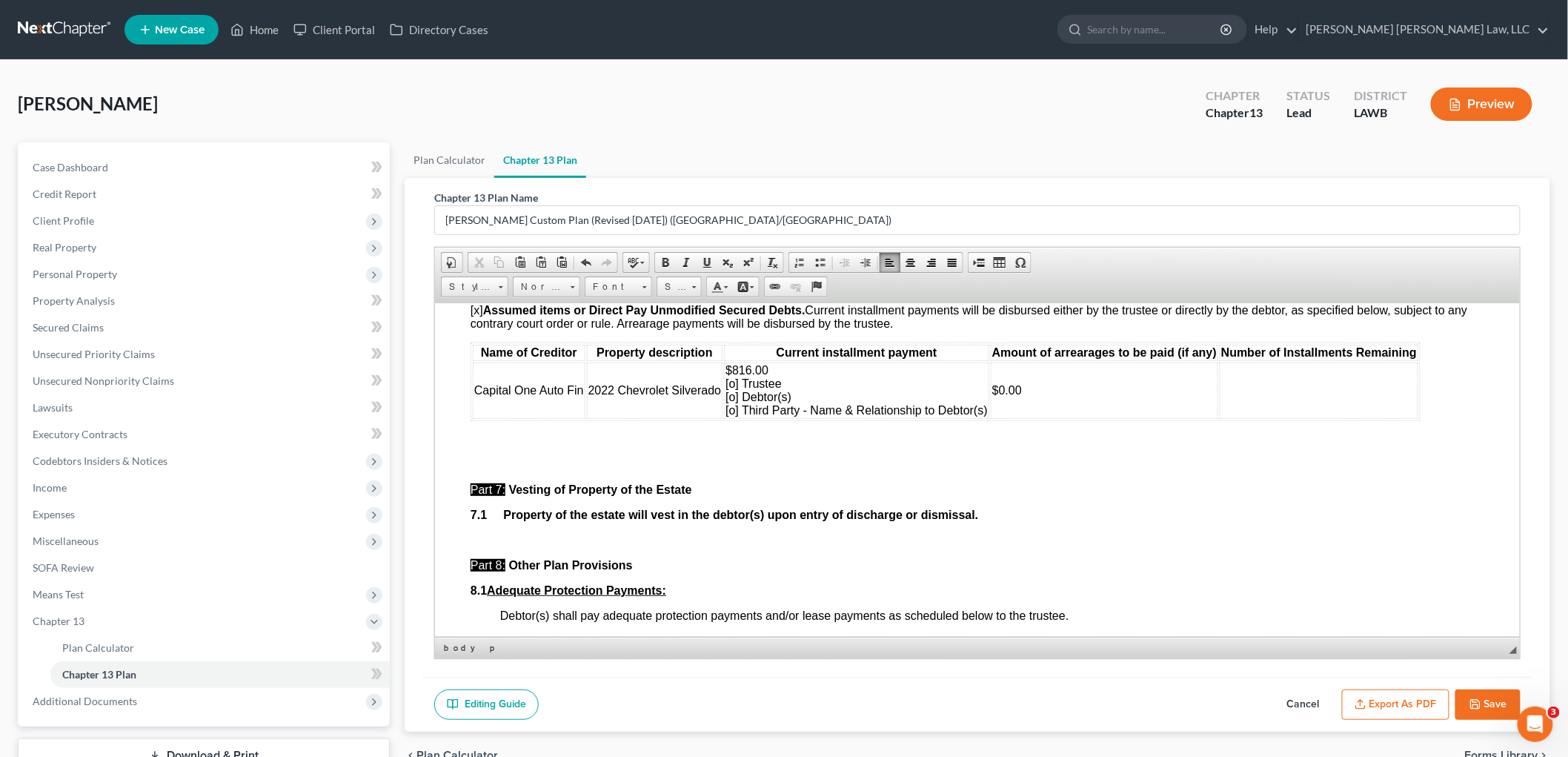
click at [730, 416] on span "$816.00 [o] Trustee [o] Debtor(s) [o] Third Party - Name & Relationship to Debt…" at bounding box center [856, 389] width 262 height 52
click at [981, 416] on span "$816.00 [o] Trustee [o] Debtor(s) [x] Third Party - Name & Relationship to Debt…" at bounding box center [856, 389] width 261 height 52
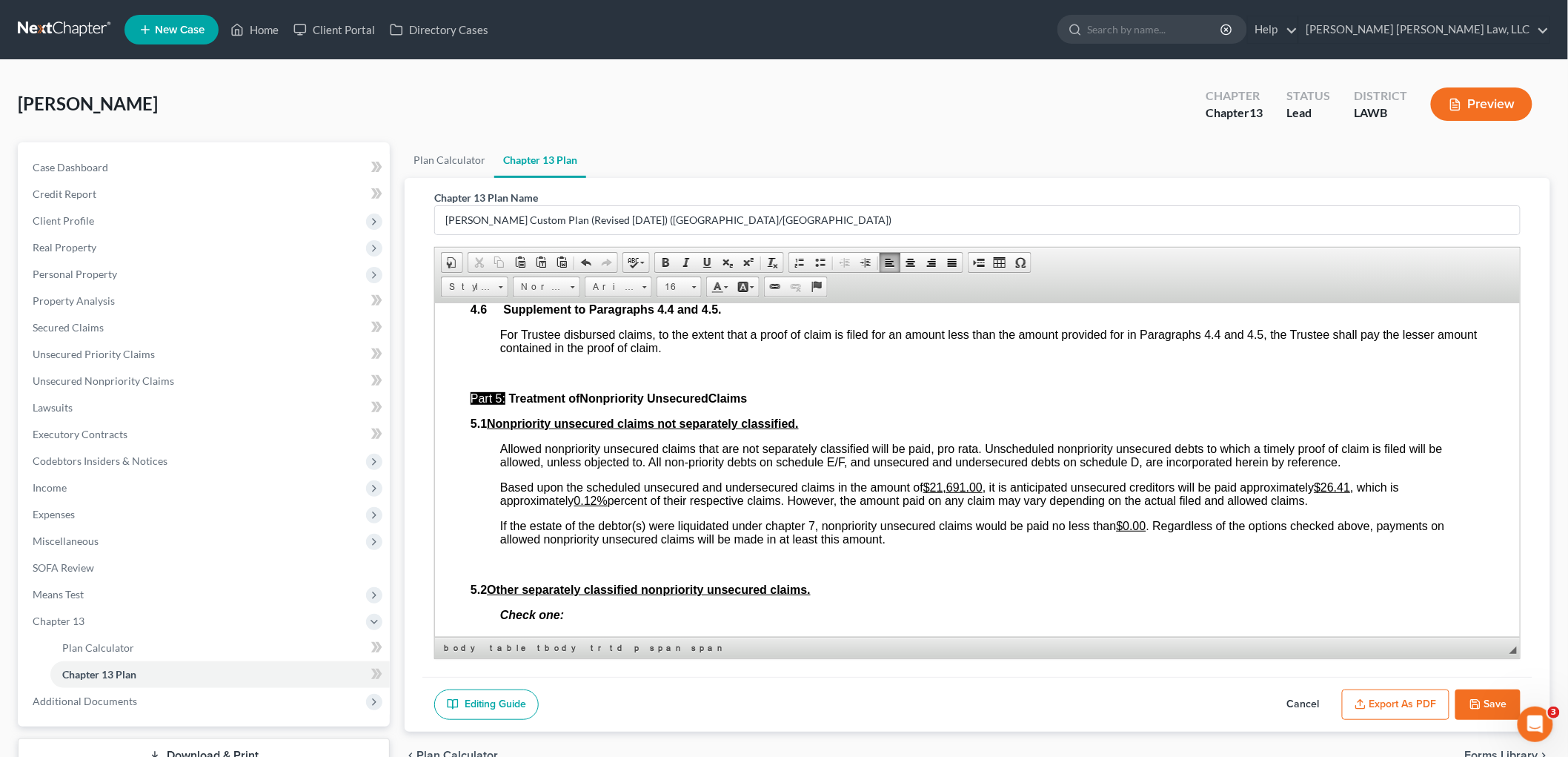
scroll to position [3296, 0]
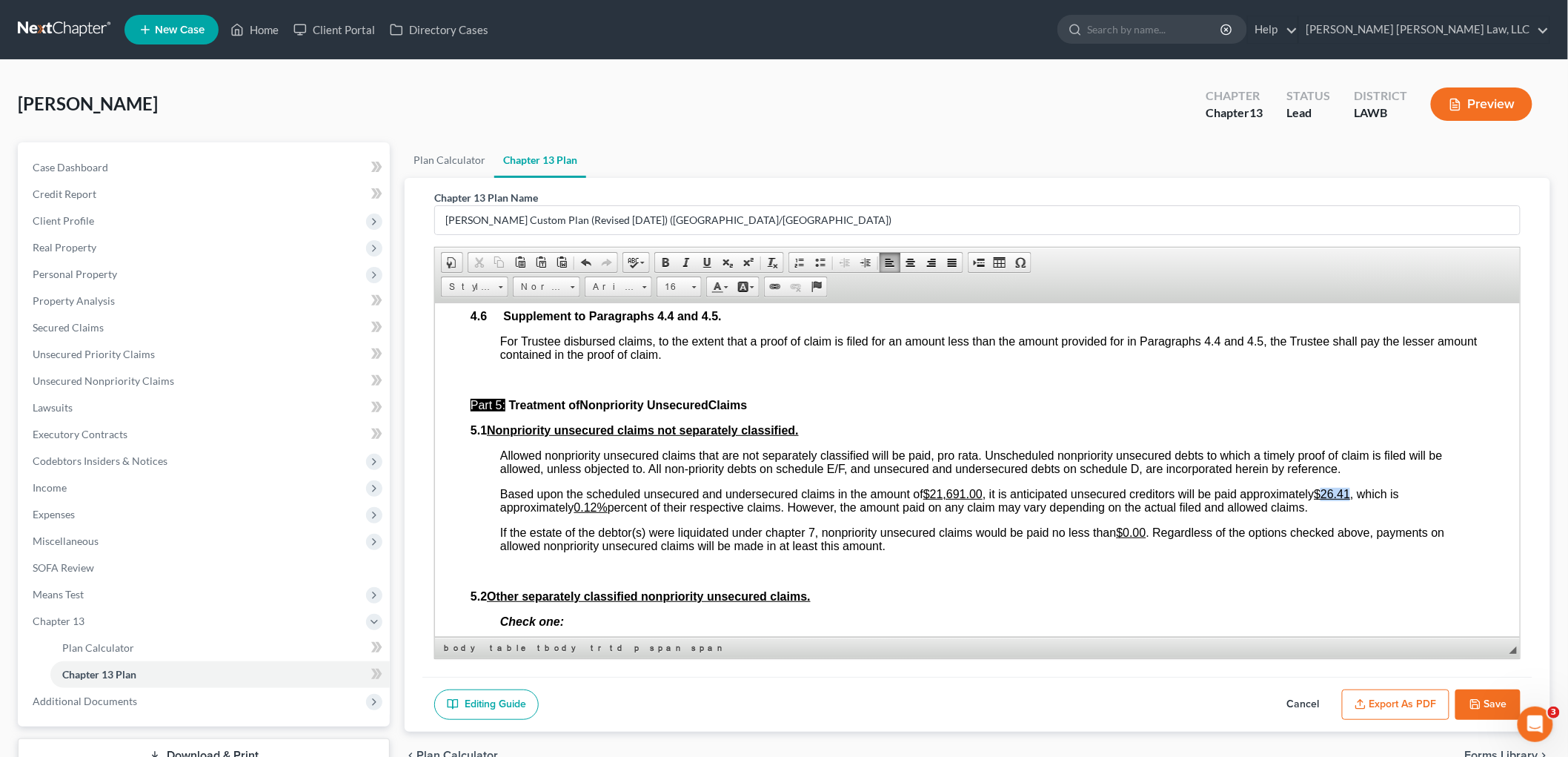
drag, startPoint x: 1356, startPoint y: 500, endPoint x: 1328, endPoint y: 502, distance: 28.1
click at [1328, 502] on span "Based upon the scheduled unsecured and undersecured claims in the amount of $21…" at bounding box center [949, 500] width 899 height 26
drag, startPoint x: 601, startPoint y: 517, endPoint x: 577, endPoint y: 517, distance: 24.0
click at [577, 513] on span "Based upon the scheduled unsecured and undersecured claims in the amount of $21…" at bounding box center [953, 500] width 906 height 26
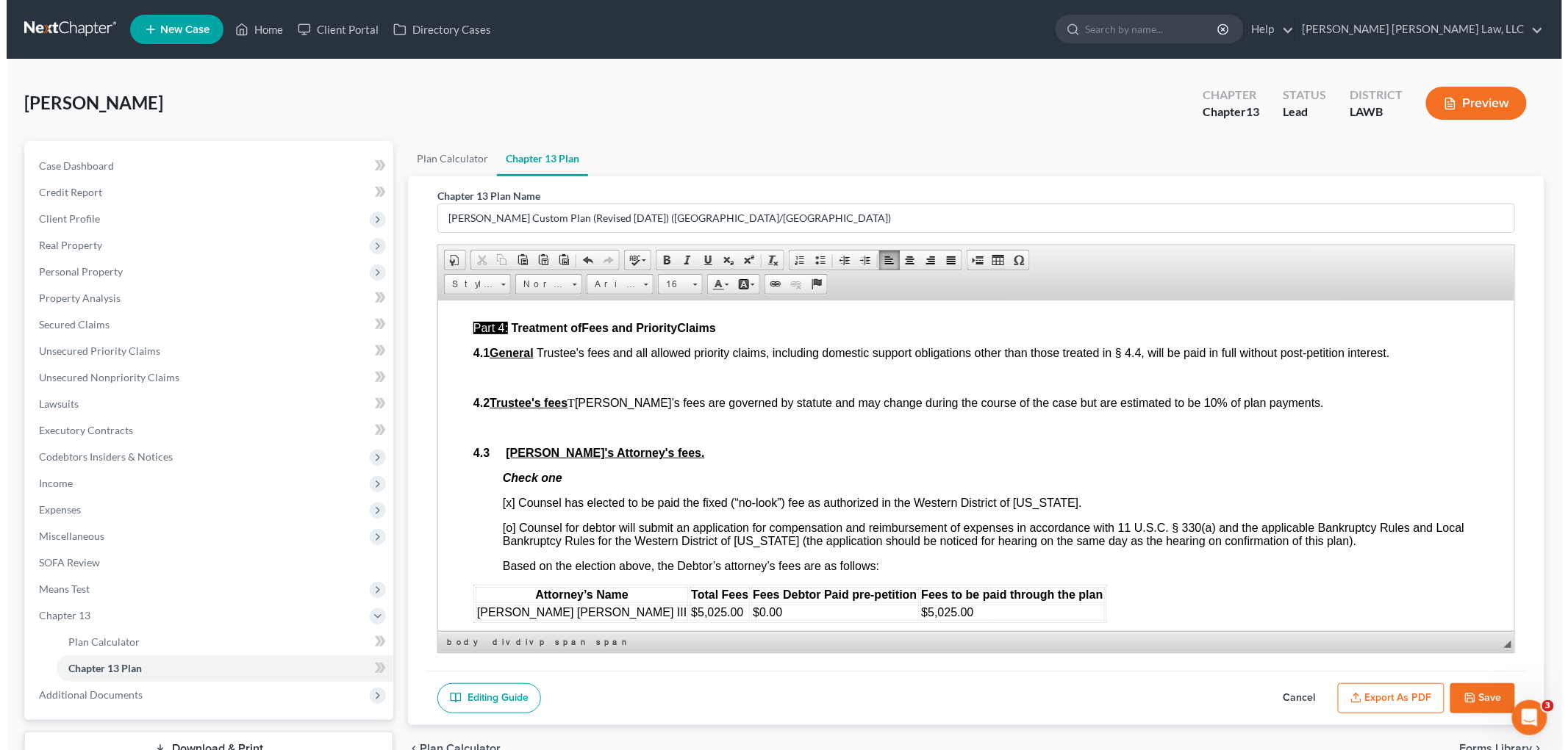
scroll to position [2121, 0]
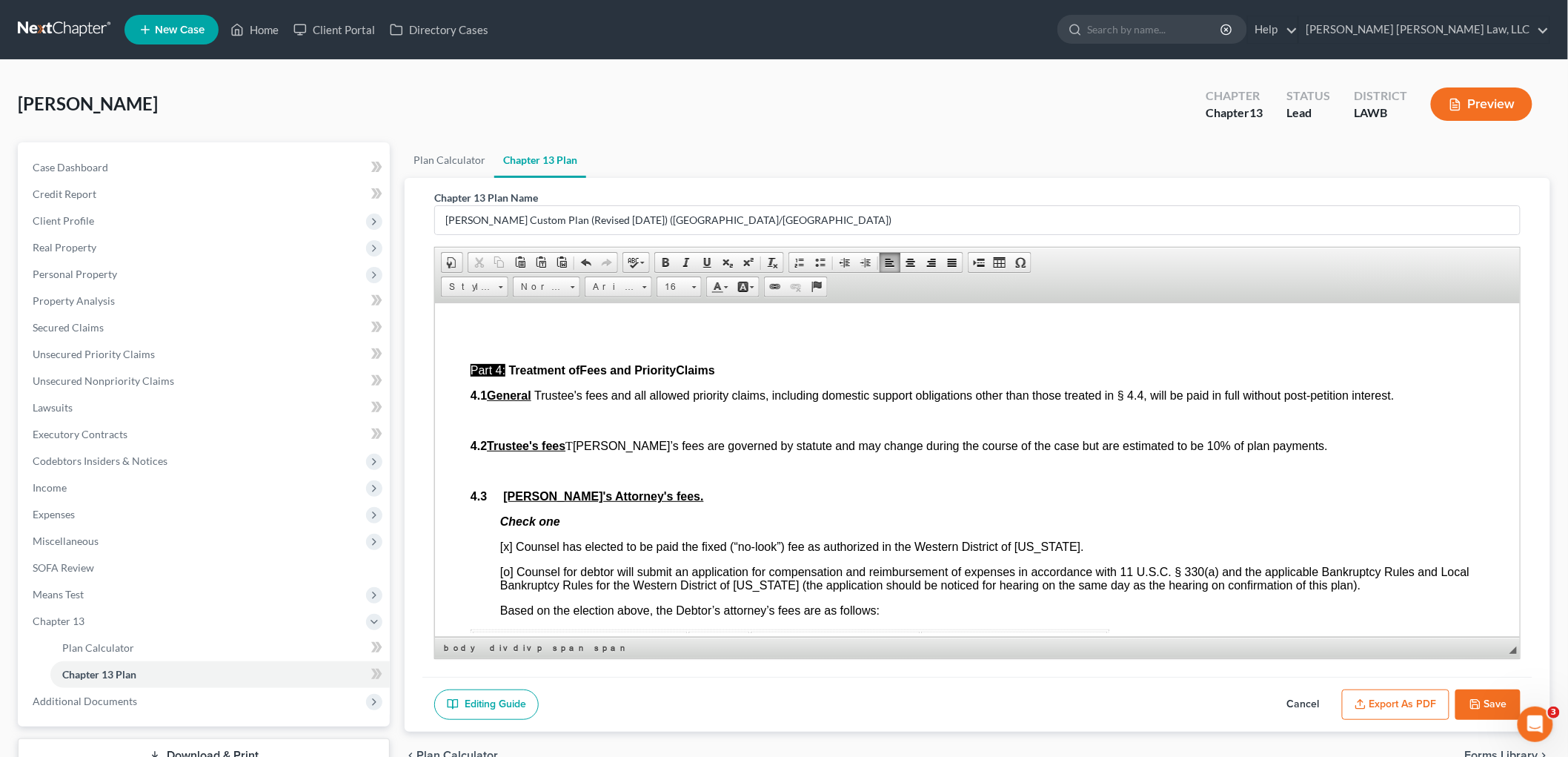
click at [1496, 701] on button "Save" at bounding box center [1488, 705] width 65 height 32
select select "1"
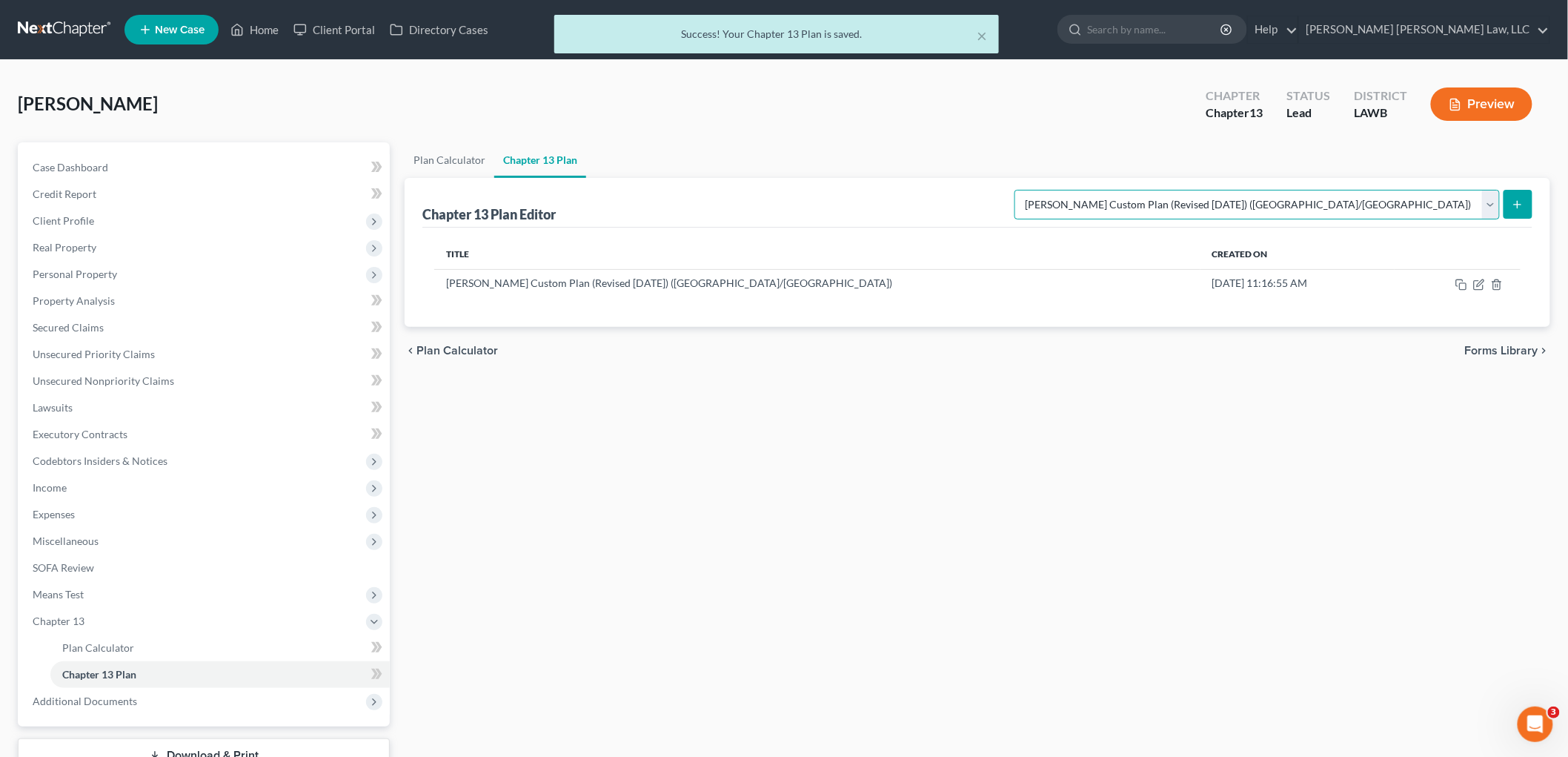
click at [1469, 206] on select "Please select your Chapter 13 Plan E. Orum Custom Plan (Revised 12/1/2021) E. O…" at bounding box center [1257, 205] width 485 height 30
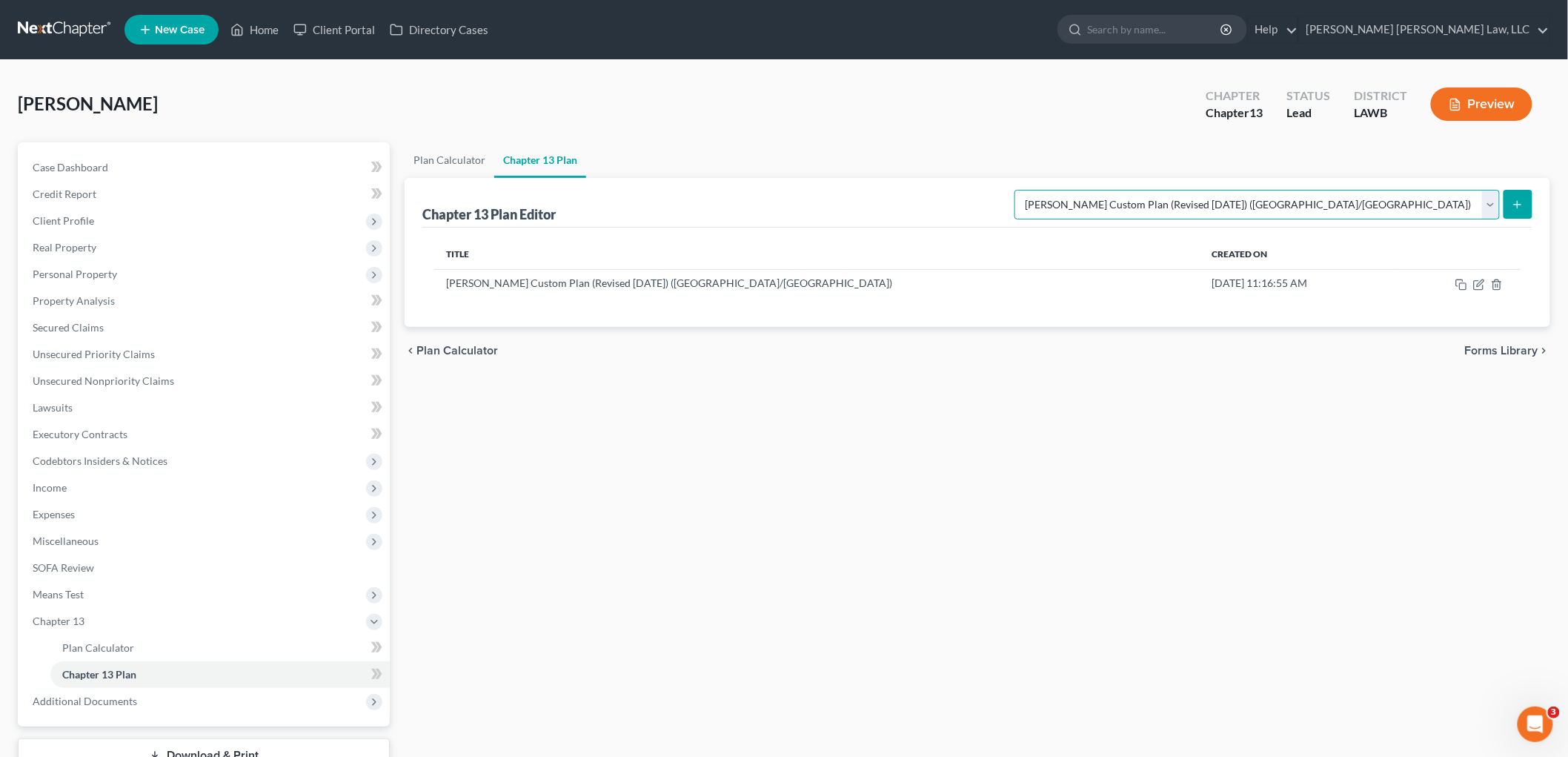
click at [1171, 190] on select "Please select your Chapter 13 Plan E. Orum Custom Plan (Revised 12/1/2021) E. O…" at bounding box center [1257, 205] width 485 height 30
click at [1523, 203] on icon "submit" at bounding box center [1518, 205] width 12 height 12
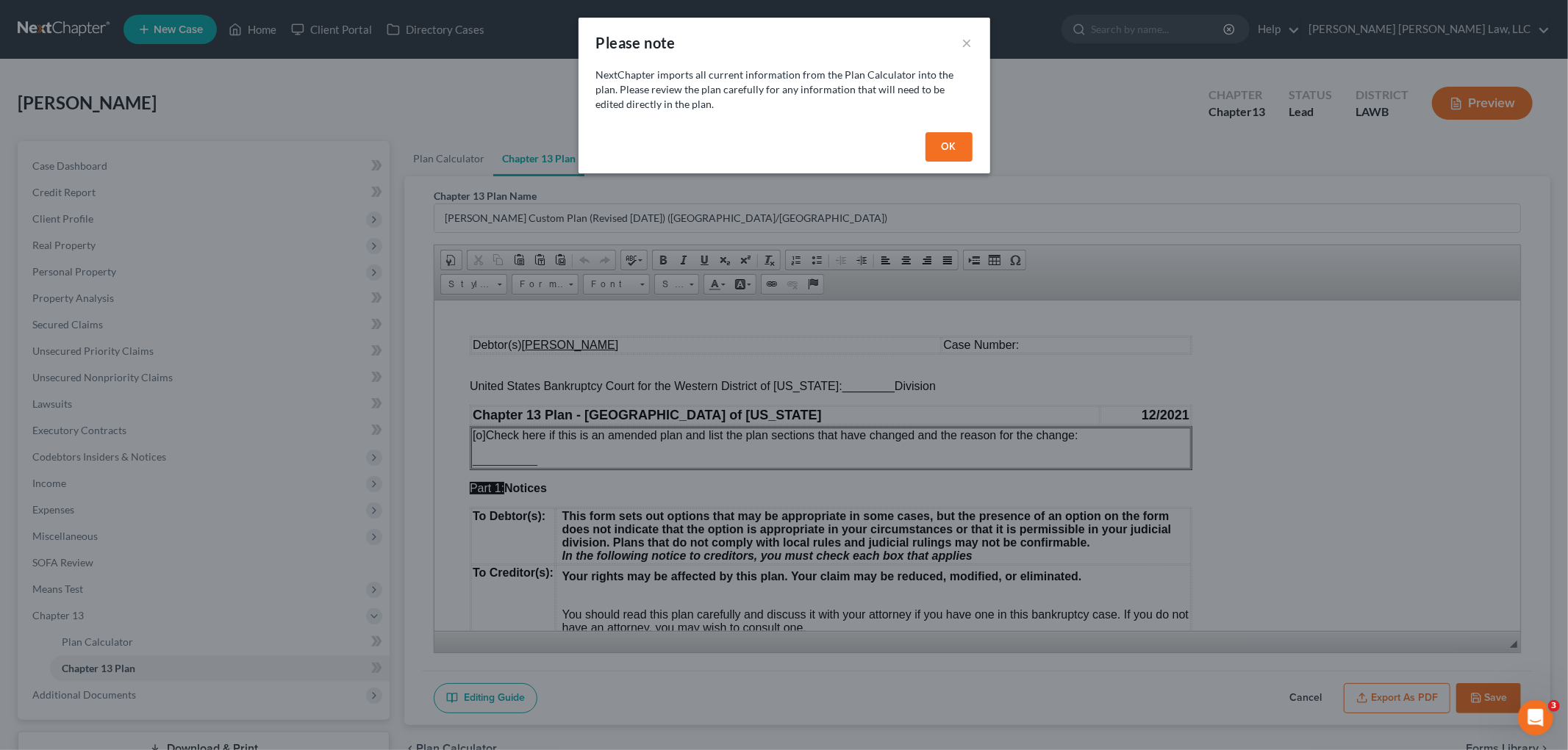
scroll to position [0, 0]
click at [960, 138] on button "OK" at bounding box center [949, 146] width 47 height 29
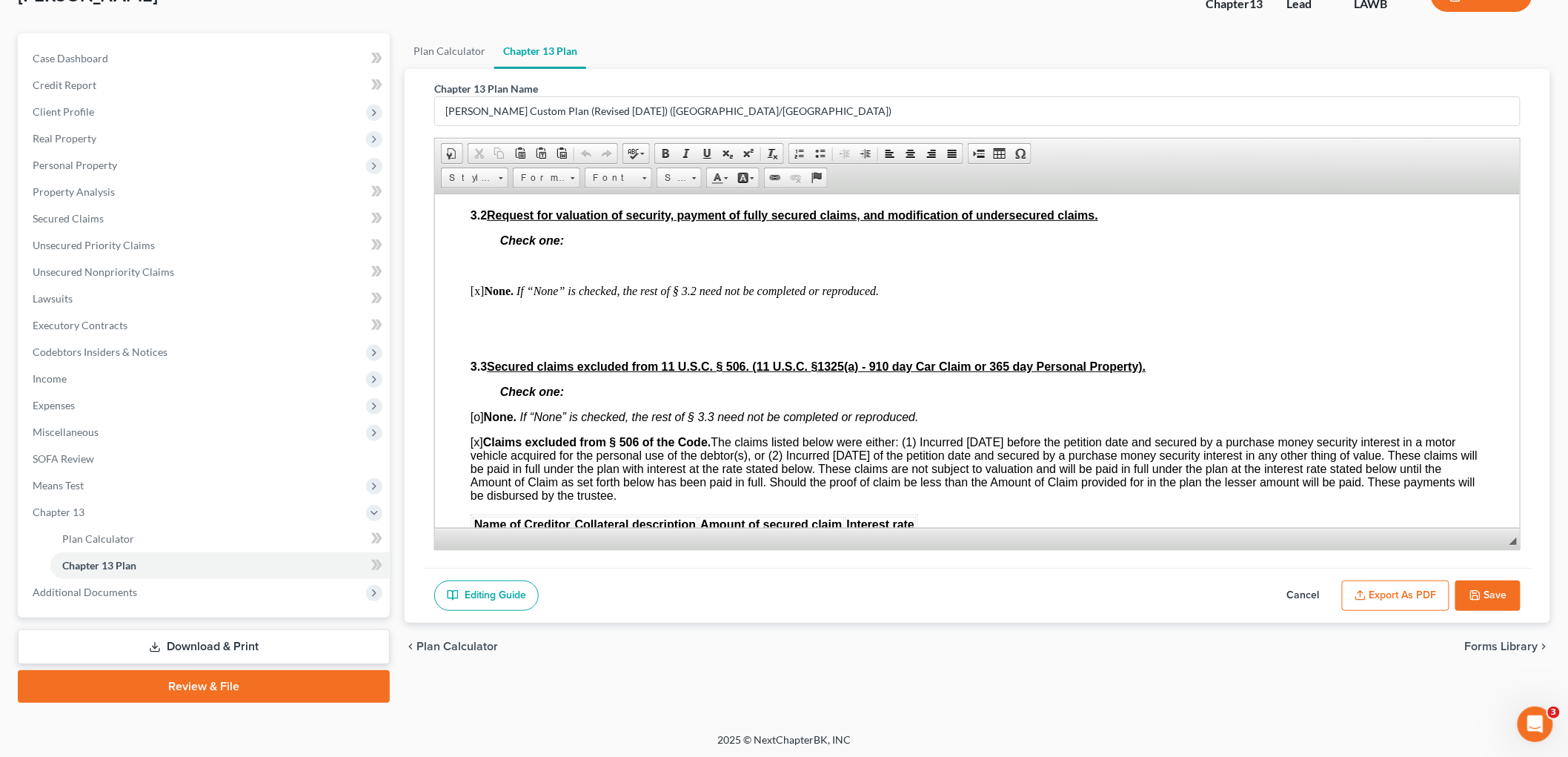
scroll to position [1483, 0]
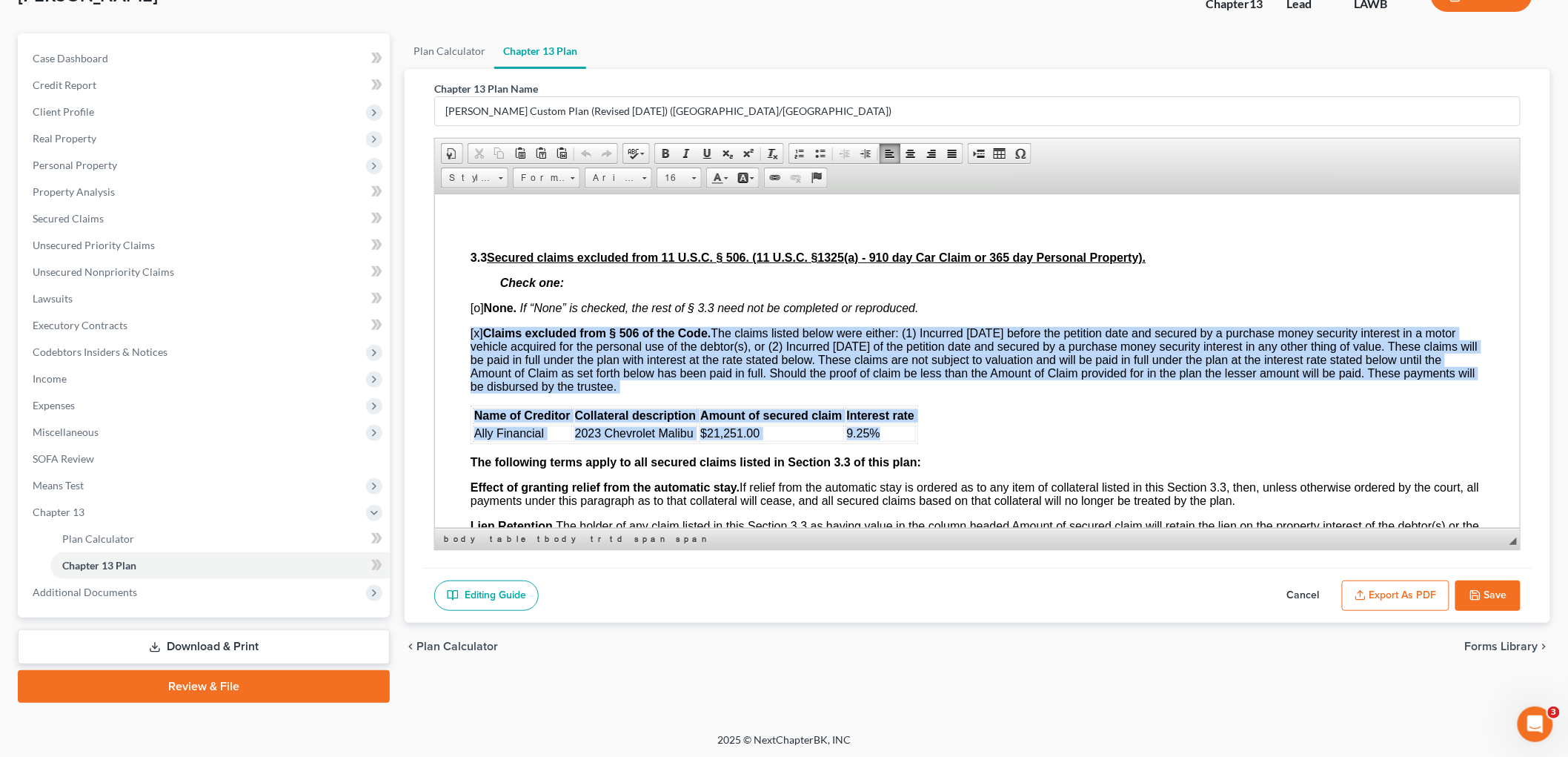
drag, startPoint x: 466, startPoint y: 416, endPoint x: 902, endPoint y: 446, distance: 437.0
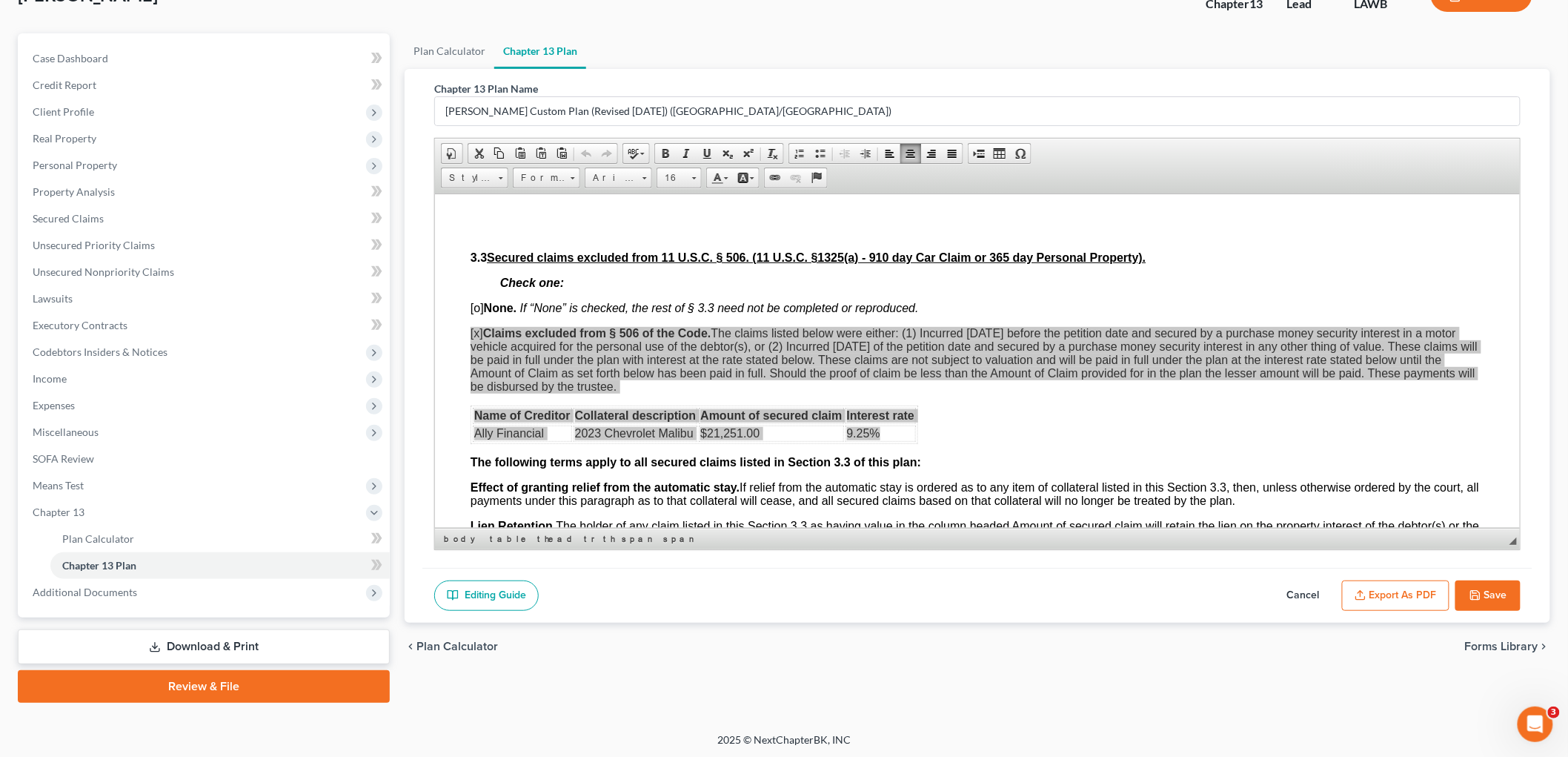
scroll to position [0, 0]
click at [934, 470] on span "Copy" at bounding box center [958, 471] width 79 height 19
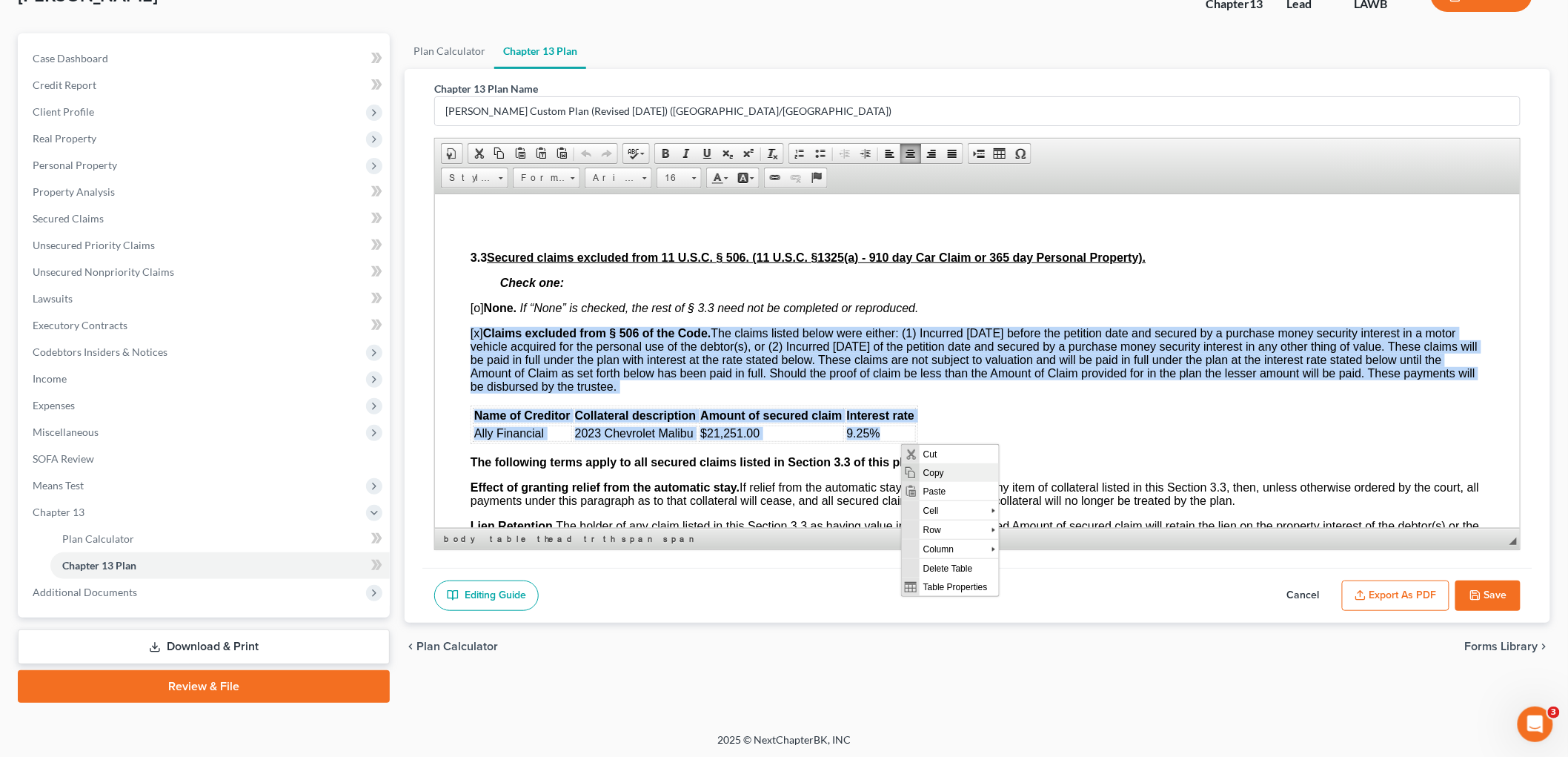
copy body "[x] Claims excluded from § 506 of the Code. The claims listed below were either…"
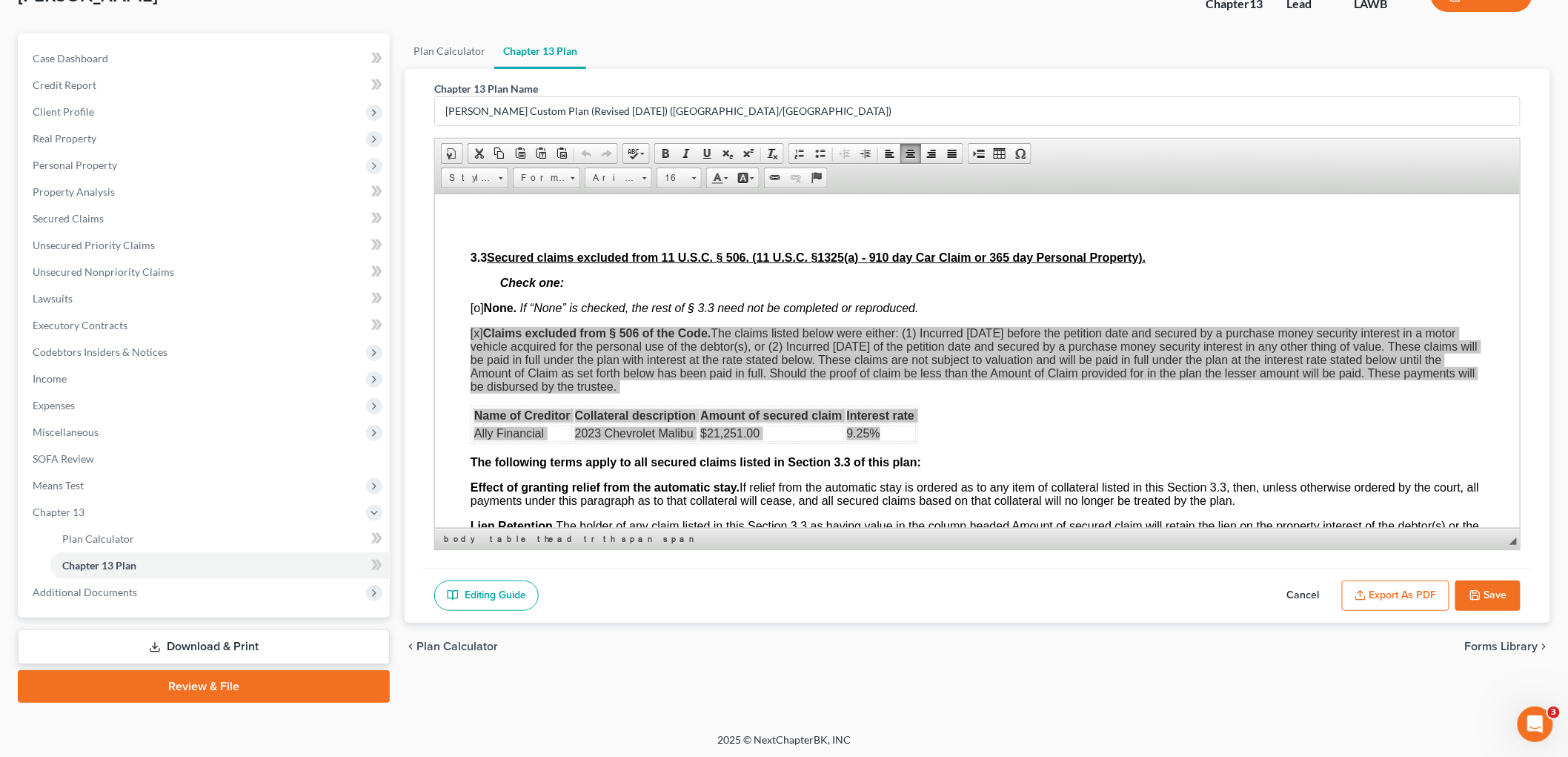
click at [1306, 588] on button "Cancel" at bounding box center [1303, 596] width 65 height 32
select select "1"
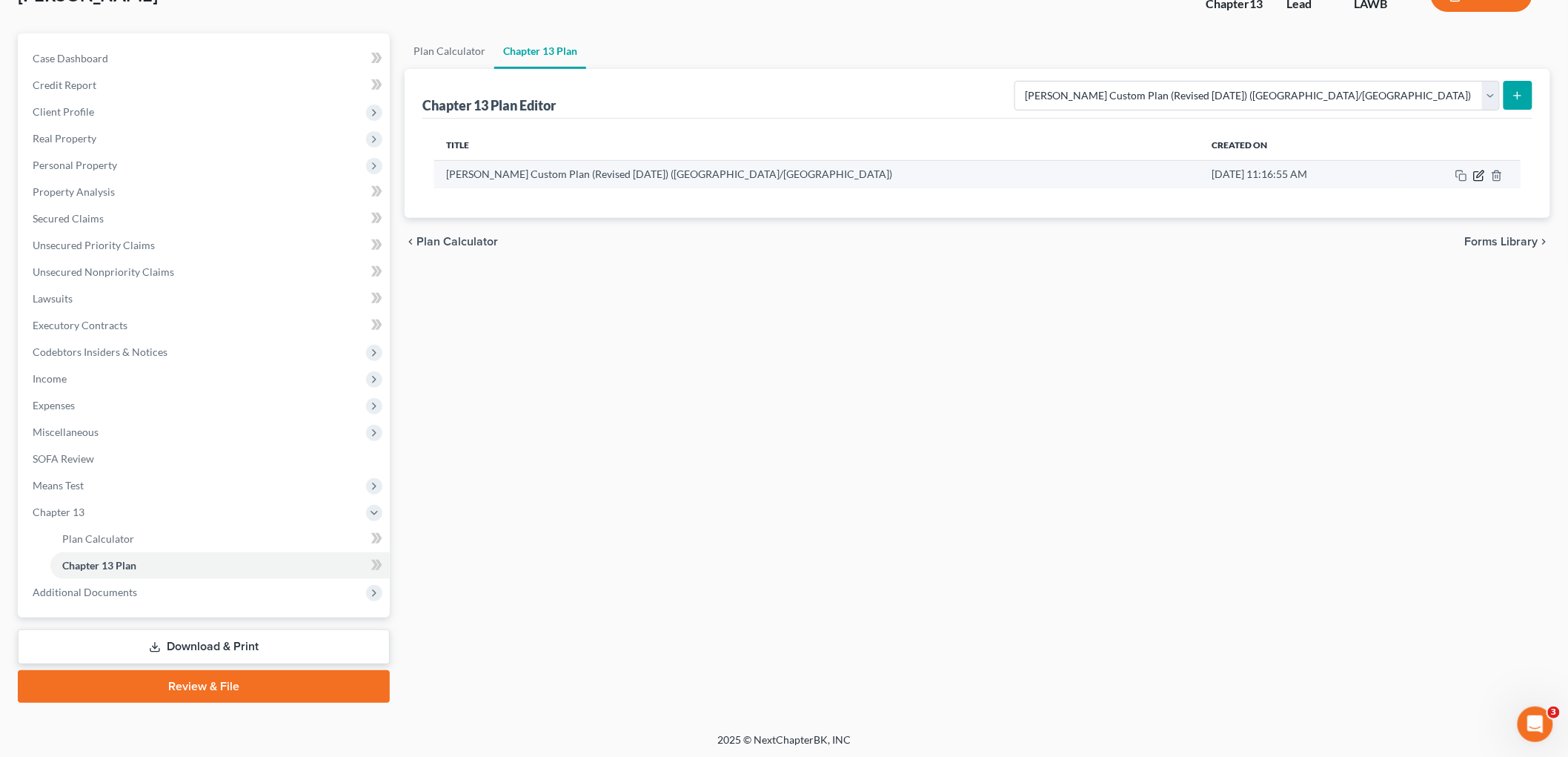
click at [1478, 169] on icon "button" at bounding box center [1479, 175] width 12 height 12
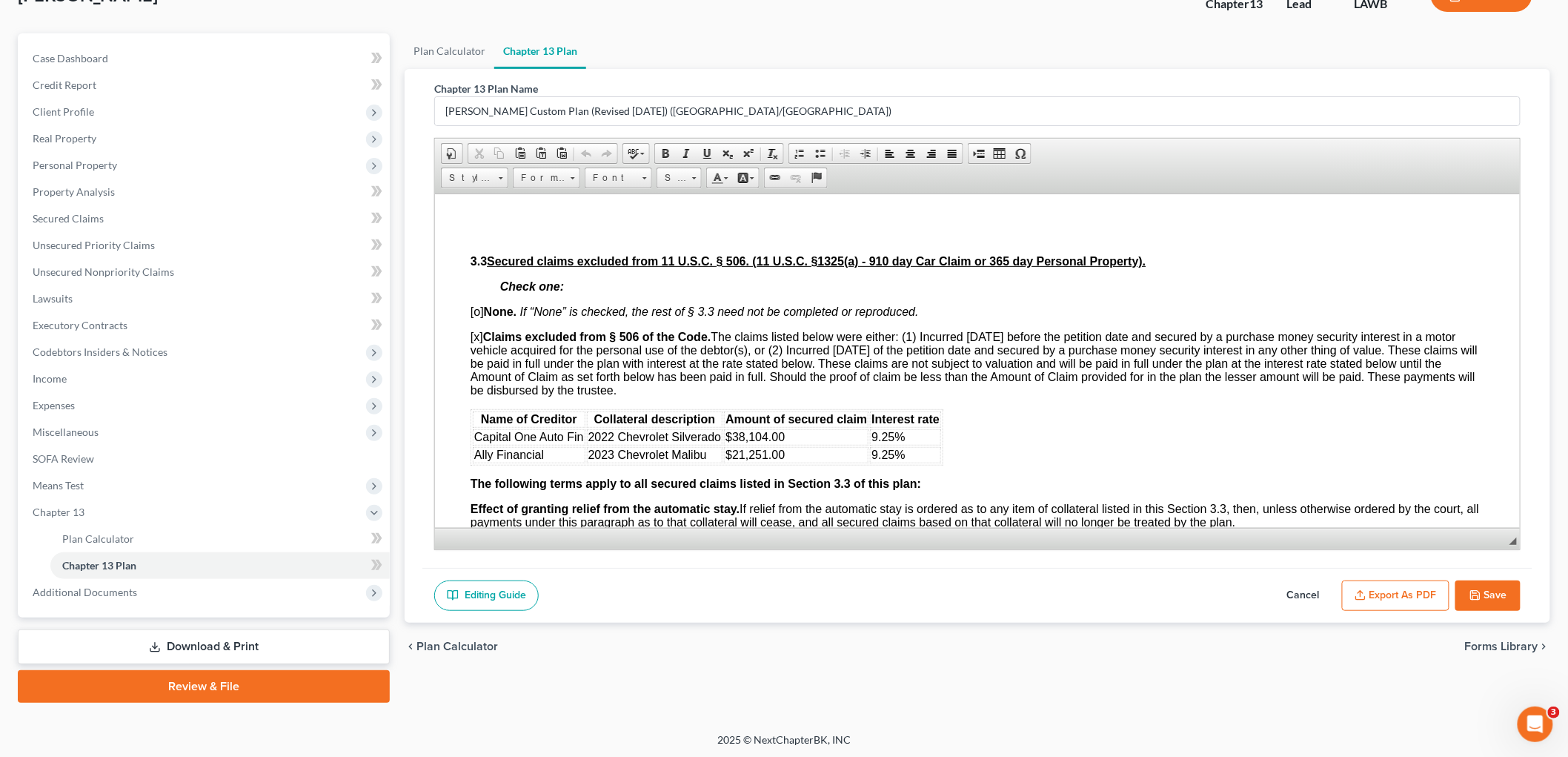
scroll to position [1565, 0]
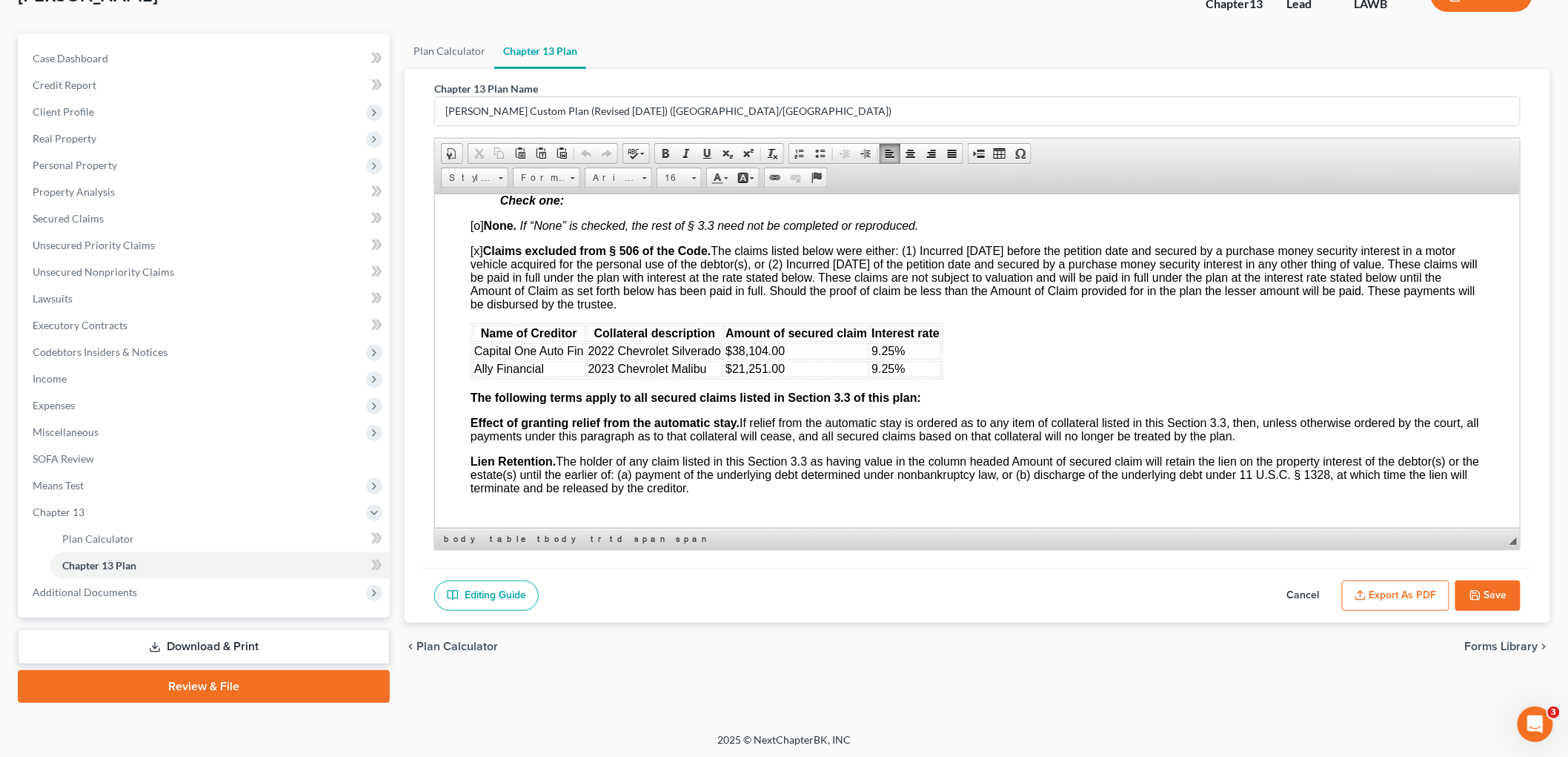
drag, startPoint x: 468, startPoint y: 338, endPoint x: 796, endPoint y: 382, distance: 330.9
drag, startPoint x: 950, startPoint y: 383, endPoint x: 478, endPoint y: 342, distance: 473.8
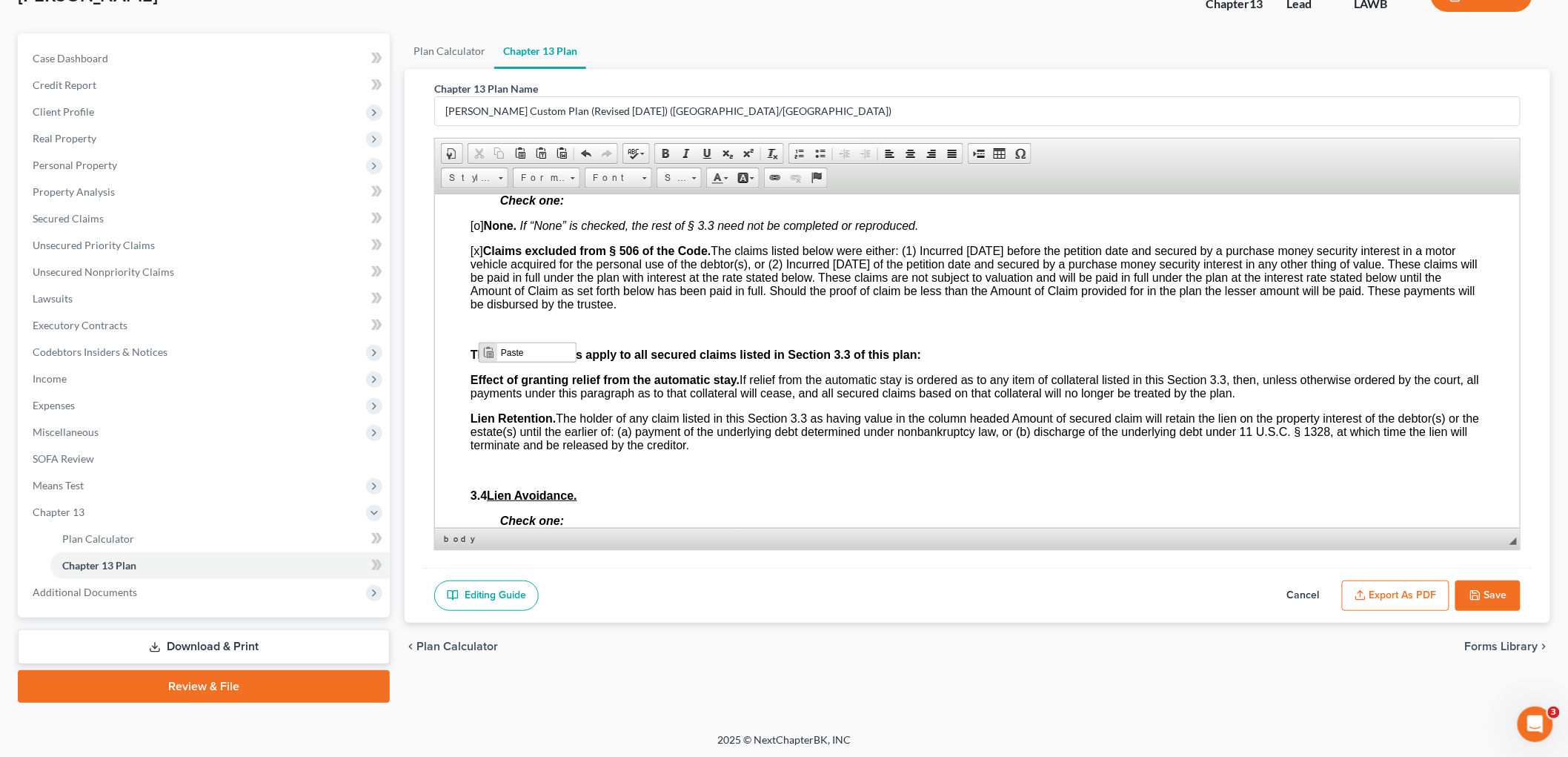
scroll to position [0, 0]
click at [504, 348] on span "Paste" at bounding box center [536, 351] width 78 height 19
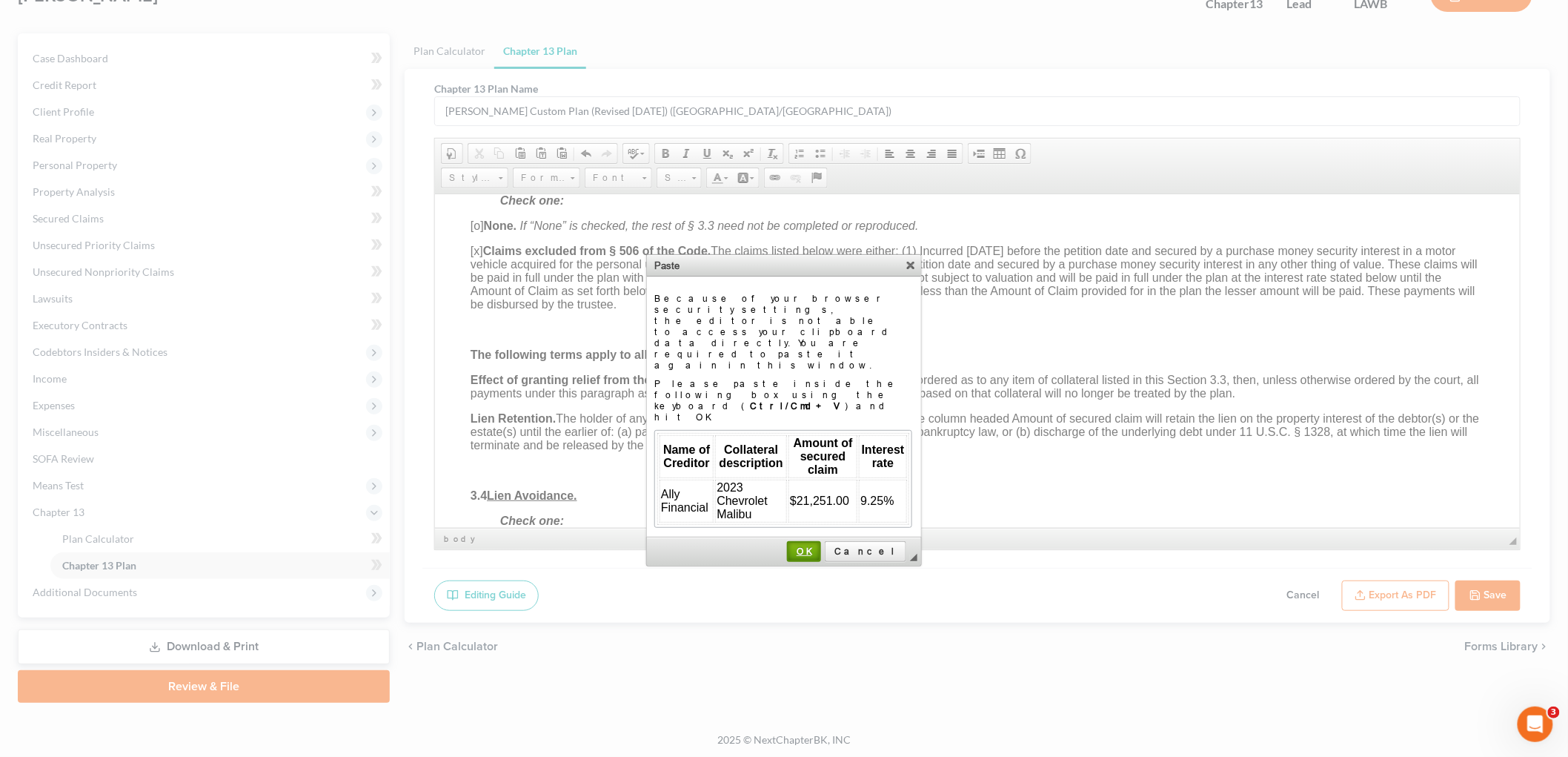
click at [820, 546] on span "OK" at bounding box center [804, 552] width 32 height 11
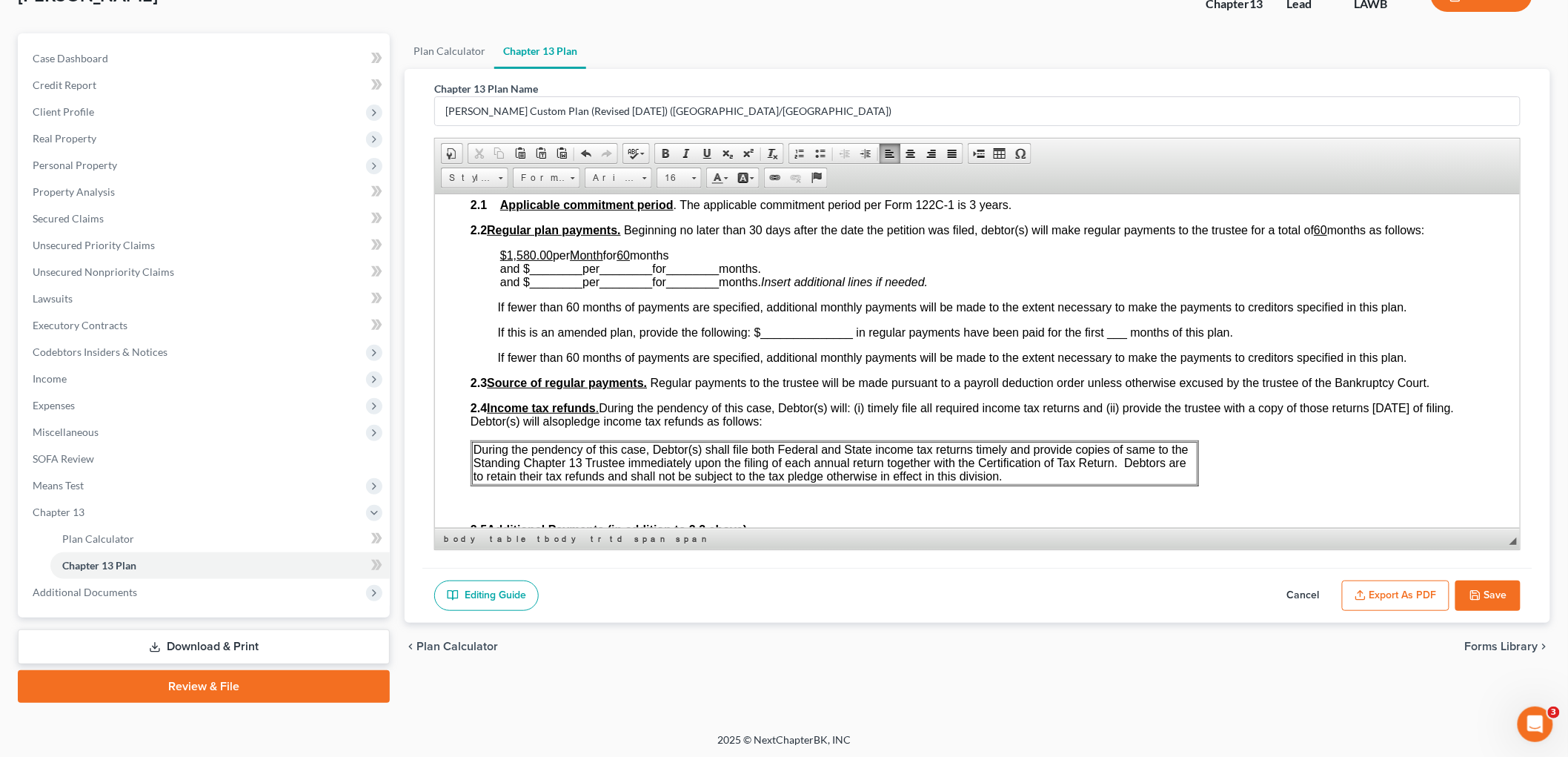
scroll to position [659, 0]
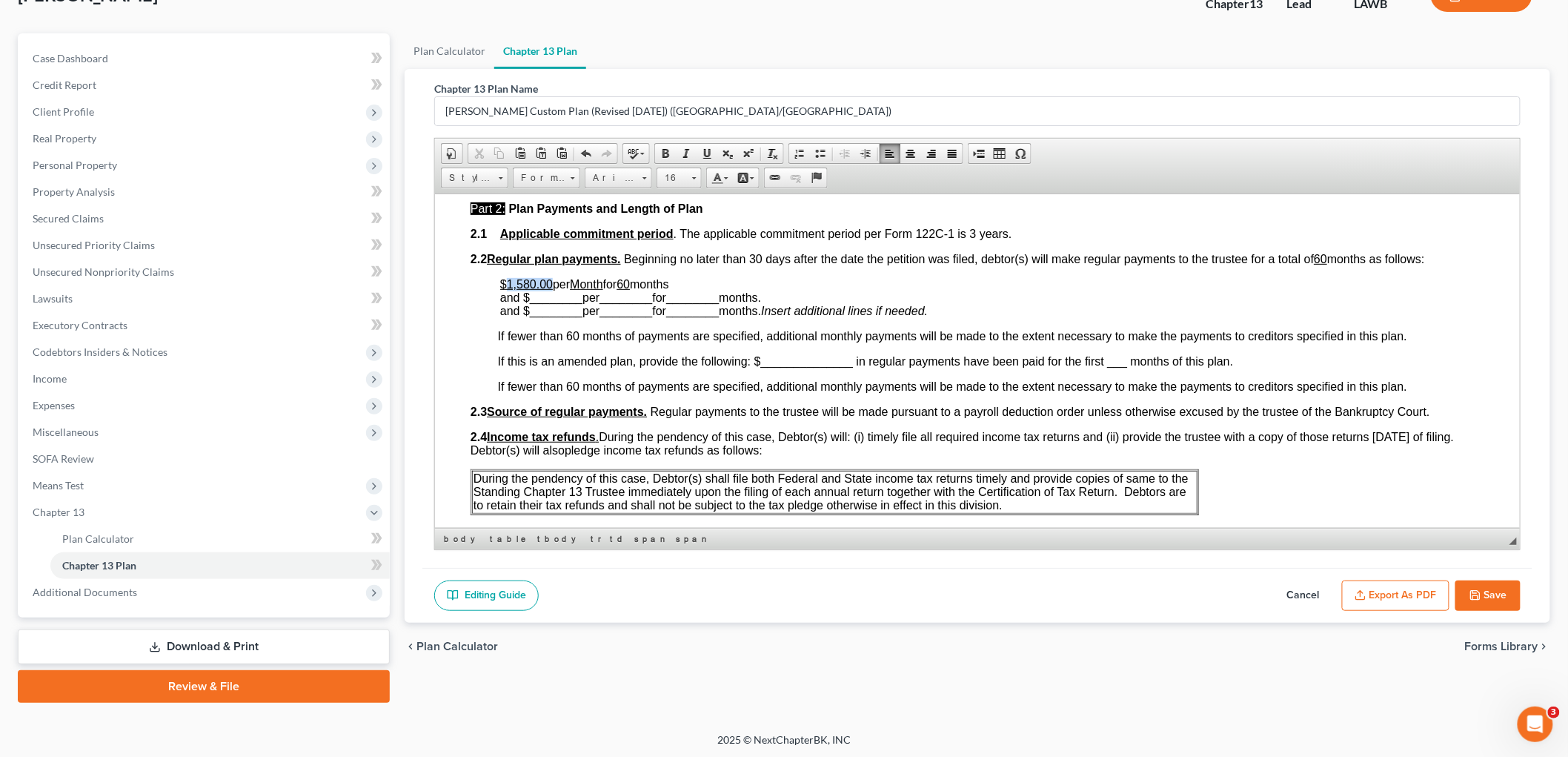
drag, startPoint x: 552, startPoint y: 278, endPoint x: 508, endPoint y: 280, distance: 44.0
click at [508, 280] on p "$1,580.00 per Month for 60 months and $ ________ per ________ for ________ mont…" at bounding box center [992, 297] width 984 height 40
click at [1147, 314] on p "$700.00 per Month for 60 months and $ ________ per ________ for ________ months…" at bounding box center [992, 297] width 984 height 40
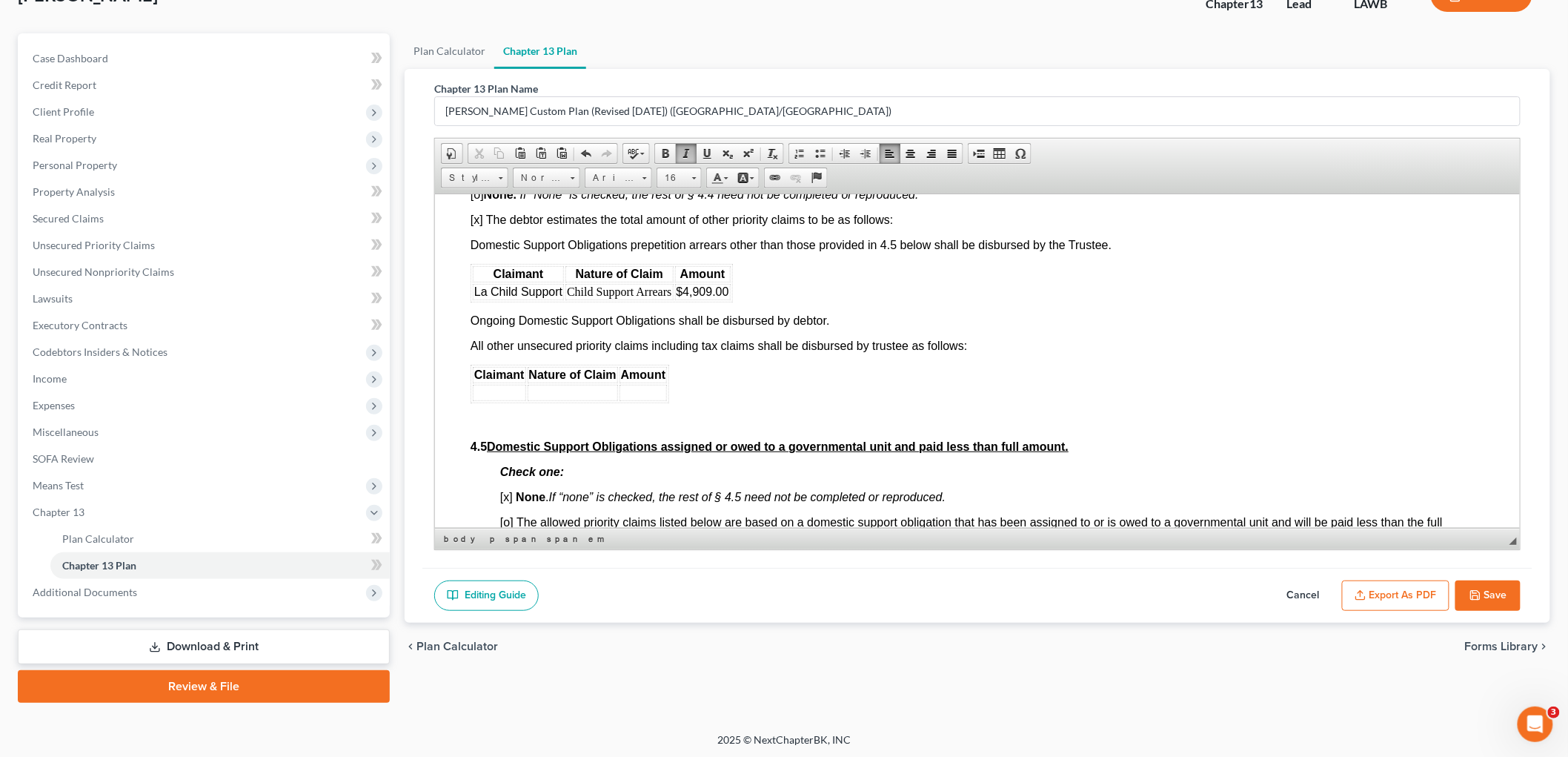
scroll to position [3214, 0]
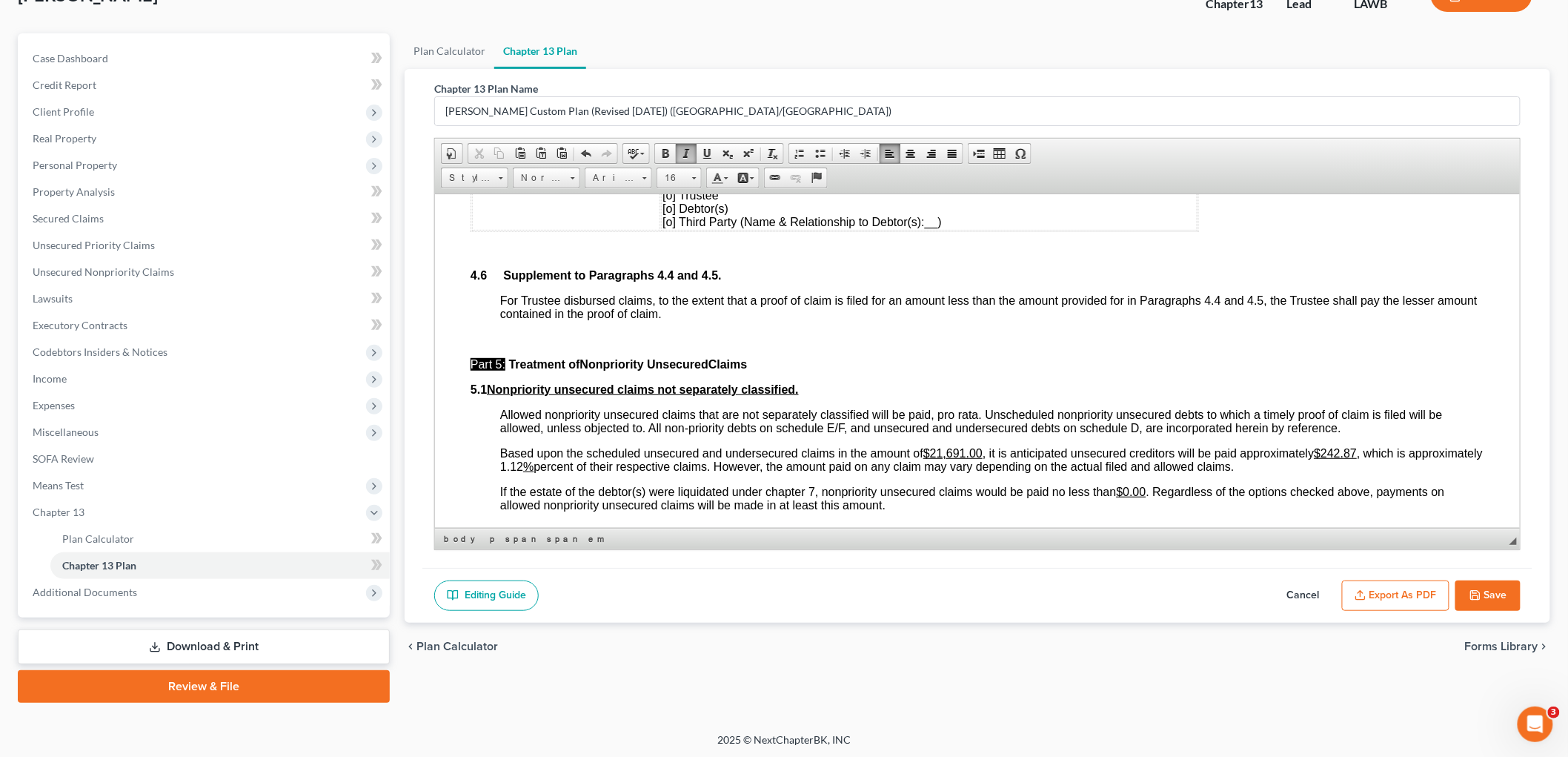
click at [1483, 597] on button "Save" at bounding box center [1488, 596] width 65 height 32
select select "1"
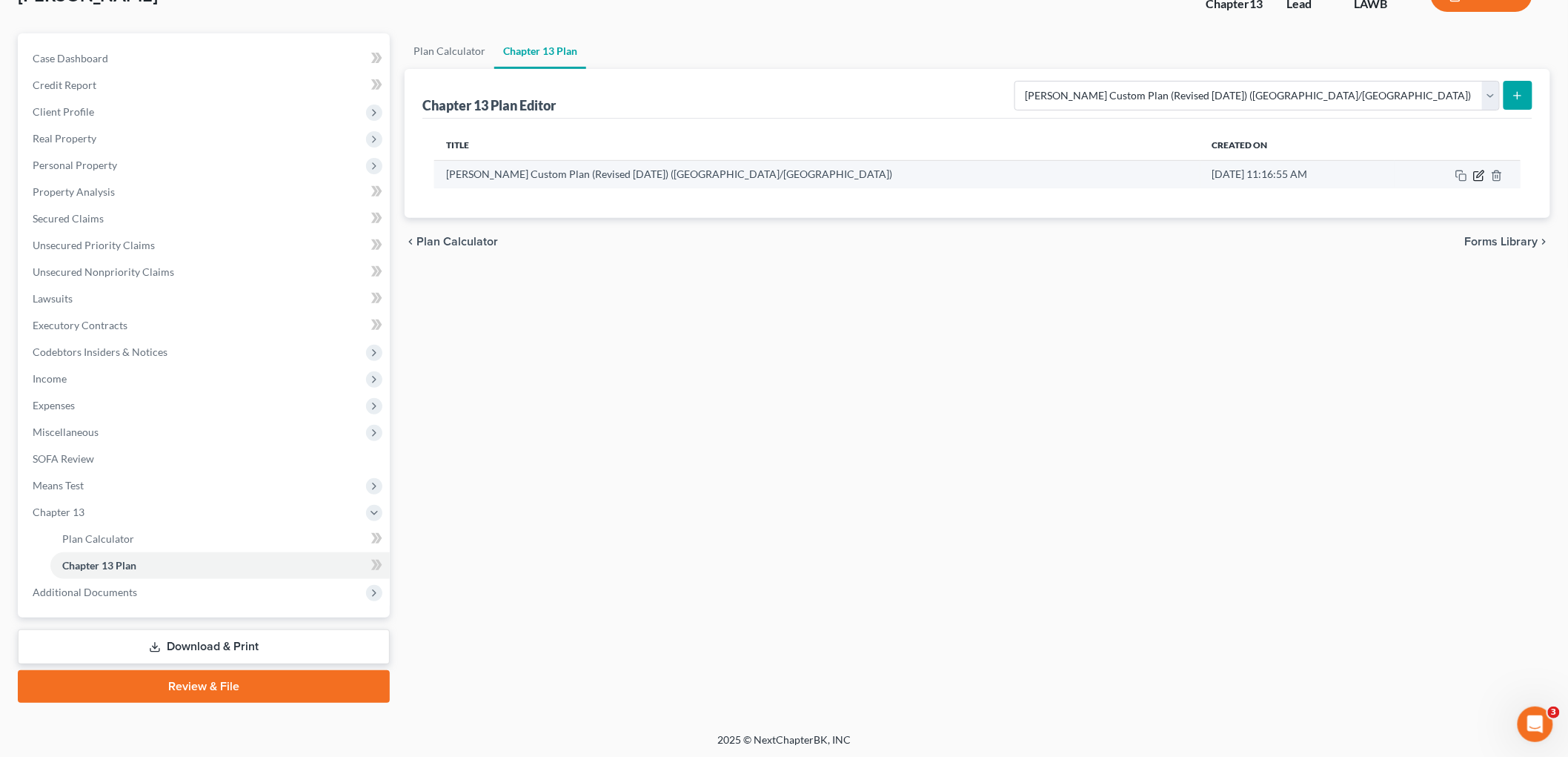
click at [1480, 178] on icon "button" at bounding box center [1479, 175] width 12 height 12
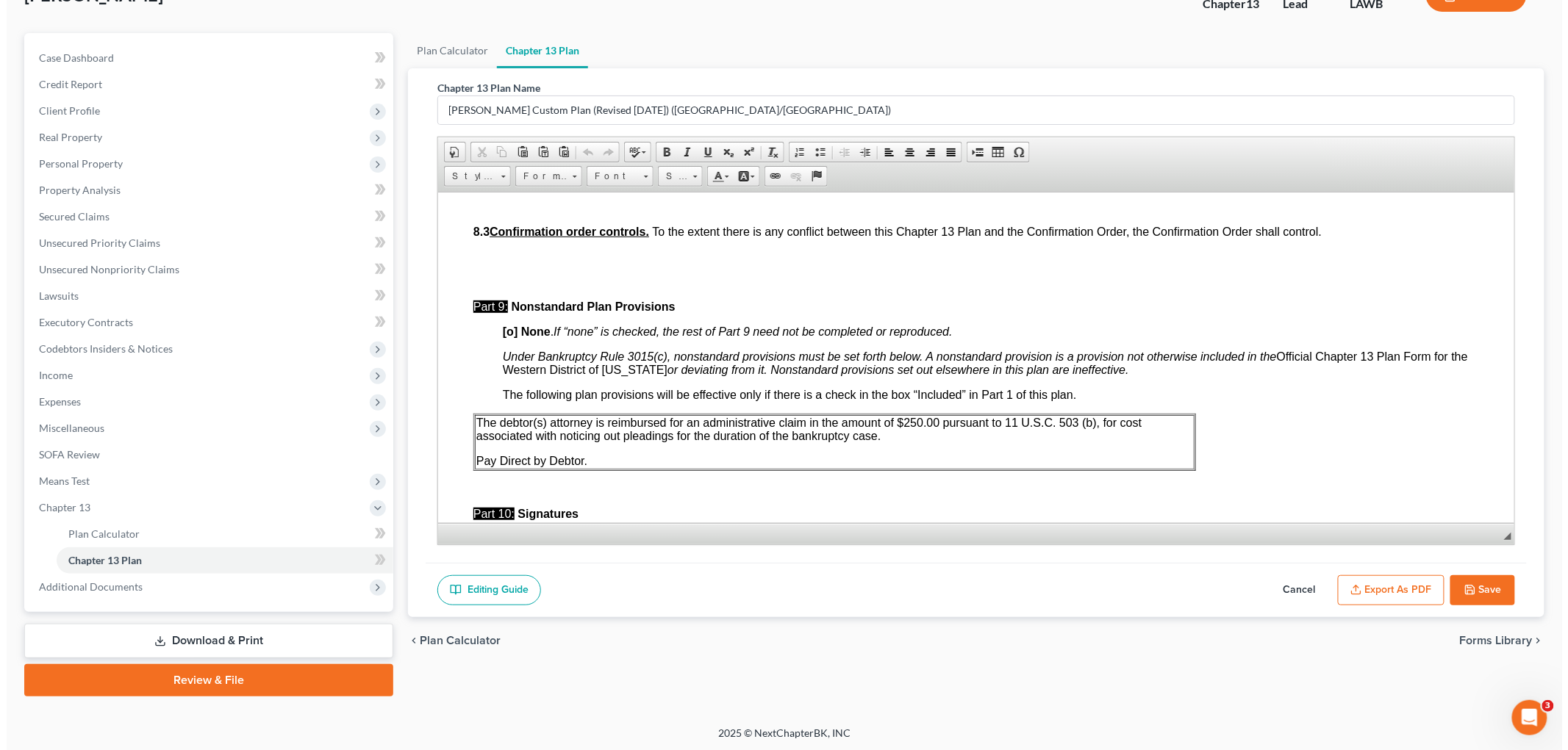
scroll to position [4483, 0]
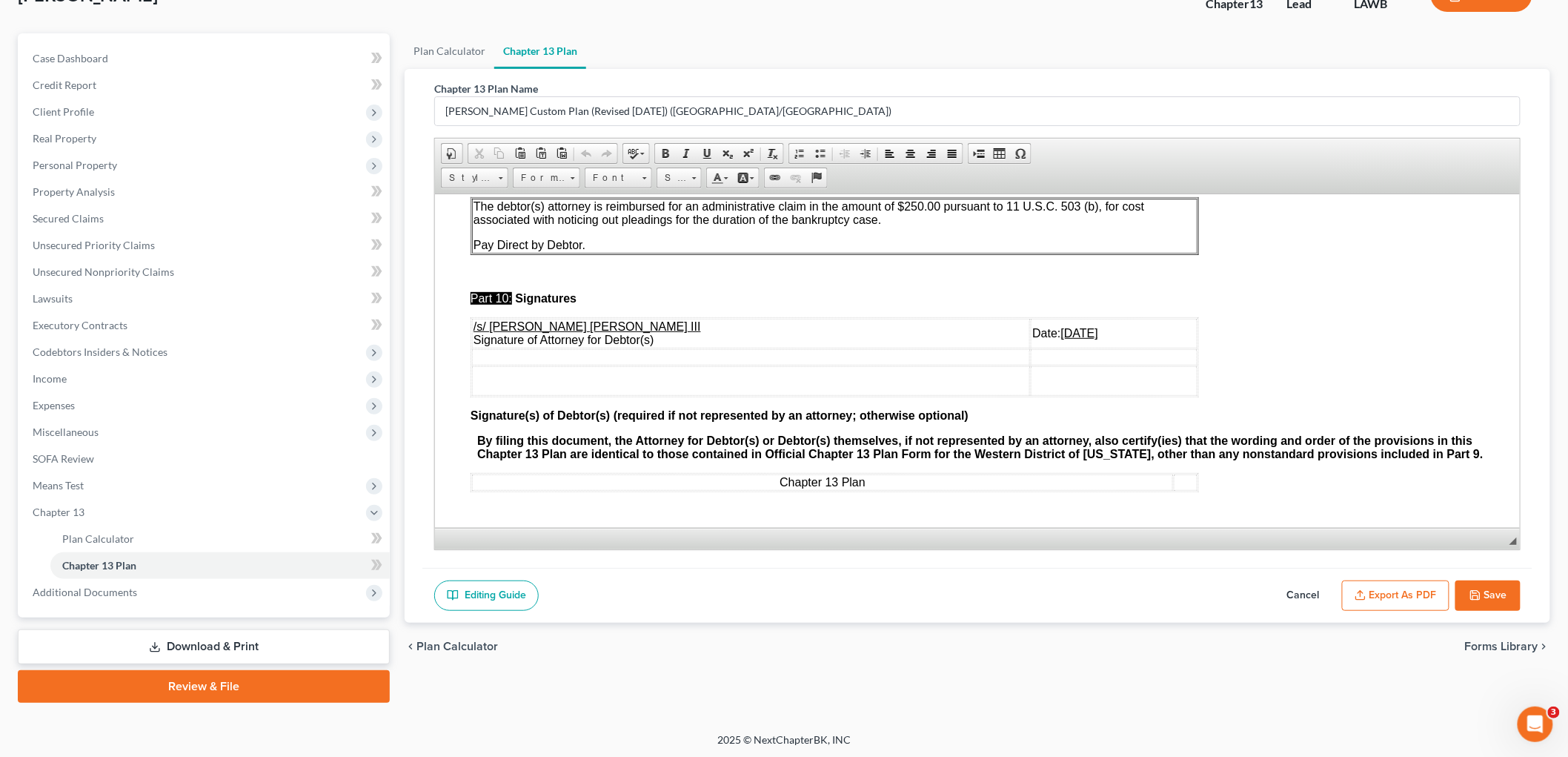
click at [1391, 596] on button "Export as PDF" at bounding box center [1395, 596] width 107 height 32
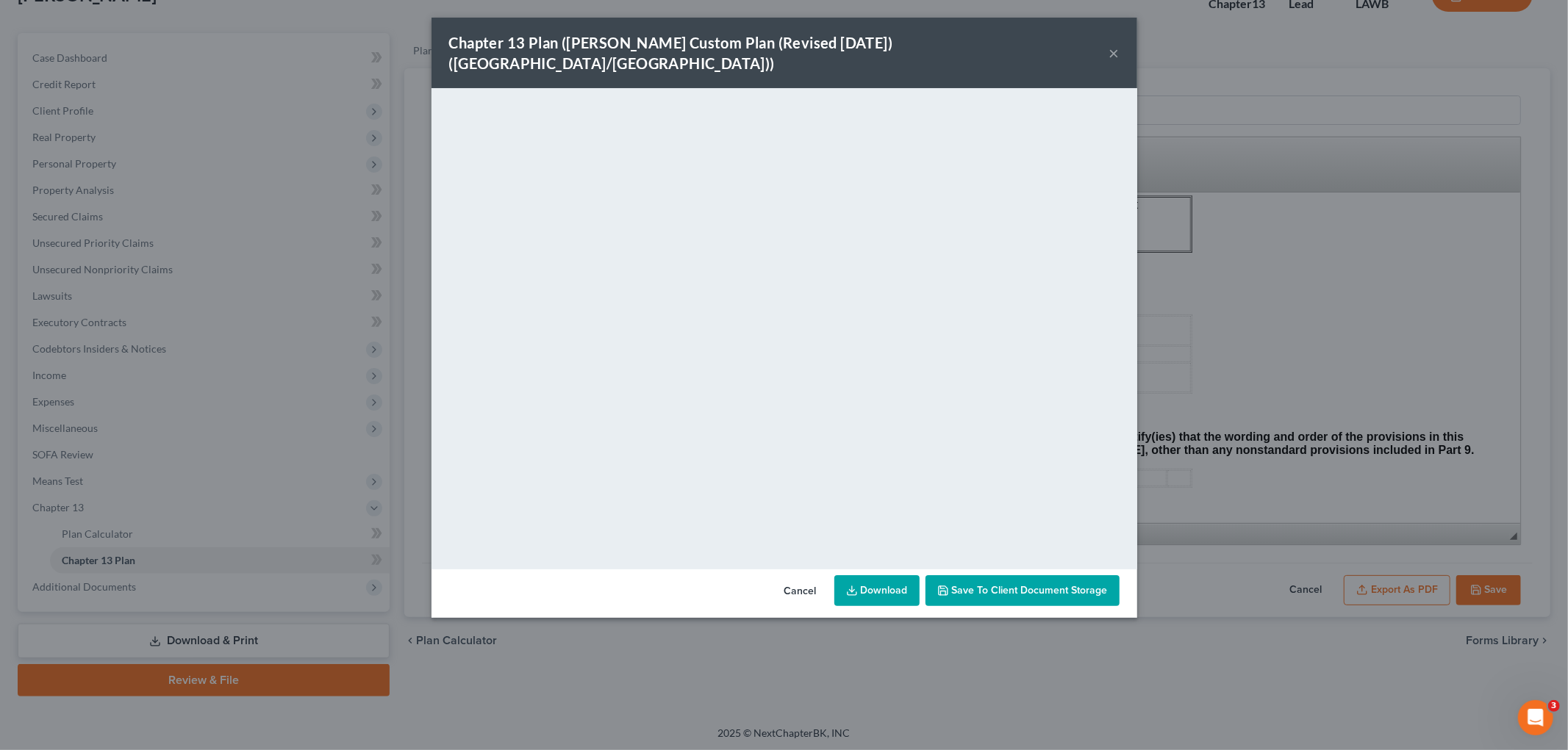
click at [1107, 39] on div "Chapter 13 Plan (E. Orum Custom Plan (Revised 12/1/2021) (Alexandria/Monroe)) ×" at bounding box center [784, 53] width 706 height 71
click at [1115, 44] on button "×" at bounding box center [1115, 53] width 11 height 18
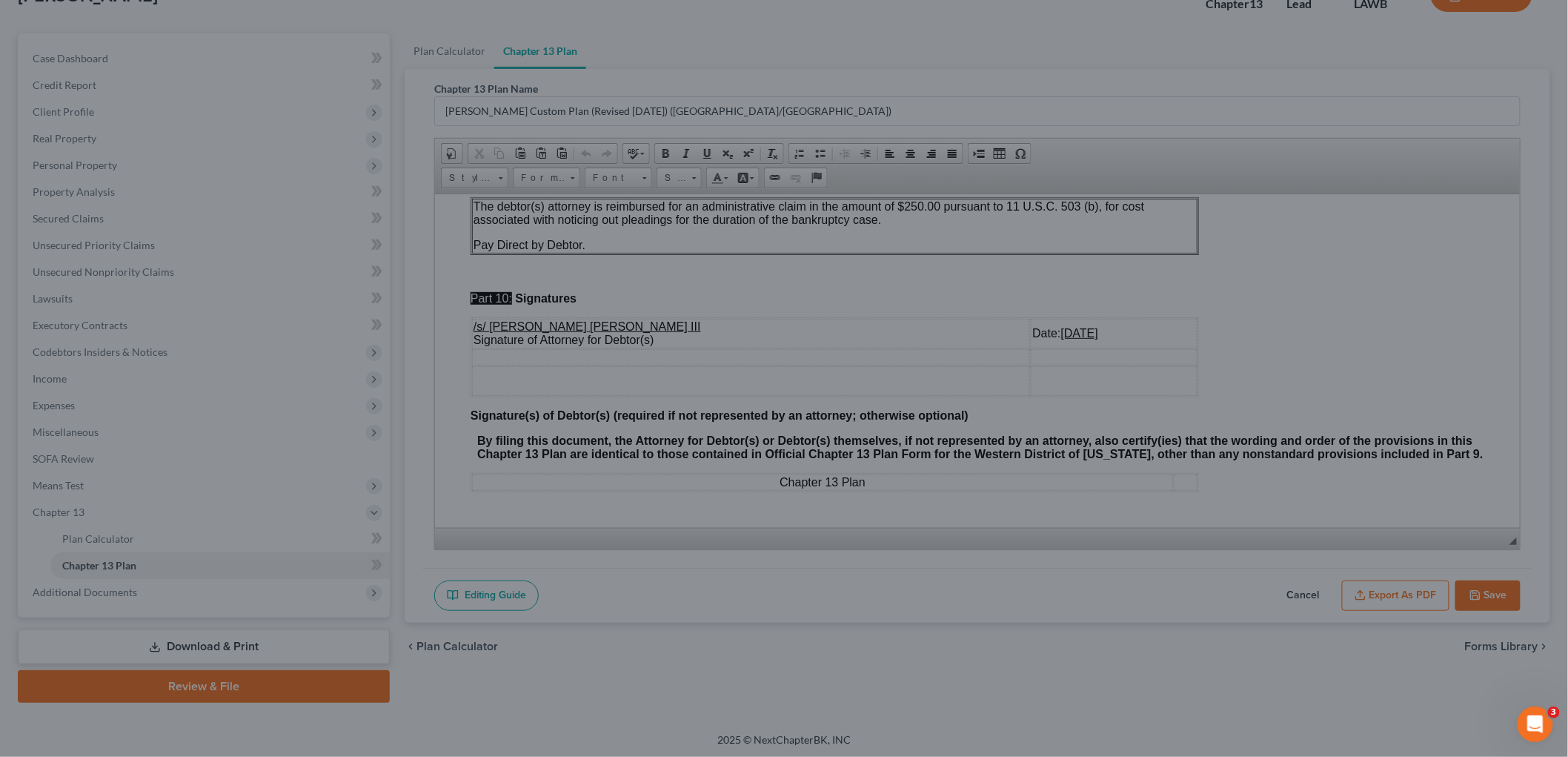
scroll to position [4525, 0]
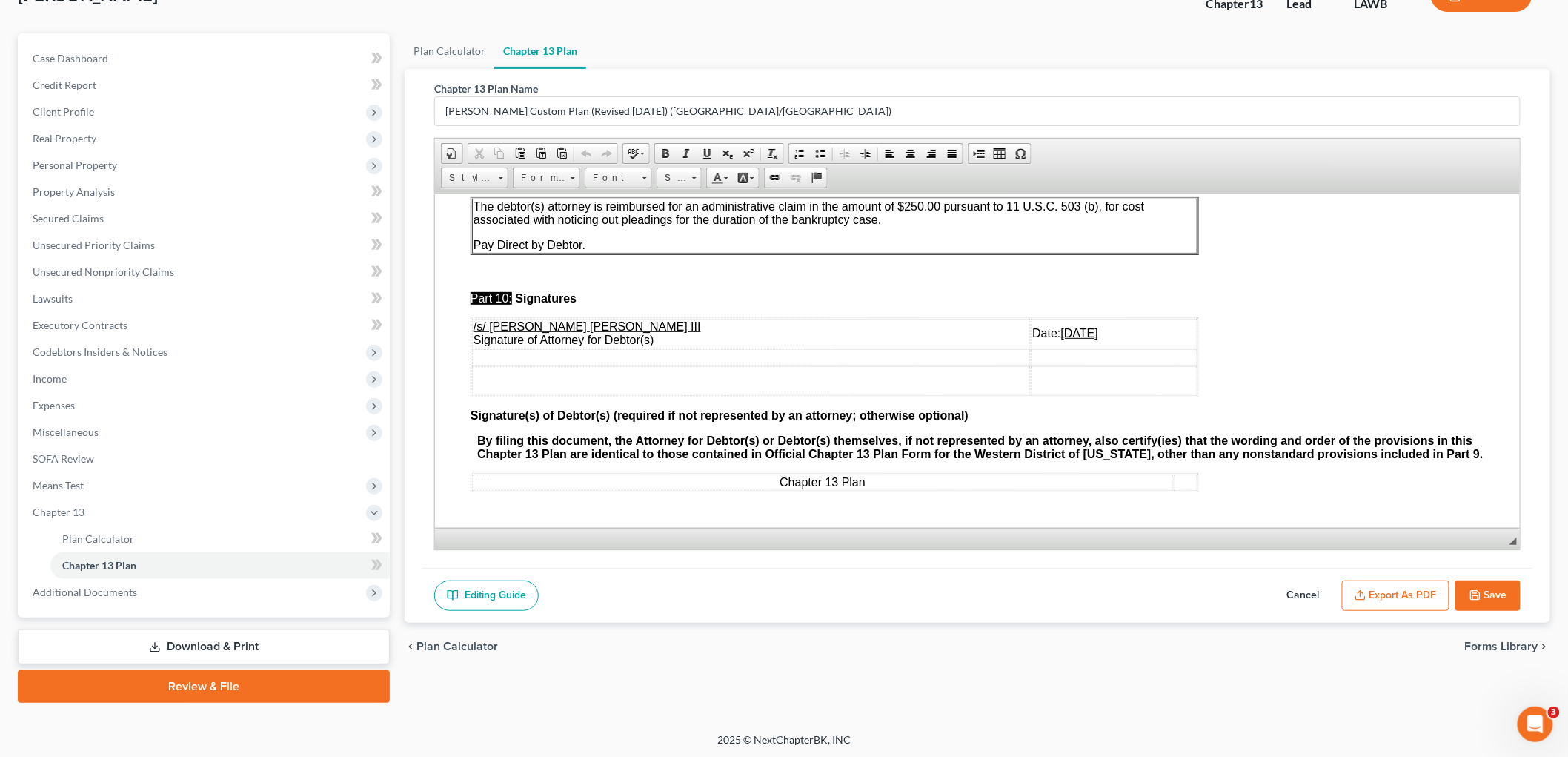
click at [1488, 599] on button "Save" at bounding box center [1488, 596] width 65 height 32
select select "1"
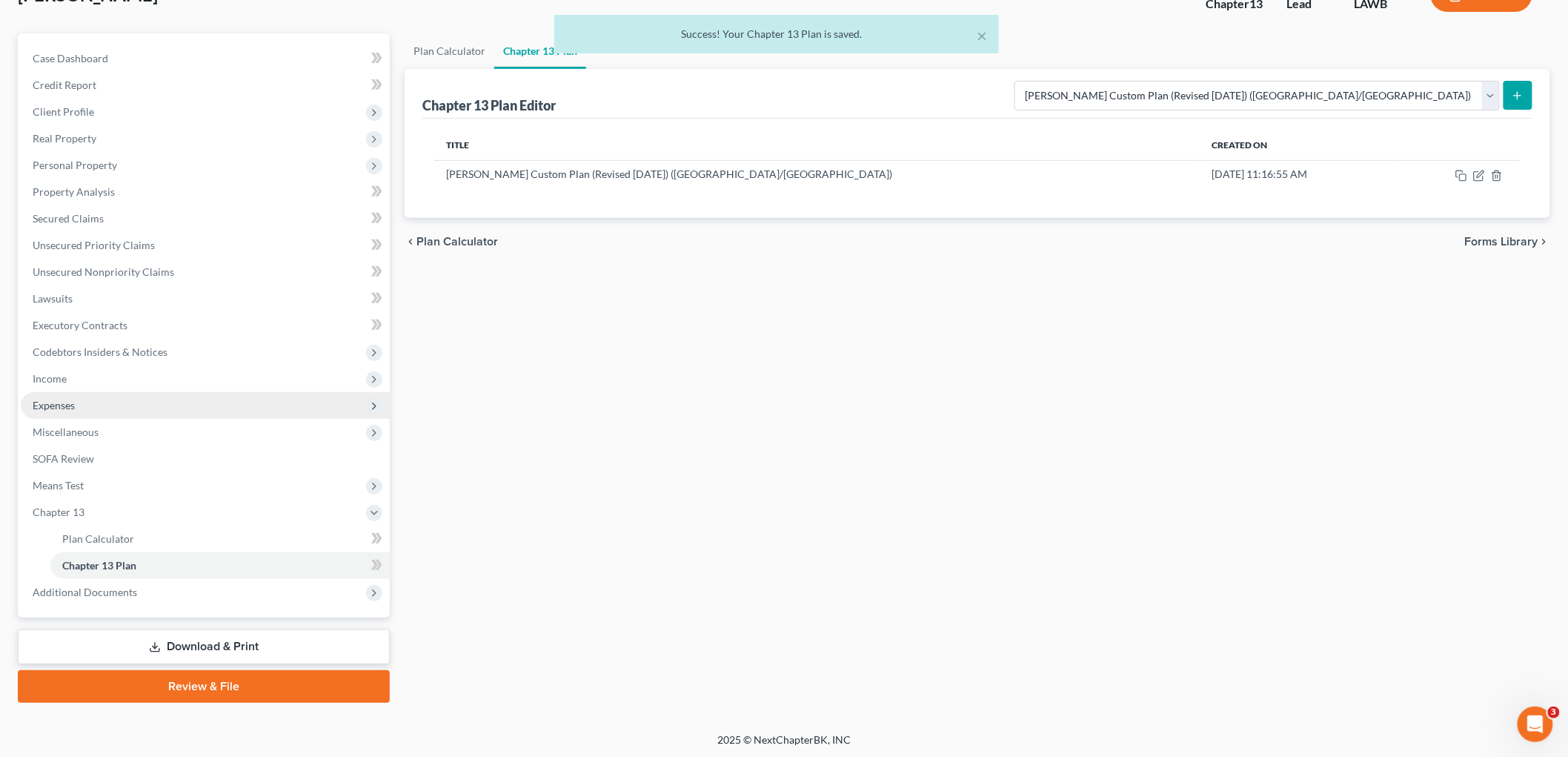
click at [120, 401] on span "Expenses" at bounding box center [205, 406] width 369 height 27
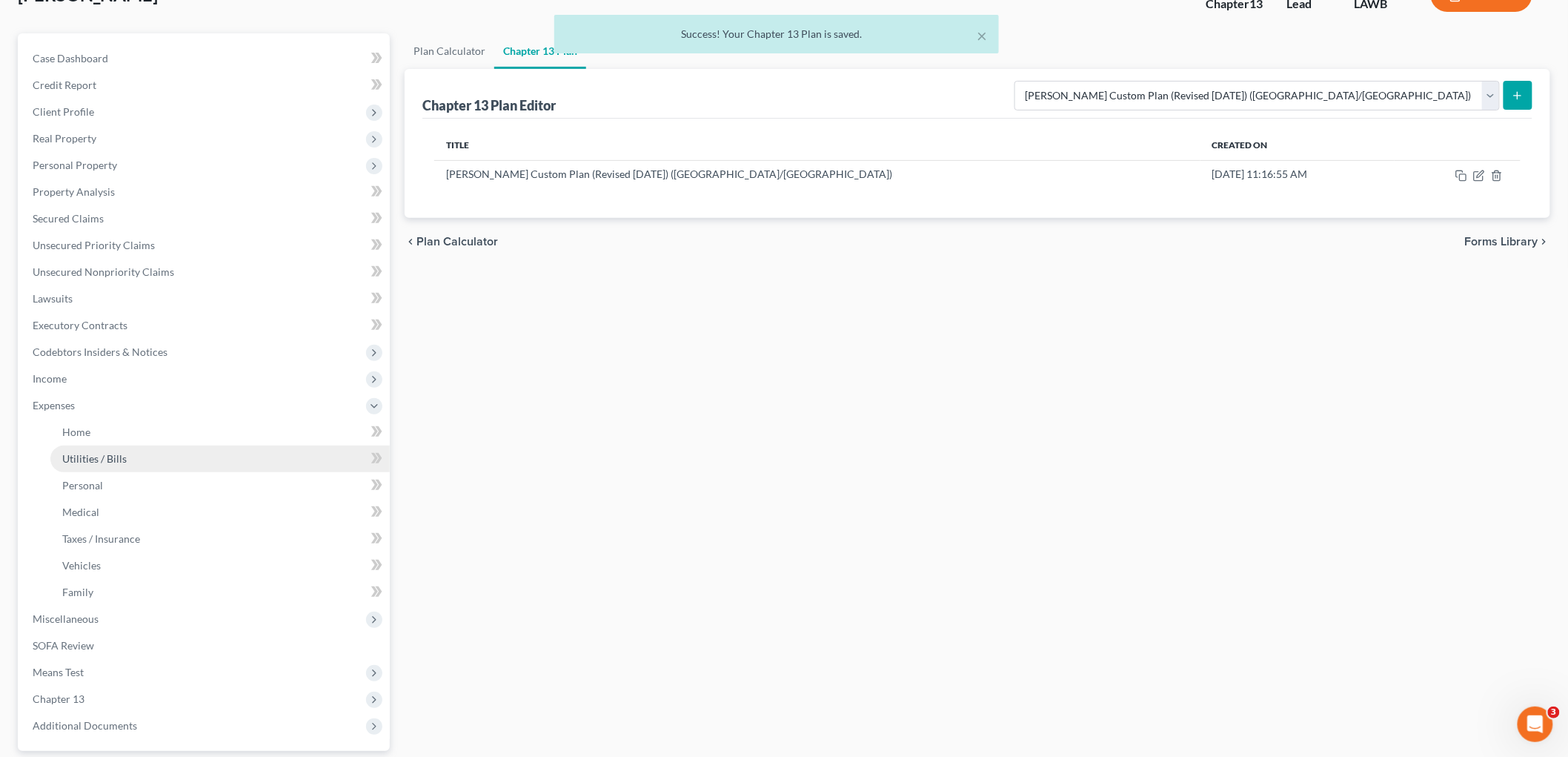
click at [103, 461] on span "Utilities / Bills" at bounding box center [95, 459] width 65 height 13
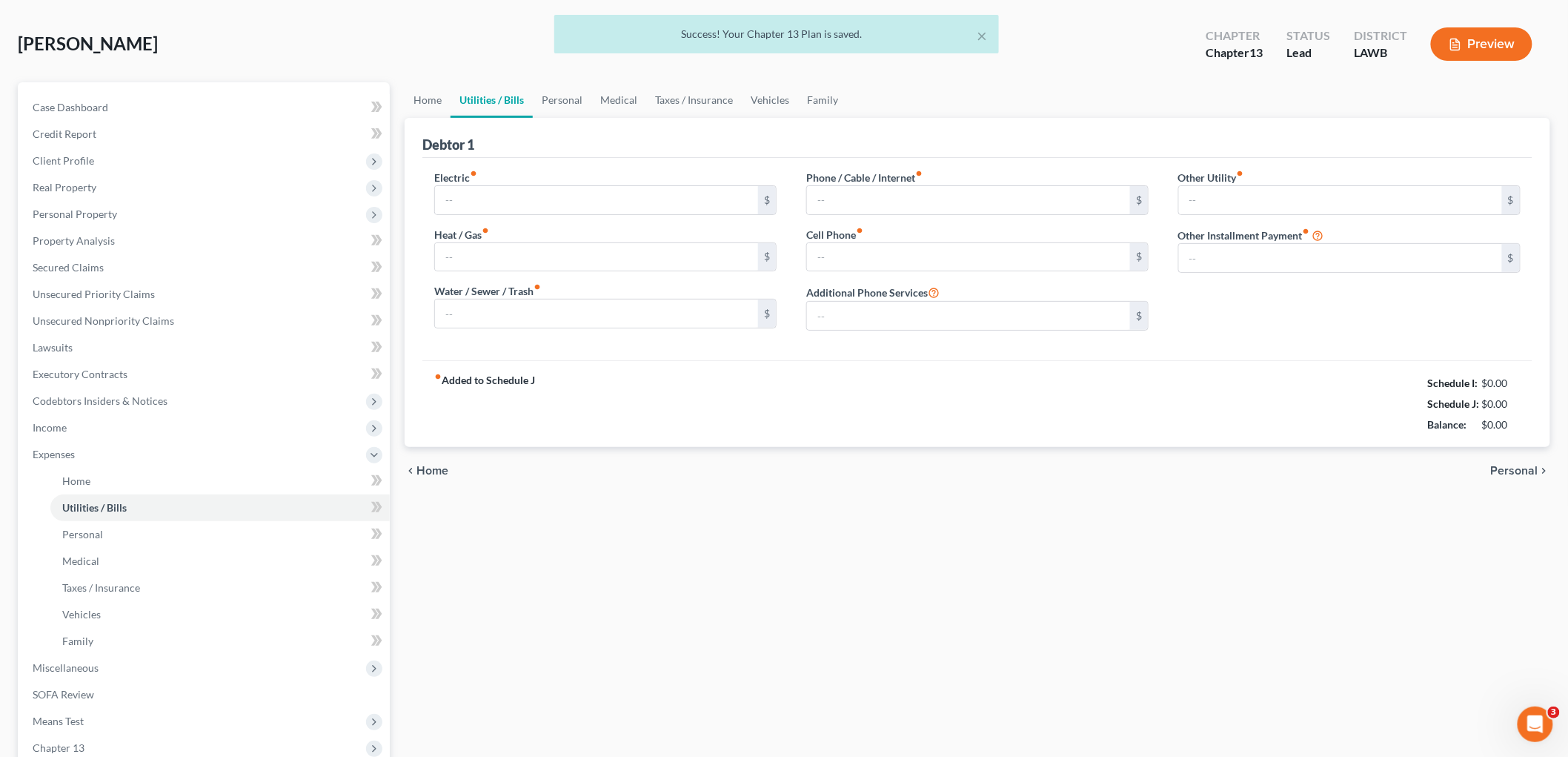
type input "200.16"
type input "105.00"
type input "100.00"
type input "85.00"
type input "352.00"
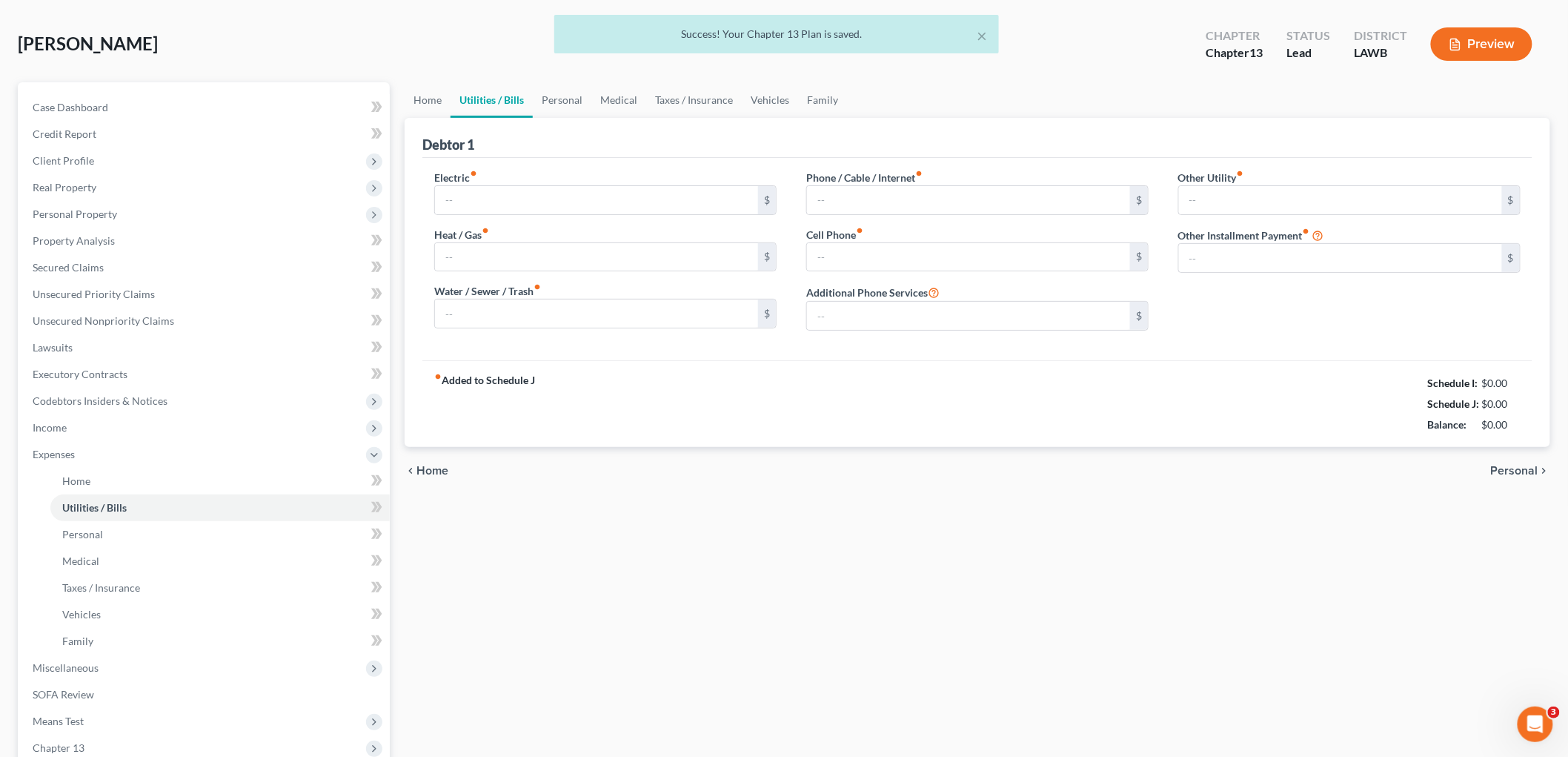
type input "0.00"
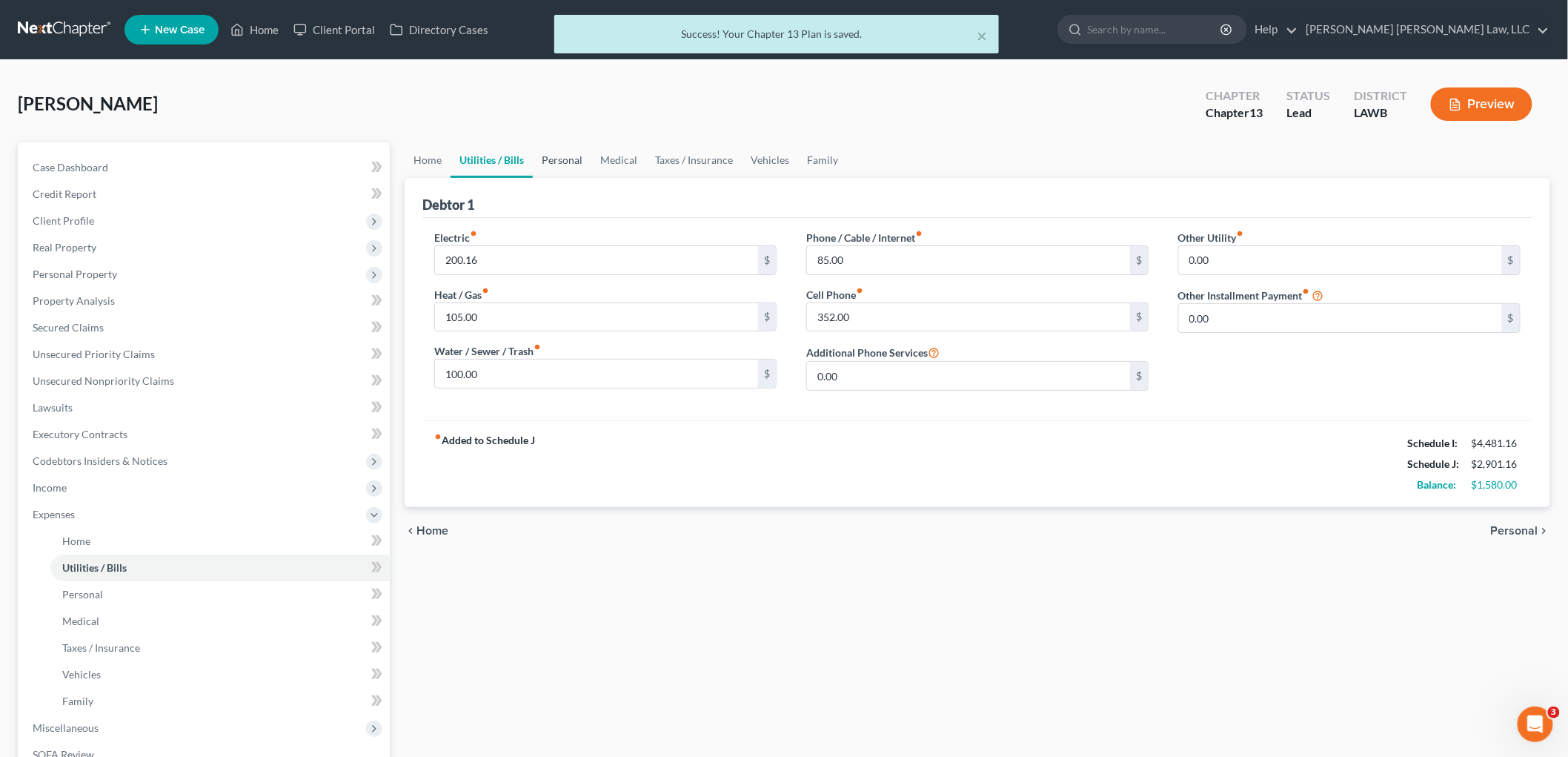
click at [559, 161] on link "Personal" at bounding box center [562, 160] width 59 height 35
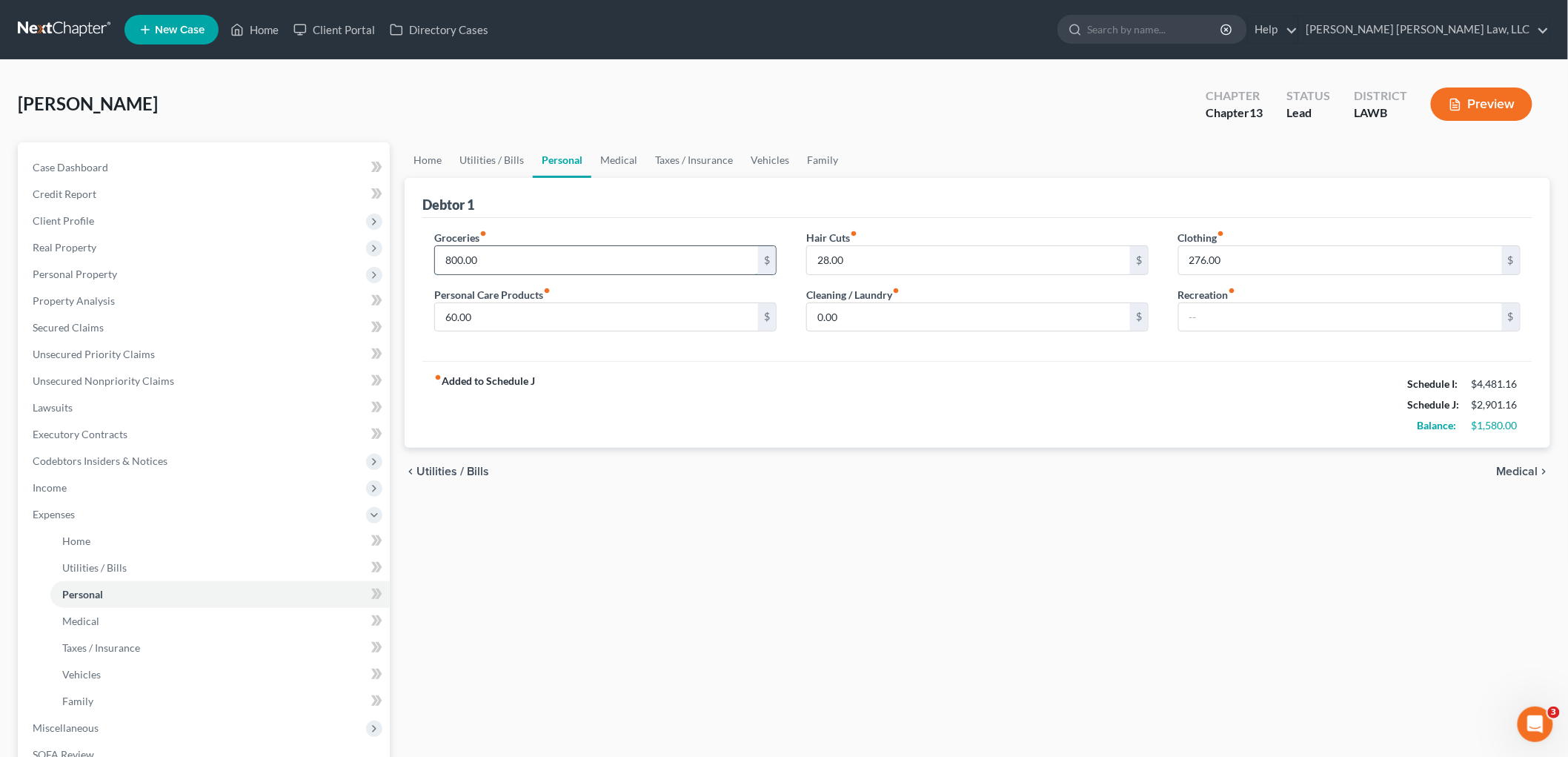
click at [498, 262] on input "800.00" at bounding box center [596, 260] width 323 height 28
type input "1,068.00"
click at [490, 324] on input "60.00" at bounding box center [596, 317] width 323 height 28
type input "94.00"
click at [911, 266] on input "28.00" at bounding box center [968, 260] width 323 height 28
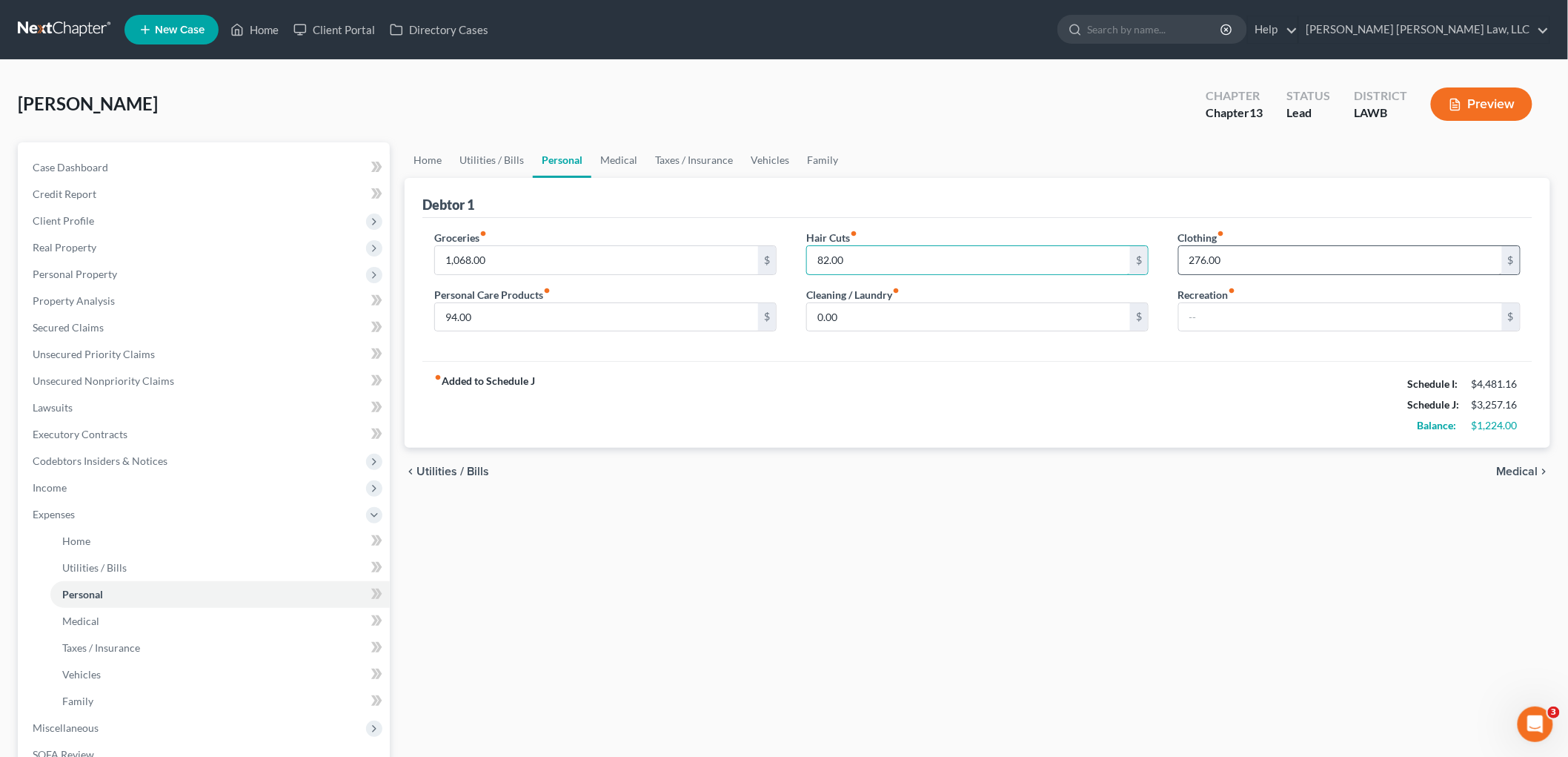
type input "82.00"
click at [1224, 264] on input "276.00" at bounding box center [1340, 260] width 323 height 28
type input "188.00"
click at [97, 221] on span "Client Profile" at bounding box center [205, 221] width 369 height 27
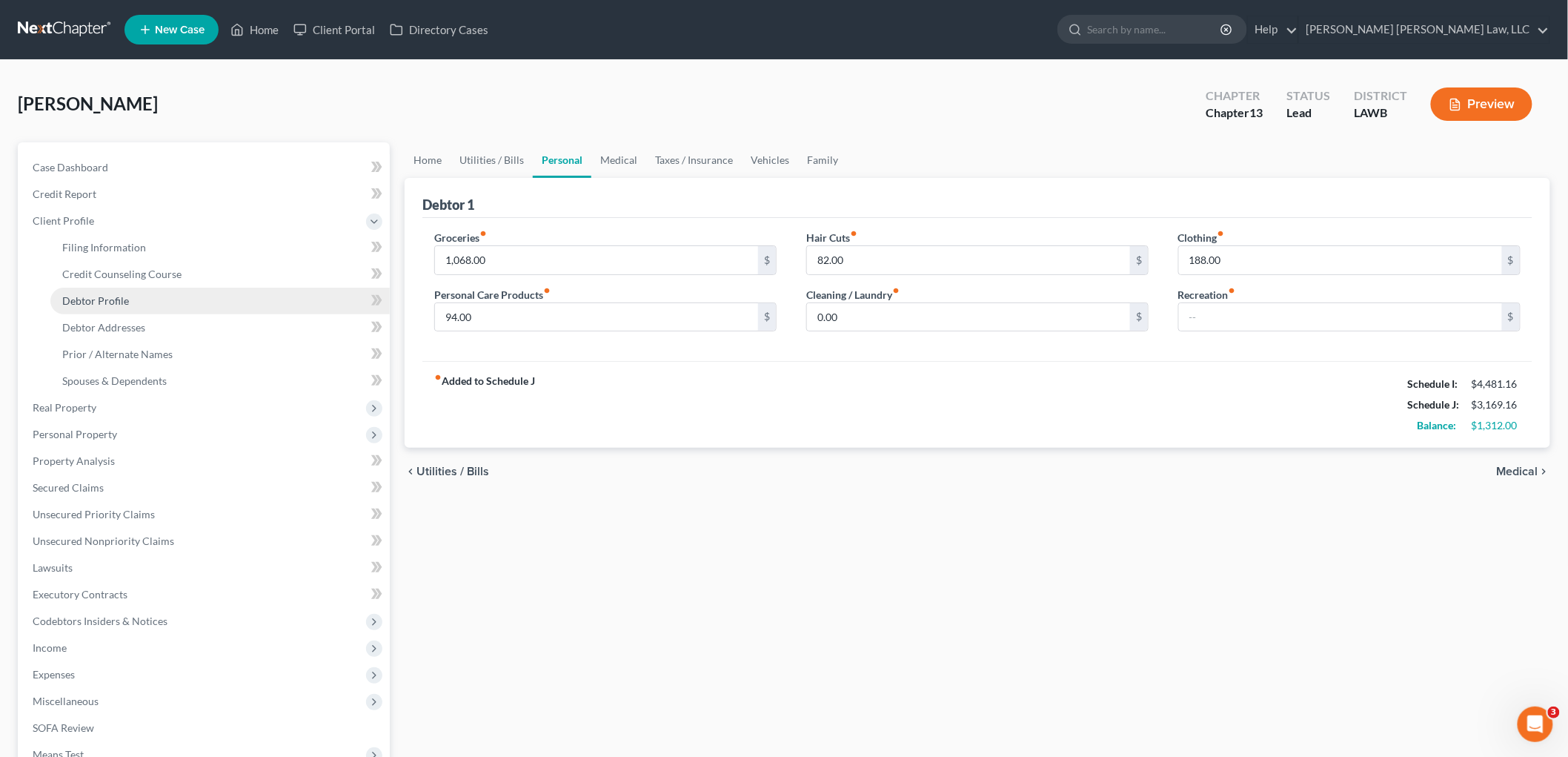
click at [97, 295] on span "Debtor Profile" at bounding box center [95, 301] width 67 height 13
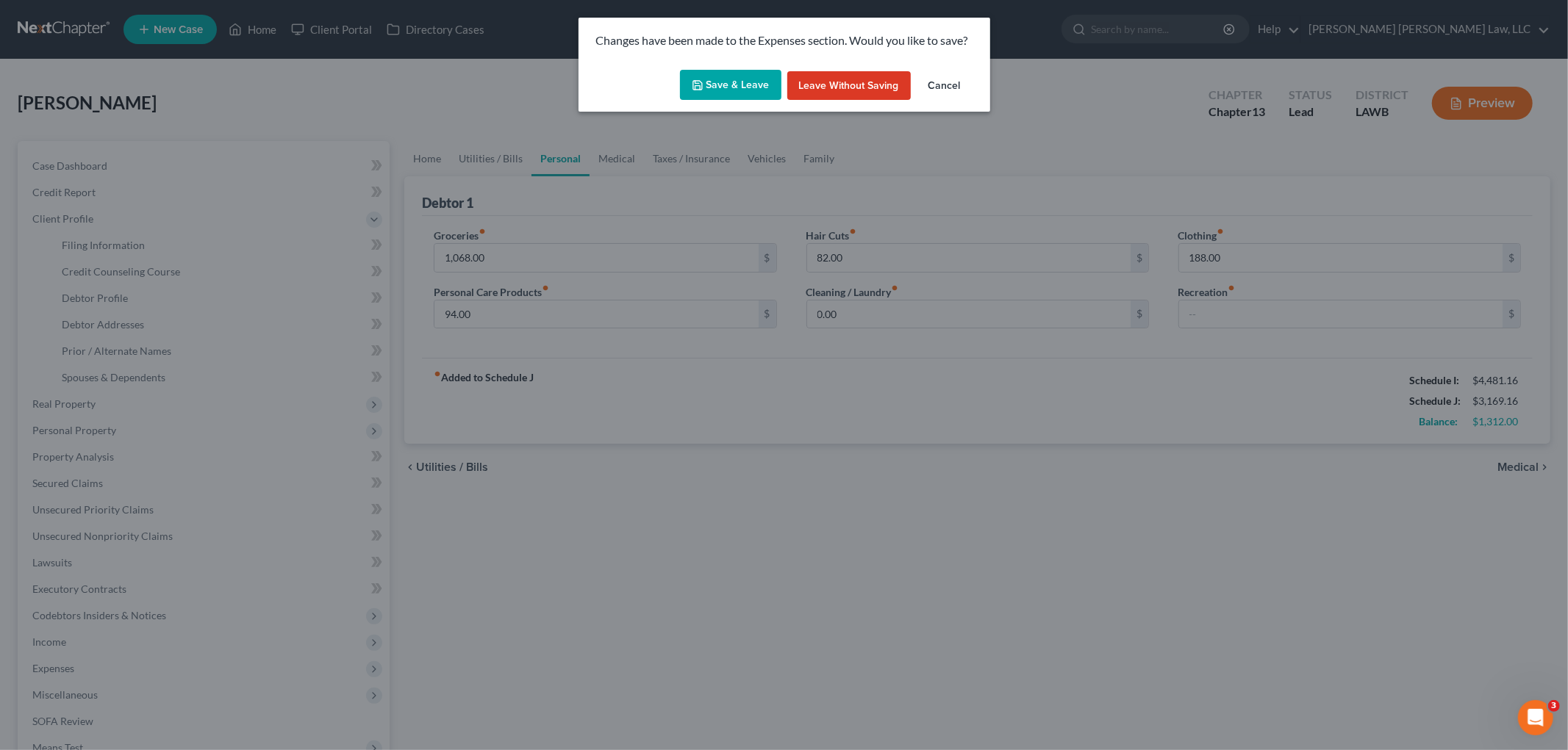
click at [728, 83] on button "Save & Leave" at bounding box center [731, 85] width 102 height 31
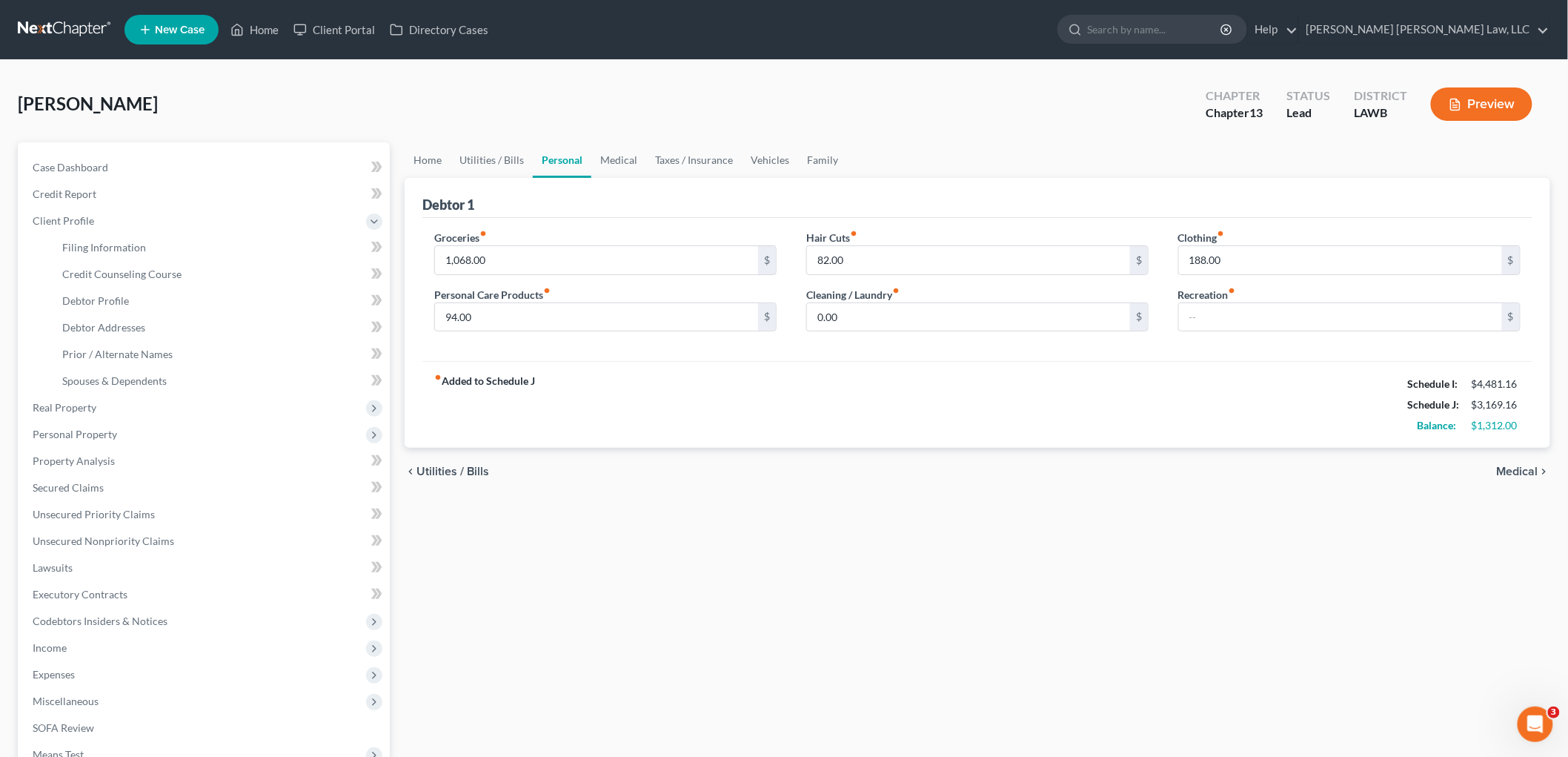
select select "0"
select select "3"
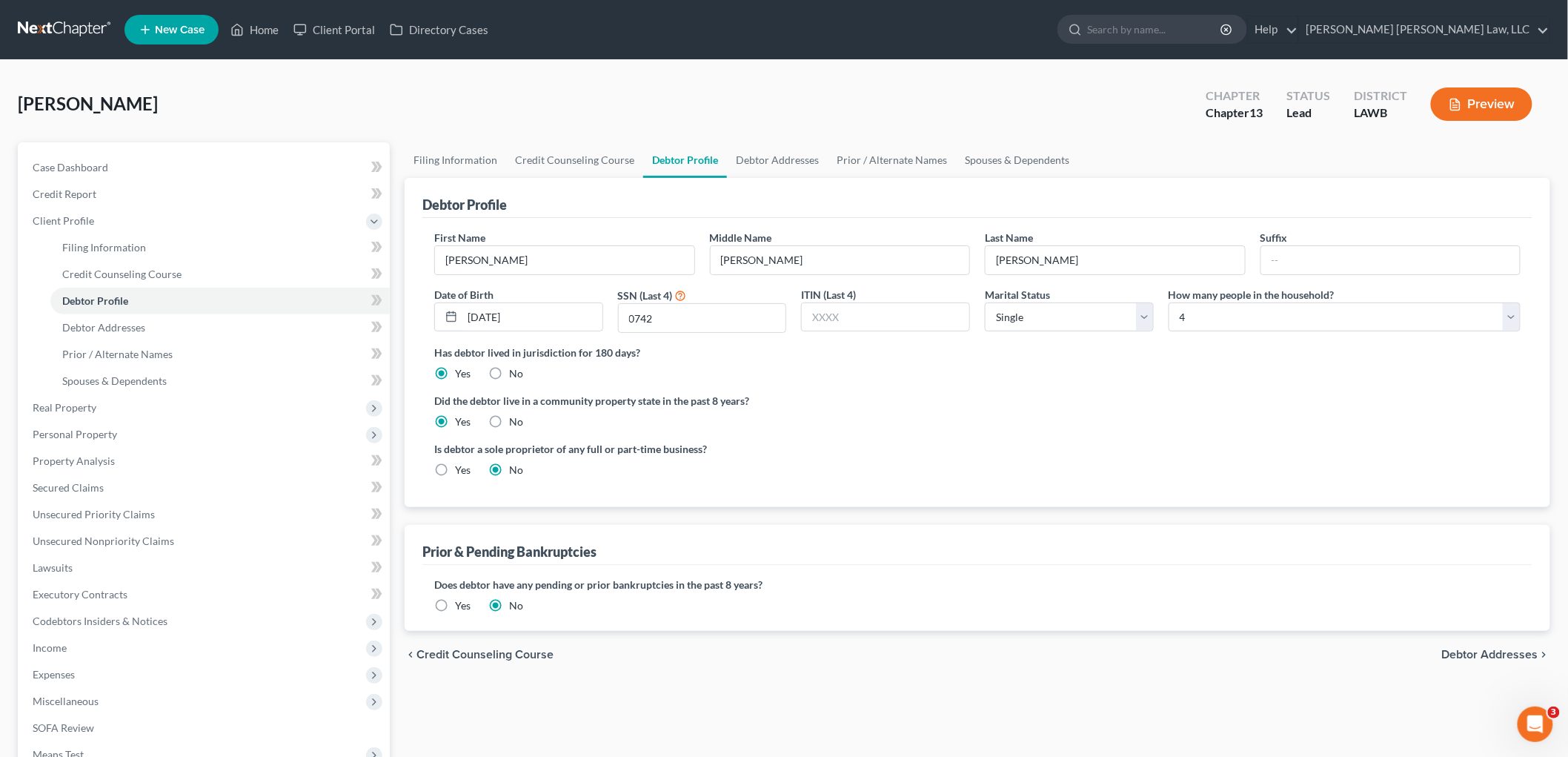
radio input "true"
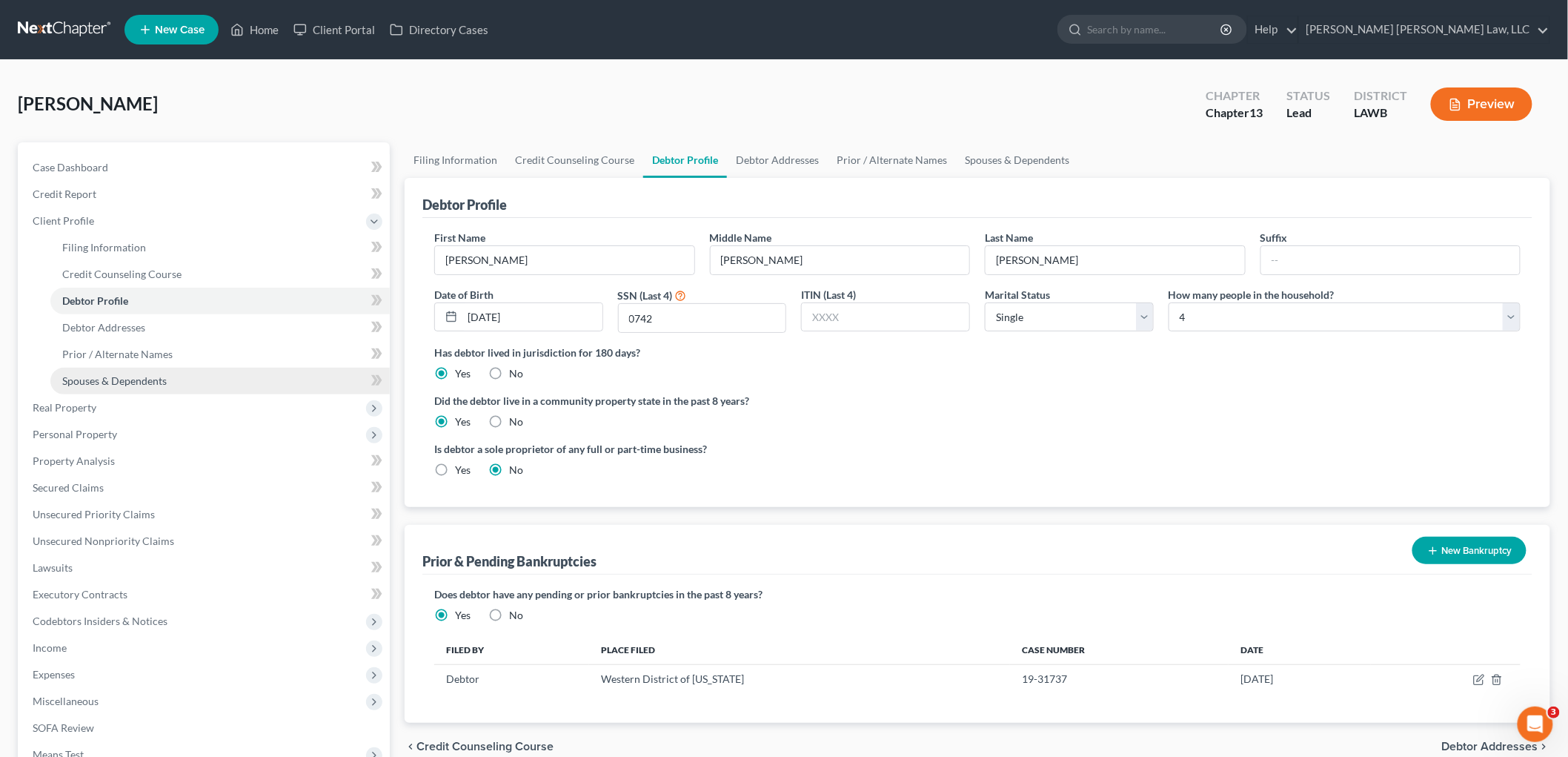
click at [134, 378] on span "Spouses & Dependents" at bounding box center [114, 381] width 104 height 13
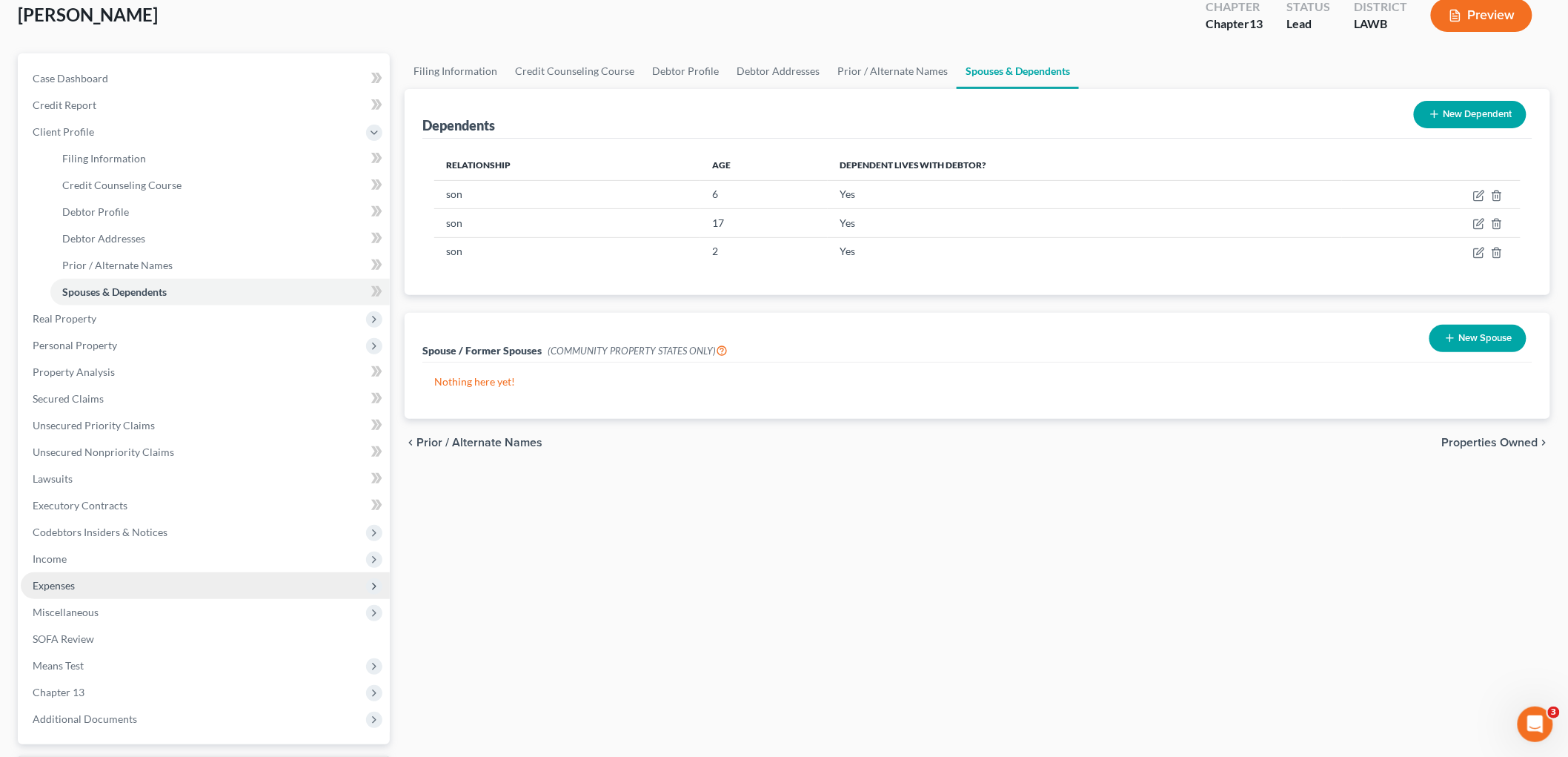
scroll to position [216, 0]
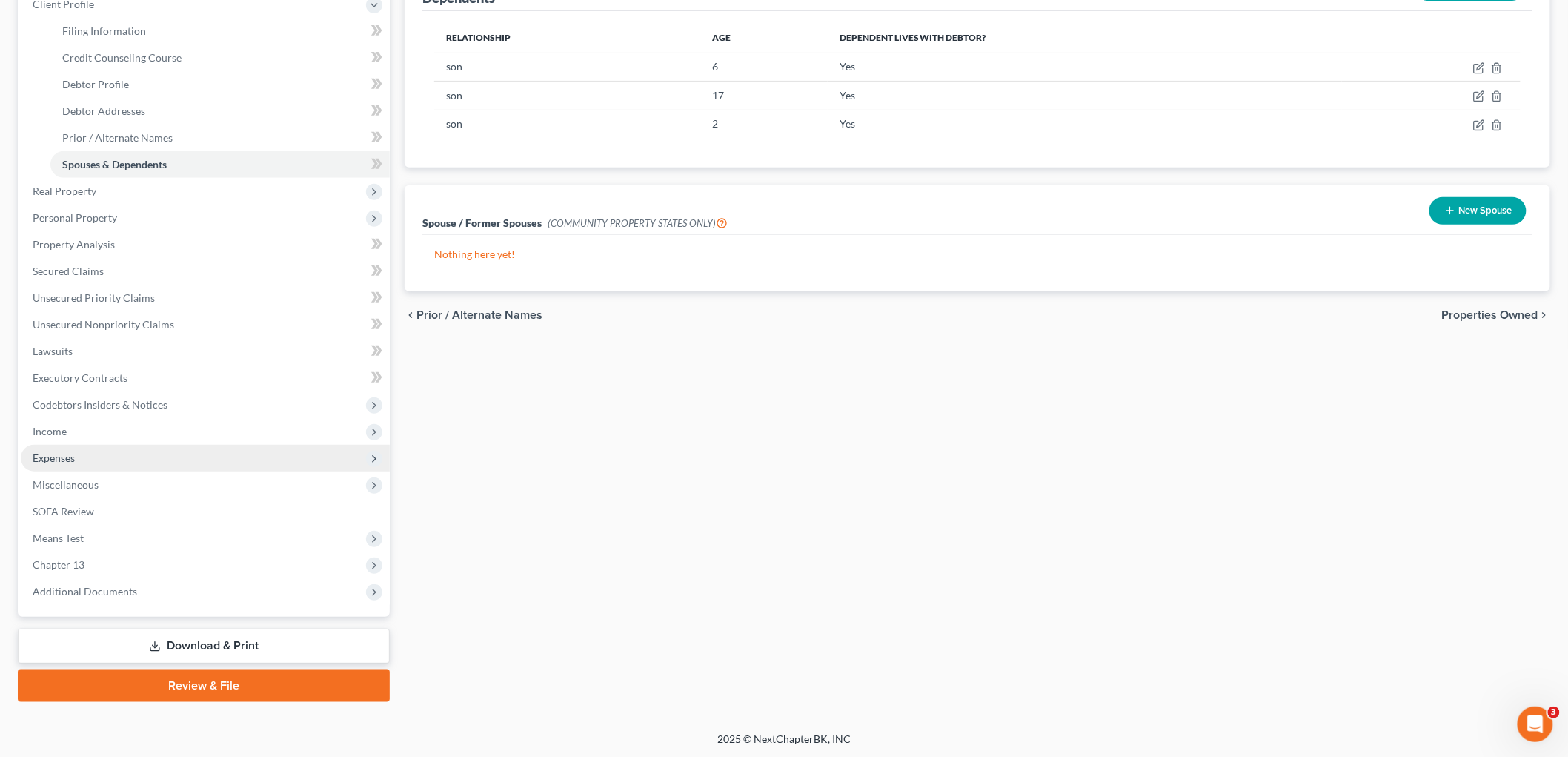
click at [104, 449] on span "Expenses" at bounding box center [205, 459] width 369 height 27
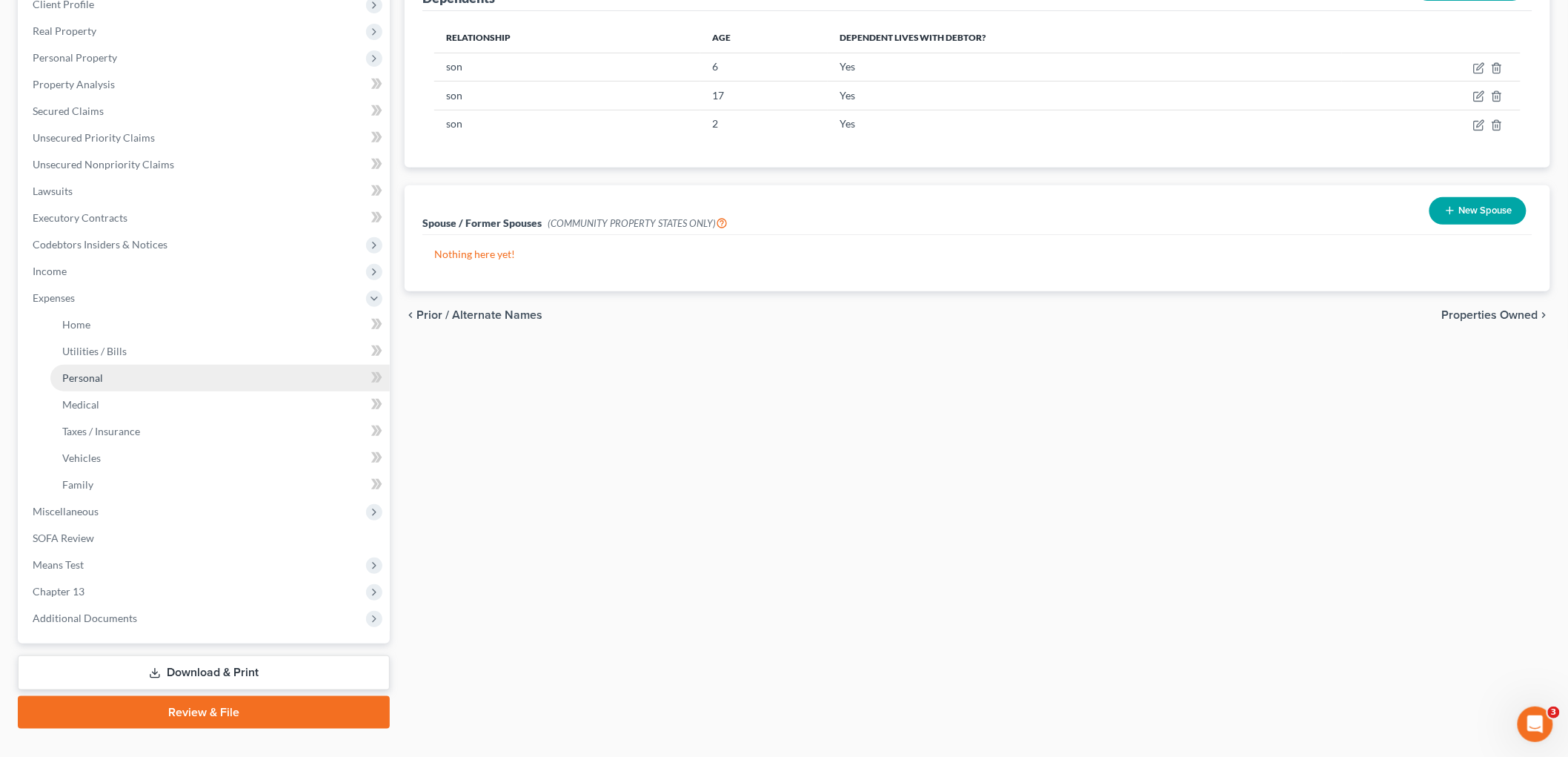
click at [120, 378] on link "Personal" at bounding box center [220, 378] width 340 height 27
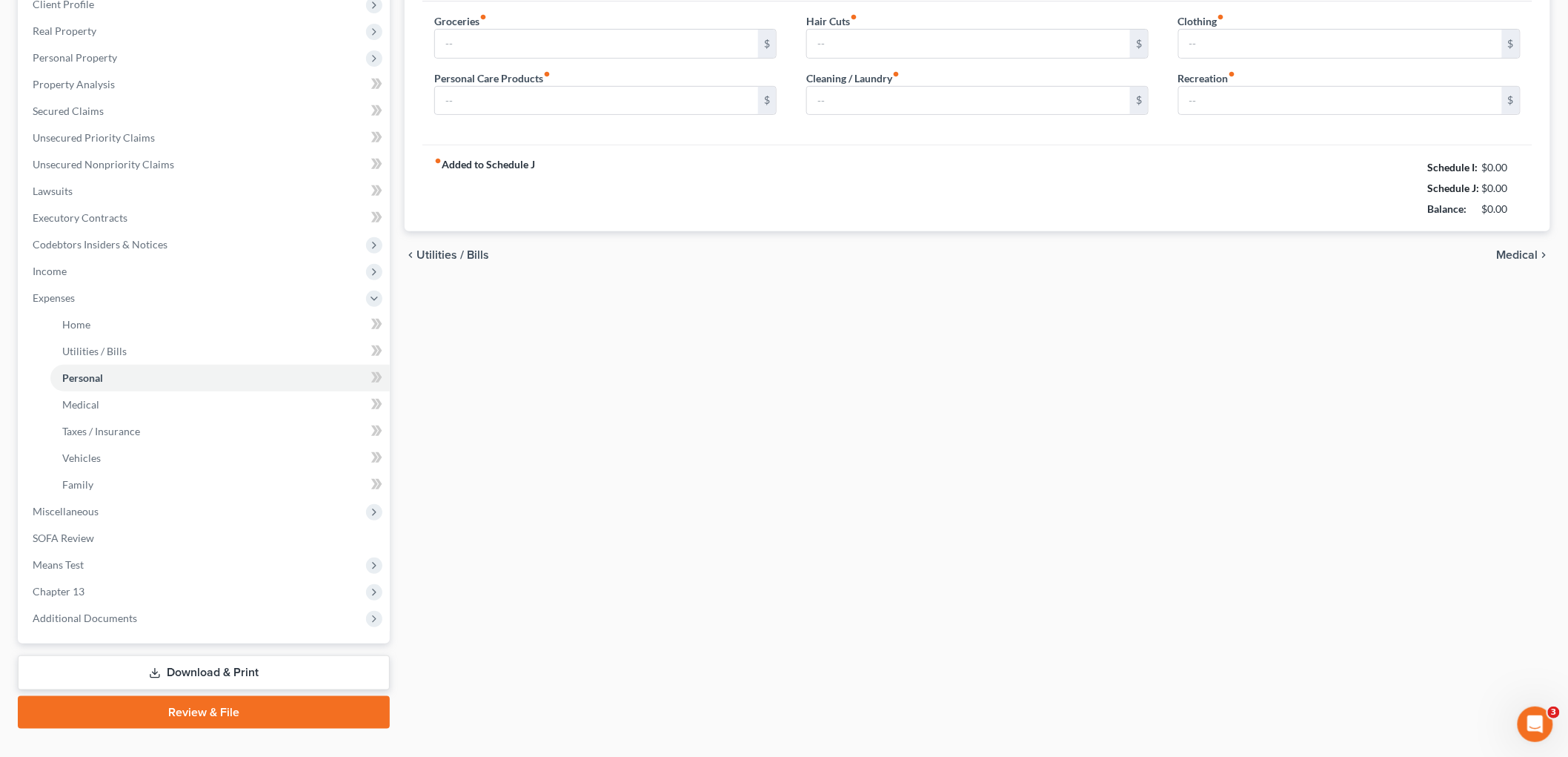
scroll to position [3, 0]
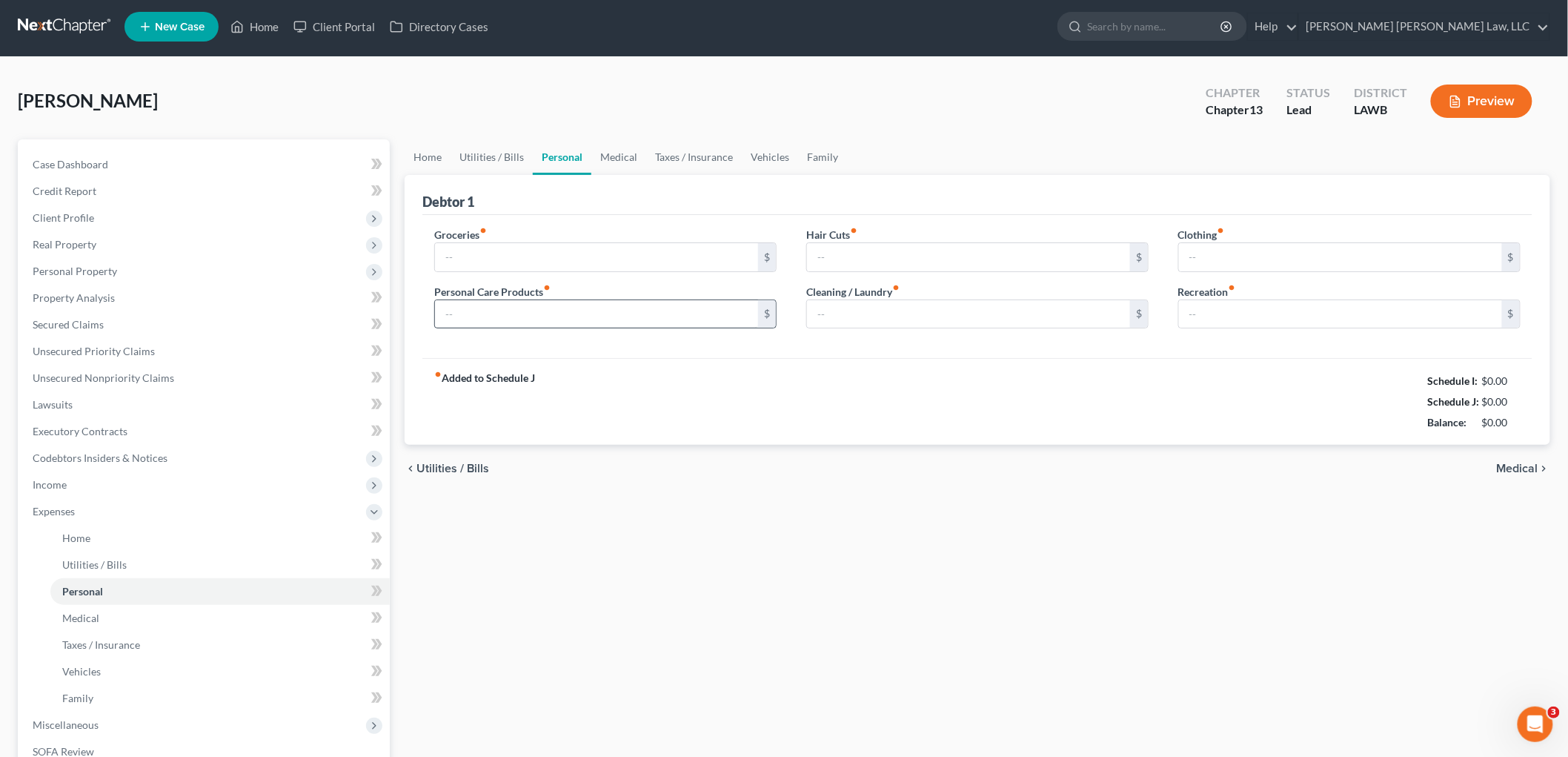
type input "1,068.00"
type input "94.00"
type input "82.00"
type input "0.00"
type input "188.00"
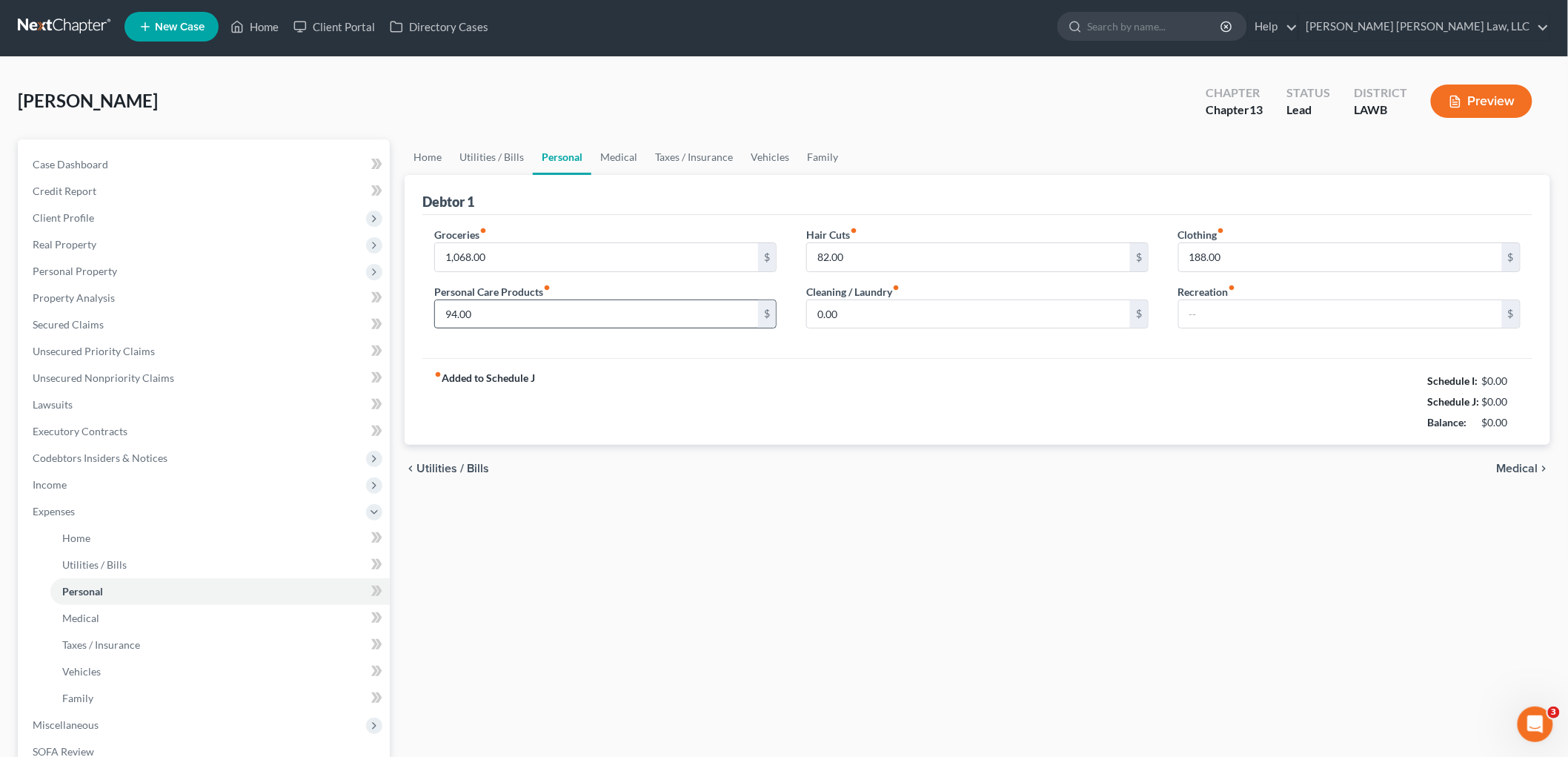
scroll to position [0, 0]
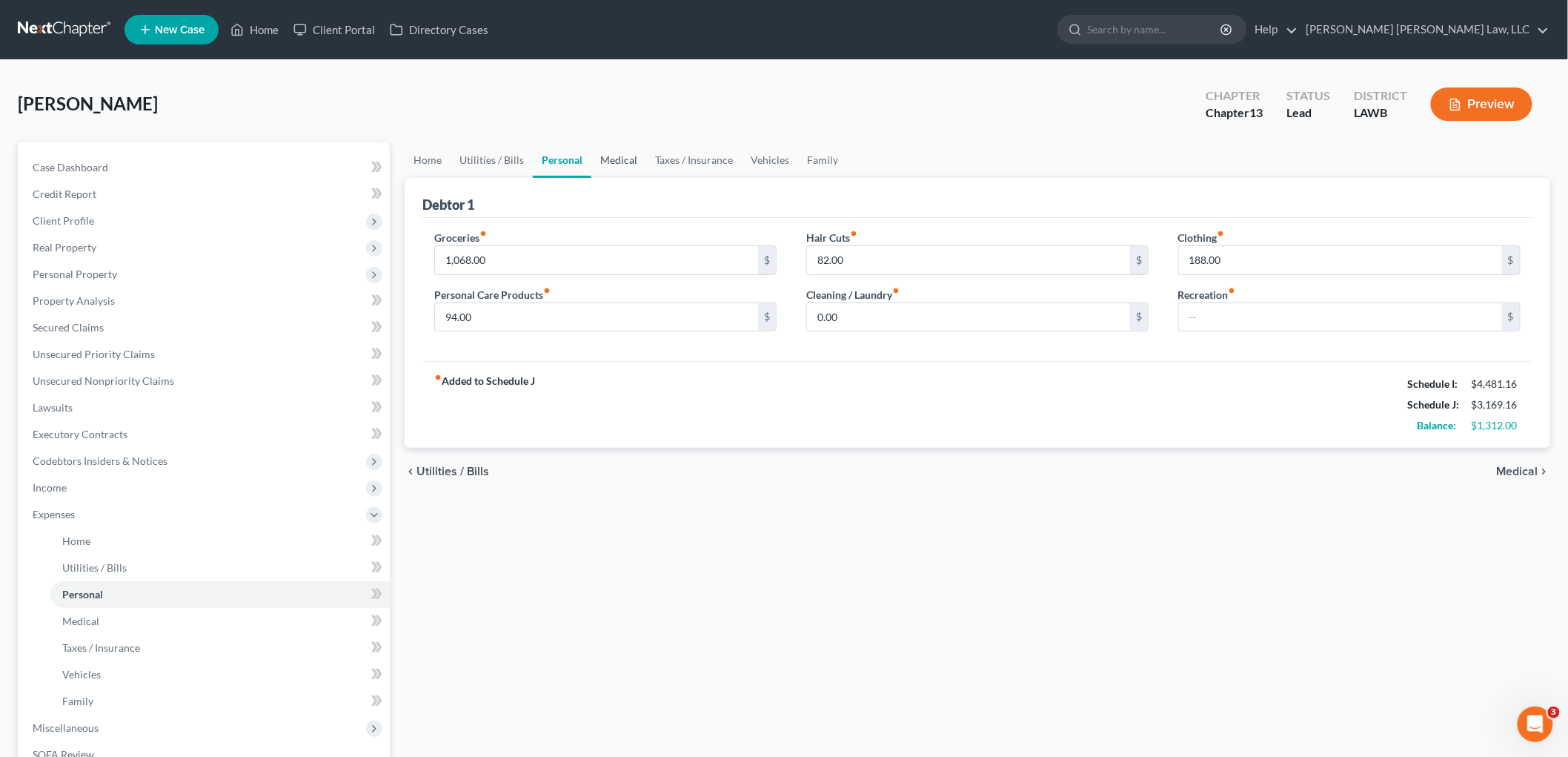
click at [622, 152] on link "Medical" at bounding box center [619, 160] width 55 height 35
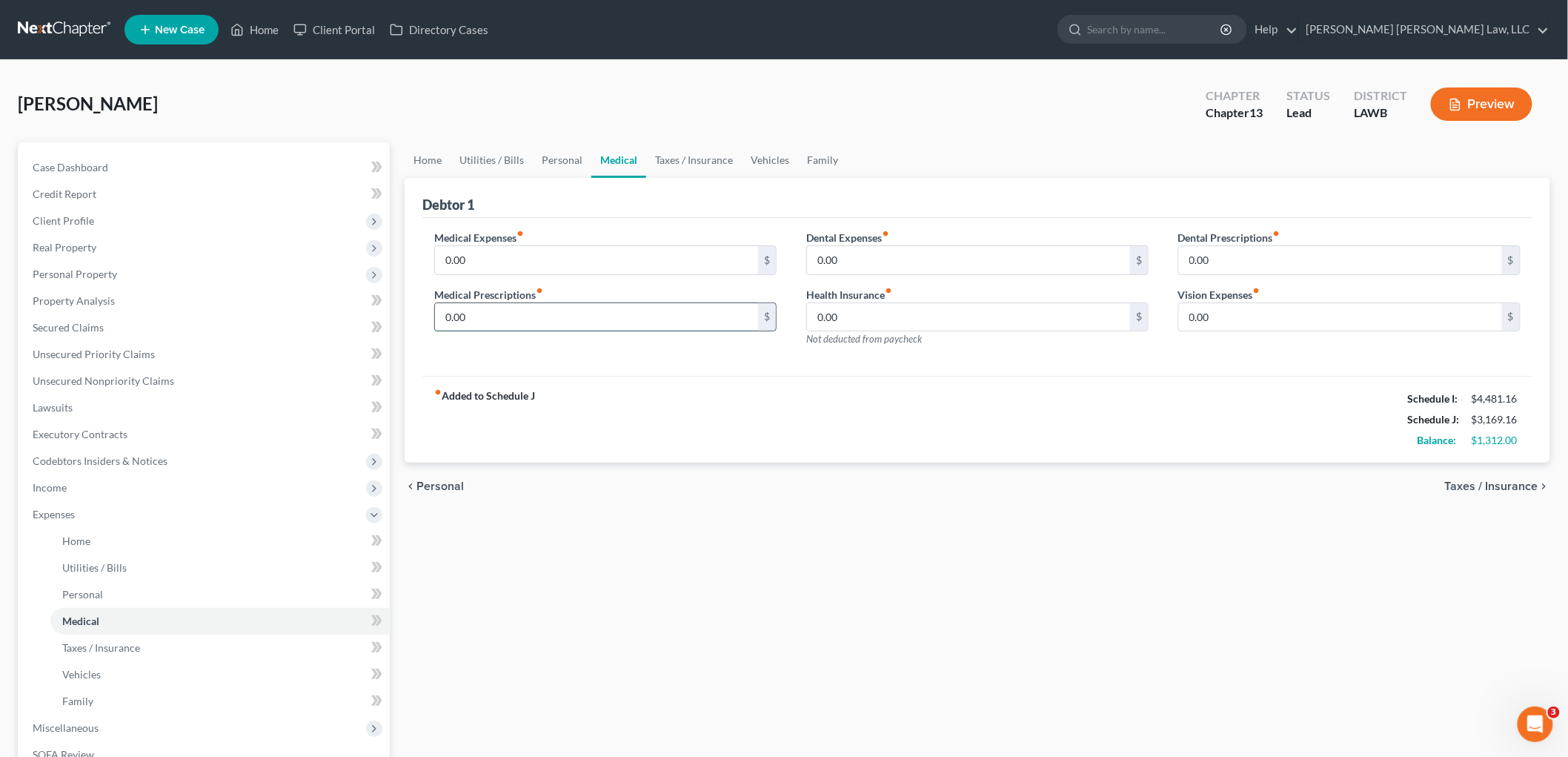
click at [500, 317] on input "0.00" at bounding box center [596, 317] width 323 height 28
type input "30.00"
click at [549, 158] on link "Personal" at bounding box center [562, 160] width 59 height 35
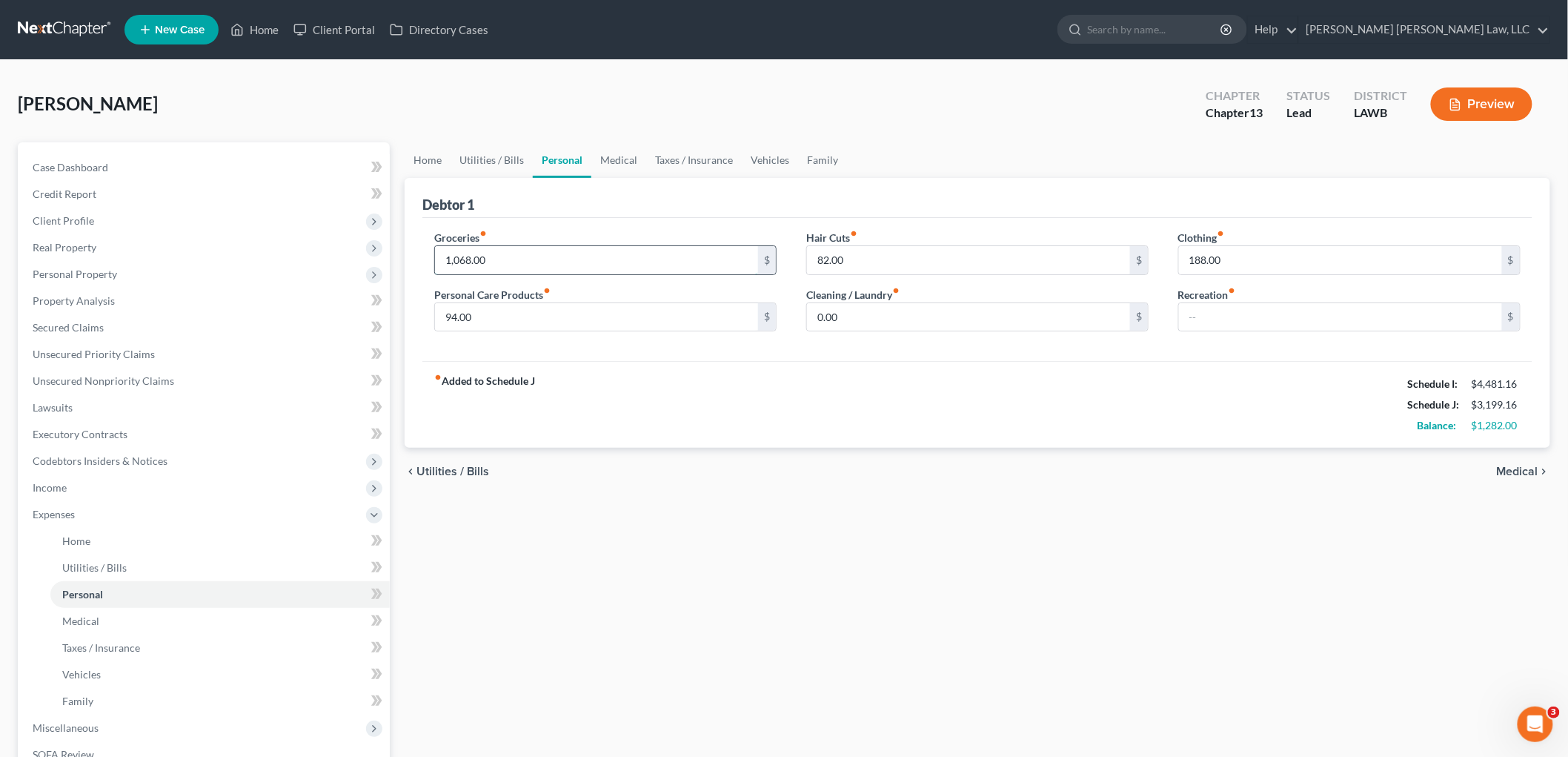
click at [565, 261] on input "1,068.00" at bounding box center [596, 260] width 323 height 28
type input "1,255.00"
click at [624, 324] on input "94.00" at bounding box center [596, 317] width 323 height 28
type input "117.00"
click at [1232, 253] on input "188.00" at bounding box center [1340, 260] width 323 height 28
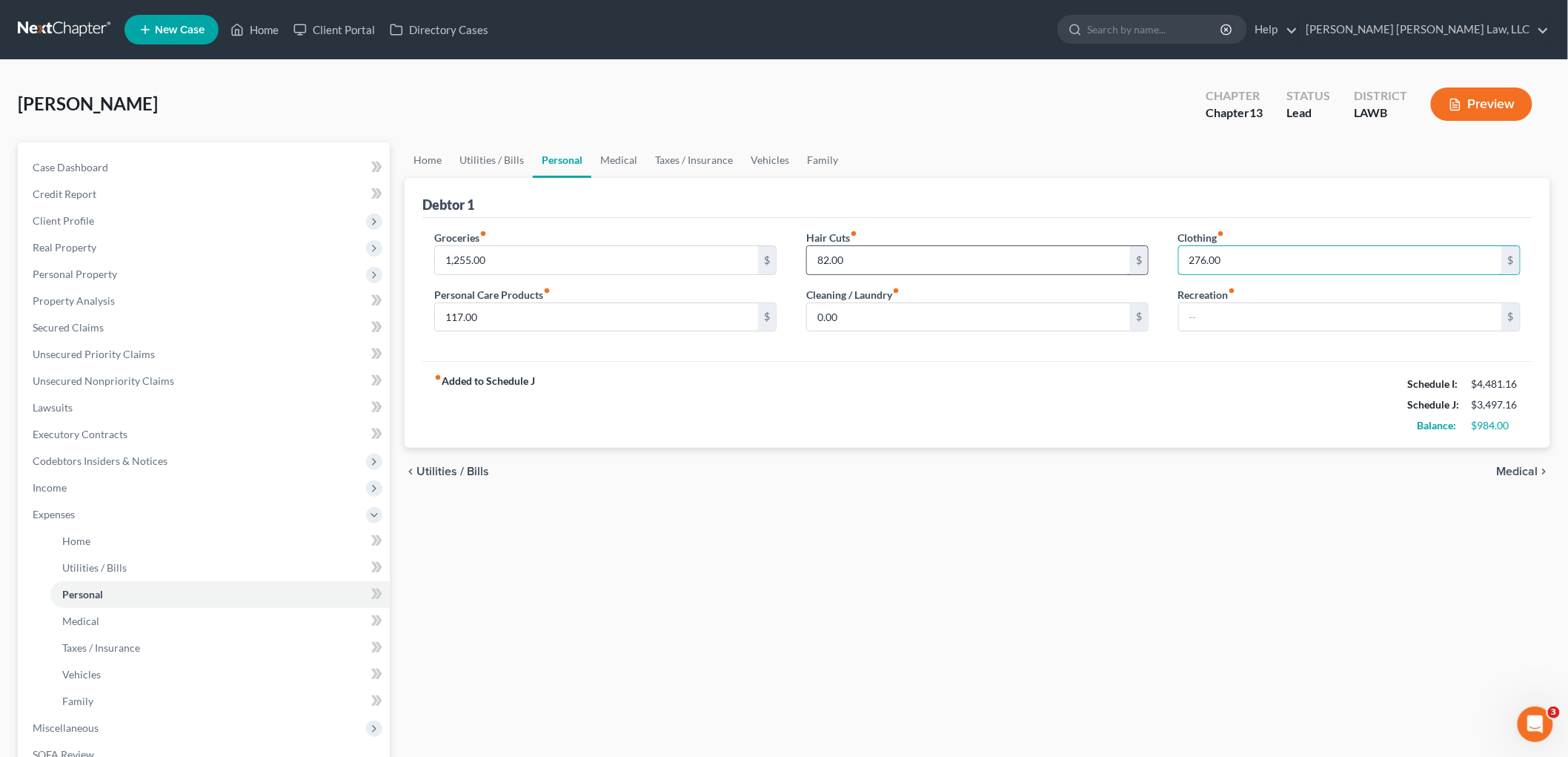
type input "276.00"
click at [1005, 258] on input "82.00" at bounding box center [968, 260] width 323 height 28
type input "91.00"
click at [762, 157] on link "Vehicles" at bounding box center [770, 160] width 57 height 35
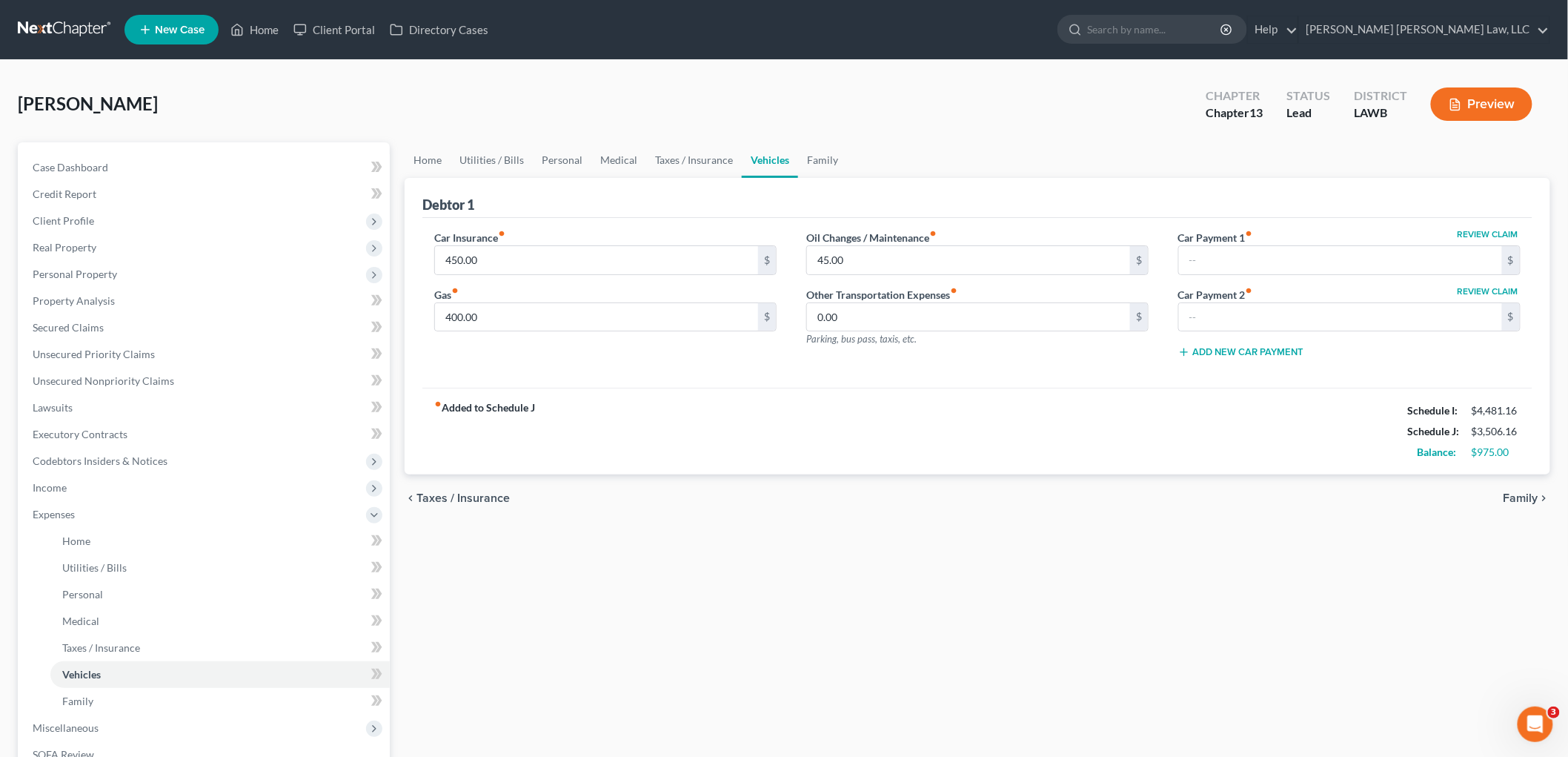
click at [621, 136] on div "Harris, Brian Upgraded Chapter Chapter 13 Status Lead District LAWB Preview" at bounding box center [784, 110] width 1533 height 65
click at [620, 150] on link "Medical" at bounding box center [619, 160] width 55 height 35
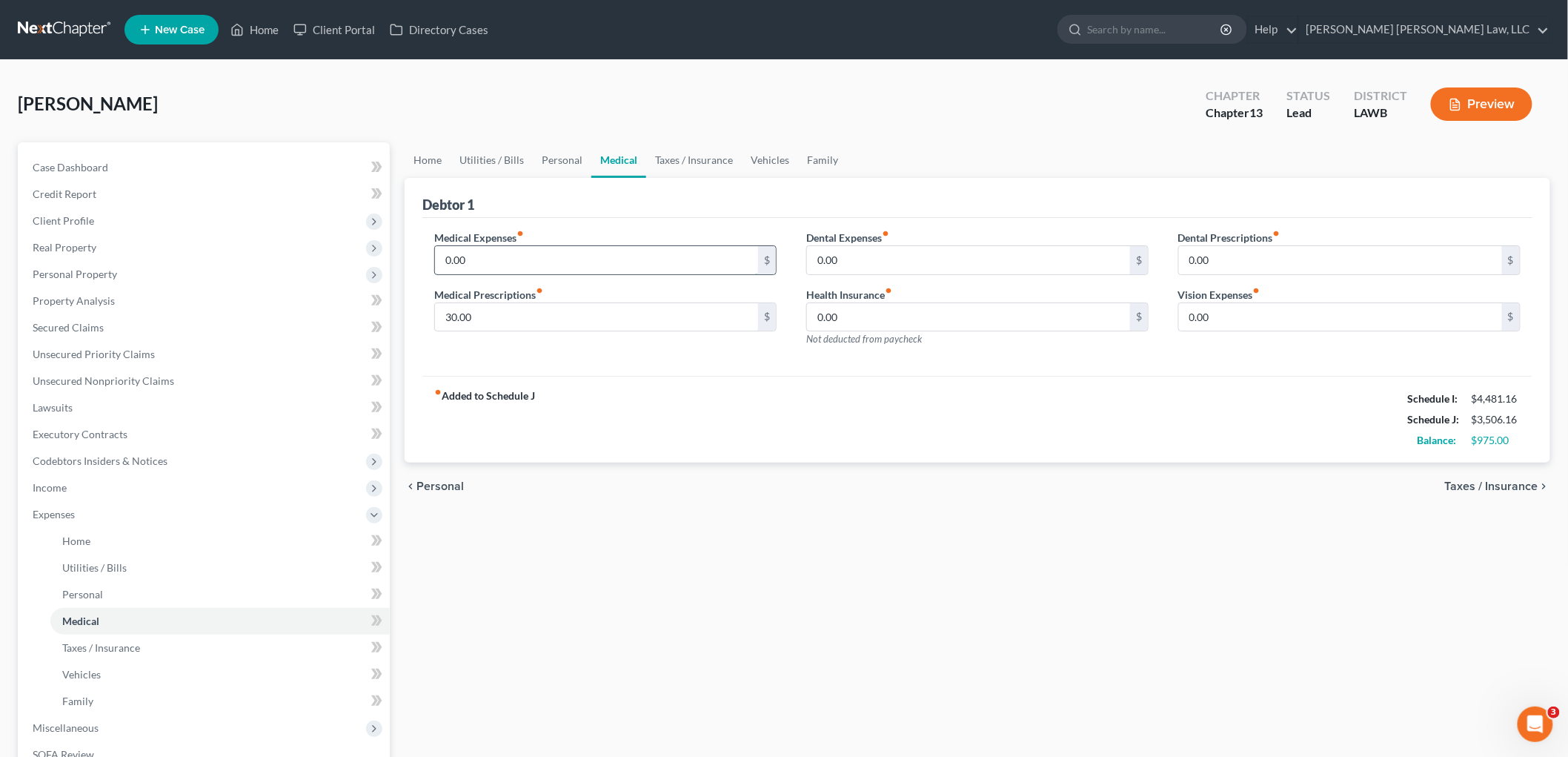
click at [510, 257] on input "0.00" at bounding box center [596, 260] width 323 height 28
type input "25.00"
click at [747, 156] on link "Vehicles" at bounding box center [770, 160] width 57 height 35
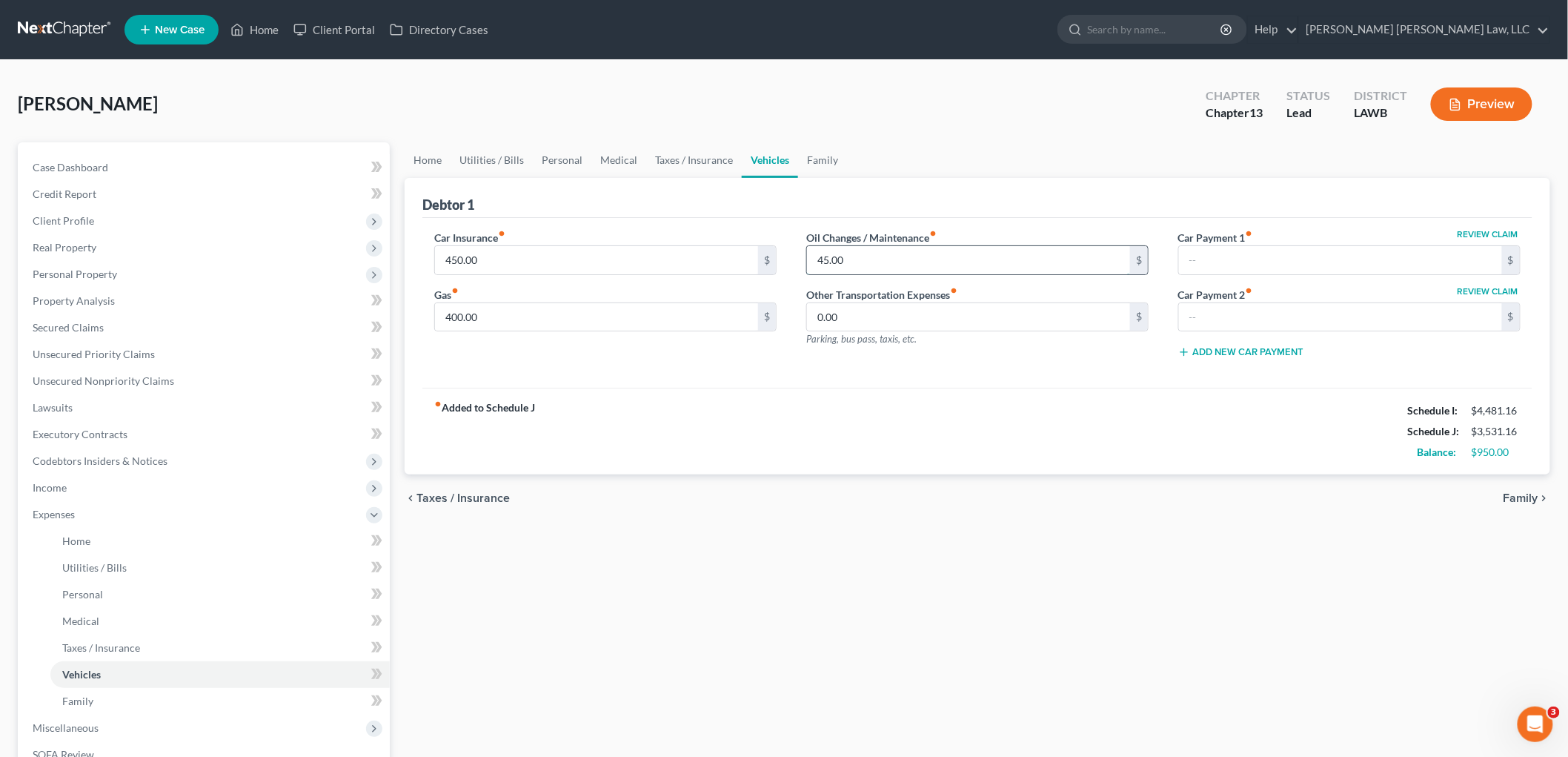
click at [855, 261] on input "45.00" at bounding box center [968, 260] width 323 height 28
type input "75.00"
click at [566, 157] on link "Personal" at bounding box center [562, 160] width 59 height 35
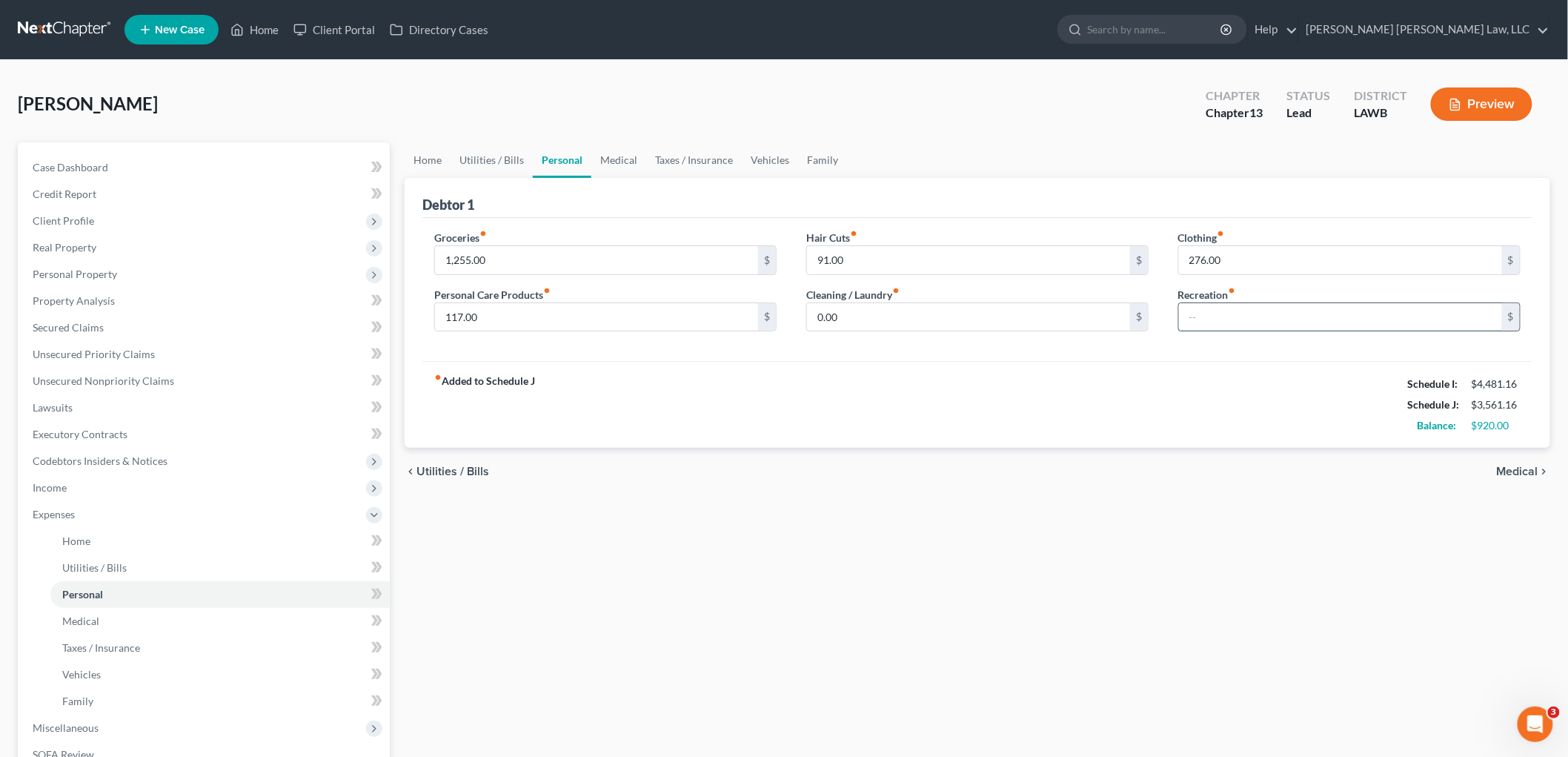
click at [1263, 313] on input "text" at bounding box center [1340, 317] width 323 height 28
type input "100.00"
click at [768, 153] on link "Vehicles" at bounding box center [770, 160] width 57 height 35
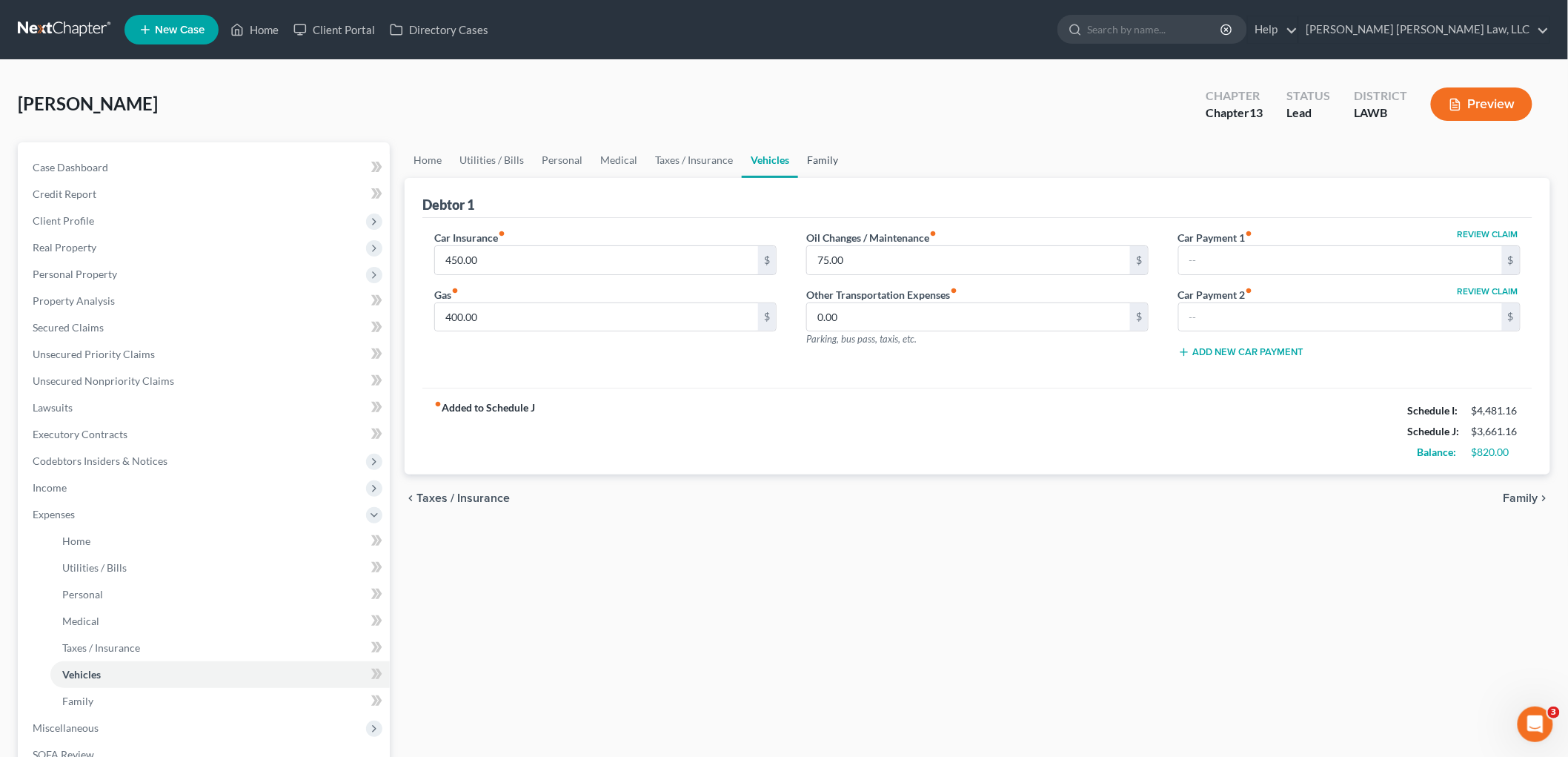
click at [820, 154] on link "Family" at bounding box center [822, 160] width 49 height 35
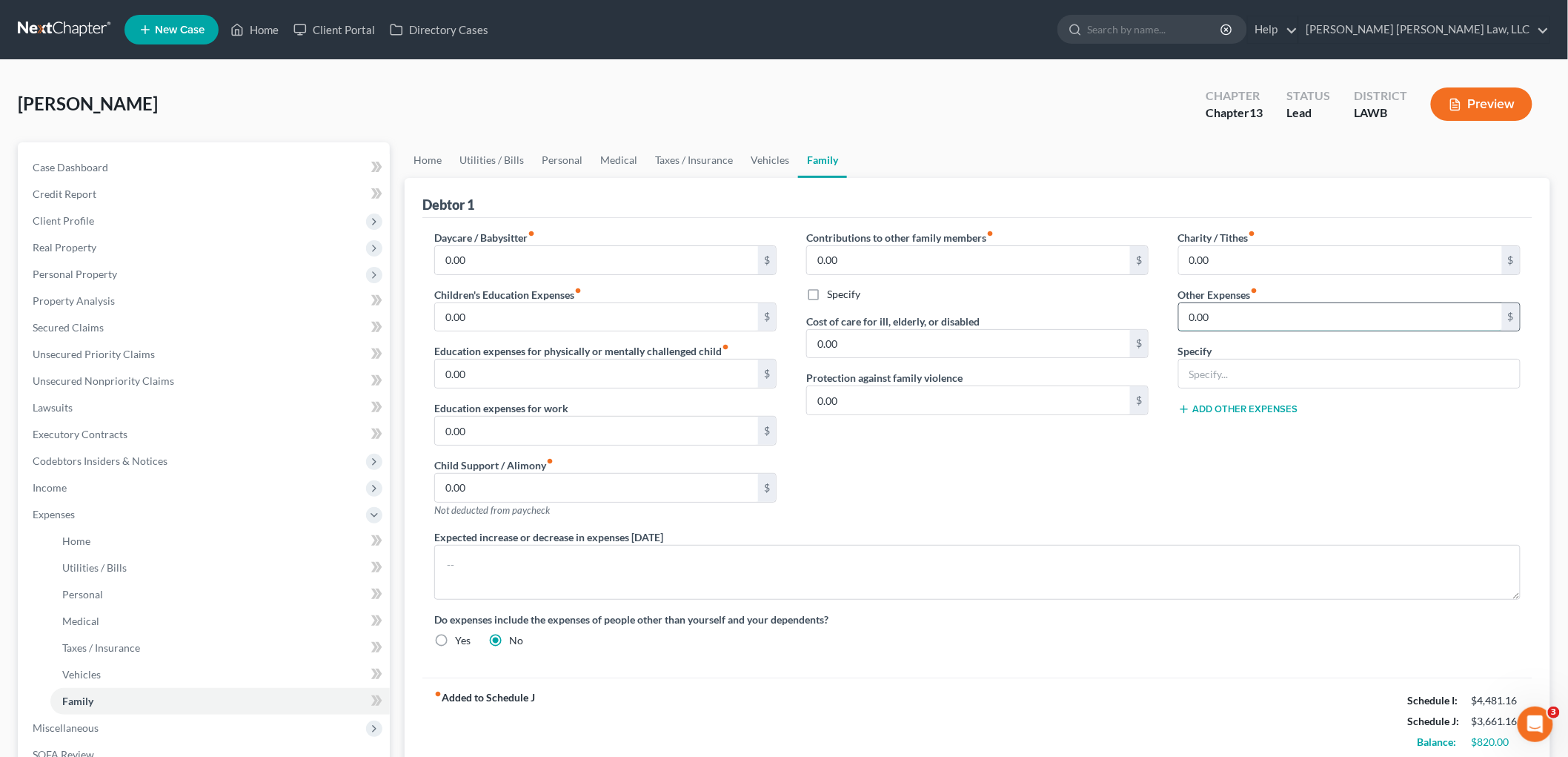
click at [1237, 319] on input "0.00" at bounding box center [1340, 317] width 323 height 28
type input "120.00"
click at [1250, 368] on input "text" at bounding box center [1349, 373] width 341 height 28
type input "misc.; emergency fund, plan funding"
click at [1250, 463] on div "Charity / Tithes fiber_manual_record 0.00 $ Other Expenses fiber_manual_record …" at bounding box center [1349, 379] width 372 height 299
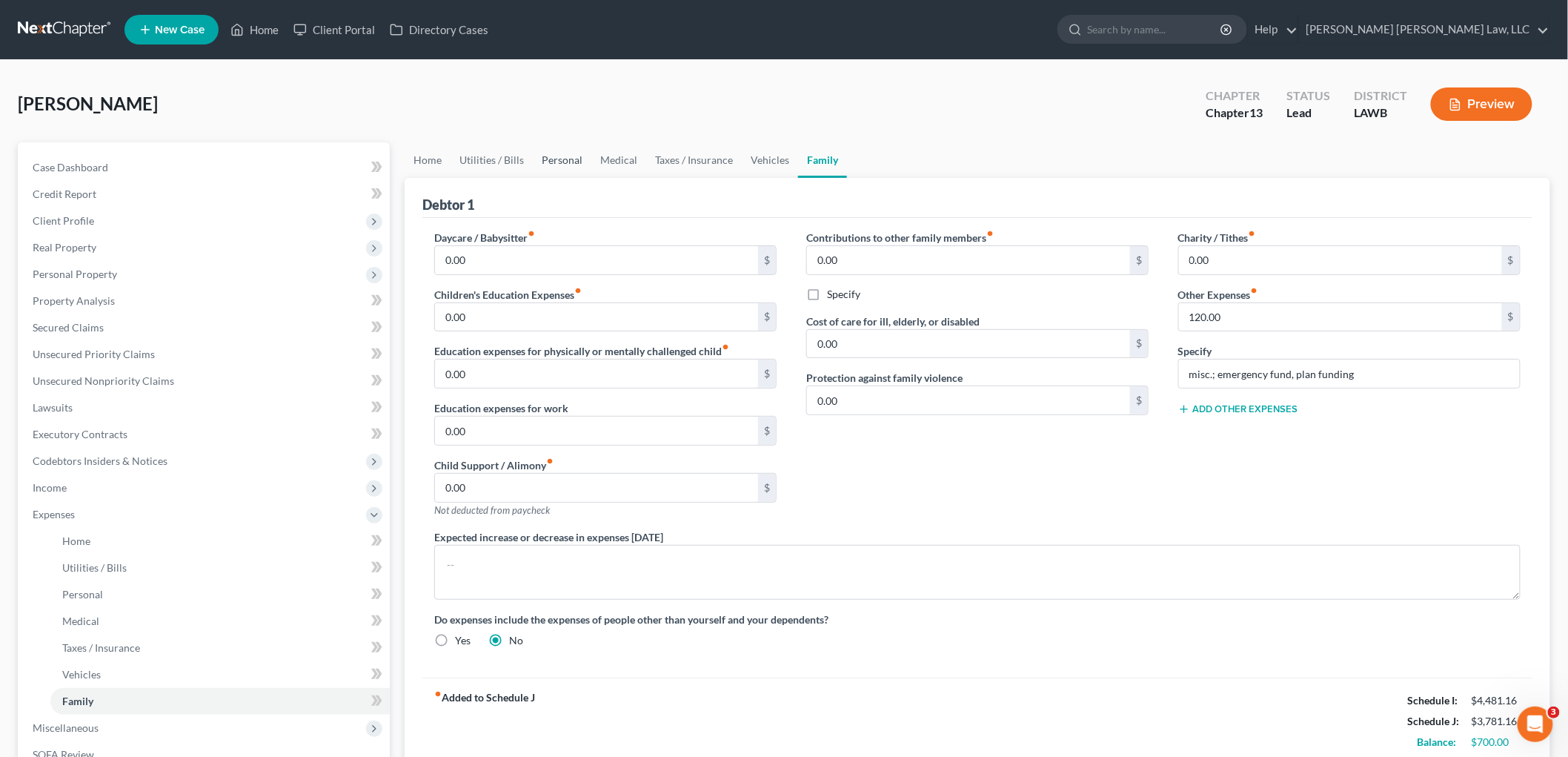
click at [568, 153] on link "Personal" at bounding box center [562, 160] width 59 height 35
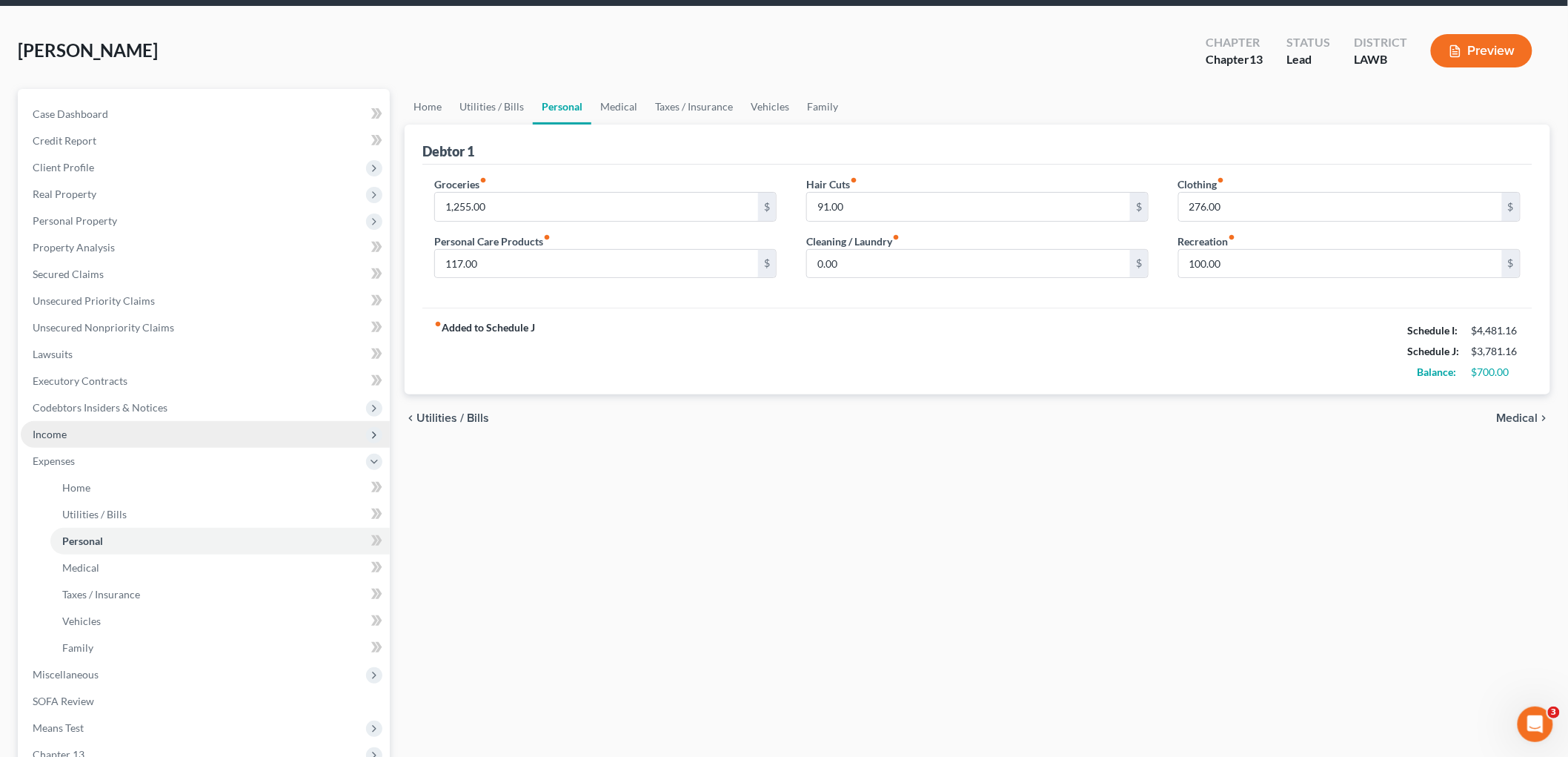
scroll to position [82, 0]
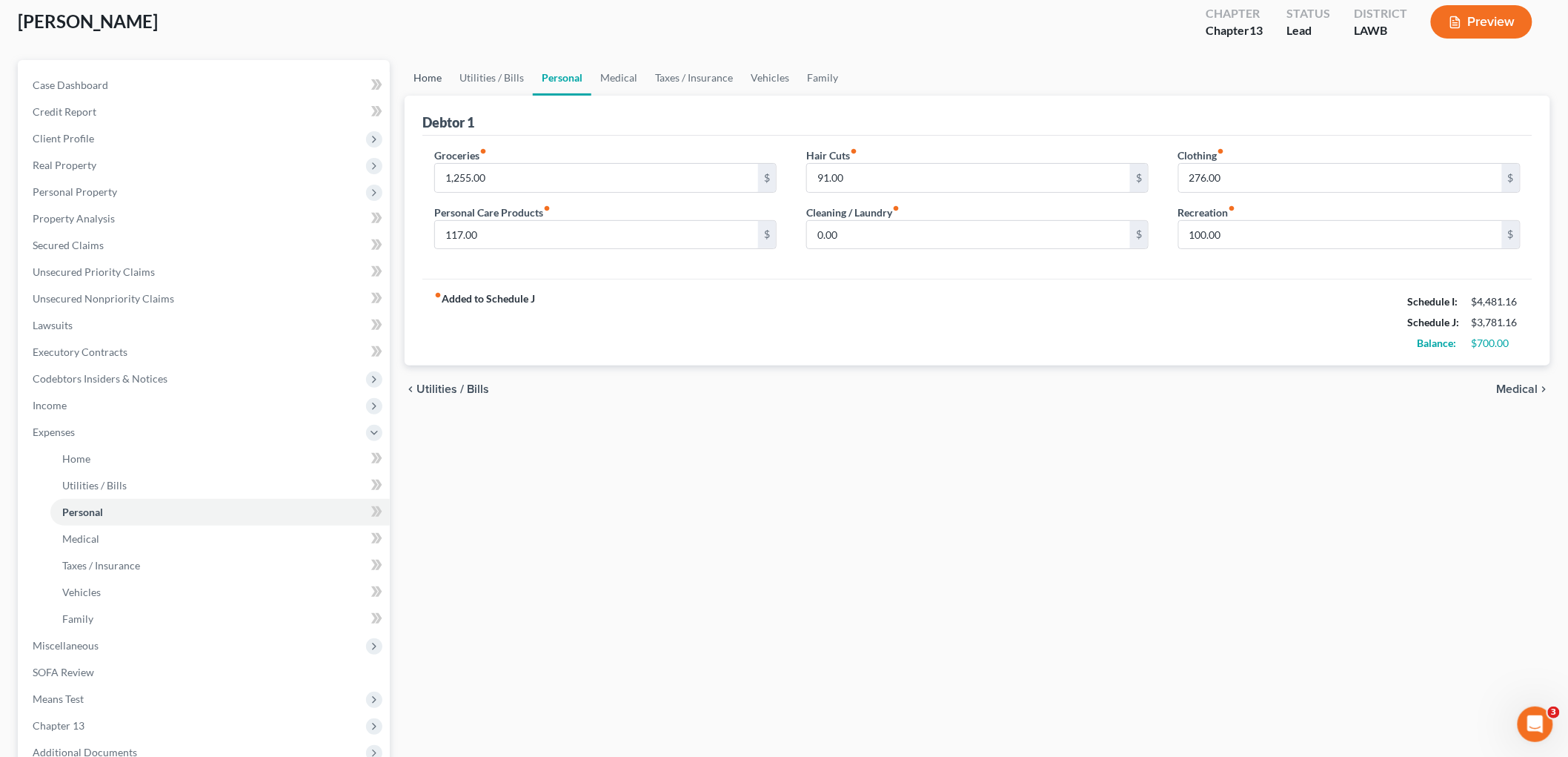
click at [431, 77] on link "Home" at bounding box center [427, 78] width 46 height 35
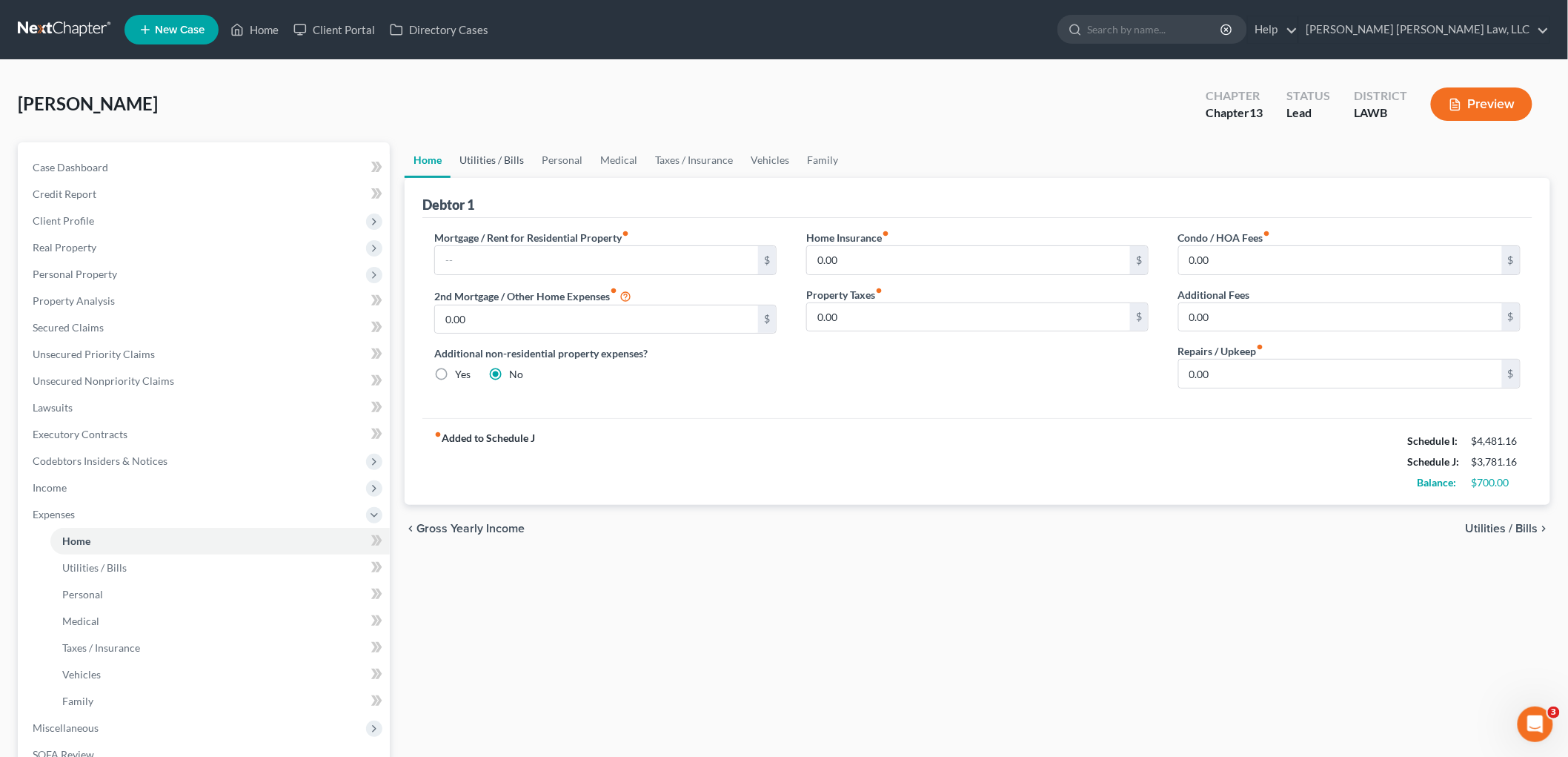
click at [482, 164] on link "Utilities / Bills" at bounding box center [491, 160] width 82 height 35
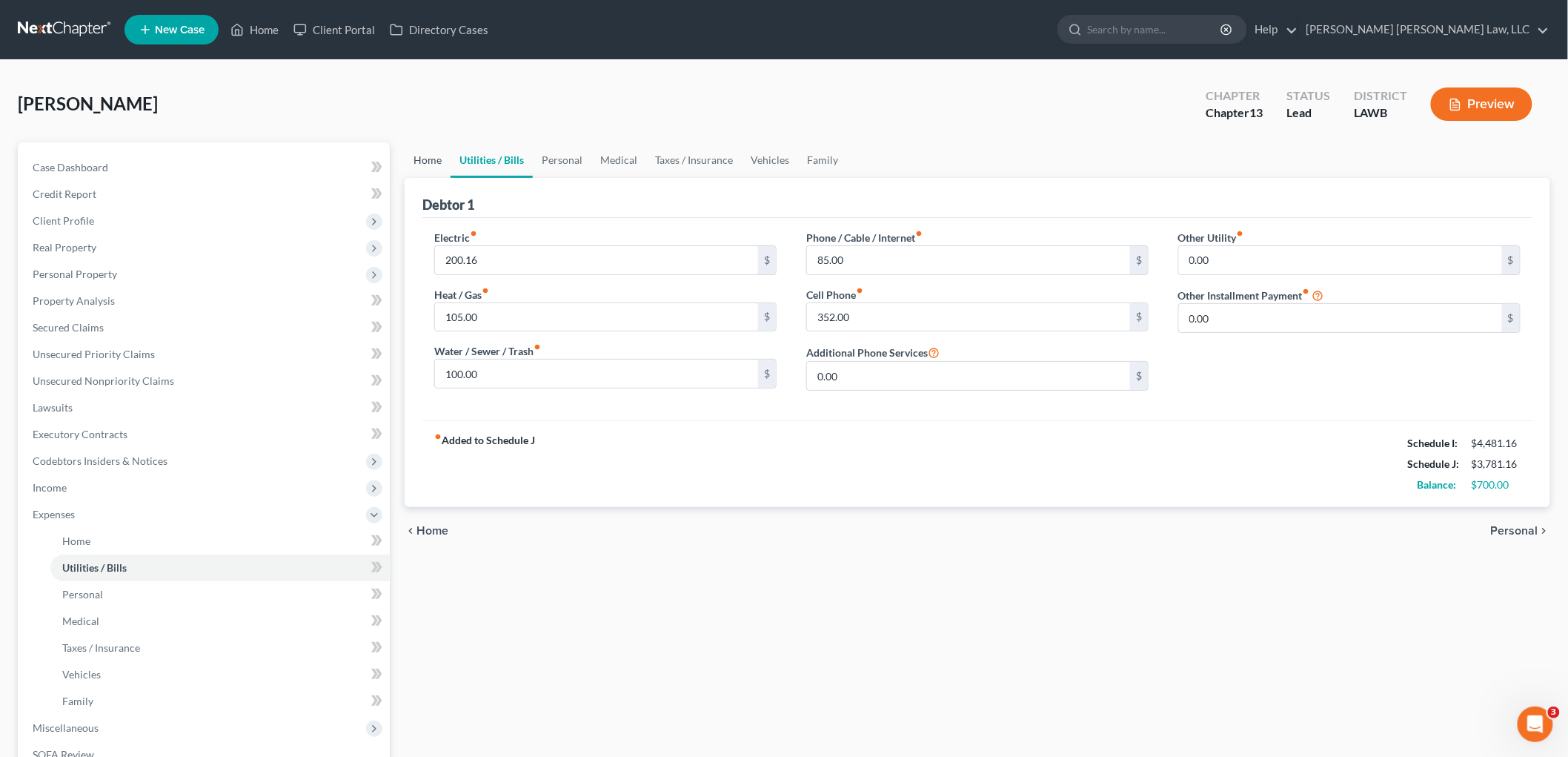
drag, startPoint x: 438, startPoint y: 154, endPoint x: 450, endPoint y: 174, distance: 23.3
click at [437, 154] on link "Home" at bounding box center [427, 160] width 46 height 35
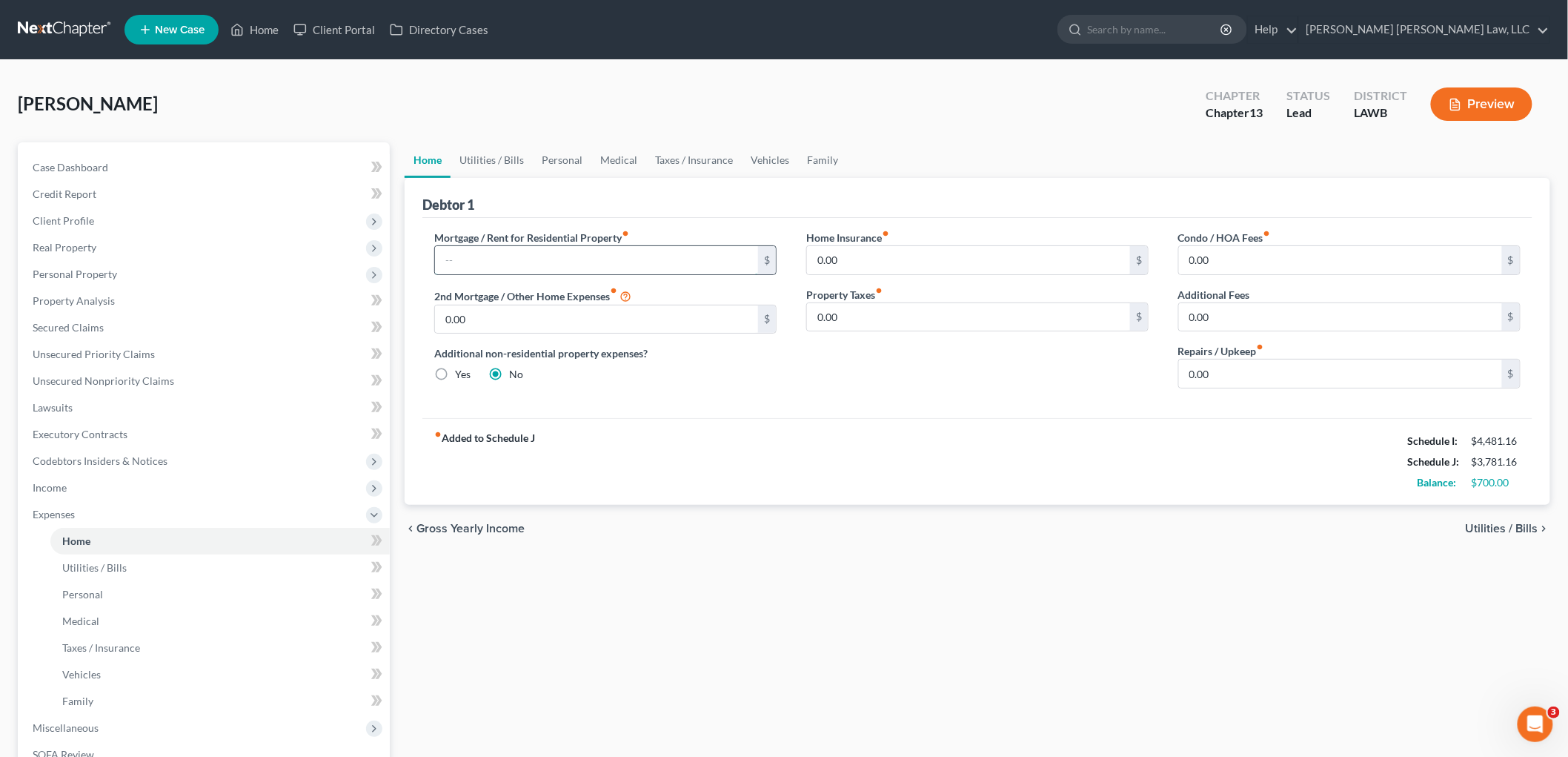
click at [504, 250] on input "text" at bounding box center [596, 260] width 323 height 28
type input "825.00"
click at [760, 157] on link "Vehicles" at bounding box center [770, 160] width 57 height 35
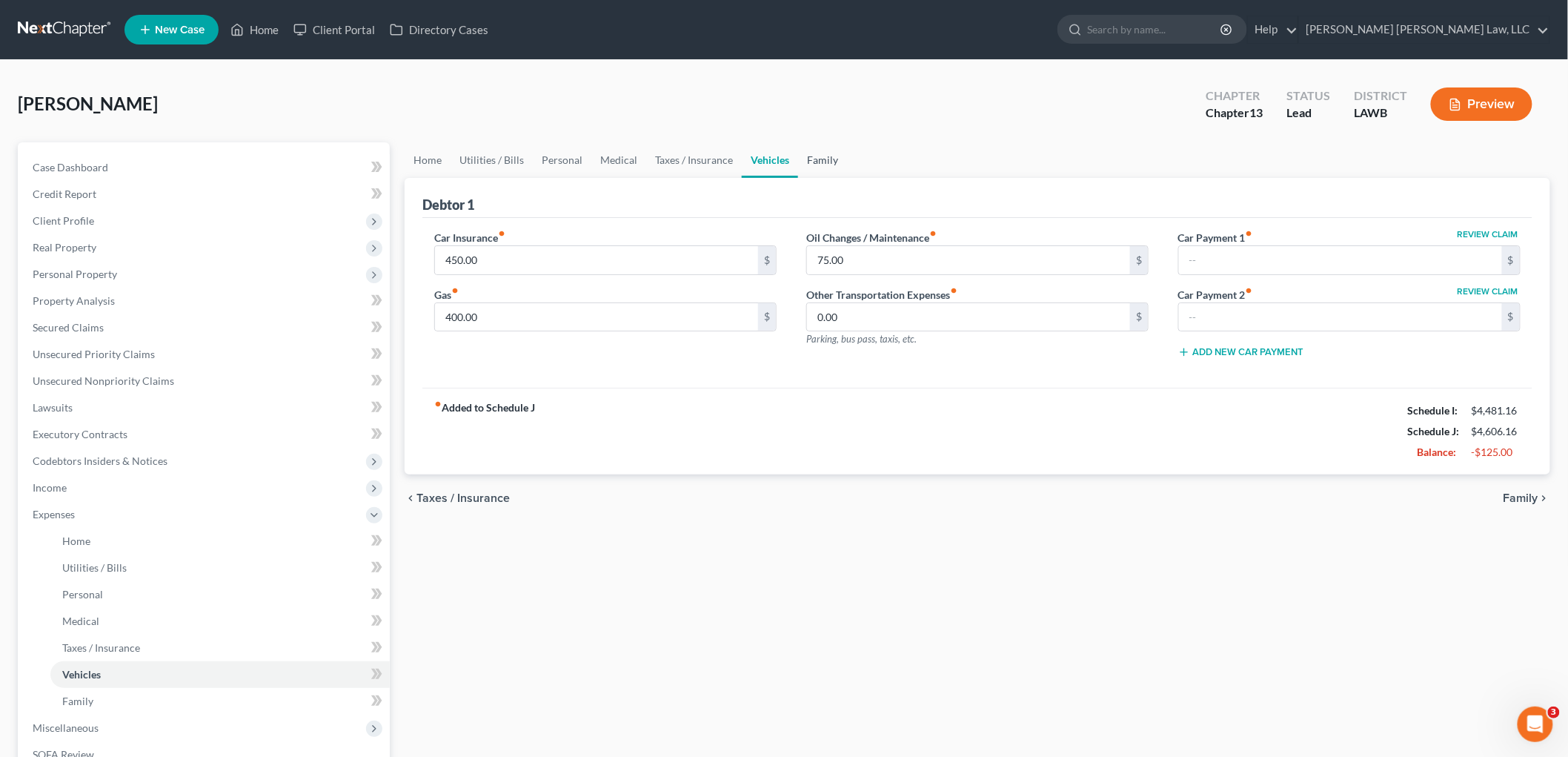
click at [828, 161] on link "Family" at bounding box center [822, 160] width 49 height 35
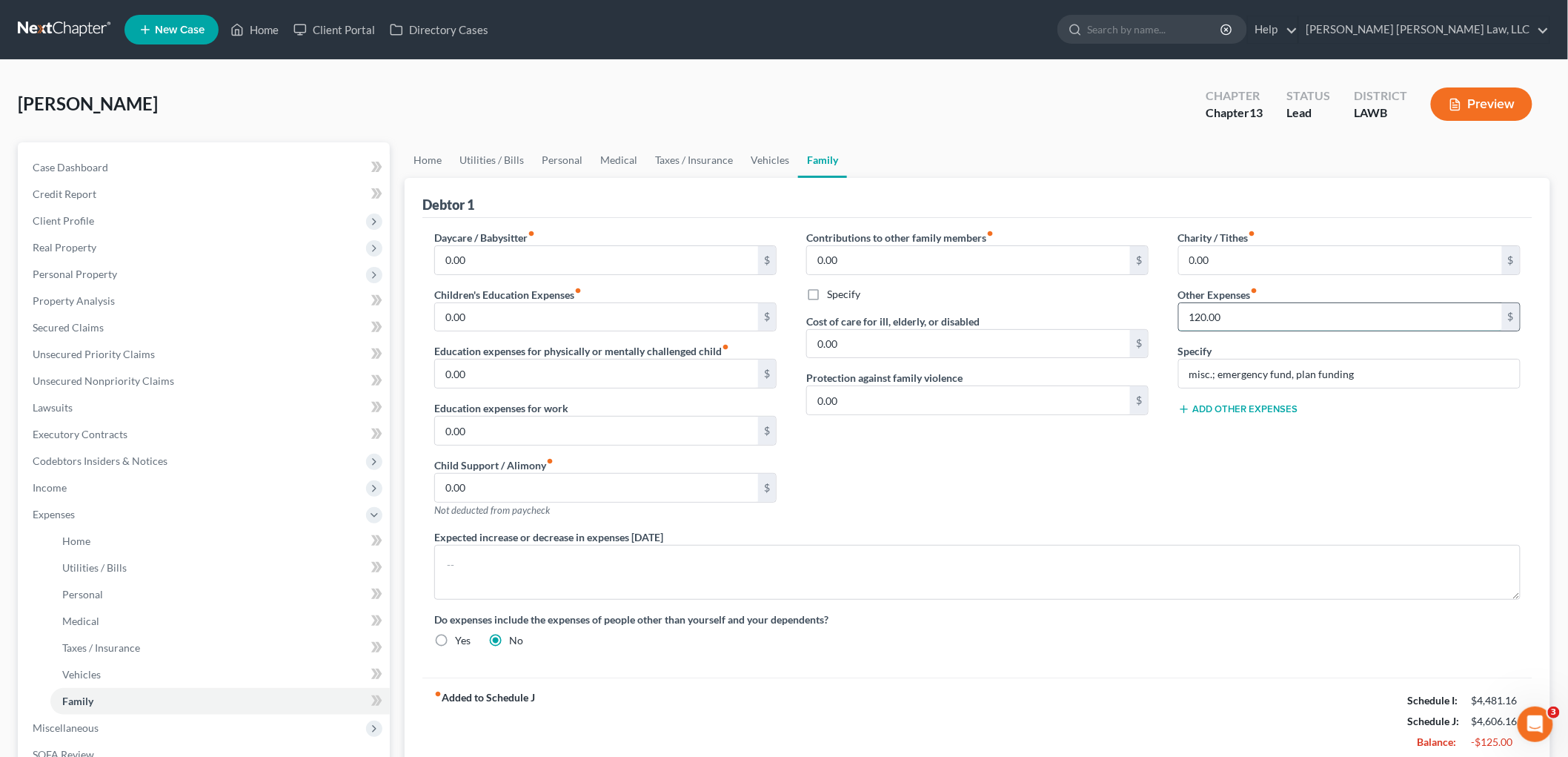
click at [1224, 313] on input "120.00" at bounding box center [1340, 317] width 323 height 28
click at [1273, 383] on input "misc.; emergency fund, plan funding" at bounding box center [1349, 373] width 341 height 28
click at [576, 152] on link "Personal" at bounding box center [562, 160] width 59 height 35
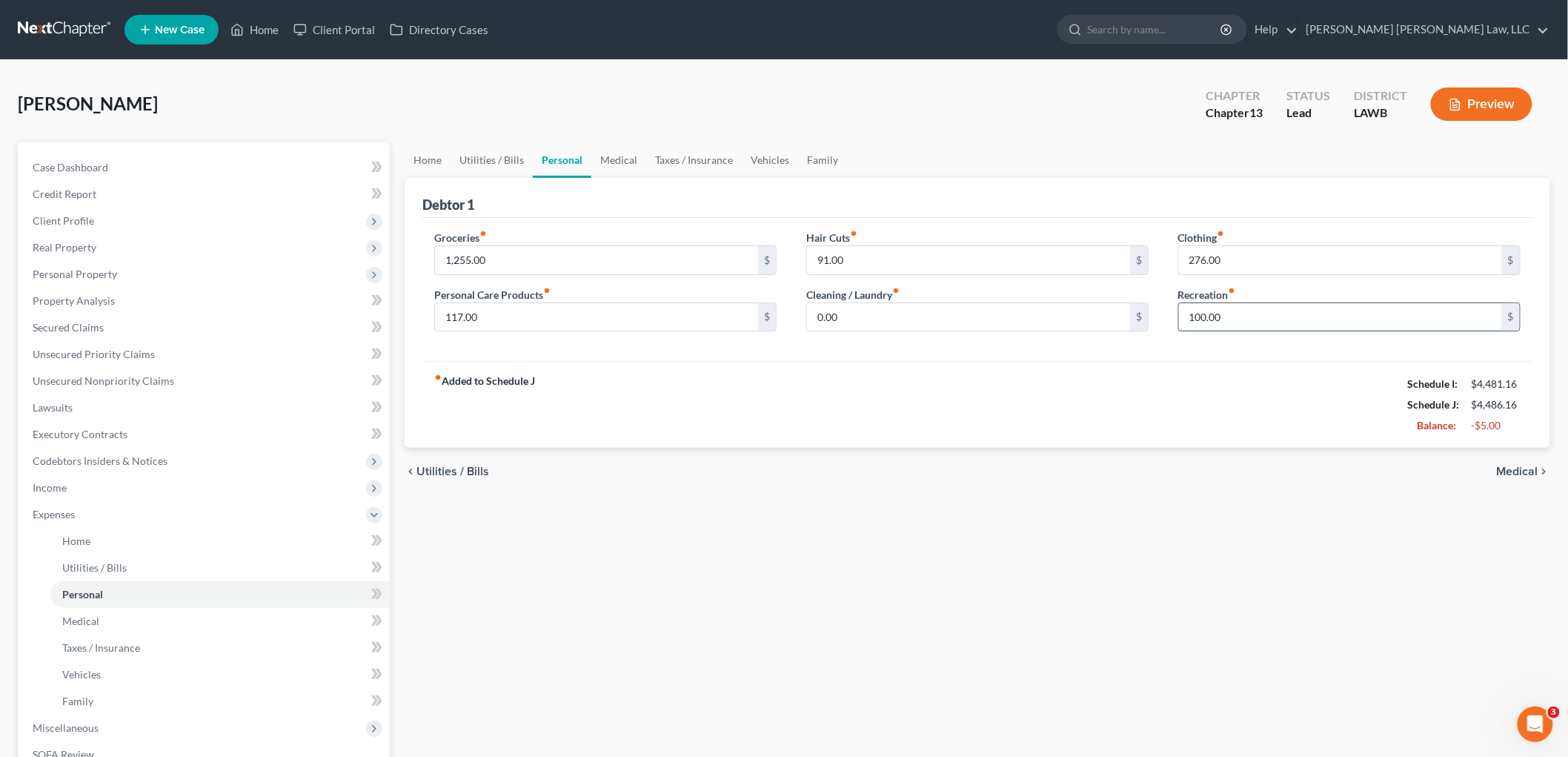
click at [1233, 304] on input "100.00" at bounding box center [1340, 317] width 323 height 28
click at [520, 246] on input "1,255.00" at bounding box center [596, 260] width 323 height 28
type input "800.00"
click at [764, 147] on link "Vehicles" at bounding box center [770, 160] width 57 height 35
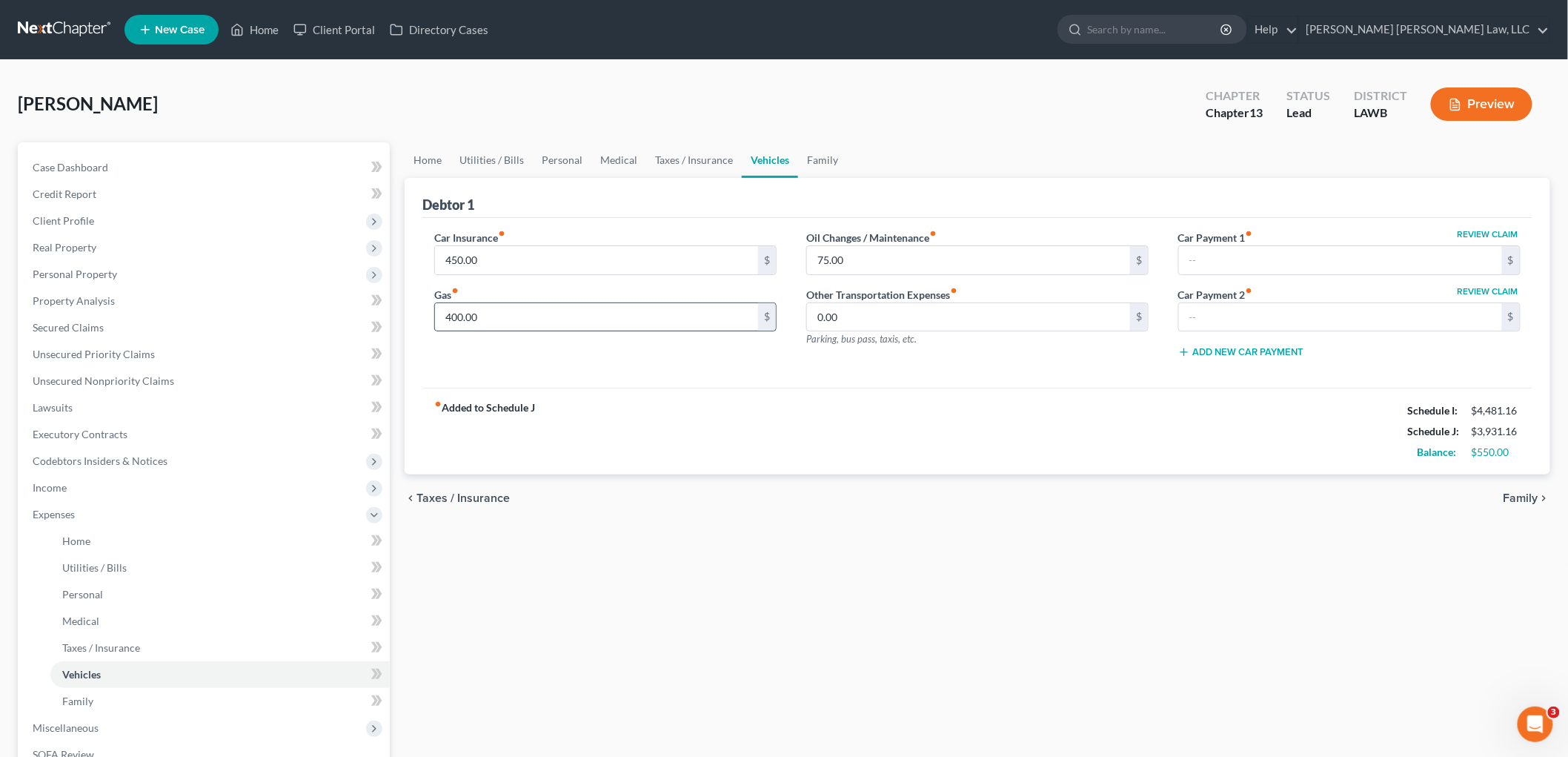
click at [523, 314] on input "400.00" at bounding box center [596, 317] width 323 height 28
type input "300.00"
click at [847, 258] on input "75.00" at bounding box center [968, 260] width 323 height 28
type input "45.00"
click at [617, 161] on link "Medical" at bounding box center [619, 160] width 55 height 35
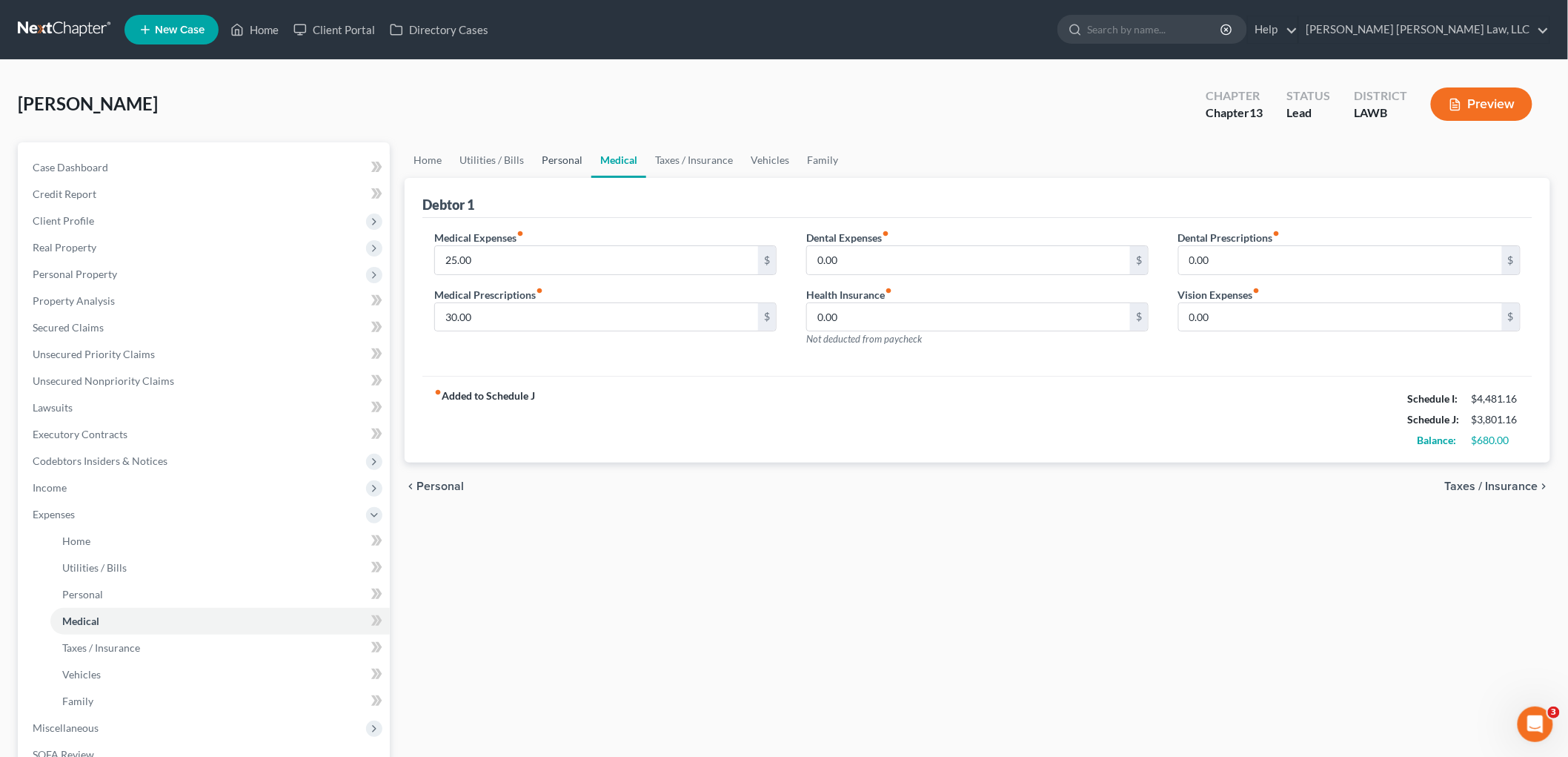
click at [543, 153] on link "Personal" at bounding box center [562, 160] width 59 height 35
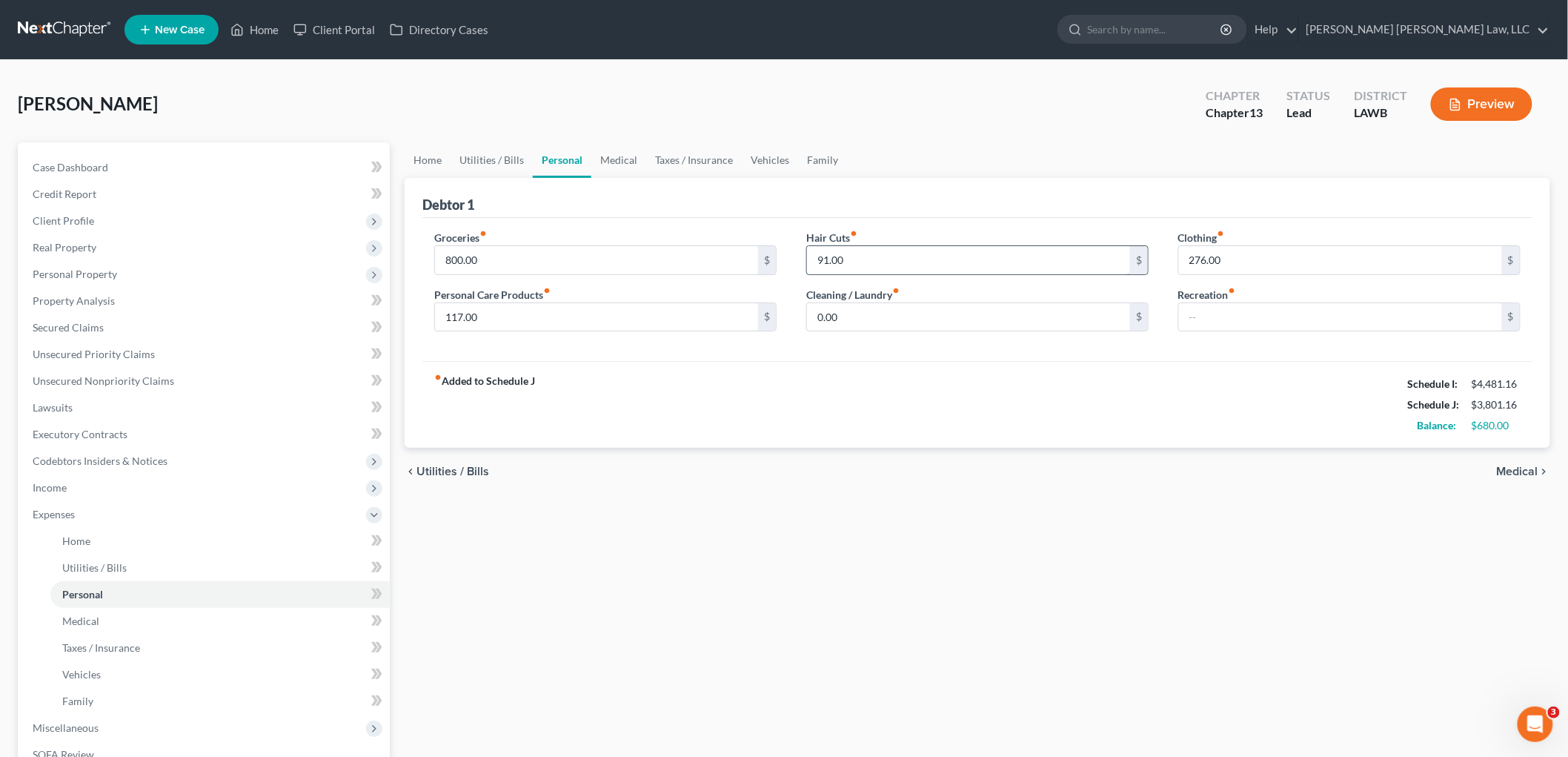
click at [867, 256] on input "91.00" at bounding box center [968, 260] width 323 height 28
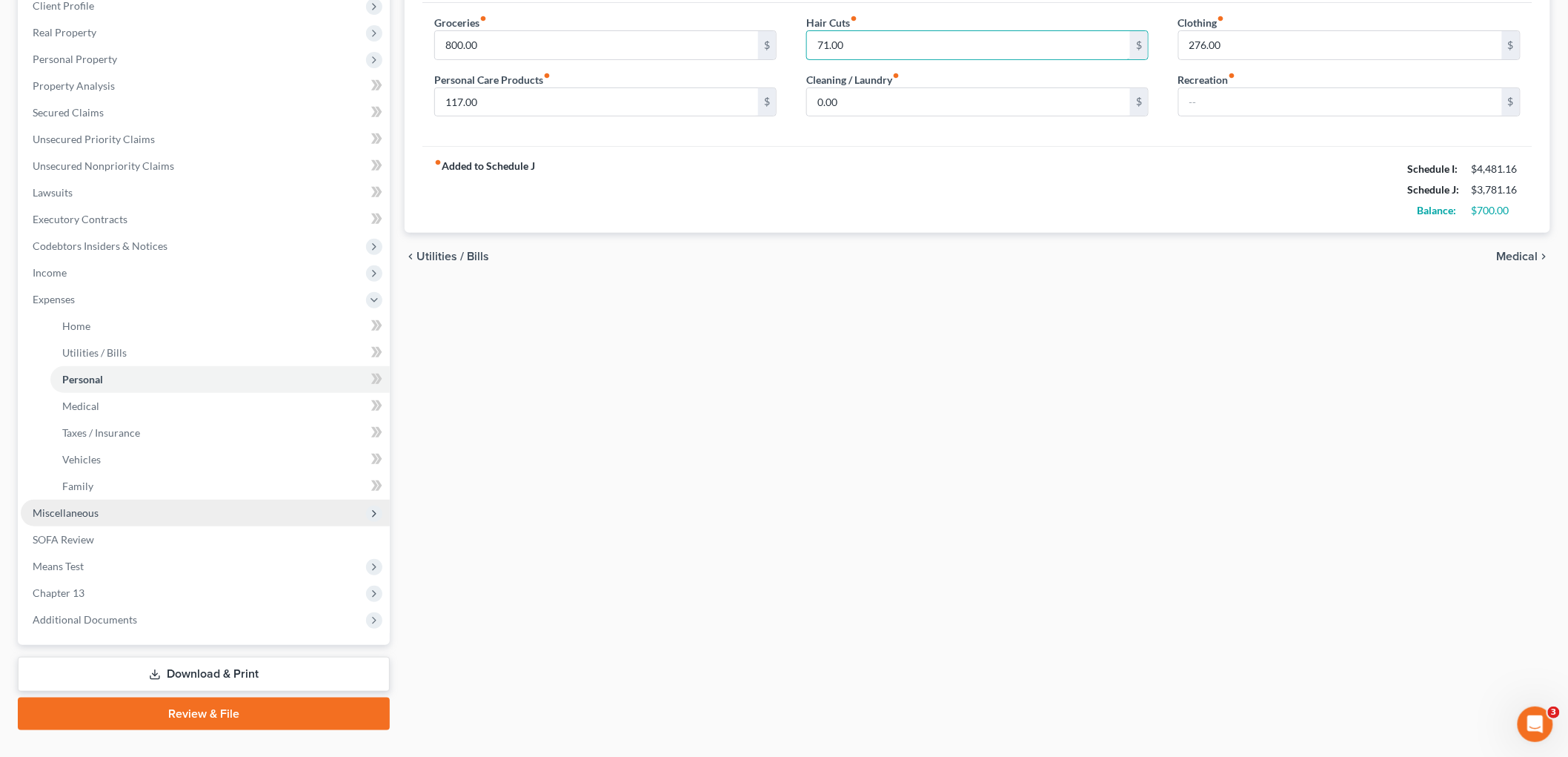
scroll to position [242, 0]
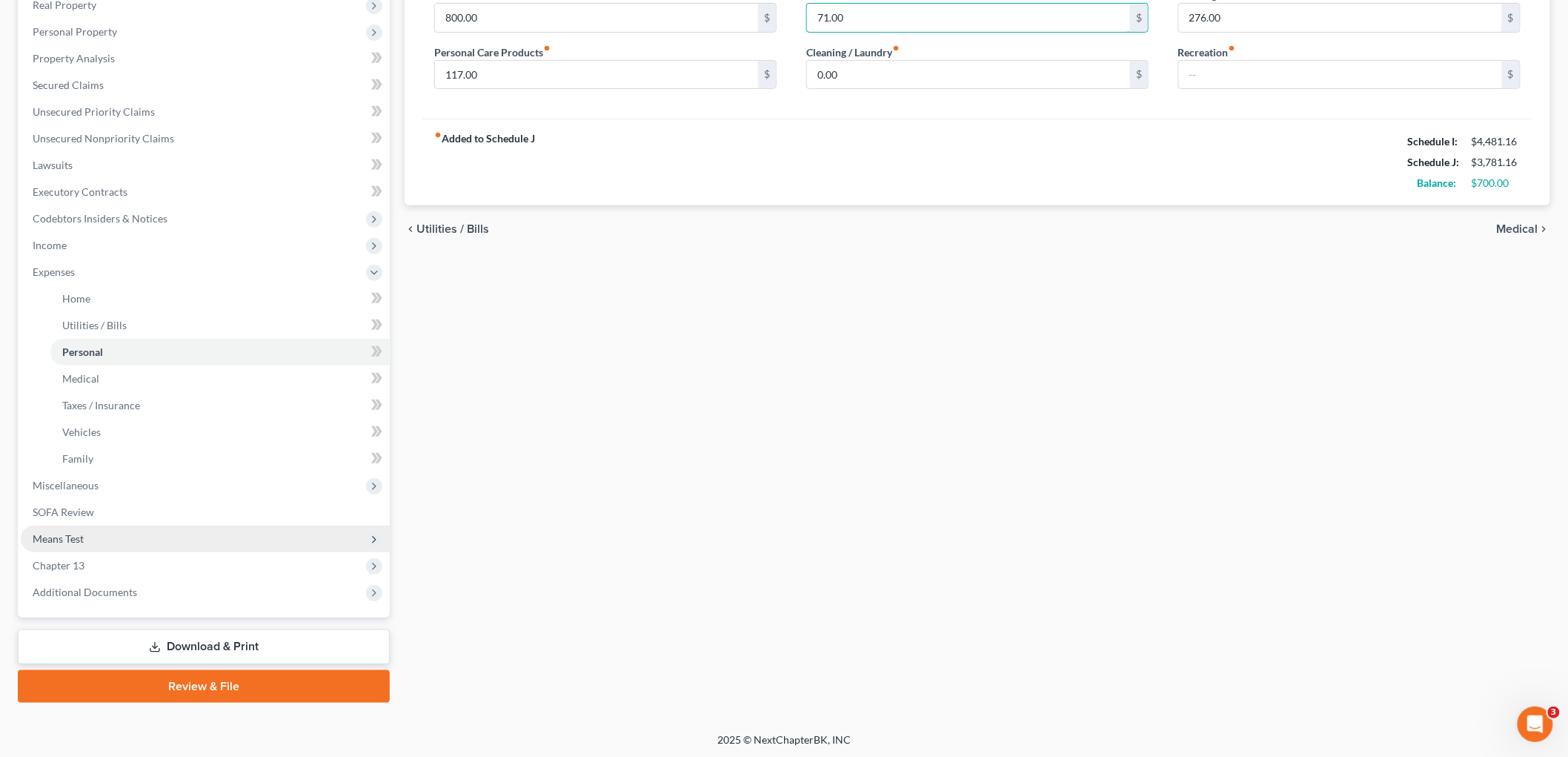
type input "71.00"
click at [124, 525] on span "Means Test" at bounding box center [205, 539] width 369 height 27
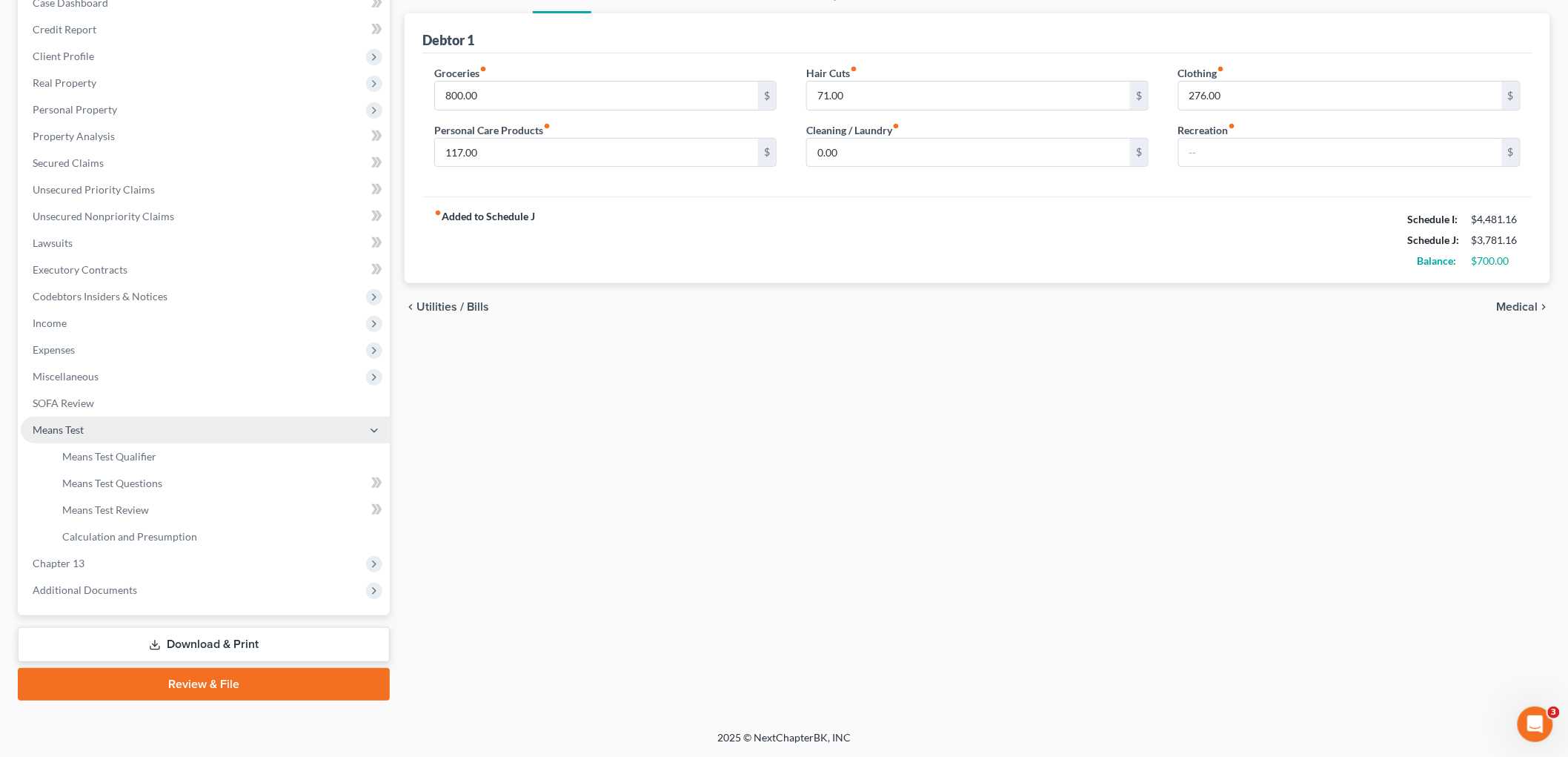
scroll to position [163, 0]
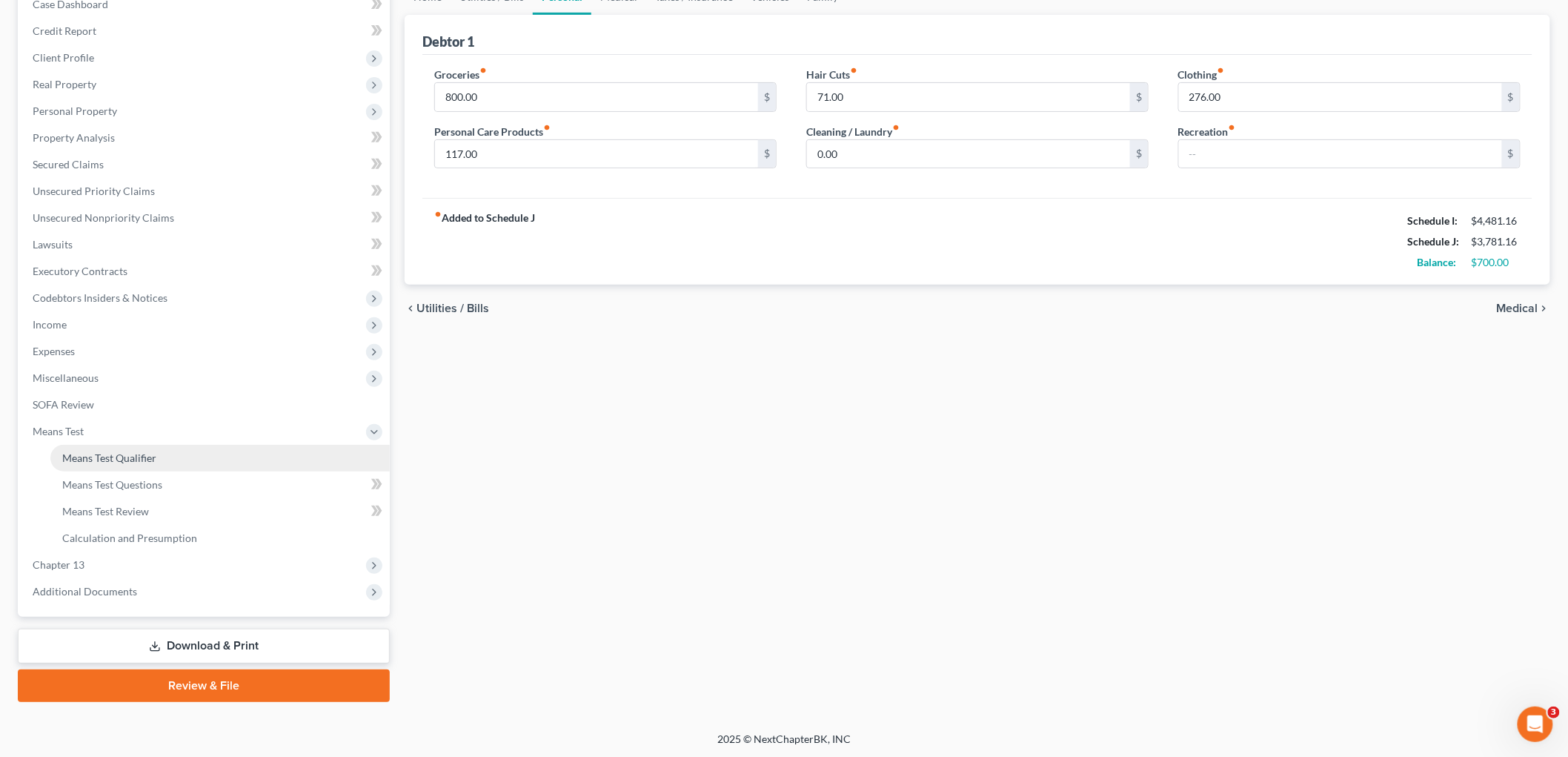
click at [158, 453] on link "Means Test Qualifier" at bounding box center [220, 459] width 340 height 27
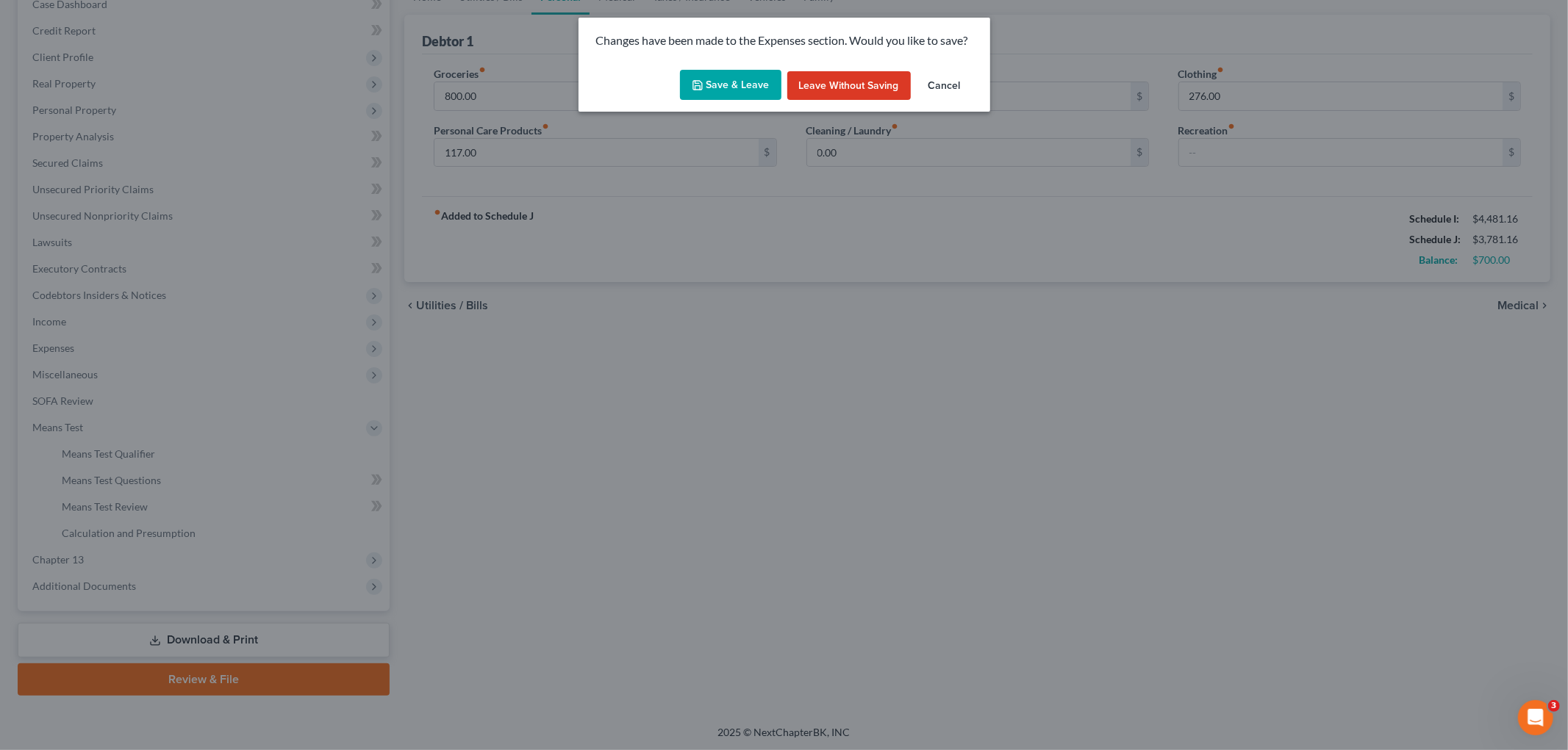
click at [733, 86] on button "Save & Leave" at bounding box center [731, 85] width 102 height 31
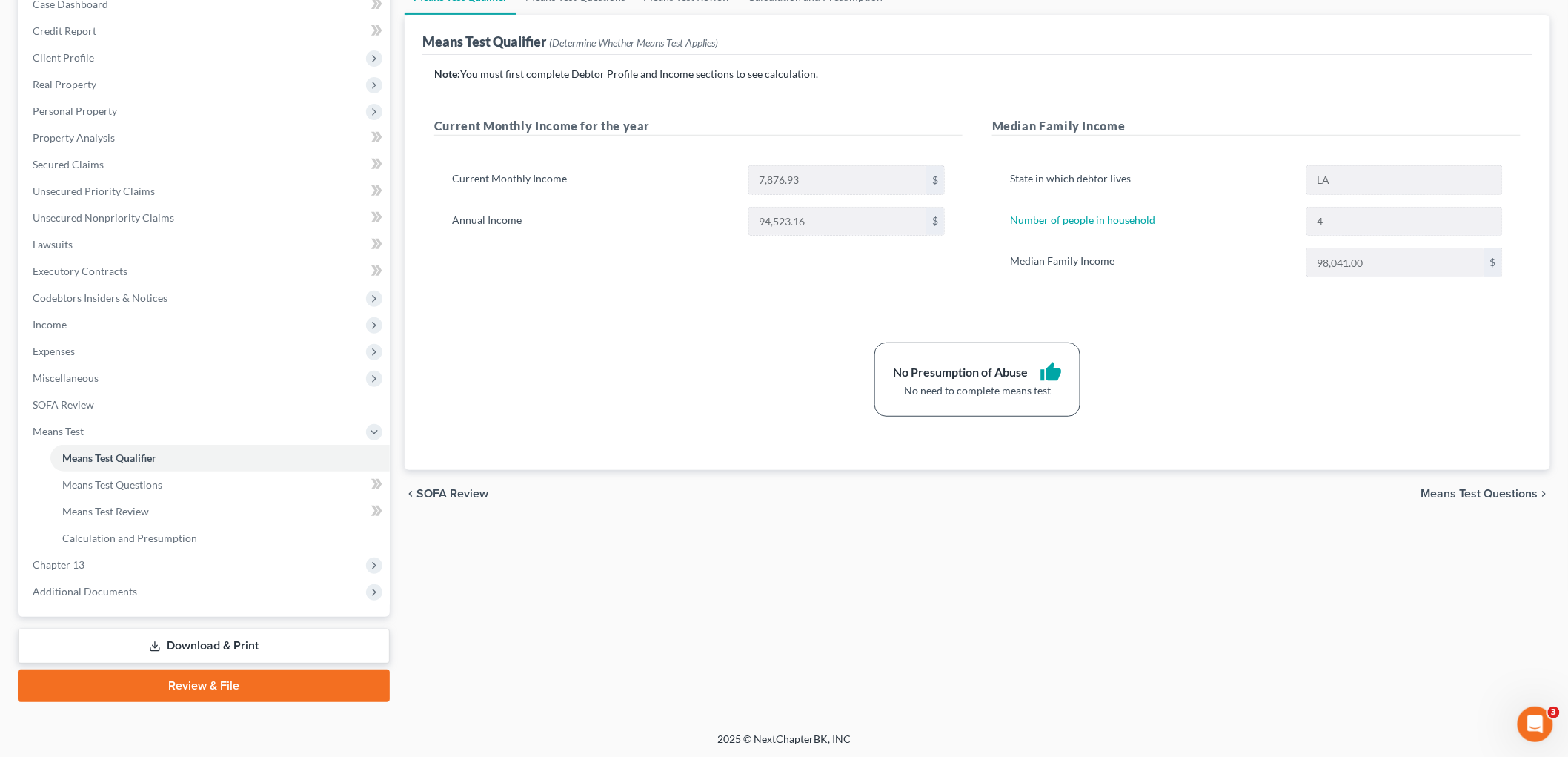
click at [235, 640] on link "Download & Print" at bounding box center [204, 646] width 372 height 35
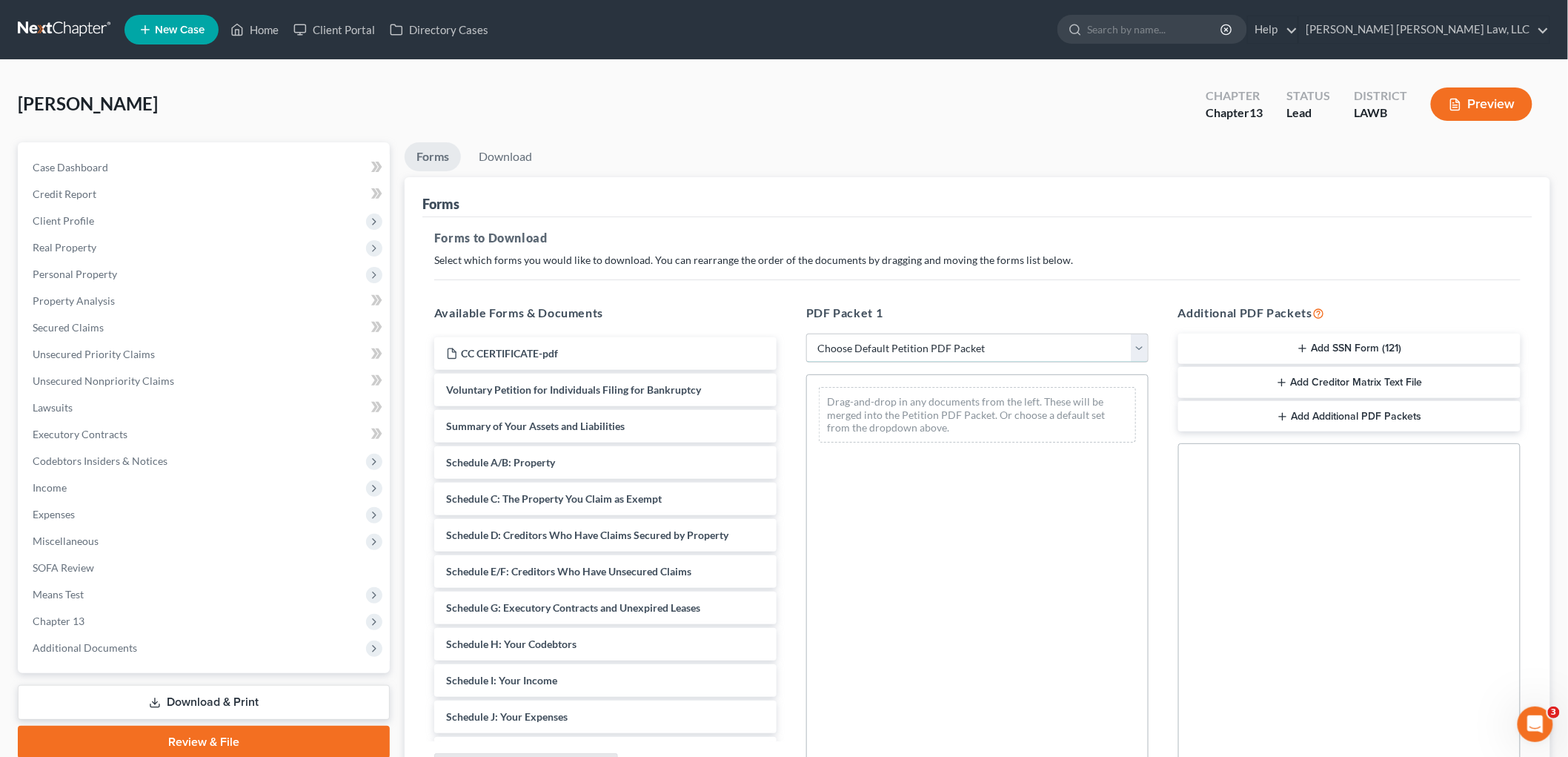
click at [998, 347] on select "Choose Default Petition PDF Packet Complete Bankruptcy Petition (all forms and …" at bounding box center [977, 348] width 342 height 30
select select "0"
click at [806, 333] on select "Choose Default Petition PDF Packet Complete Bankruptcy Petition (all forms and …" at bounding box center [977, 348] width 342 height 30
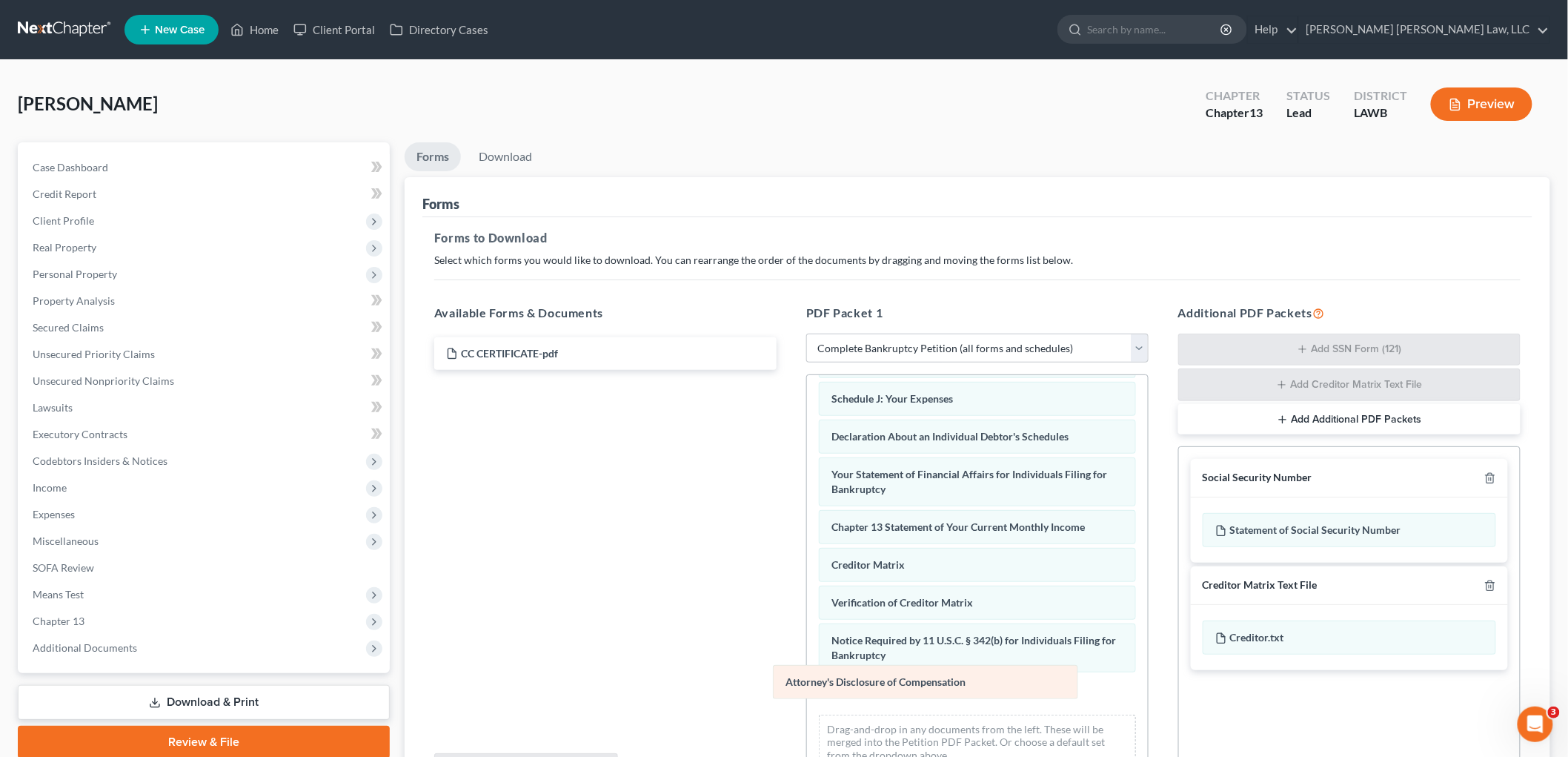
scroll to position [324, 0]
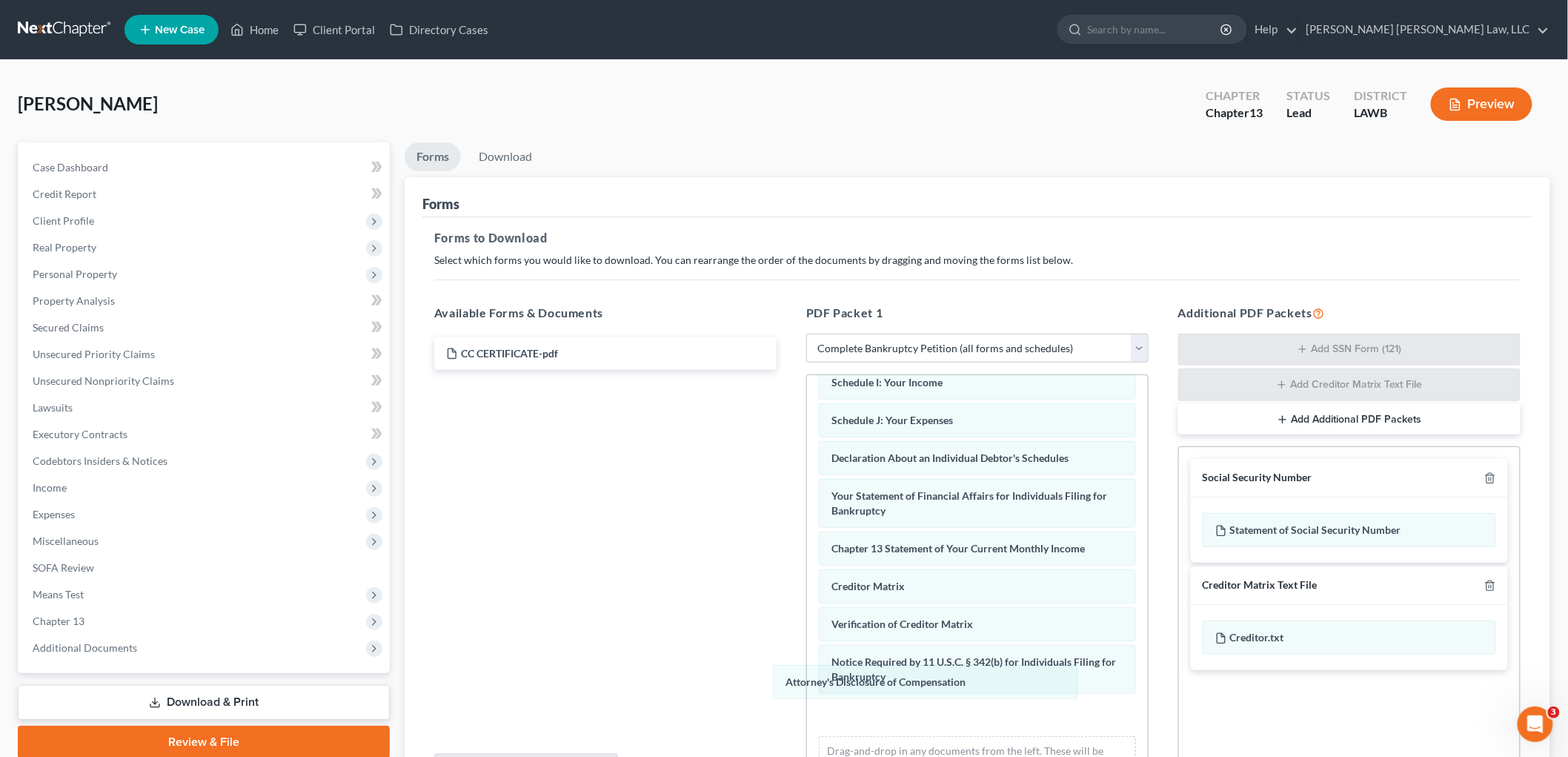
drag, startPoint x: 918, startPoint y: 690, endPoint x: 606, endPoint y: 567, distance: 335.4
click at [807, 597] on div "Attorney's Disclosure of Compensation Voluntary Petition for Individuals Filing…" at bounding box center [977, 427] width 341 height 752
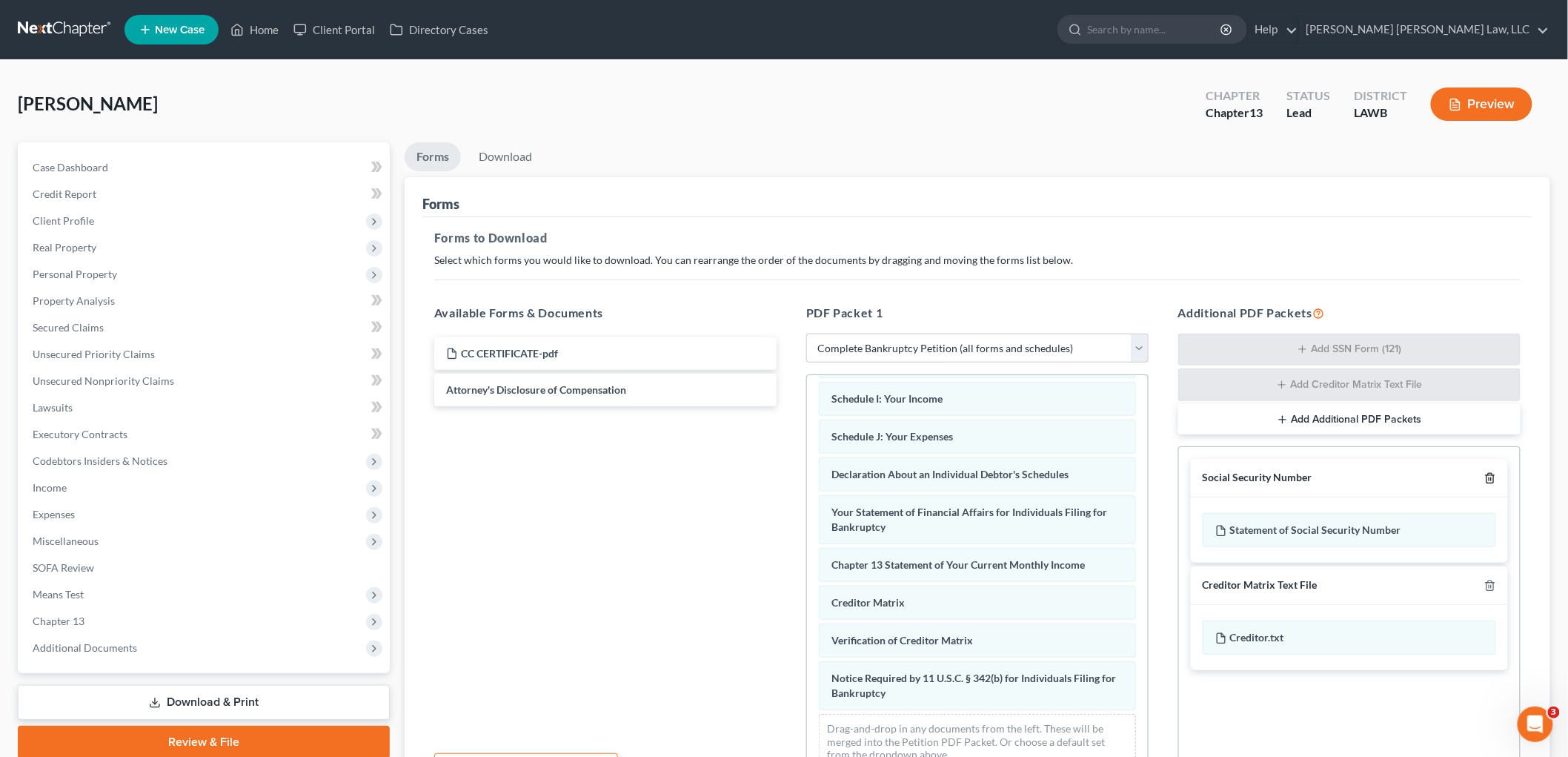
click at [1490, 475] on icon "button" at bounding box center [1490, 478] width 12 height 12
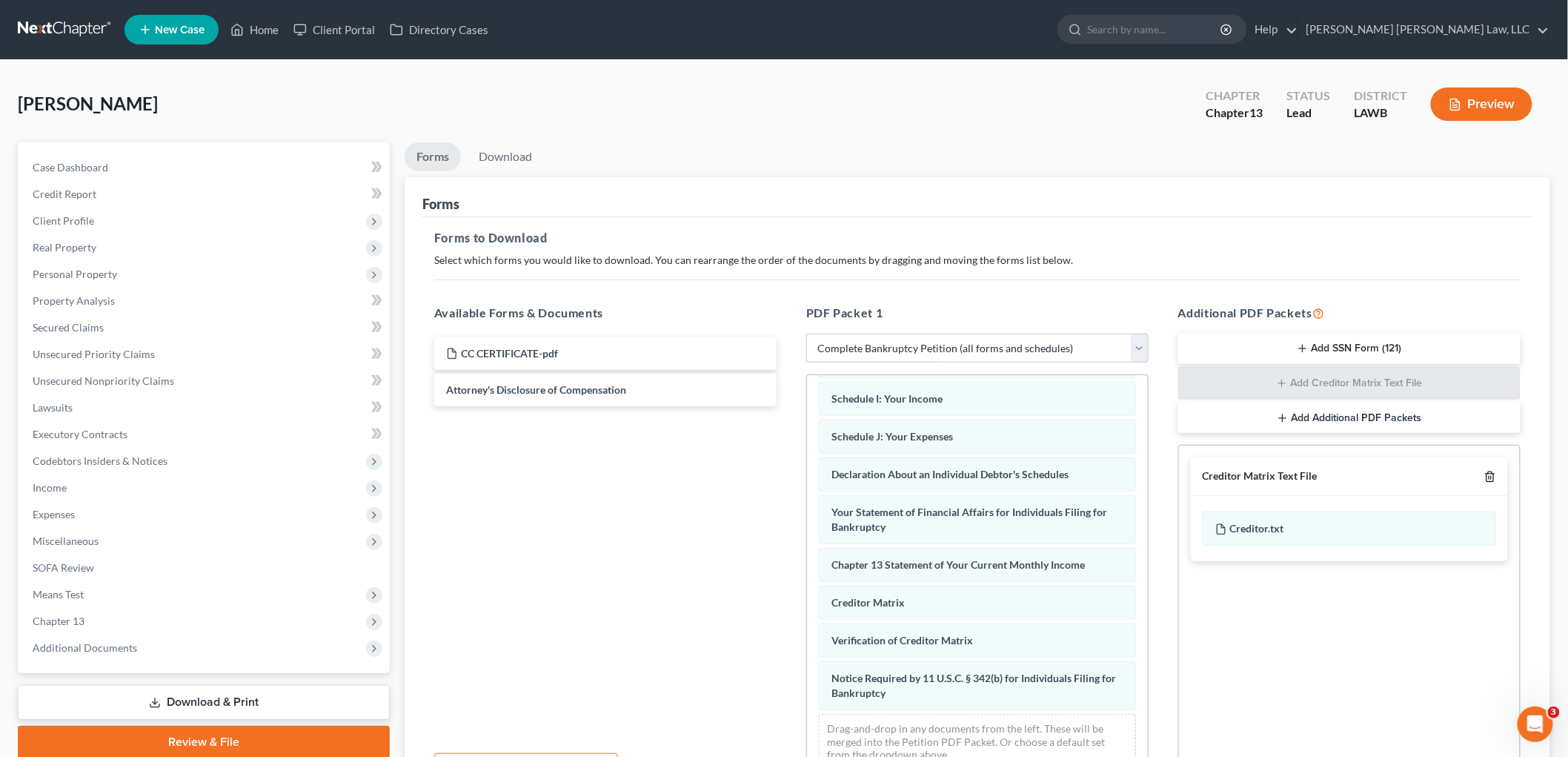
click at [1490, 475] on icon "button" at bounding box center [1490, 477] width 12 height 12
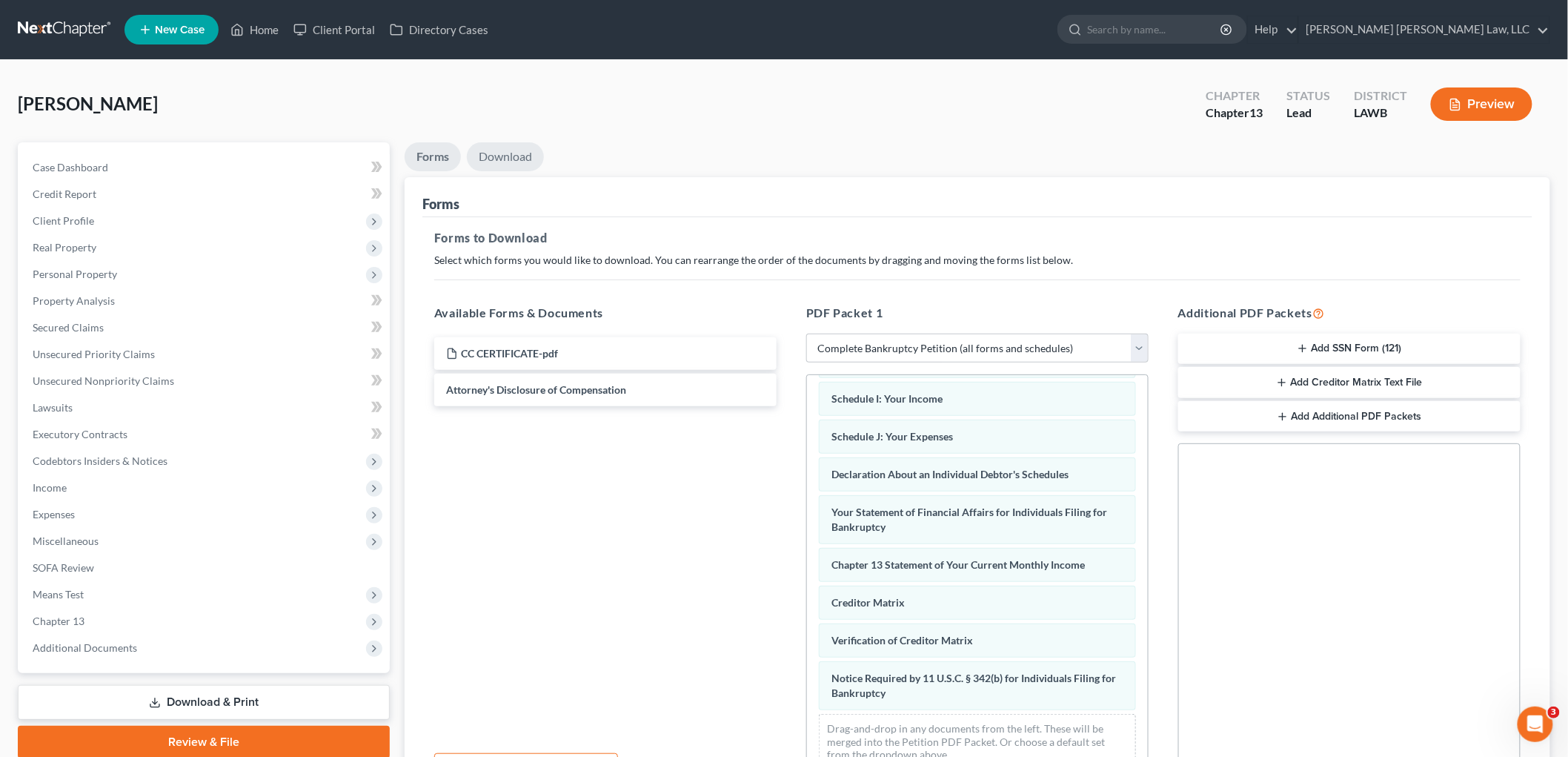
drag, startPoint x: 530, startPoint y: 152, endPoint x: 538, endPoint y: 151, distance: 8.1
click at [530, 152] on link "Download" at bounding box center [505, 157] width 77 height 29
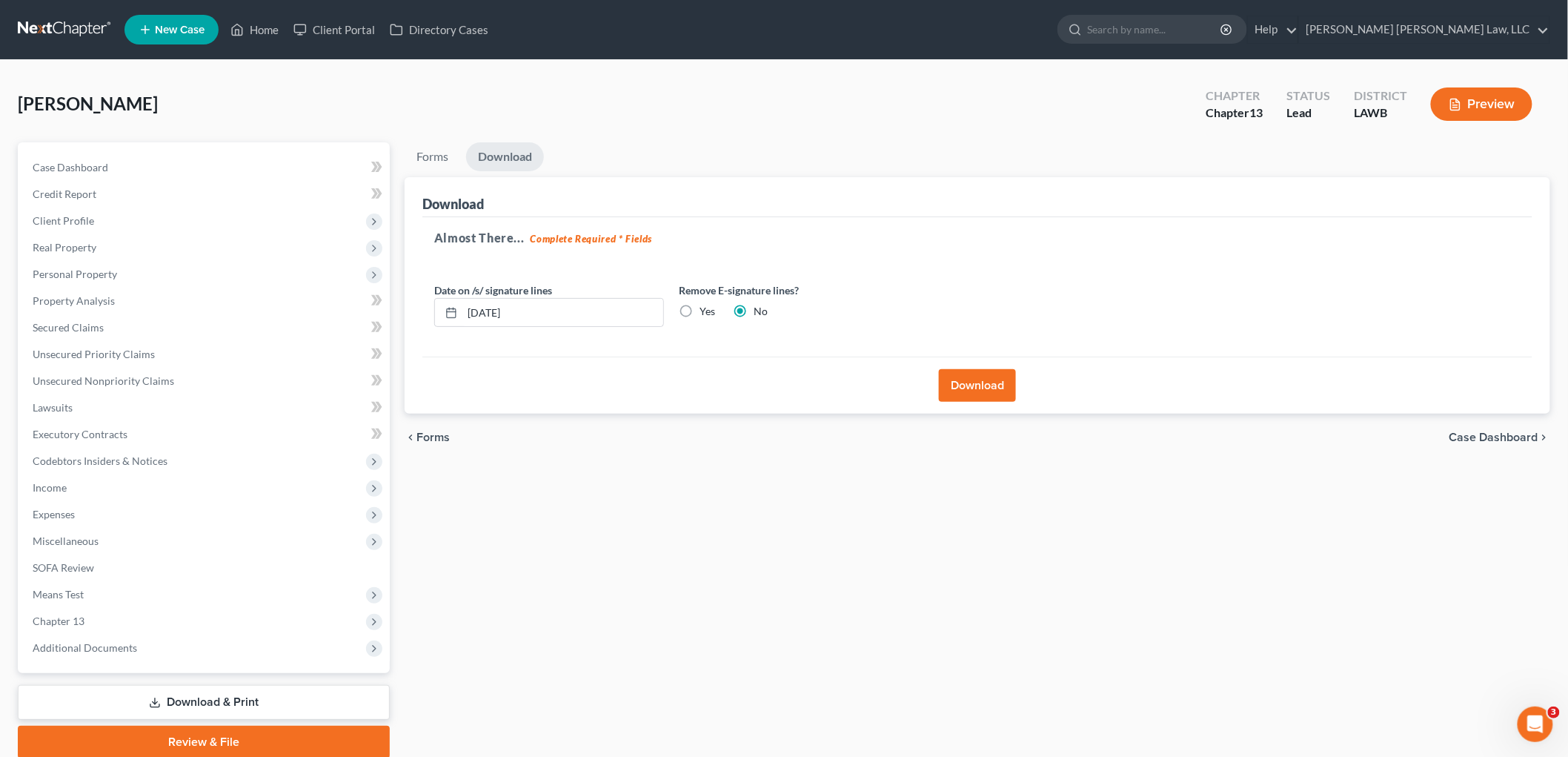
click at [1008, 383] on button "Download" at bounding box center [978, 386] width 77 height 32
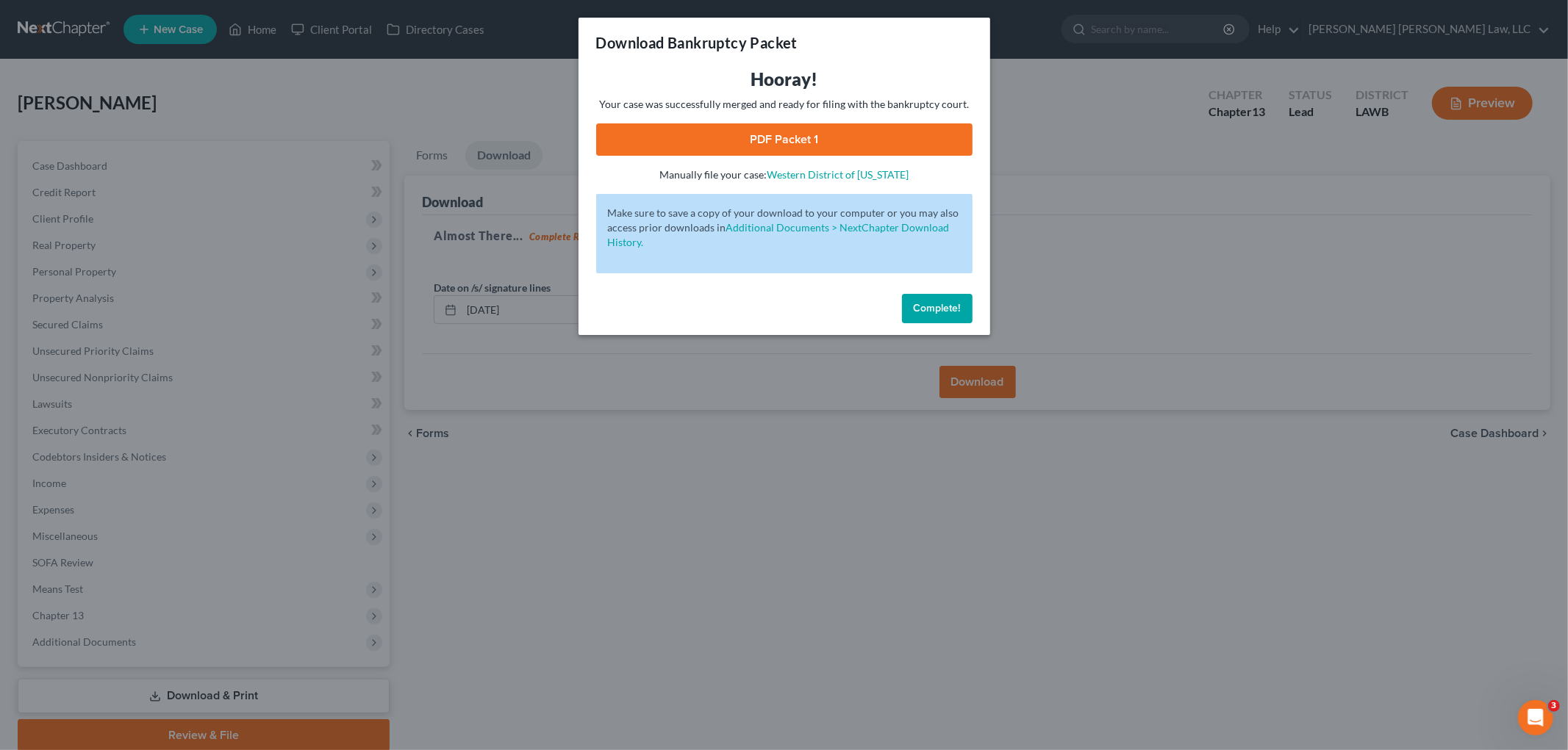
click at [832, 143] on link "PDF Packet 1" at bounding box center [784, 139] width 376 height 32
click at [927, 312] on span "Complete!" at bounding box center [937, 308] width 47 height 12
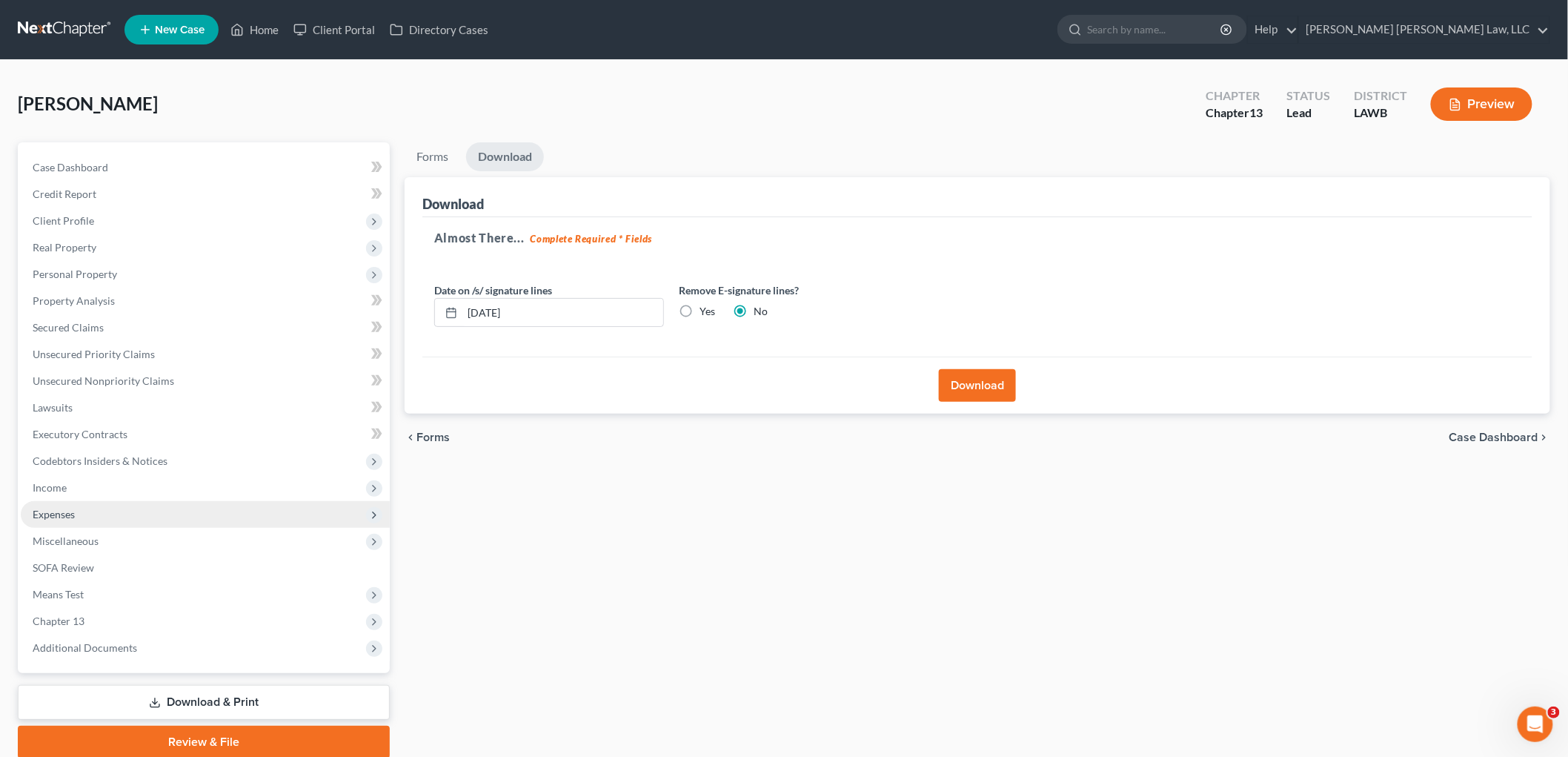
click at [106, 517] on span "Expenses" at bounding box center [205, 515] width 369 height 27
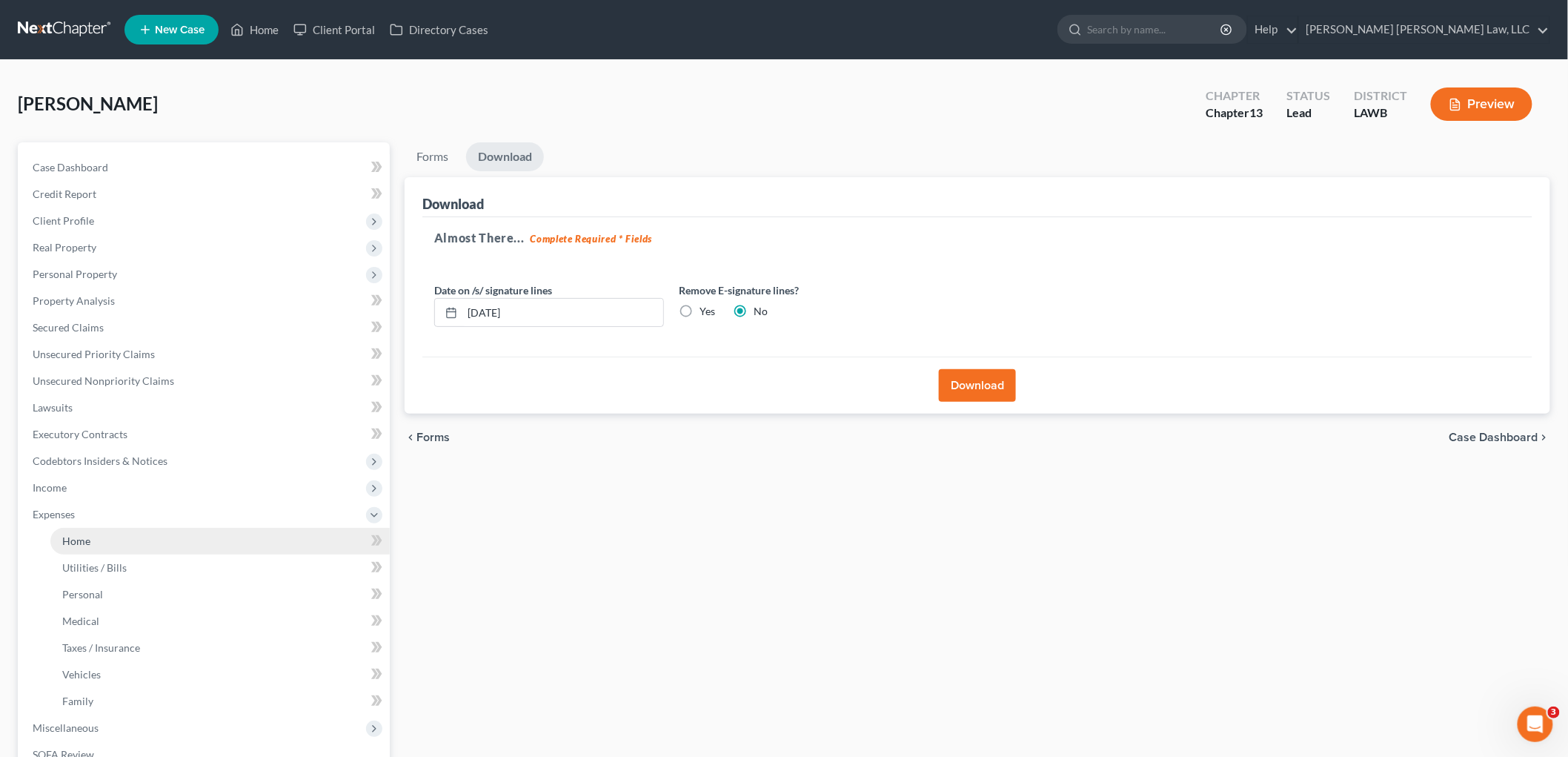
click at [117, 546] on link "Home" at bounding box center [220, 542] width 340 height 27
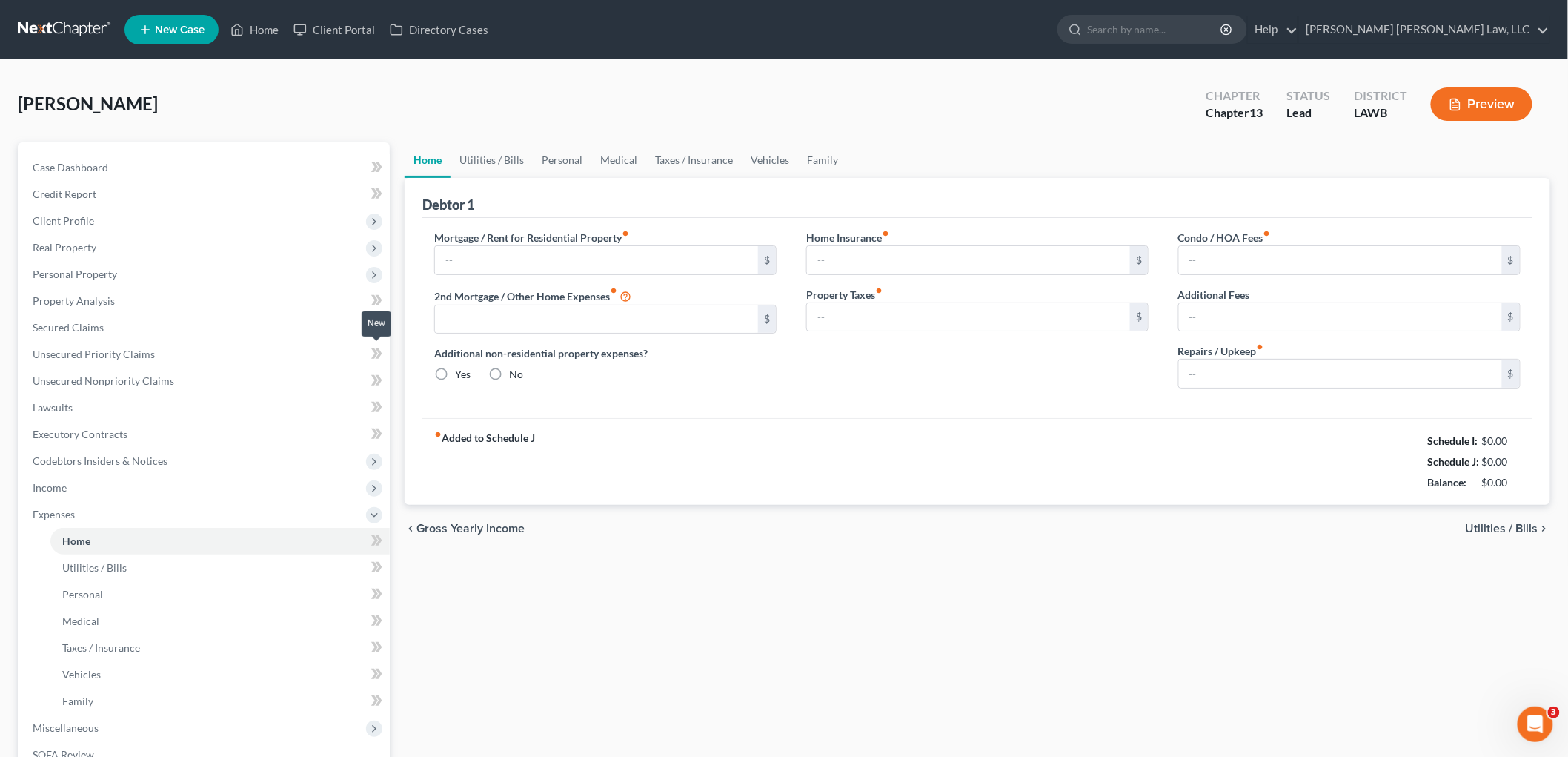
type input "825.00"
type input "0.00"
radio input "true"
type input "0.00"
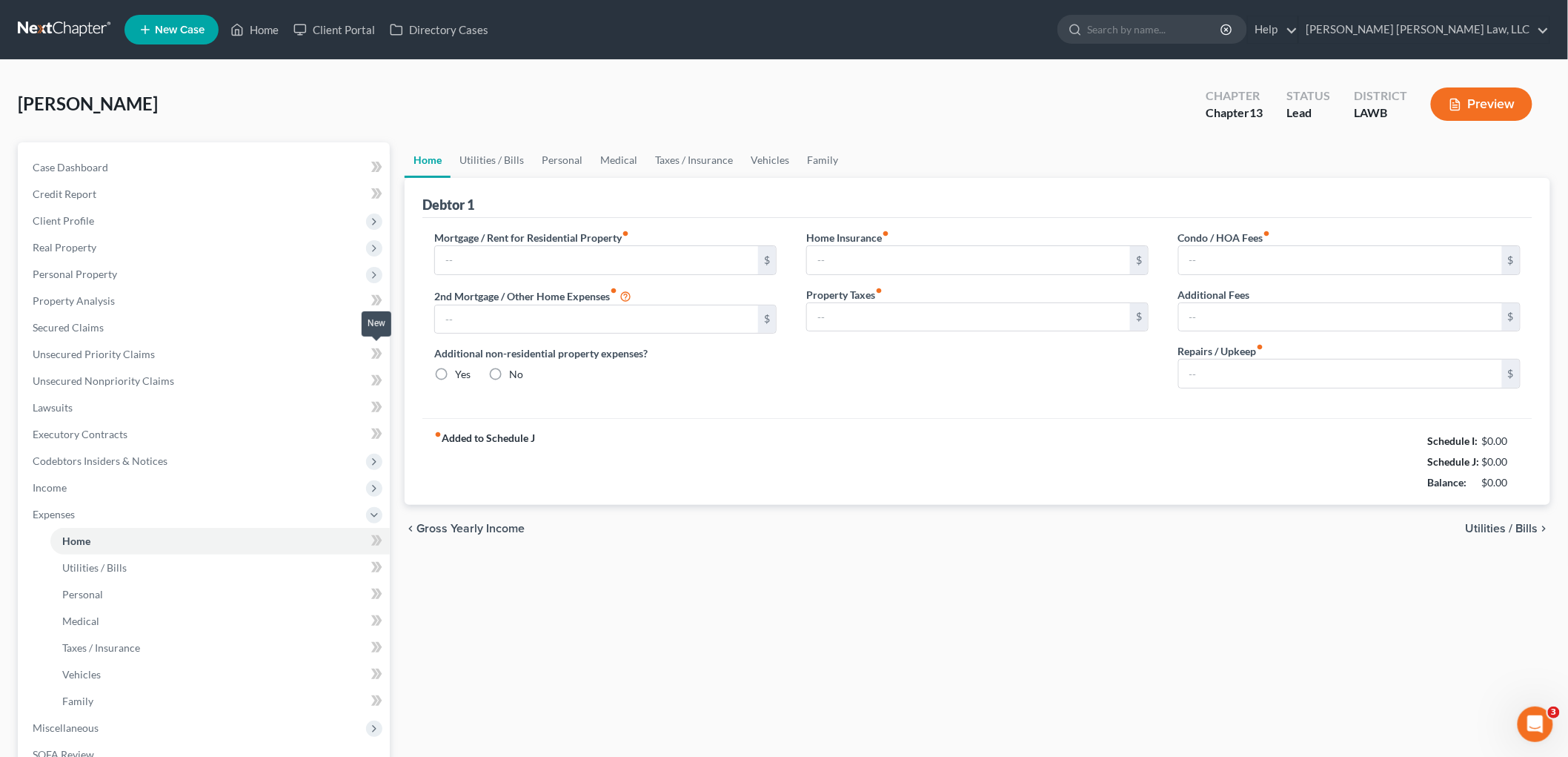
type input "0.00"
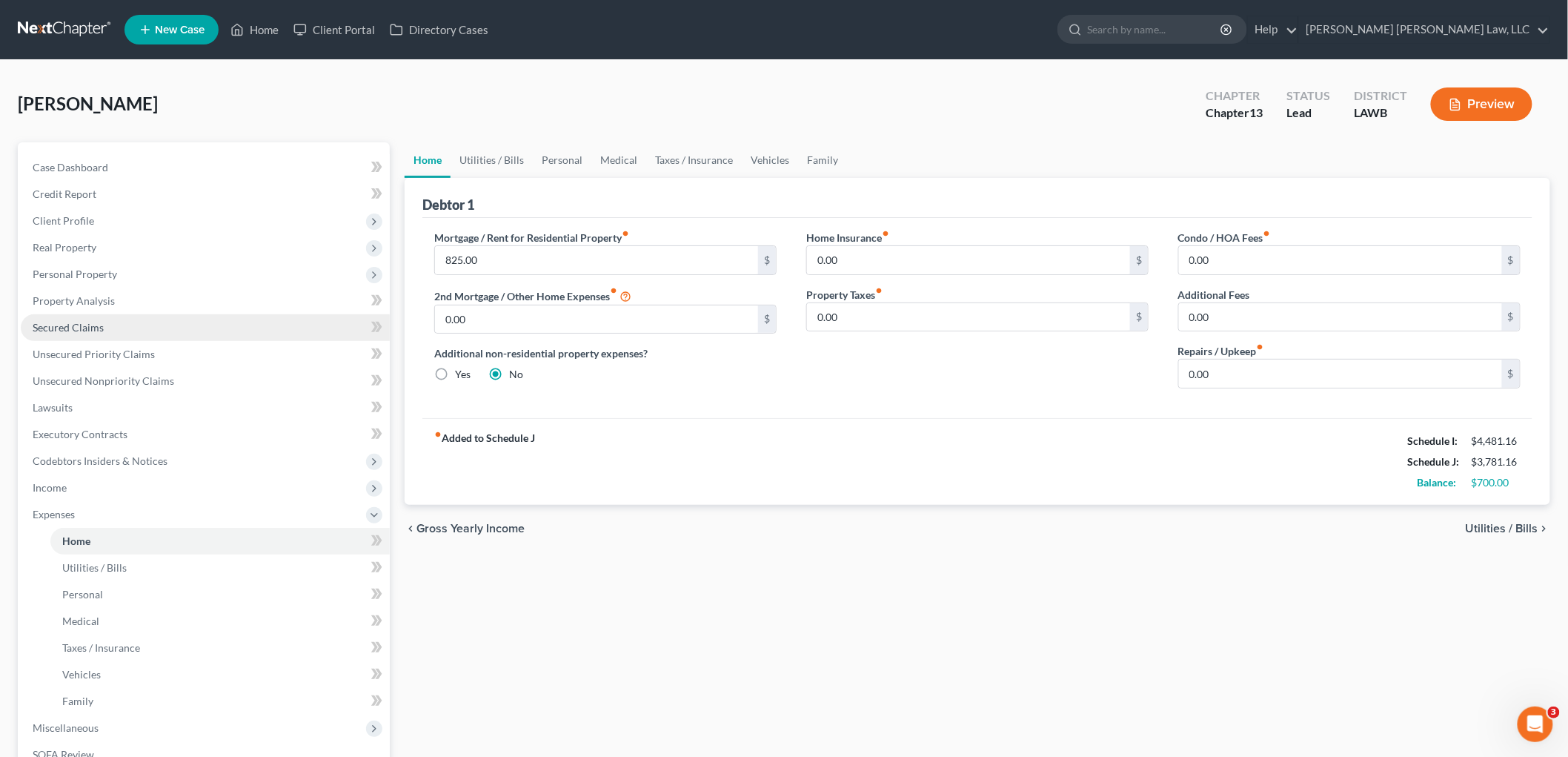
click at [106, 329] on link "Secured Claims" at bounding box center [205, 328] width 369 height 27
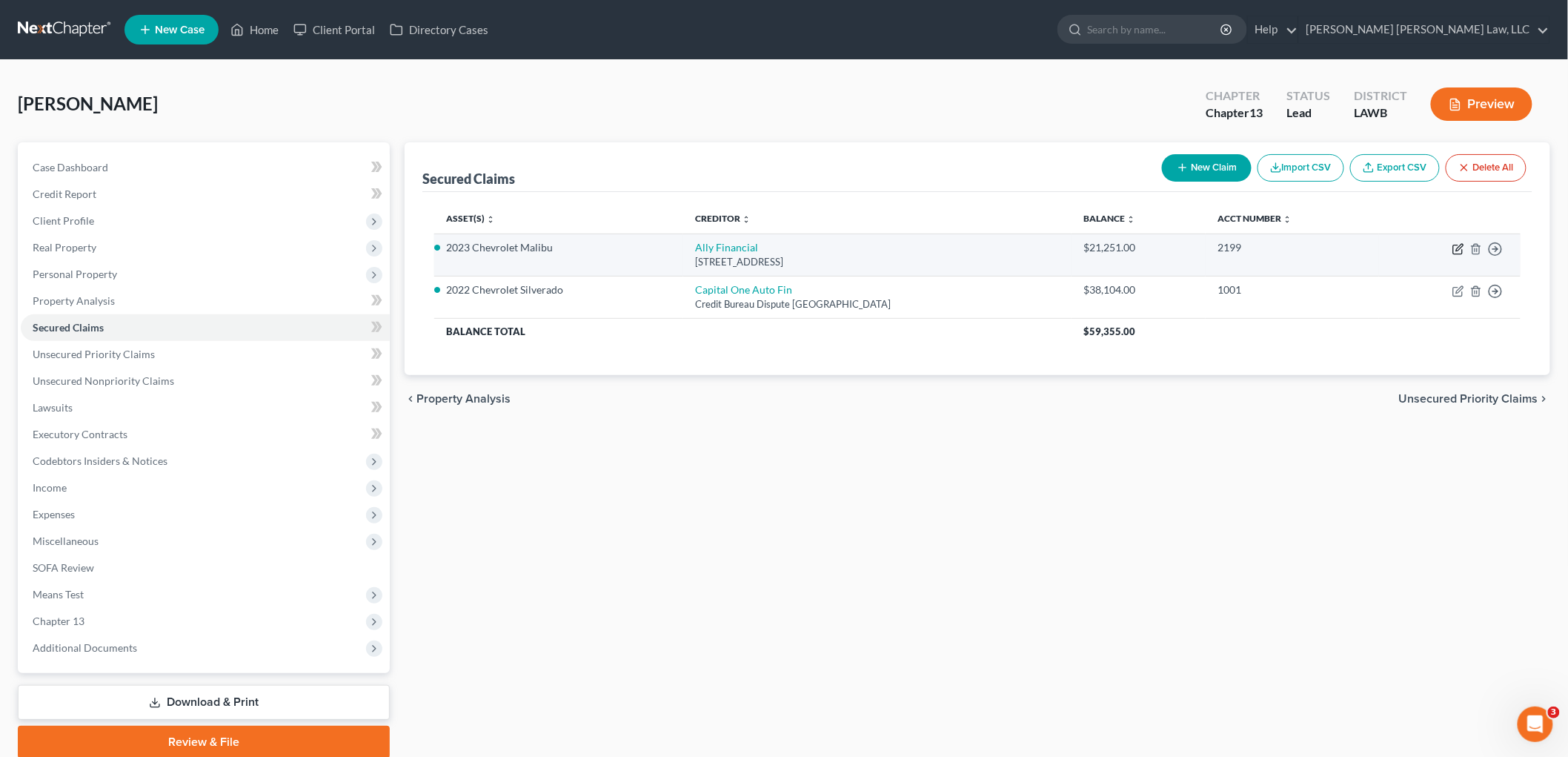
click at [1457, 253] on icon "button" at bounding box center [1458, 249] width 12 height 12
select select "23"
select select "7"
select select "0"
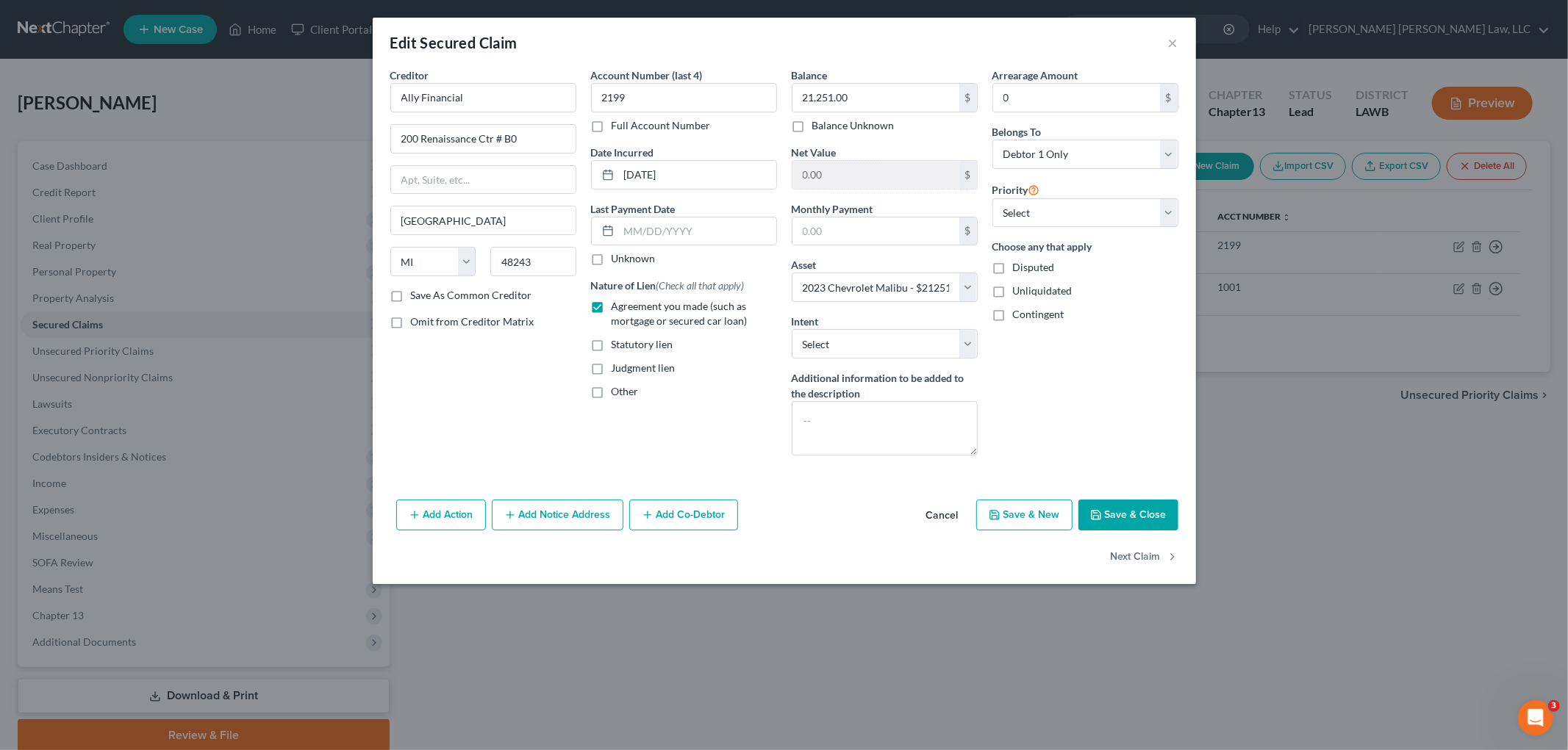
click at [1097, 508] on button "Save & Close" at bounding box center [1128, 515] width 100 height 31
select select
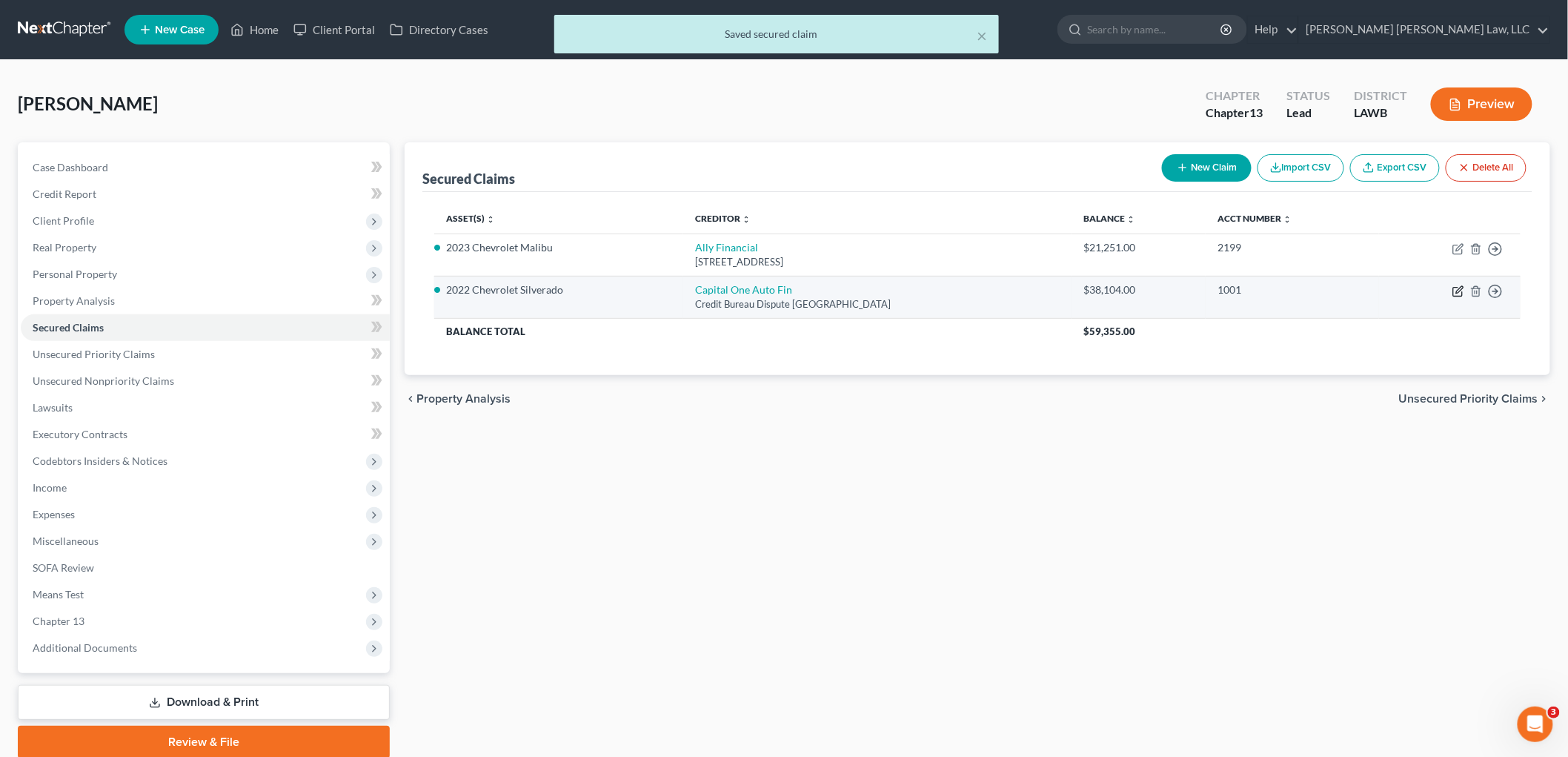
click at [1454, 286] on icon "button" at bounding box center [1458, 291] width 12 height 12
select select "45"
select select "0"
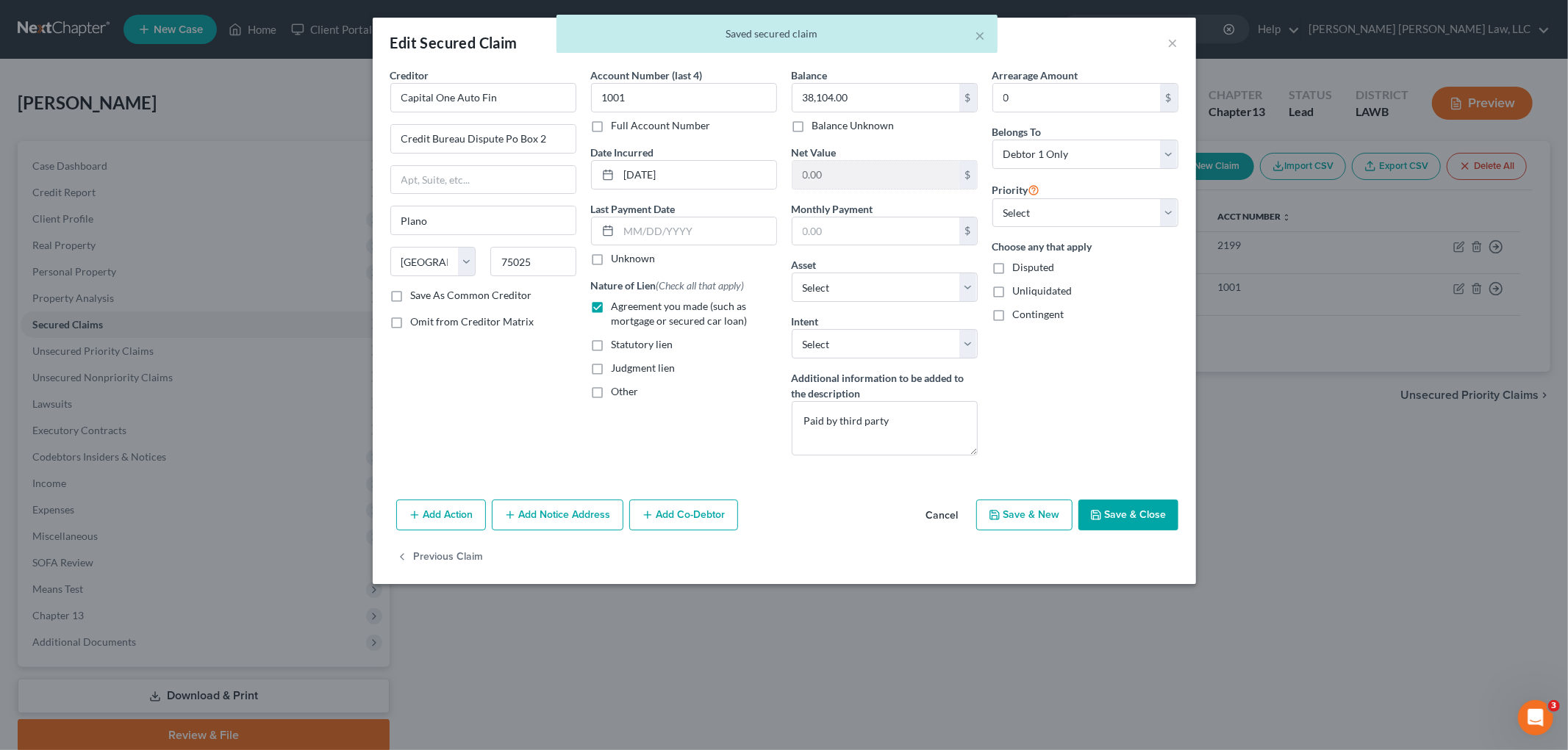
click at [1112, 511] on button "Save & Close" at bounding box center [1128, 515] width 100 height 31
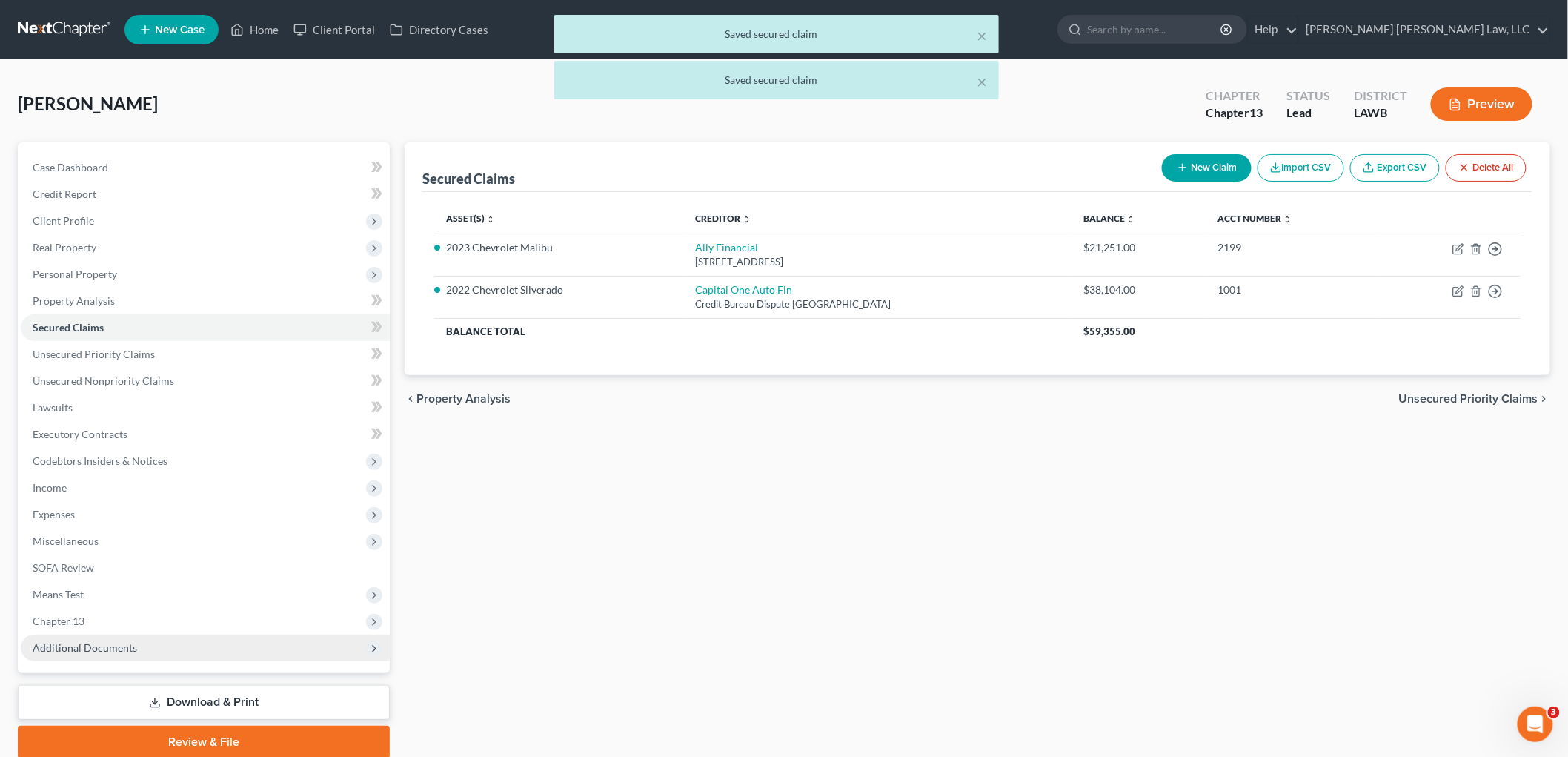
click at [131, 647] on span "Additional Documents" at bounding box center [85, 648] width 104 height 13
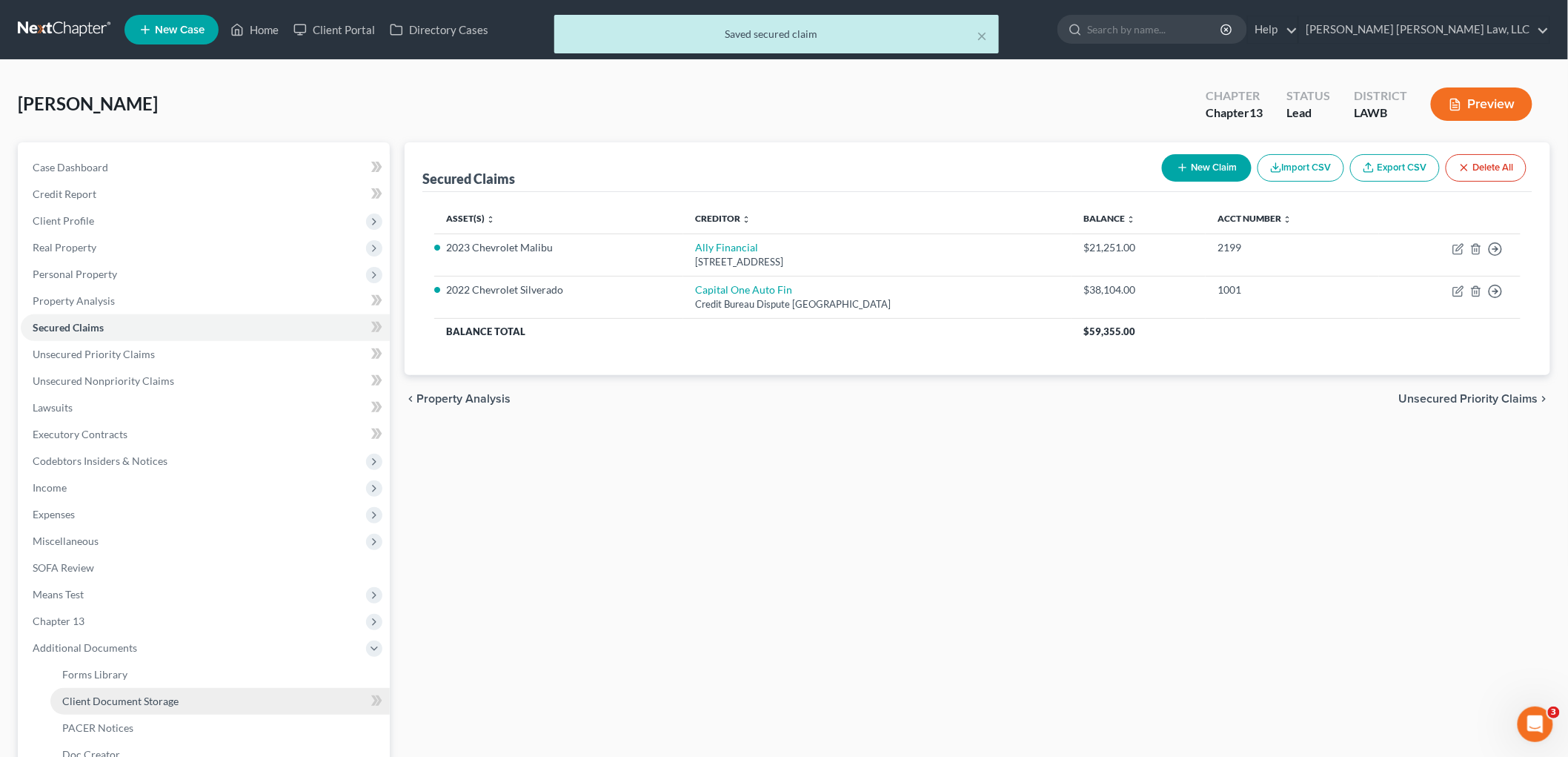
click at [124, 695] on span "Client Document Storage" at bounding box center [120, 701] width 116 height 13
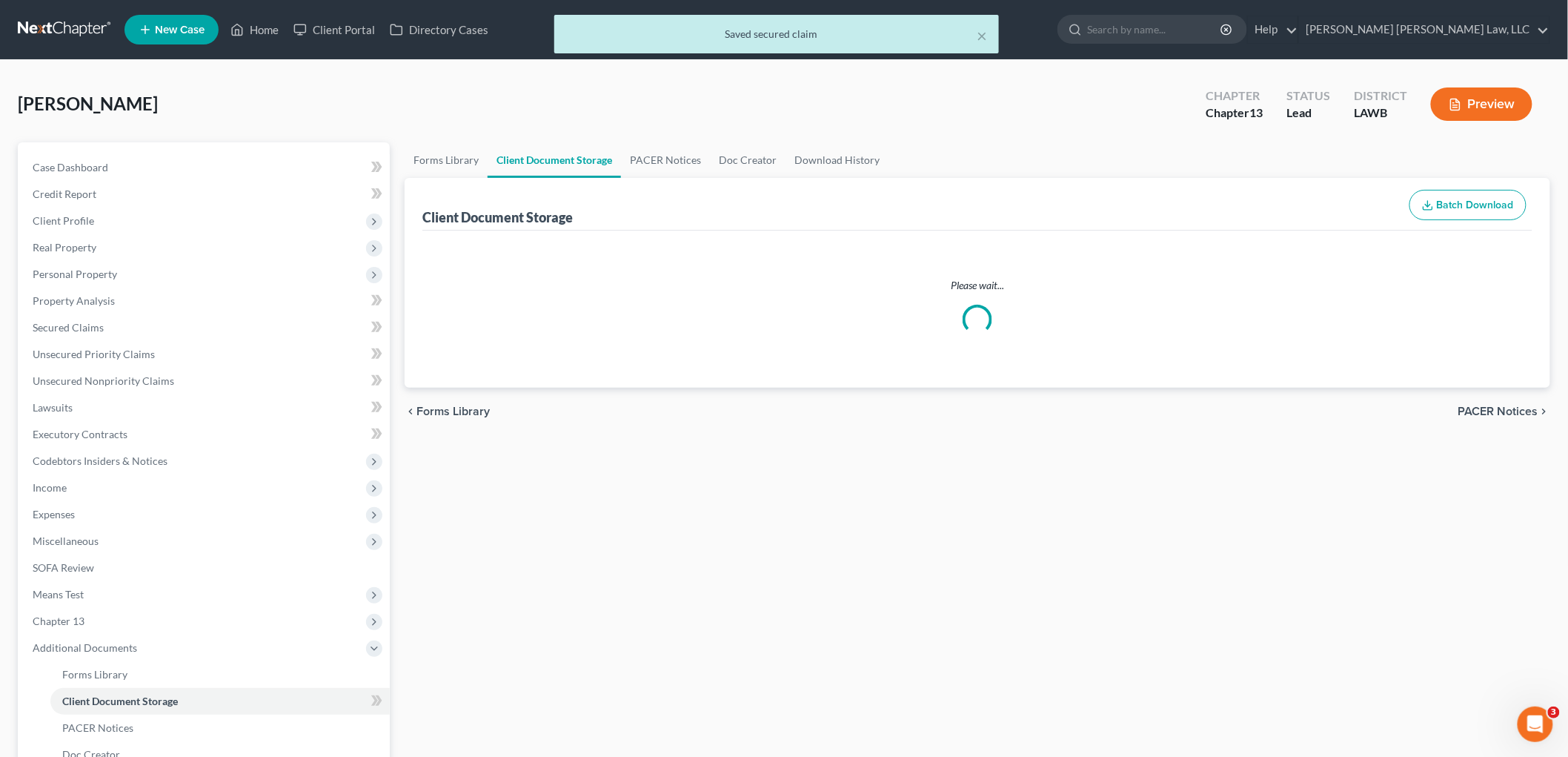
select select "9"
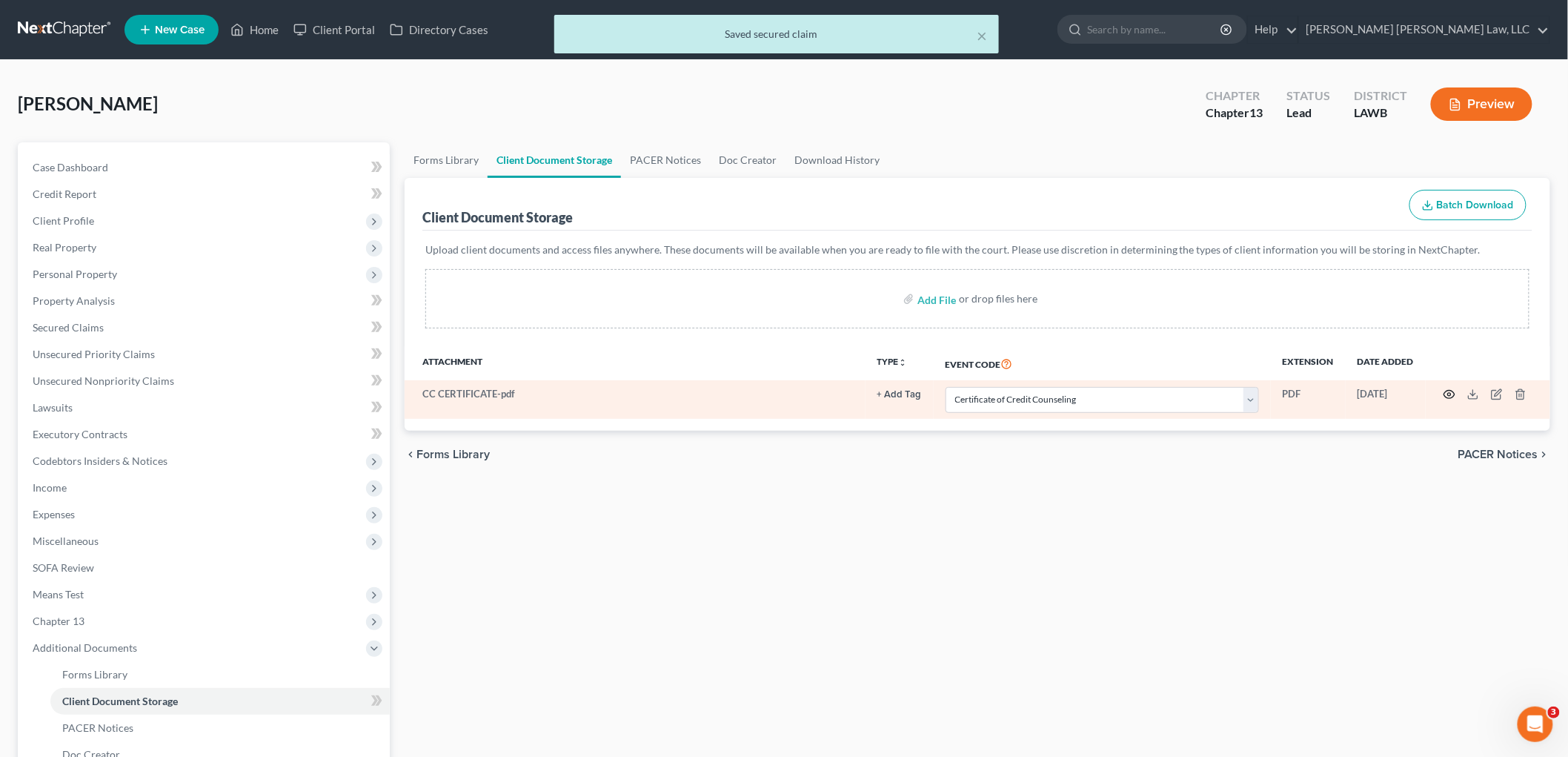
click at [1450, 393] on circle "button" at bounding box center [1449, 394] width 3 height 3
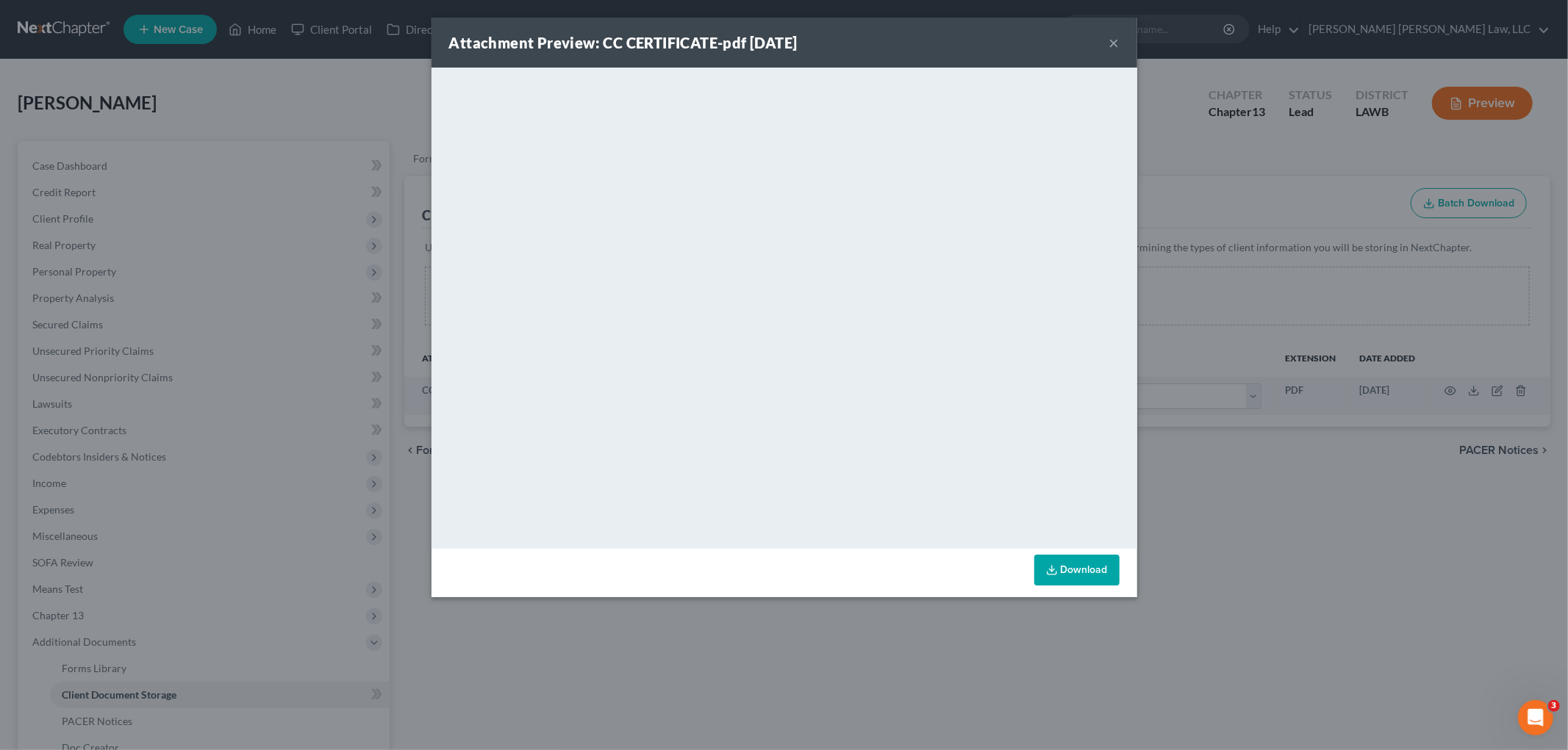
click at [1111, 43] on button "×" at bounding box center [1115, 43] width 11 height 18
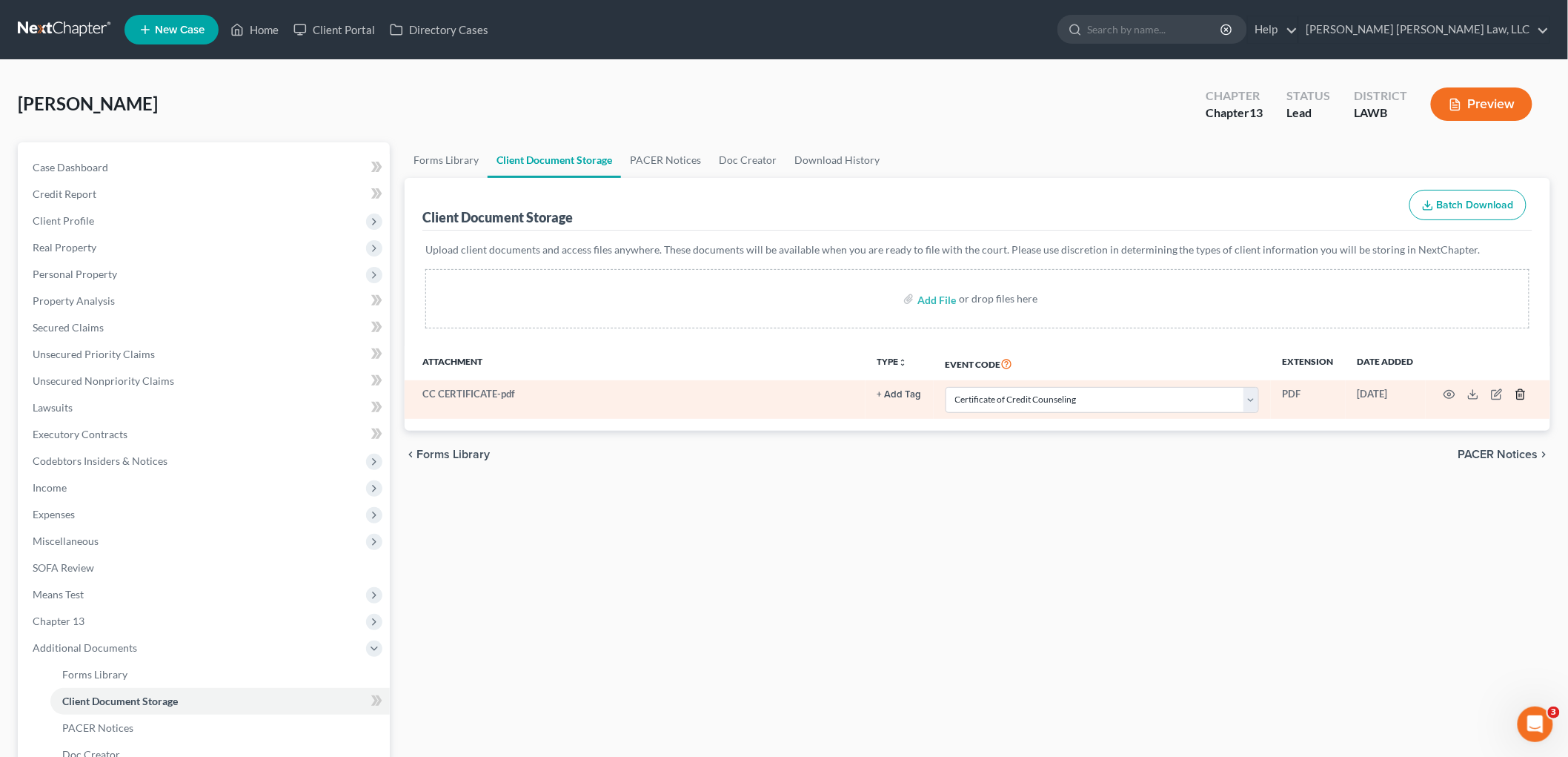
click at [1518, 396] on icon "button" at bounding box center [1520, 394] width 12 height 12
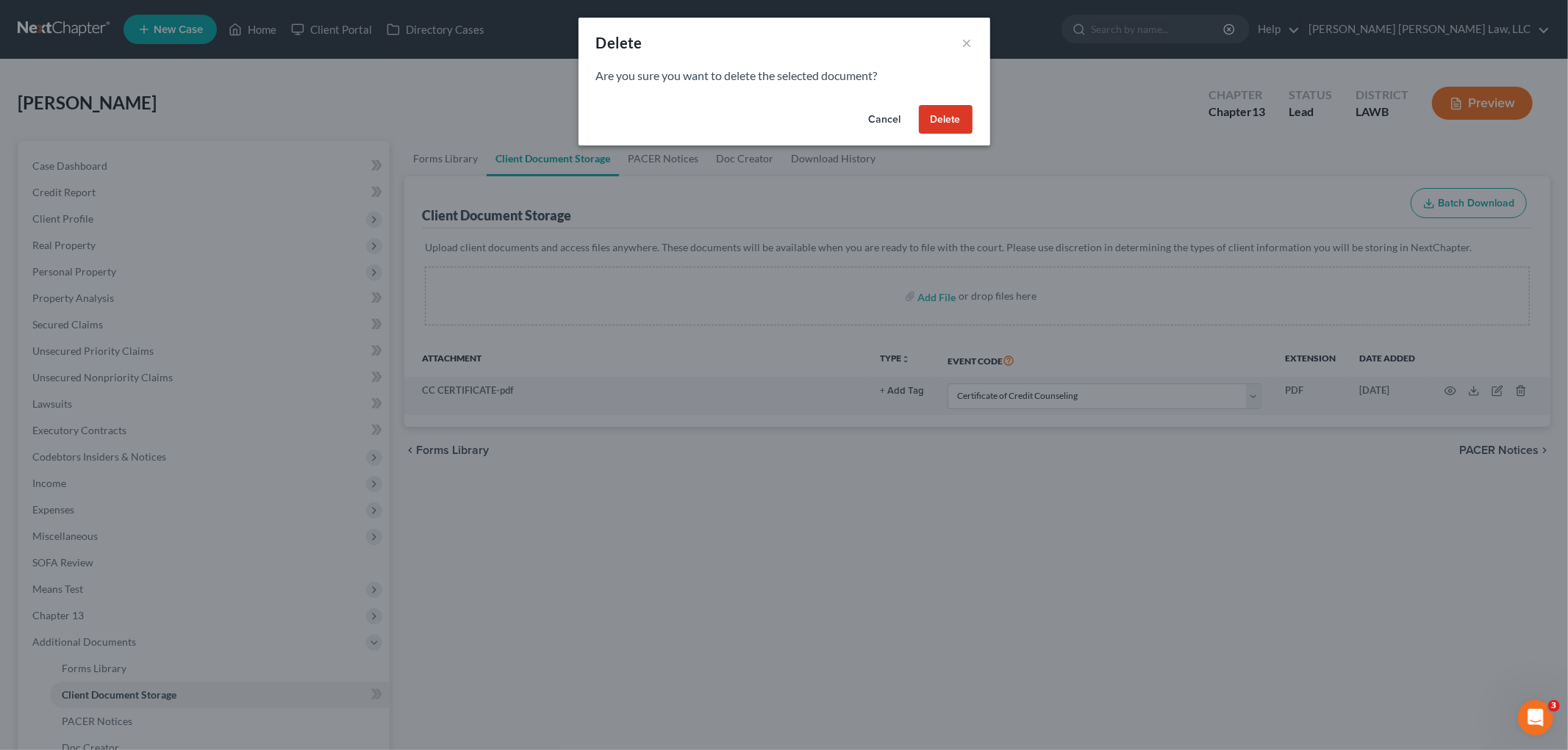
click at [944, 107] on button "Delete" at bounding box center [946, 120] width 54 height 29
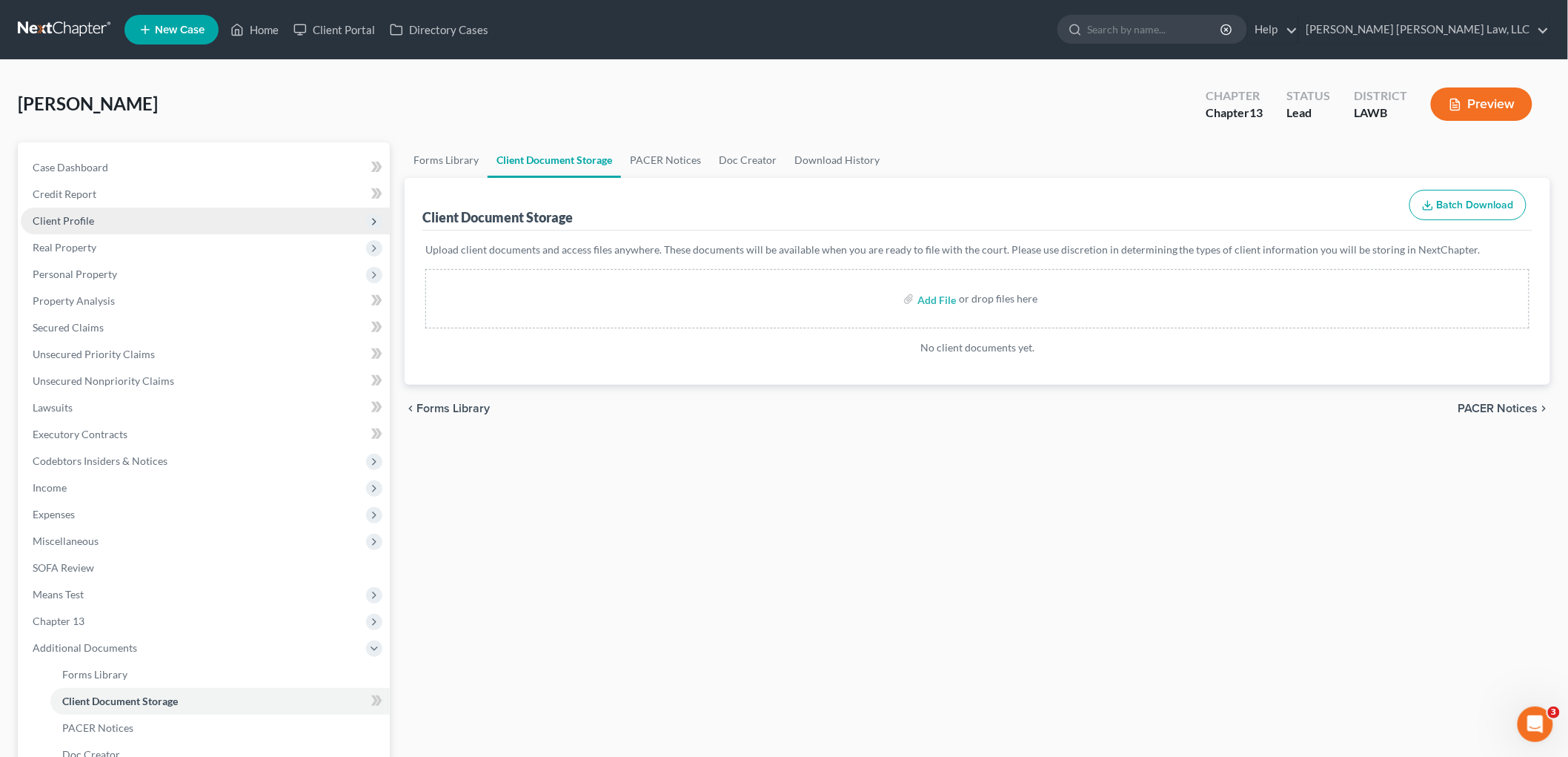
click at [104, 227] on span "Client Profile" at bounding box center [205, 221] width 369 height 27
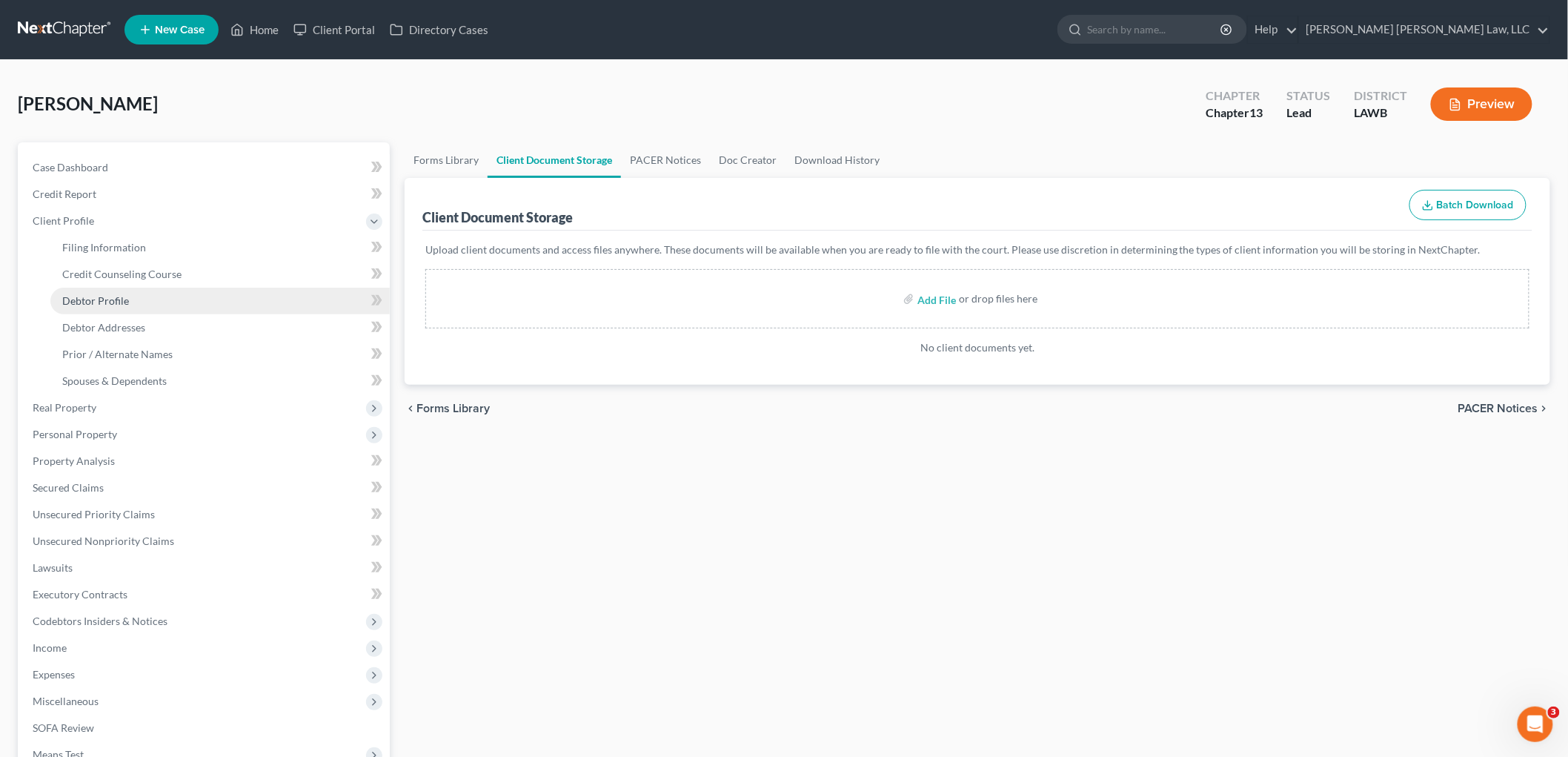
click at [98, 302] on span "Debtor Profile" at bounding box center [95, 301] width 67 height 13
select select "0"
select select "3"
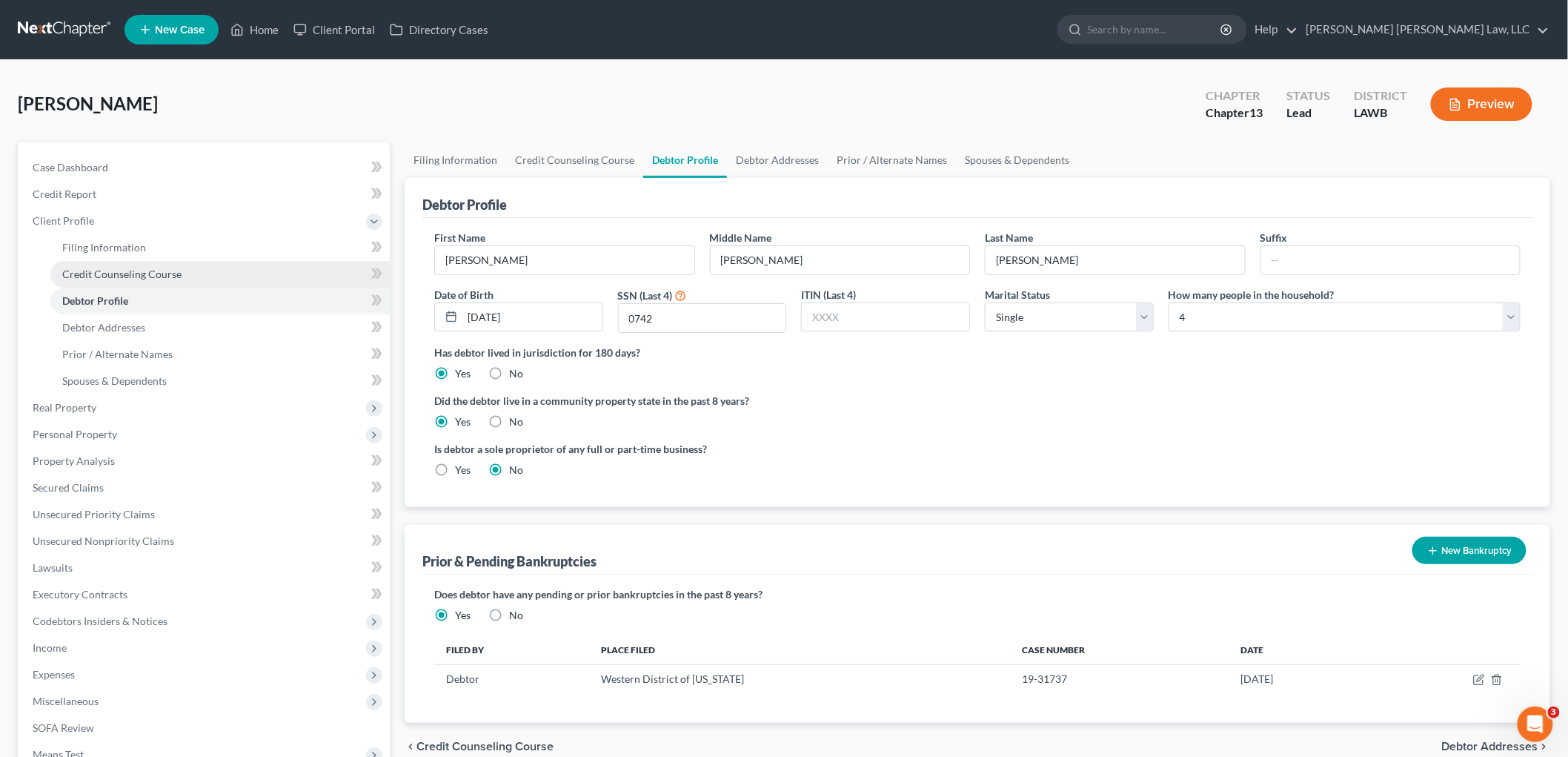
click at [104, 273] on span "Credit Counseling Course" at bounding box center [122, 274] width 119 height 13
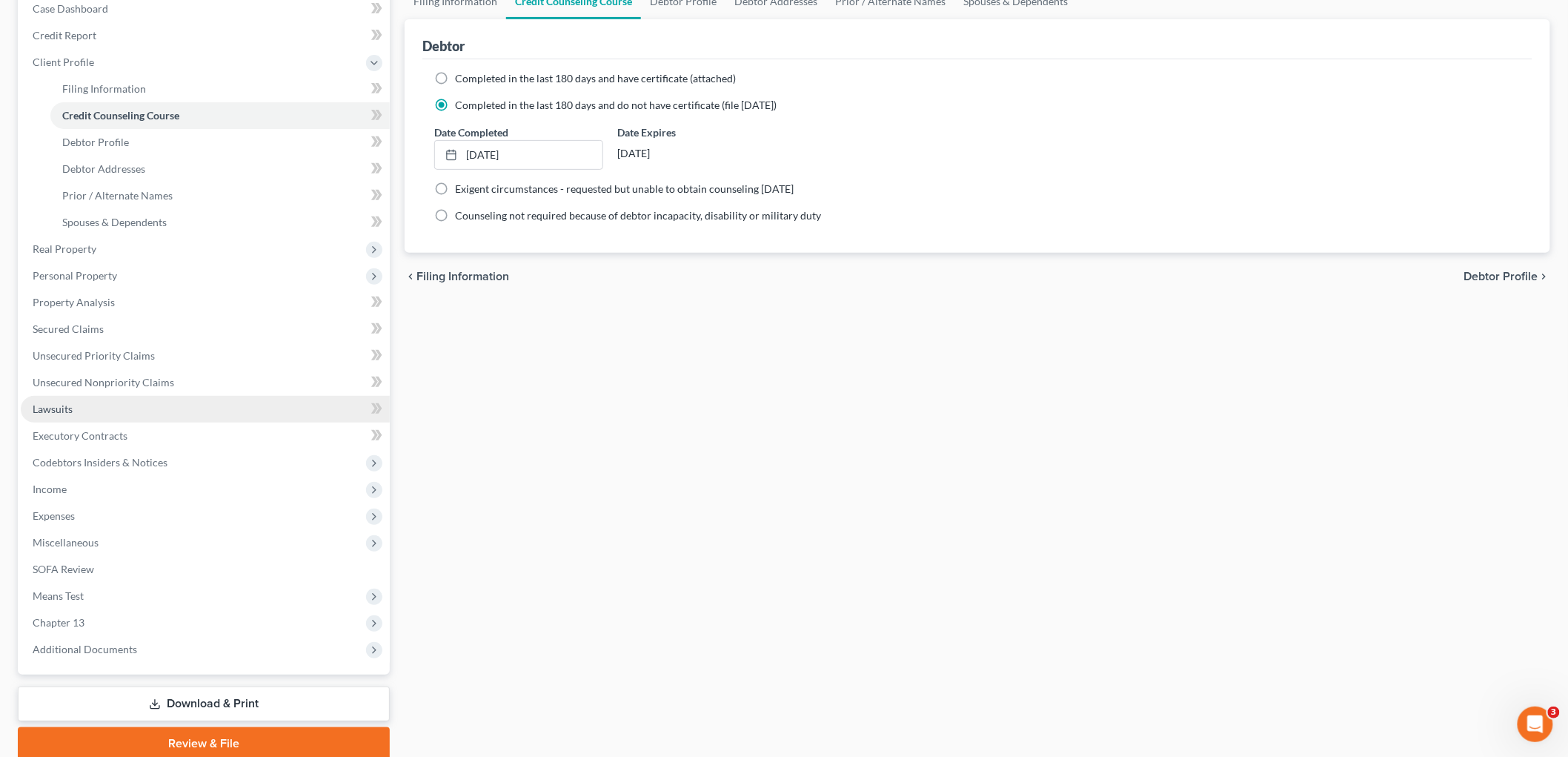
scroll to position [165, 0]
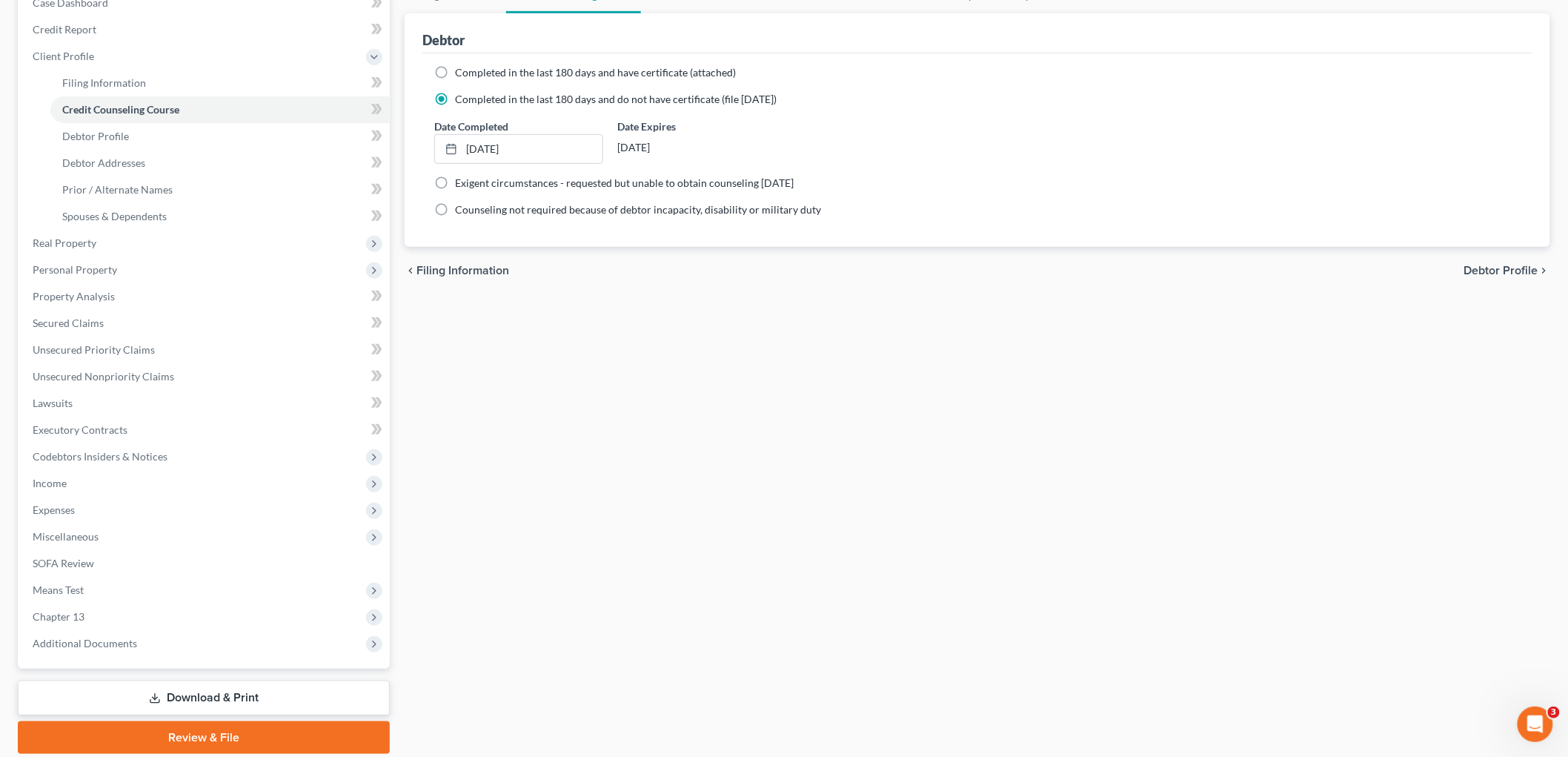
click at [219, 738] on link "Review & File" at bounding box center [204, 738] width 372 height 32
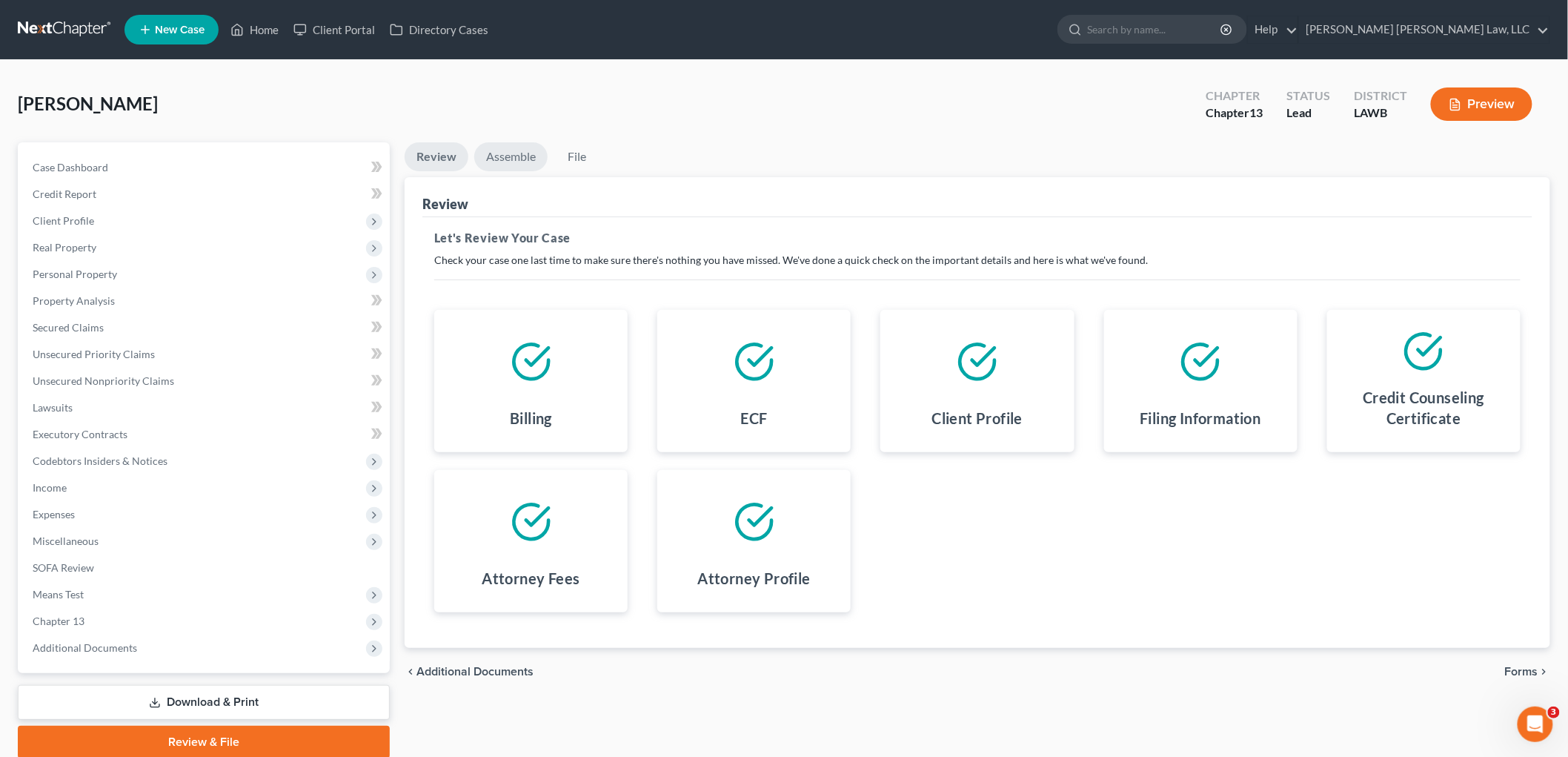
click at [512, 159] on link "Assemble" at bounding box center [511, 157] width 73 height 29
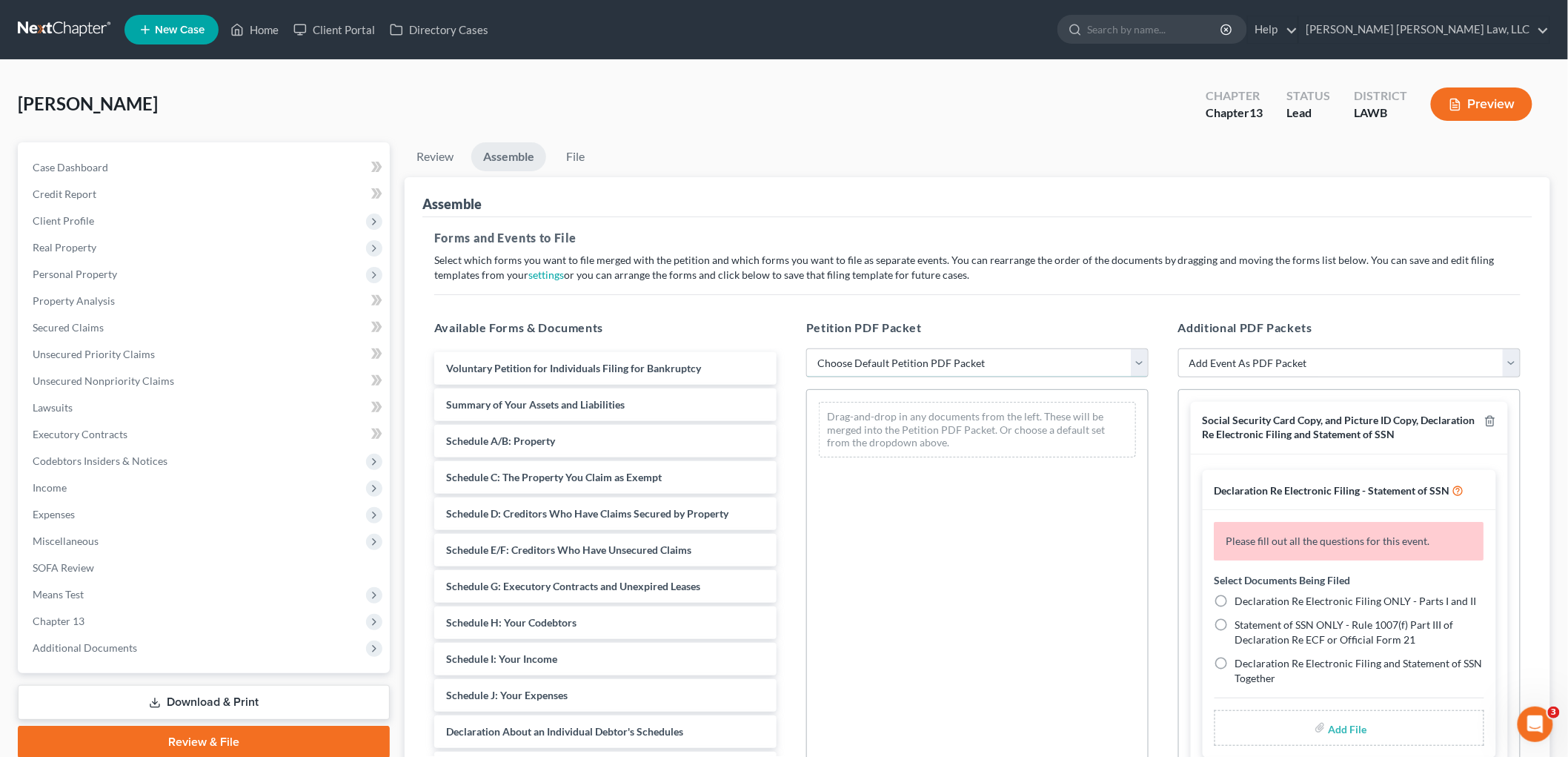
drag, startPoint x: 825, startPoint y: 356, endPoint x: 827, endPoint y: 371, distance: 15.1
click at [825, 356] on select "Choose Default Petition PDF Packet Complete Bankruptcy Petition (all forms and …" at bounding box center [977, 363] width 342 height 30
select select "0"
click at [806, 349] on select "Choose Default Petition PDF Packet Complete Bankruptcy Petition (all forms and …" at bounding box center [977, 363] width 342 height 30
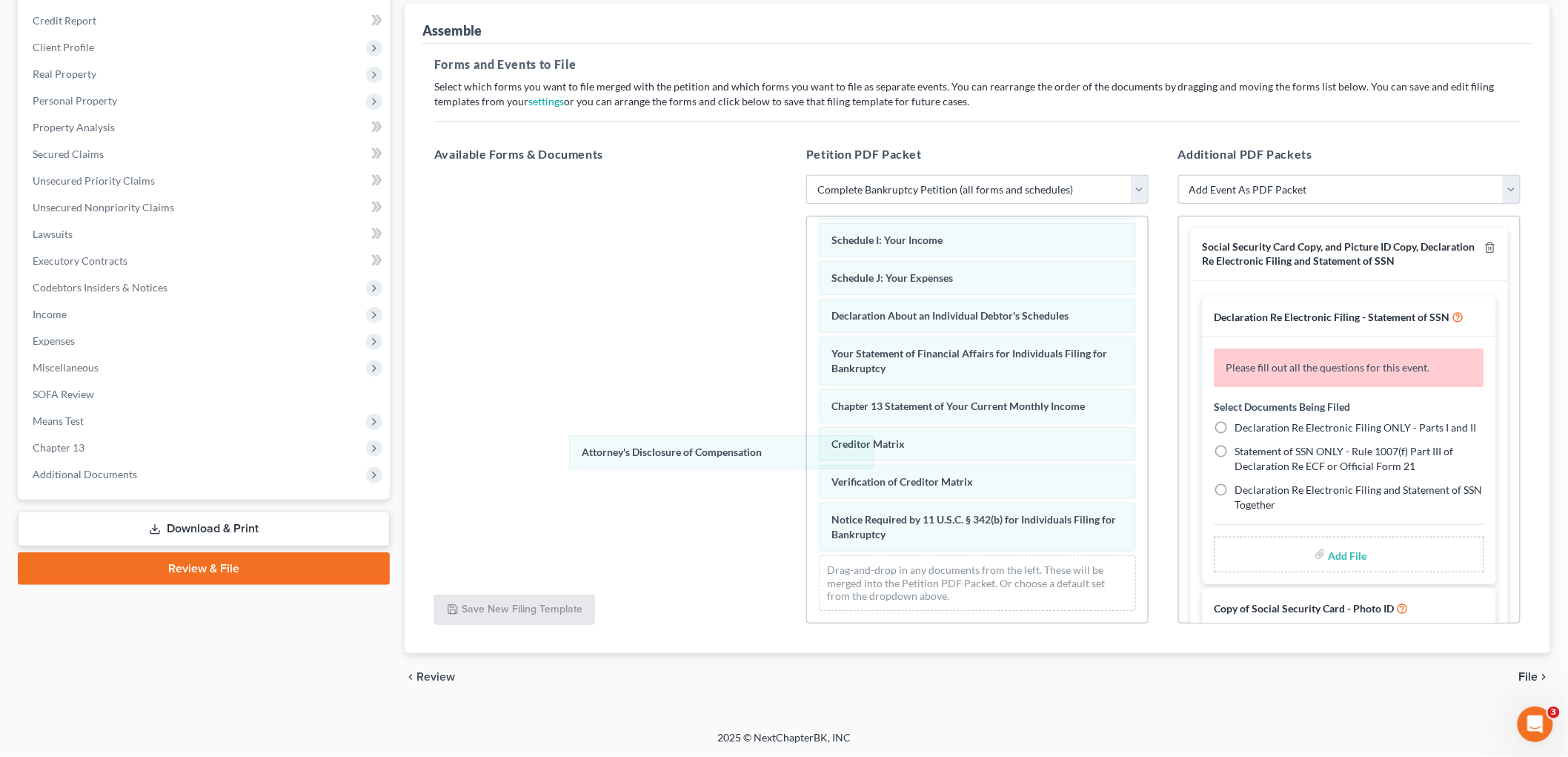
scroll to position [324, 0]
drag, startPoint x: 880, startPoint y: 538, endPoint x: 759, endPoint y: 425, distance: 165.6
click at [807, 456] on div "Attorney's Disclosure of Compensation Voluntary Petition for Individuals Filing…" at bounding box center [977, 266] width 341 height 714
click at [1484, 249] on icon "button" at bounding box center [1490, 247] width 12 height 12
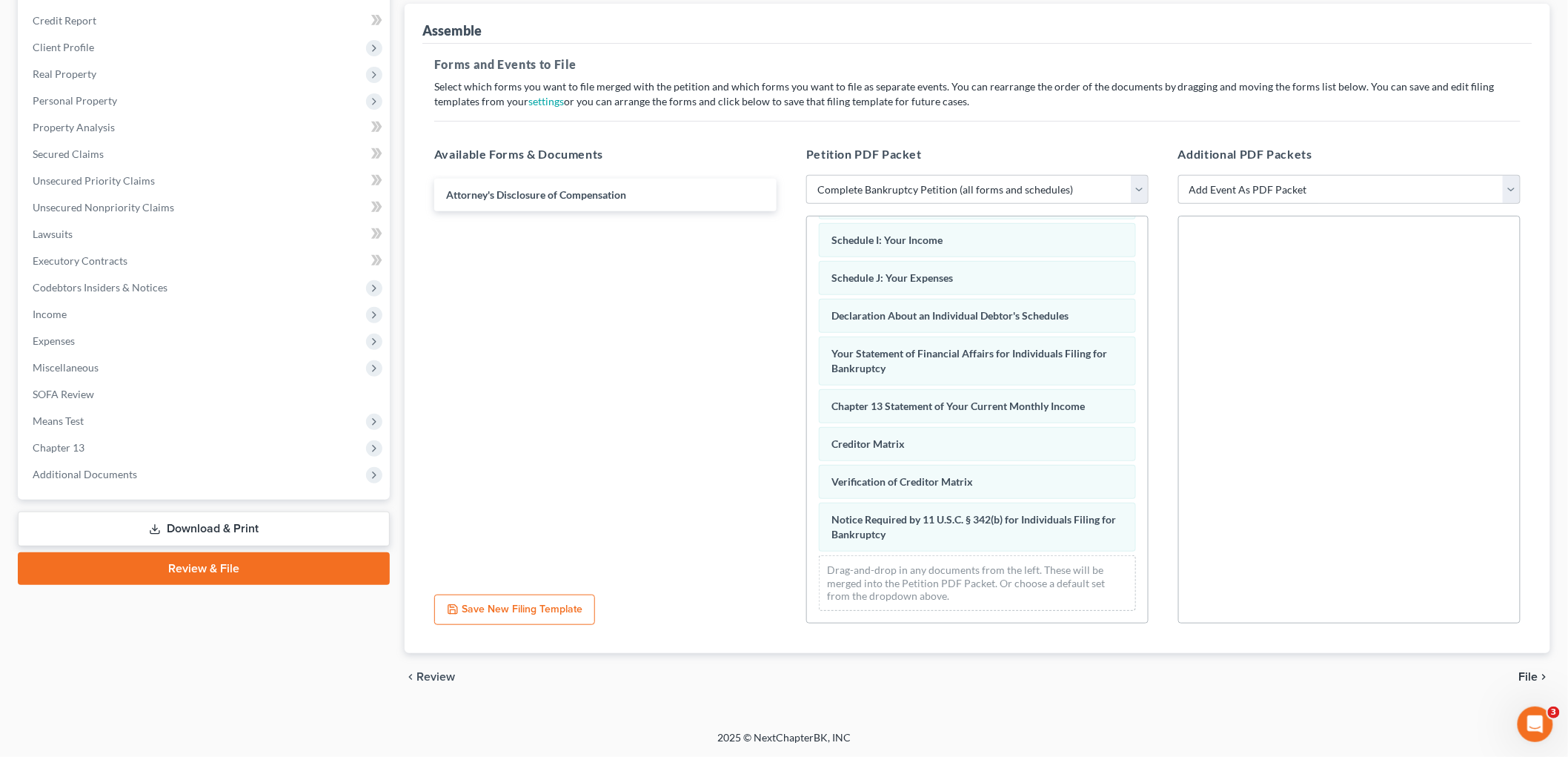
click at [676, 336] on div "Attorney's Disclosure of Compensation" at bounding box center [605, 378] width 366 height 408
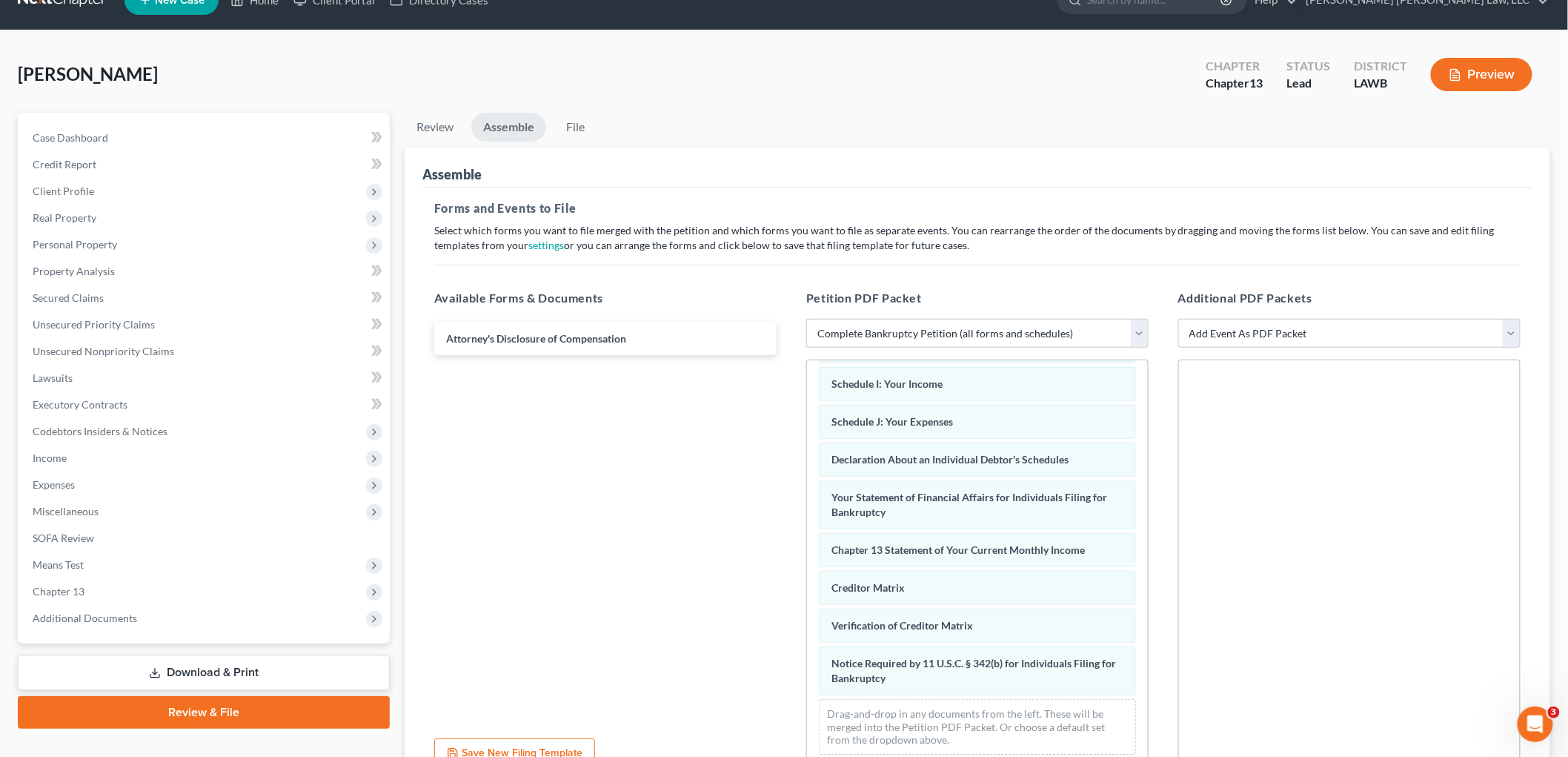
scroll to position [9, 0]
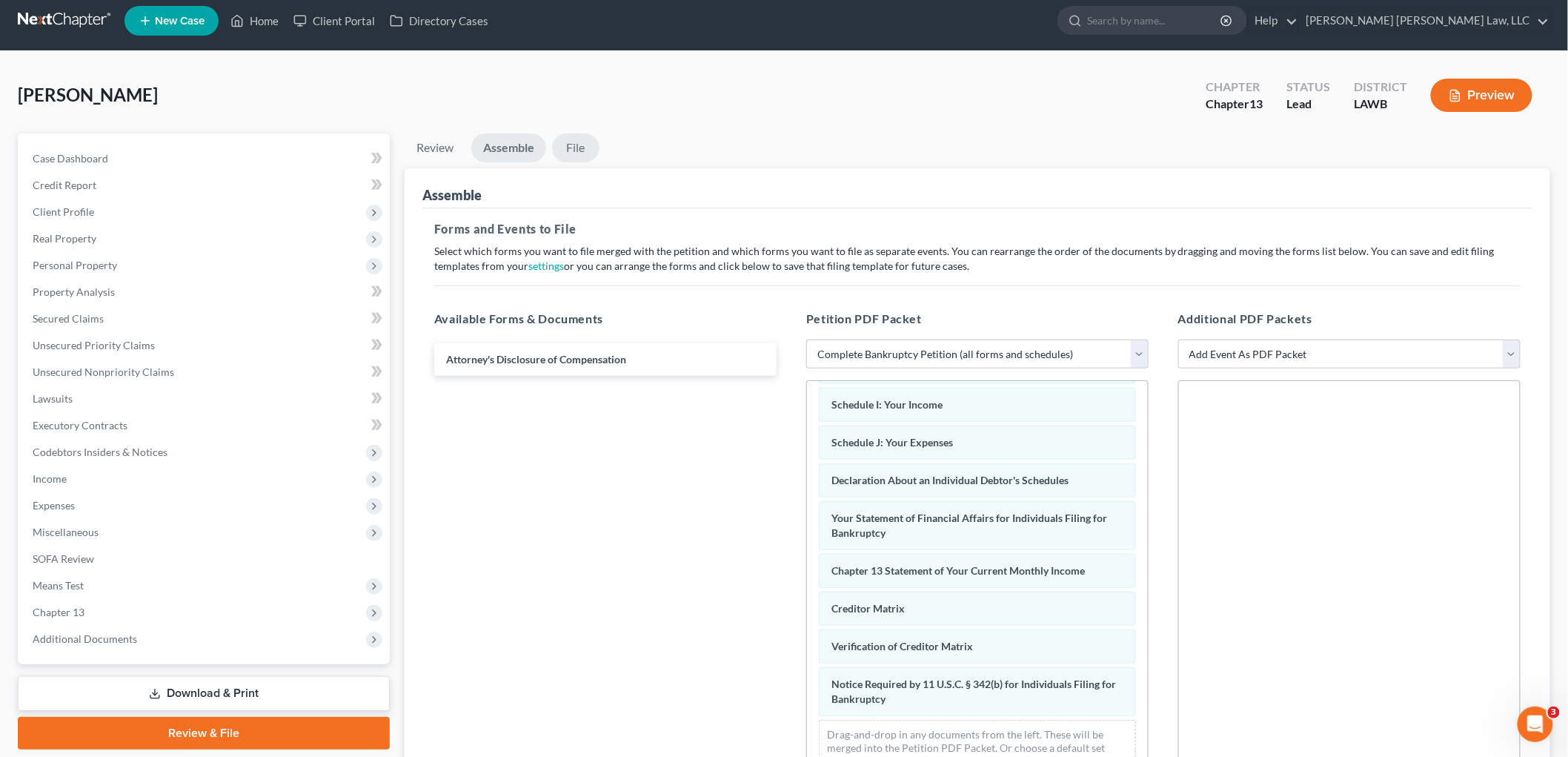
click at [580, 146] on link "File" at bounding box center [576, 148] width 48 height 29
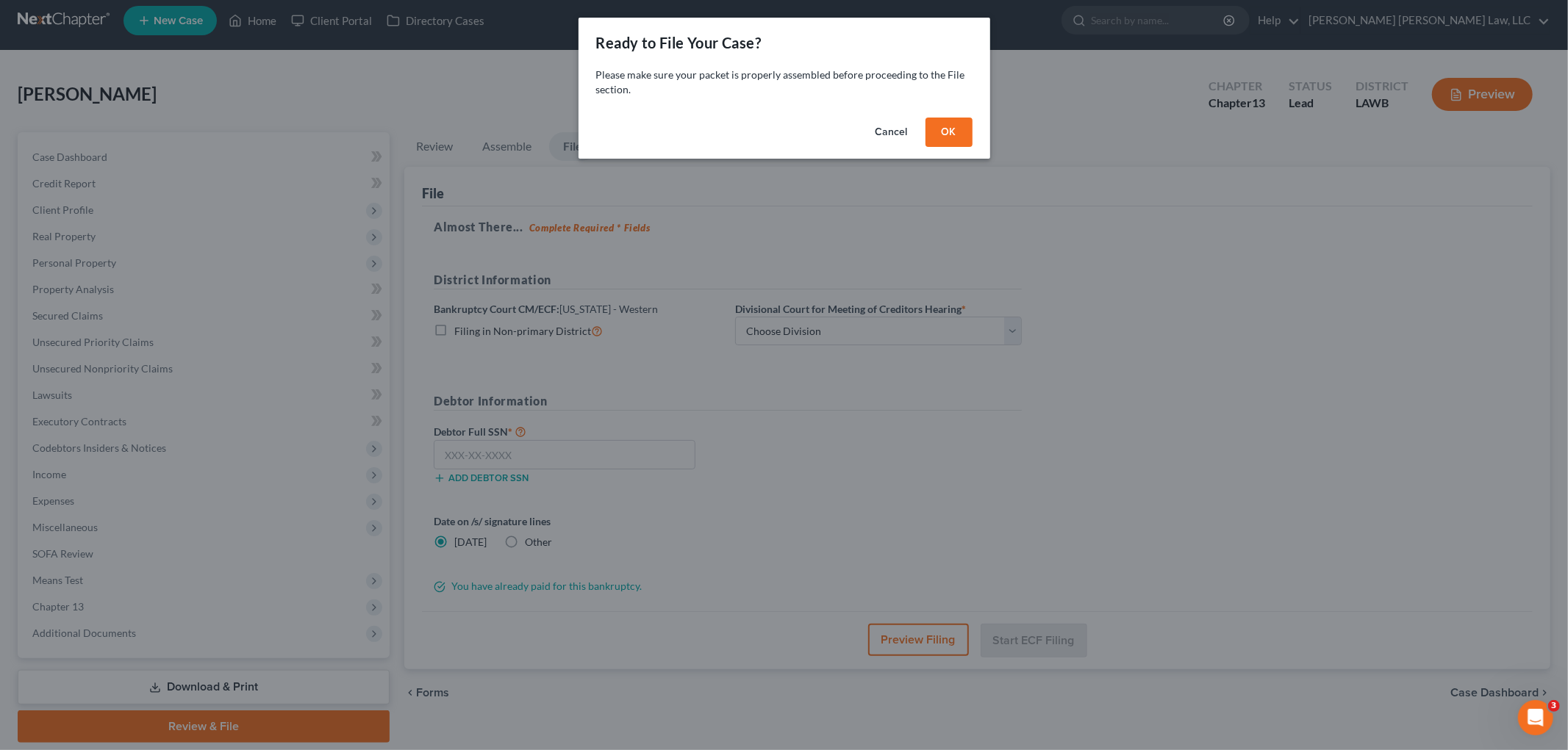
click at [936, 129] on button "OK" at bounding box center [949, 132] width 47 height 29
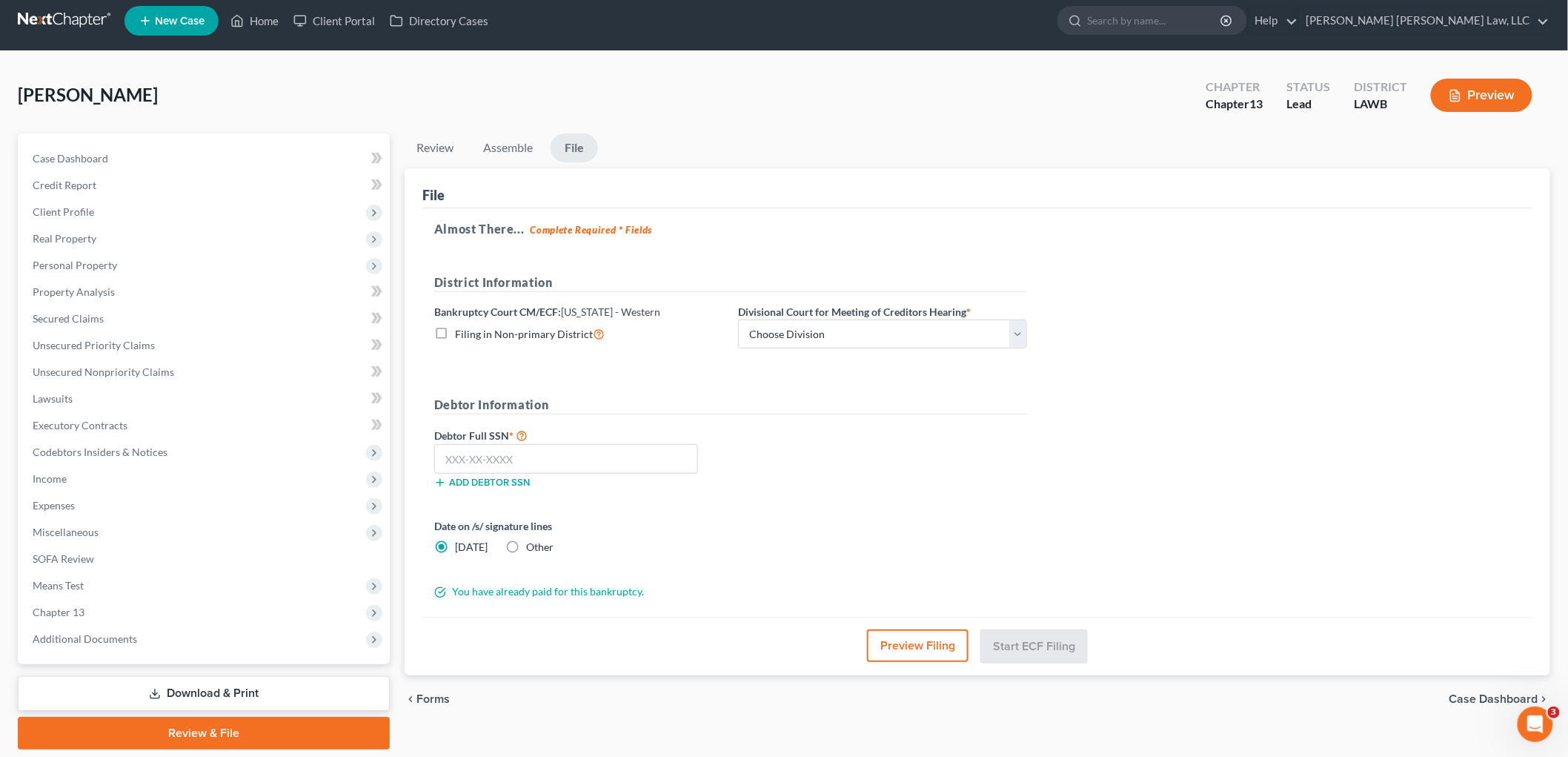
click at [455, 330] on label "Filing in Non-primary District" at bounding box center [530, 333] width 150 height 17
click at [461, 330] on input "Filing in Non-primary District" at bounding box center [466, 330] width 10 height 10
checkbox input "true"
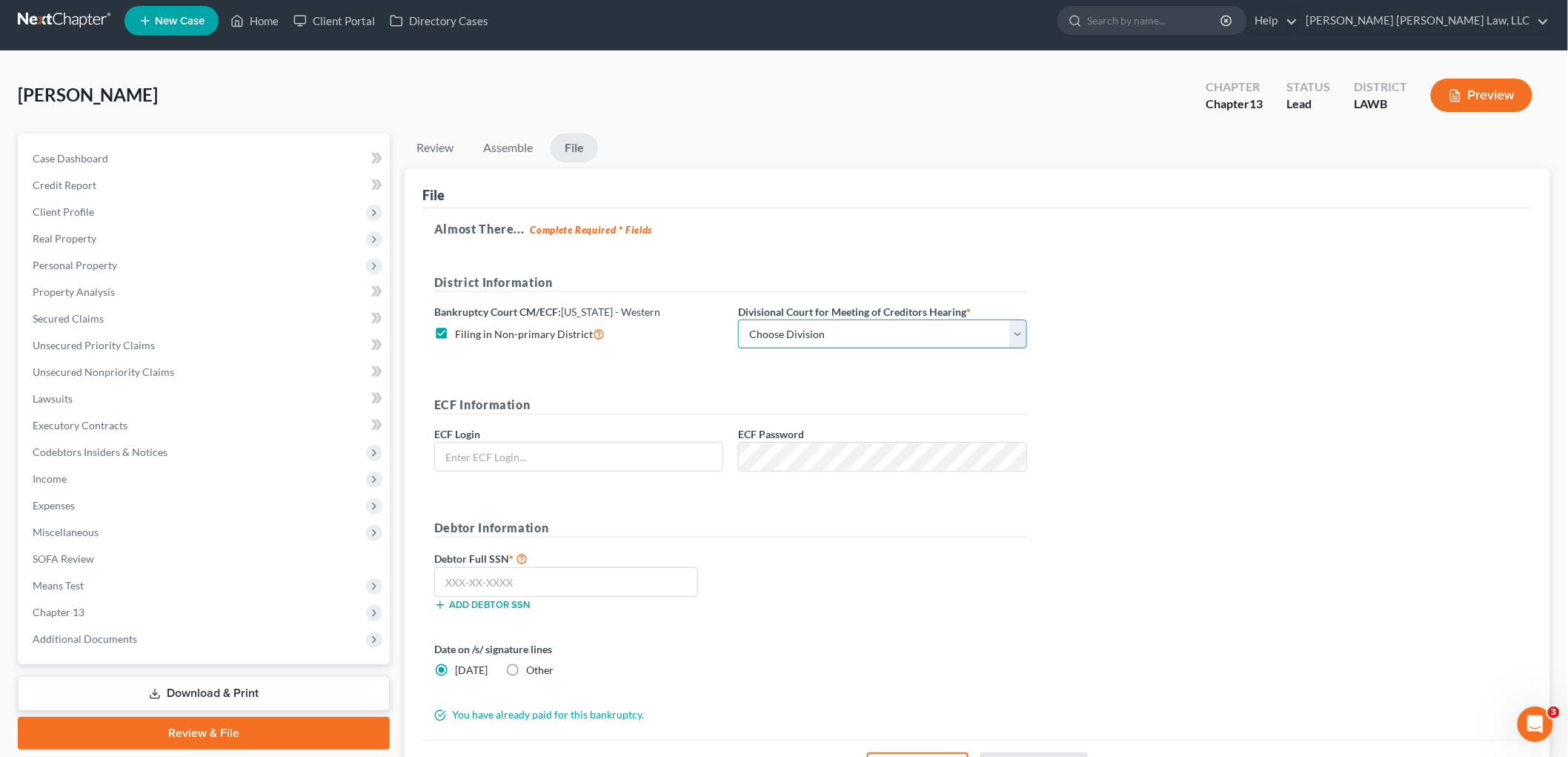
click at [748, 331] on select "Choose Division Alexandria Lafayette-Opelousas Lake Charles Monroe Shreveport" at bounding box center [883, 334] width 289 height 30
select select "3"
click at [739, 320] on select "Choose Division Alexandria Lafayette-Opelousas Lake Charles Monroe Shreveport" at bounding box center [883, 334] width 289 height 30
click at [667, 447] on input "text" at bounding box center [578, 456] width 287 height 28
click at [485, 461] on input "text" at bounding box center [578, 456] width 287 height 28
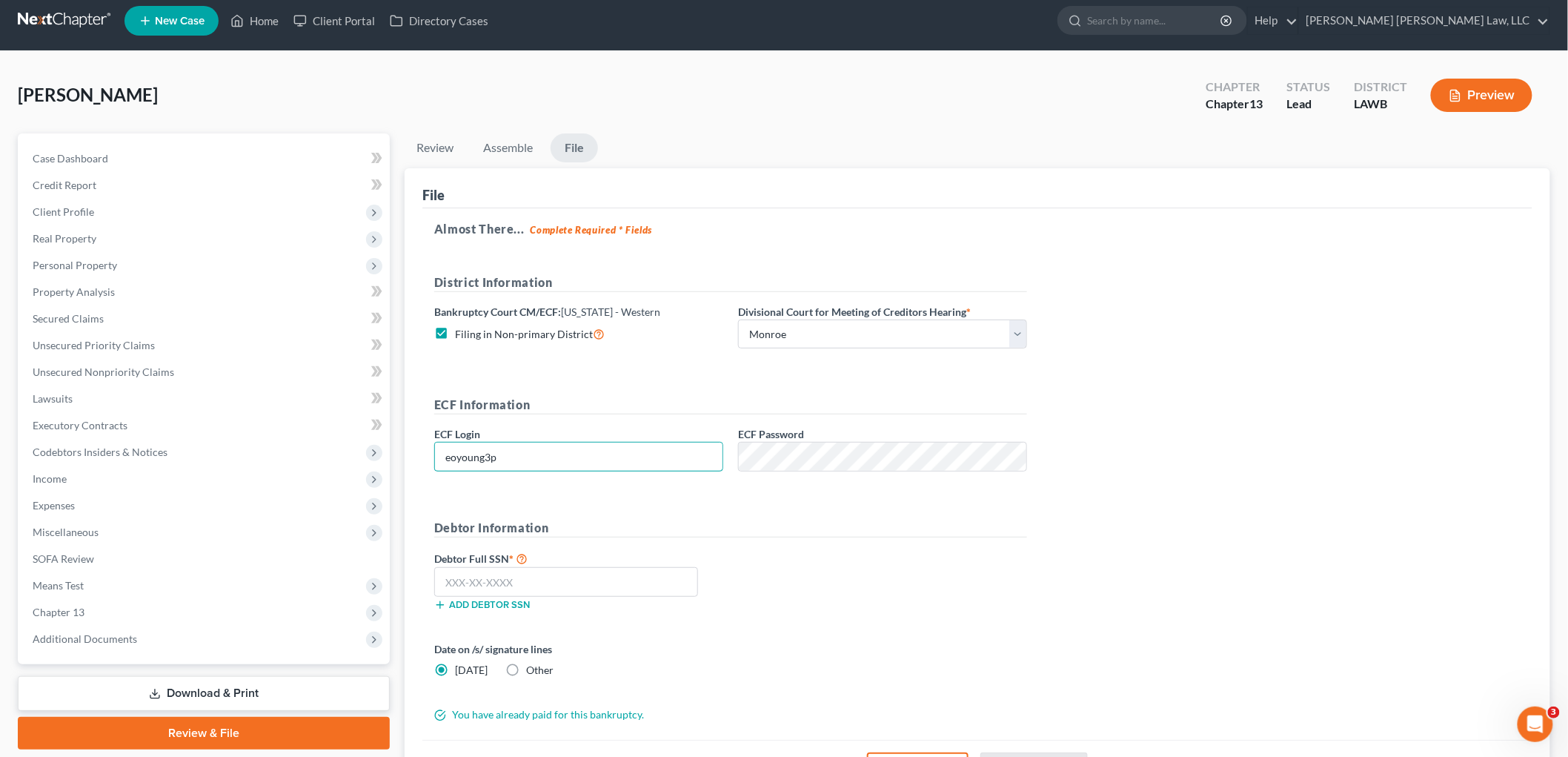
type input "eoyoung3p"
click at [633, 575] on input "text" at bounding box center [566, 581] width 264 height 30
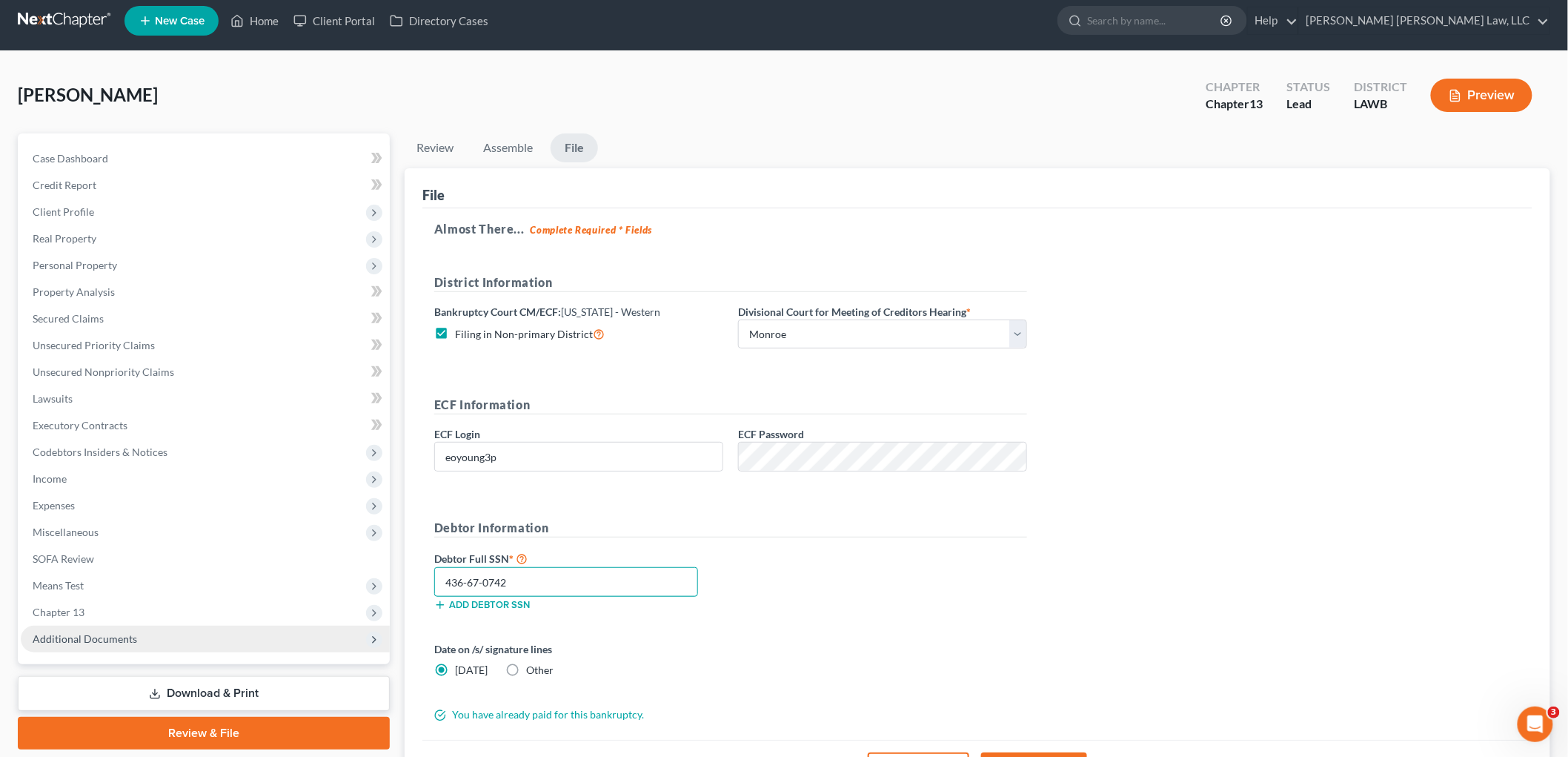
type input "436-67-0742"
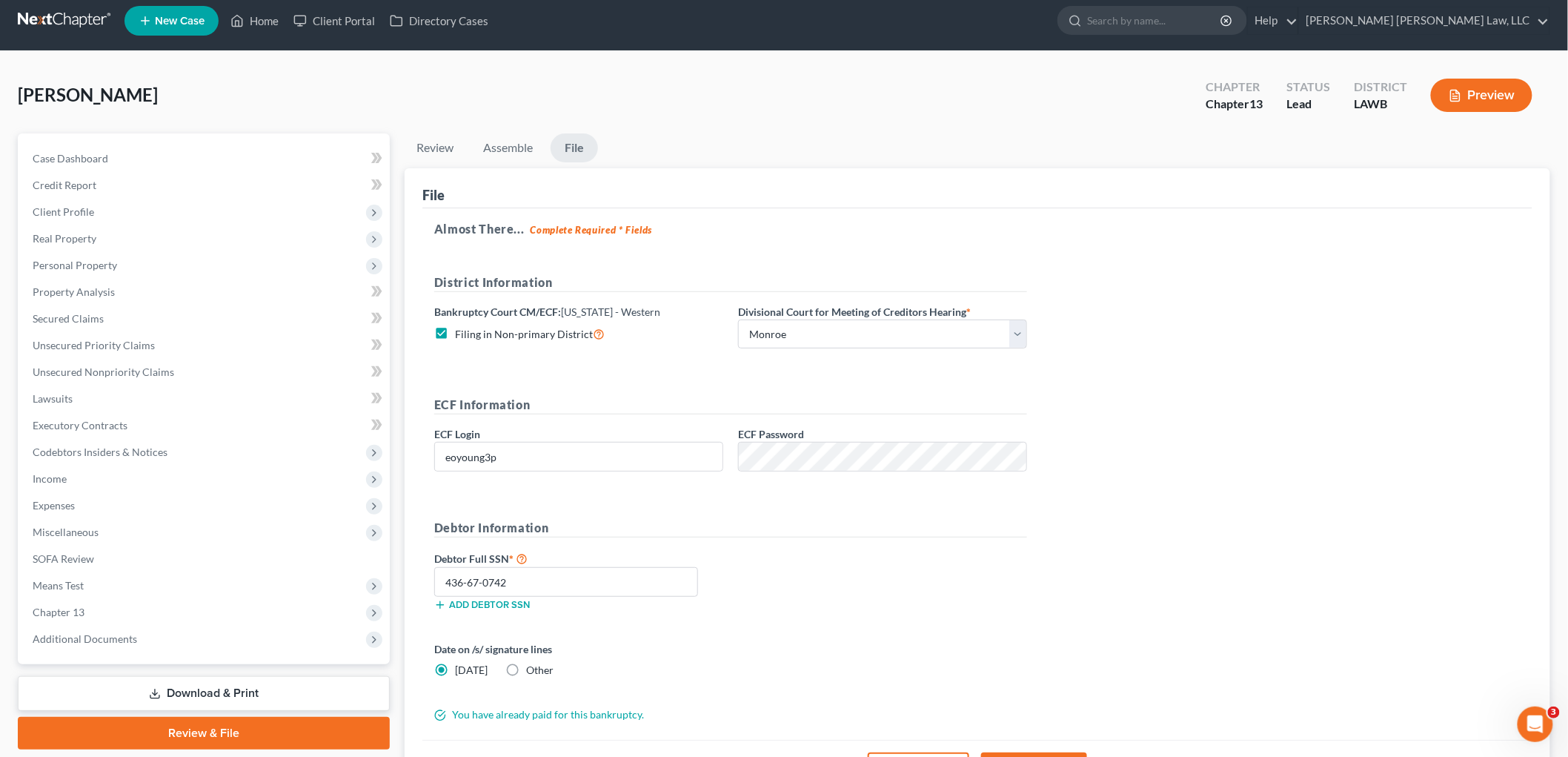
click at [680, 631] on form "District Information Bankruptcy Court CM/ECF: Louisiana - Western Filing in Non…" at bounding box center [730, 498] width 593 height 449
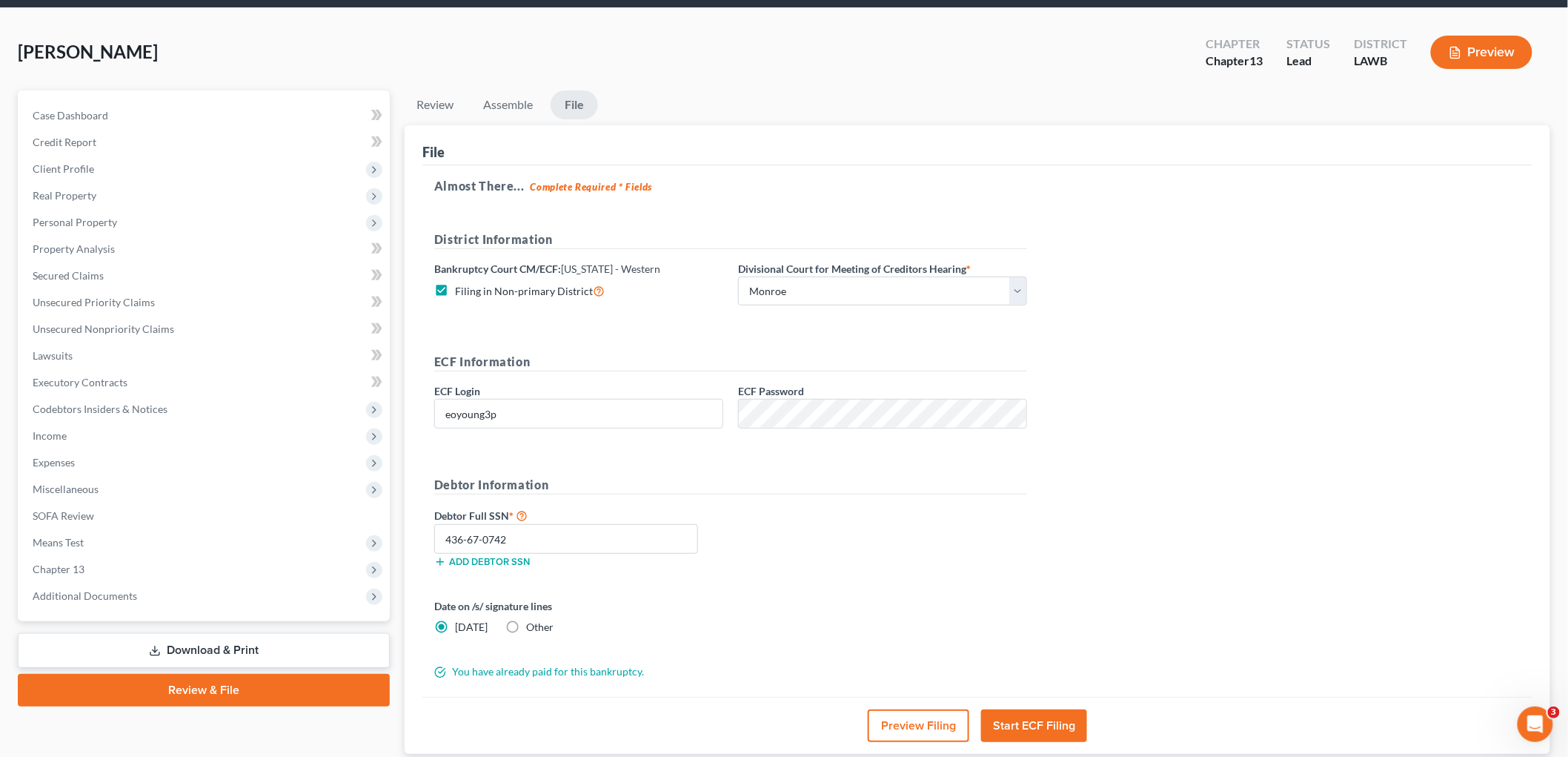
scroll to position [91, 0]
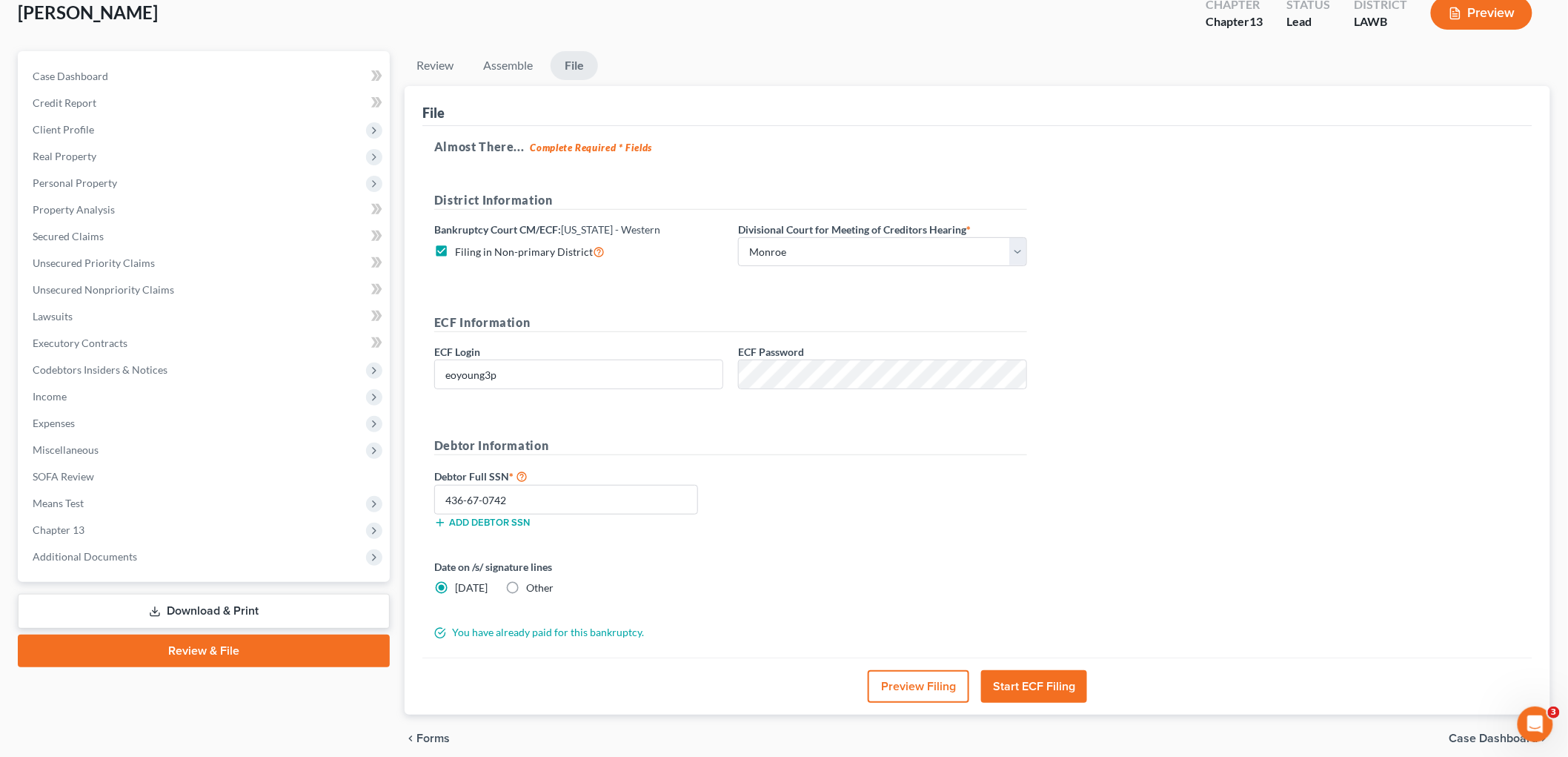
click at [1017, 687] on button "Start ECF Filing" at bounding box center [1034, 687] width 106 height 32
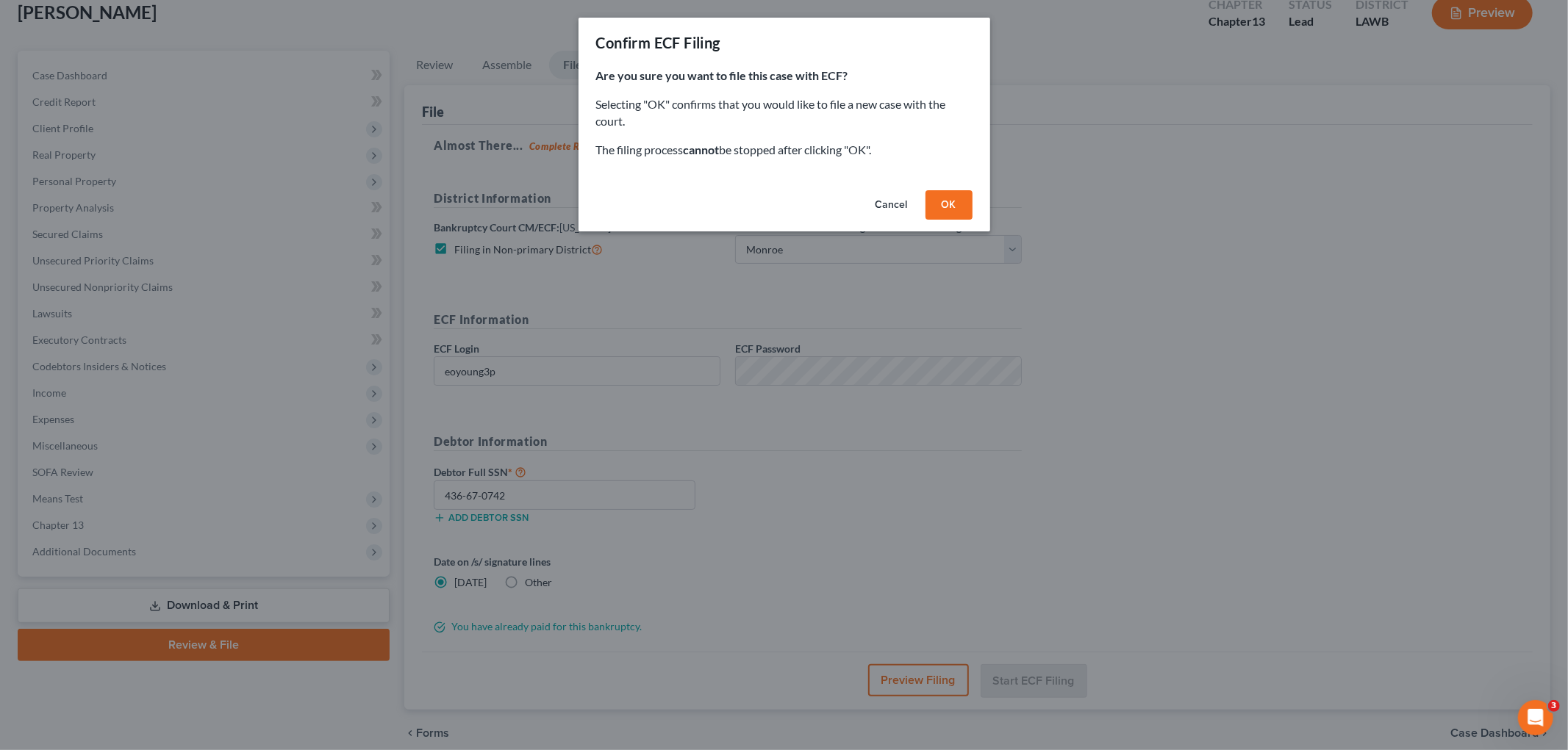
click at [949, 202] on button "OK" at bounding box center [949, 204] width 47 height 29
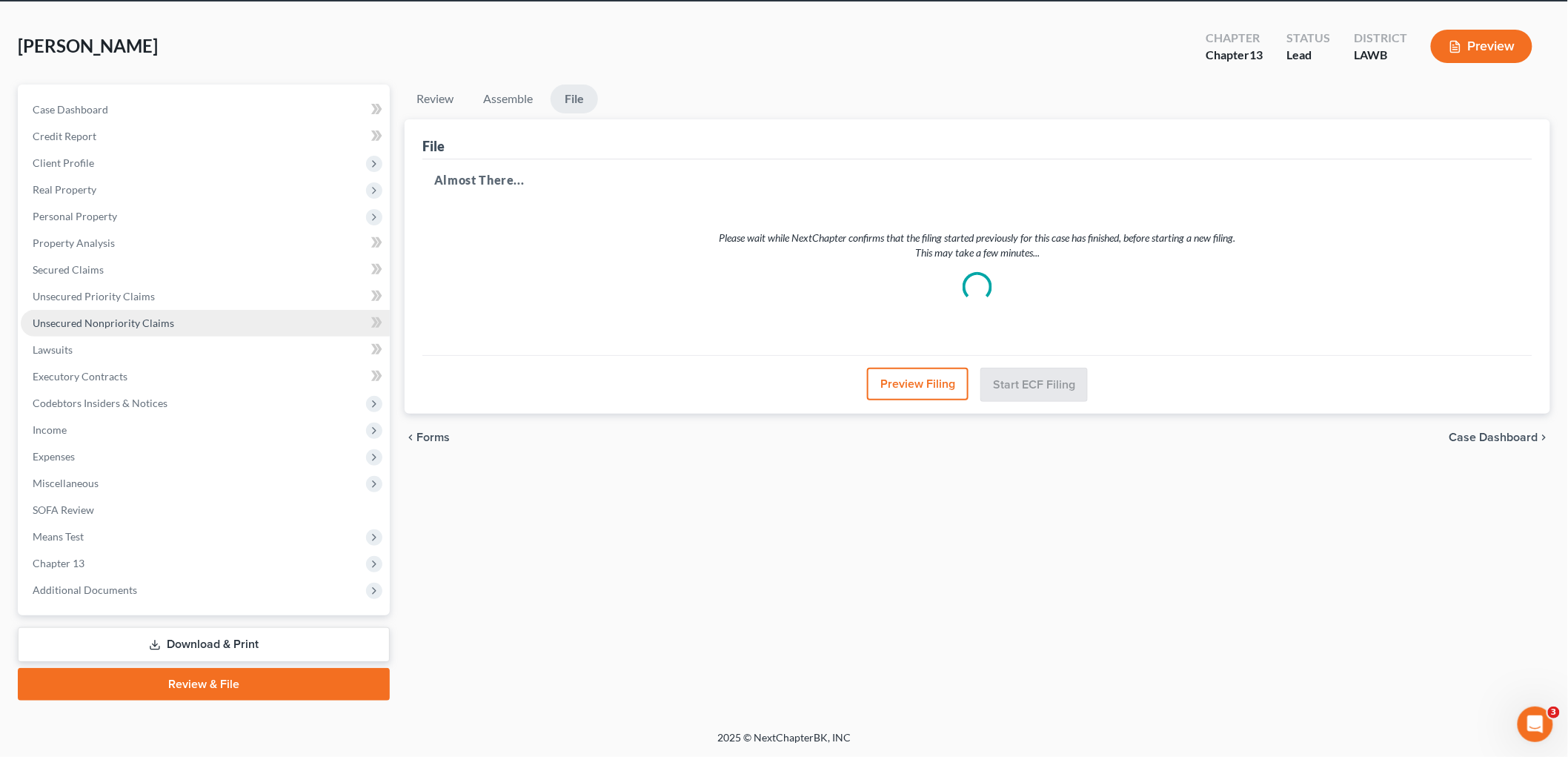
scroll to position [56, 0]
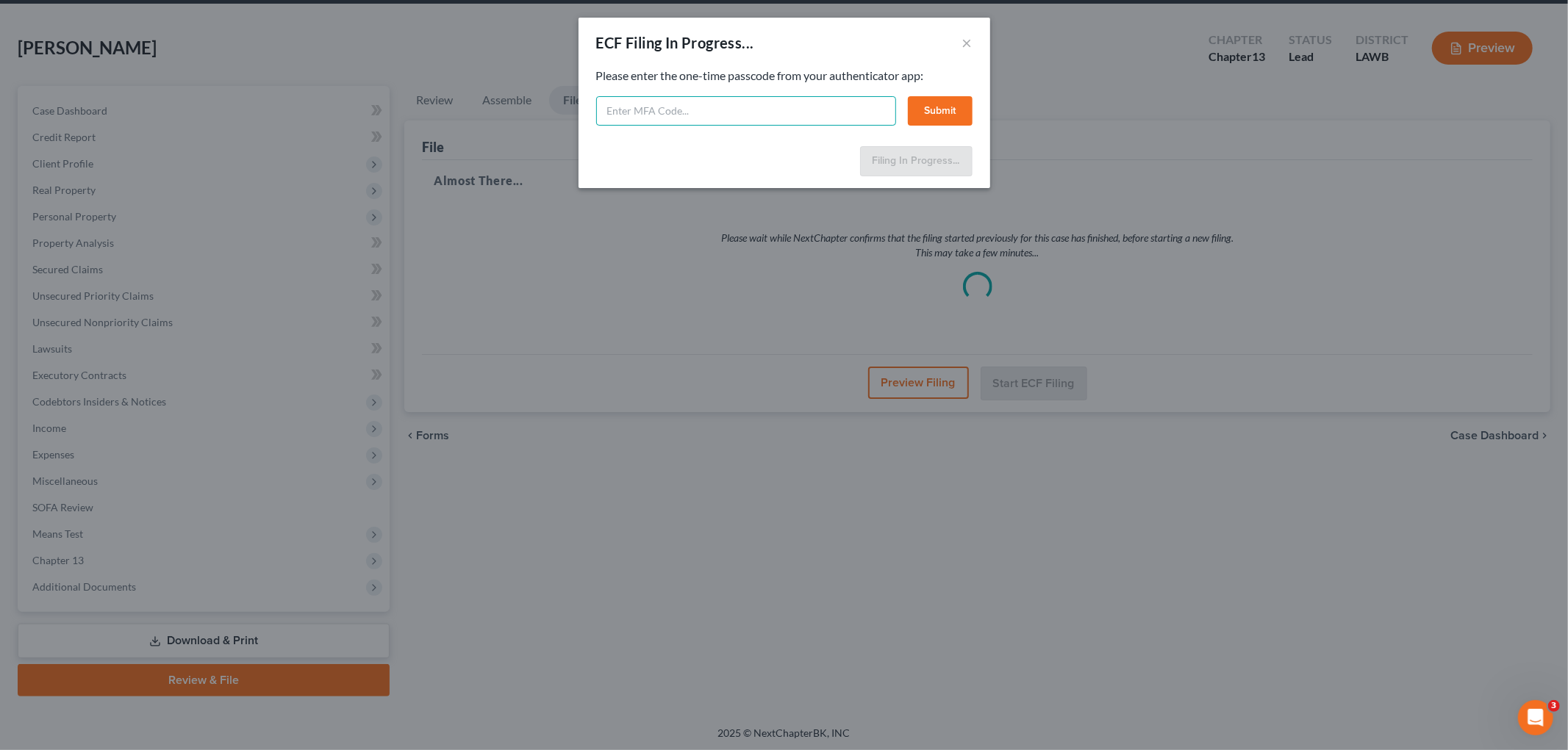
click at [672, 105] on input "text" at bounding box center [746, 111] width 300 height 29
type input "493385"
click at [935, 120] on button "Submit" at bounding box center [940, 111] width 64 height 29
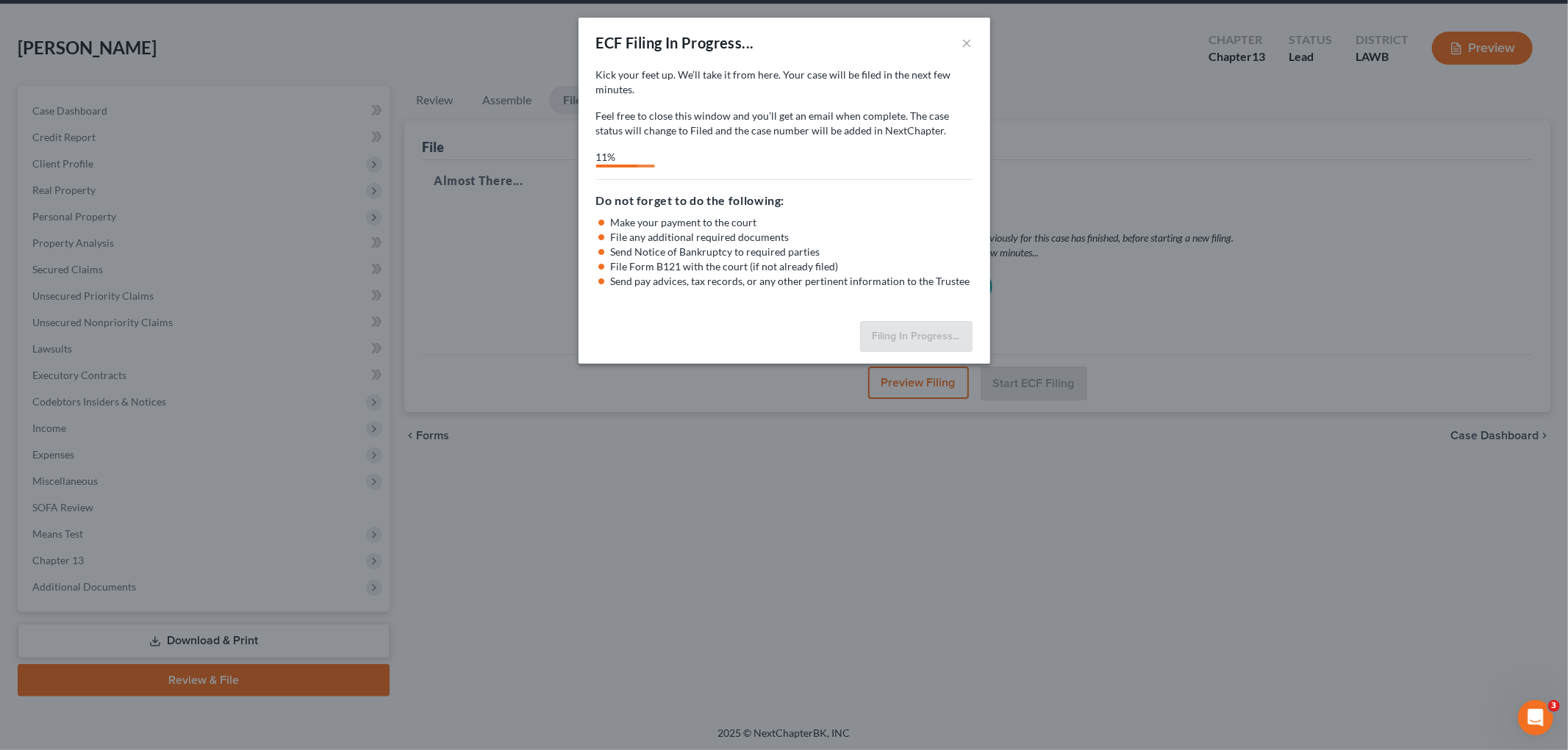
select select "3"
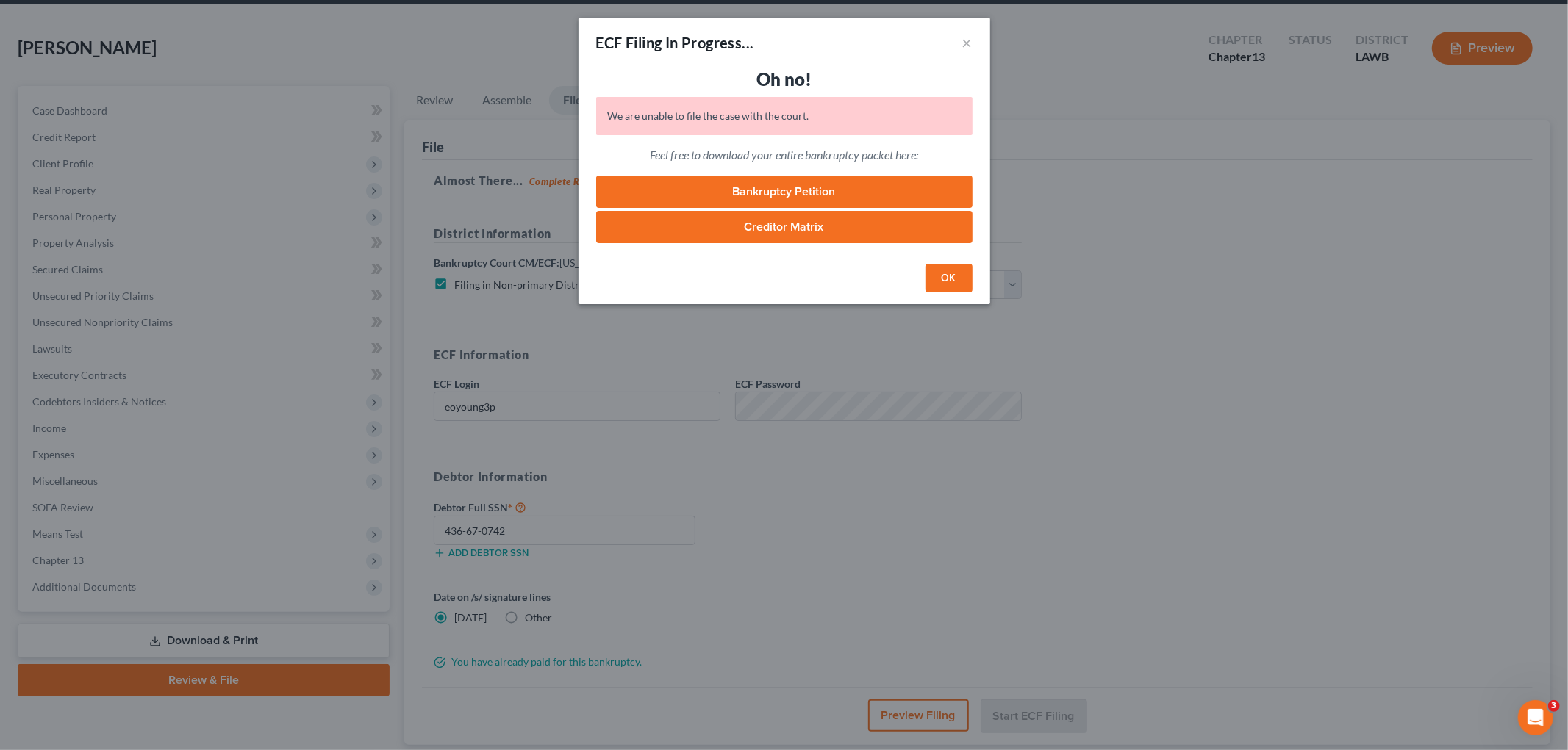
click at [951, 273] on button "OK" at bounding box center [949, 278] width 47 height 29
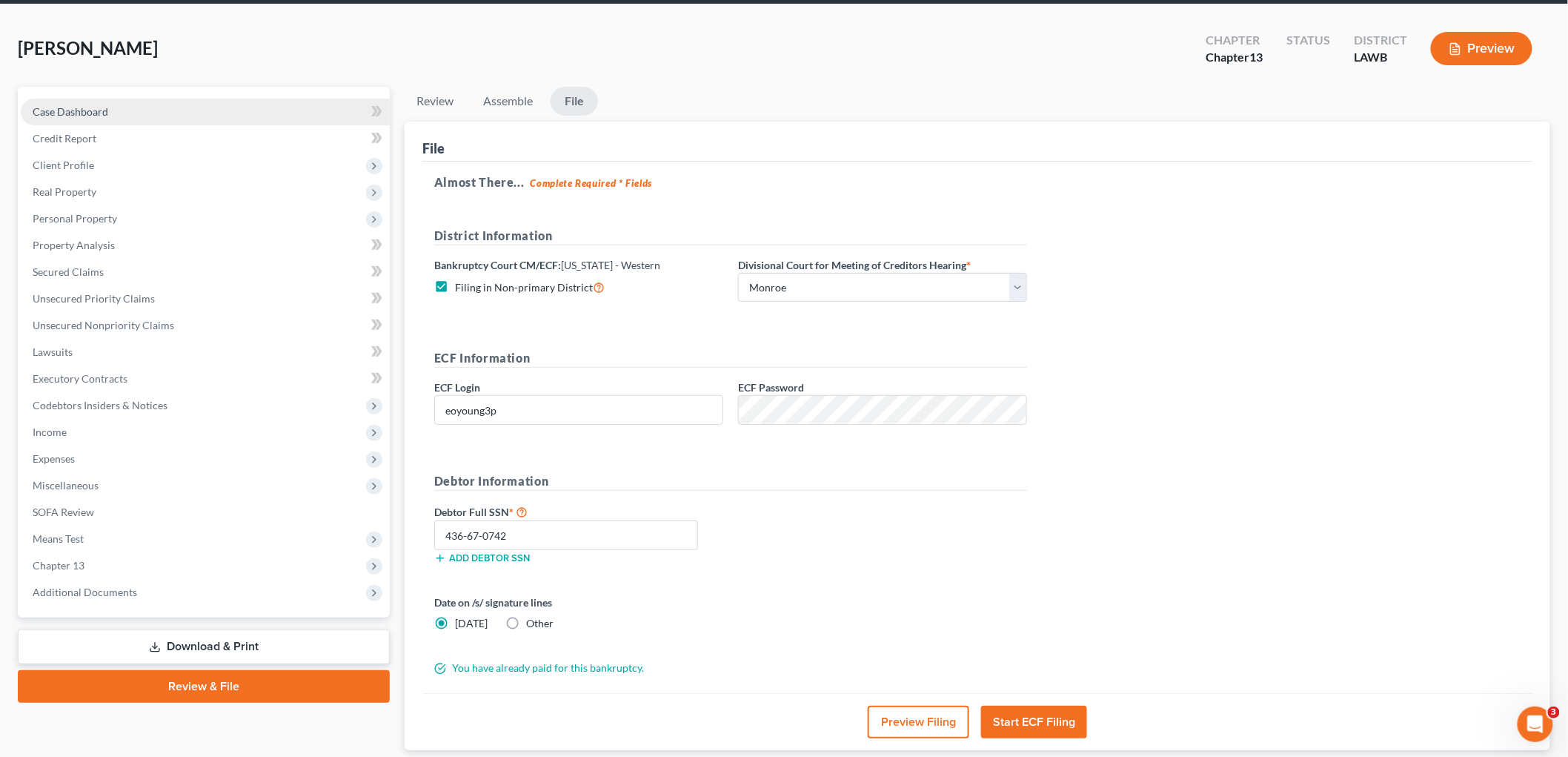
click at [137, 112] on link "Case Dashboard" at bounding box center [205, 112] width 369 height 27
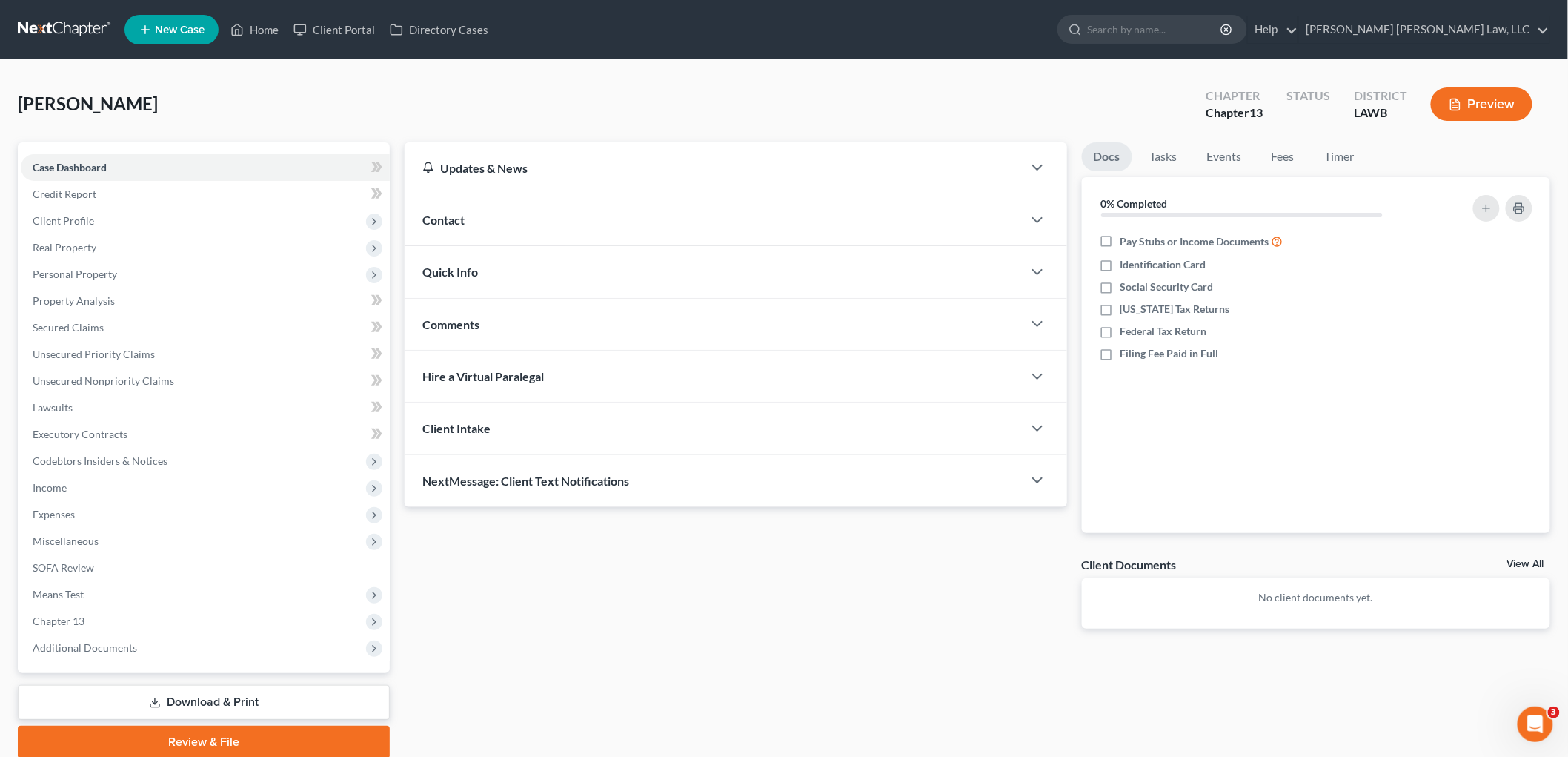
click at [491, 262] on div "Quick Info" at bounding box center [713, 271] width 618 height 51
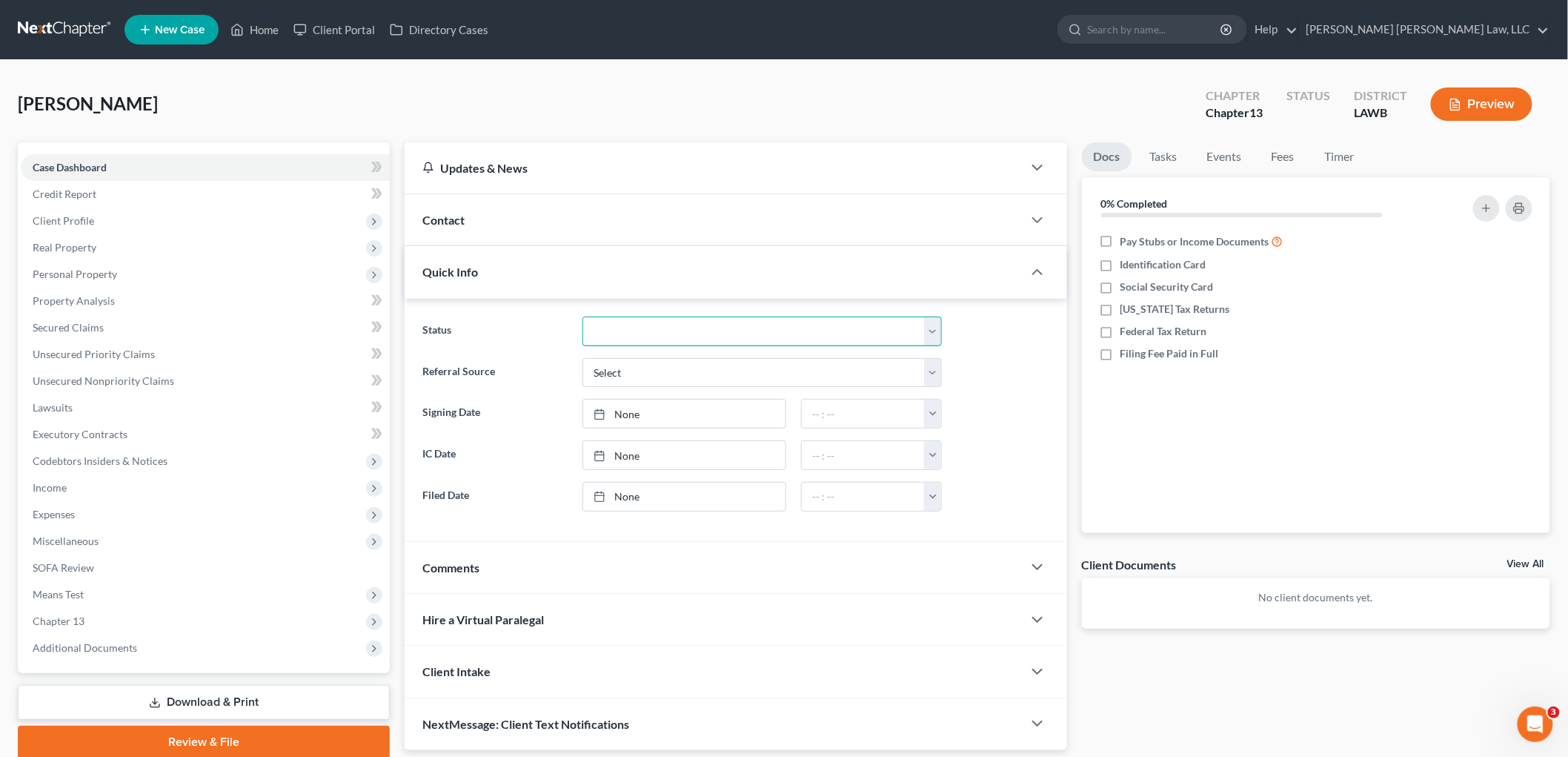
click at [612, 342] on select "Amended Plan Confirmed Confirmed Plan Corrections Discharged Filed In-complianc…" at bounding box center [762, 331] width 359 height 30
select select "8"
click at [583, 316] on select "Amended Plan Confirmed Confirmed Plan Corrections Discharged Filed In-complianc…" at bounding box center [762, 331] width 359 height 30
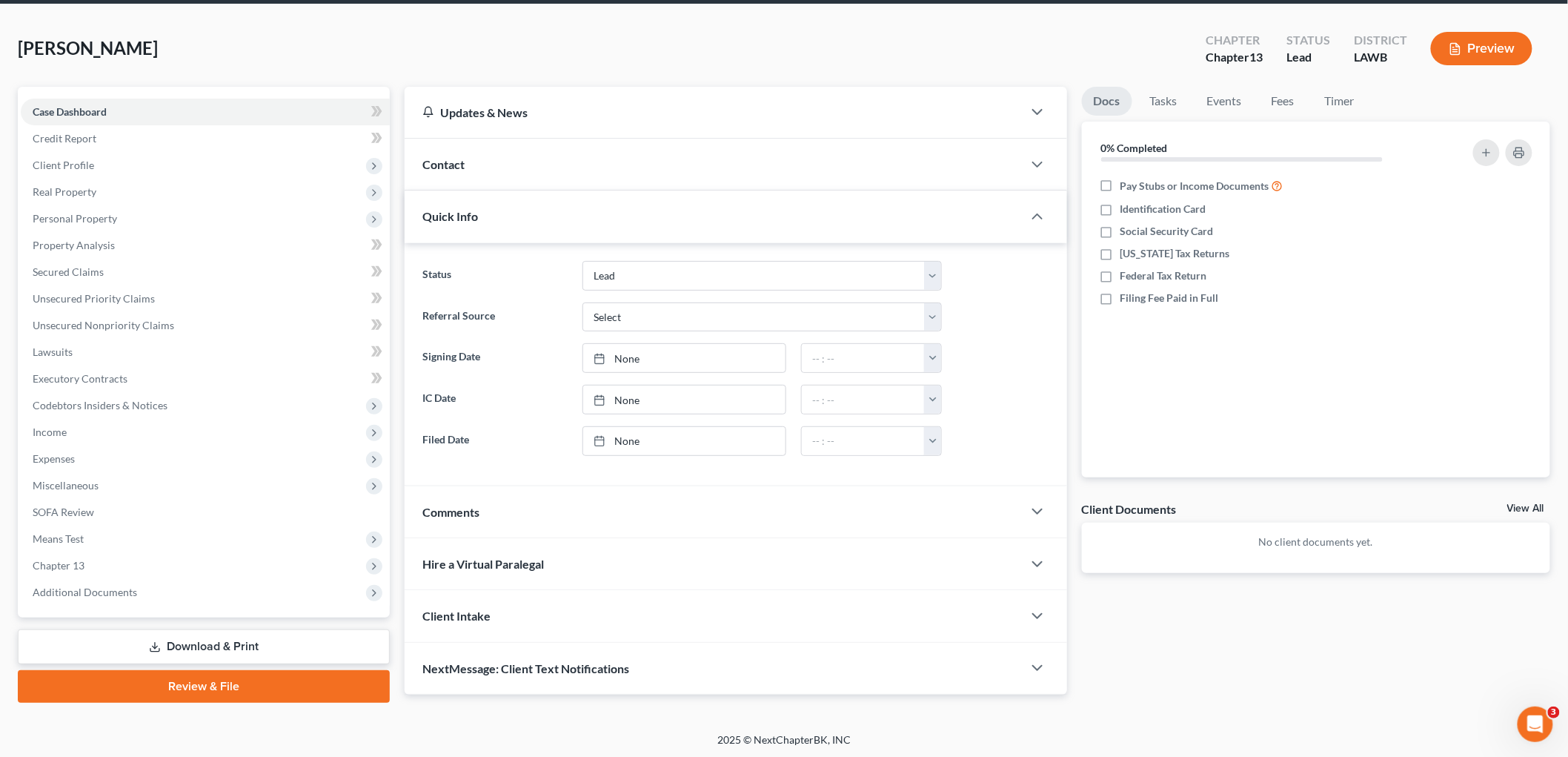
click at [198, 686] on link "Review & File" at bounding box center [204, 687] width 372 height 32
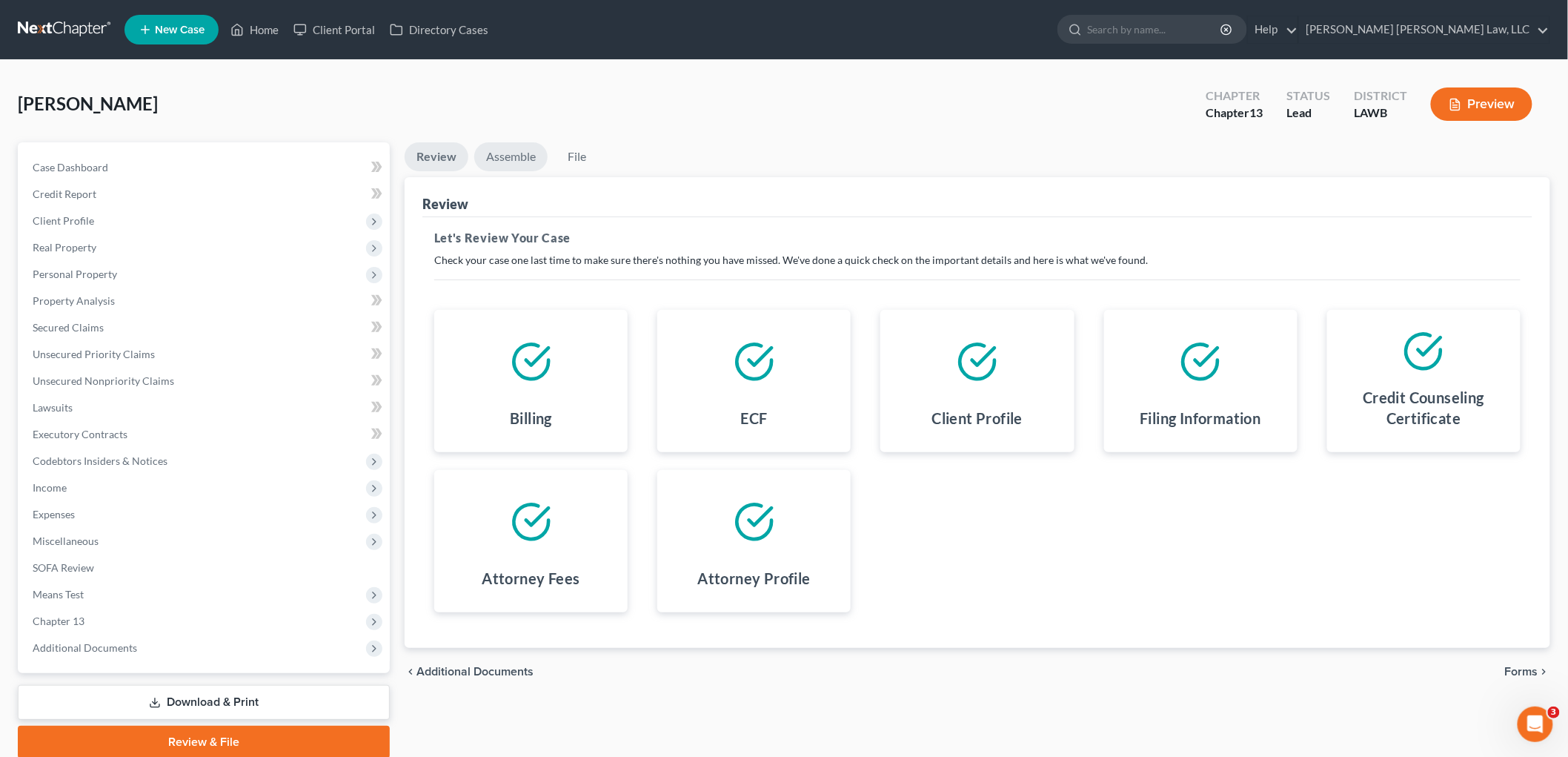
click at [515, 147] on link "Assemble" at bounding box center [511, 157] width 73 height 29
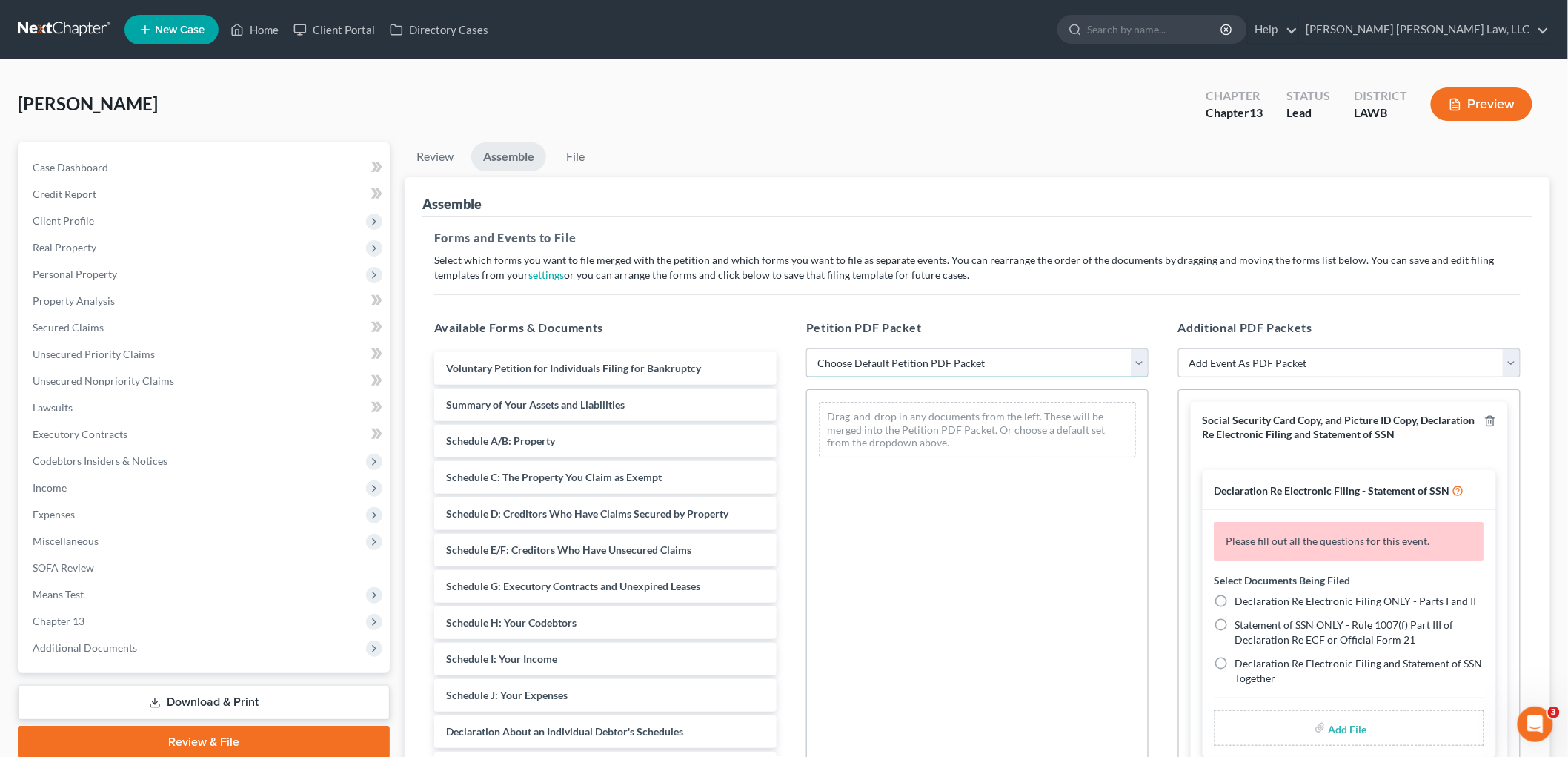
drag, startPoint x: 863, startPoint y: 365, endPoint x: 864, endPoint y: 375, distance: 10.0
click at [863, 365] on select "Choose Default Petition PDF Packet Complete Bankruptcy Petition (all forms and …" at bounding box center [977, 363] width 342 height 30
select select "0"
click at [806, 349] on select "Choose Default Petition PDF Packet Complete Bankruptcy Petition (all forms and …" at bounding box center [977, 363] width 342 height 30
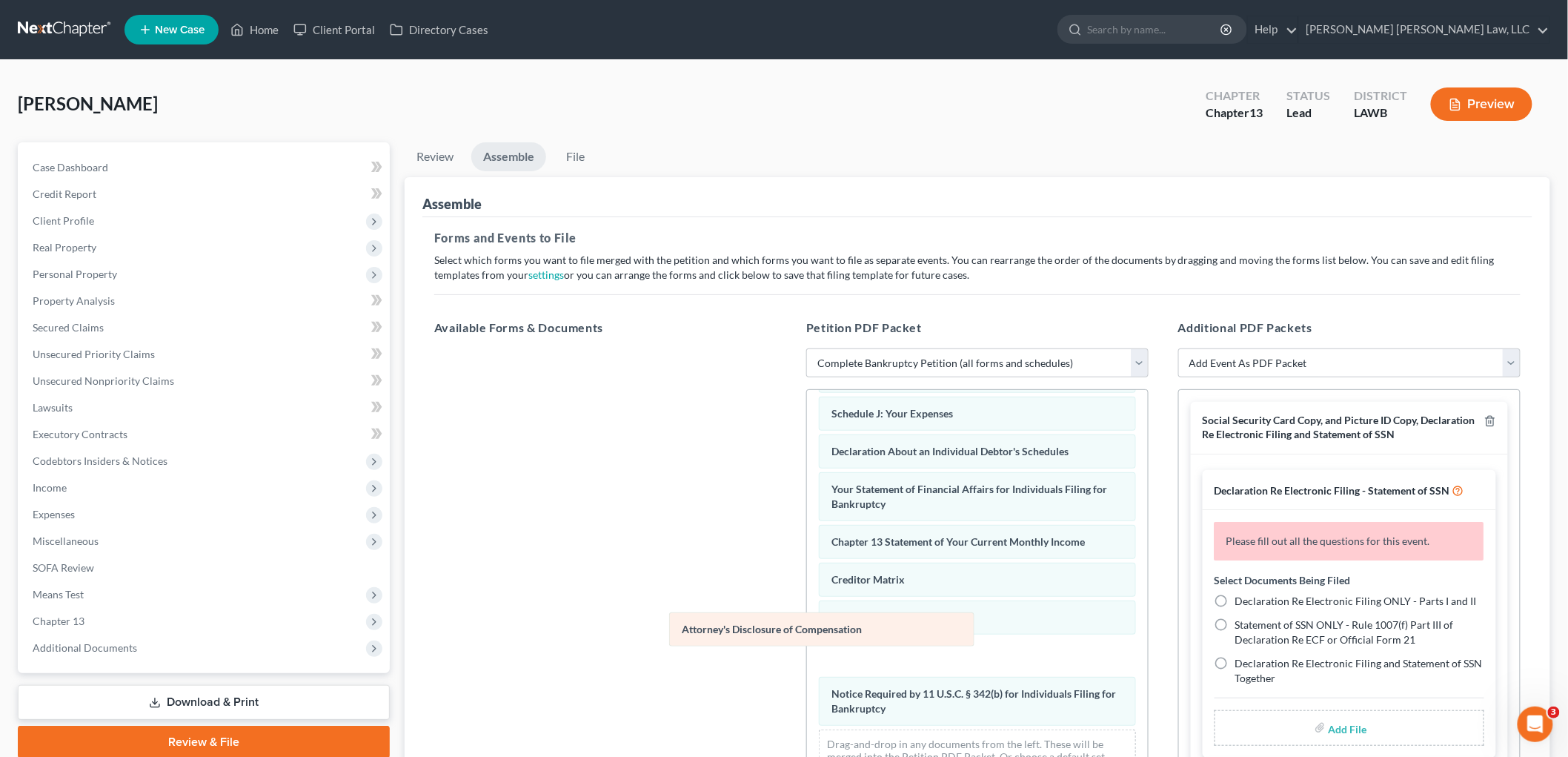
scroll to position [324, 0]
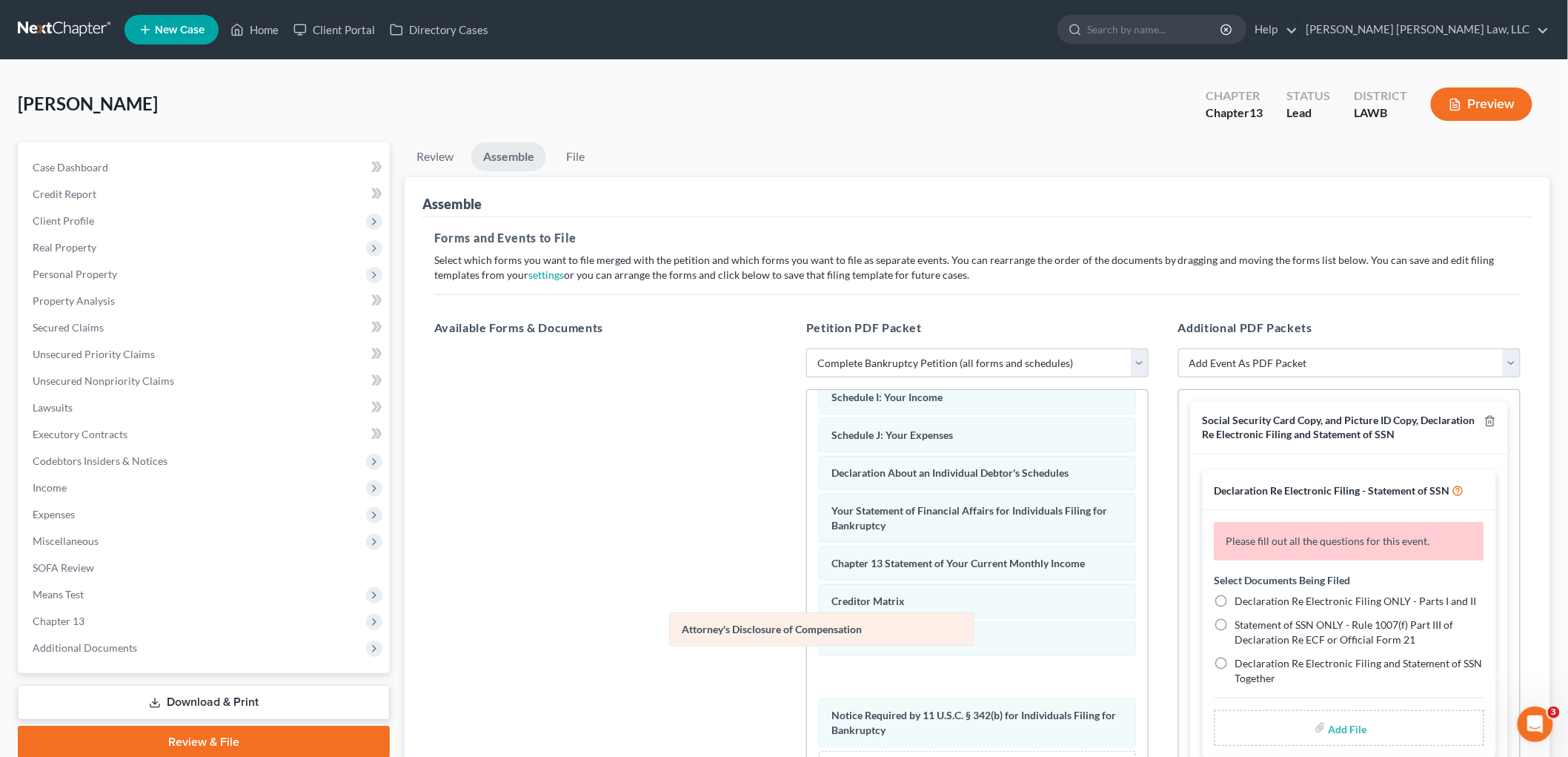
drag, startPoint x: 873, startPoint y: 714, endPoint x: 587, endPoint y: 536, distance: 336.9
click at [807, 537] on div "Attorney's Disclosure of Compensation Voluntary Petition for Individuals Filing…" at bounding box center [977, 442] width 341 height 752
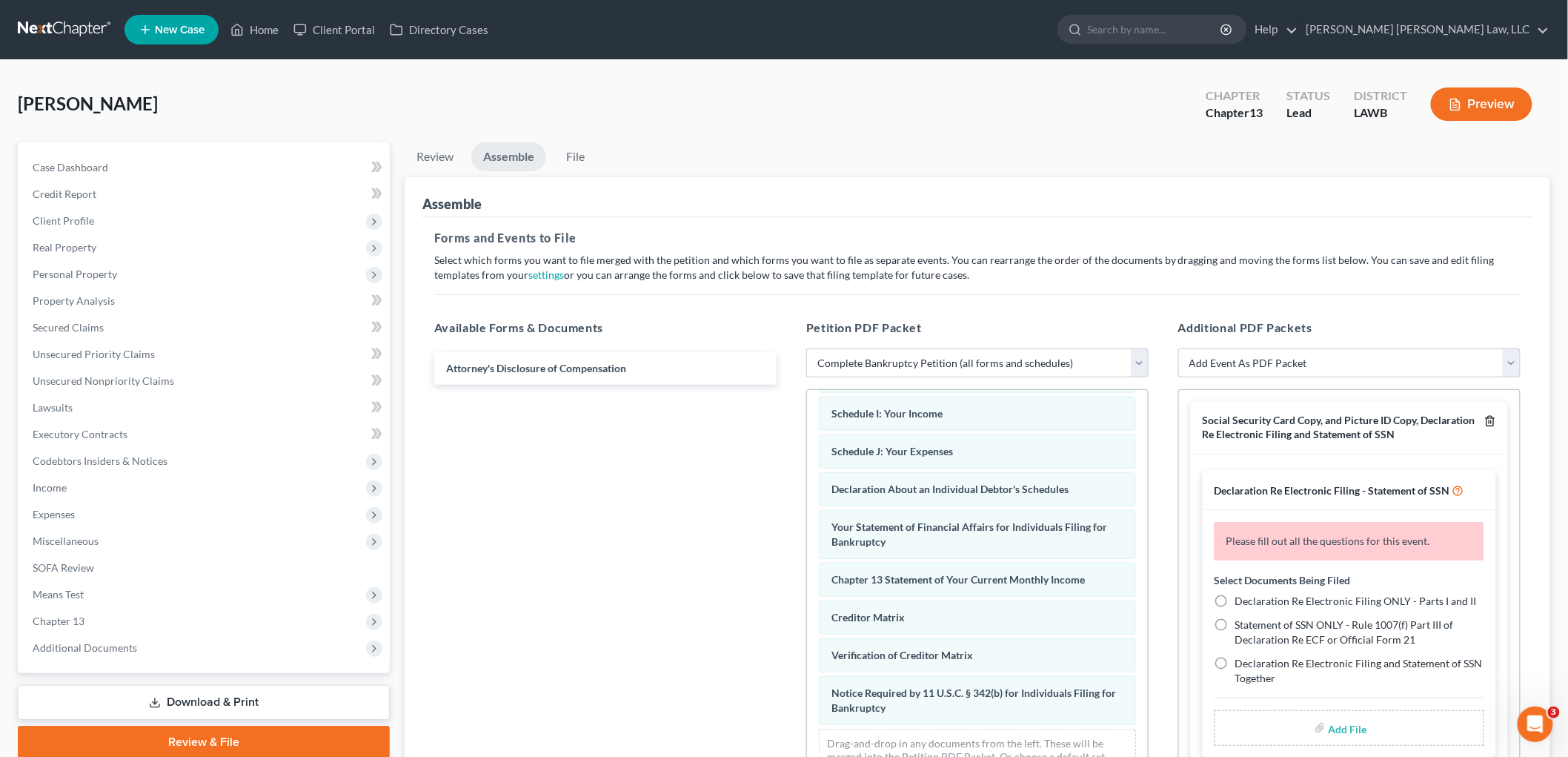
click at [1484, 417] on icon "button" at bounding box center [1490, 421] width 12 height 12
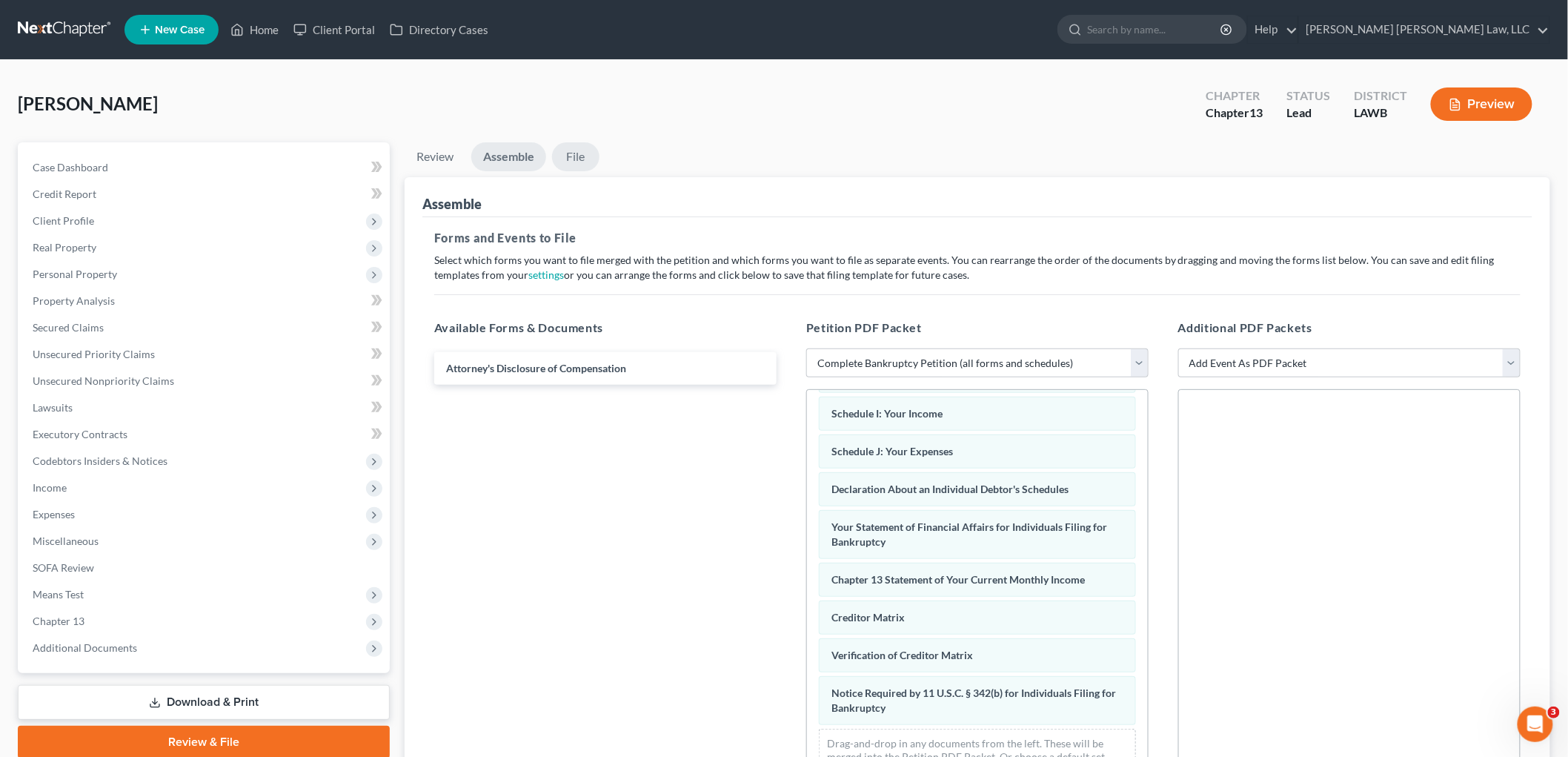
click at [573, 153] on link "File" at bounding box center [576, 157] width 48 height 29
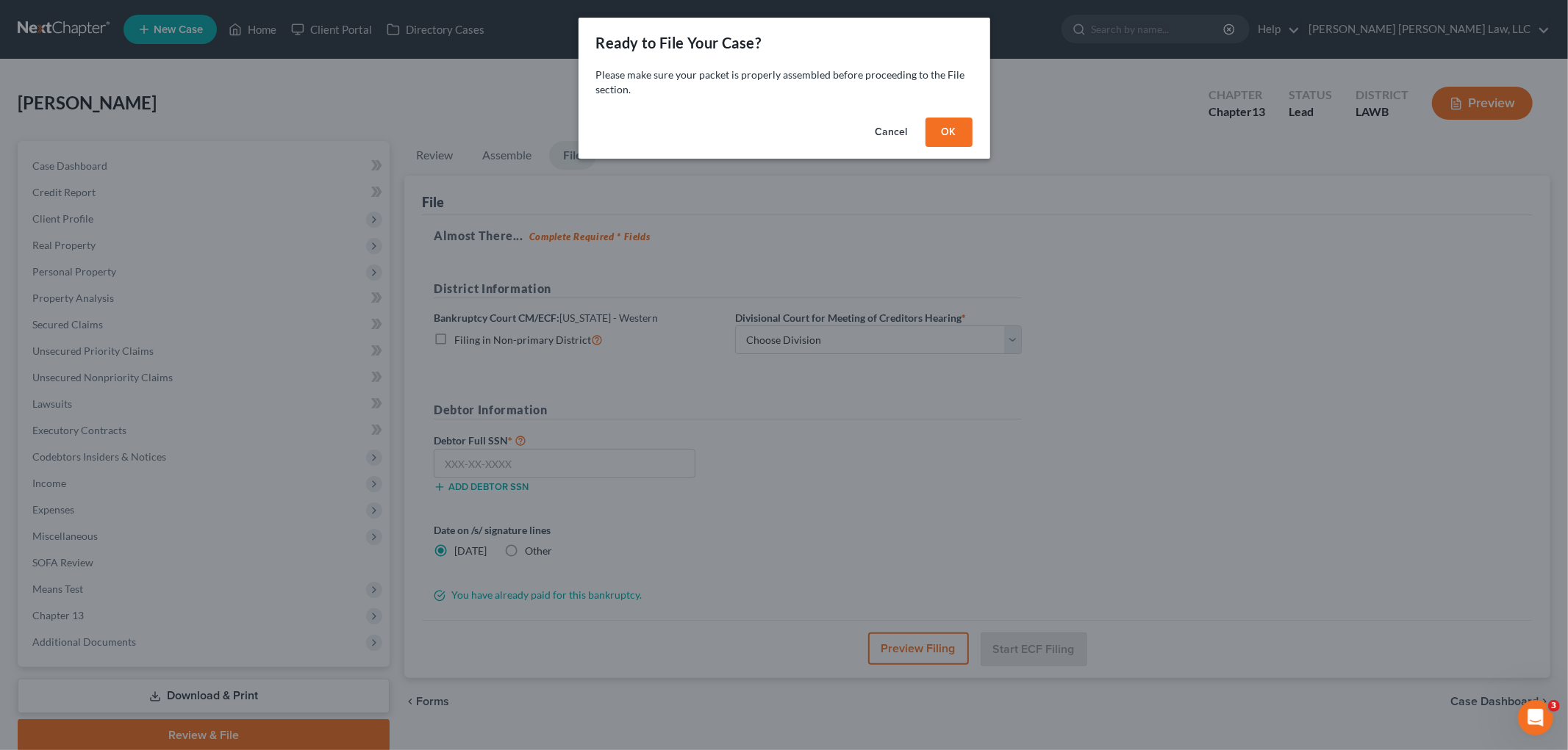
click at [943, 133] on button "OK" at bounding box center [949, 132] width 47 height 29
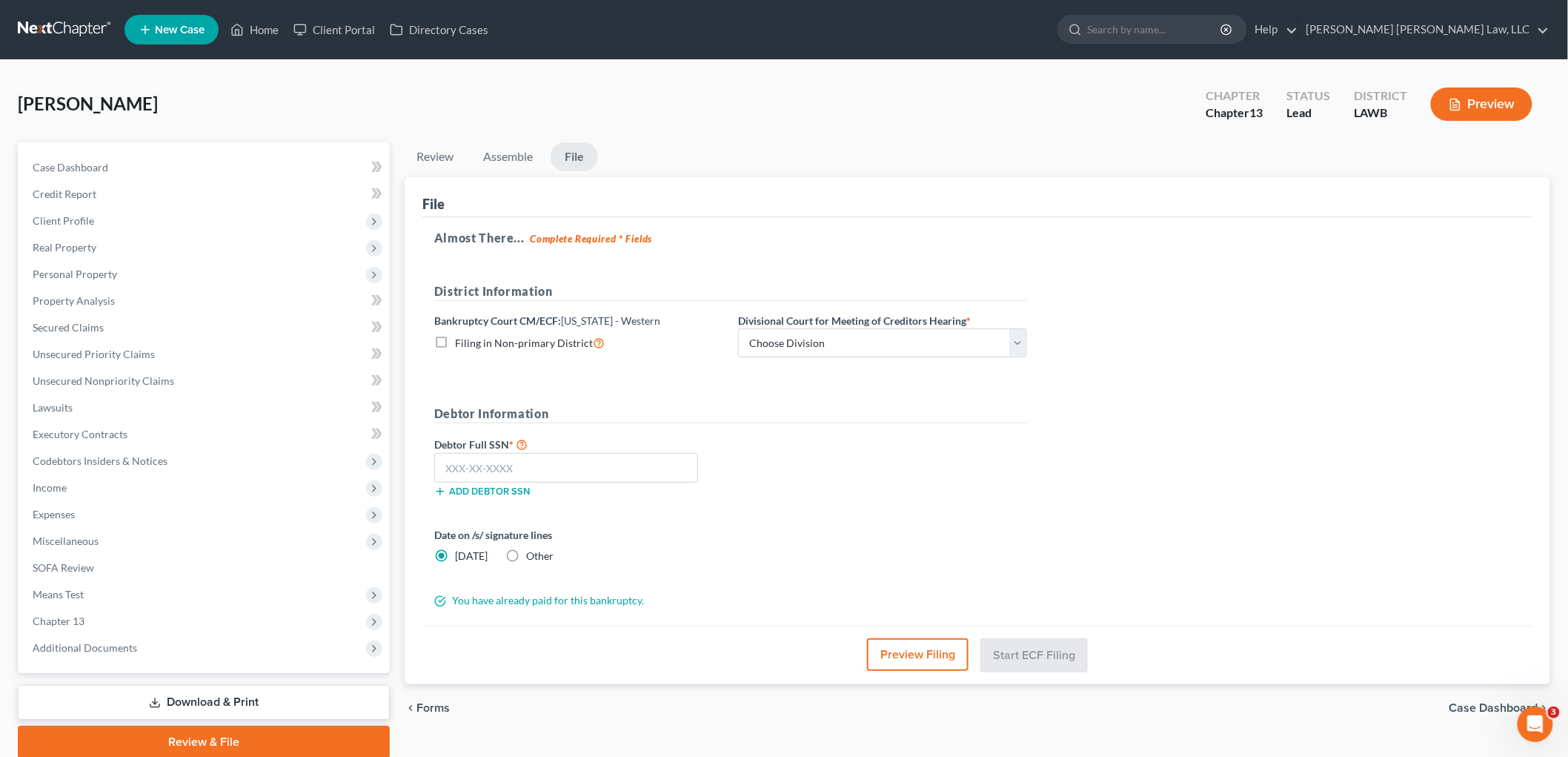
click at [455, 342] on label "Filing in Non-primary District" at bounding box center [530, 342] width 150 height 17
click at [461, 342] on input "Filing in Non-primary District" at bounding box center [466, 339] width 10 height 10
checkbox input "true"
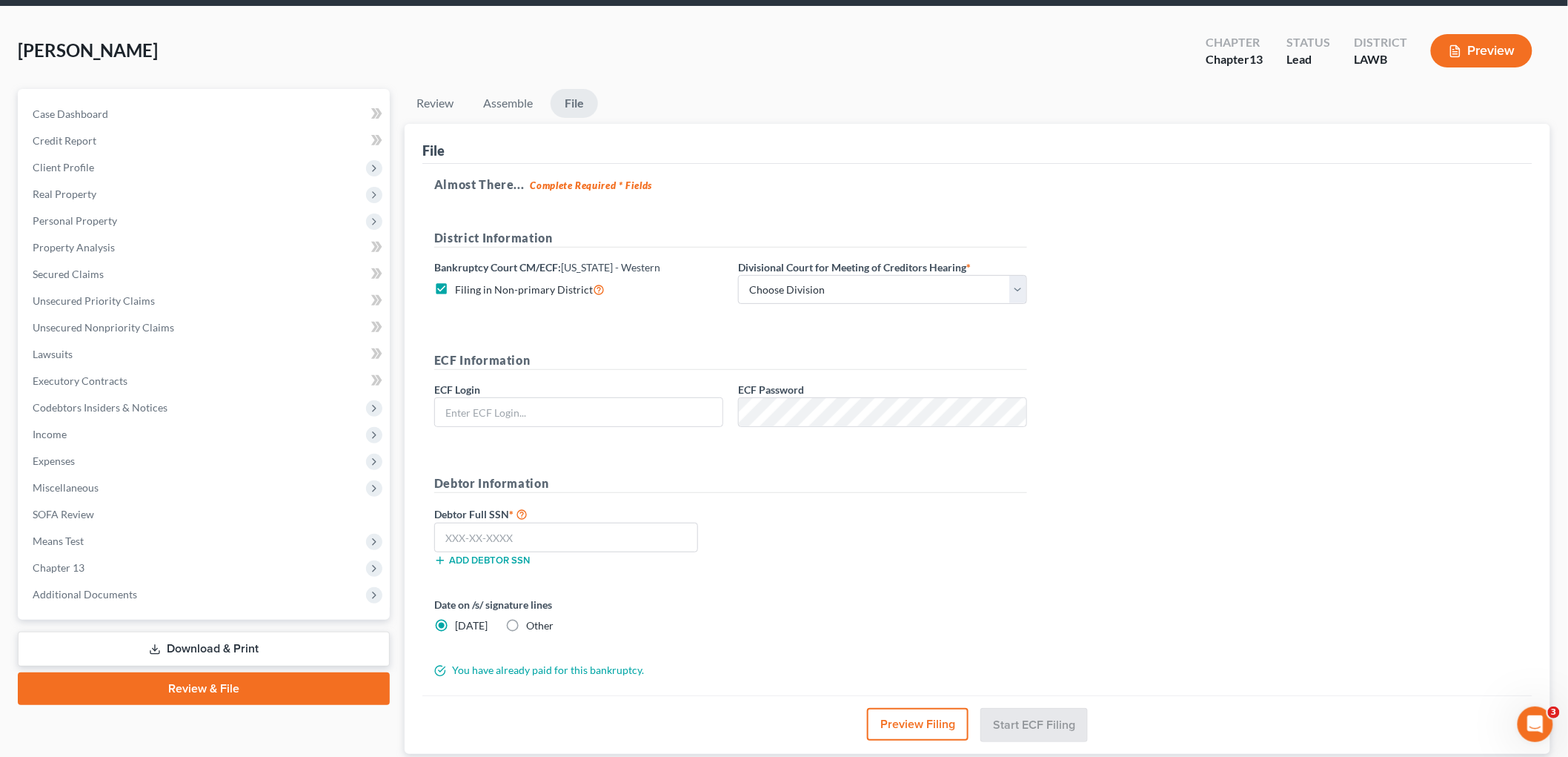
scroll to position [82, 0]
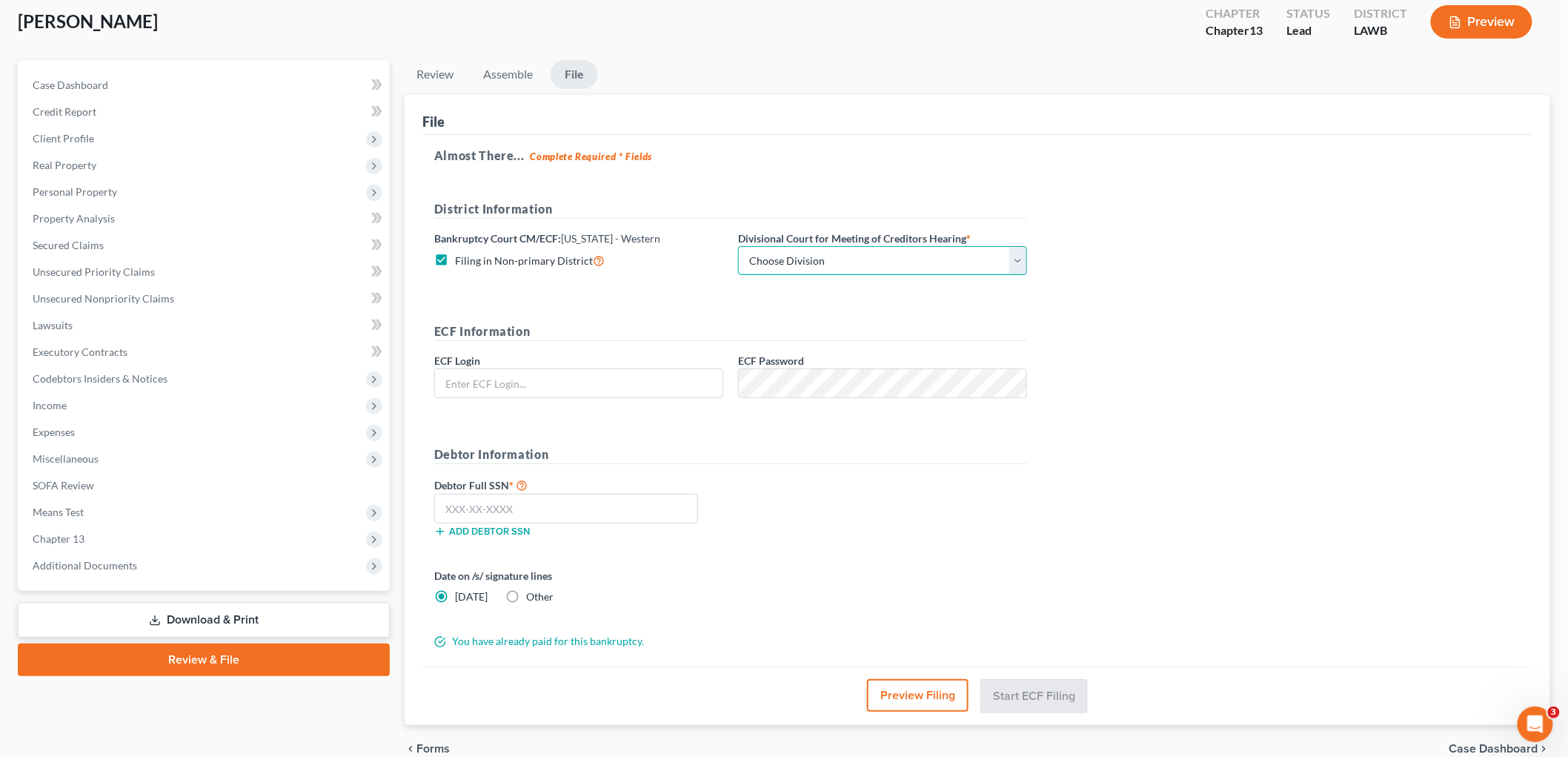
click at [838, 253] on select "Choose Division Alexandria Lafayette-Opelousas Lake Charles Monroe Shreveport" at bounding box center [883, 260] width 289 height 30
select select "3"
click at [739, 246] on select "Choose Division Alexandria Lafayette-Opelousas Lake Charles Monroe Shreveport" at bounding box center [883, 260] width 289 height 30
drag, startPoint x: 664, startPoint y: 400, endPoint x: 671, endPoint y: 396, distance: 8.1
click at [665, 400] on div "ECF Information ECF Login ECF Password" at bounding box center [730, 366] width 608 height 87
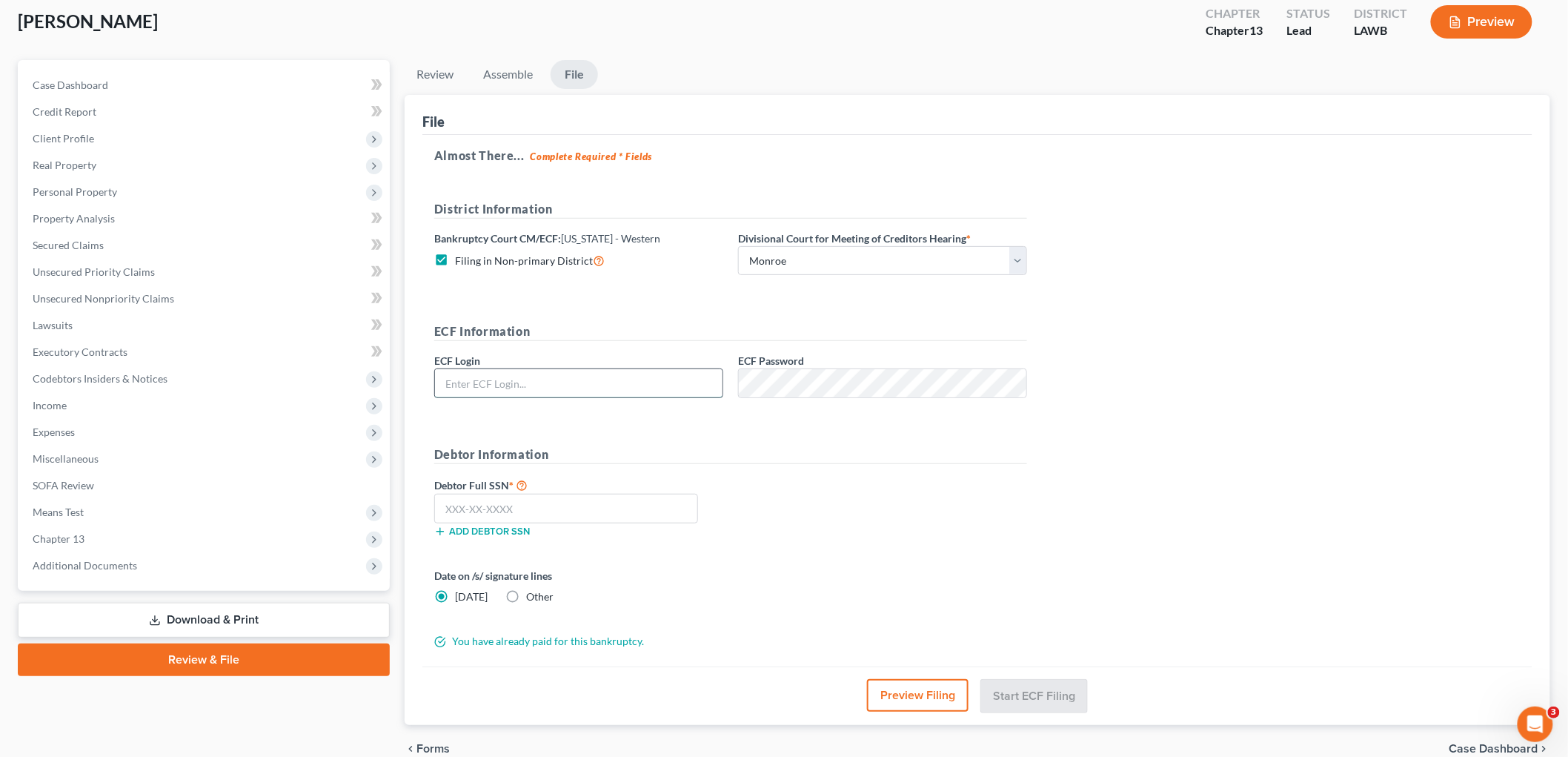
click at [673, 389] on input "text" at bounding box center [578, 383] width 287 height 28
type input "eoyoung3p"
click at [567, 508] on input "text" at bounding box center [566, 508] width 264 height 30
type input "436-67-0742"
click at [1027, 691] on button "Start ECF Filing" at bounding box center [1034, 696] width 106 height 32
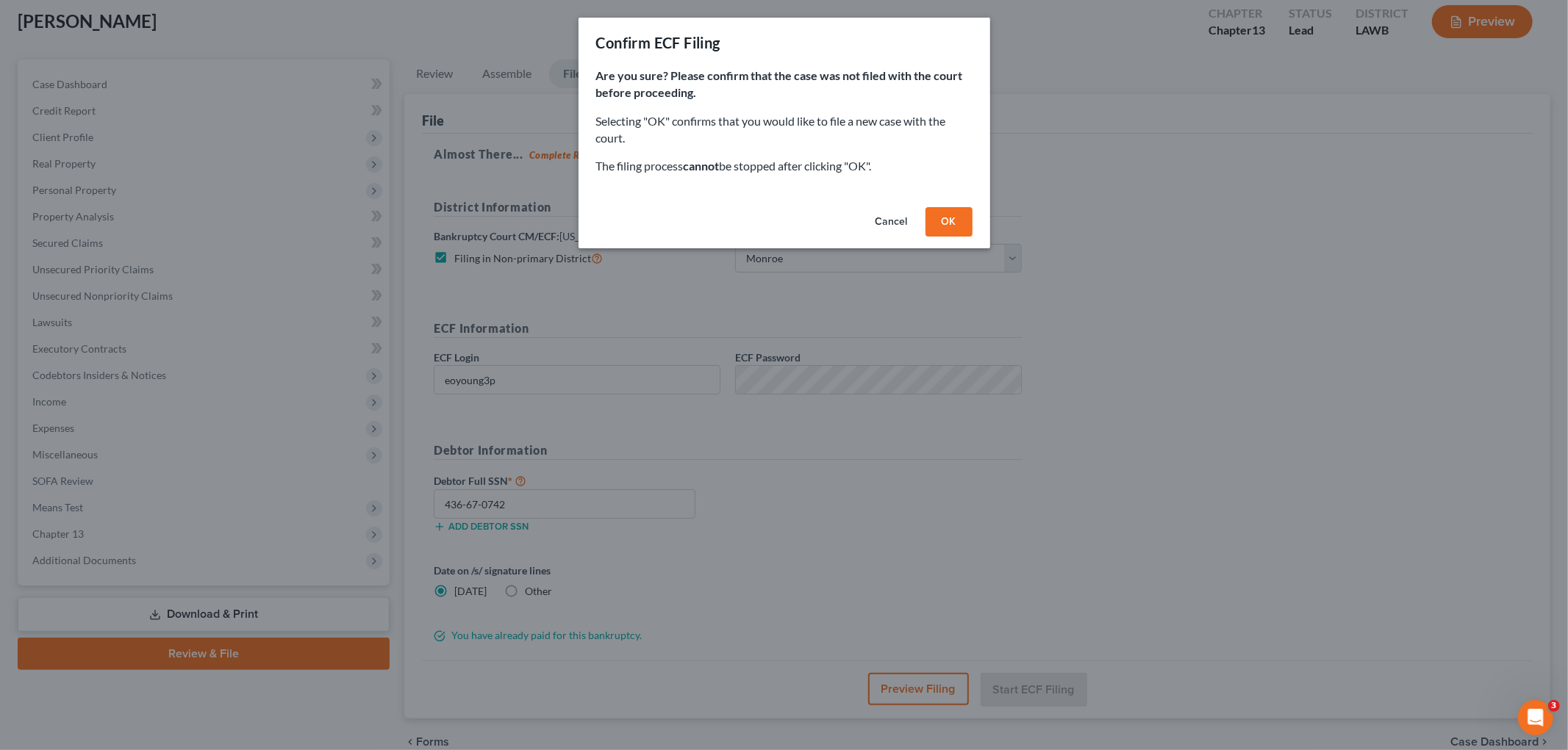
click at [952, 210] on button "OK" at bounding box center [949, 221] width 47 height 29
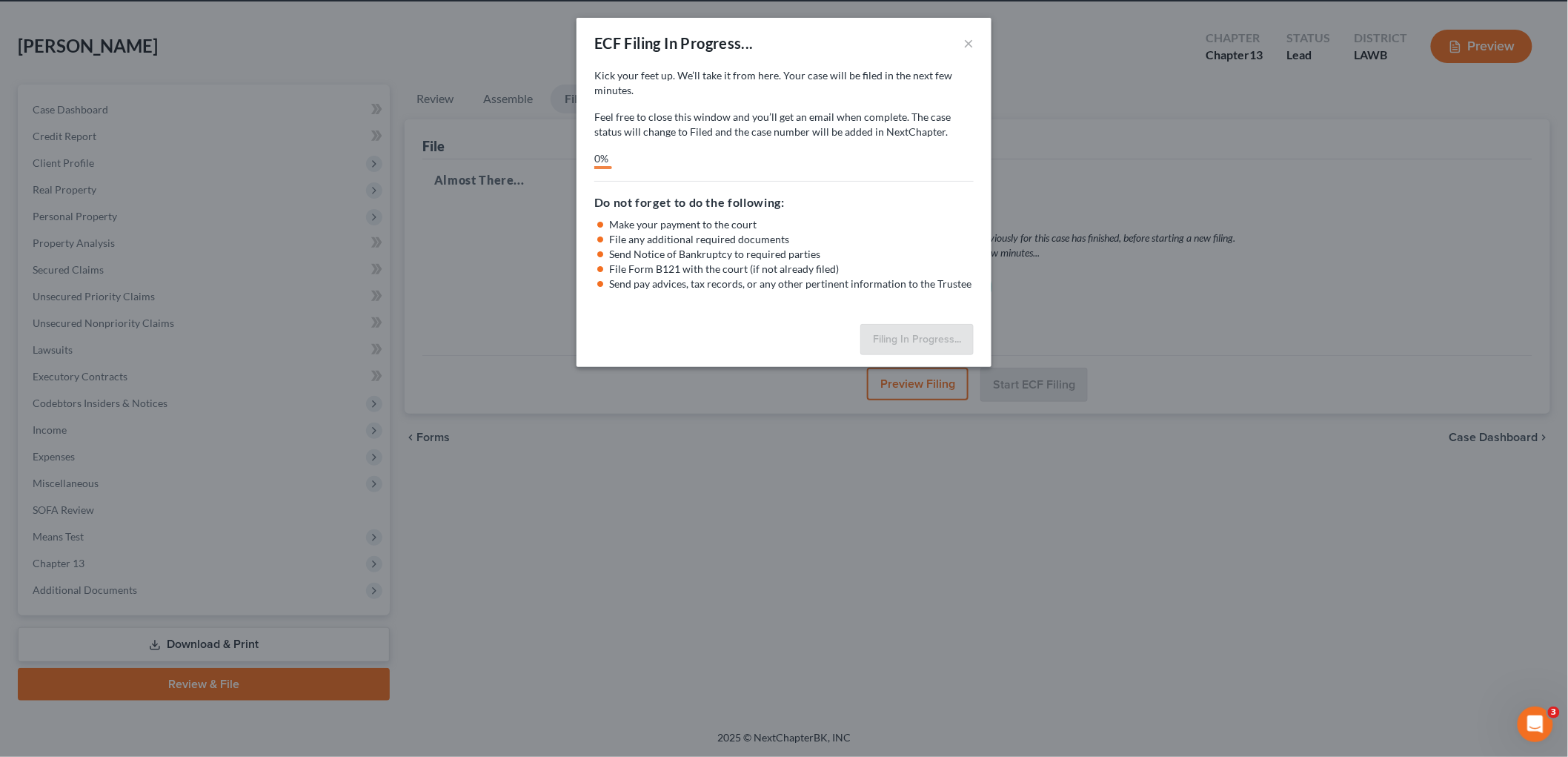
scroll to position [56, 0]
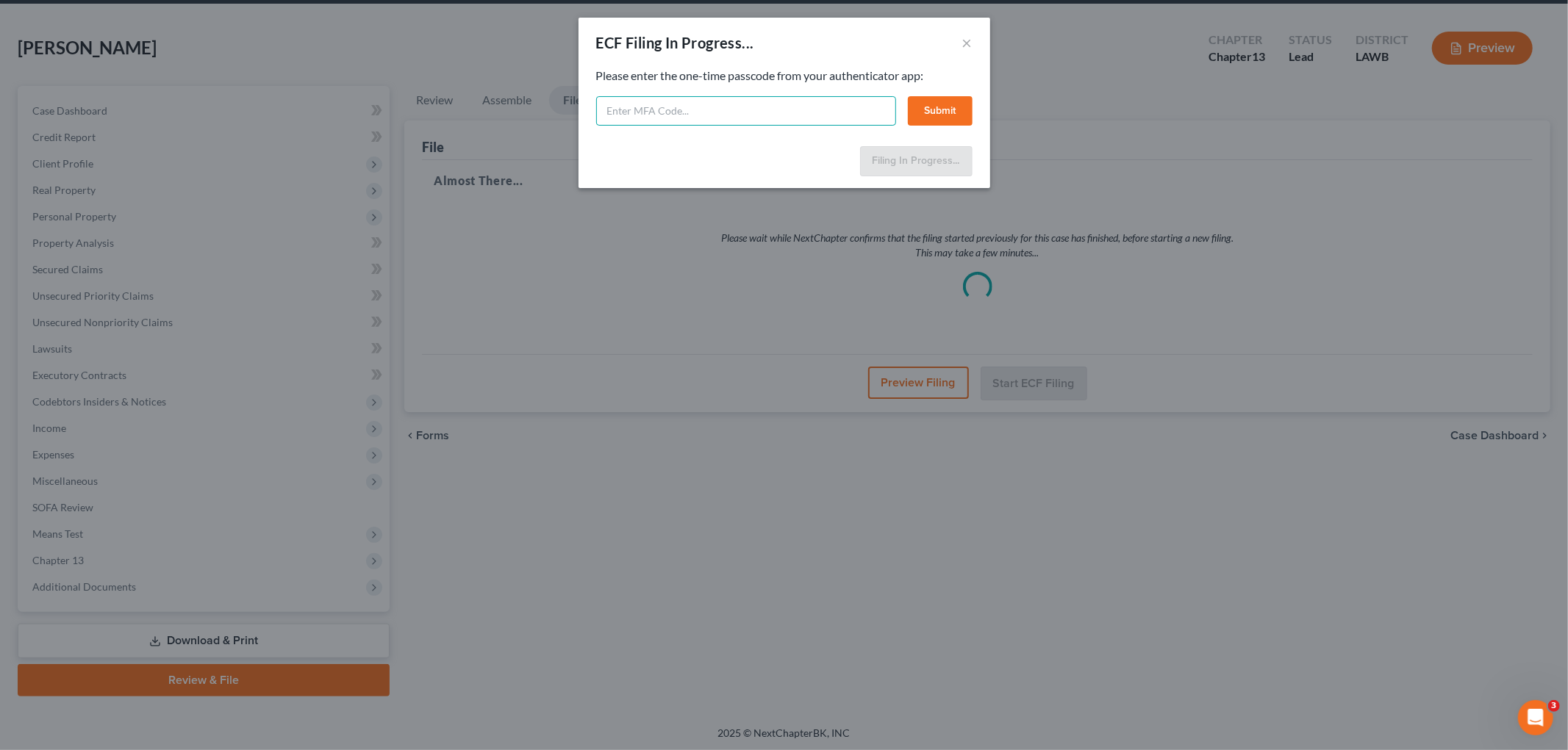
click at [612, 111] on input "text" at bounding box center [746, 111] width 300 height 29
type input "261059"
click at [929, 104] on button "Submit" at bounding box center [940, 111] width 64 height 29
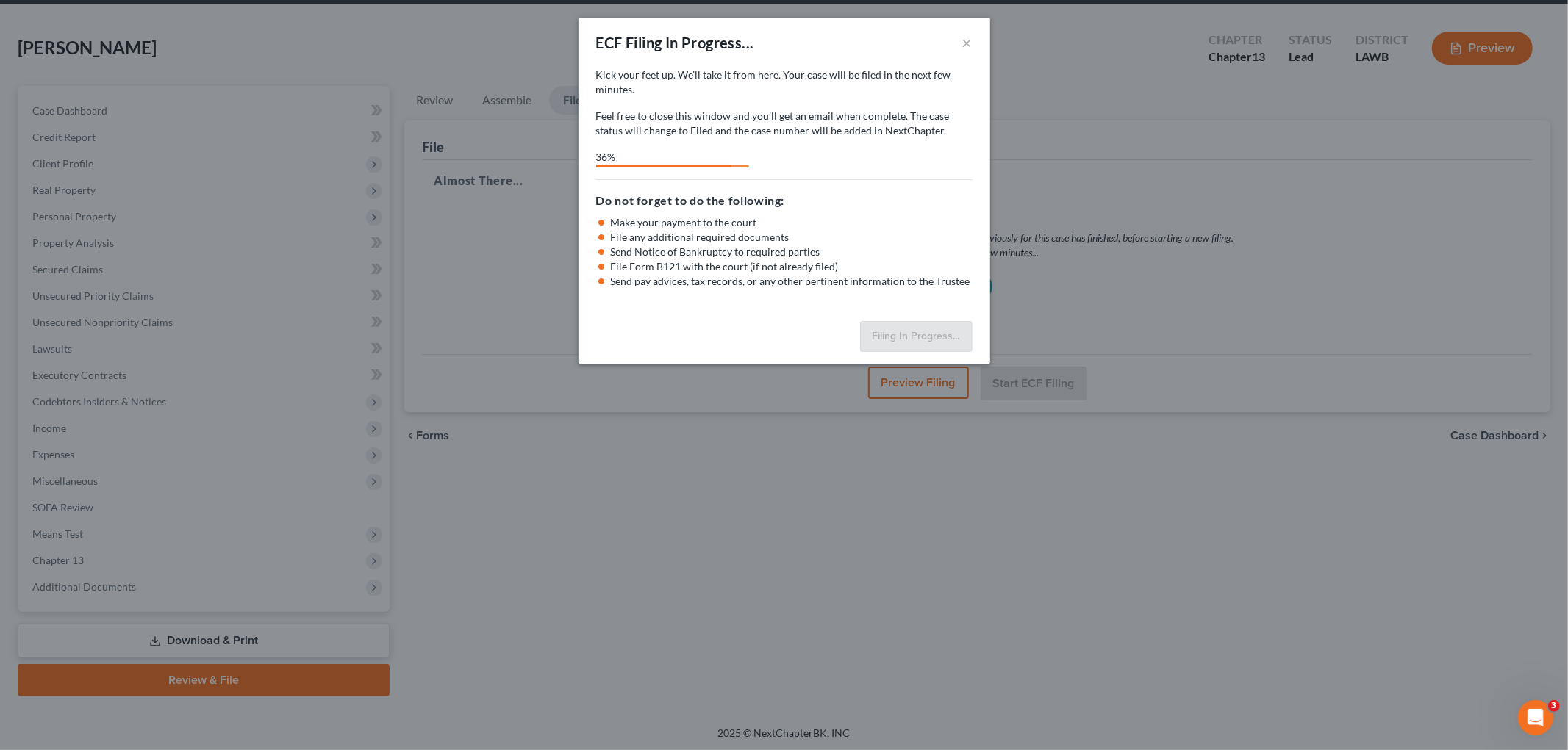
select select "3"
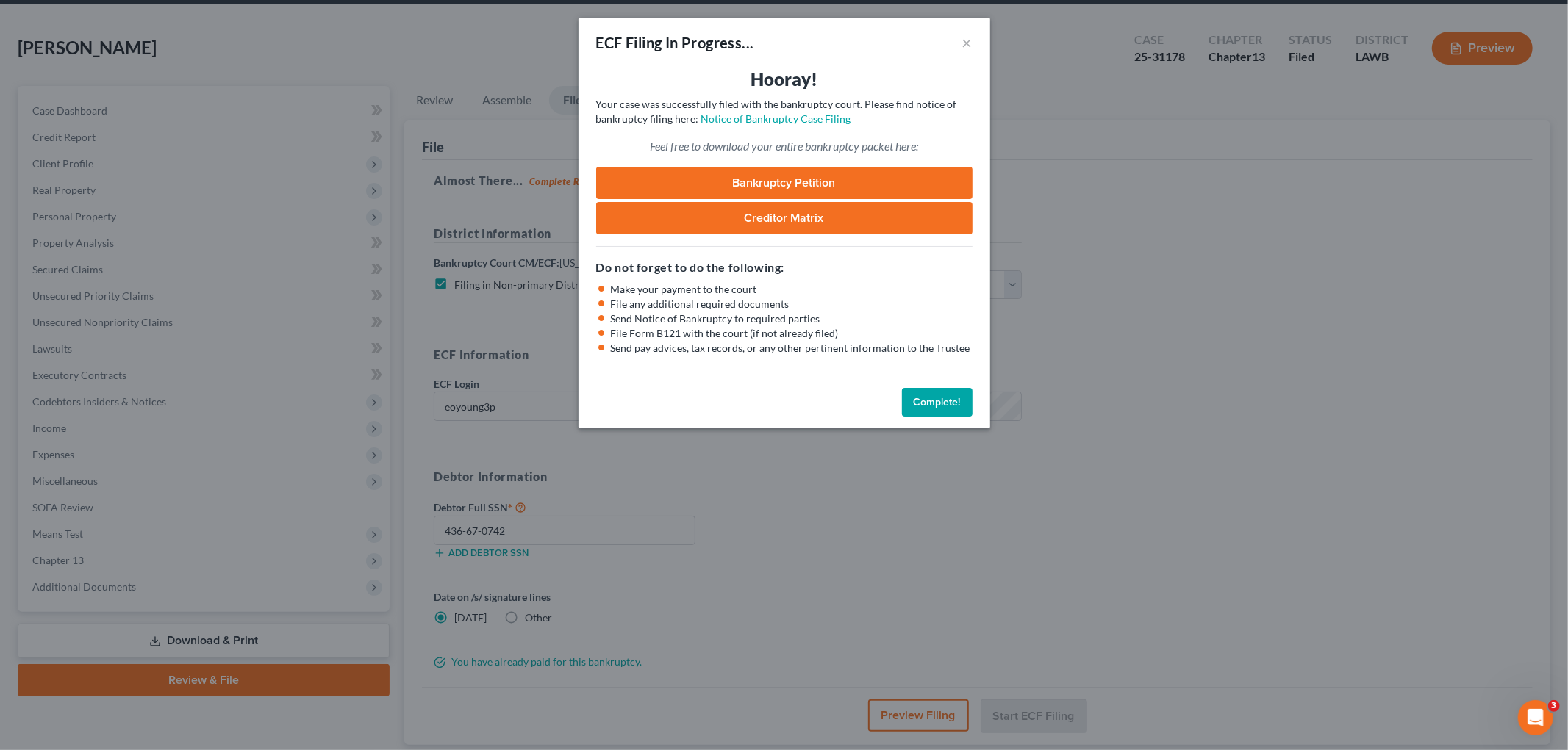
click at [922, 403] on button "Complete!" at bounding box center [937, 402] width 71 height 29
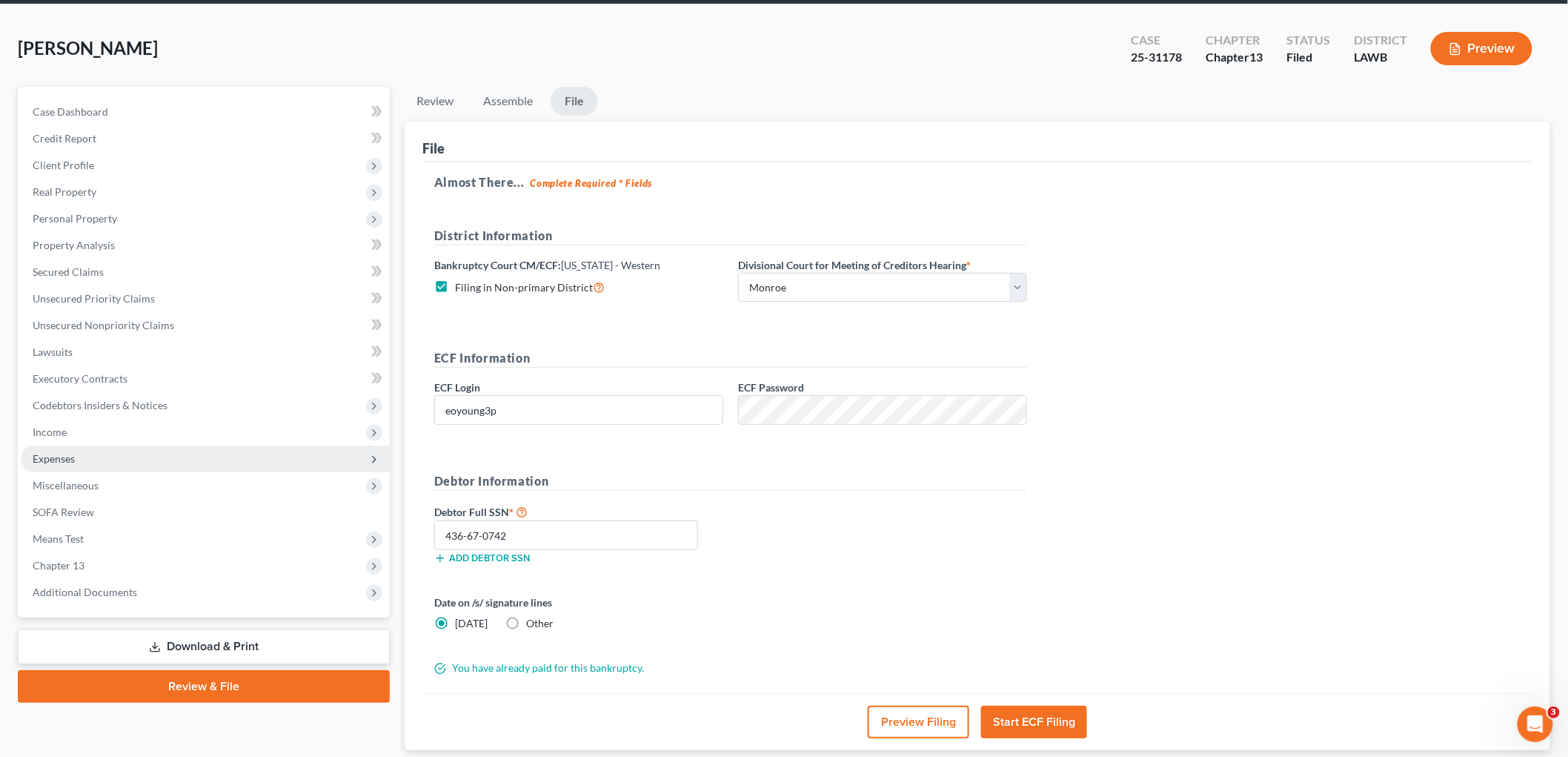
click at [131, 460] on span "Expenses" at bounding box center [205, 460] width 369 height 27
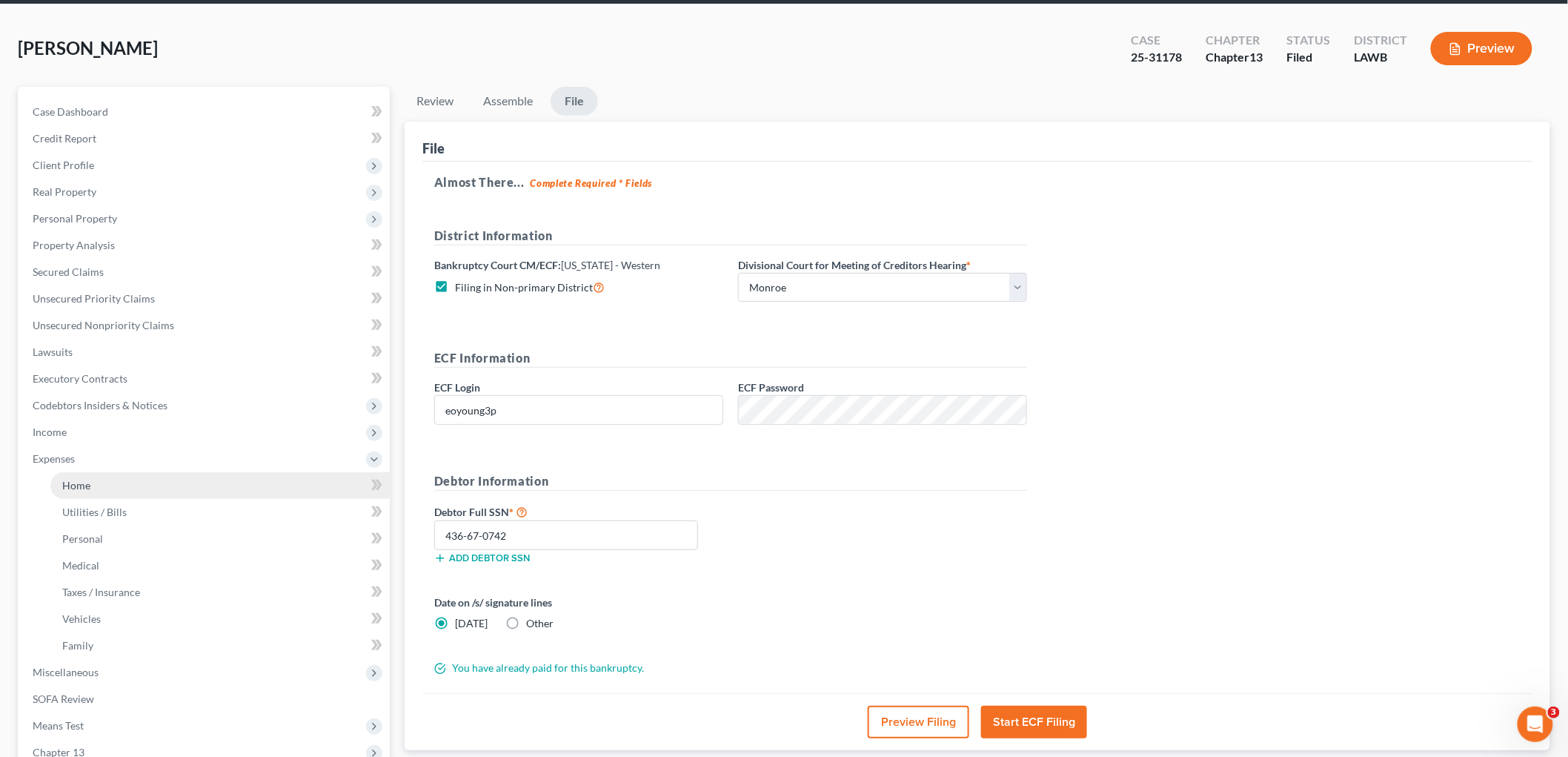
click at [95, 486] on link "Home" at bounding box center [220, 486] width 340 height 27
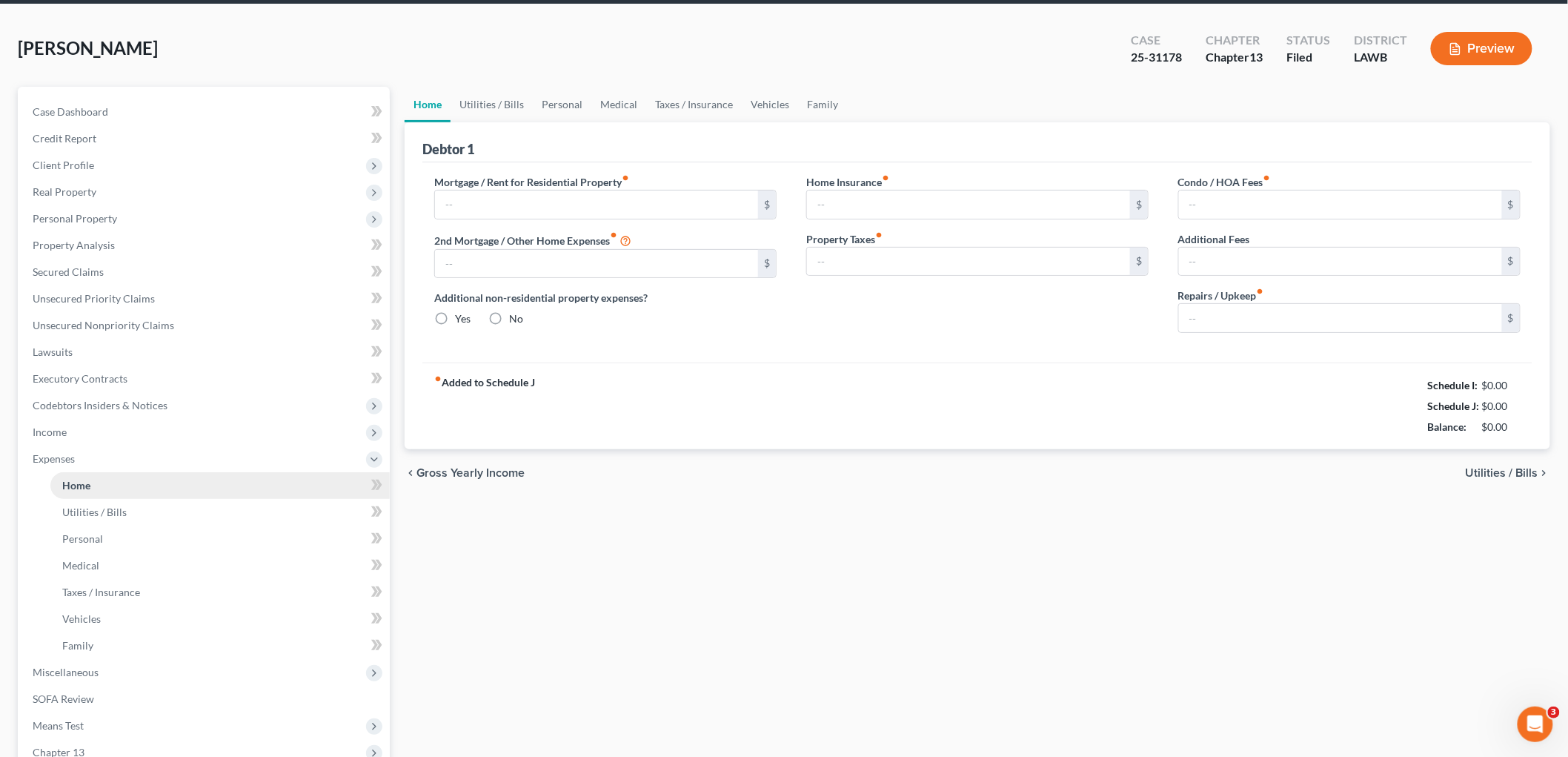
scroll to position [16, 0]
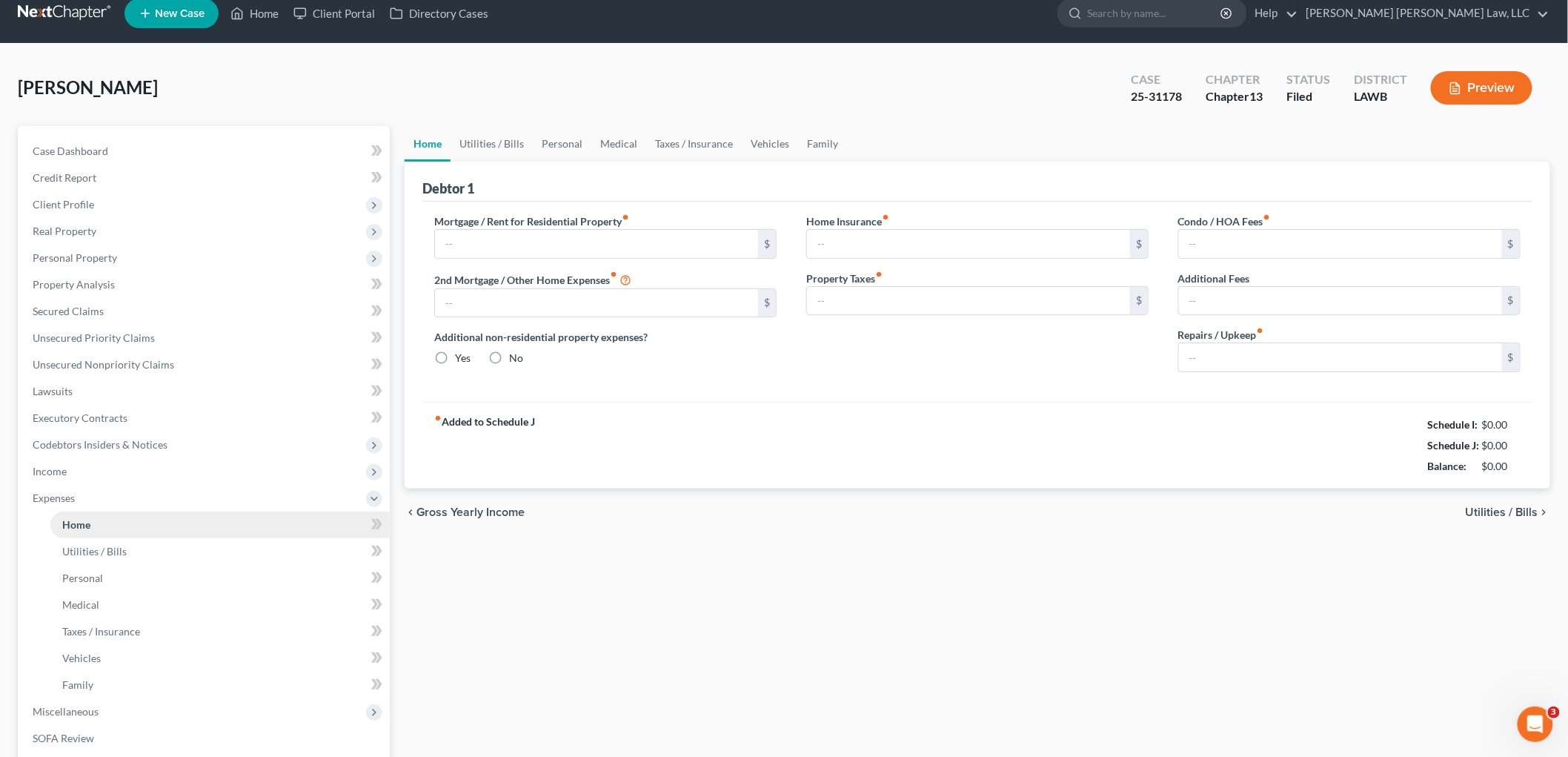
type input "825.00"
type input "0.00"
radio input "true"
type input "0.00"
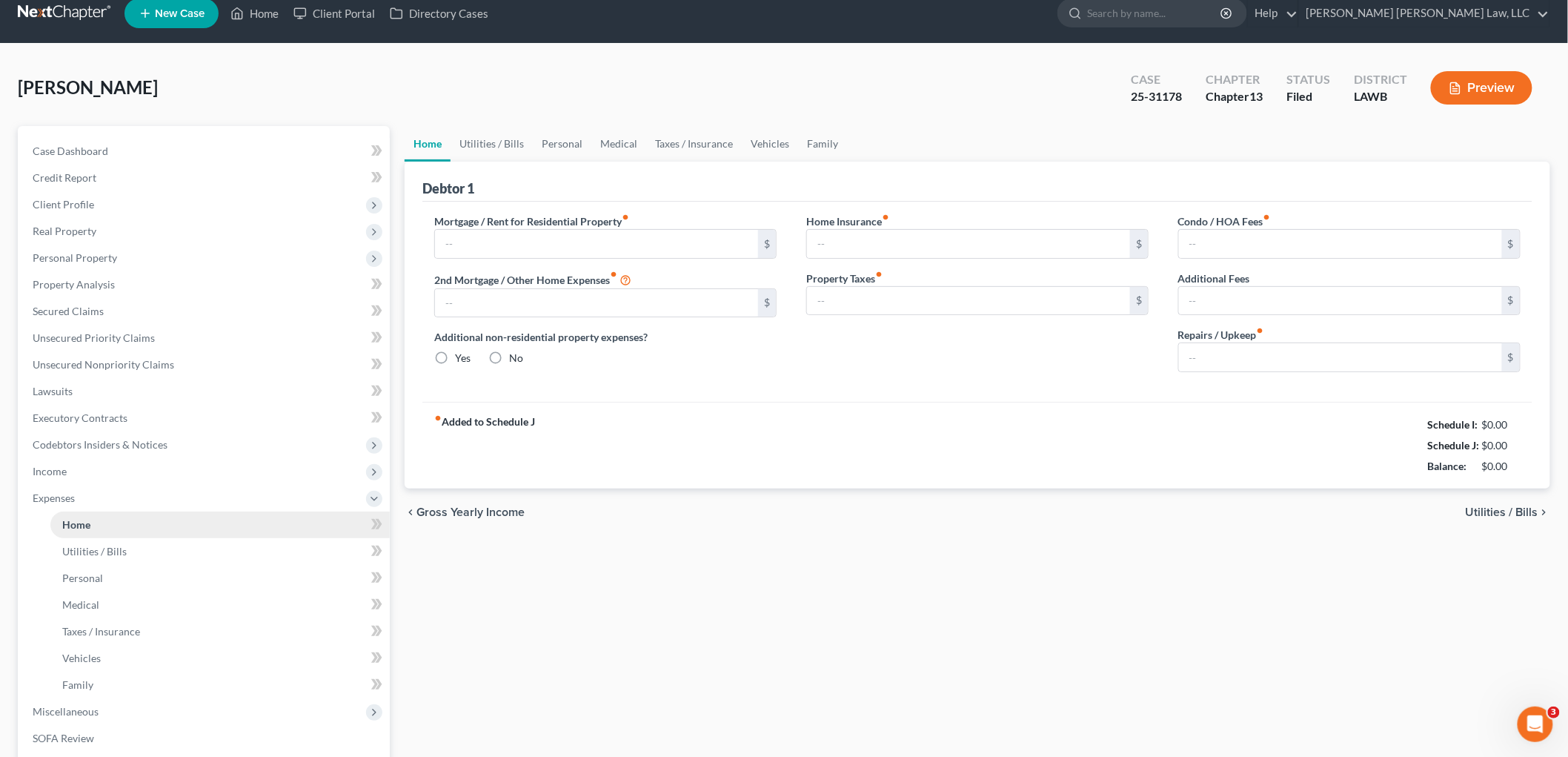
type input "0.00"
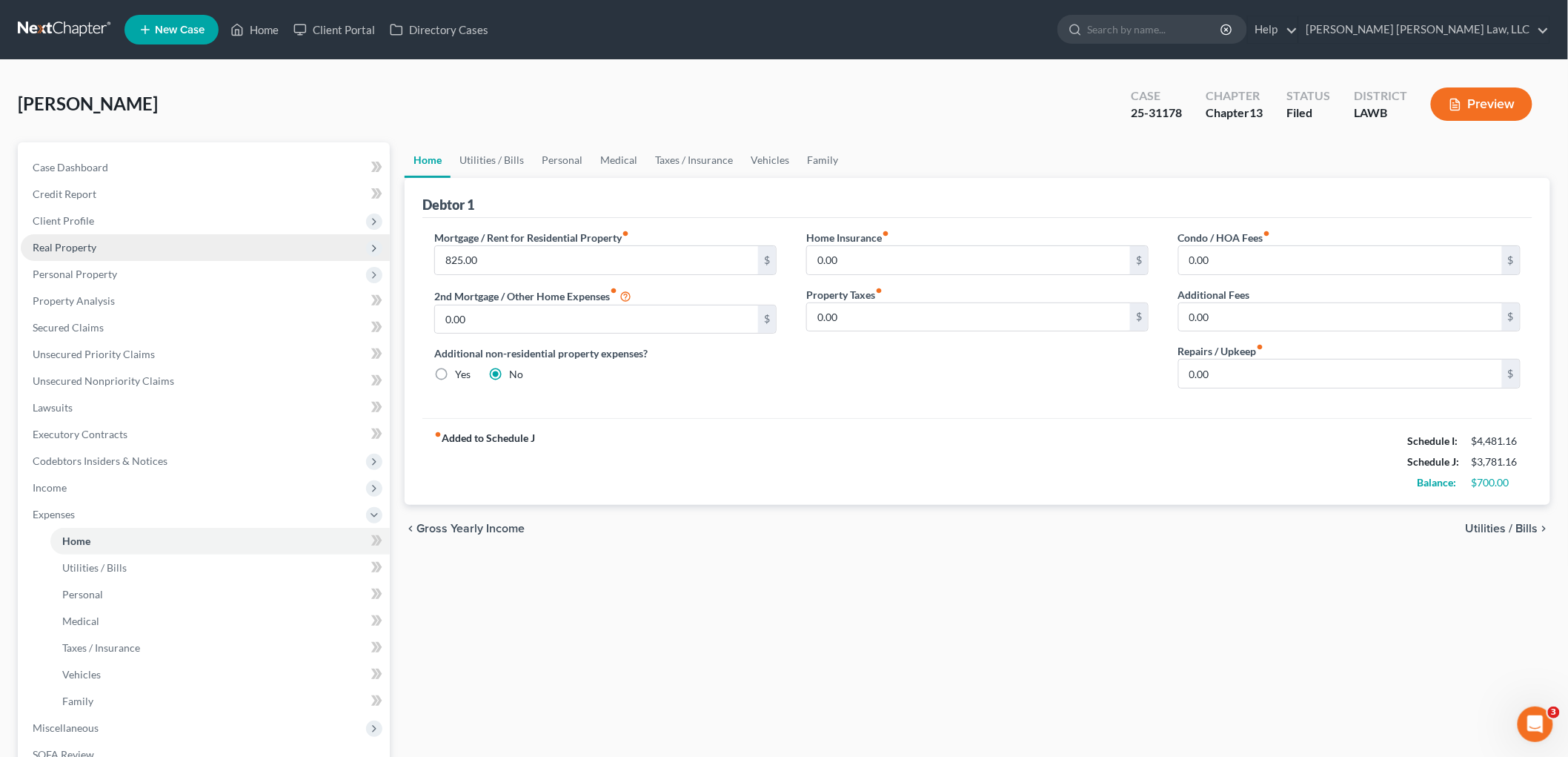
drag, startPoint x: 54, startPoint y: 209, endPoint x: 76, endPoint y: 242, distance: 39.7
click at [54, 209] on span "Client Profile" at bounding box center [205, 221] width 369 height 27
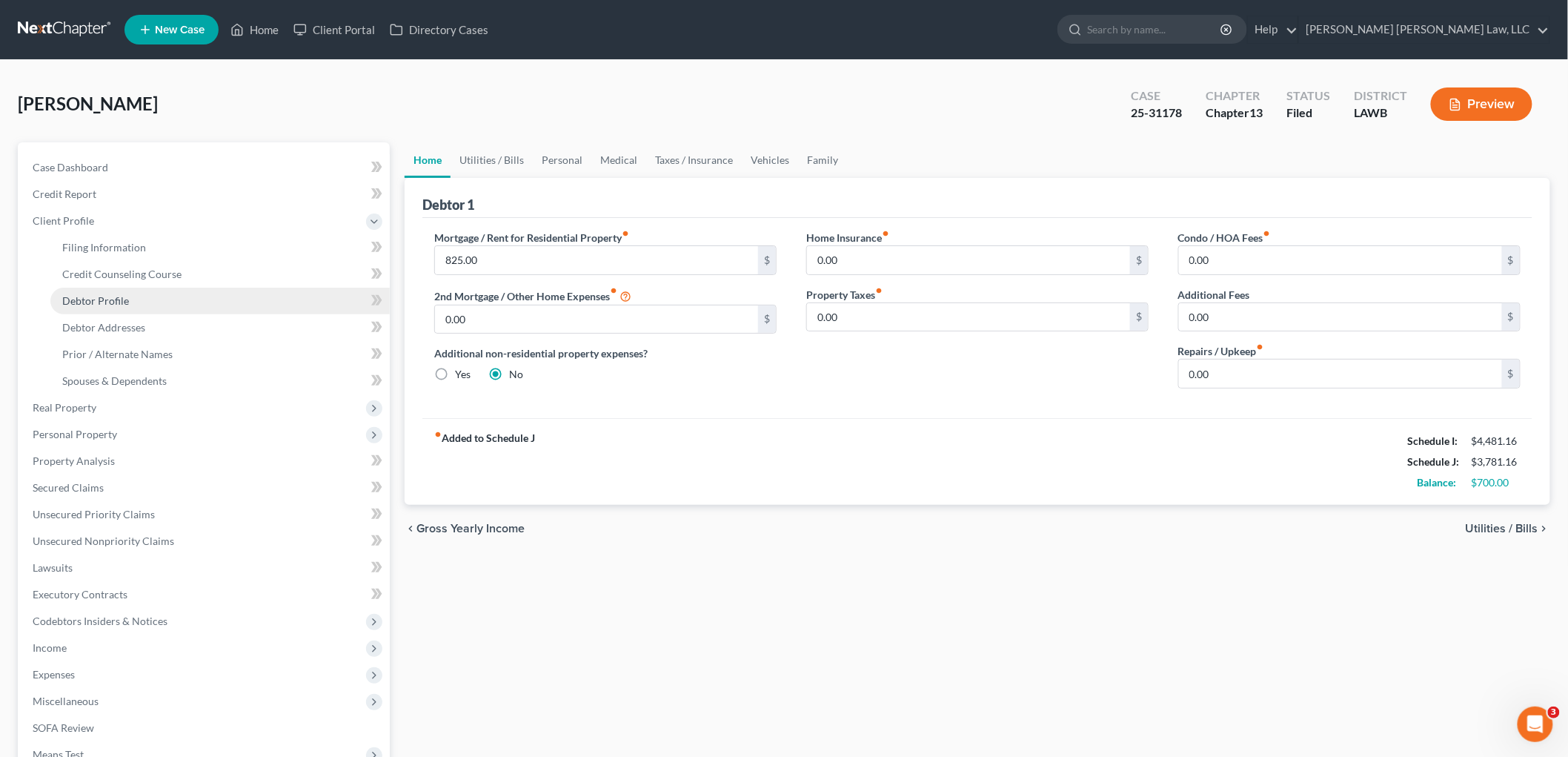
click at [104, 306] on span "Debtor Profile" at bounding box center [95, 301] width 67 height 13
select select "0"
select select "3"
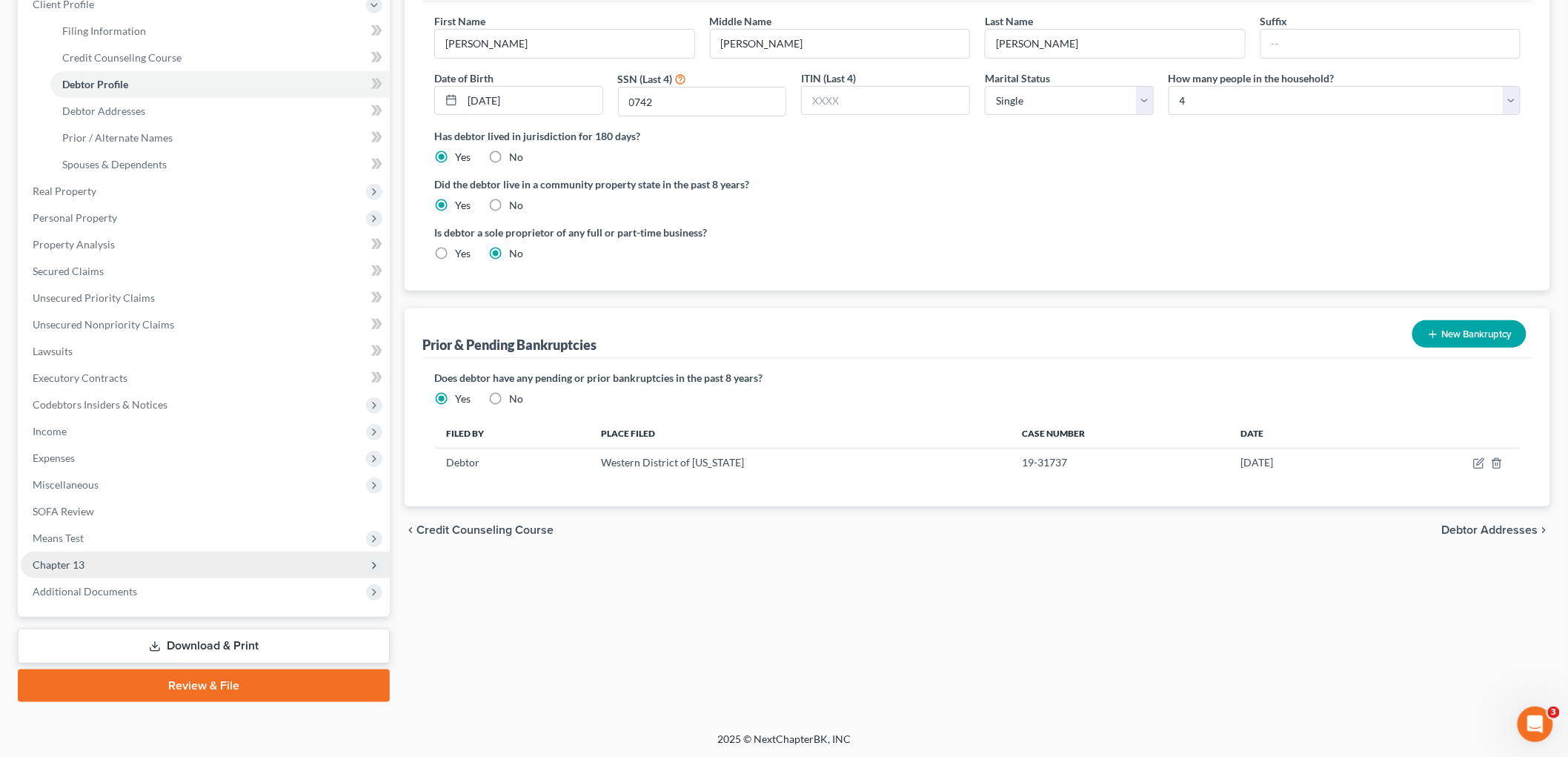
click at [126, 568] on span "Chapter 13" at bounding box center [205, 565] width 369 height 27
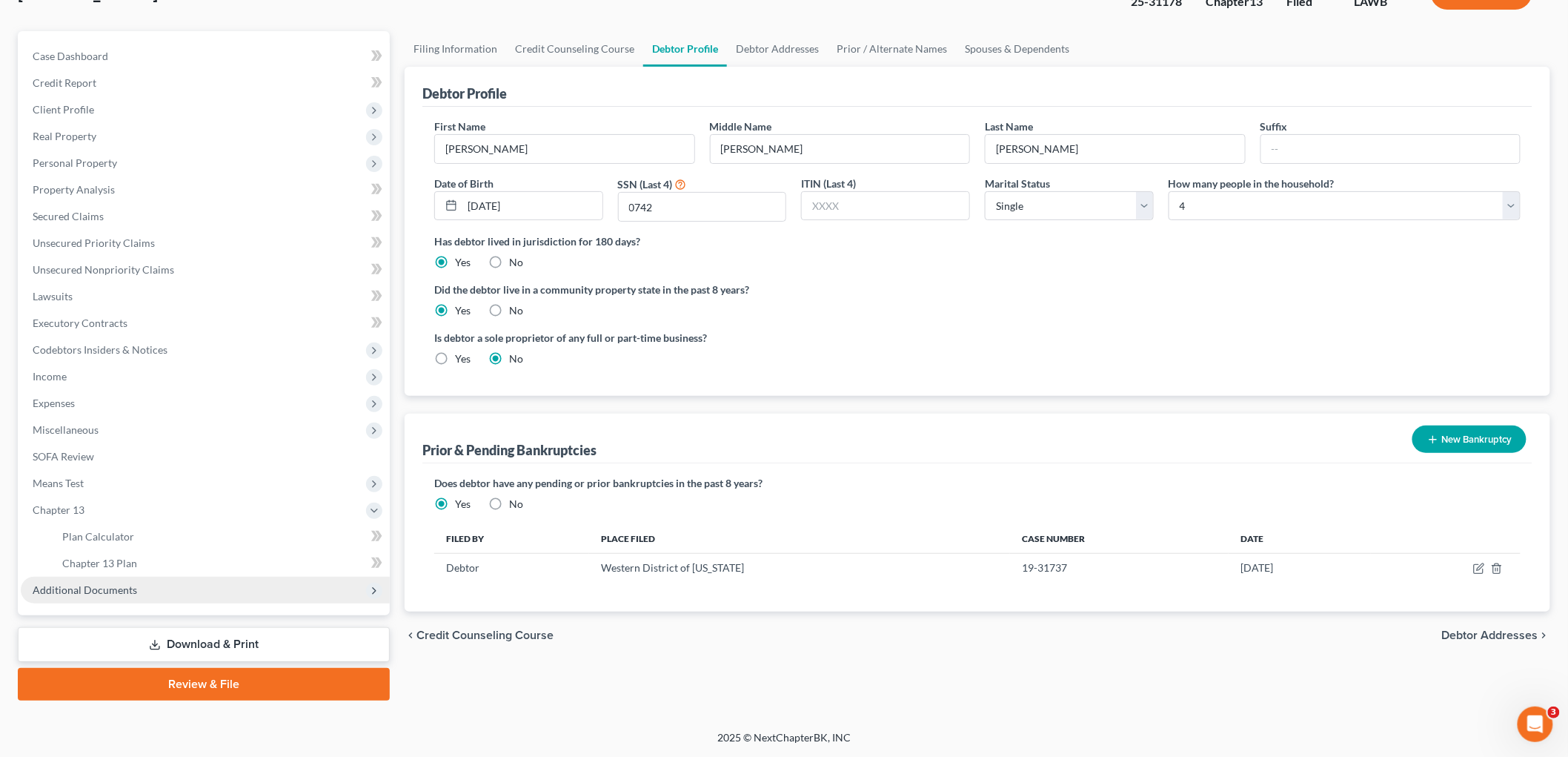
scroll to position [109, 0]
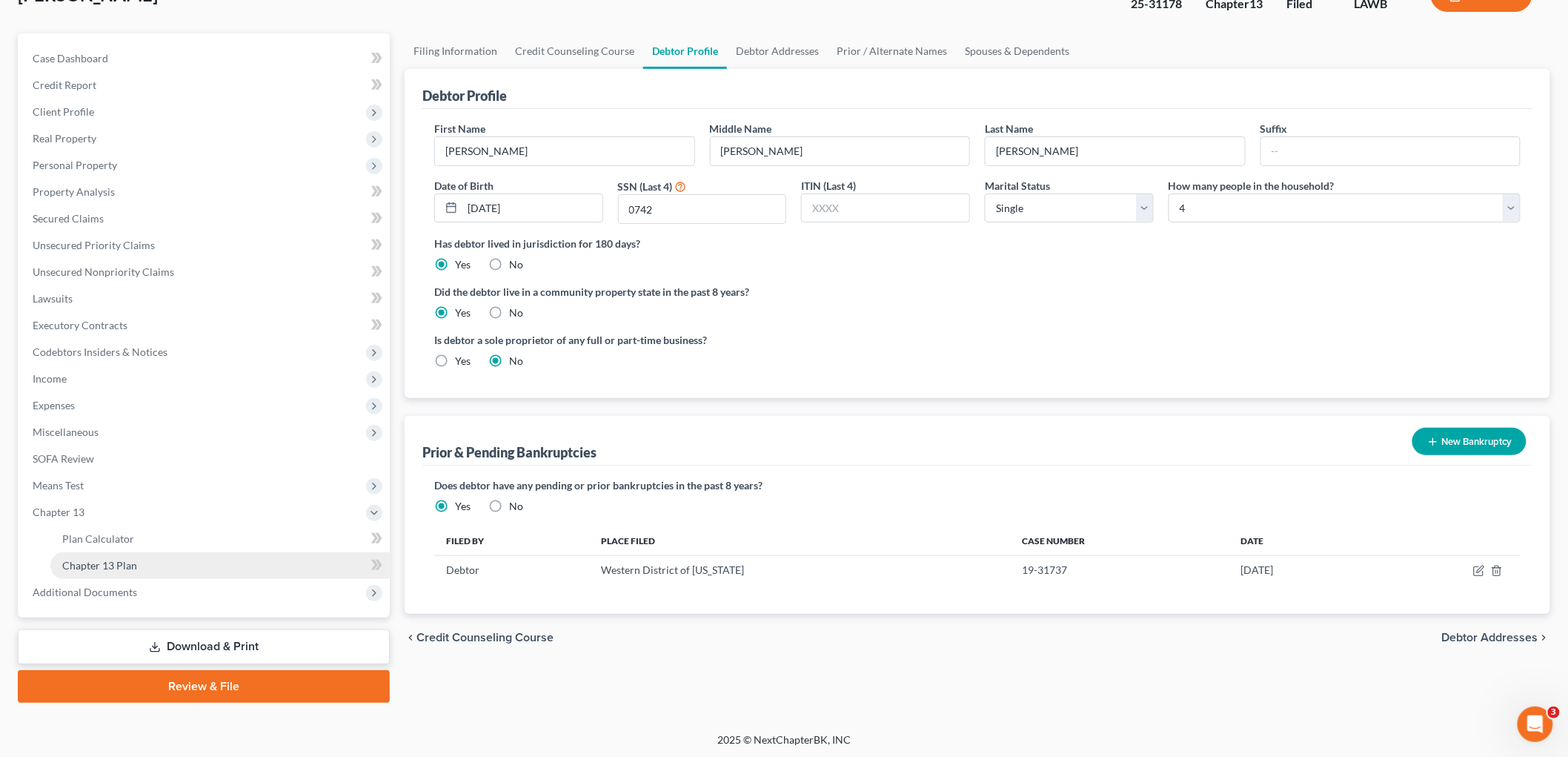
click at [127, 563] on span "Chapter 13 Plan" at bounding box center [99, 565] width 75 height 13
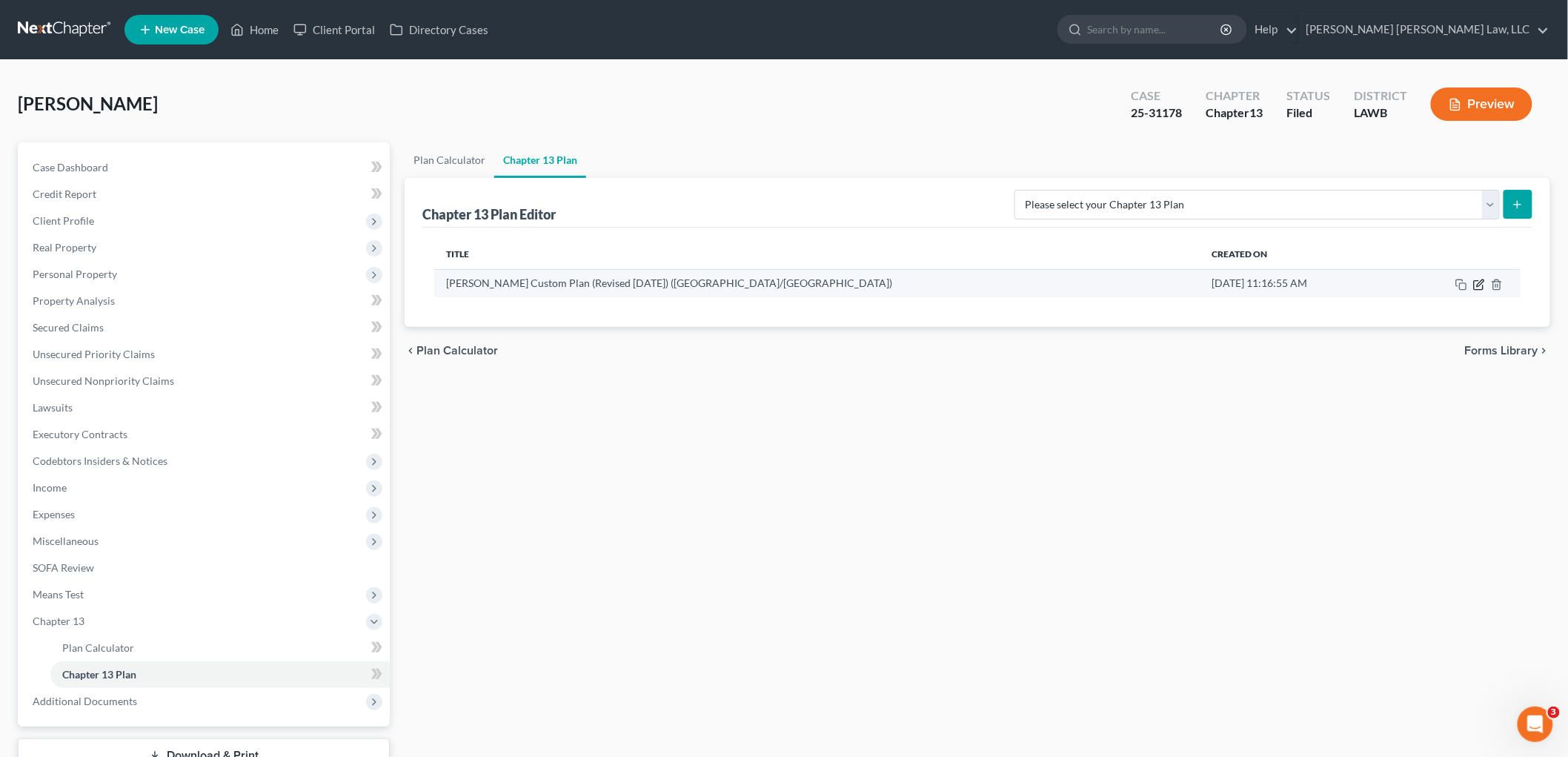
click at [1475, 287] on icon "button" at bounding box center [1479, 284] width 12 height 12
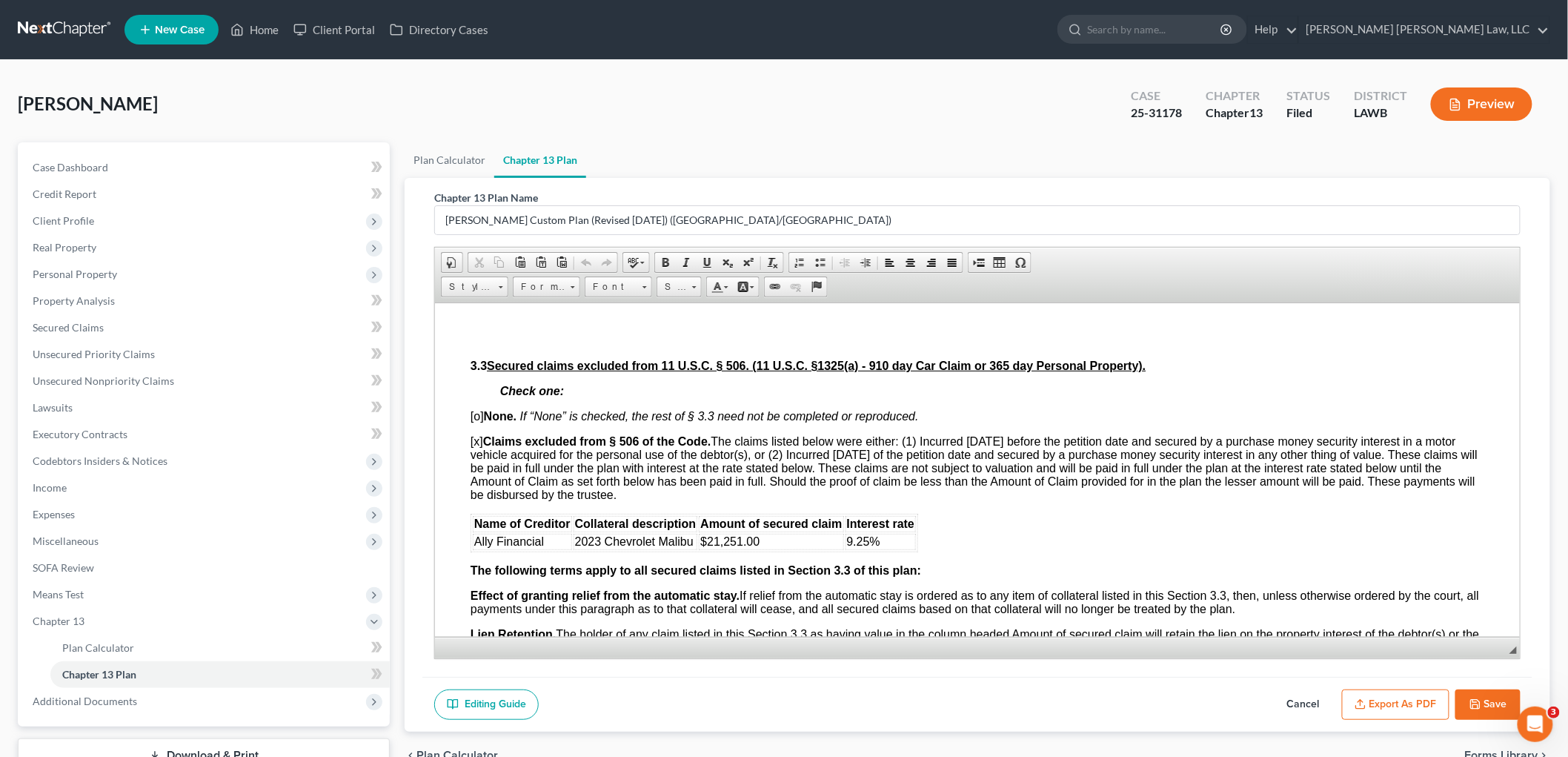
scroll to position [1483, 0]
click at [1320, 699] on button "Cancel" at bounding box center [1303, 705] width 65 height 32
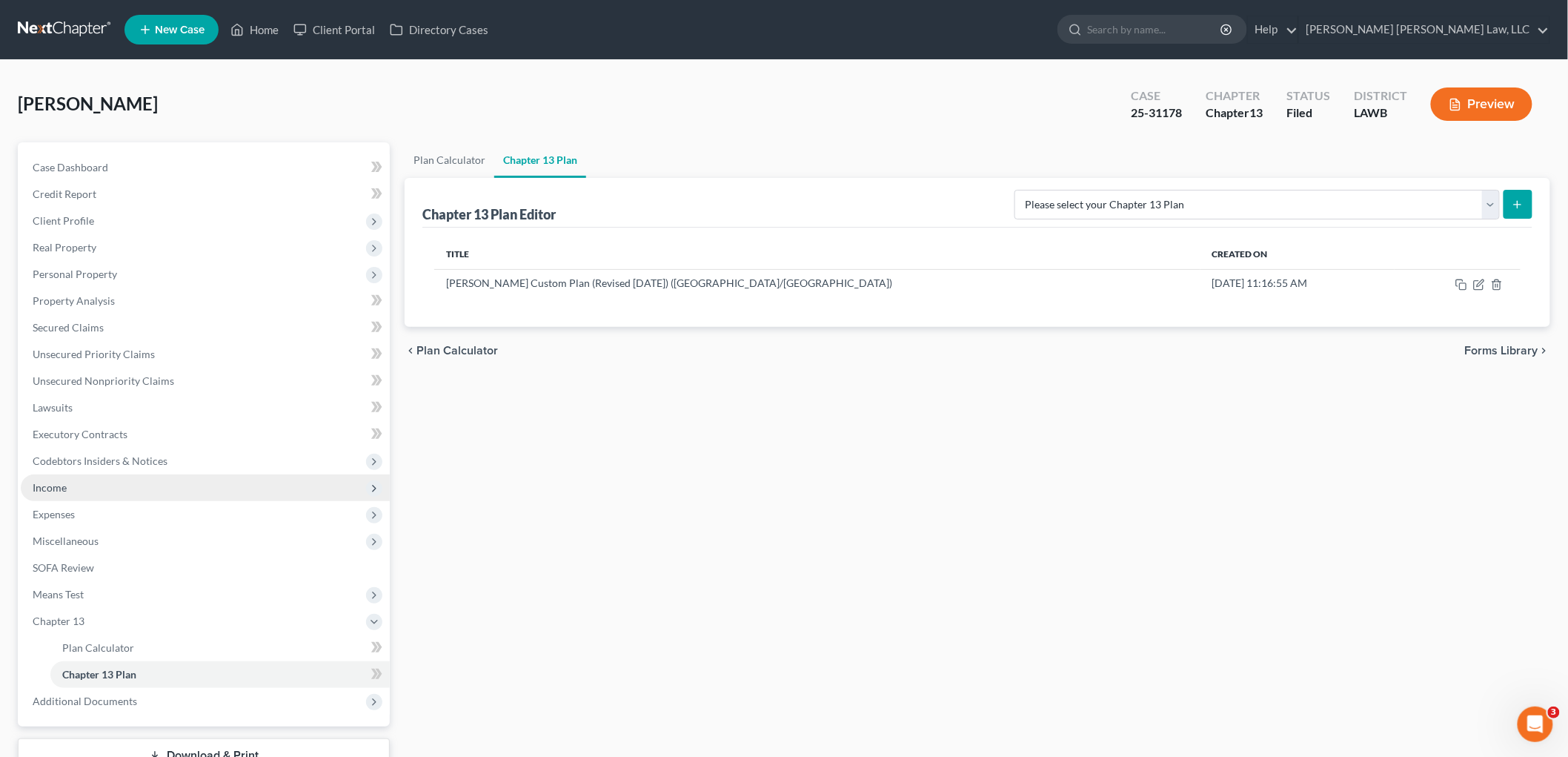
click at [90, 485] on span "Income" at bounding box center [205, 488] width 369 height 27
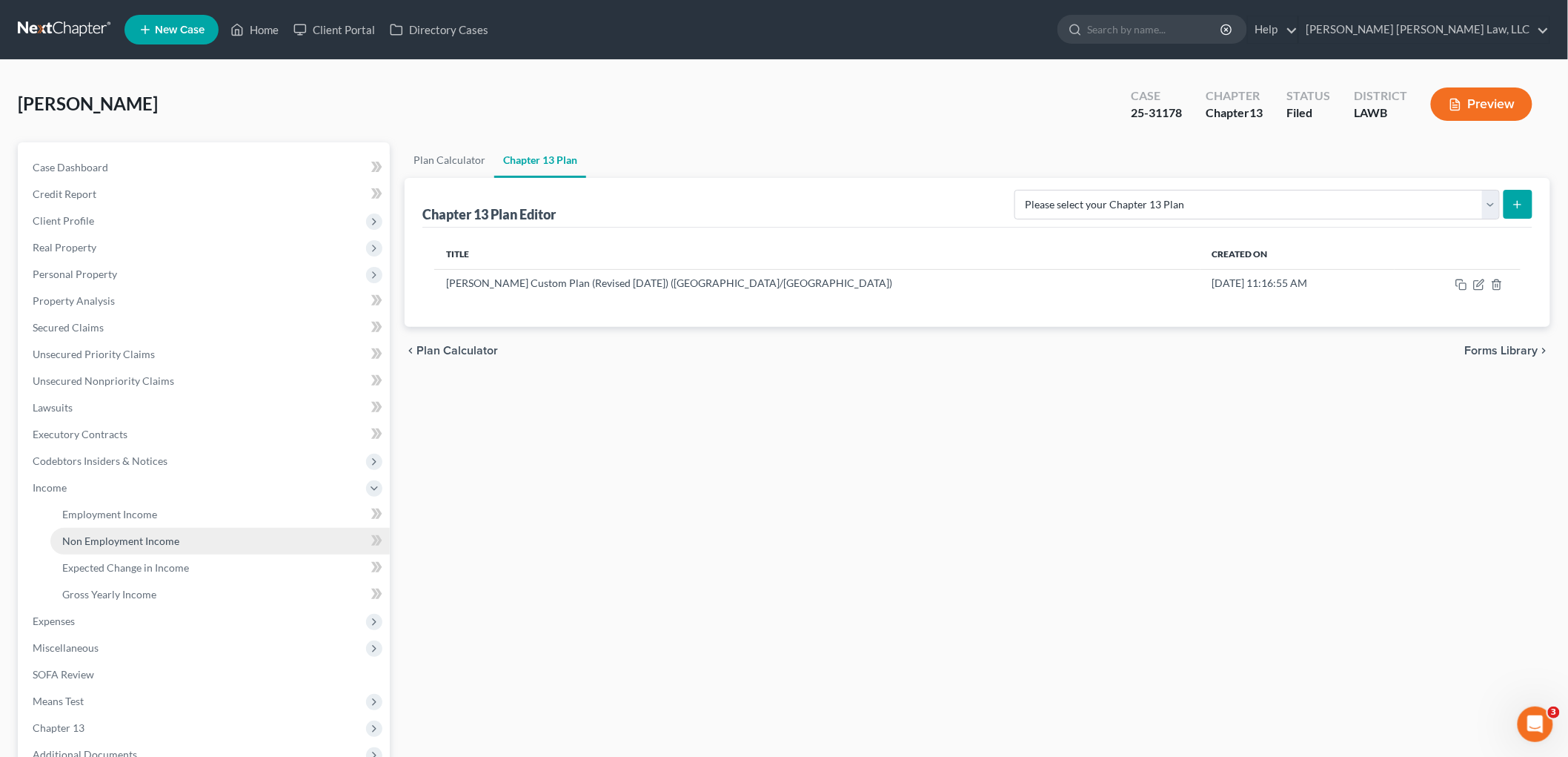
click at [95, 532] on link "Non Employment Income" at bounding box center [220, 542] width 340 height 27
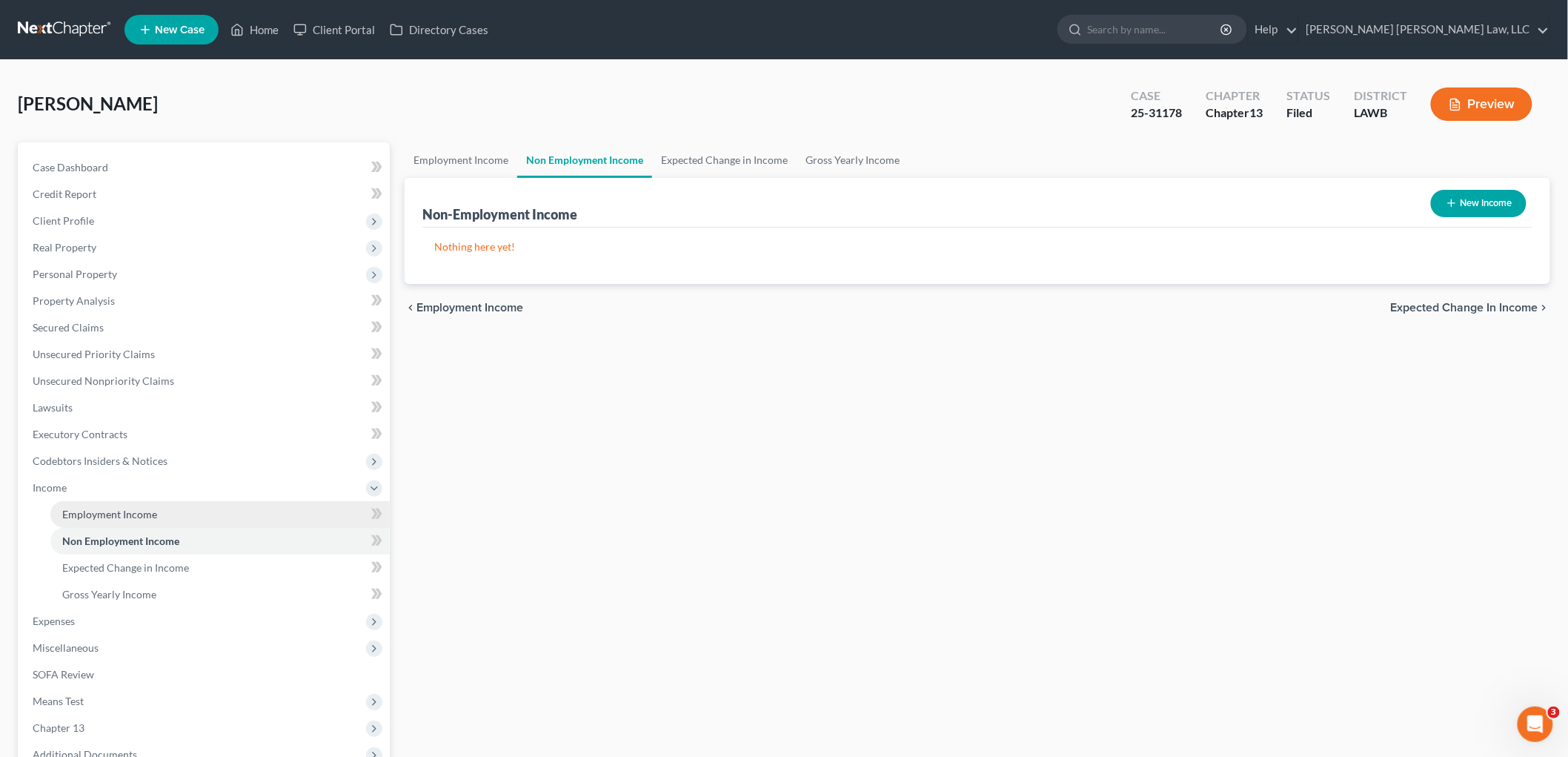
click at [115, 513] on span "Employment Income" at bounding box center [109, 515] width 95 height 13
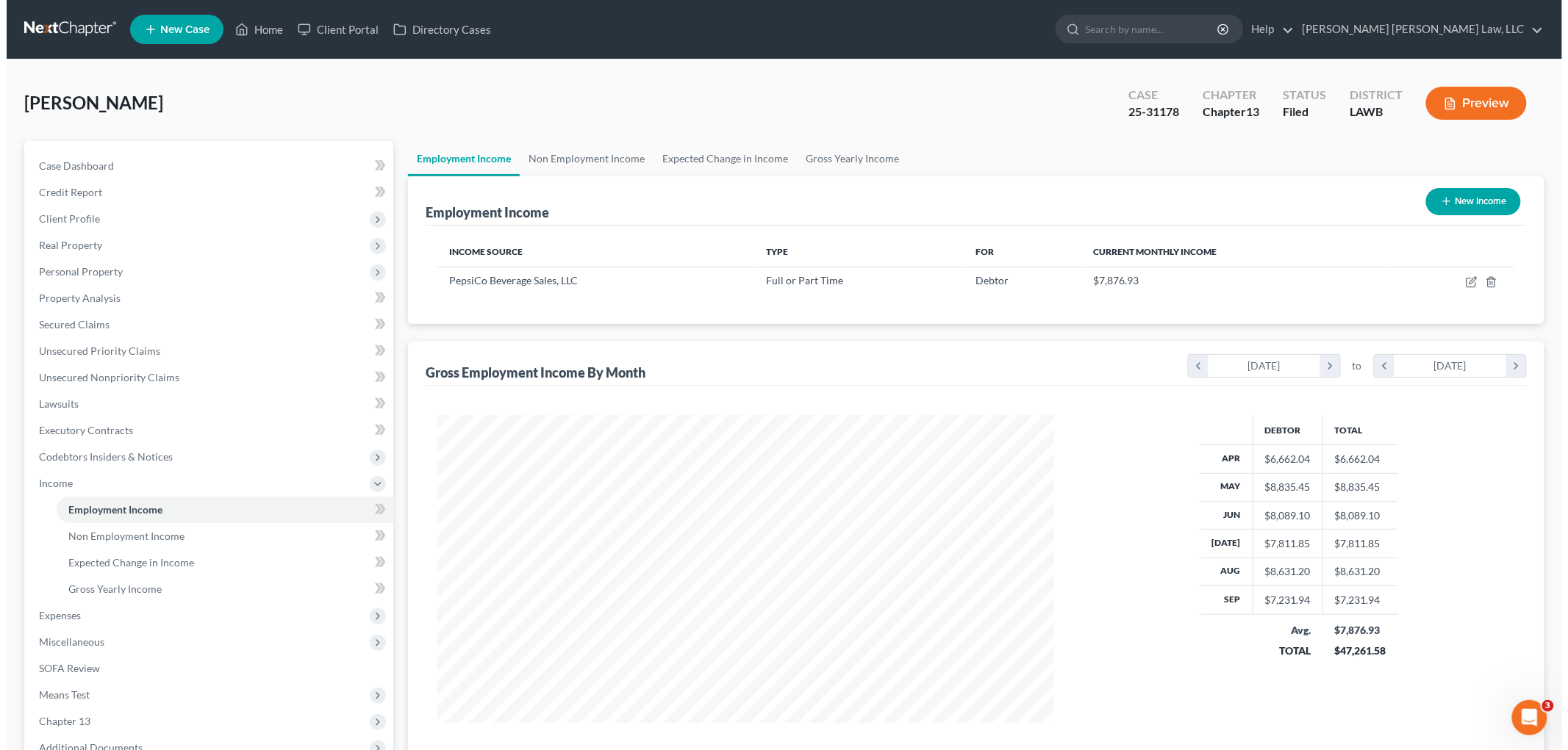
scroll to position [307, 645]
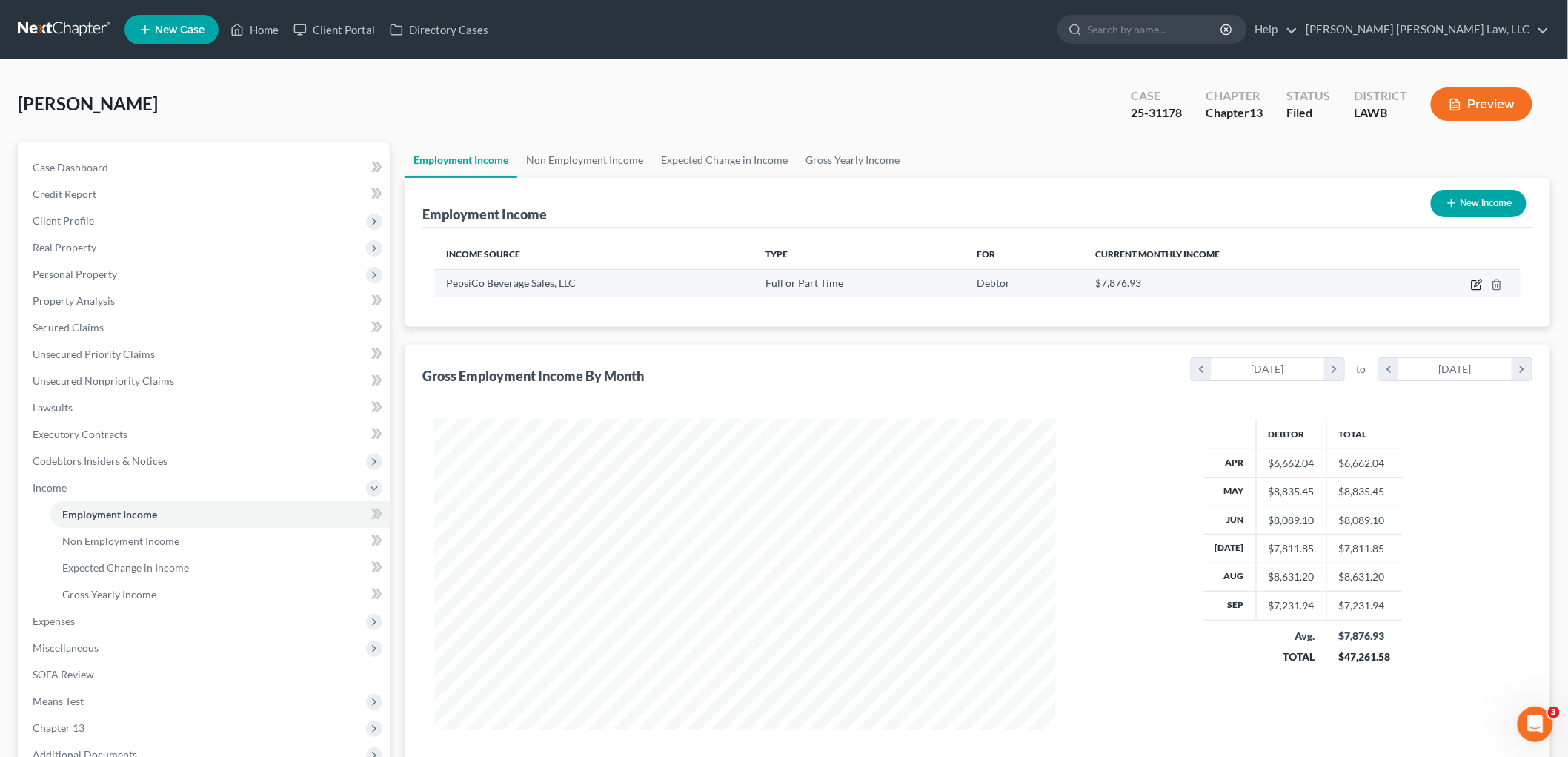
click at [1473, 284] on icon "button" at bounding box center [1476, 284] width 12 height 12
select select "0"
select select "35"
select select "3"
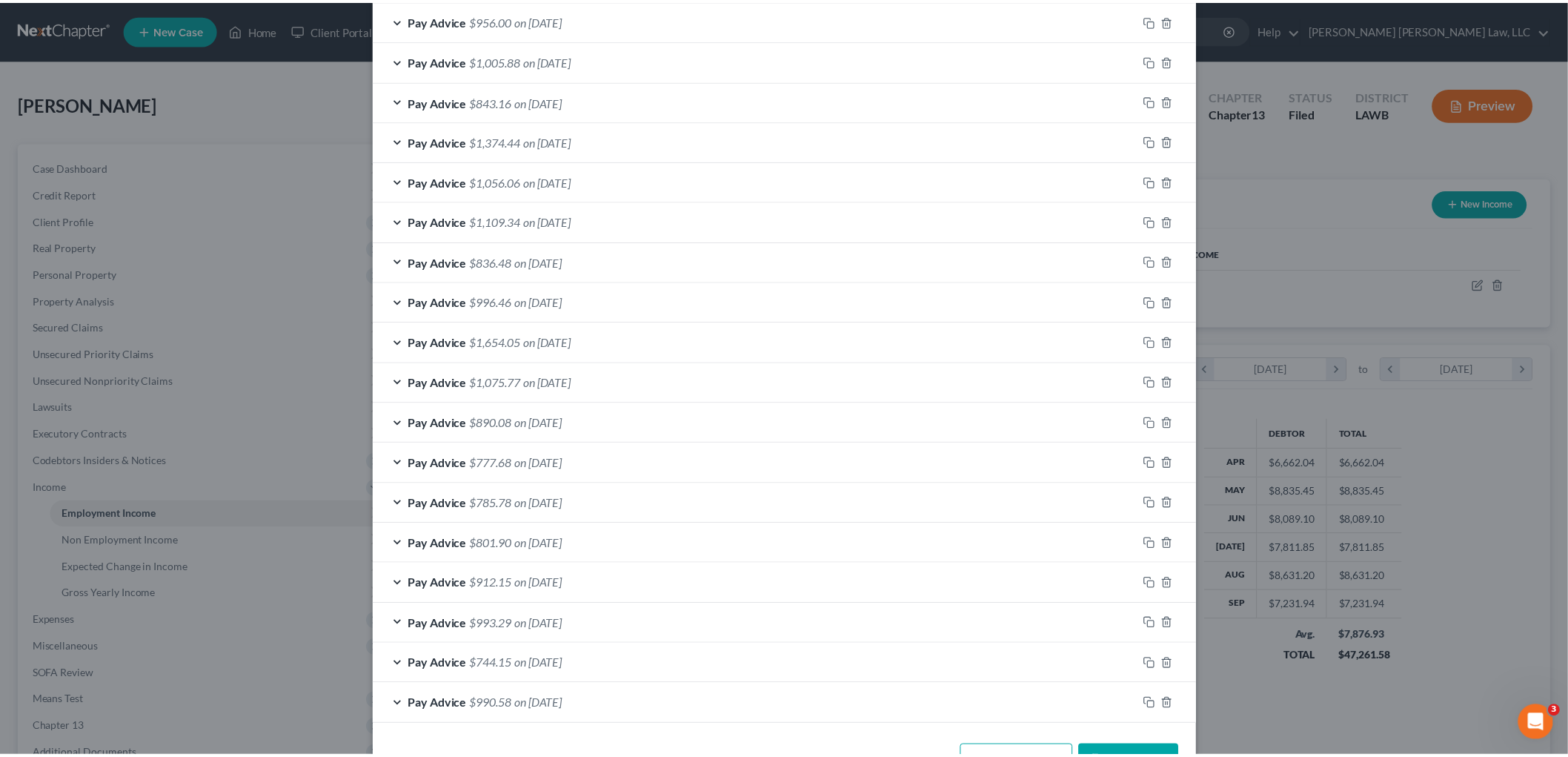
scroll to position [901, 0]
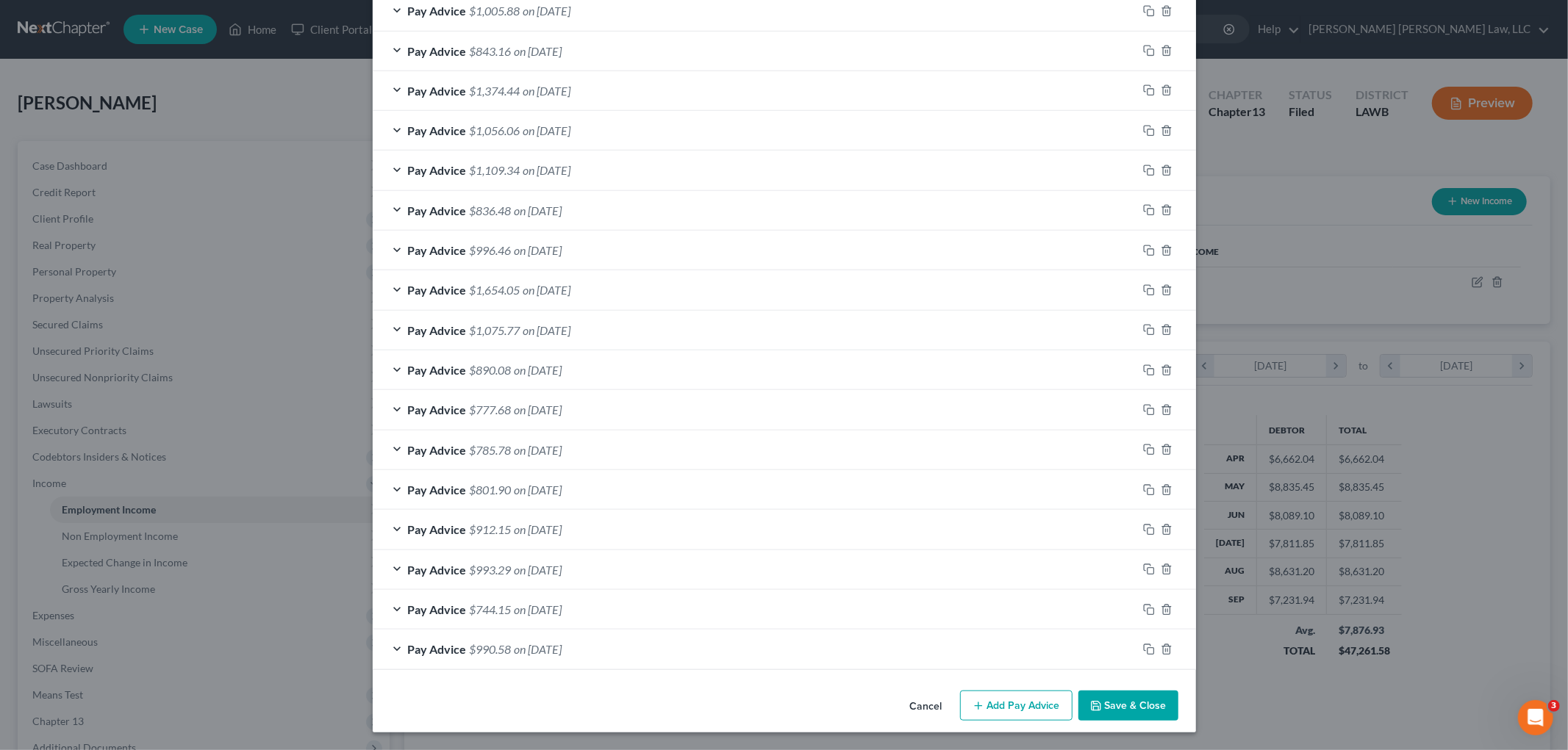
click at [1136, 698] on button "Save & Close" at bounding box center [1128, 705] width 100 height 31
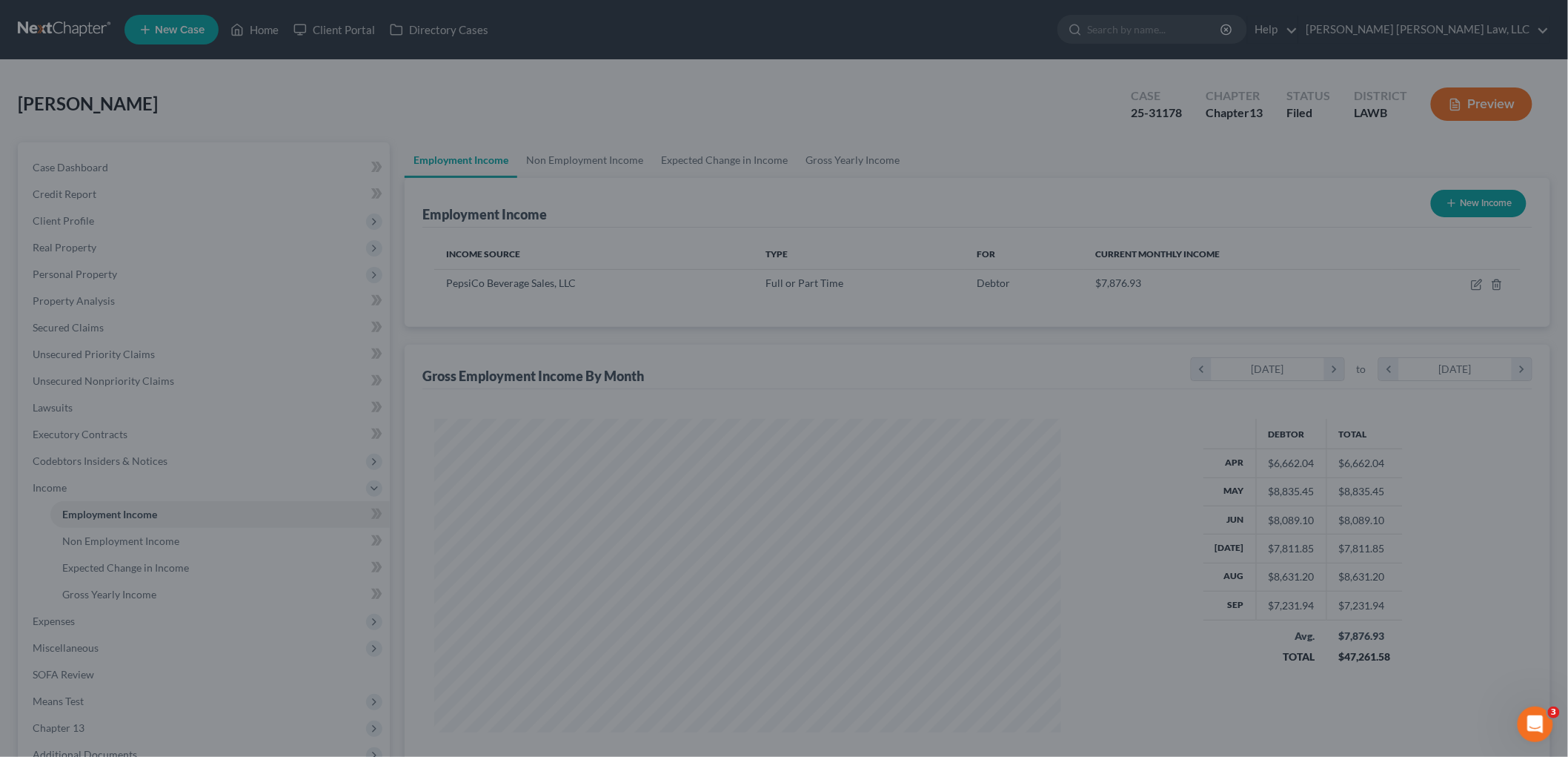
scroll to position [741253, 740453]
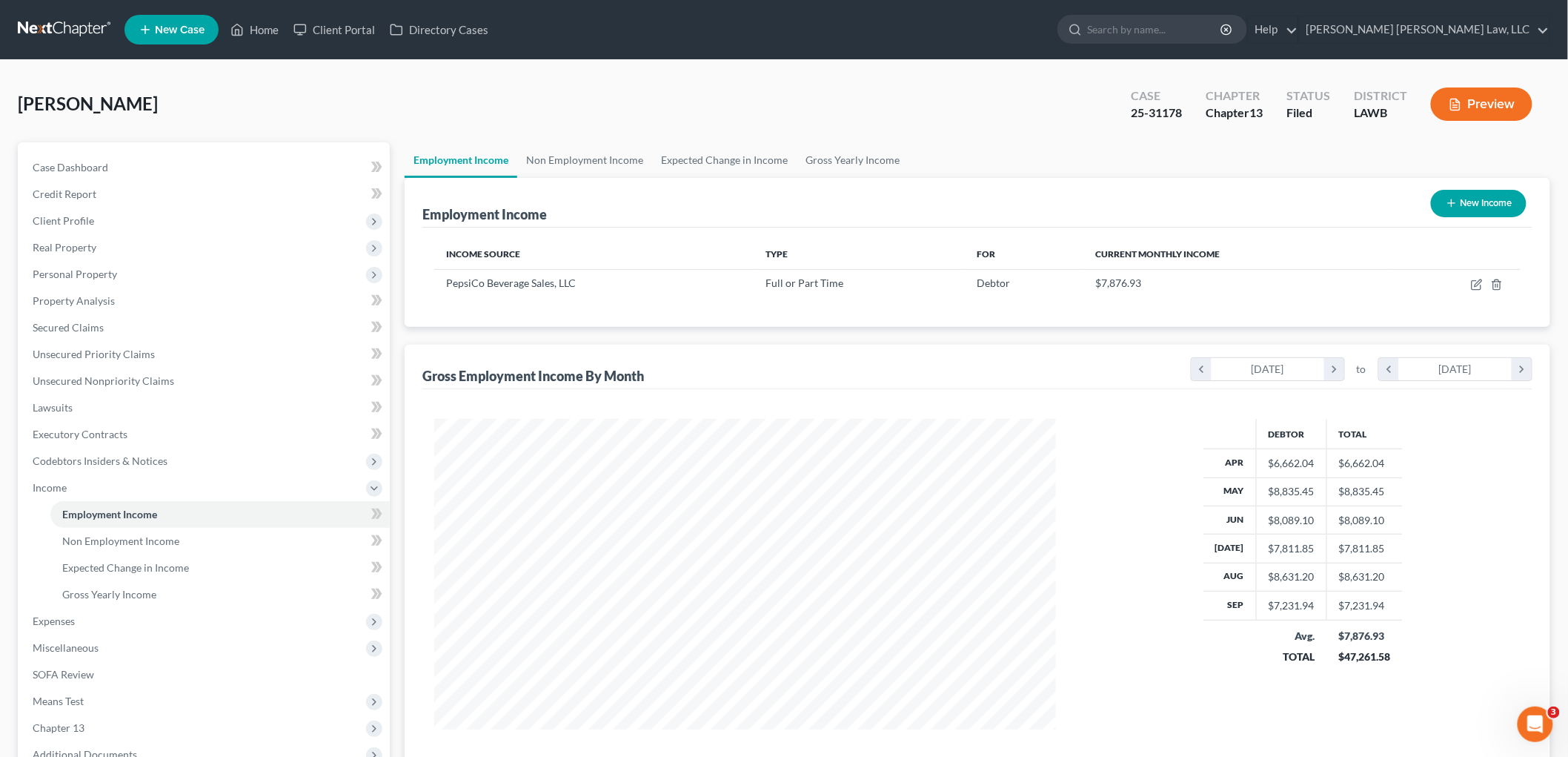
click at [86, 703] on span "Means Test" at bounding box center [205, 702] width 369 height 27
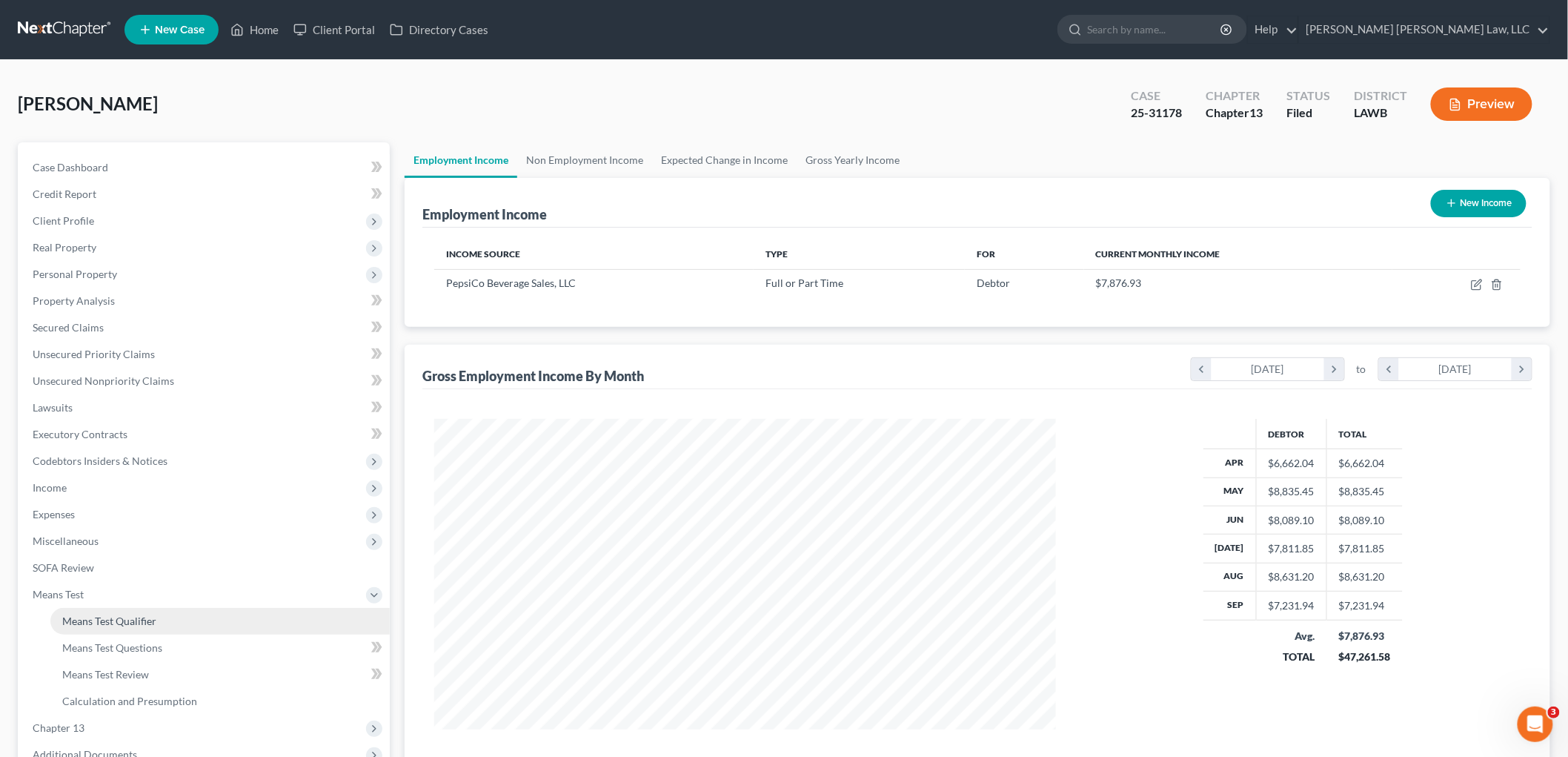
click at [123, 609] on link "Means Test Qualifier" at bounding box center [220, 622] width 340 height 27
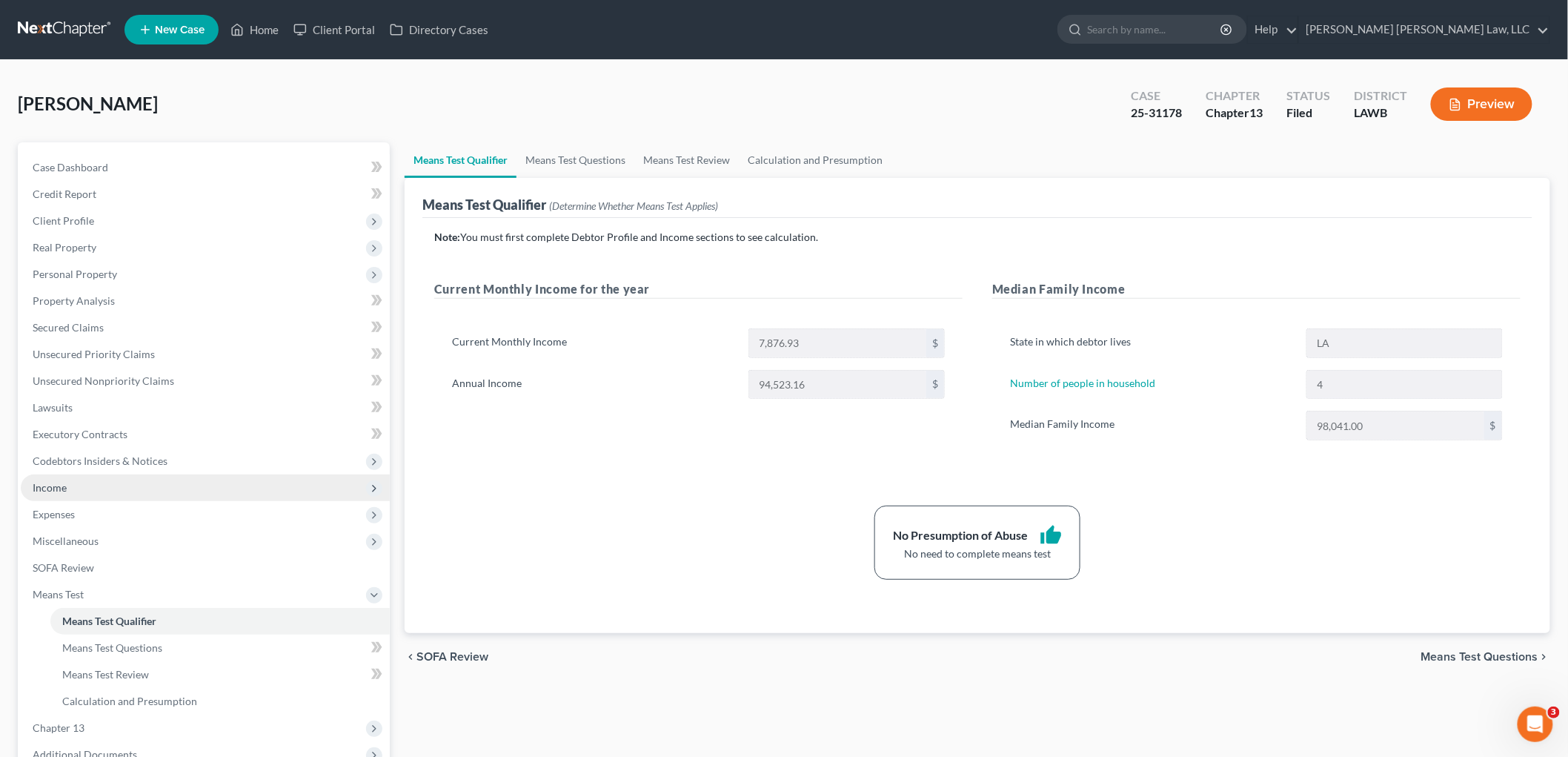
drag, startPoint x: 61, startPoint y: 485, endPoint x: 69, endPoint y: 497, distance: 14.4
click at [61, 485] on span "Income" at bounding box center [50, 488] width 34 height 13
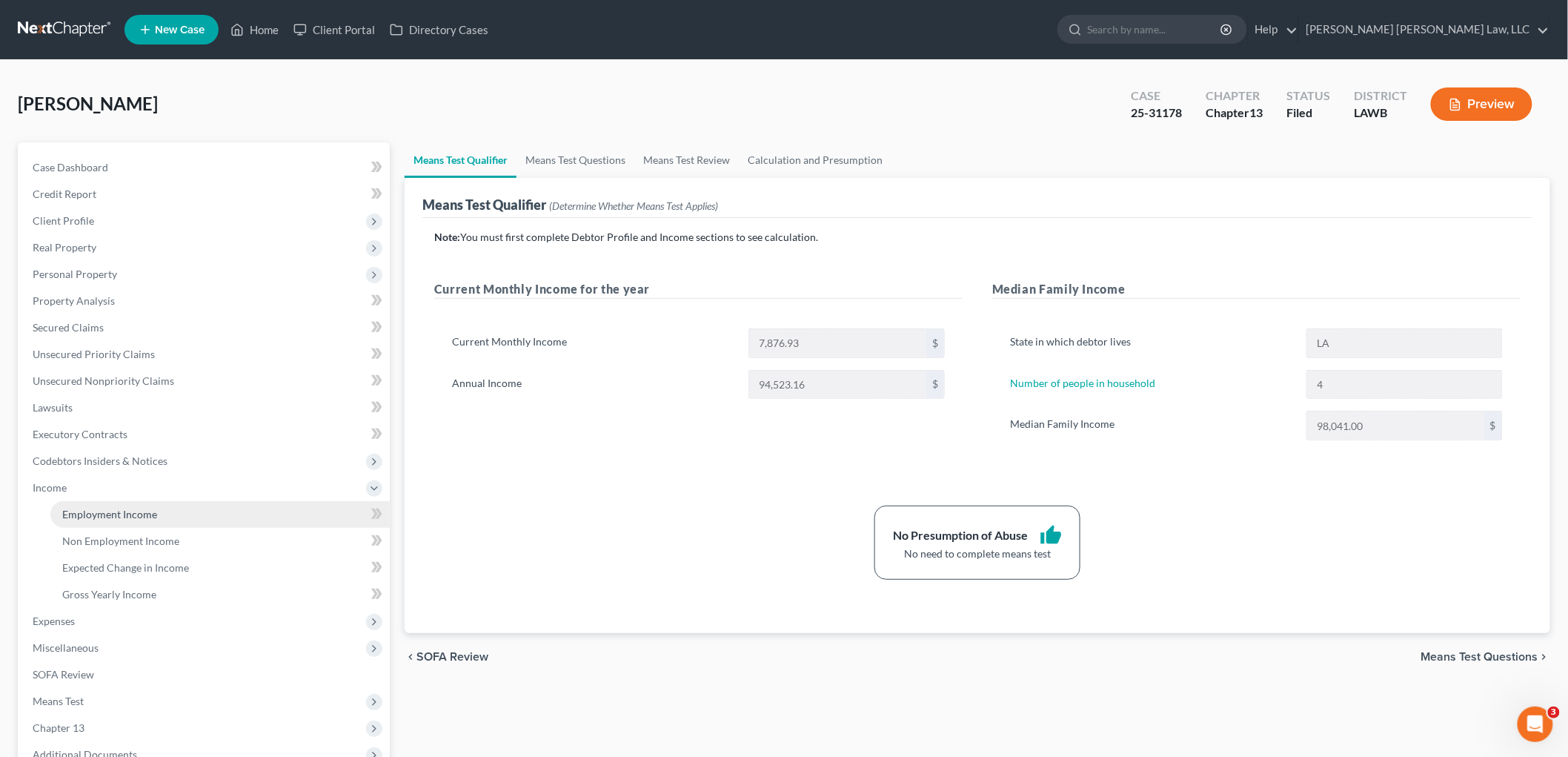
click at [75, 513] on span "Employment Income" at bounding box center [109, 515] width 95 height 13
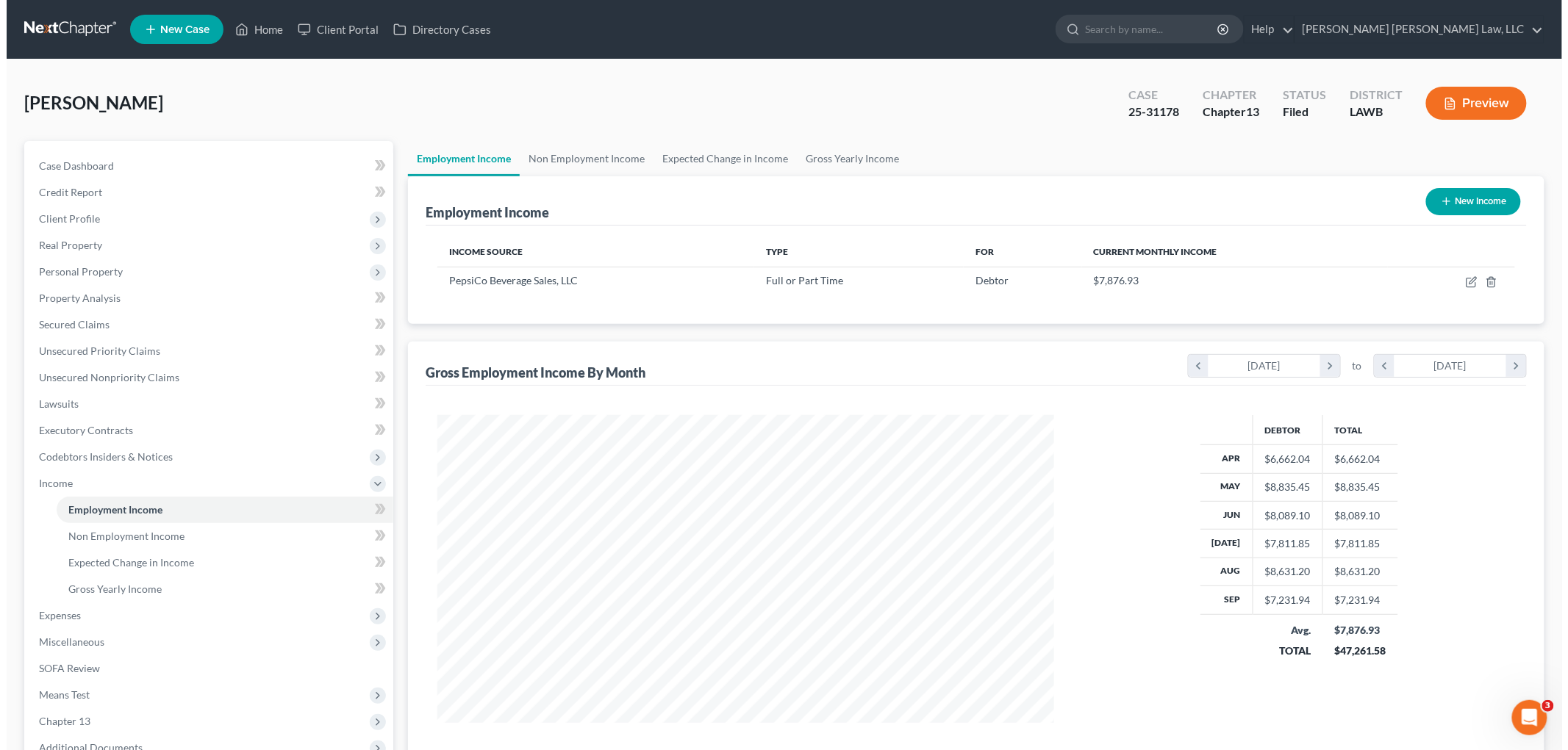
scroll to position [307, 645]
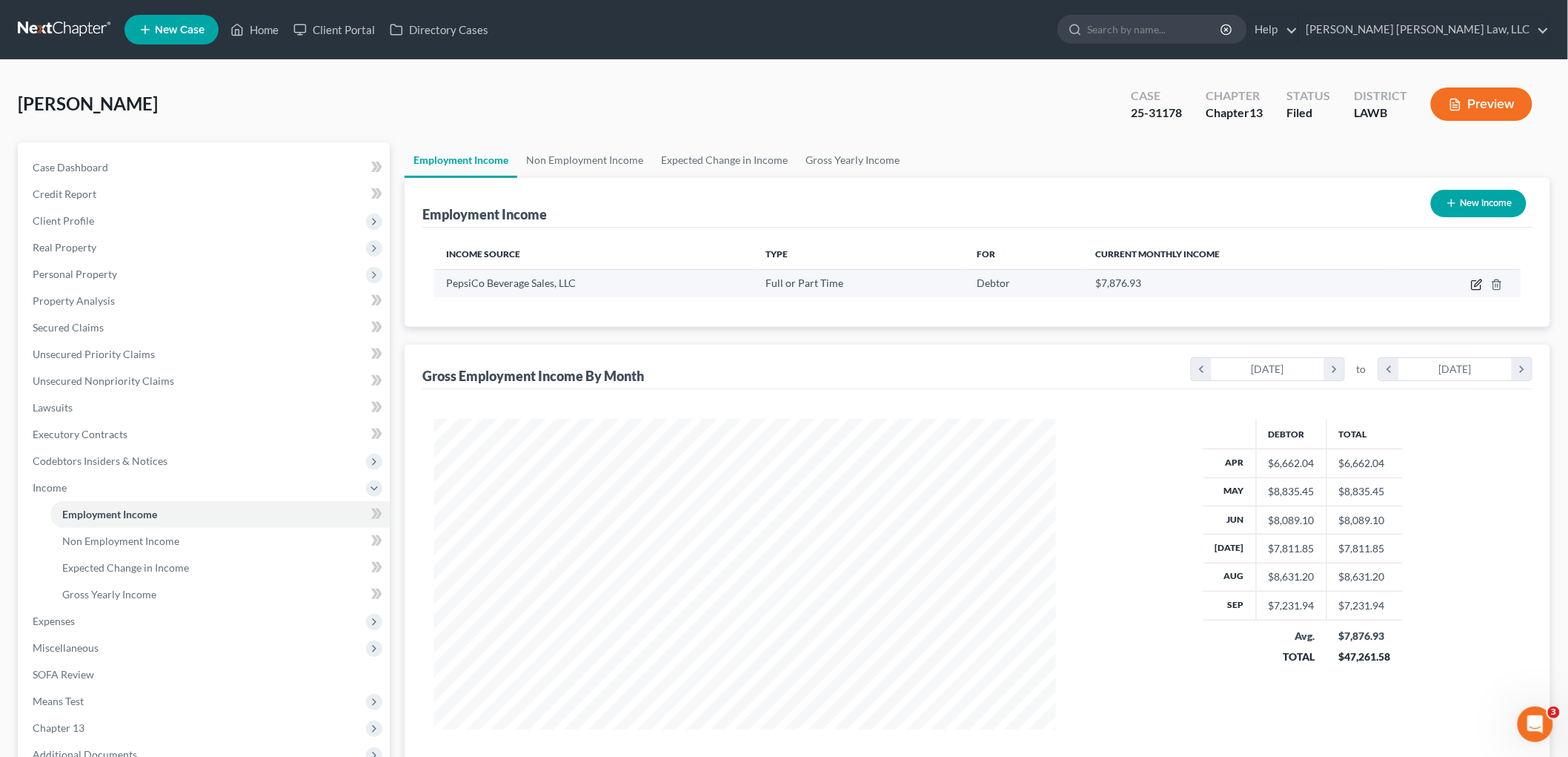
click at [1475, 286] on icon "button" at bounding box center [1476, 284] width 12 height 12
select select "0"
select select "35"
select select "3"
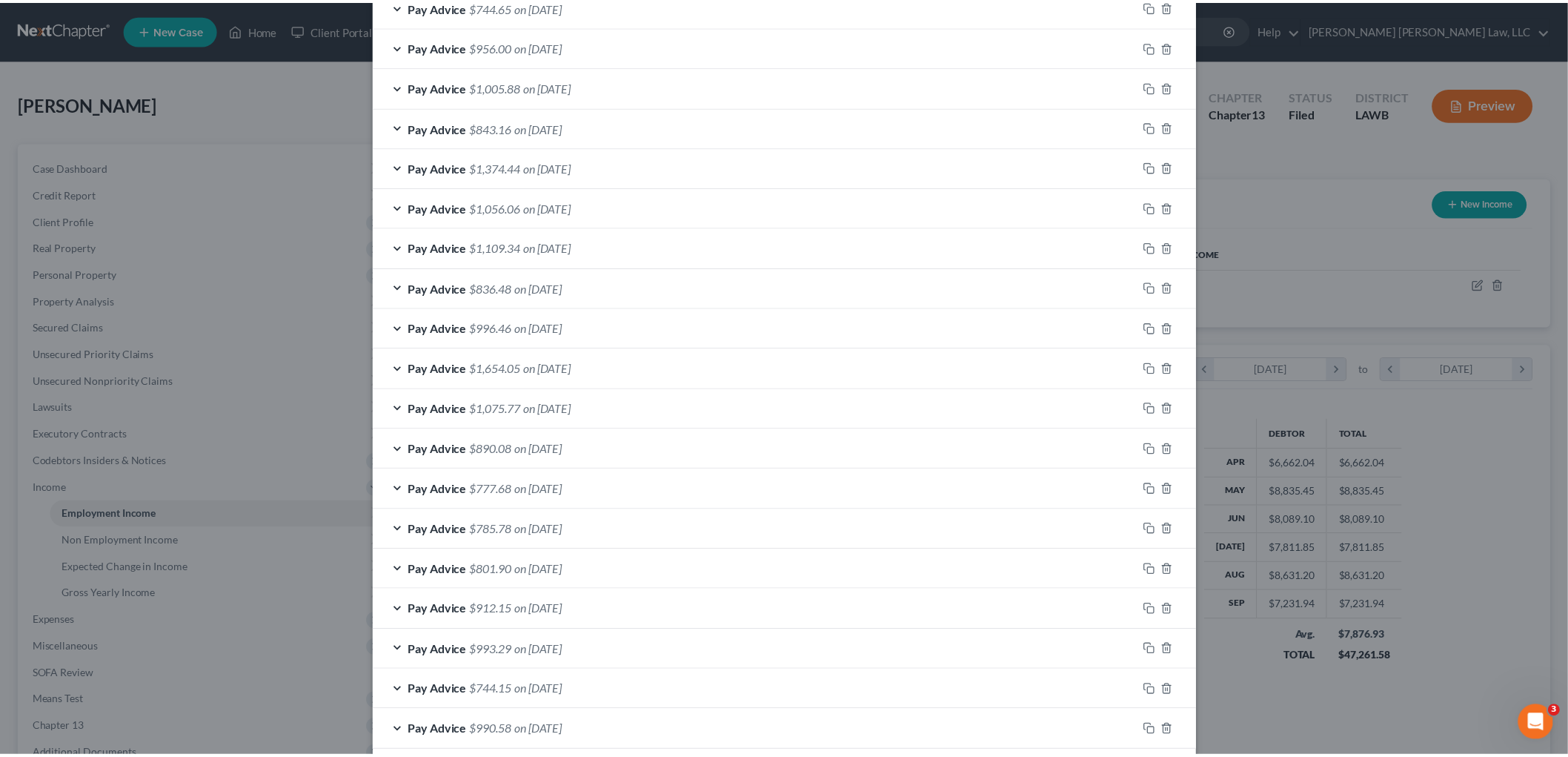
scroll to position [901, 0]
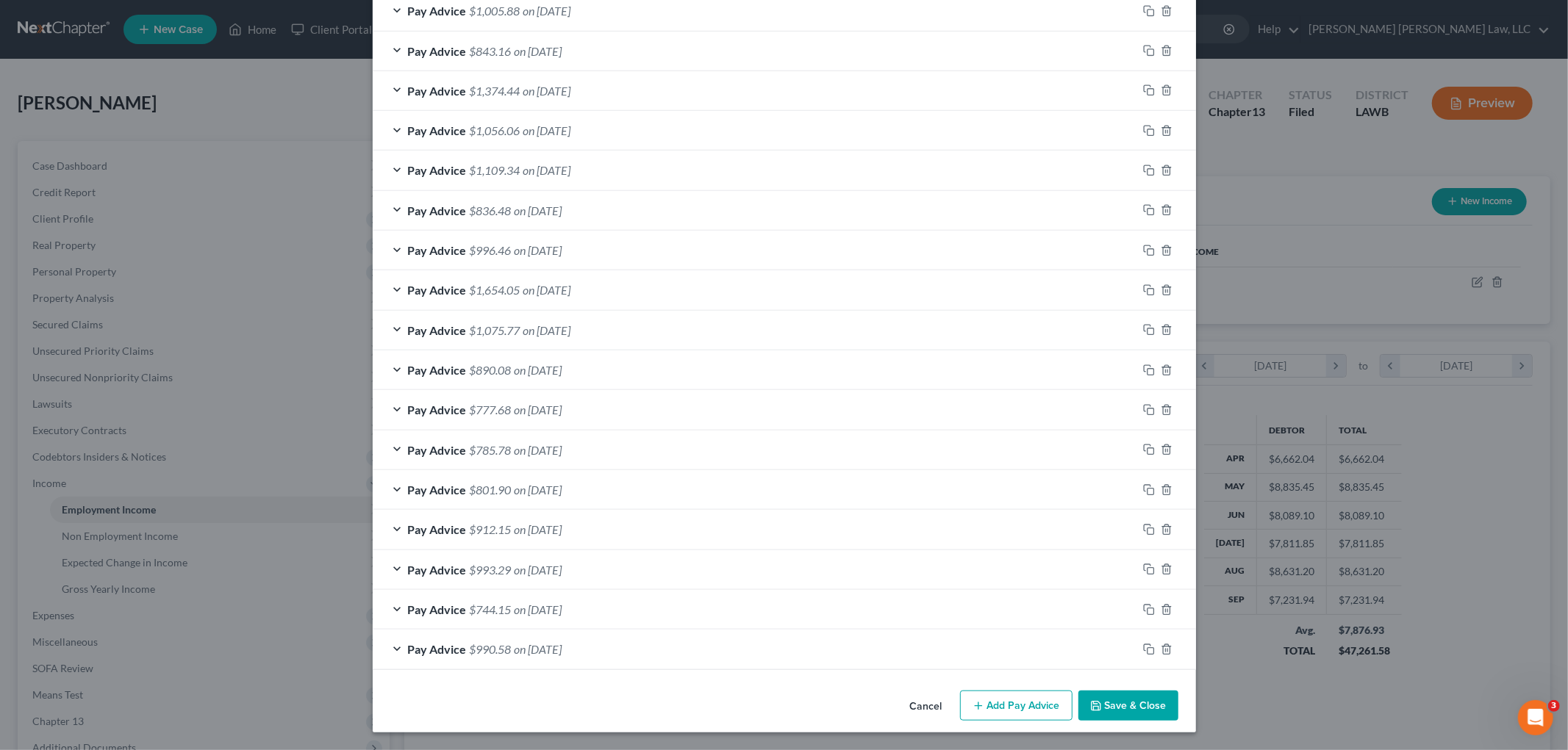
click at [1099, 712] on button "Save & Close" at bounding box center [1128, 705] width 100 height 31
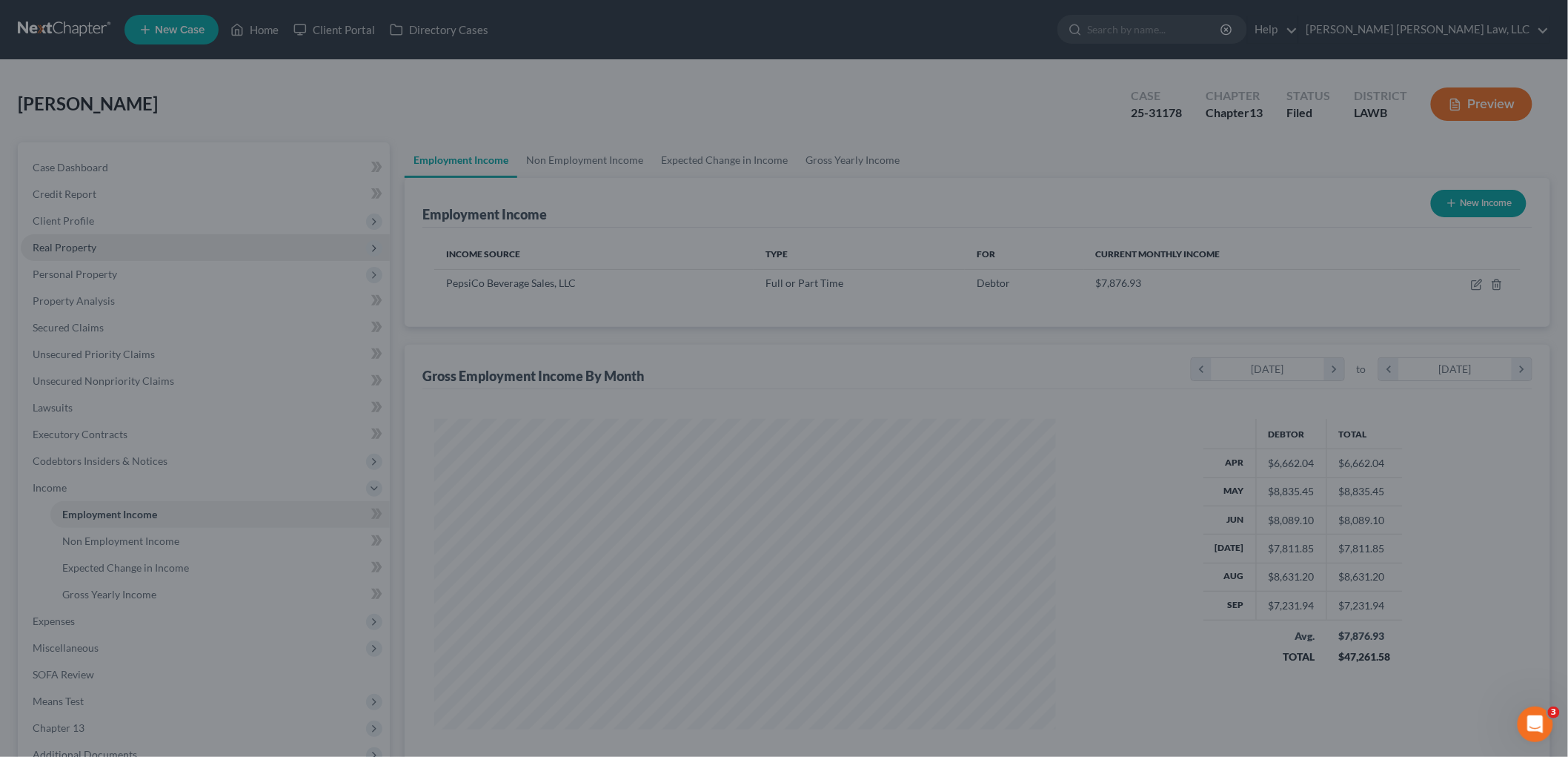
scroll to position [741253, 740453]
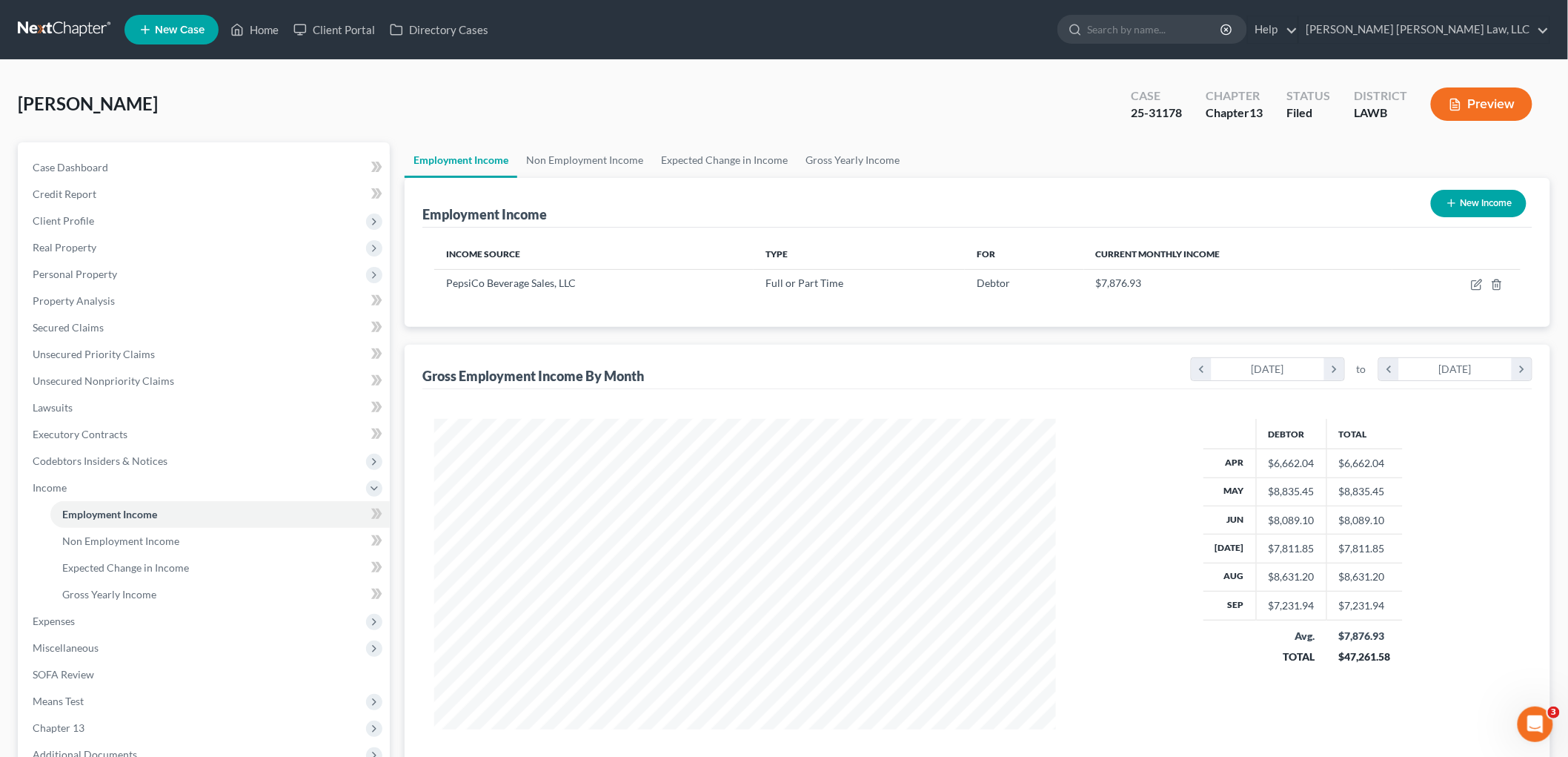
click at [57, 24] on link at bounding box center [65, 30] width 95 height 27
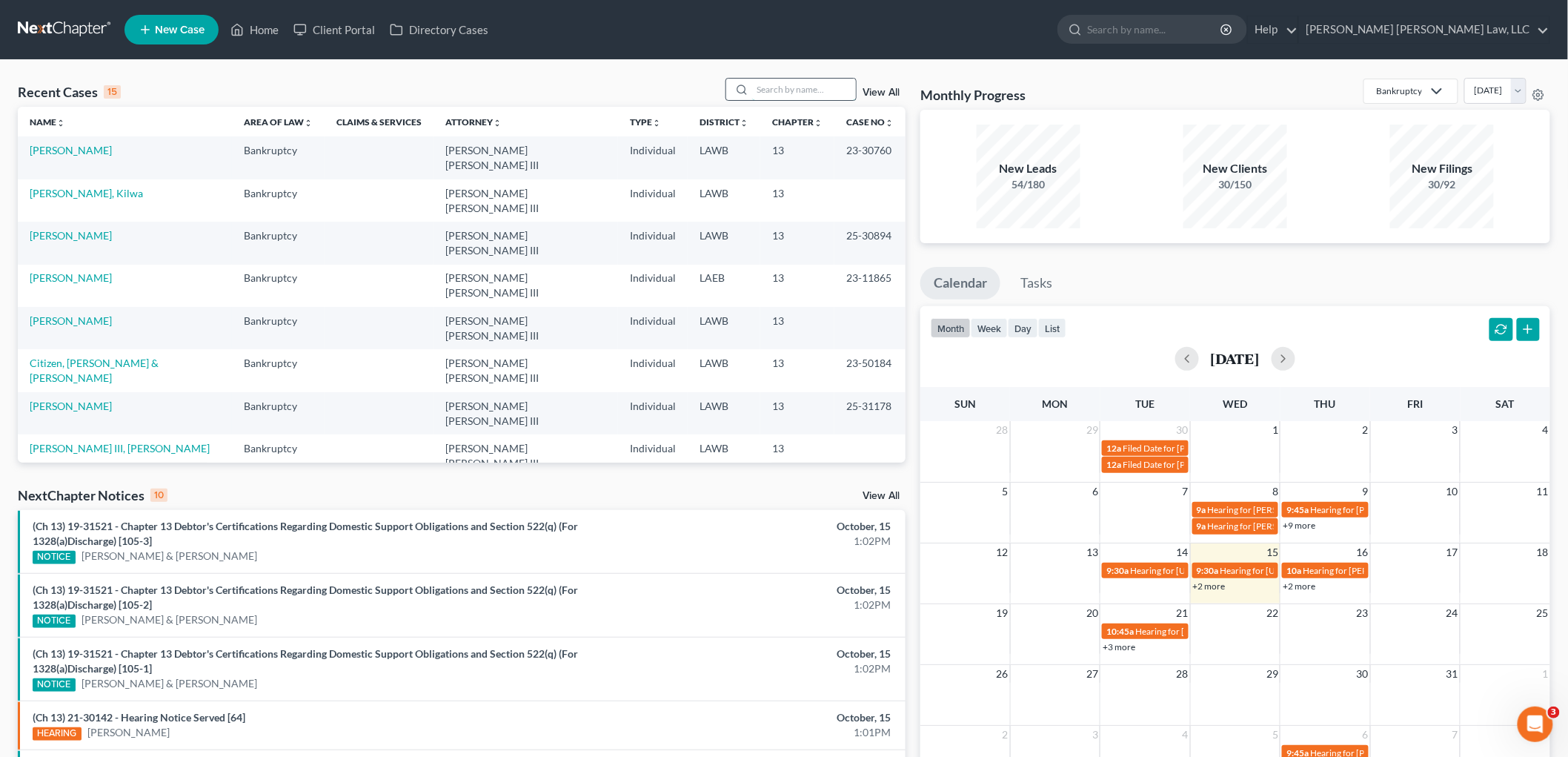
click at [775, 84] on input "search" at bounding box center [803, 89] width 104 height 22
